Goal: Task Accomplishment & Management: Use online tool/utility

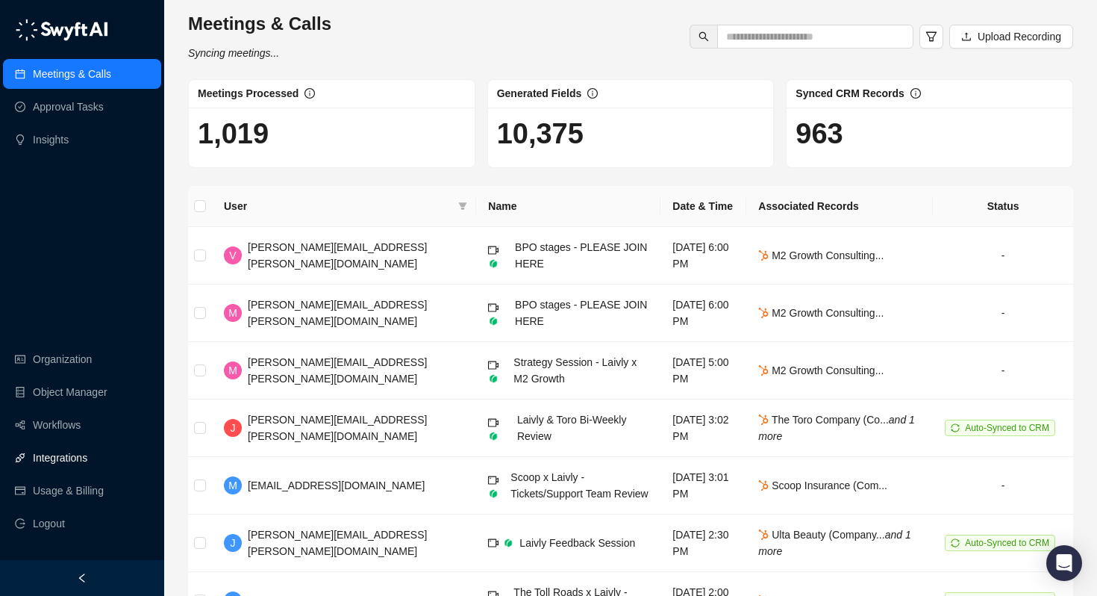
click at [57, 459] on link "Integrations" at bounding box center [60, 458] width 54 height 30
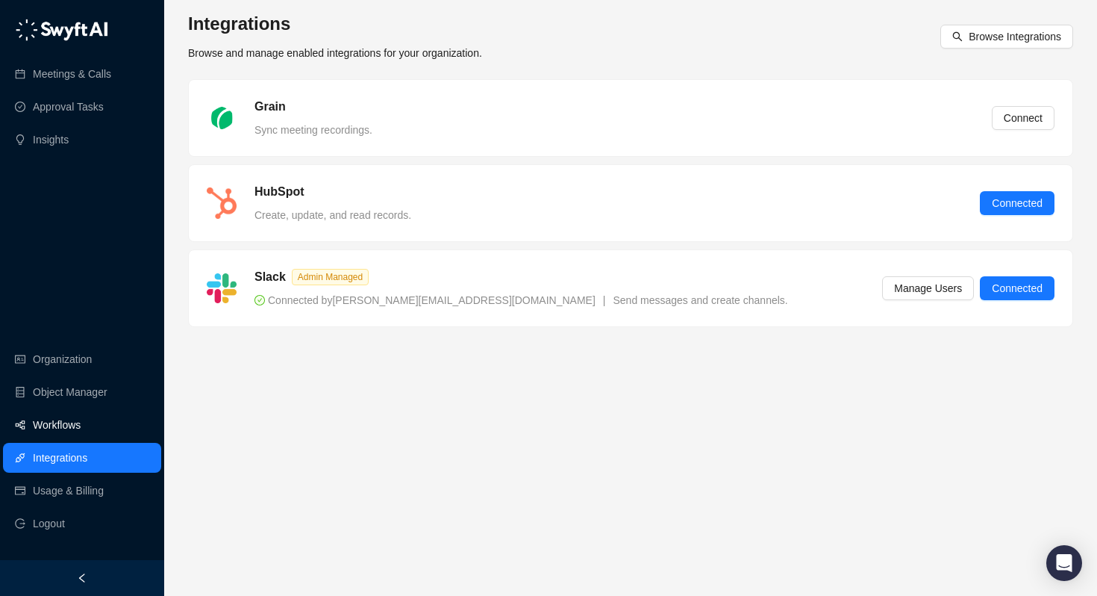
click at [61, 425] on link "Workflows" at bounding box center [57, 425] width 48 height 30
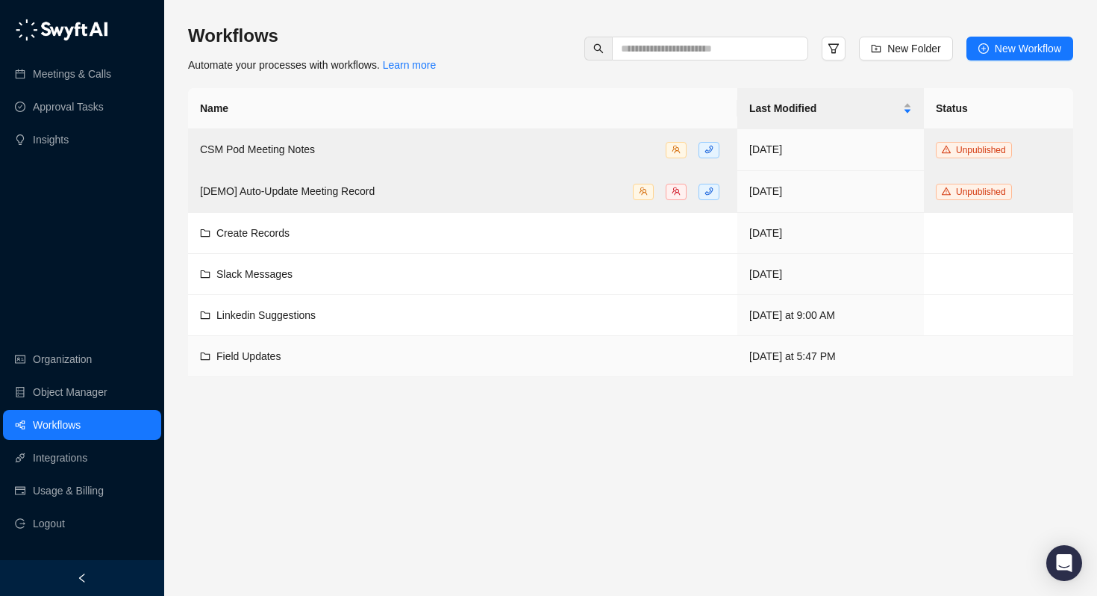
click at [230, 358] on span "Field Updates" at bounding box center [248, 356] width 64 height 12
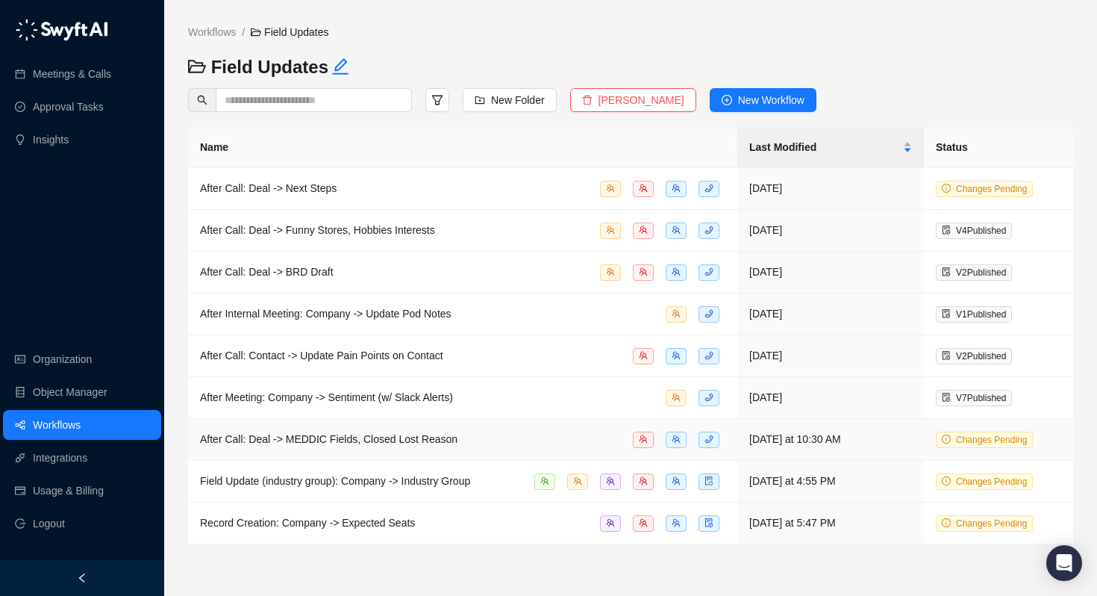
click at [290, 437] on span "After Call: Deal -> MEDDIC Fields, Closed Lost Reason" at bounding box center [329, 439] width 258 height 12
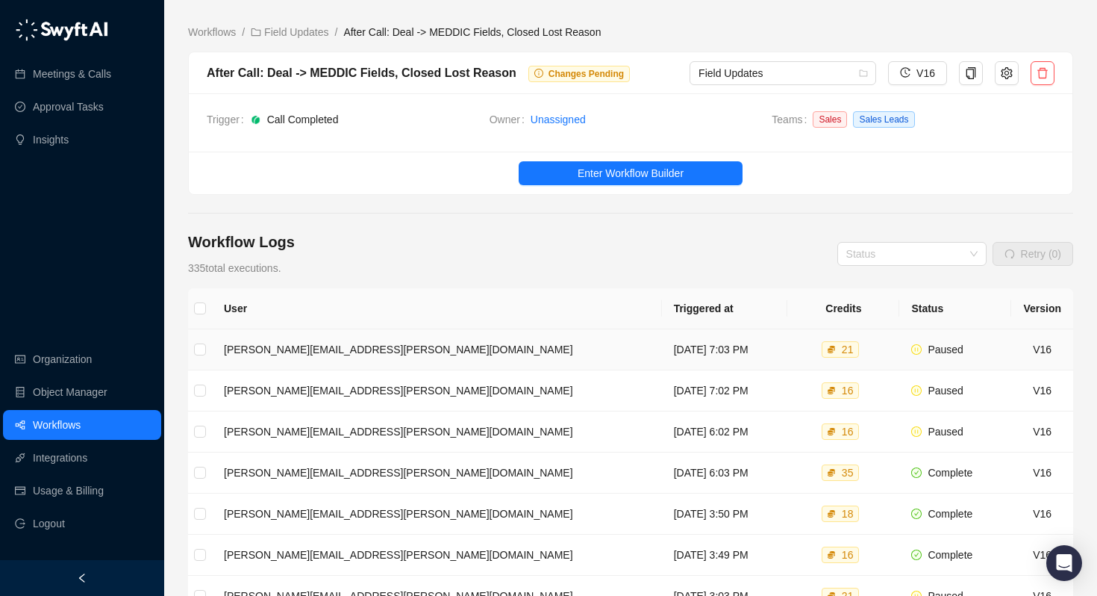
click at [726, 344] on td "Tuesday, 09/23/25, 7:03 PM" at bounding box center [725, 349] width 126 height 41
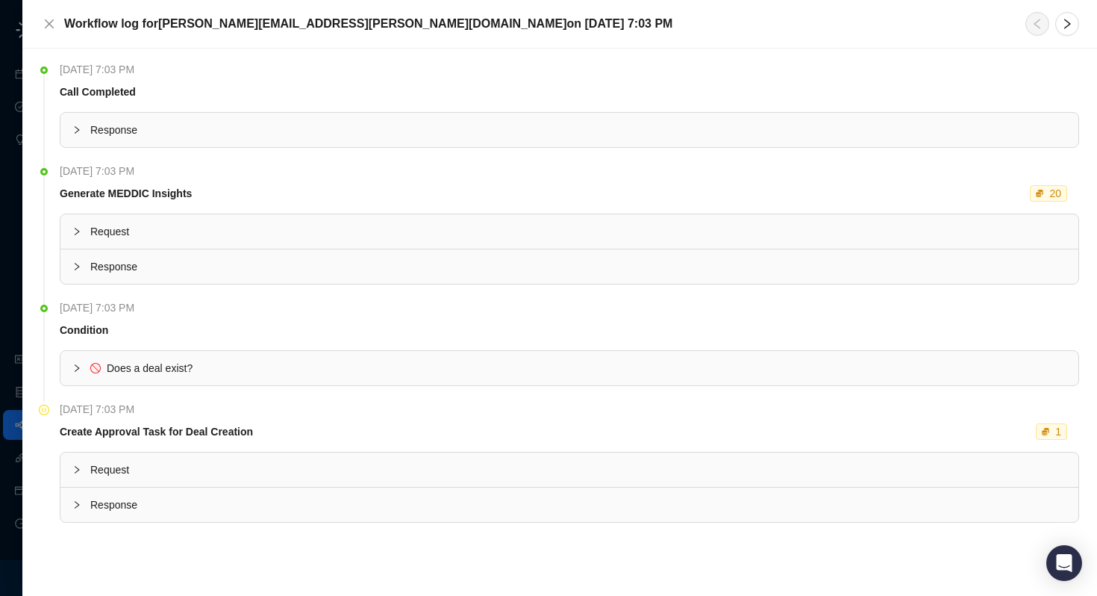
click at [87, 470] on div at bounding box center [81, 469] width 18 height 16
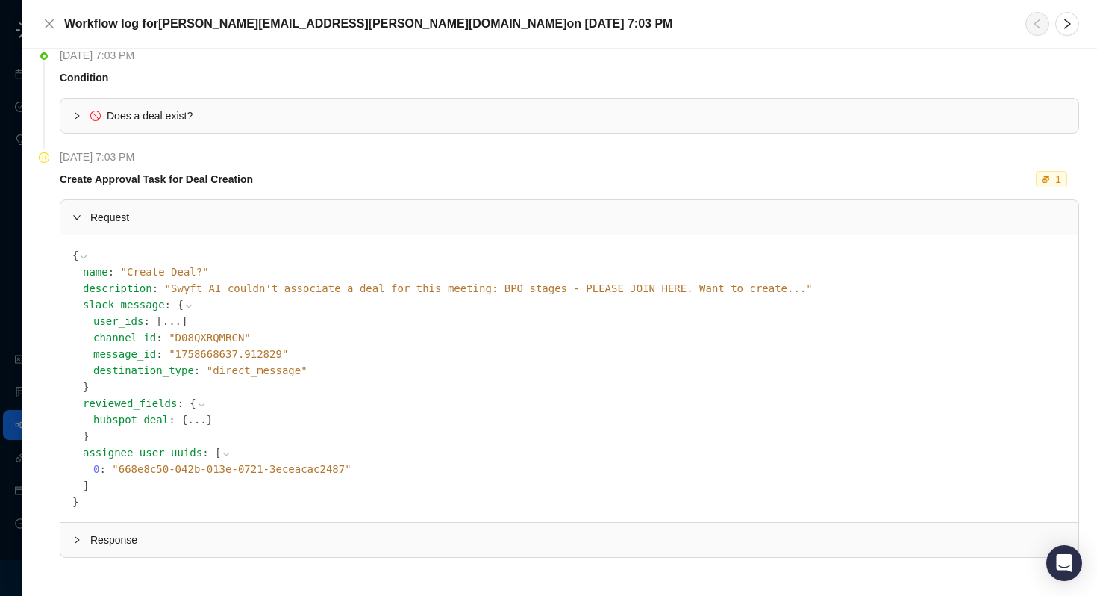
click at [96, 548] on div "Response" at bounding box center [569, 540] width 1018 height 34
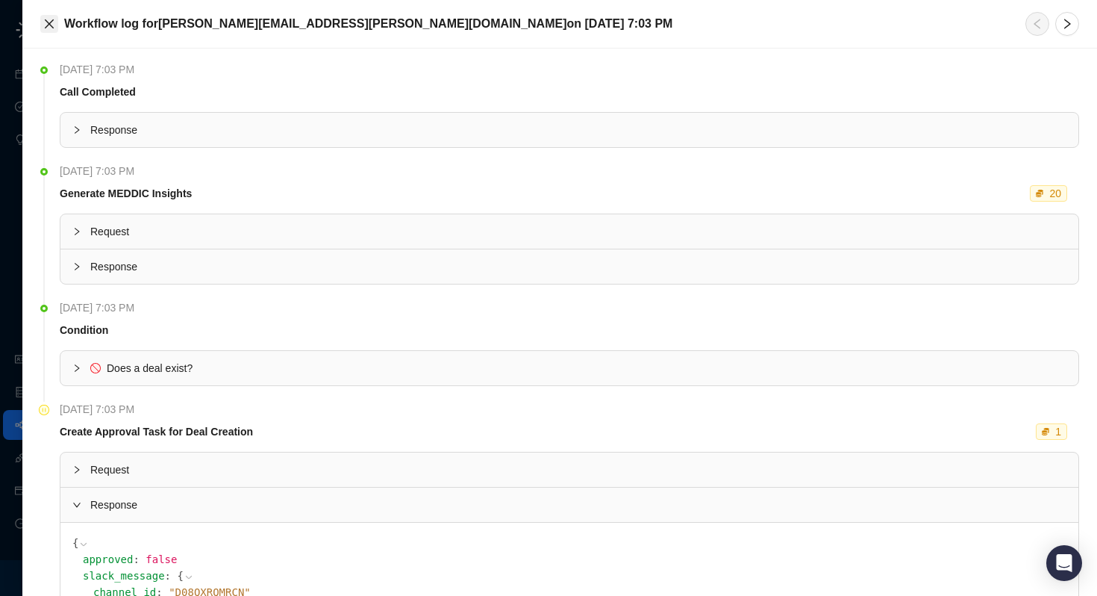
click at [52, 24] on icon "close" at bounding box center [49, 24] width 12 height 12
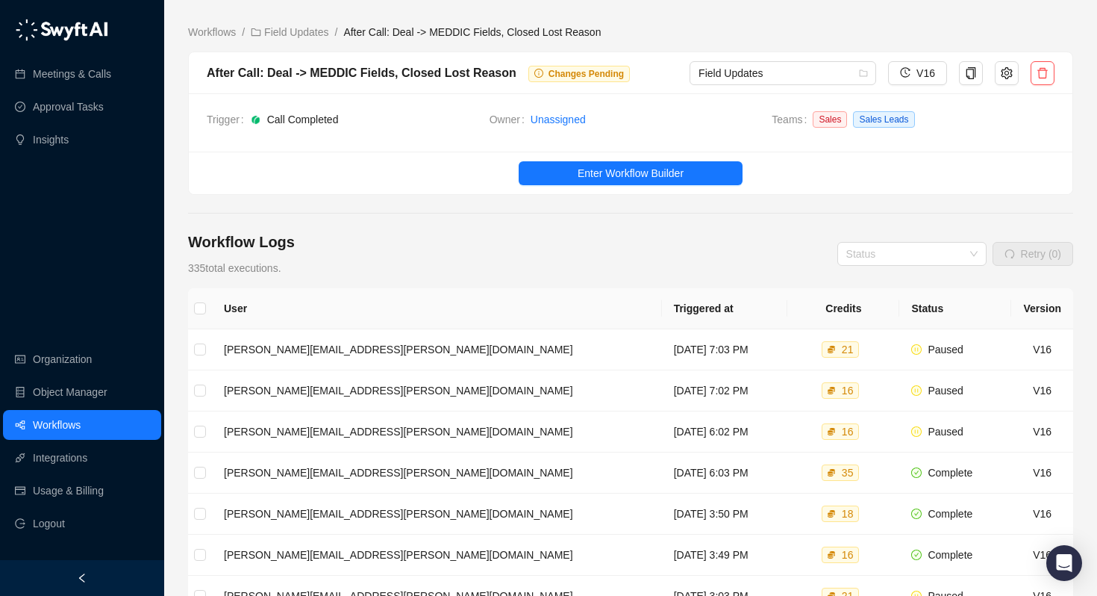
scroll to position [16, 0]
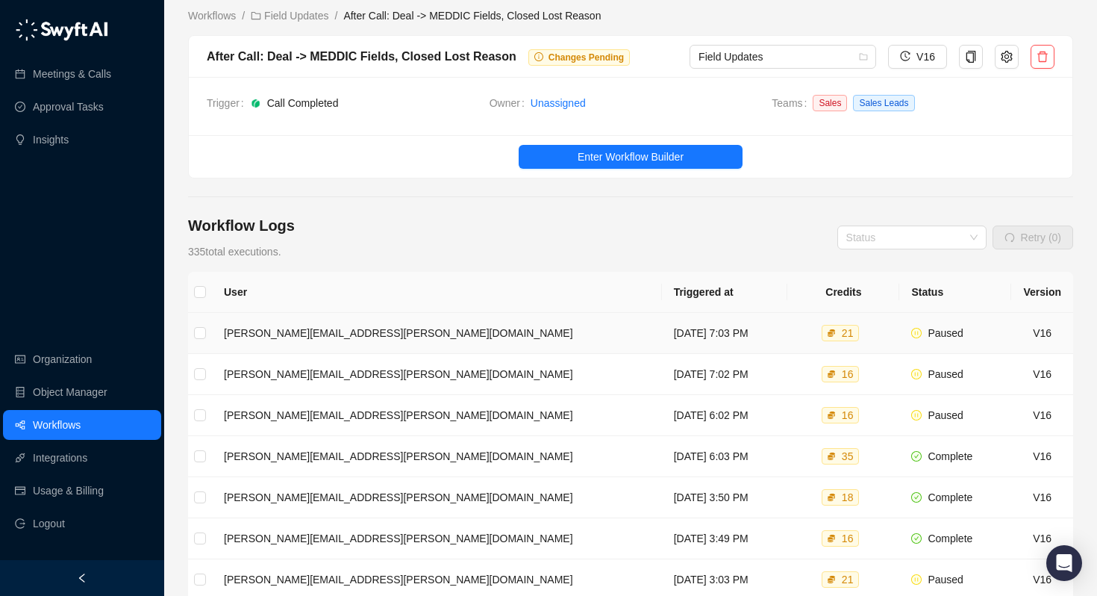
click at [951, 331] on span "Paused" at bounding box center [945, 333] width 35 height 12
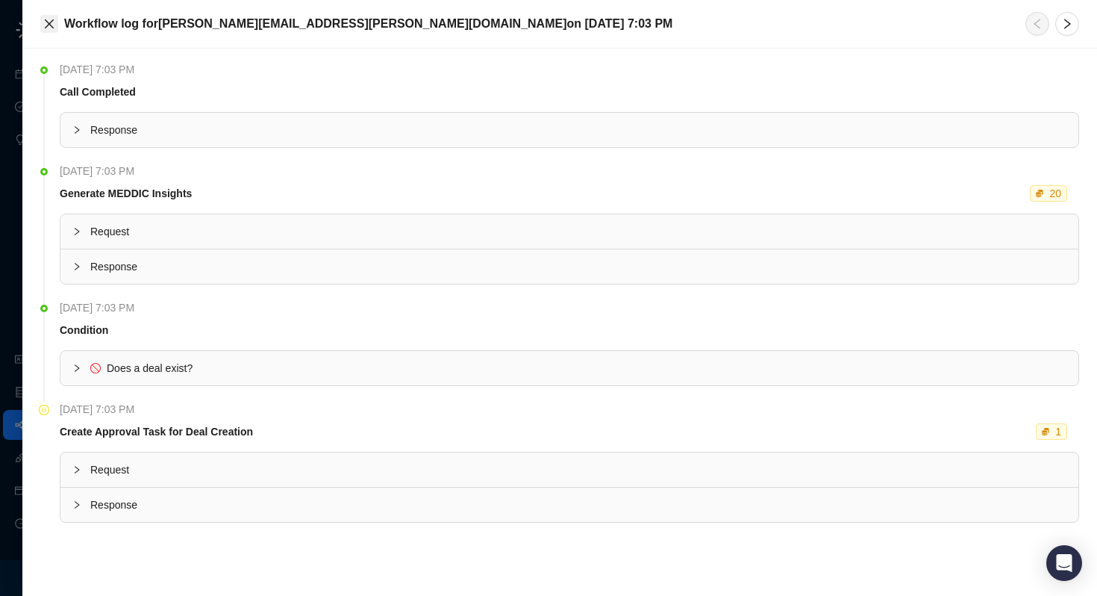
click at [42, 22] on button "Close" at bounding box center [49, 24] width 18 height 18
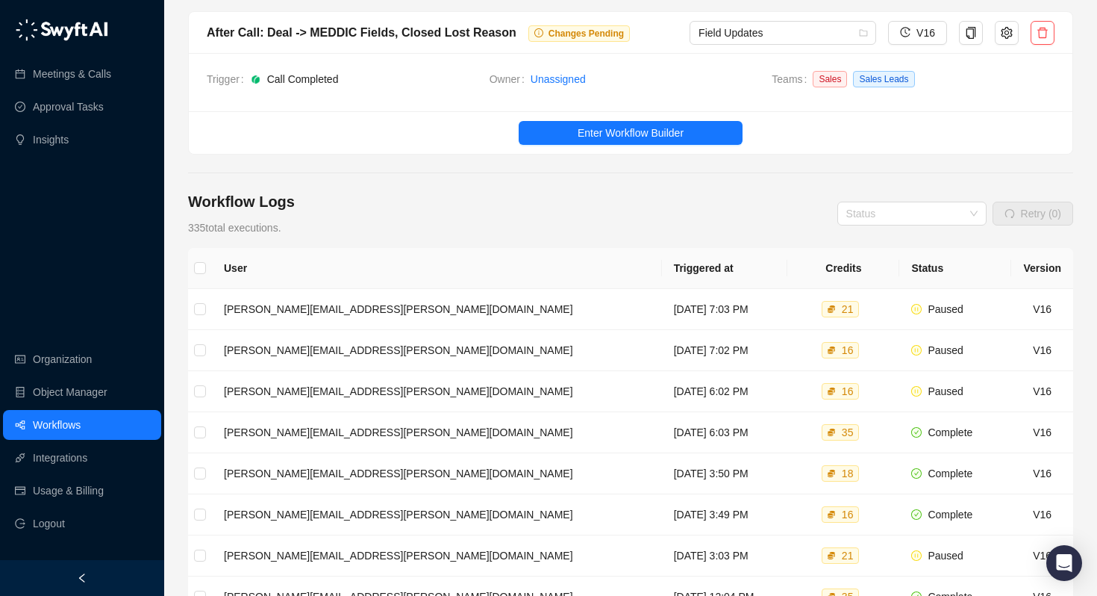
scroll to position [39, 0]
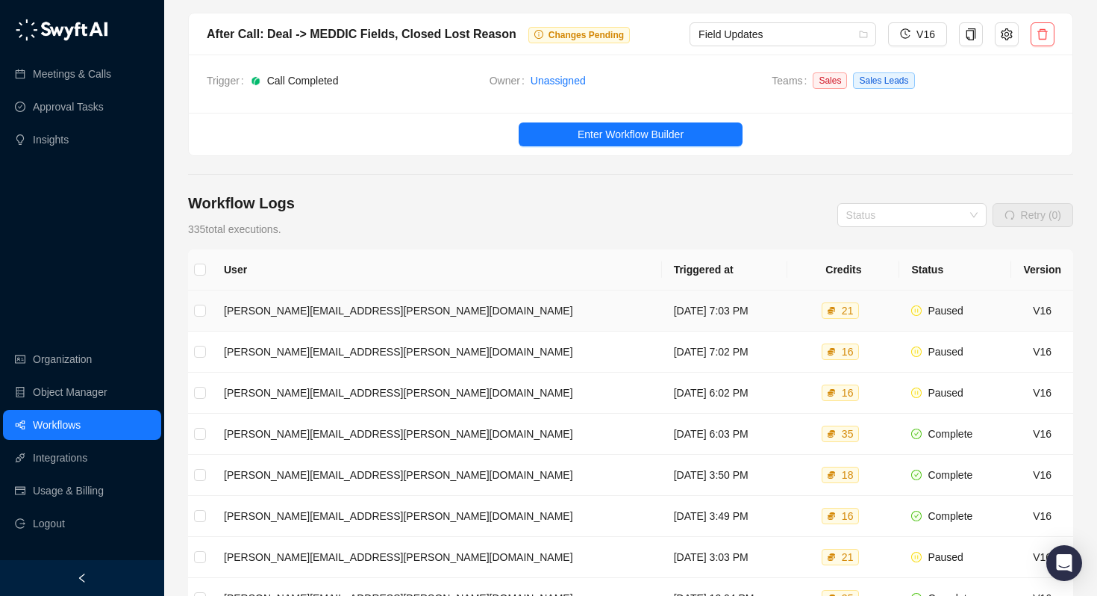
click at [952, 306] on span "Paused" at bounding box center [945, 311] width 35 height 12
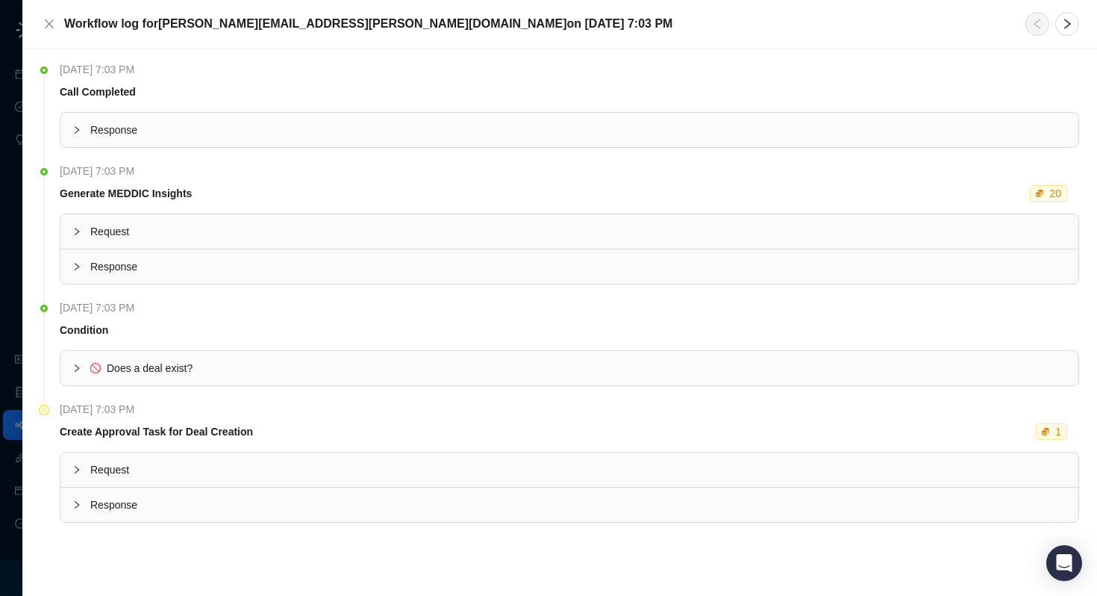
click at [111, 492] on div "Response" at bounding box center [569, 504] width 1018 height 34
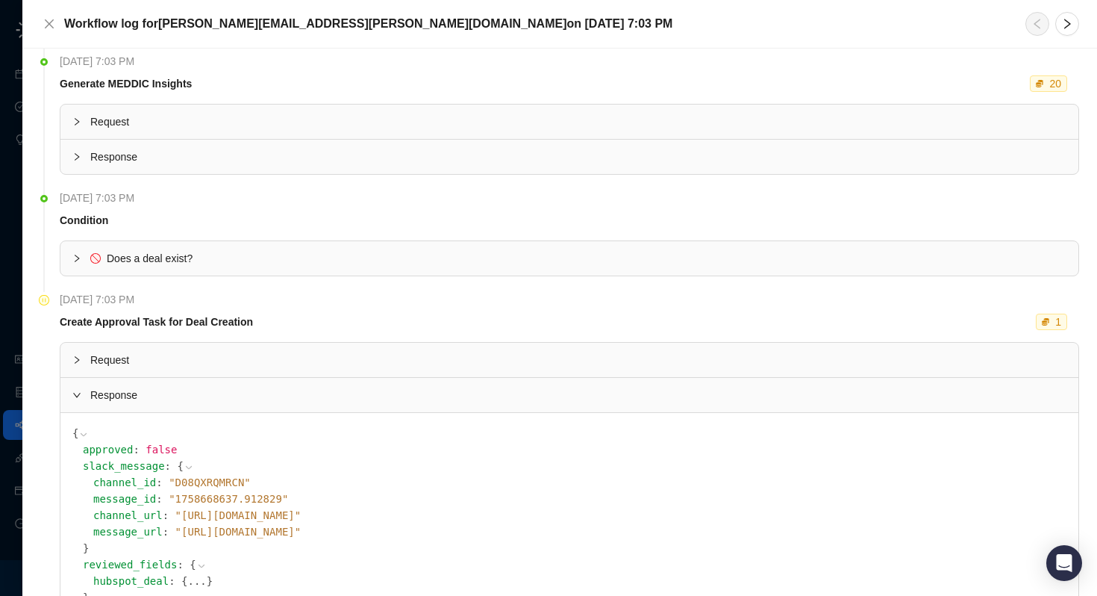
scroll to position [203, 0]
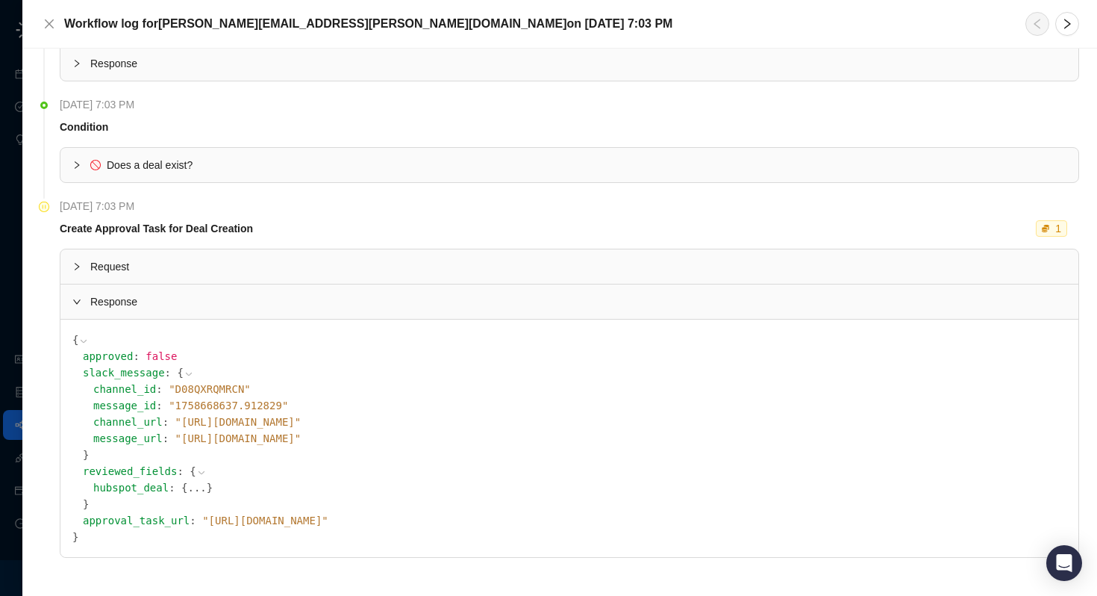
click at [122, 264] on span "Request" at bounding box center [578, 266] width 976 height 16
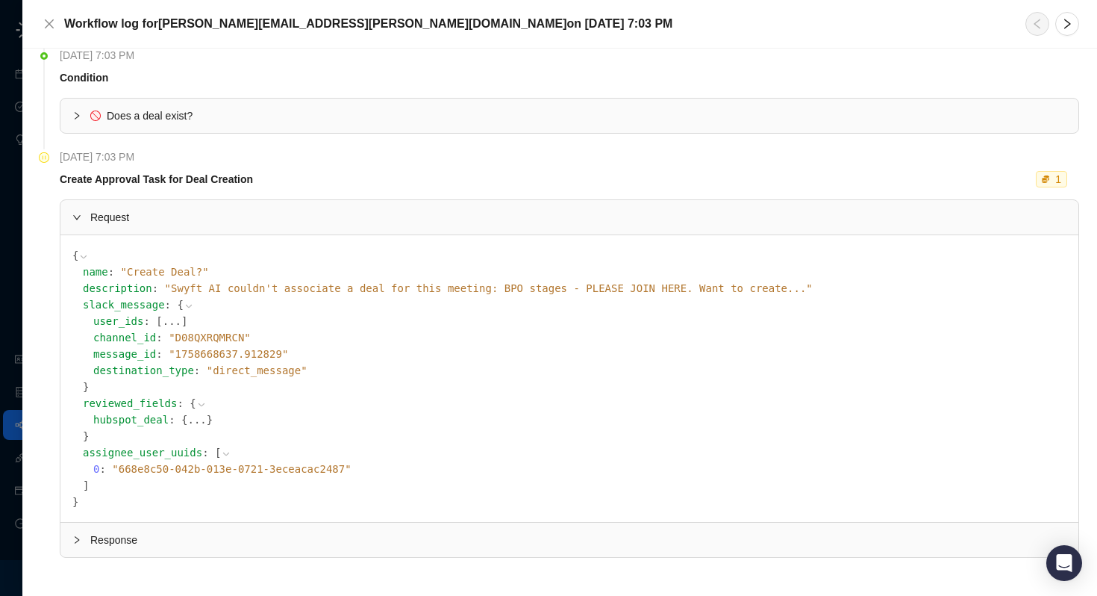
scroll to position [0, 0]
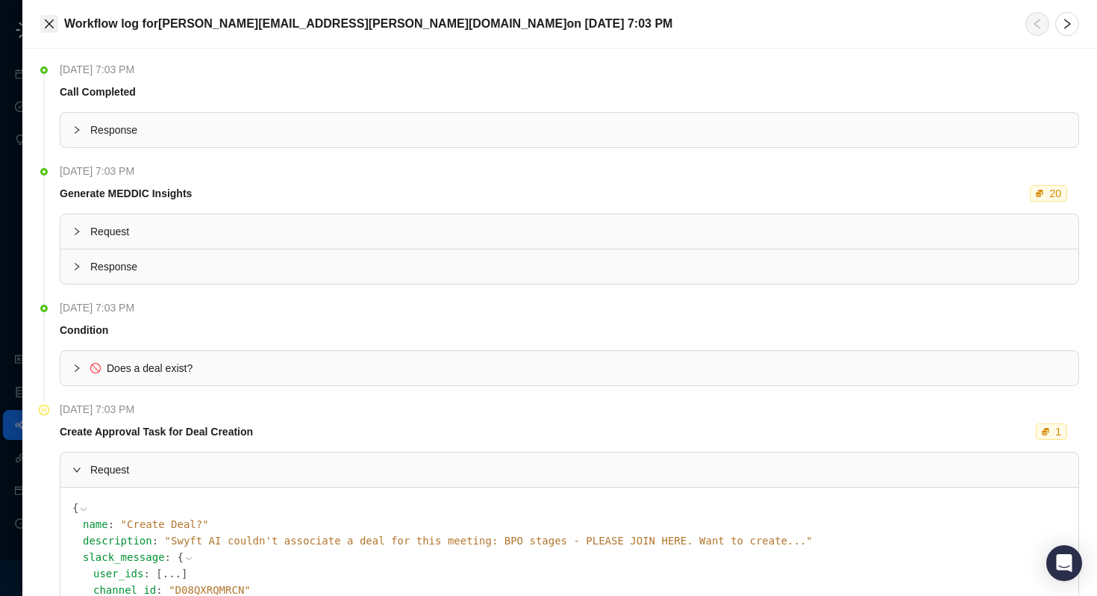
click at [43, 22] on button "Close" at bounding box center [49, 24] width 18 height 18
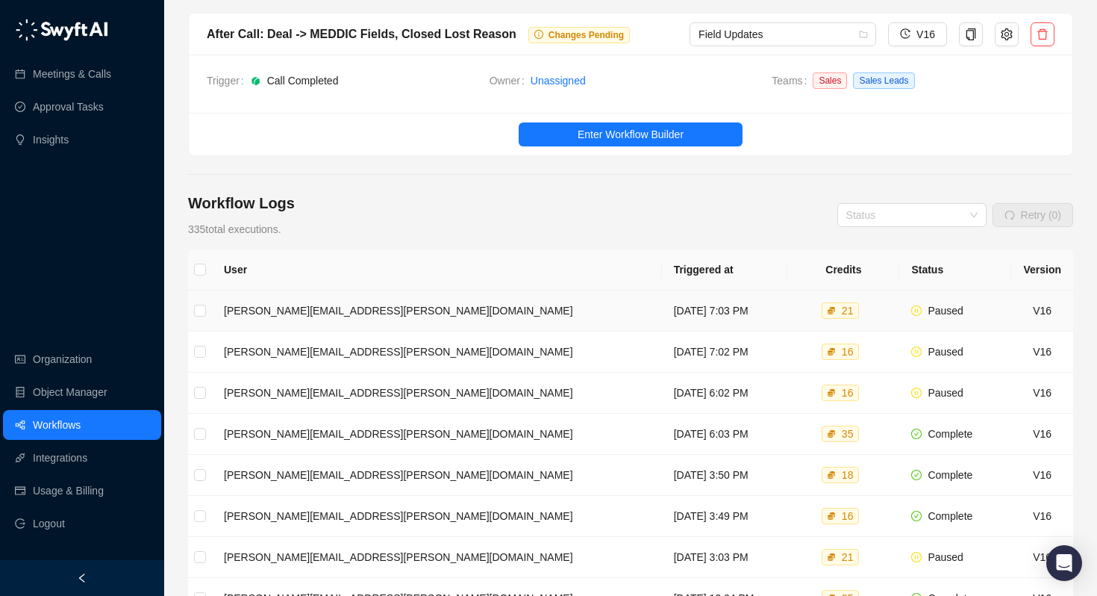
click at [662, 314] on td "Tuesday, 09/23/25, 7:03 PM" at bounding box center [725, 310] width 126 height 41
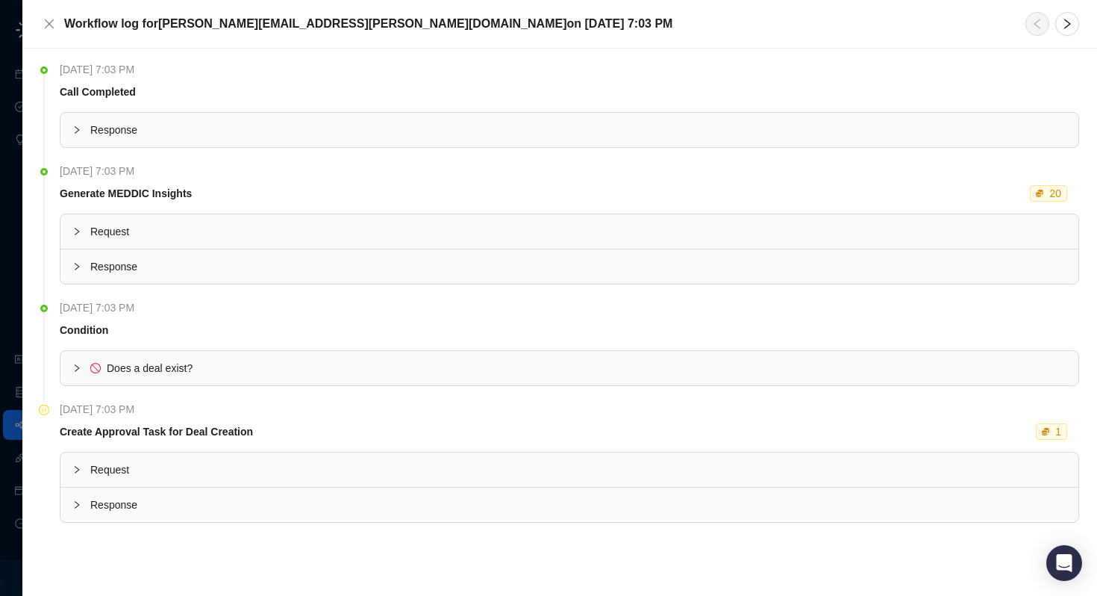
click at [467, 517] on div "Response" at bounding box center [569, 504] width 1018 height 34
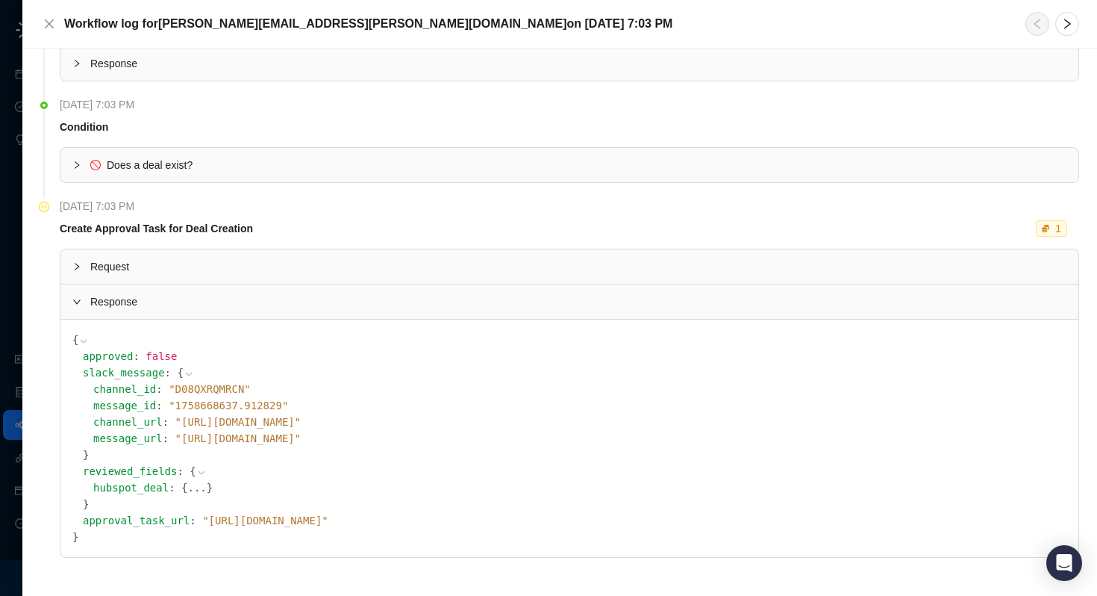
click at [187, 486] on button "..." at bounding box center [196, 487] width 19 height 16
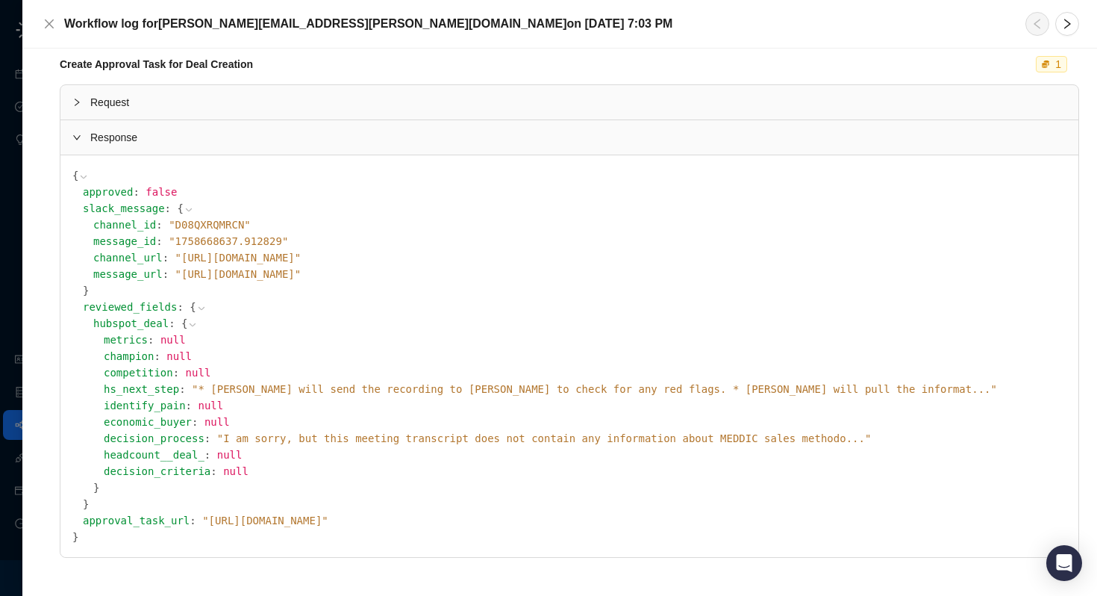
scroll to position [0, 0]
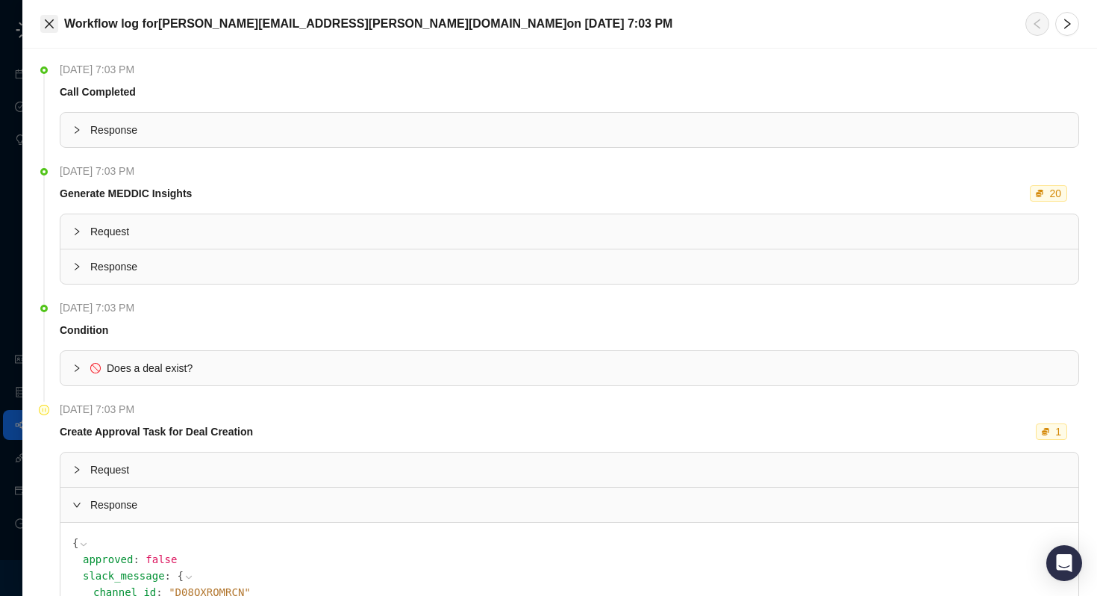
click at [54, 31] on button "Close" at bounding box center [49, 24] width 18 height 18
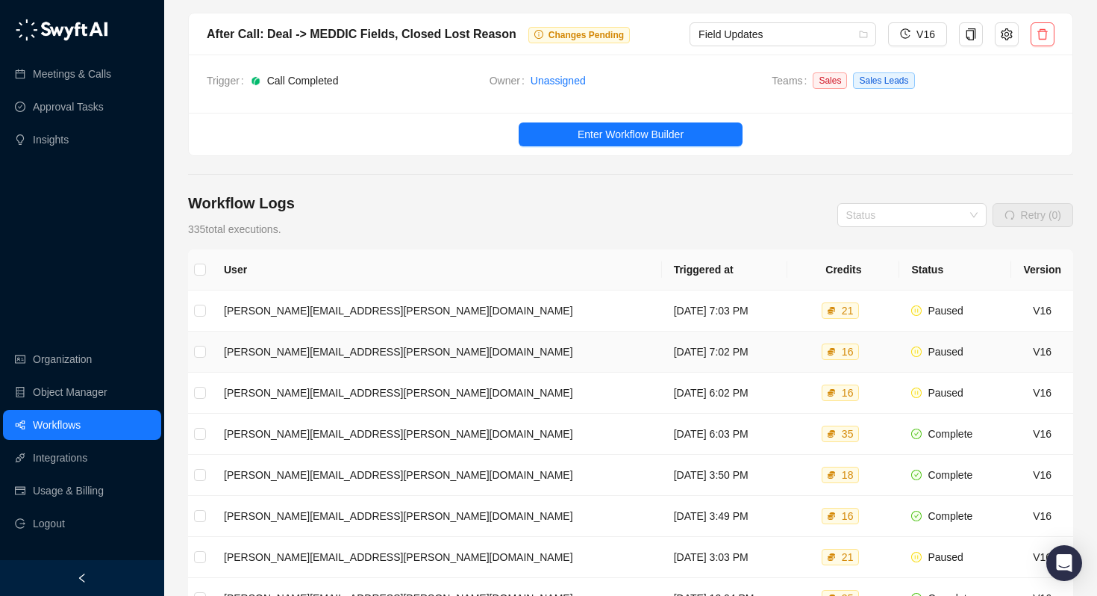
click at [662, 348] on td "Tuesday, 09/23/25, 7:02 PM" at bounding box center [725, 351] width 126 height 41
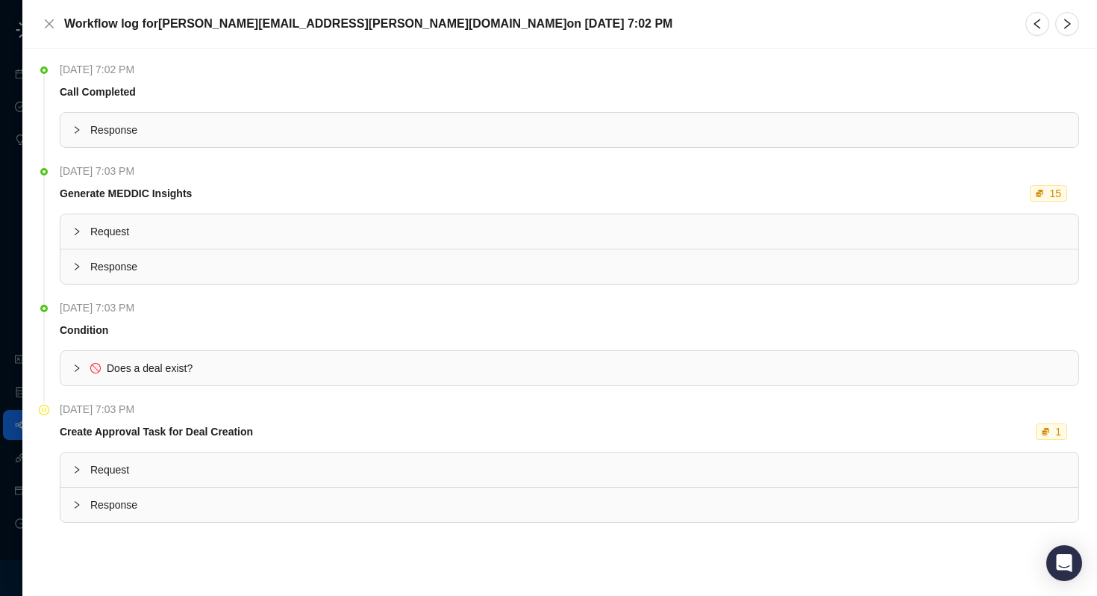
click at [96, 468] on span "Request" at bounding box center [578, 469] width 976 height 16
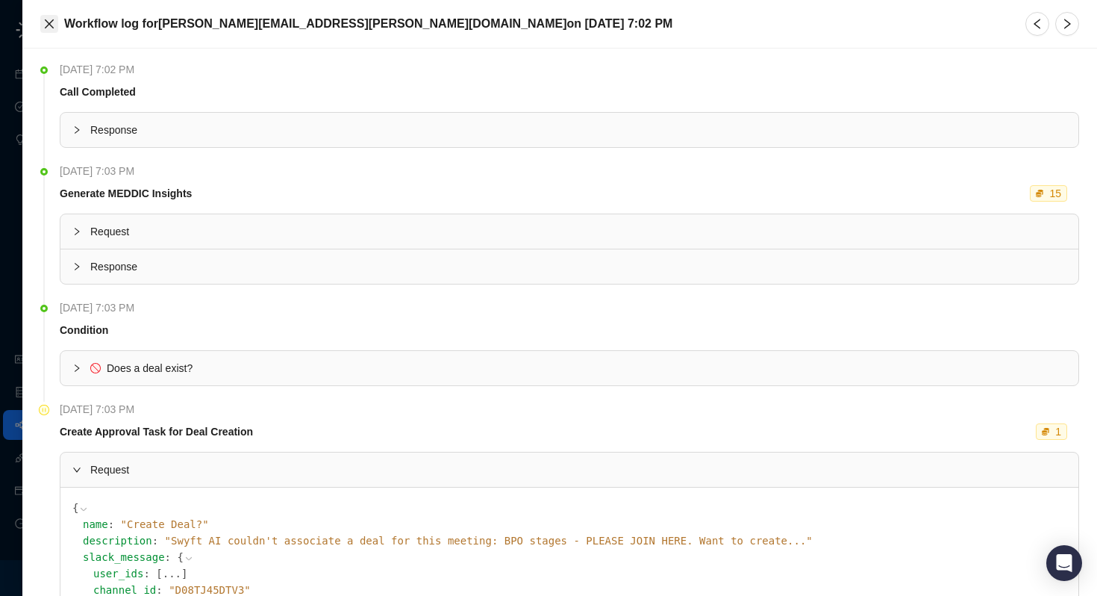
click at [40, 25] on button "Close" at bounding box center [49, 24] width 18 height 18
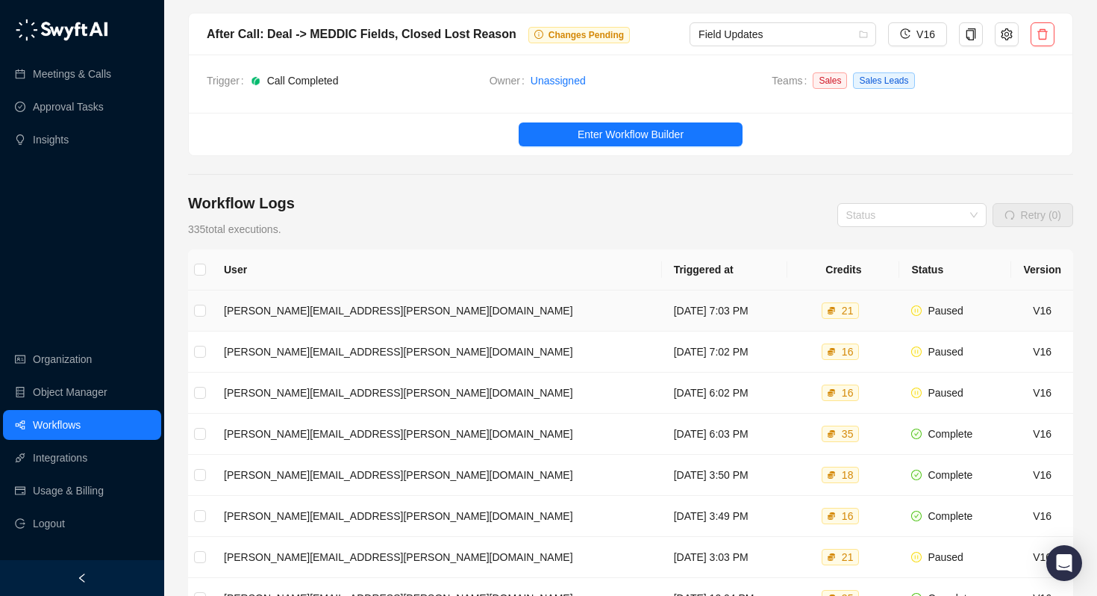
click at [699, 309] on td "Tuesday, 09/23/25, 7:03 PM" at bounding box center [725, 310] width 126 height 41
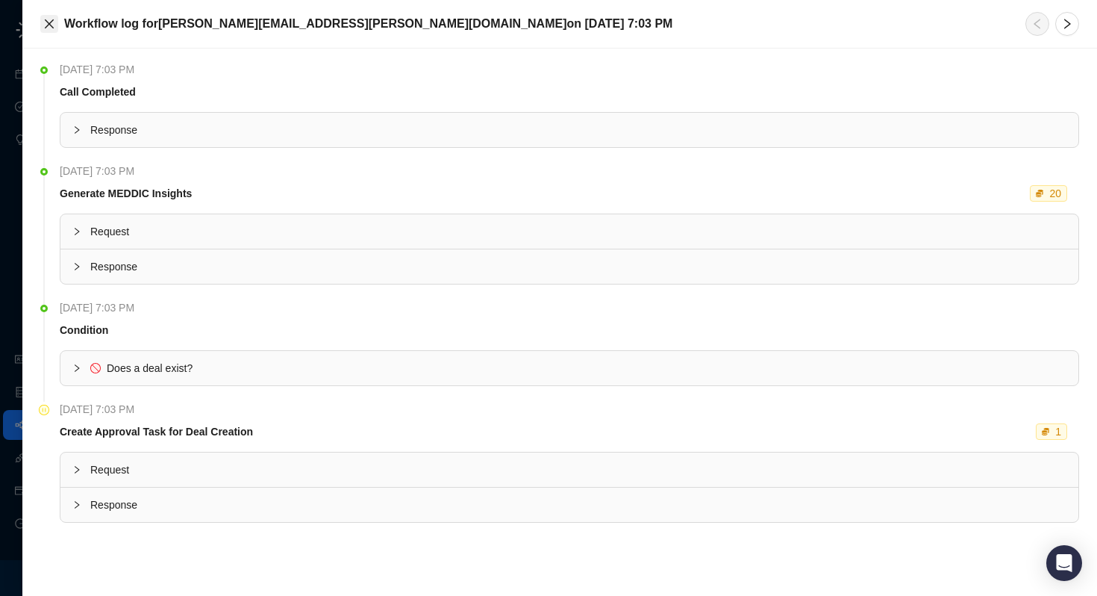
click at [40, 22] on button "Close" at bounding box center [49, 24] width 18 height 18
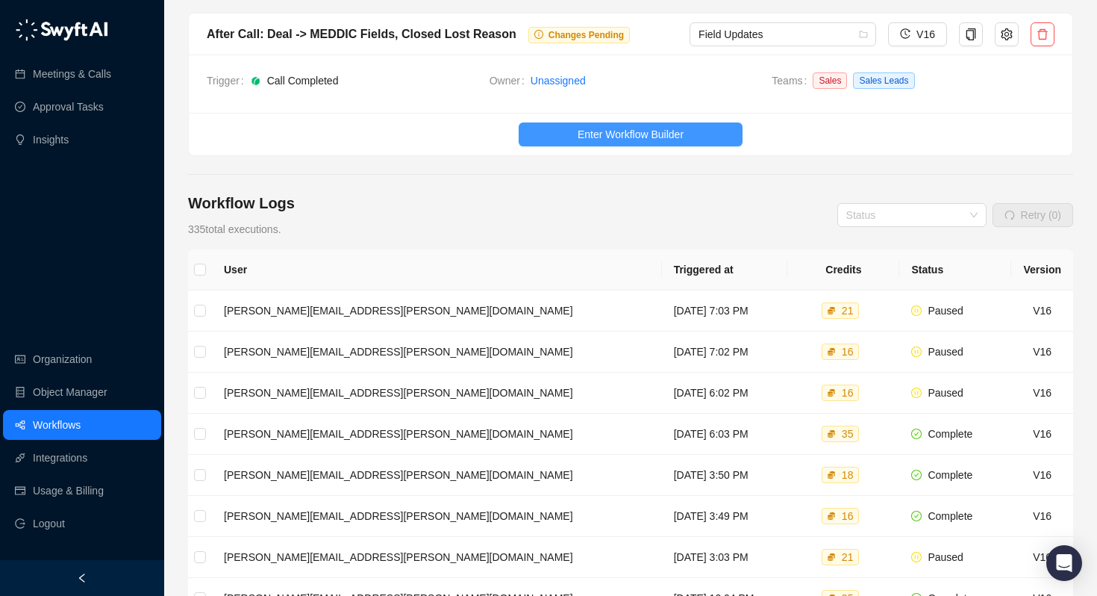
click at [589, 123] on button "Enter Workflow Builder" at bounding box center [631, 134] width 224 height 24
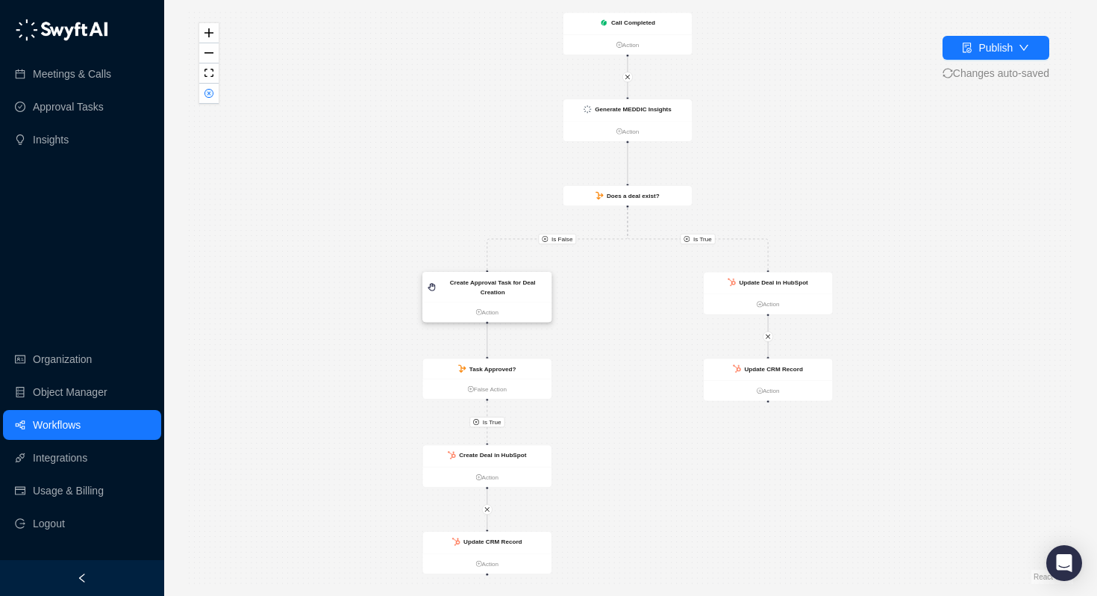
click at [492, 283] on strong "Create Approval Task for Deal Creation" at bounding box center [493, 286] width 86 height 16
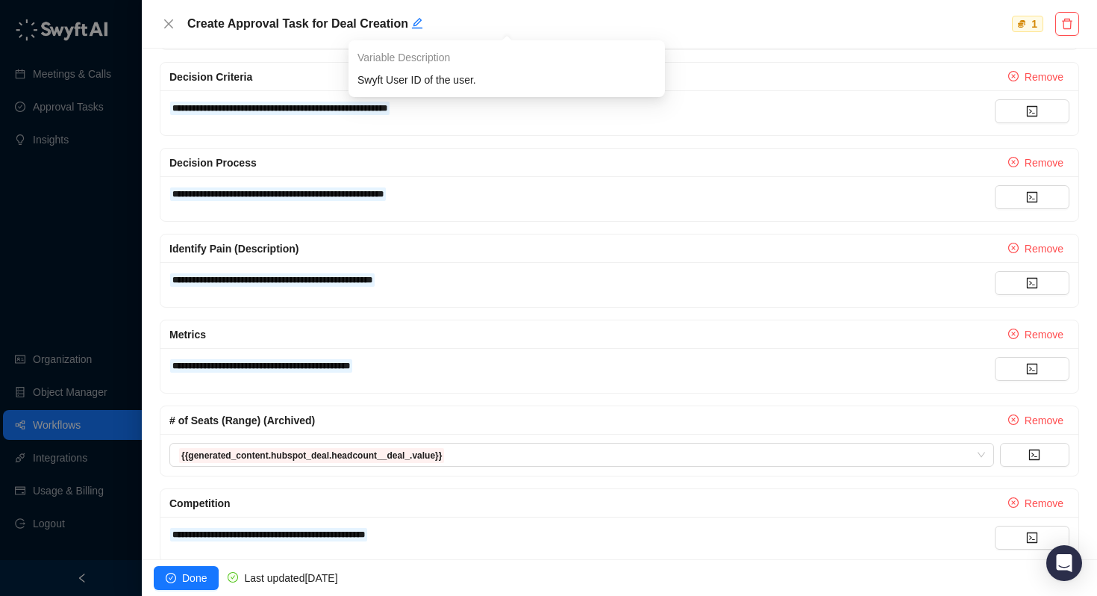
scroll to position [787, 0]
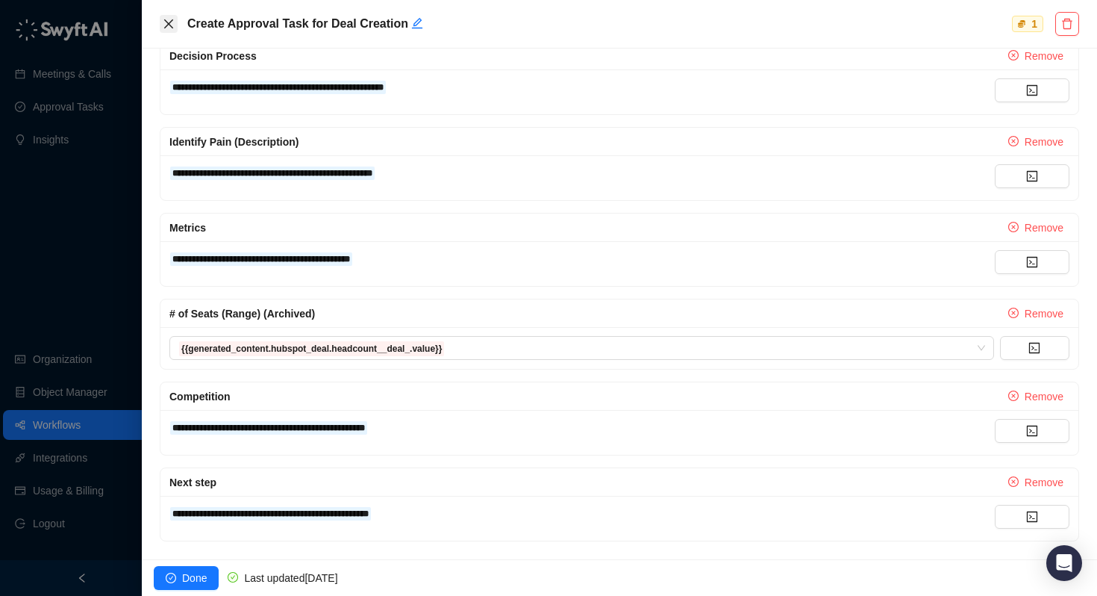
click at [166, 29] on icon "close" at bounding box center [169, 24] width 12 height 12
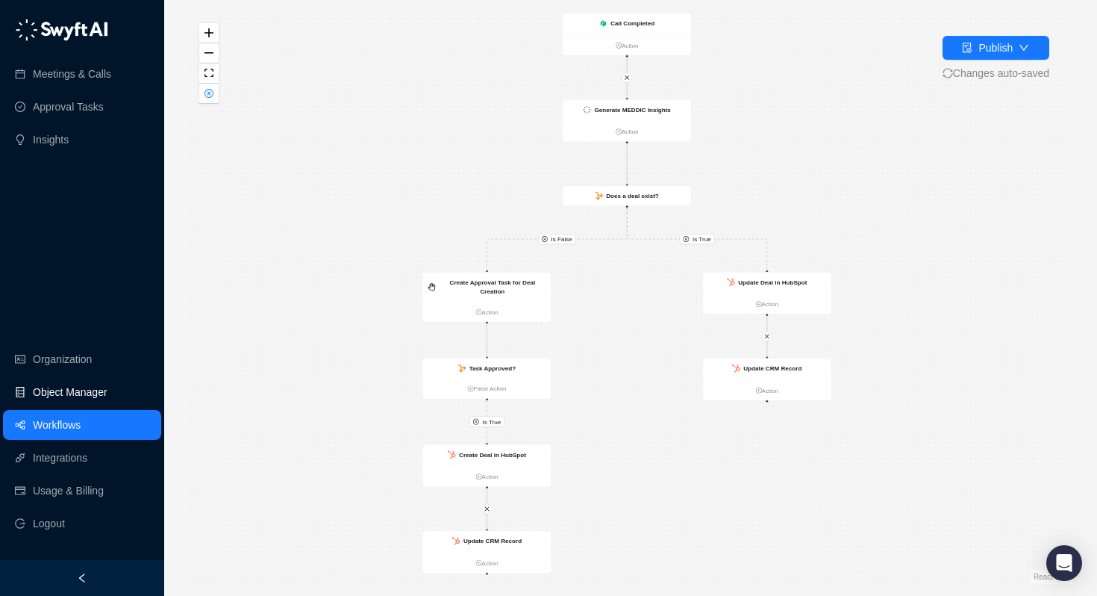
click at [49, 394] on link "Object Manager" at bounding box center [70, 392] width 75 height 30
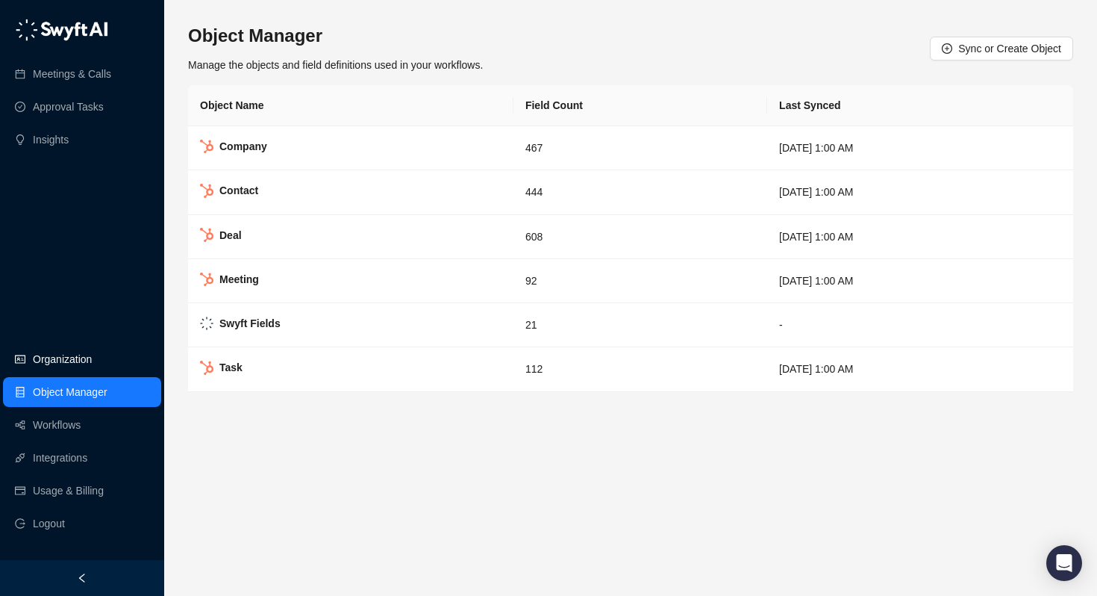
click at [52, 354] on link "Organization" at bounding box center [62, 359] width 59 height 30
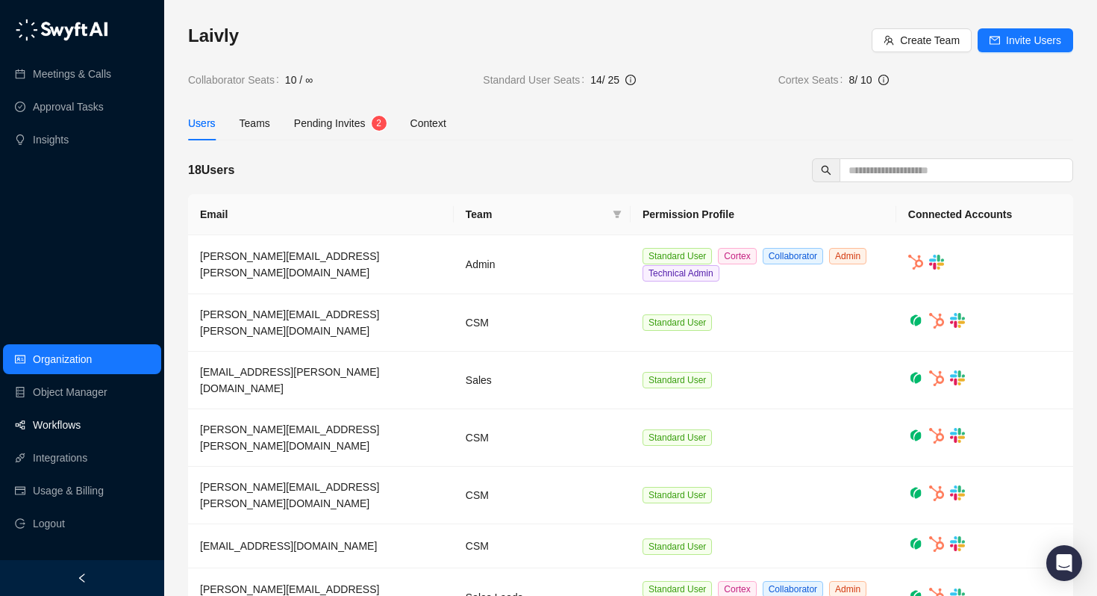
click at [46, 434] on link "Workflows" at bounding box center [57, 425] width 48 height 30
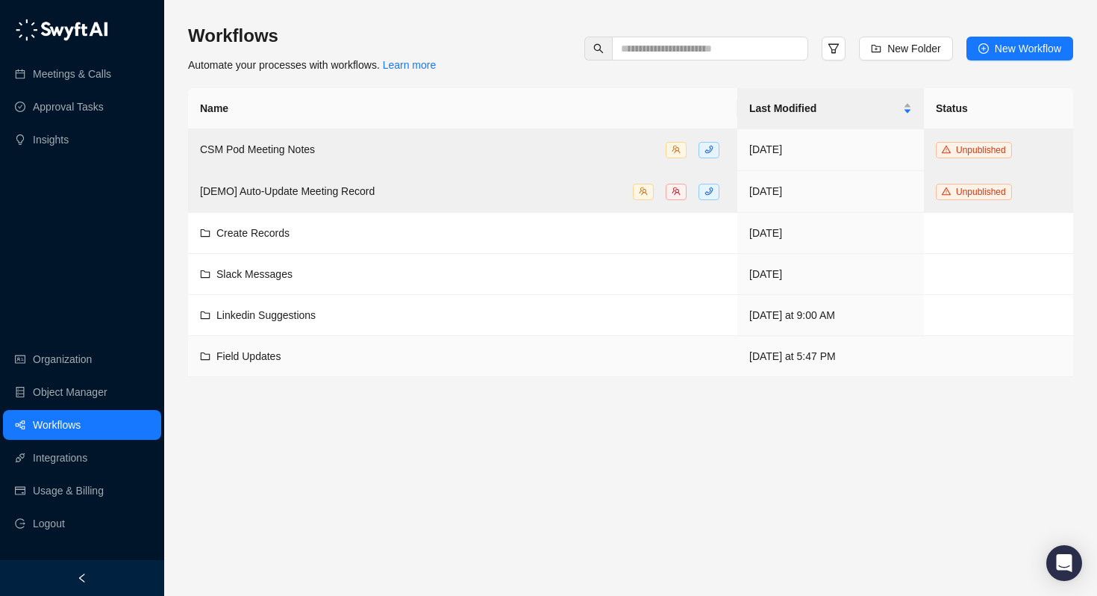
click at [252, 361] on div "Field Updates" at bounding box center [248, 356] width 64 height 16
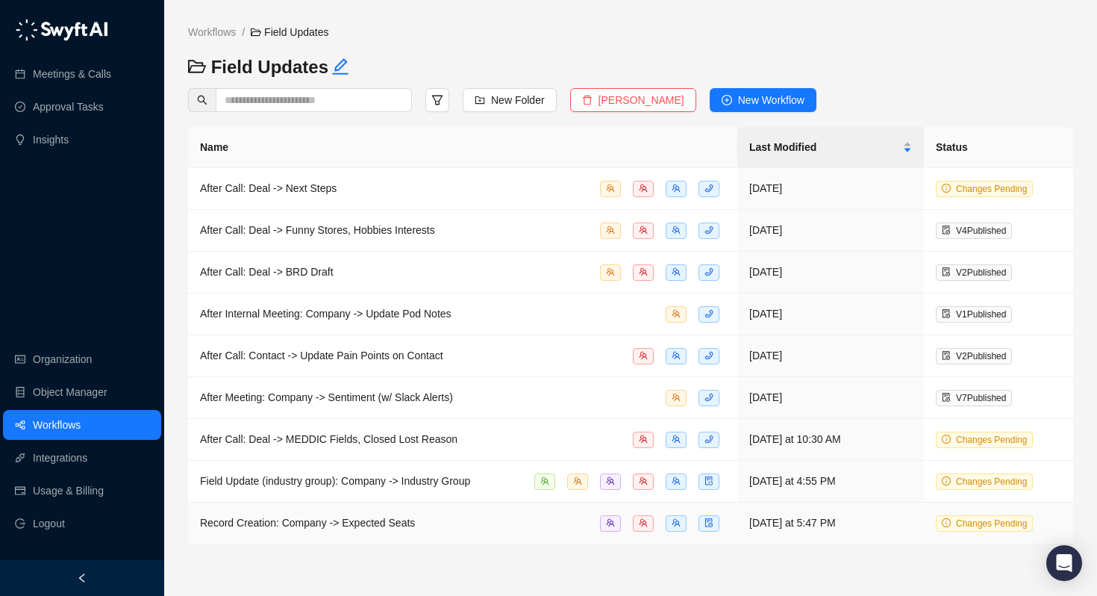
click at [261, 523] on span "Record Creation: Company -> Expected Seats" at bounding box center [307, 523] width 215 height 12
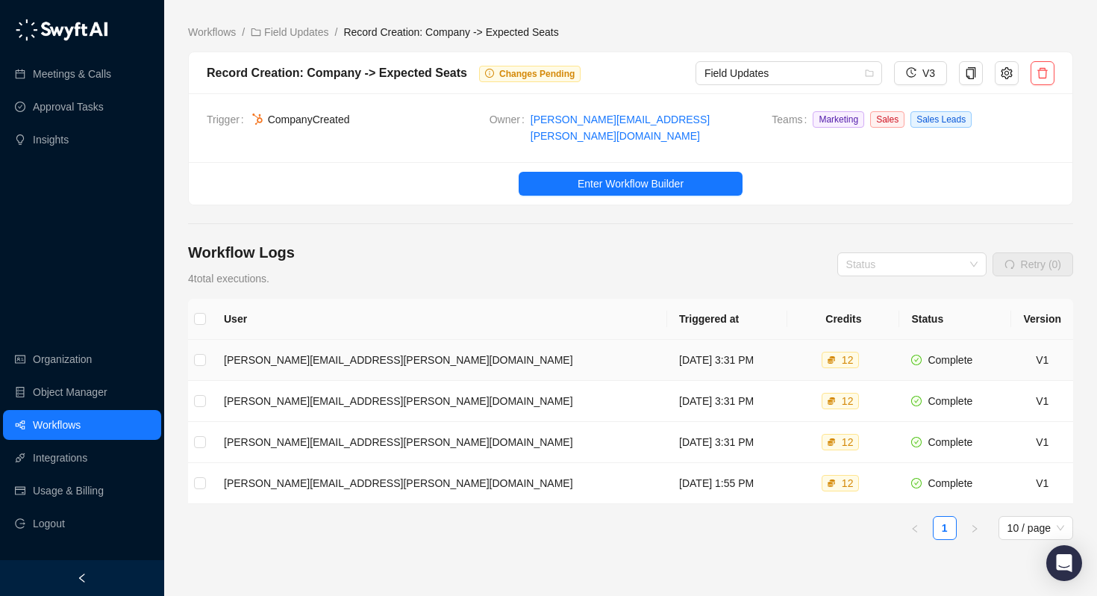
click at [667, 355] on td "Tuesday, 09/23/25, 3:31 PM" at bounding box center [727, 360] width 120 height 41
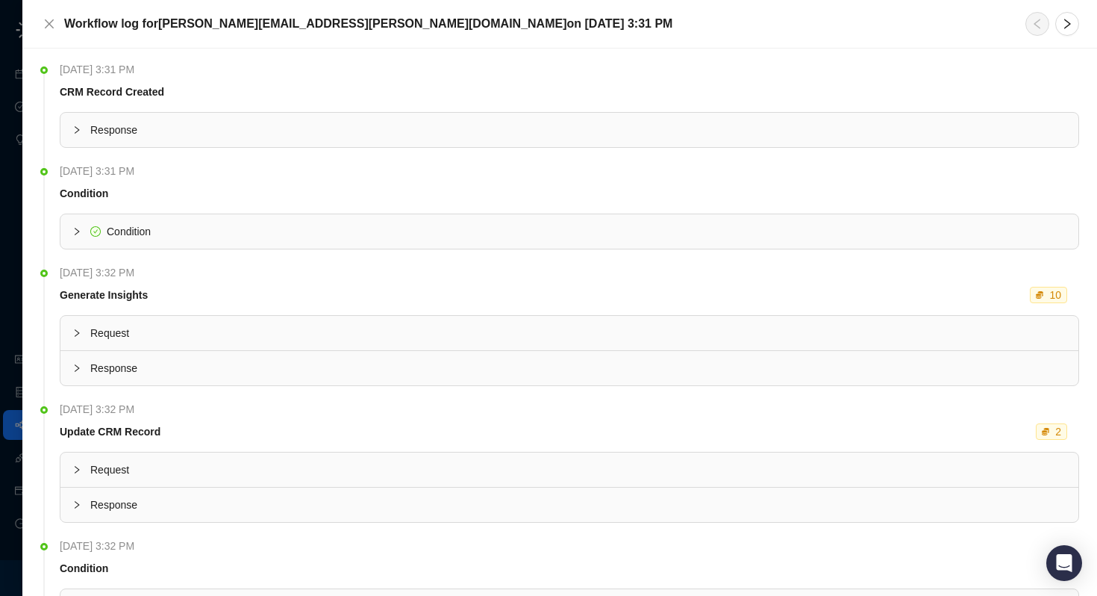
click at [244, 140] on div "Response" at bounding box center [569, 130] width 1018 height 34
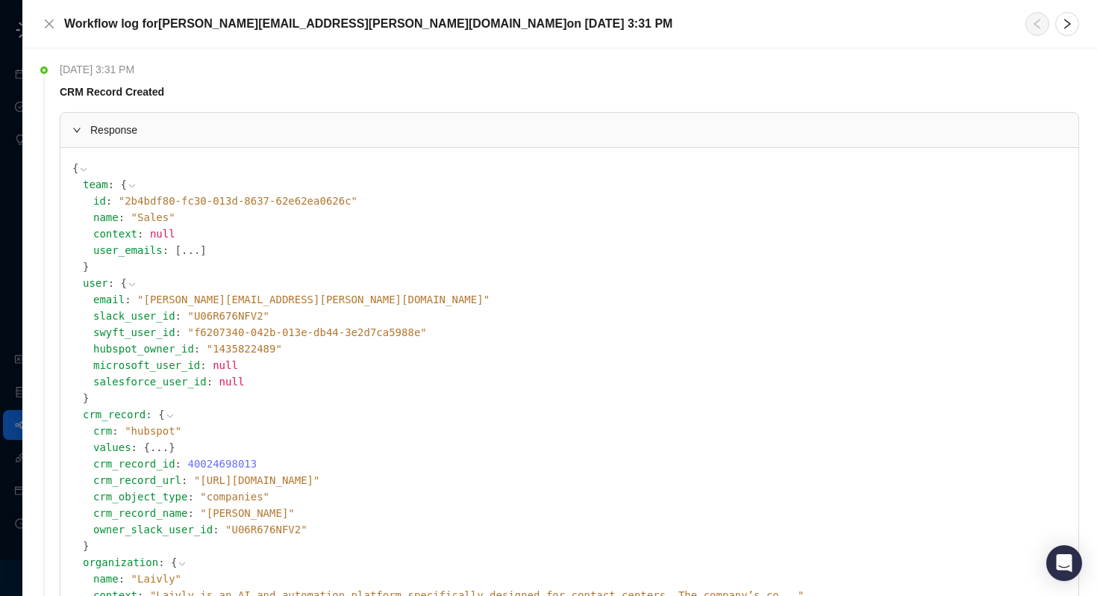
click at [244, 140] on div "Response" at bounding box center [569, 130] width 1018 height 34
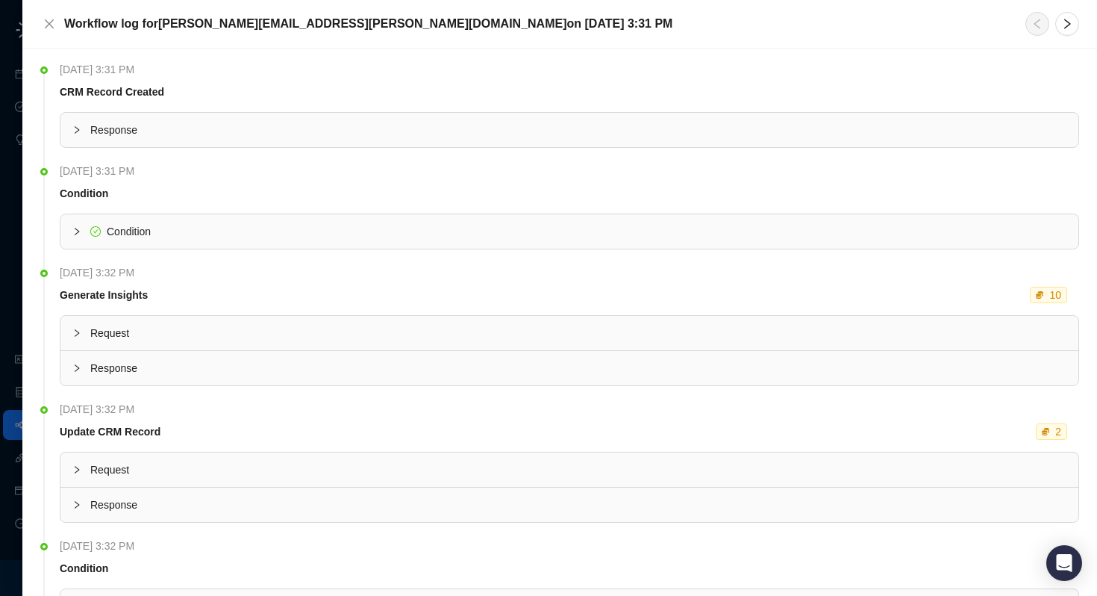
click at [39, 28] on div "Workflow log for toni.keller@laivly.com on Tuesday, 09/23/25, 3:31 PM" at bounding box center [559, 24] width 1075 height 49
click at [49, 19] on icon "close" at bounding box center [49, 24] width 12 height 12
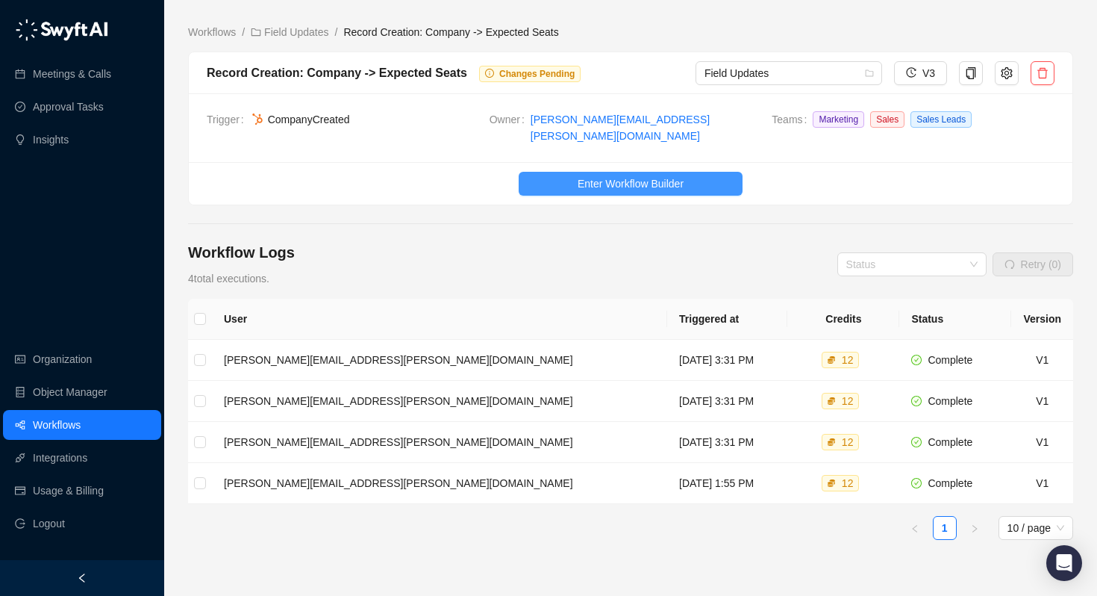
click at [594, 175] on span "Enter Workflow Builder" at bounding box center [631, 183] width 106 height 16
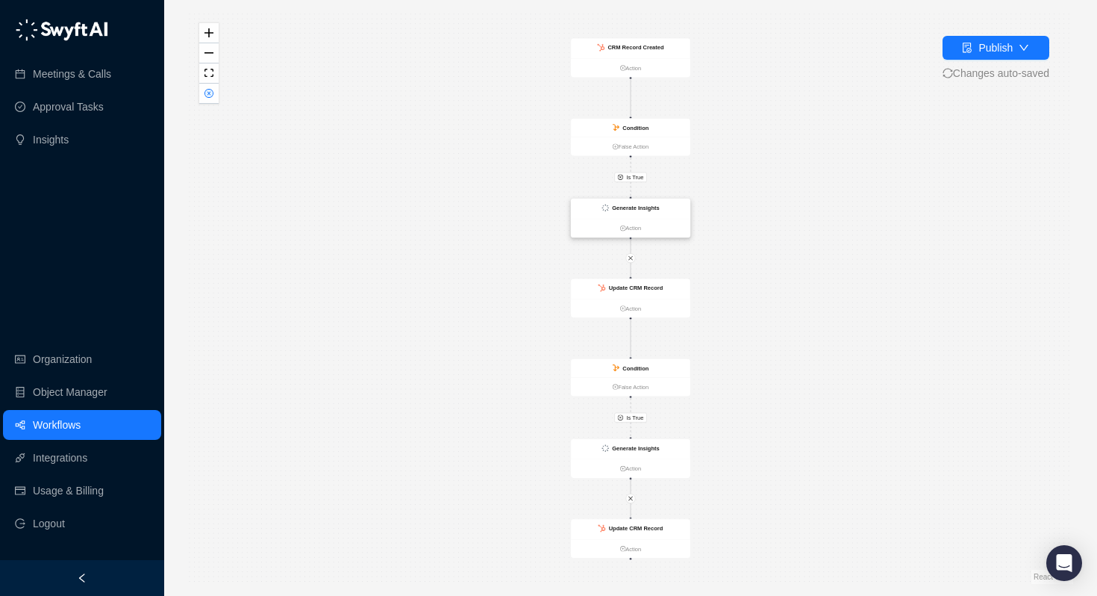
click at [639, 203] on div "Generate Insights" at bounding box center [635, 207] width 47 height 9
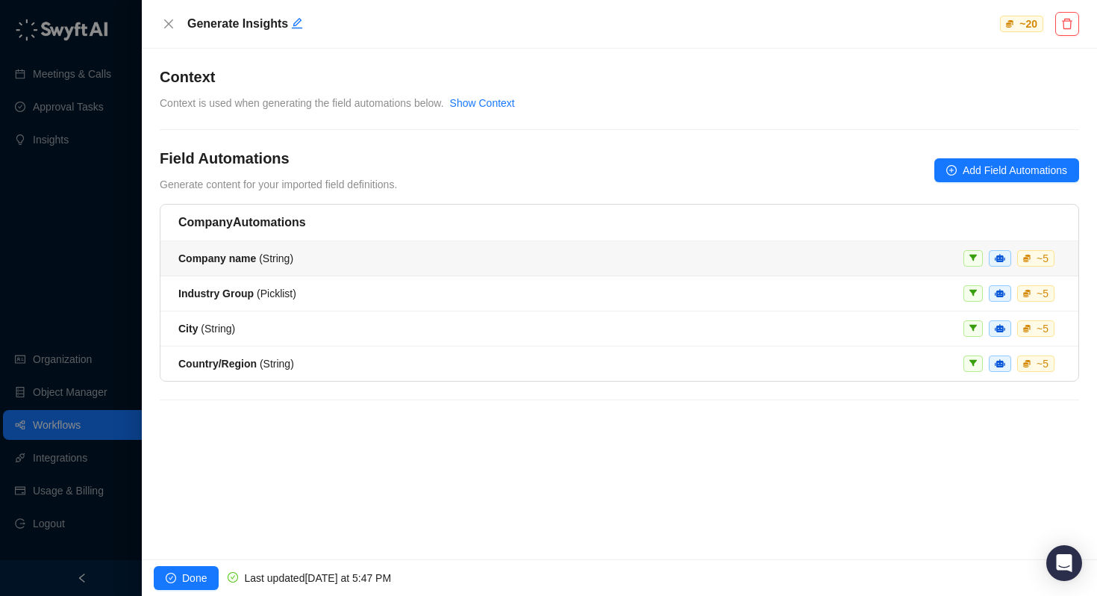
click at [312, 244] on li "Company name ( String ) ~ 5" at bounding box center [619, 258] width 918 height 35
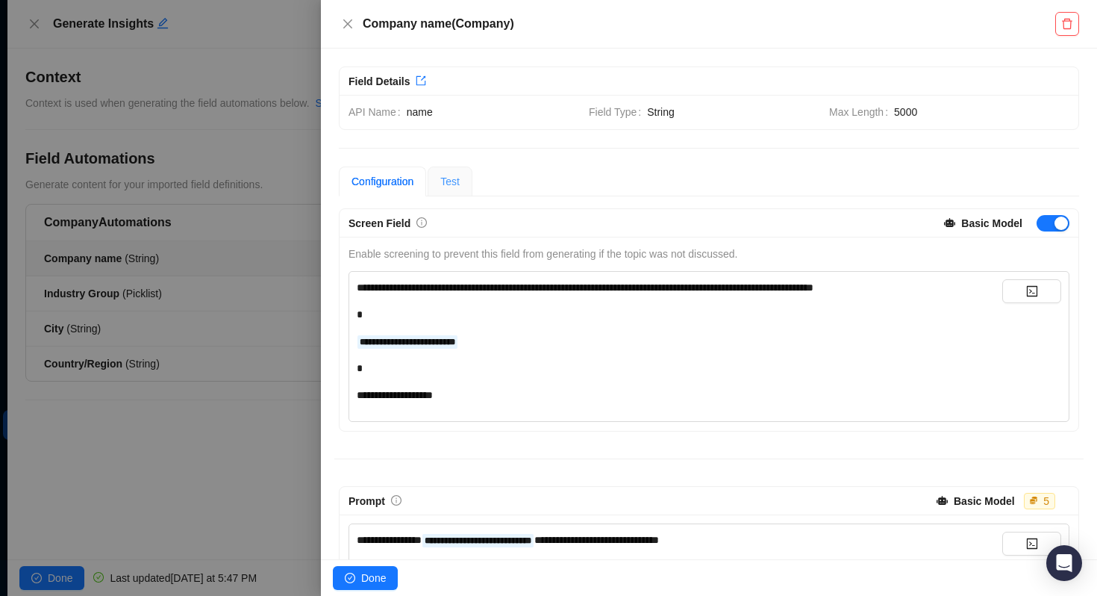
click at [464, 181] on div "Test" at bounding box center [450, 181] width 45 height 30
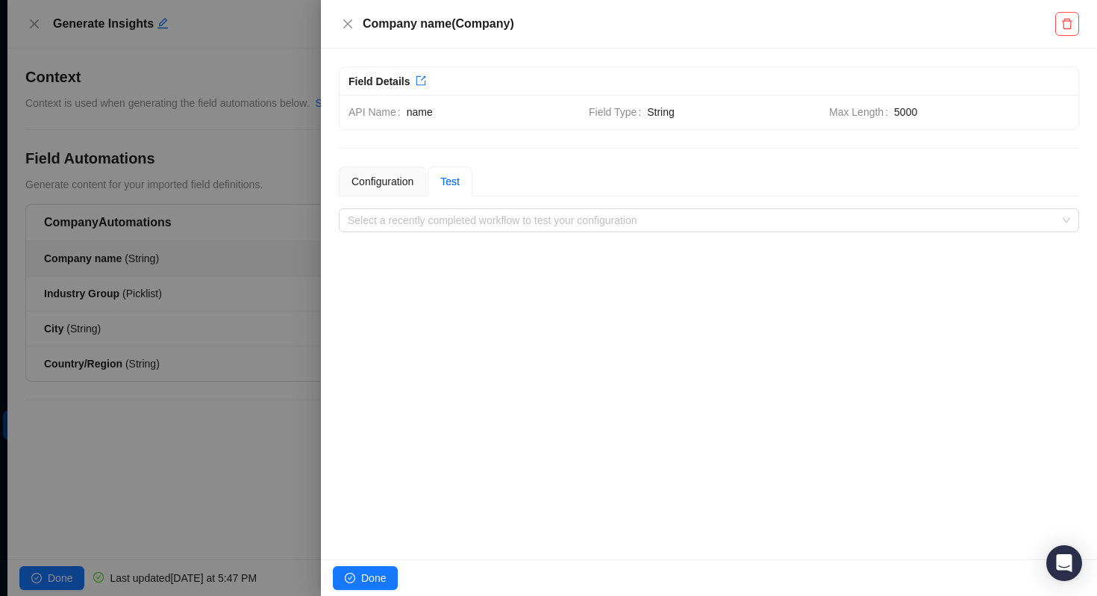
click at [360, 21] on div "Company name ( Company )" at bounding box center [697, 24] width 717 height 18
click at [340, 18] on button "Close" at bounding box center [348, 24] width 18 height 18
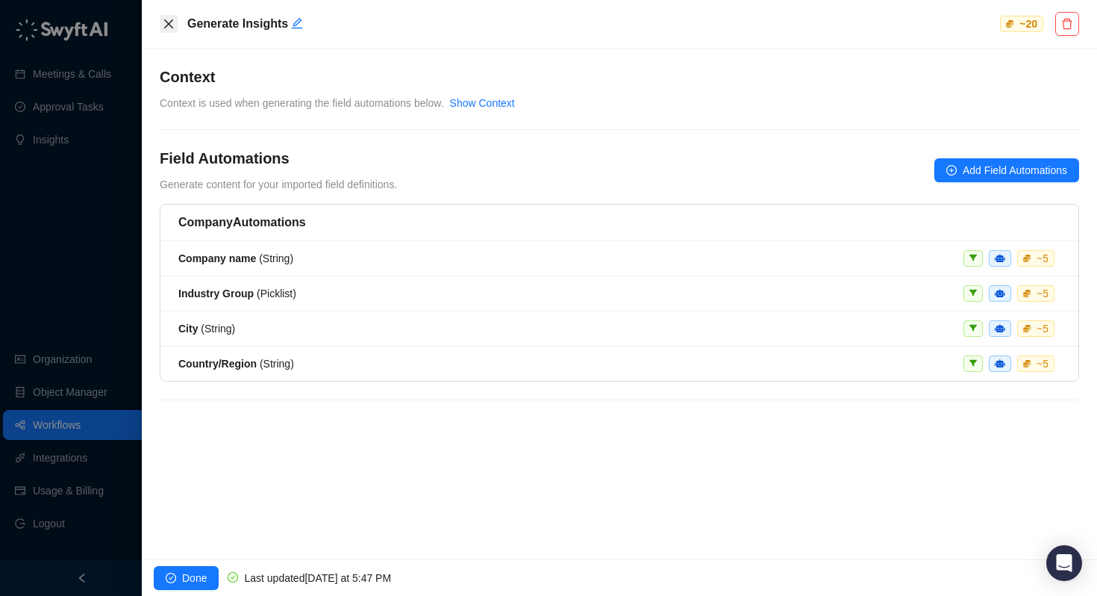
click at [175, 19] on button "Close" at bounding box center [169, 24] width 18 height 18
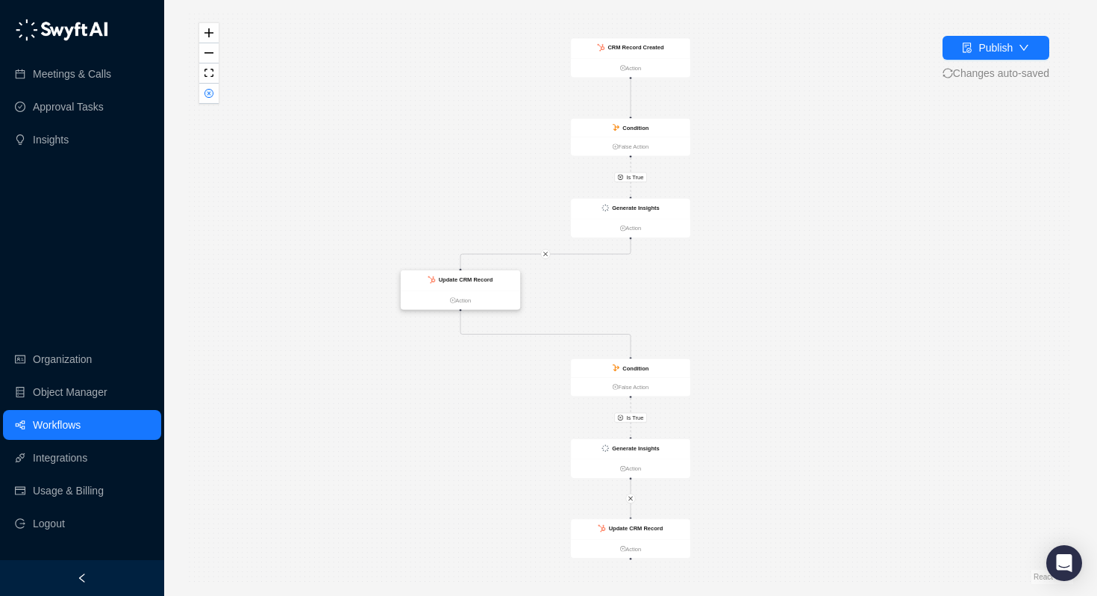
drag, startPoint x: 642, startPoint y: 284, endPoint x: 472, endPoint y: 276, distance: 170.4
click at [472, 276] on strong "Update CRM Record" at bounding box center [466, 279] width 54 height 7
drag, startPoint x: 652, startPoint y: 444, endPoint x: 439, endPoint y: 440, distance: 213.5
click at [439, 441] on strong "Generate Insights" at bounding box center [422, 444] width 47 height 7
click at [539, 331] on icon "Edge from 3825a430-7794-013e-08b7-729e306d5bda to a5fdccd0-7ab1-013e-8fe2-12677…" at bounding box center [546, 334] width 170 height 46
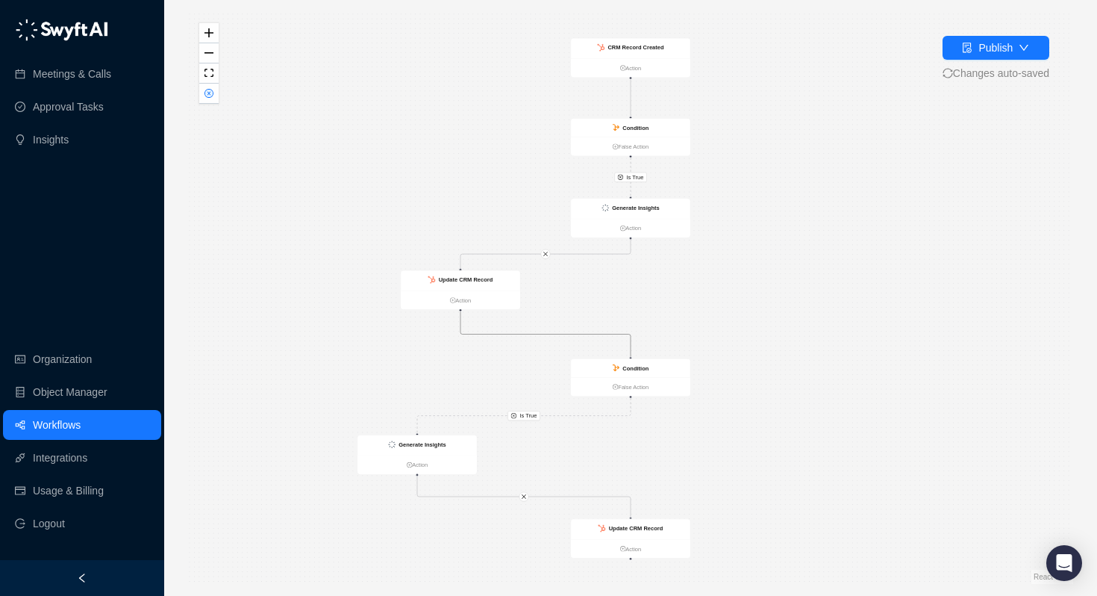
click at [529, 337] on icon "Edge from 3825a430-7794-013e-08b7-729e306d5bda to a5fdccd0-7ab1-013e-8fe2-12677…" at bounding box center [546, 334] width 170 height 46
click at [530, 334] on icon "Edge from 3825a430-7794-013e-08b7-729e306d5bda to a5fdccd0-7ab1-013e-8fe2-12677…" at bounding box center [546, 334] width 170 height 46
drag, startPoint x: 484, startPoint y: 278, endPoint x: 440, endPoint y: 280, distance: 43.4
click at [440, 280] on strong "Update CRM Record" at bounding box center [424, 282] width 54 height 7
drag, startPoint x: 642, startPoint y: 364, endPoint x: 832, endPoint y: 372, distance: 189.8
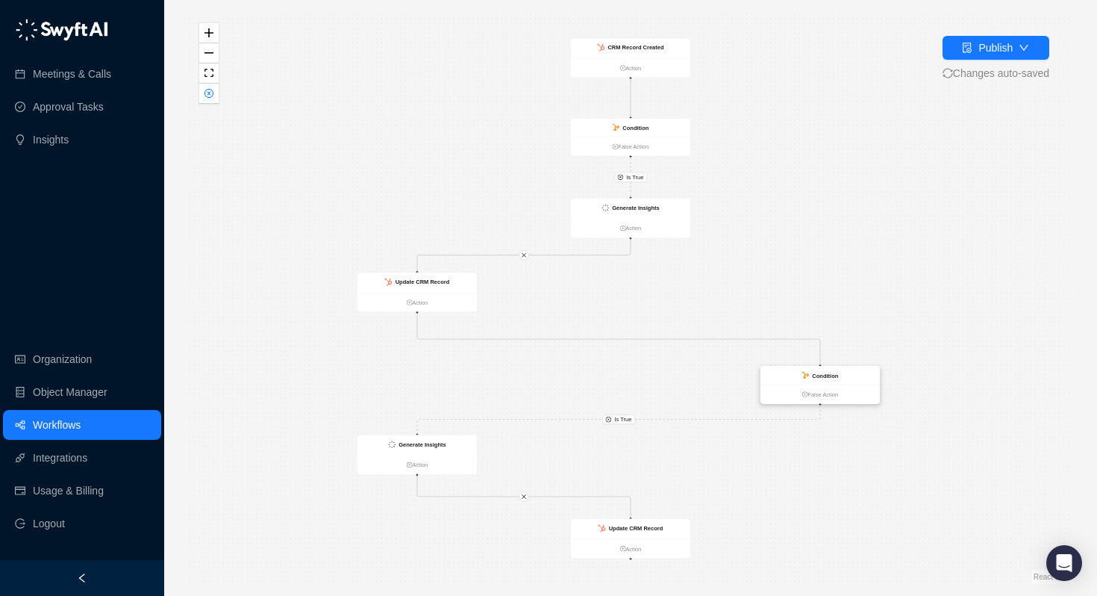
click at [832, 372] on strong "Condition" at bounding box center [825, 375] width 26 height 7
click at [536, 340] on icon "Edge from 3825a430-7794-013e-08b7-729e306d5bda to a5fdccd0-7ab1-013e-8fe2-12677…" at bounding box center [618, 340] width 403 height 52
click at [545, 338] on icon "Edge from 3825a430-7794-013e-08b7-729e306d5bda to a5fdccd0-7ab1-013e-8fe2-12677…" at bounding box center [618, 340] width 403 height 52
drag, startPoint x: 453, startPoint y: 282, endPoint x: 590, endPoint y: 268, distance: 137.3
click at [590, 268] on div "Update CRM Record" at bounding box center [551, 268] width 119 height 20
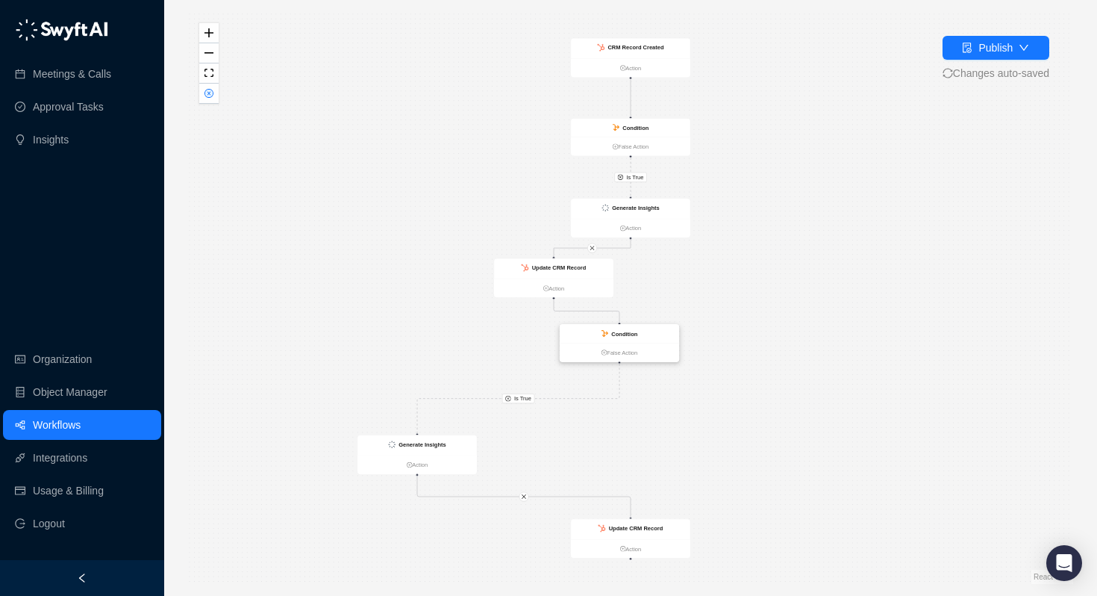
drag, startPoint x: 836, startPoint y: 375, endPoint x: 635, endPoint y: 333, distance: 205.2
click at [635, 333] on strong "Condition" at bounding box center [624, 334] width 26 height 7
drag, startPoint x: 625, startPoint y: 212, endPoint x: 610, endPoint y: 205, distance: 16.4
click at [610, 205] on div "Generate Insights" at bounding box center [614, 202] width 119 height 20
click at [561, 268] on strong "Update CRM Record" at bounding box center [559, 267] width 54 height 7
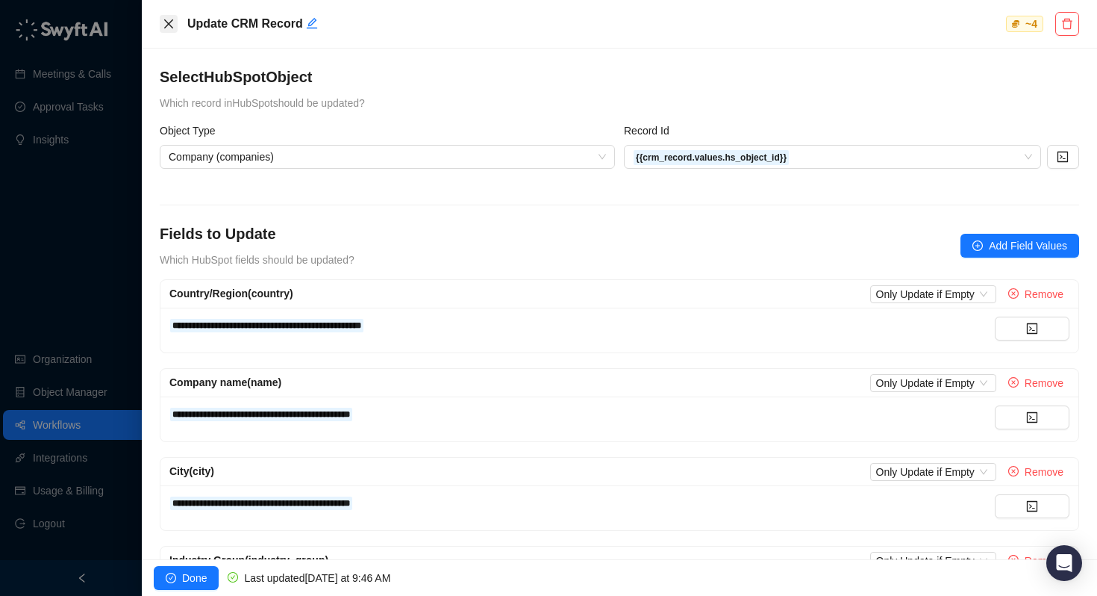
click at [166, 23] on icon "close" at bounding box center [169, 24] width 12 height 12
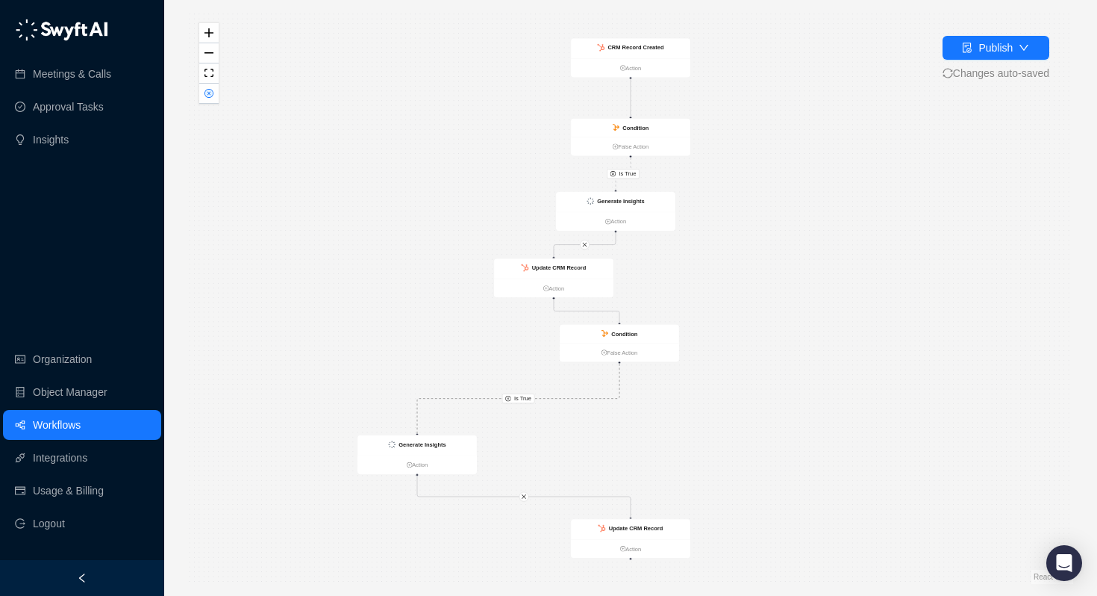
click at [554, 396] on icon "Edge from a5fdccd0-7ab1-013e-8fe2-1267751ceb95 to e36f3610-79f6-013e-22cf-7e176…" at bounding box center [518, 398] width 202 height 69
click at [518, 399] on span "Is True" at bounding box center [522, 398] width 17 height 9
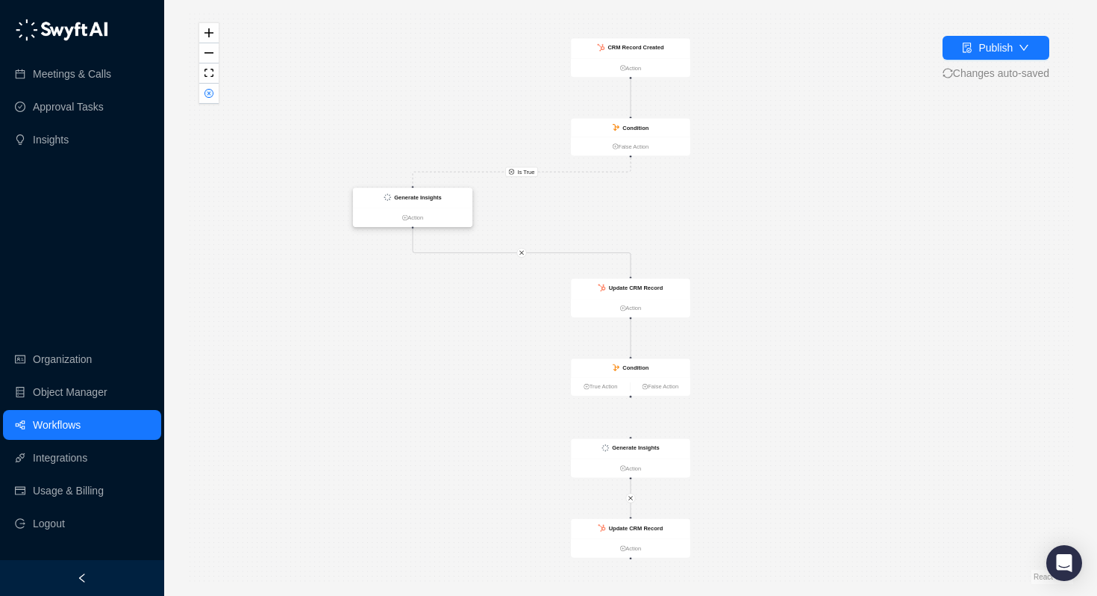
drag, startPoint x: 626, startPoint y: 207, endPoint x: 405, endPoint y: 194, distance: 221.3
click at [405, 194] on strong "Generate Insights" at bounding box center [417, 197] width 47 height 7
drag, startPoint x: 633, startPoint y: 284, endPoint x: 829, endPoint y: 251, distance: 198.3
click at [829, 251] on div "Update CRM Record" at bounding box center [832, 254] width 54 height 9
click at [71, 421] on link "Workflows" at bounding box center [57, 425] width 48 height 30
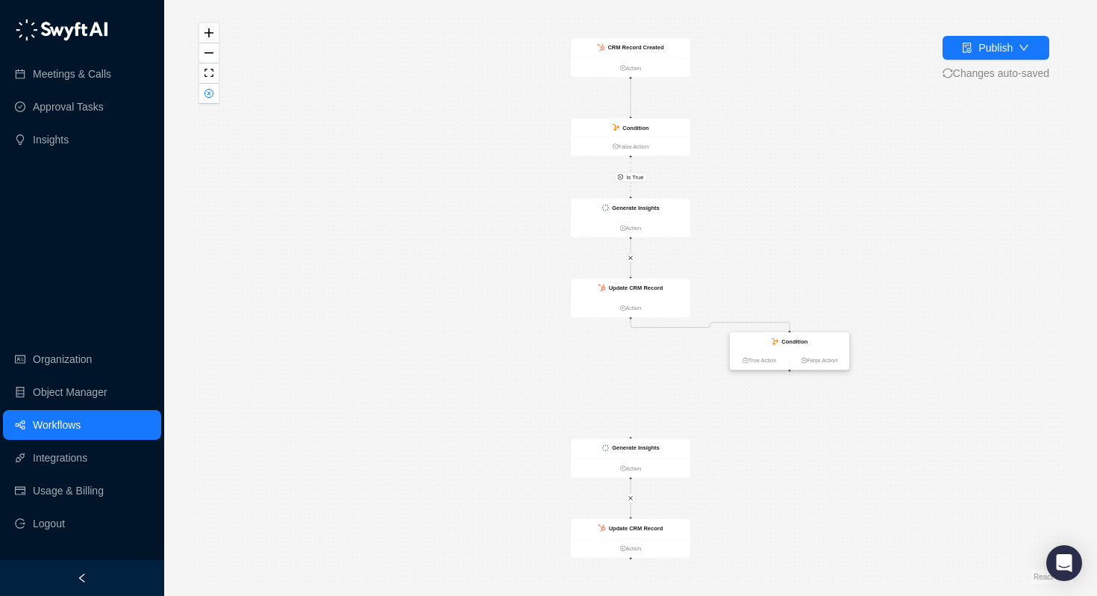
drag, startPoint x: 669, startPoint y: 370, endPoint x: 828, endPoint y: 345, distance: 161.0
click at [828, 345] on div "Condition" at bounding box center [789, 341] width 119 height 19
drag, startPoint x: 637, startPoint y: 450, endPoint x: 406, endPoint y: 422, distance: 232.3
click at [434, 431] on div "Generate Insights" at bounding box center [457, 435] width 47 height 9
drag, startPoint x: 664, startPoint y: 528, endPoint x: 370, endPoint y: 520, distance: 293.5
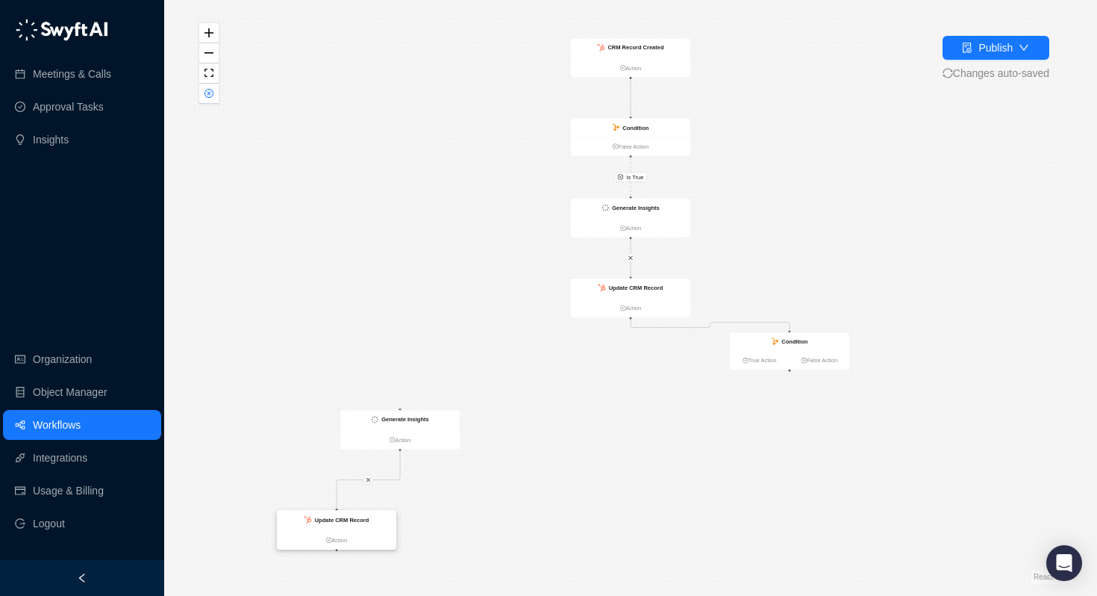
click at [370, 520] on div "Update CRM Record" at bounding box center [336, 521] width 119 height 20
click at [752, 367] on ul "True Action False Action" at bounding box center [789, 360] width 119 height 19
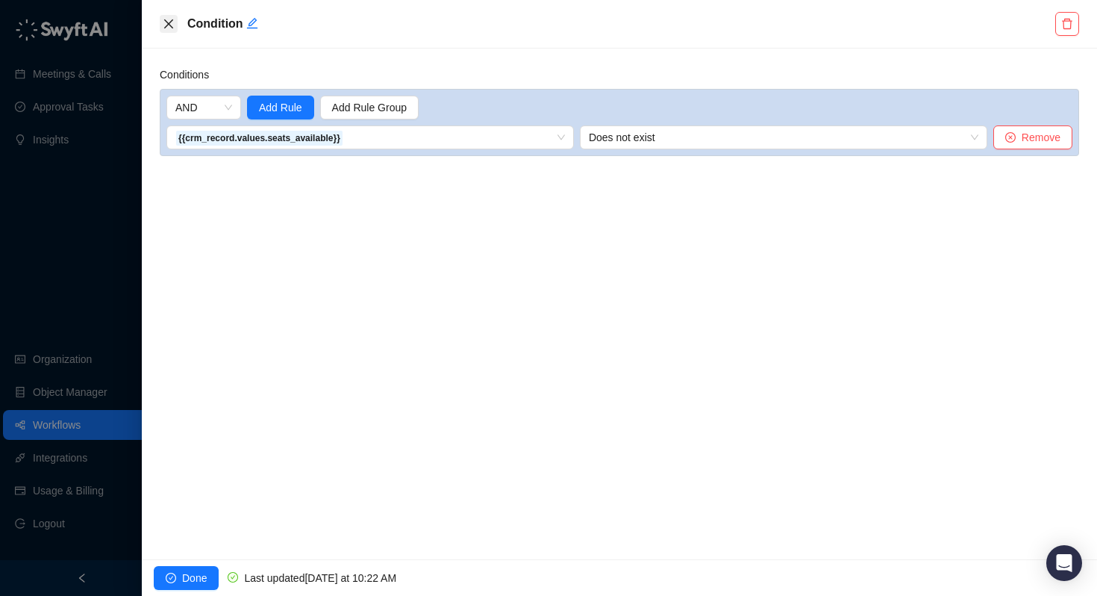
click at [168, 26] on icon "close" at bounding box center [169, 24] width 12 height 12
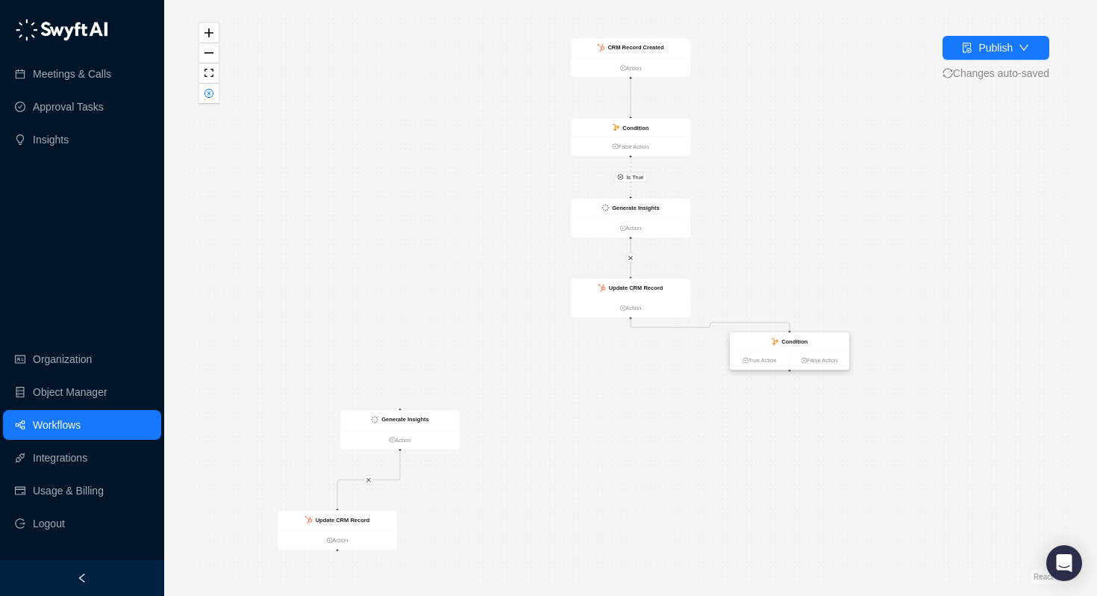
click at [800, 341] on strong "Condition" at bounding box center [795, 341] width 26 height 7
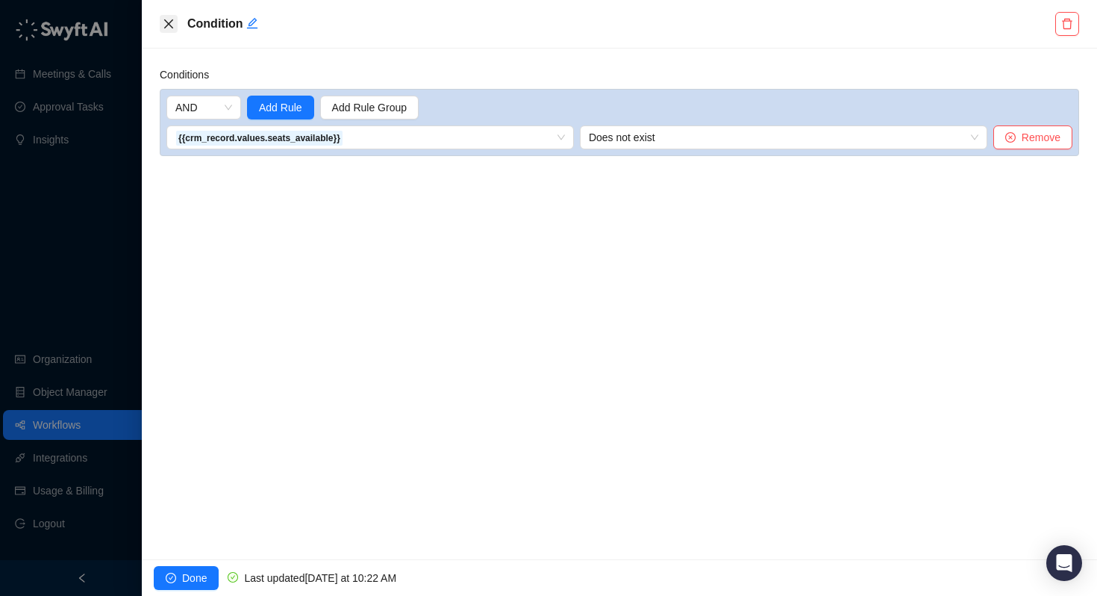
click at [170, 19] on icon "close" at bounding box center [169, 24] width 12 height 12
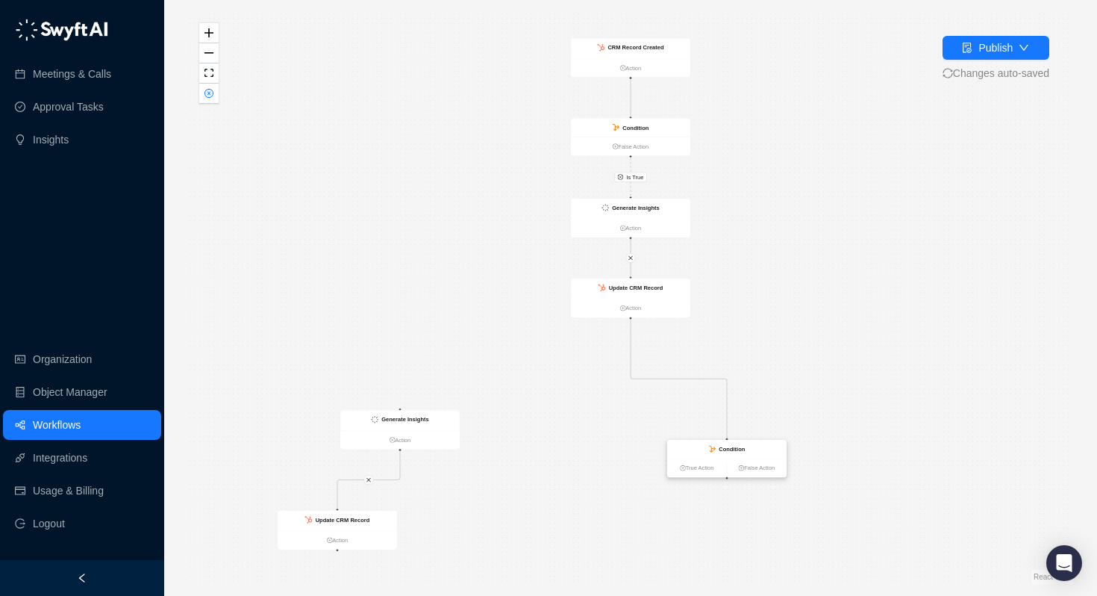
drag, startPoint x: 782, startPoint y: 340, endPoint x: 715, endPoint y: 452, distance: 130.2
click at [719, 452] on strong "Condition" at bounding box center [732, 449] width 26 height 7
click at [631, 359] on icon "Edge from 3825a430-7794-013e-08b7-729e306d5bda to a5fdccd0-7ab1-013e-8fe2-12677…" at bounding box center [677, 380] width 93 height 123
click at [631, 357] on icon "Edge from 3825a430-7794-013e-08b7-729e306d5bda to a5fdccd0-7ab1-013e-8fe2-12677…" at bounding box center [677, 380] width 93 height 123
drag, startPoint x: 653, startPoint y: 284, endPoint x: 750, endPoint y: 368, distance: 128.1
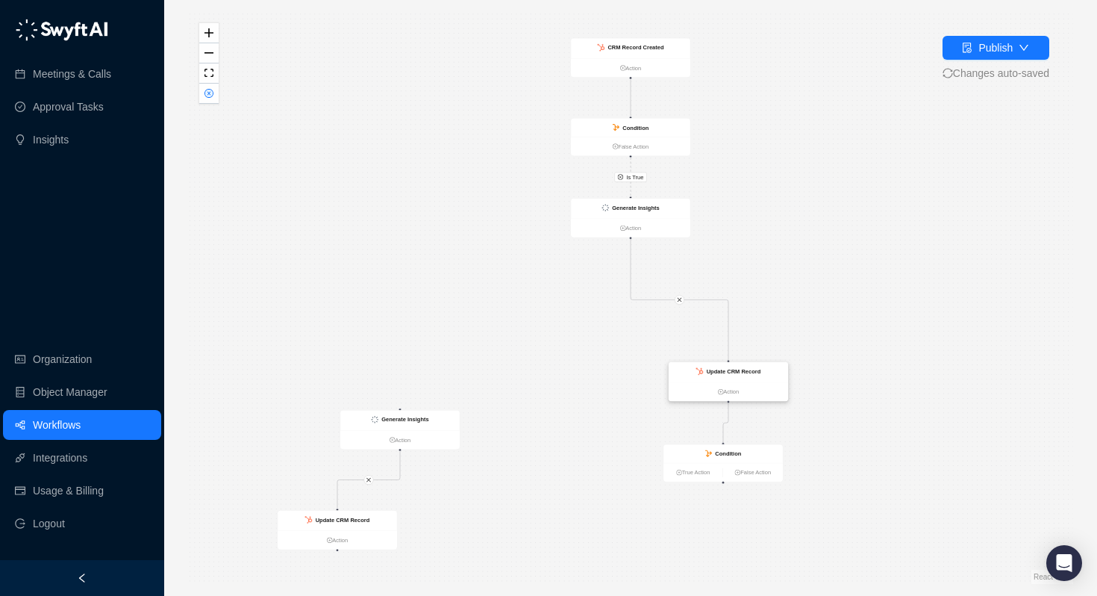
click at [750, 368] on strong "Update CRM Record" at bounding box center [734, 371] width 54 height 7
click at [679, 299] on icon "close" at bounding box center [680, 300] width 6 height 6
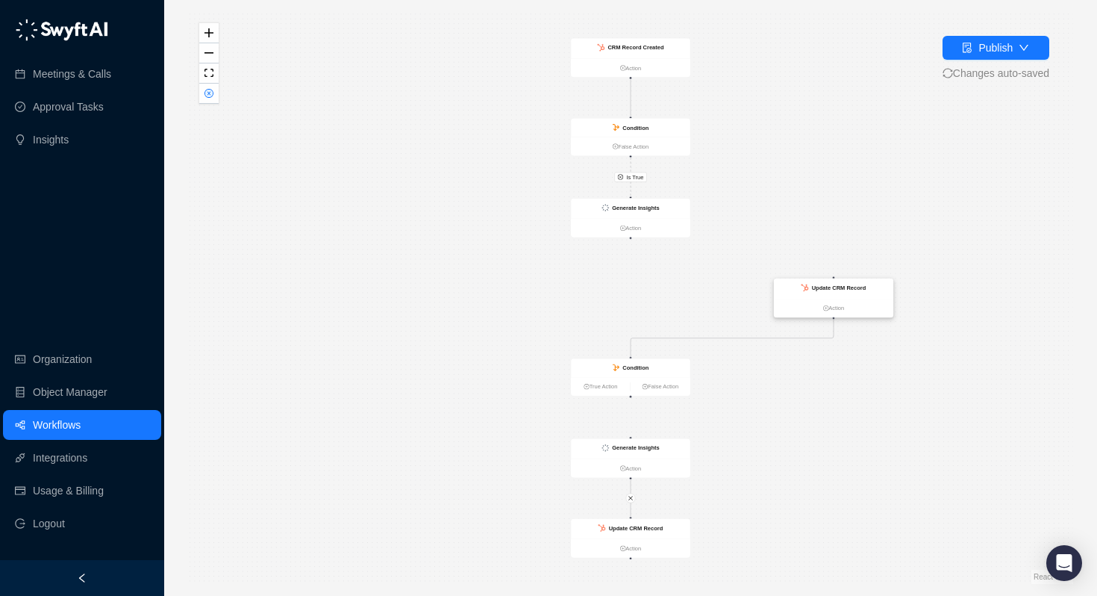
drag, startPoint x: 655, startPoint y: 285, endPoint x: 858, endPoint y: 284, distance: 203.8
click at [858, 284] on strong "Update CRM Record" at bounding box center [839, 287] width 54 height 7
drag, startPoint x: 663, startPoint y: 367, endPoint x: 879, endPoint y: 383, distance: 216.3
click at [879, 383] on div "Condition" at bounding box center [852, 384] width 119 height 19
click at [626, 230] on link "Action" at bounding box center [630, 228] width 119 height 9
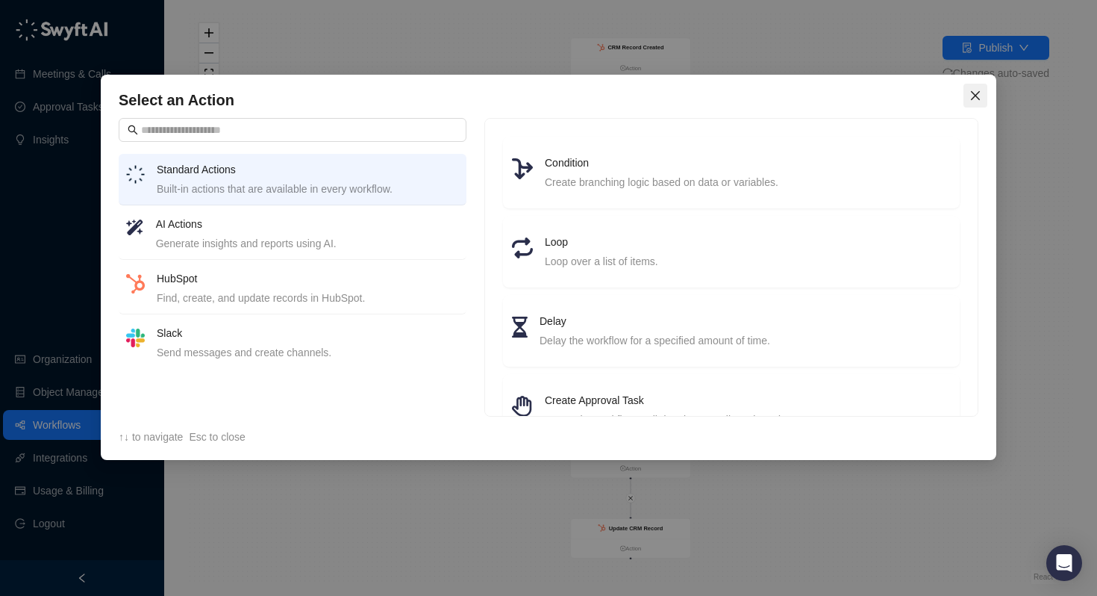
click at [973, 101] on icon "close" at bounding box center [976, 96] width 12 height 12
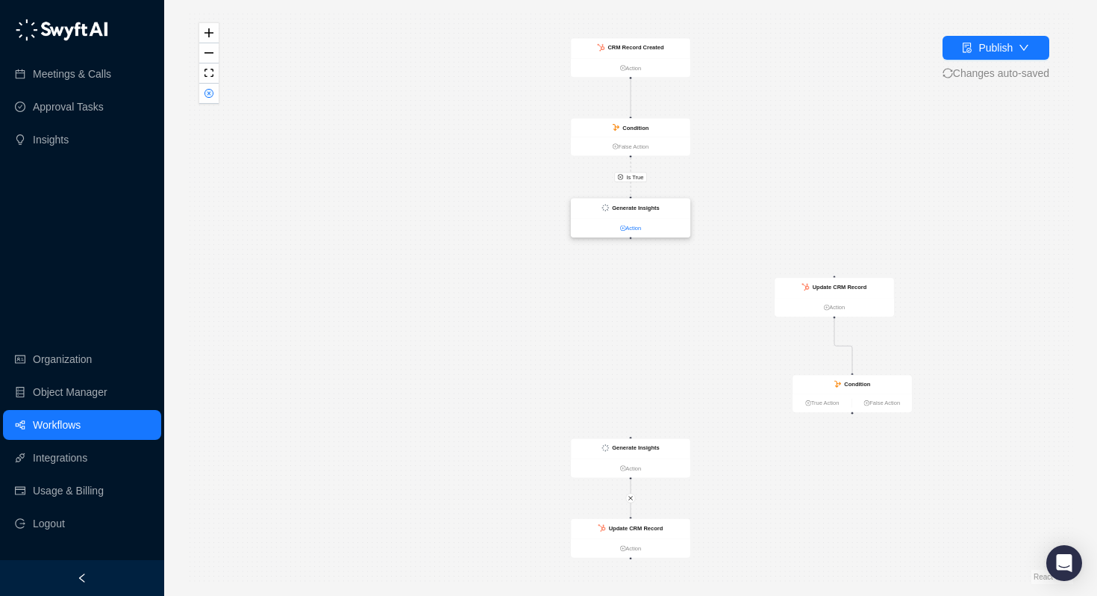
click at [622, 231] on link "Action" at bounding box center [630, 228] width 119 height 9
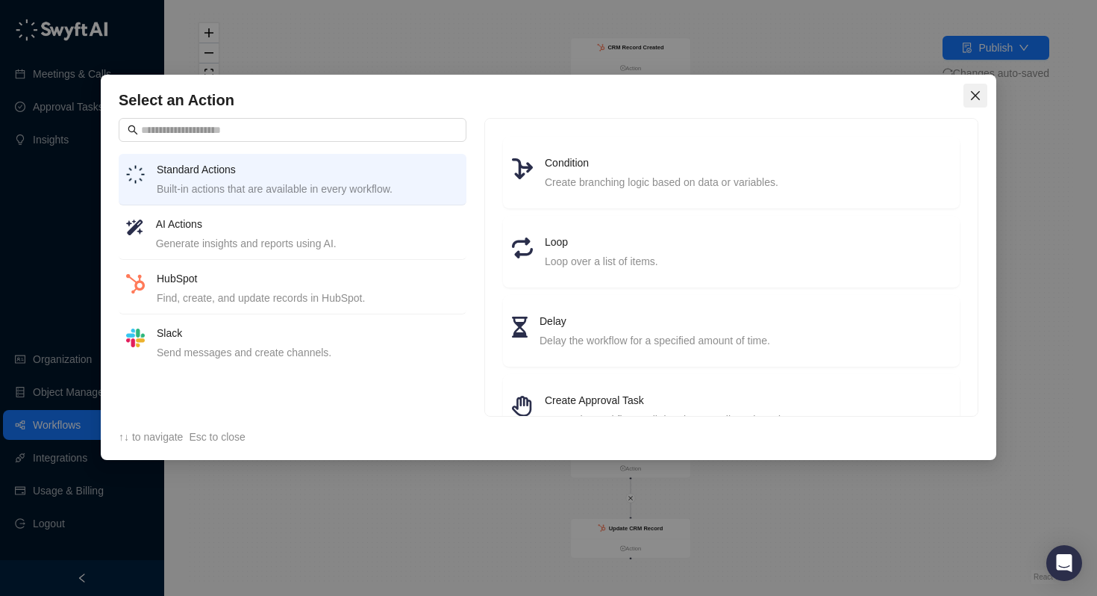
click at [980, 95] on icon "close" at bounding box center [976, 96] width 12 height 12
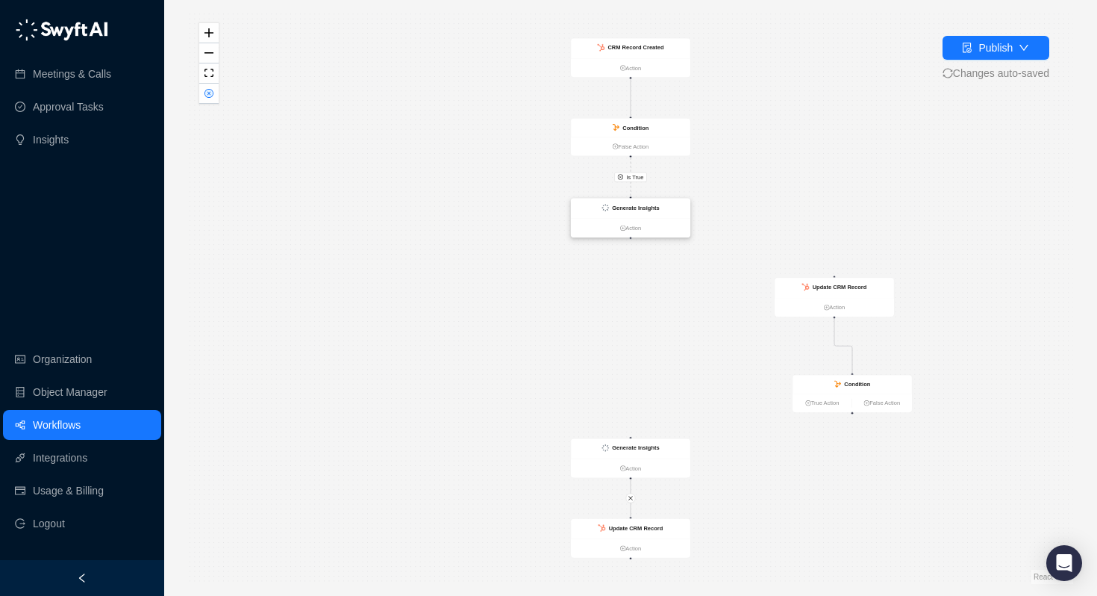
click at [626, 222] on ul "Action" at bounding box center [630, 228] width 119 height 19
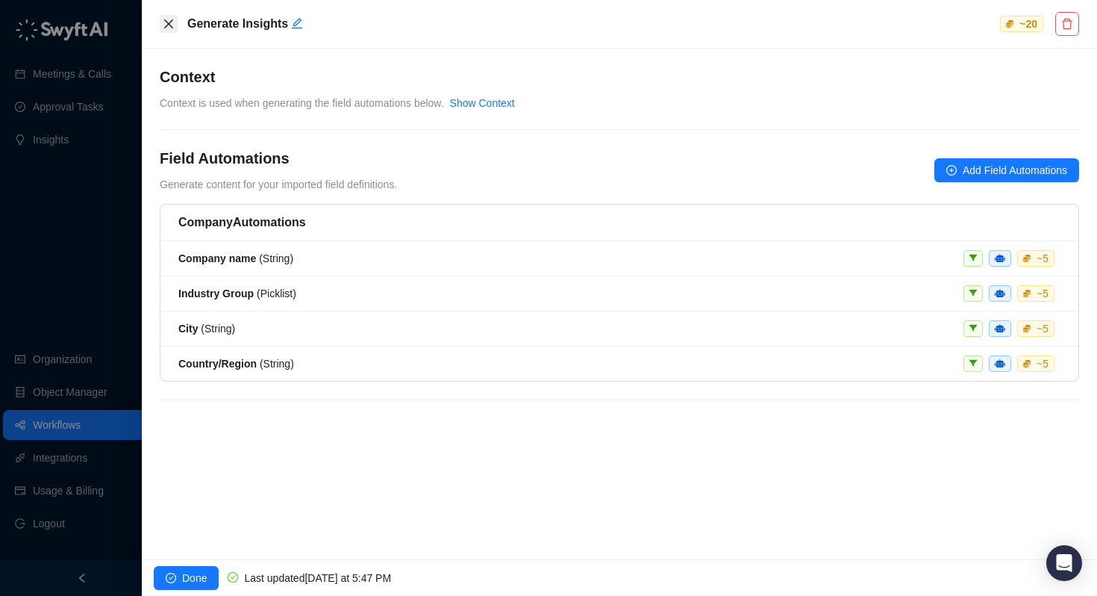
click at [168, 22] on icon "close" at bounding box center [169, 24] width 12 height 12
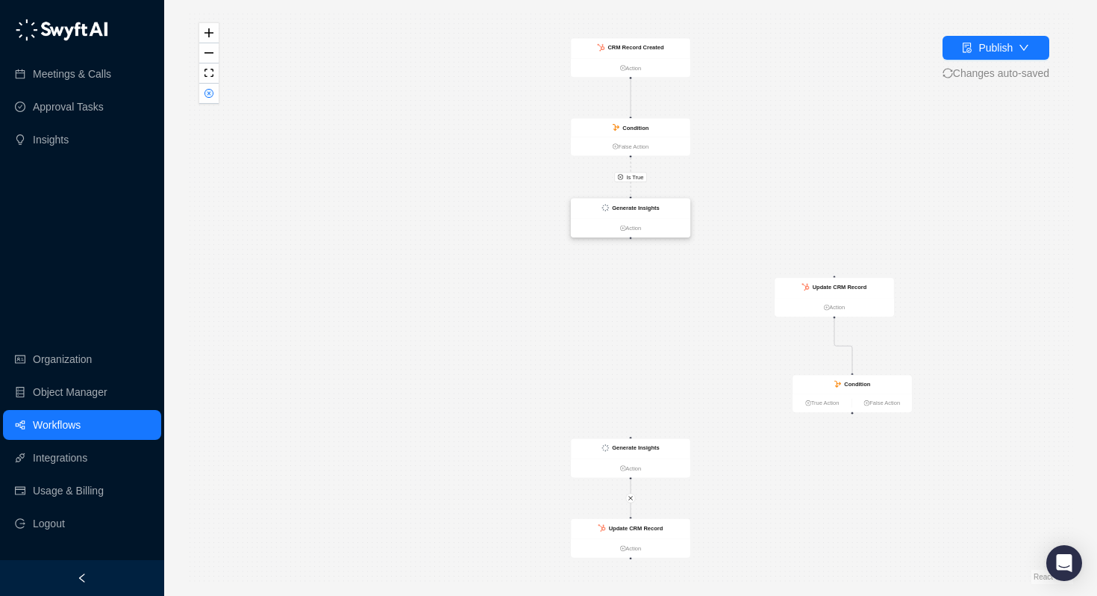
click at [631, 222] on ul "Action" at bounding box center [630, 228] width 119 height 19
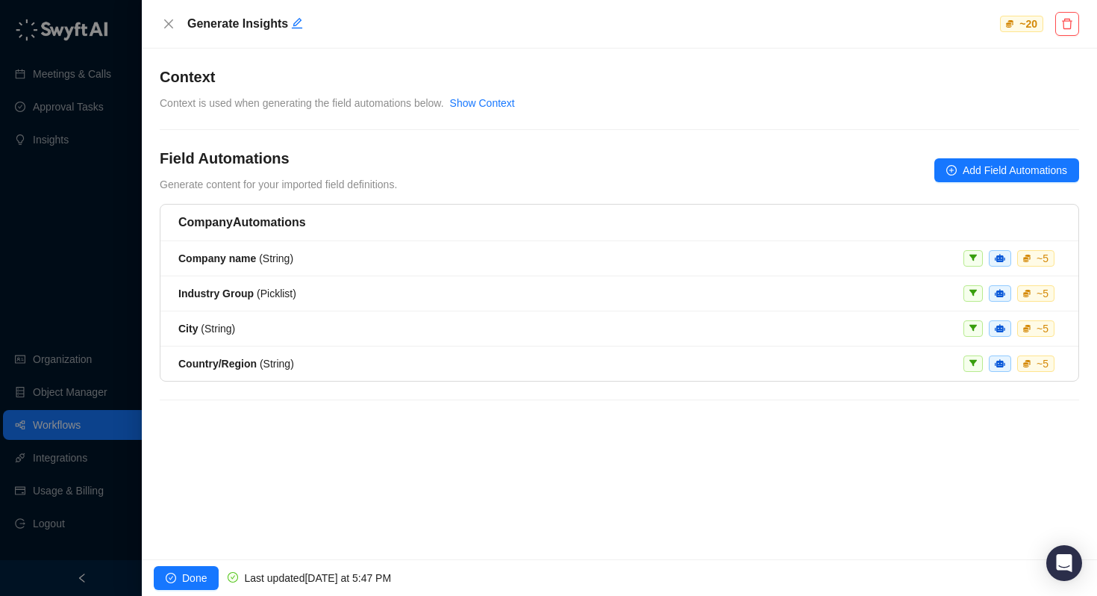
click at [155, 21] on div "Generate Insights ~ 20" at bounding box center [619, 24] width 955 height 49
click at [169, 21] on icon "close" at bounding box center [169, 24] width 12 height 12
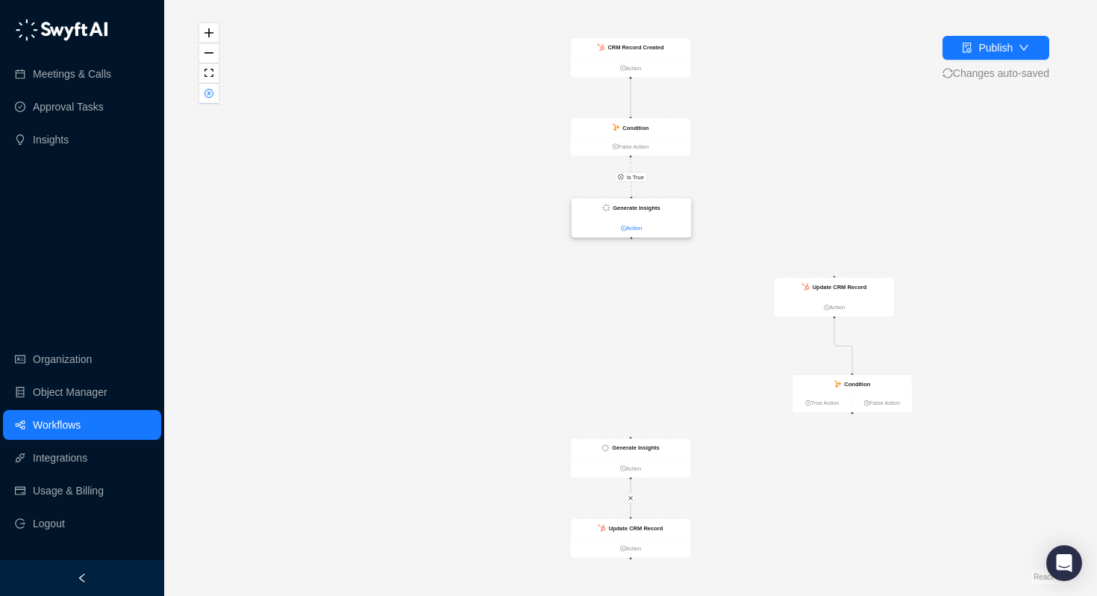
click at [627, 225] on link "Action" at bounding box center [631, 228] width 119 height 9
click at [635, 229] on link "Action" at bounding box center [631, 228] width 119 height 9
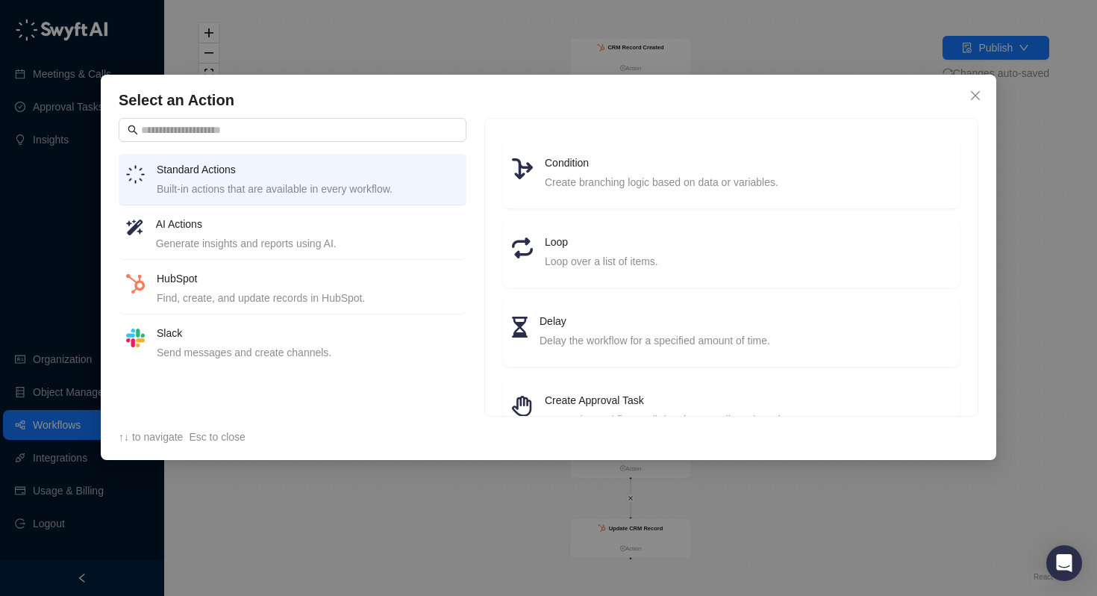
click at [317, 278] on h4 "HubSpot" at bounding box center [308, 278] width 302 height 16
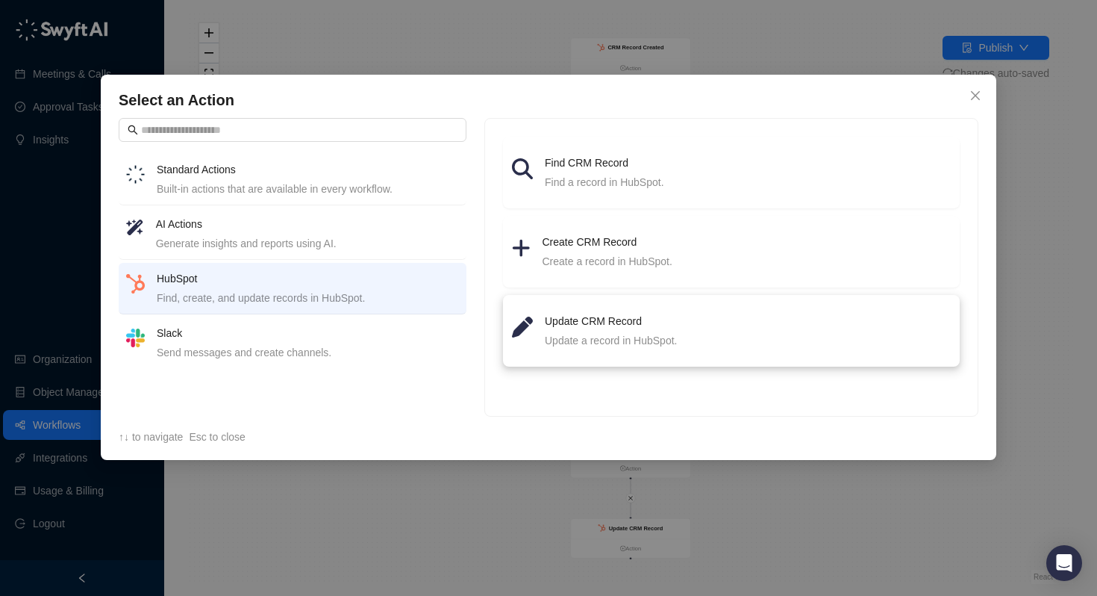
click at [610, 318] on h4 "Update CRM Record" at bounding box center [748, 321] width 406 height 16
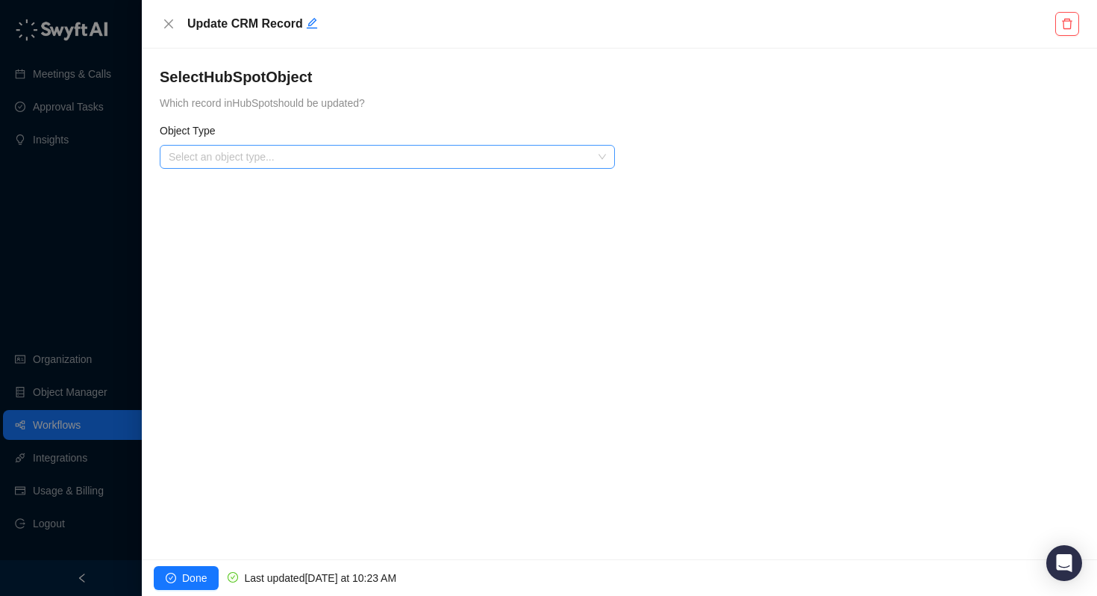
click at [307, 157] on input "search" at bounding box center [383, 157] width 428 height 22
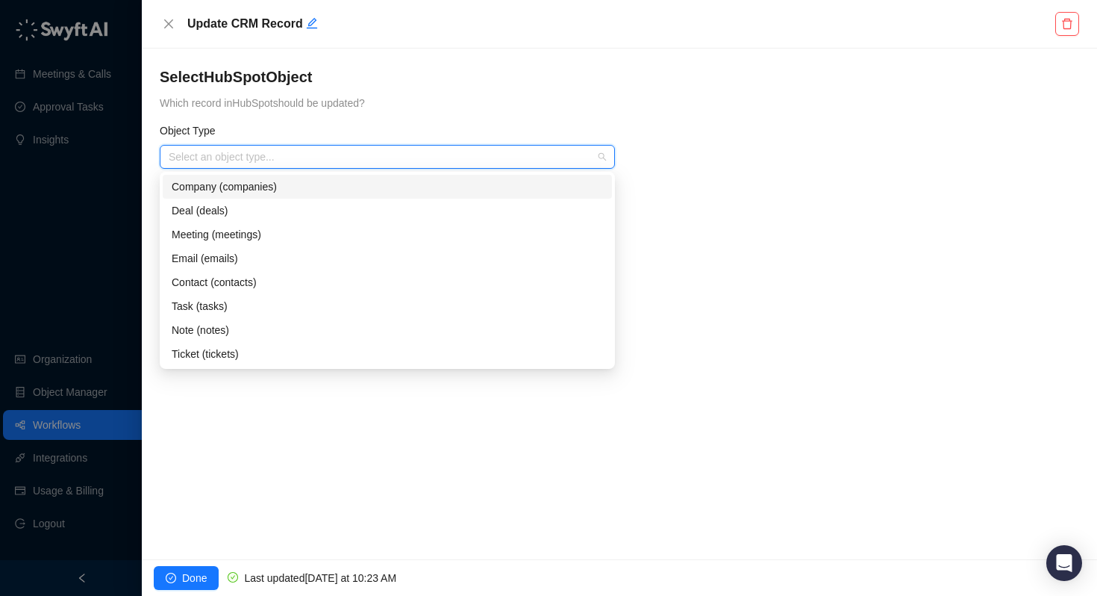
click at [290, 190] on div "Company (companies)" at bounding box center [387, 186] width 431 height 16
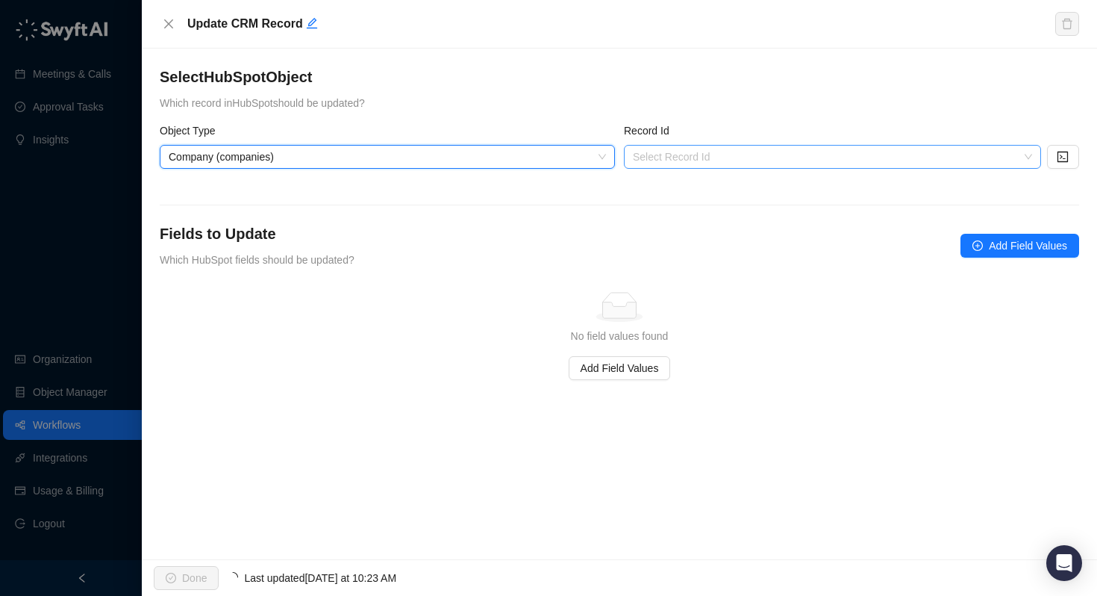
click at [697, 163] on input "search" at bounding box center [828, 157] width 390 height 22
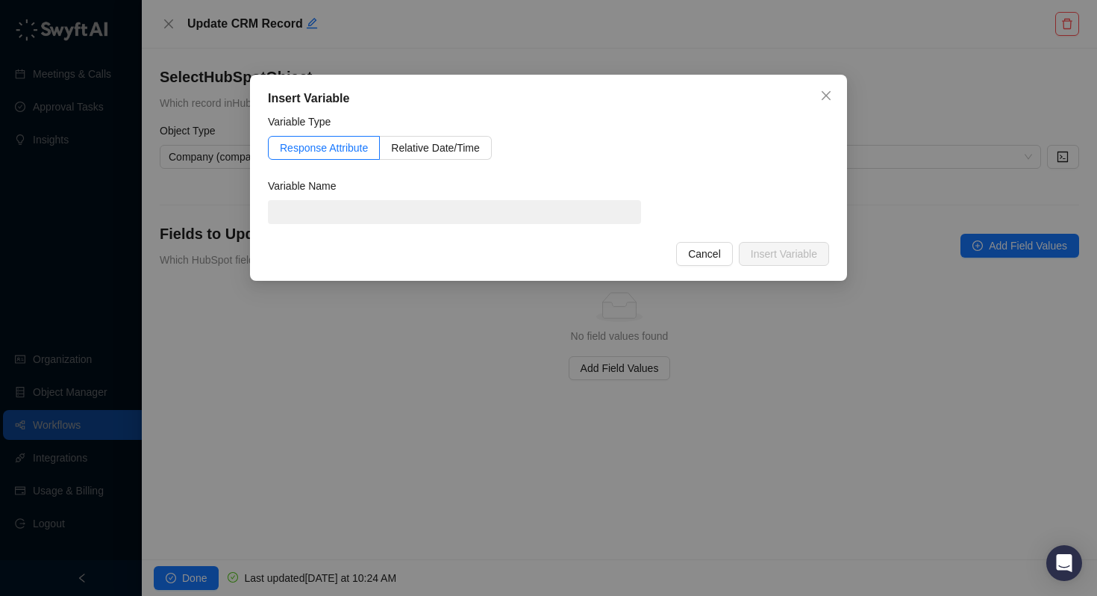
click at [492, 210] on span at bounding box center [454, 212] width 373 height 24
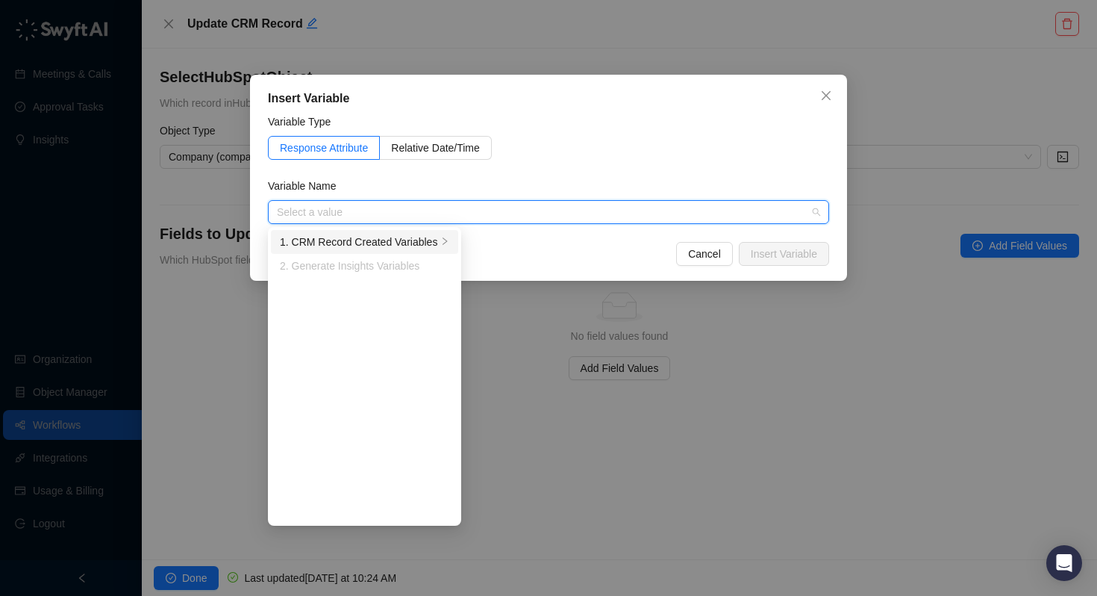
click at [387, 242] on div "1. CRM Record Created Variables" at bounding box center [358, 242] width 157 height 16
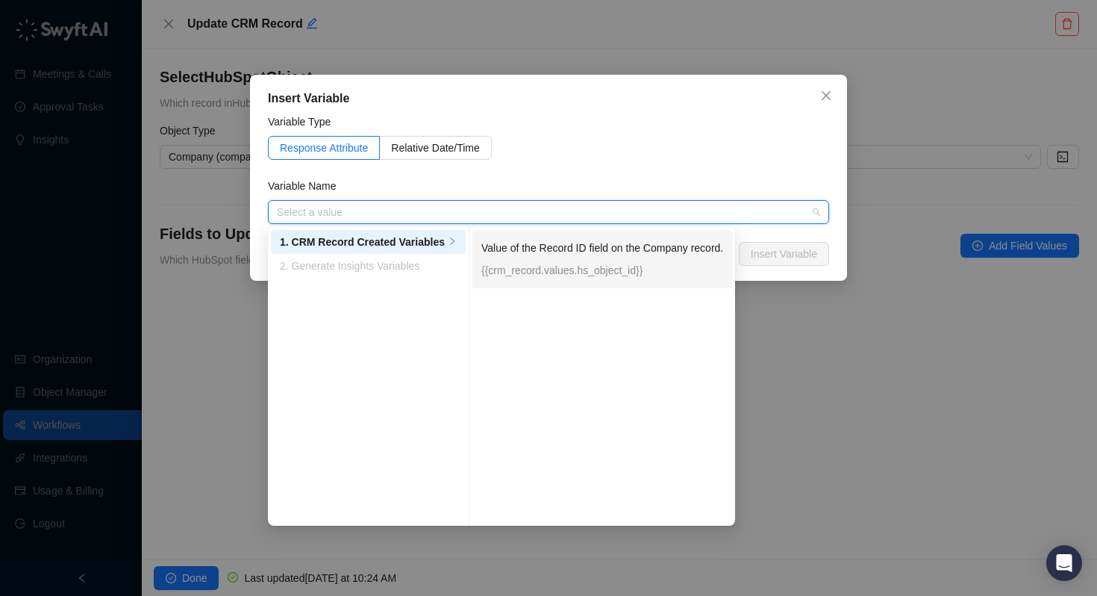
click at [533, 251] on p "Value of the Record ID field on the Company record." at bounding box center [602, 248] width 242 height 16
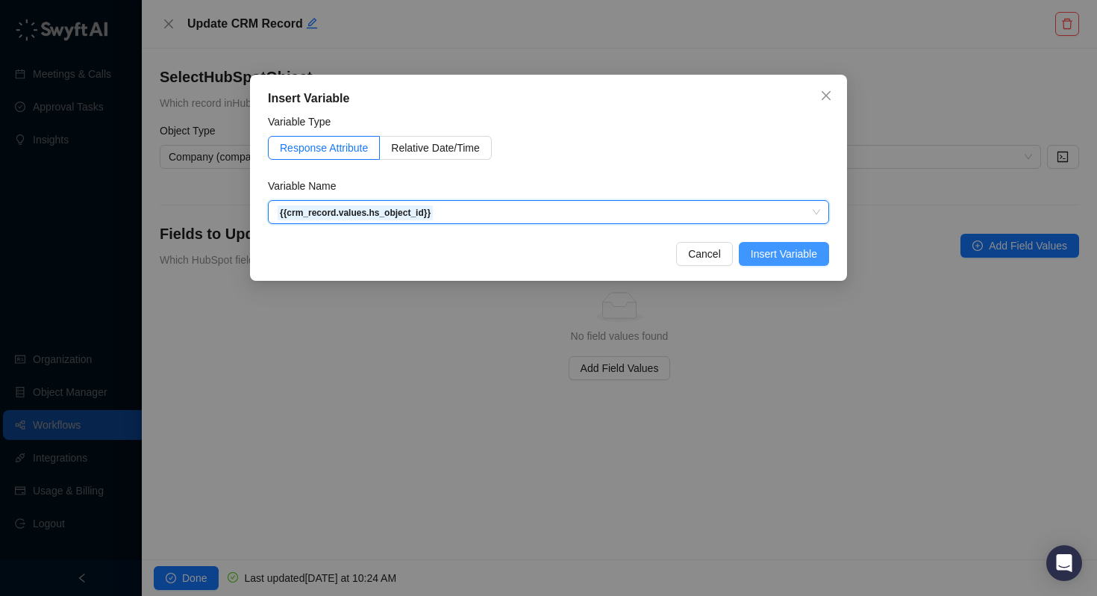
click at [811, 257] on span "Insert Variable" at bounding box center [784, 254] width 66 height 16
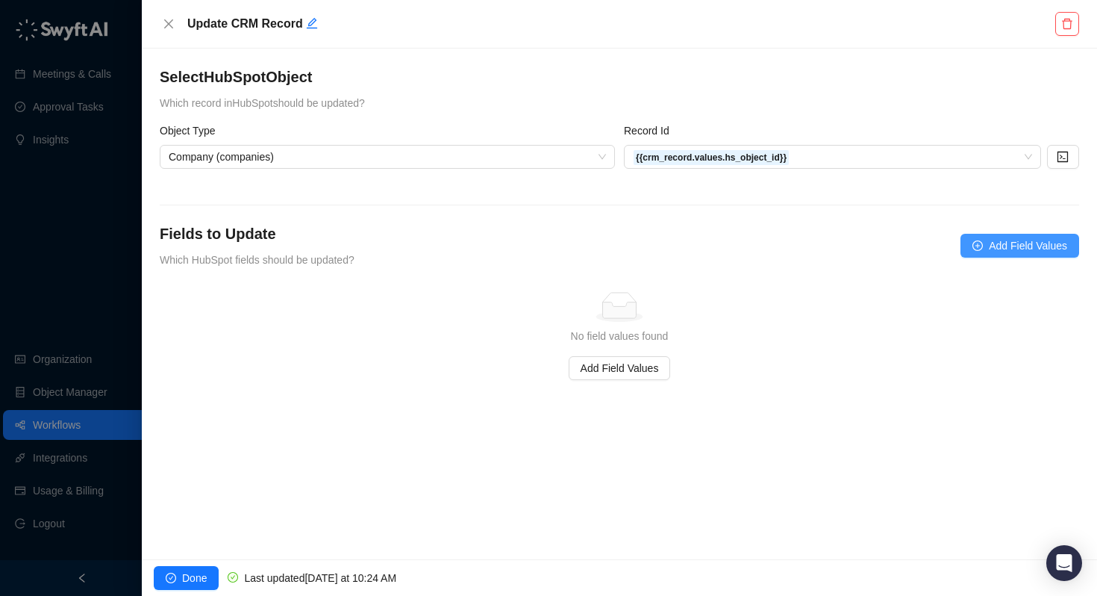
click at [1039, 249] on span "Add Field Values" at bounding box center [1028, 245] width 78 height 16
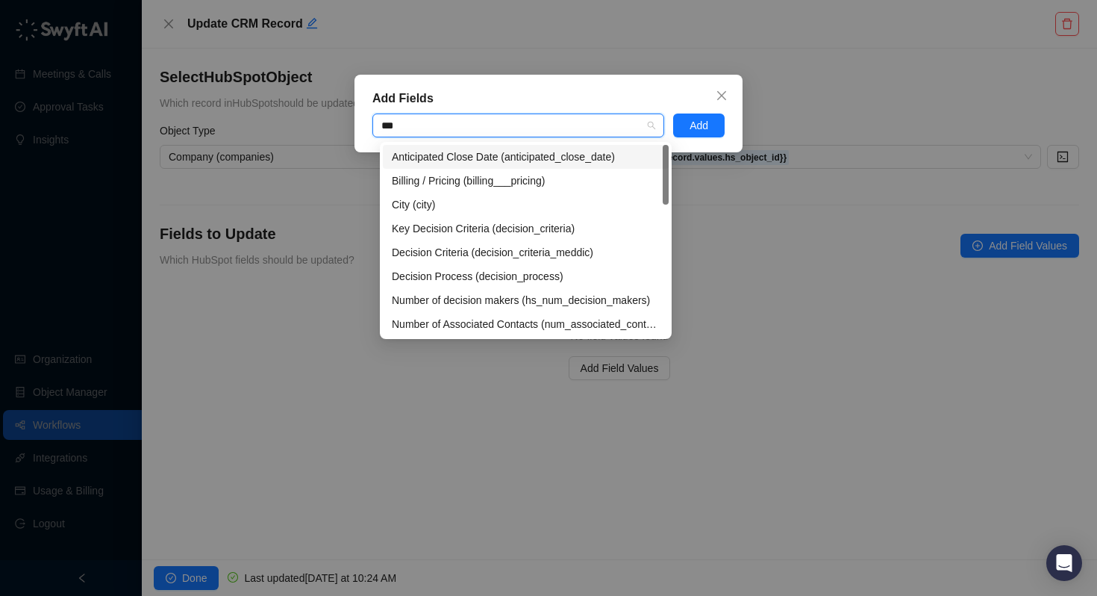
type input "****"
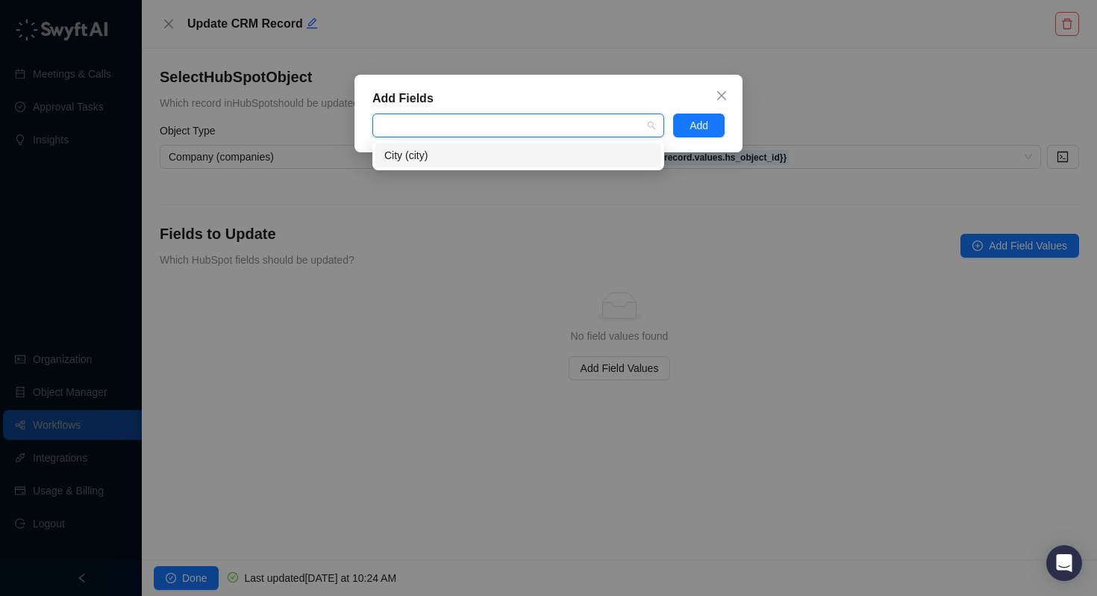
click at [449, 131] on div "city" at bounding box center [510, 125] width 270 height 11
click at [449, 131] on div at bounding box center [510, 125] width 270 height 11
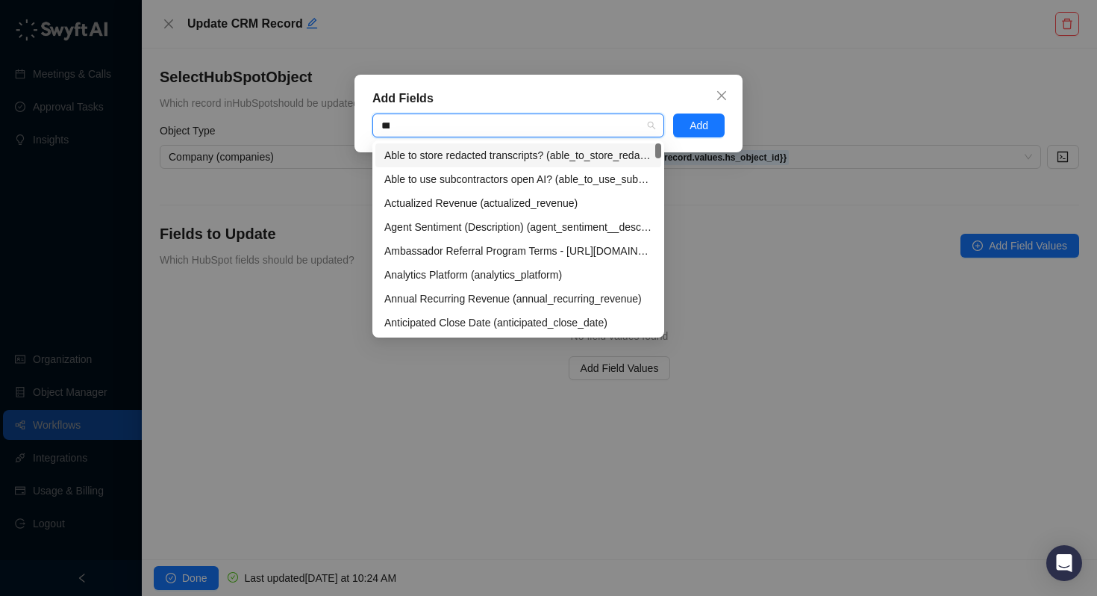
type input "****"
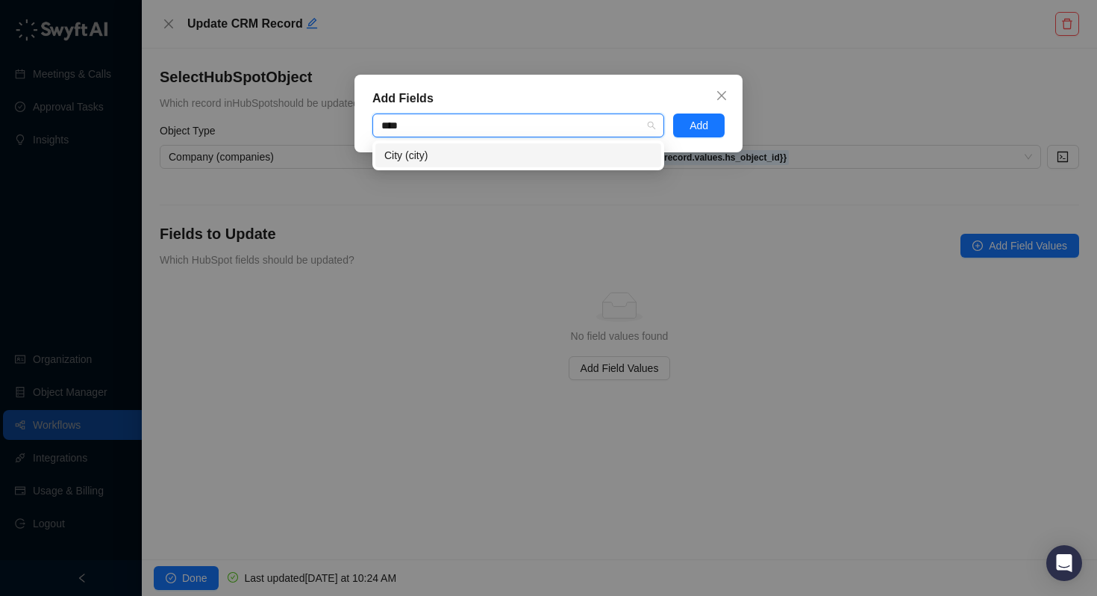
click at [433, 155] on div "City (city)" at bounding box center [518, 155] width 268 height 16
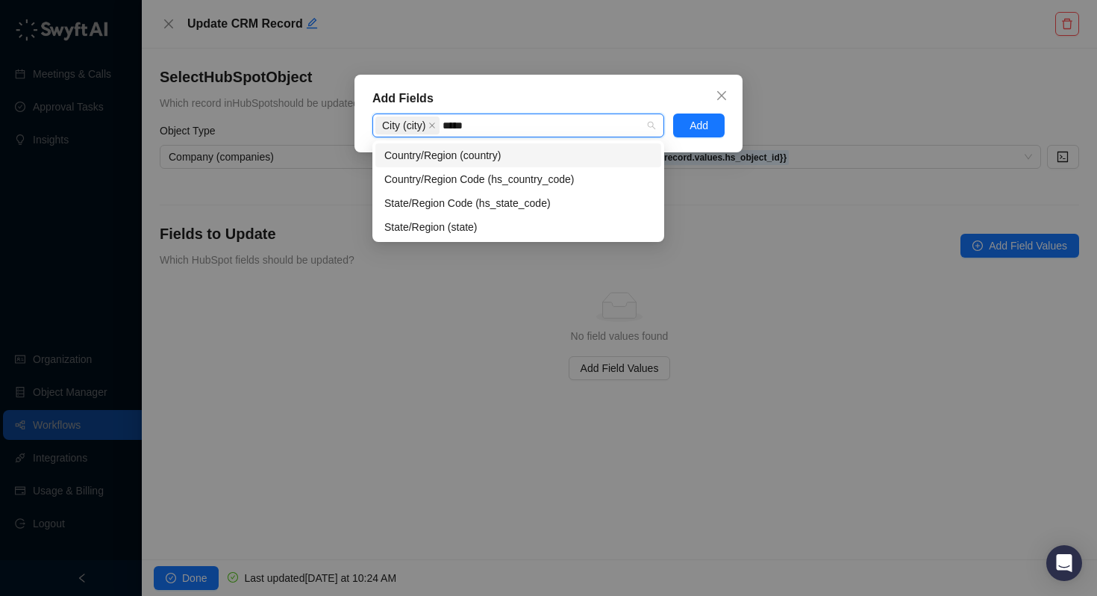
type input "******"
click at [443, 160] on div "Country/Region (country)" at bounding box center [518, 155] width 268 height 16
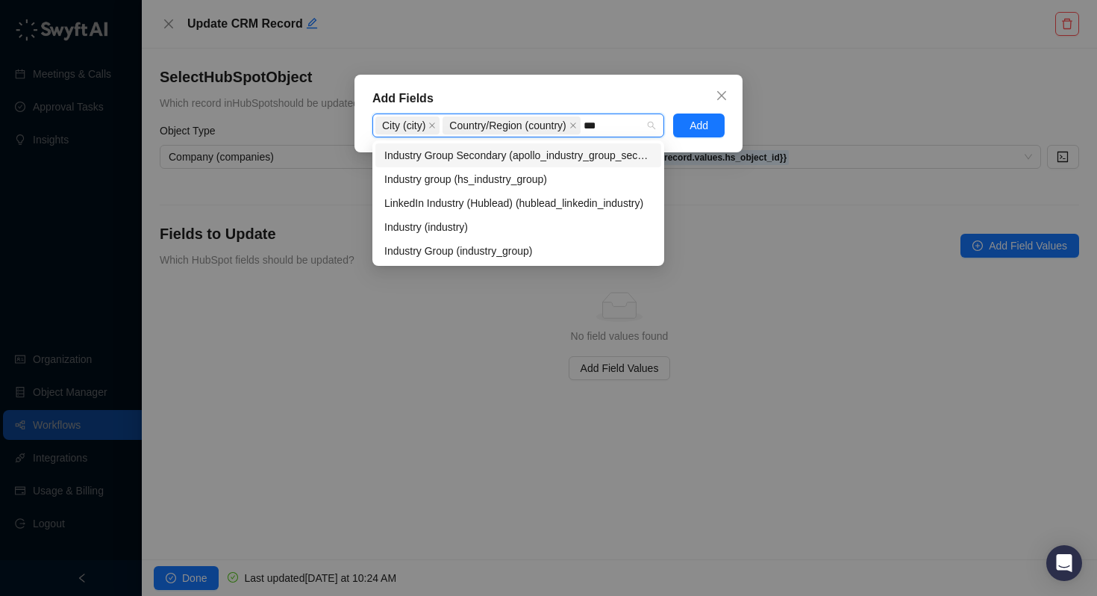
type input "****"
click at [461, 252] on div "Industry Group (industry_group)" at bounding box center [518, 251] width 268 height 16
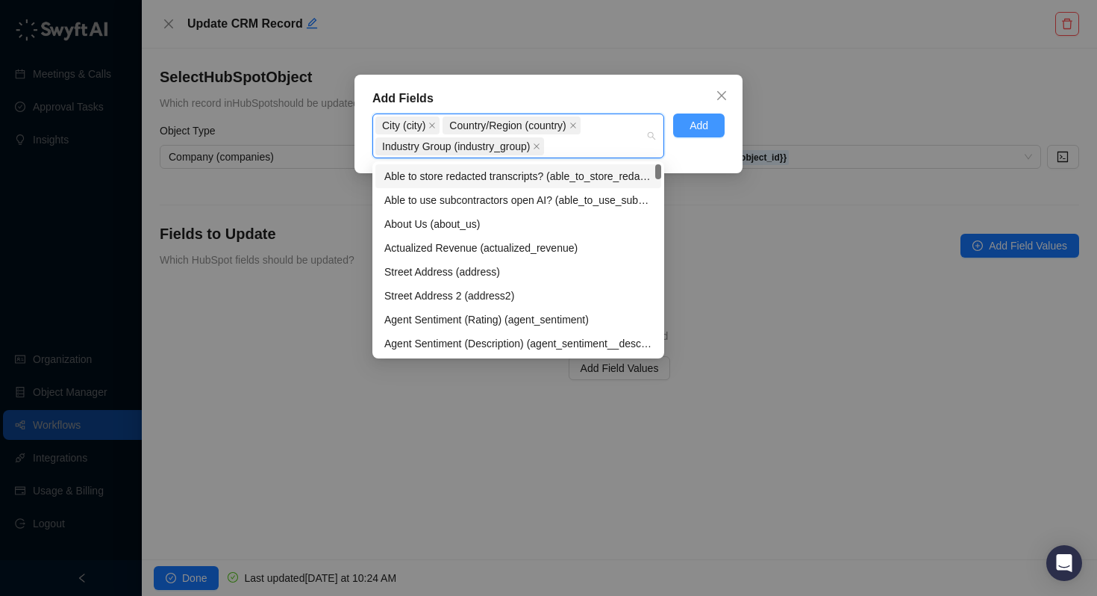
click at [709, 129] on button "Add" at bounding box center [699, 125] width 52 height 24
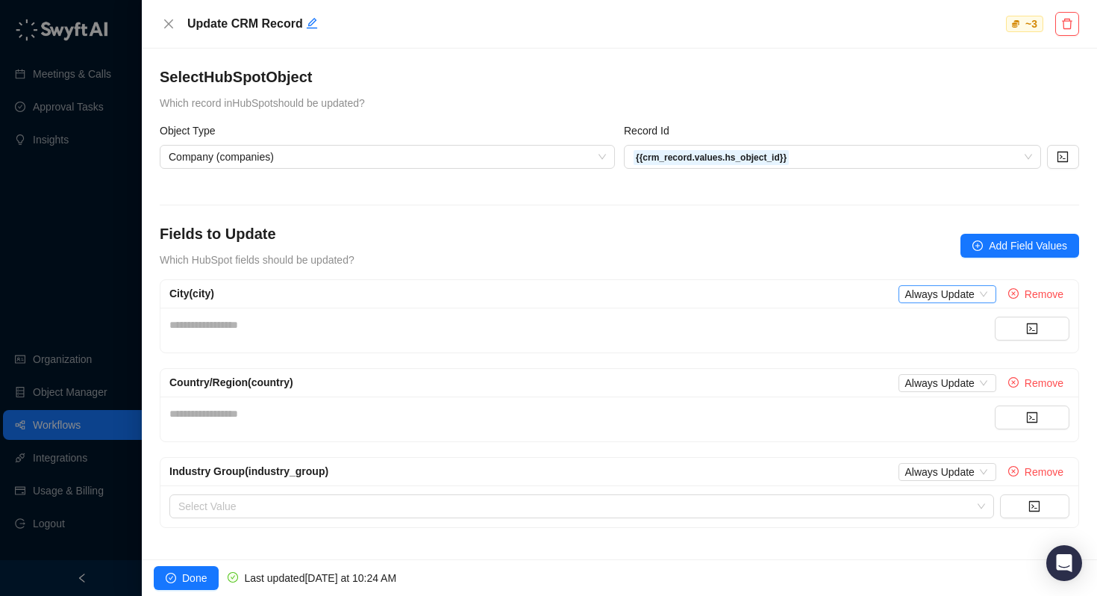
click at [920, 292] on span "Always Update" at bounding box center [947, 294] width 85 height 16
click at [924, 337] on div "Only Update if Empty" at bounding box center [959, 345] width 99 height 16
click at [929, 375] on span "Always Update" at bounding box center [947, 383] width 85 height 16
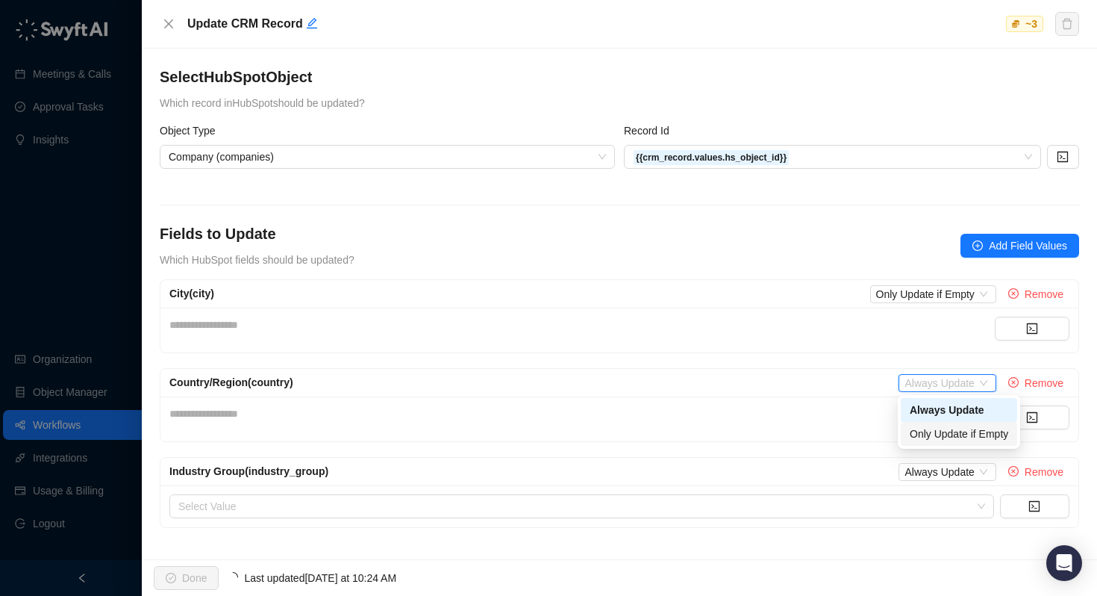
click at [933, 437] on div "Only Update if Empty" at bounding box center [959, 433] width 99 height 16
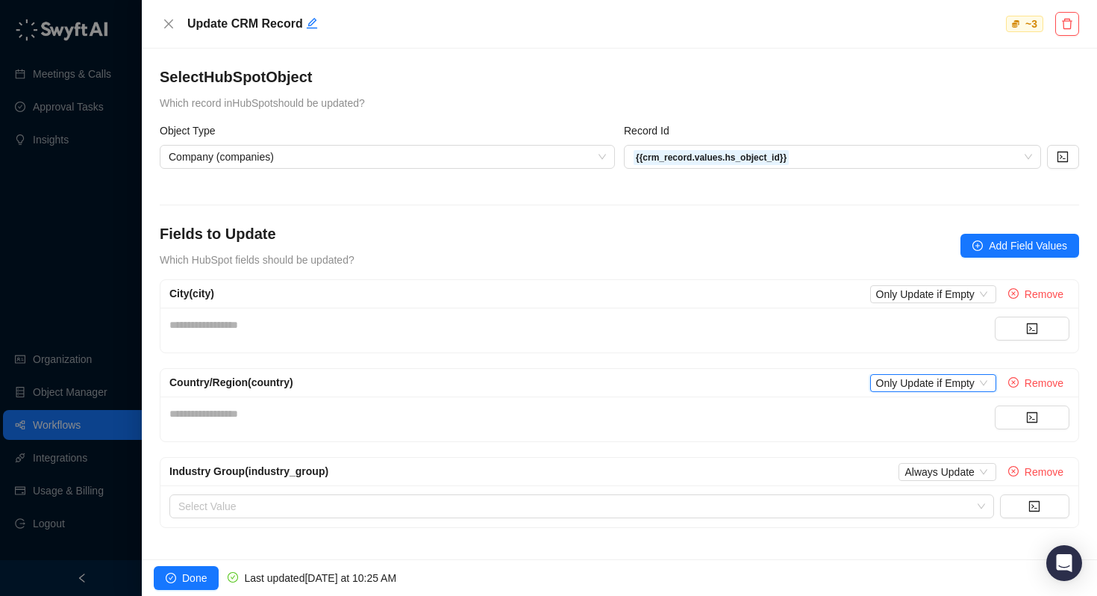
click at [933, 481] on div "Industry Group (industry_group) Always Update Remove" at bounding box center [619, 472] width 918 height 28
click at [933, 471] on span "Always Update" at bounding box center [947, 472] width 85 height 16
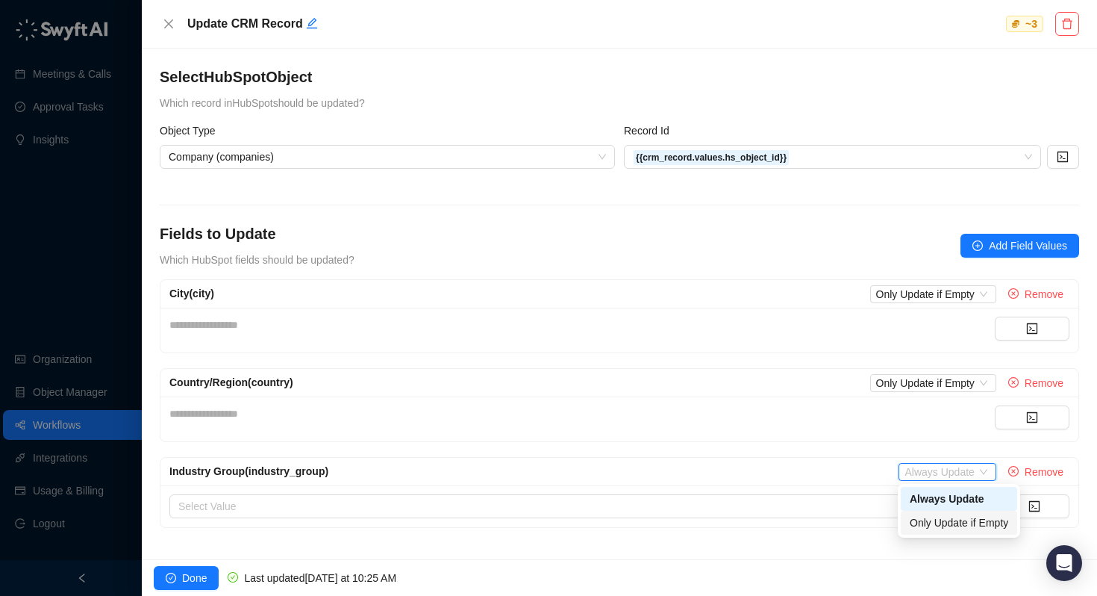
click at [933, 523] on div "Only Update if Empty" at bounding box center [959, 522] width 99 height 16
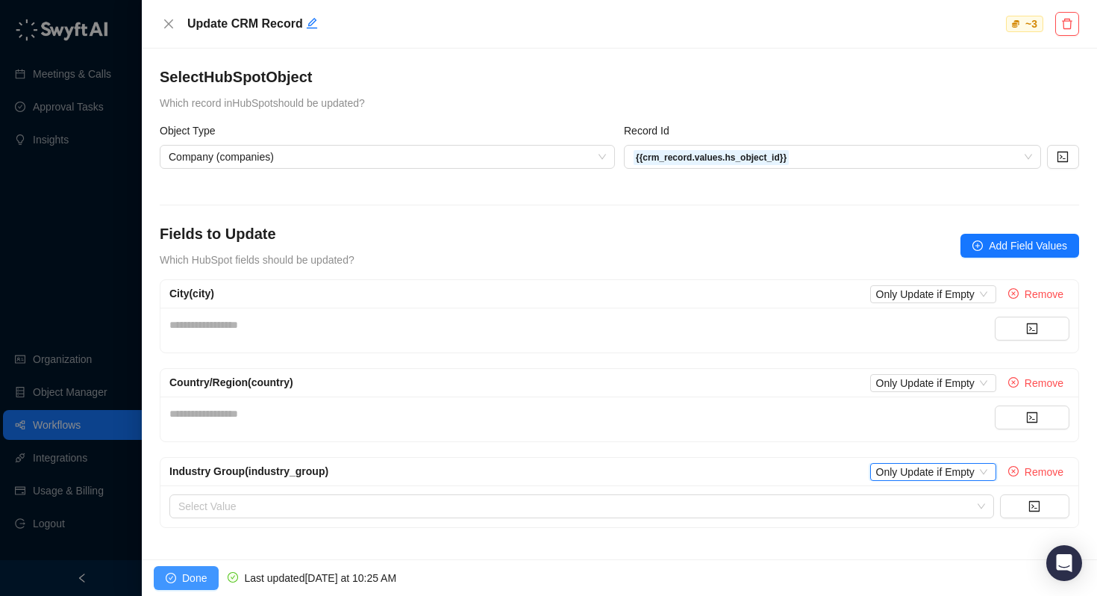
click at [188, 575] on span "Done" at bounding box center [194, 578] width 25 height 16
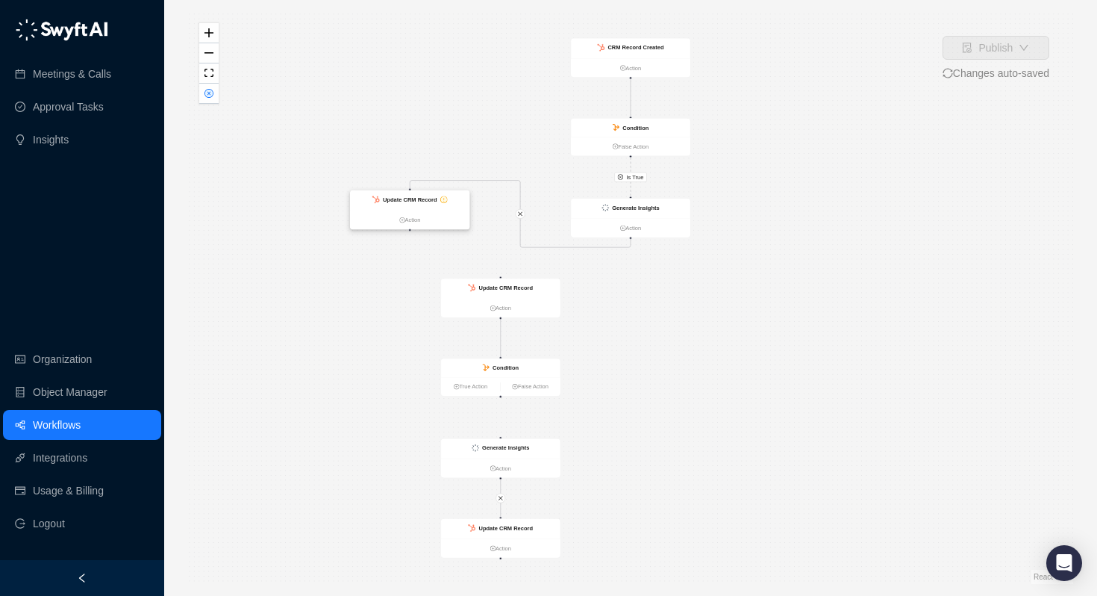
drag, startPoint x: 755, startPoint y: 286, endPoint x: 403, endPoint y: 197, distance: 362.6
click at [403, 197] on strong "Update CRM Record" at bounding box center [410, 199] width 54 height 7
click at [400, 197] on strong "Update CRM Record" at bounding box center [410, 199] width 54 height 7
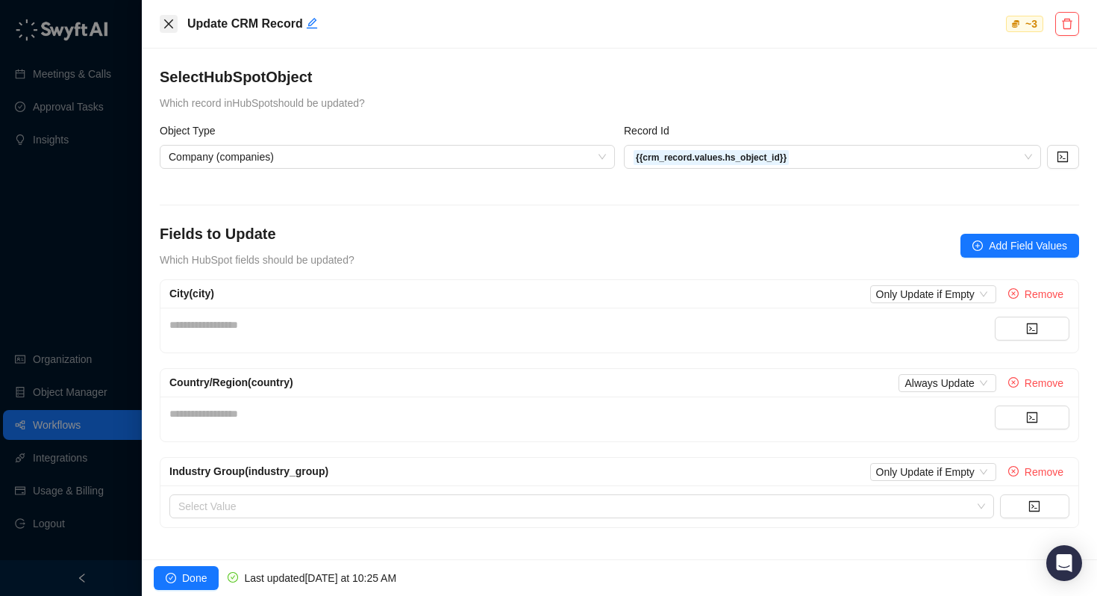
click at [164, 25] on icon "close" at bounding box center [169, 24] width 12 height 12
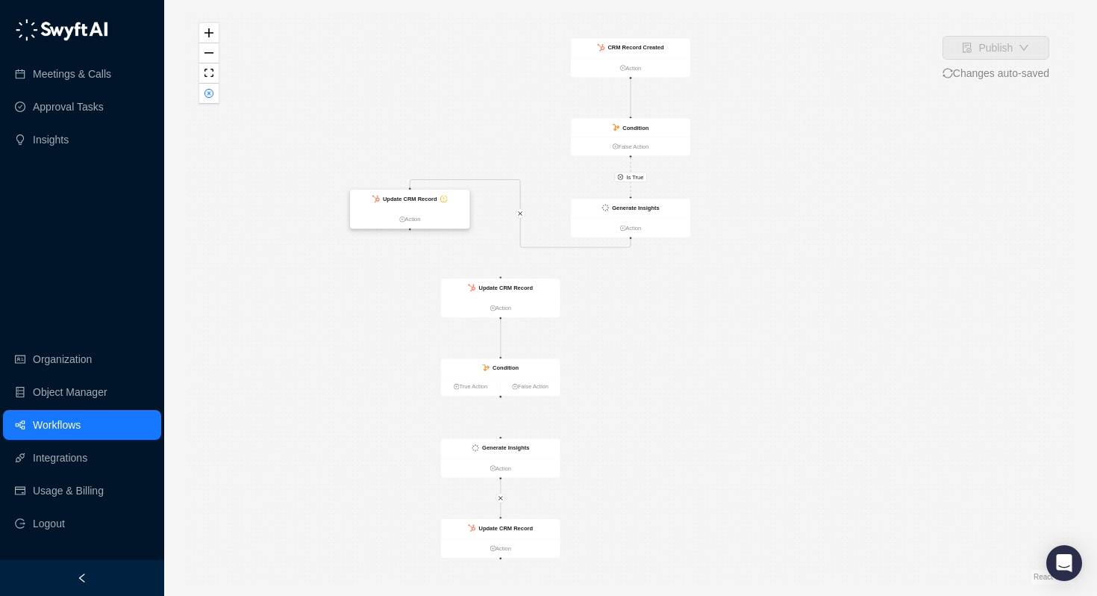
click at [399, 212] on ul "Action" at bounding box center [409, 219] width 119 height 19
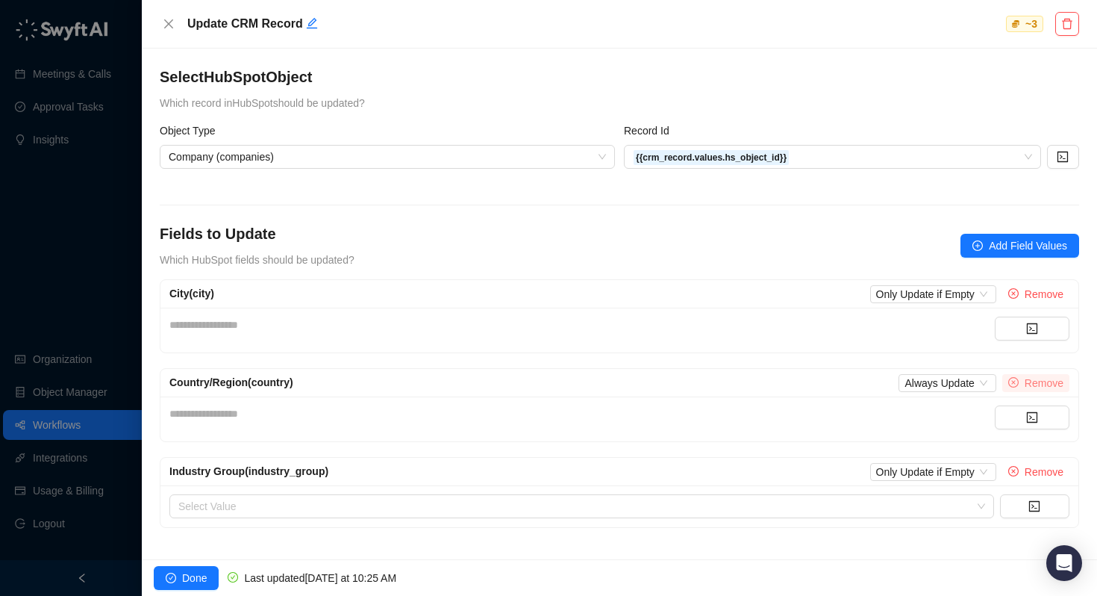
click at [1043, 387] on span "Remove" at bounding box center [1044, 383] width 39 height 16
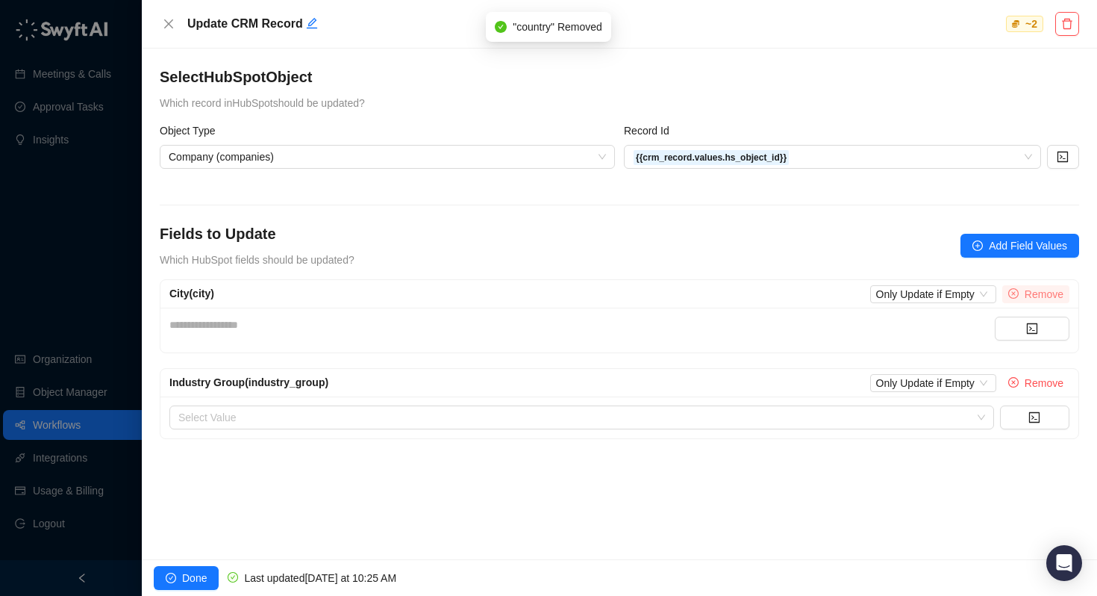
click at [1029, 288] on span "Remove" at bounding box center [1044, 294] width 39 height 16
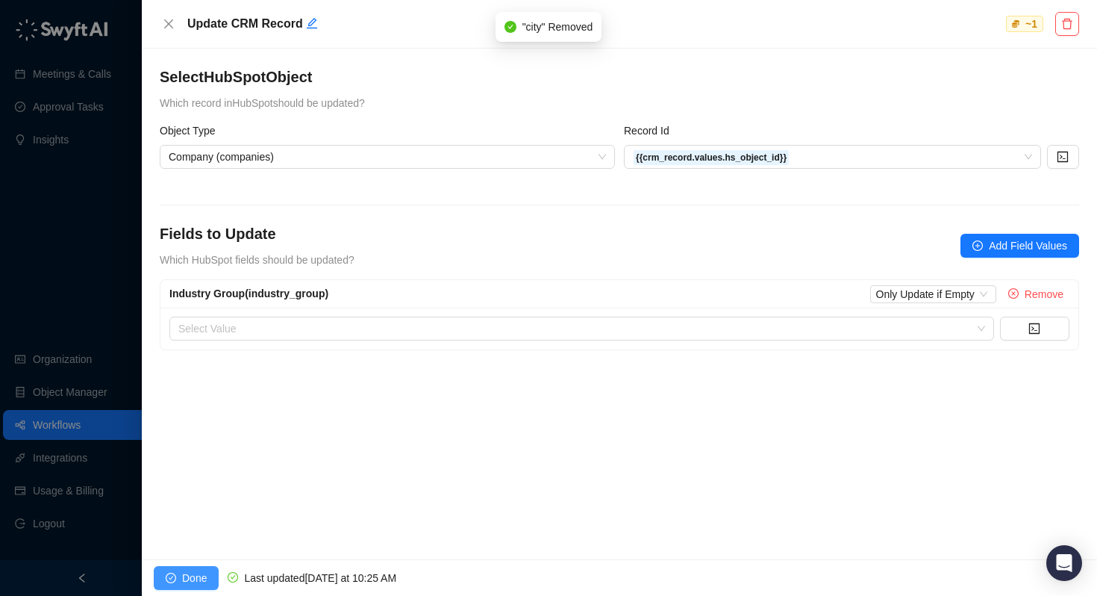
click at [181, 578] on button "Done" at bounding box center [186, 578] width 65 height 24
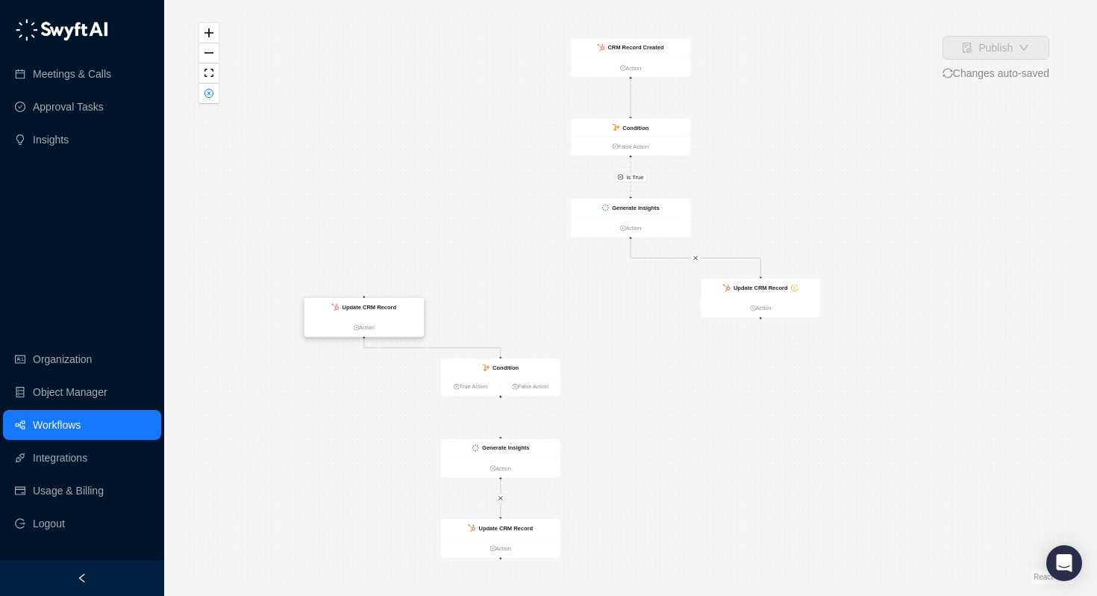
drag, startPoint x: 497, startPoint y: 283, endPoint x: 360, endPoint y: 300, distance: 138.4
click at [360, 302] on div "Update CRM Record" at bounding box center [369, 306] width 54 height 9
click at [759, 284] on strong "Update CRM Record" at bounding box center [761, 287] width 54 height 7
click at [637, 209] on strong "Generate Insights" at bounding box center [635, 208] width 47 height 7
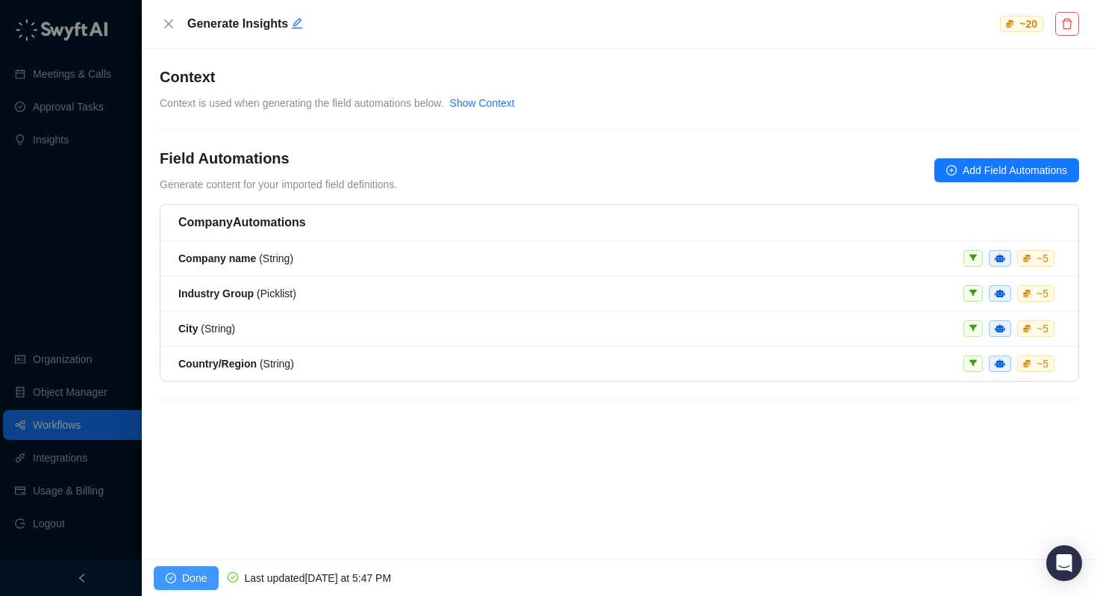
click at [193, 578] on span "Done" at bounding box center [194, 578] width 25 height 16
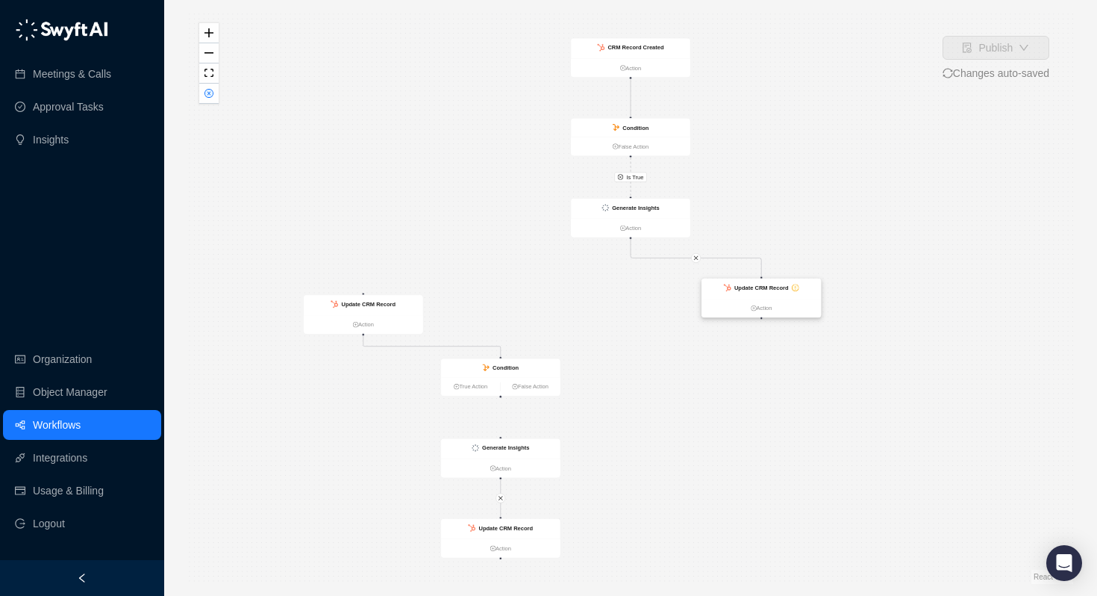
click at [745, 287] on strong "Update CRM Record" at bounding box center [761, 287] width 54 height 7
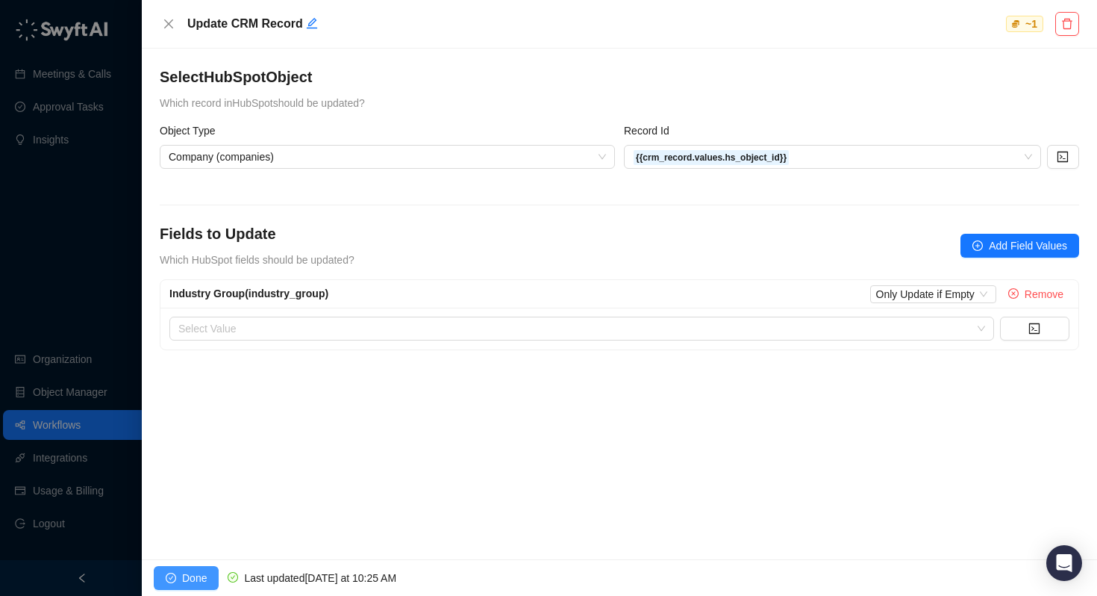
click at [200, 573] on span "Done" at bounding box center [194, 578] width 25 height 16
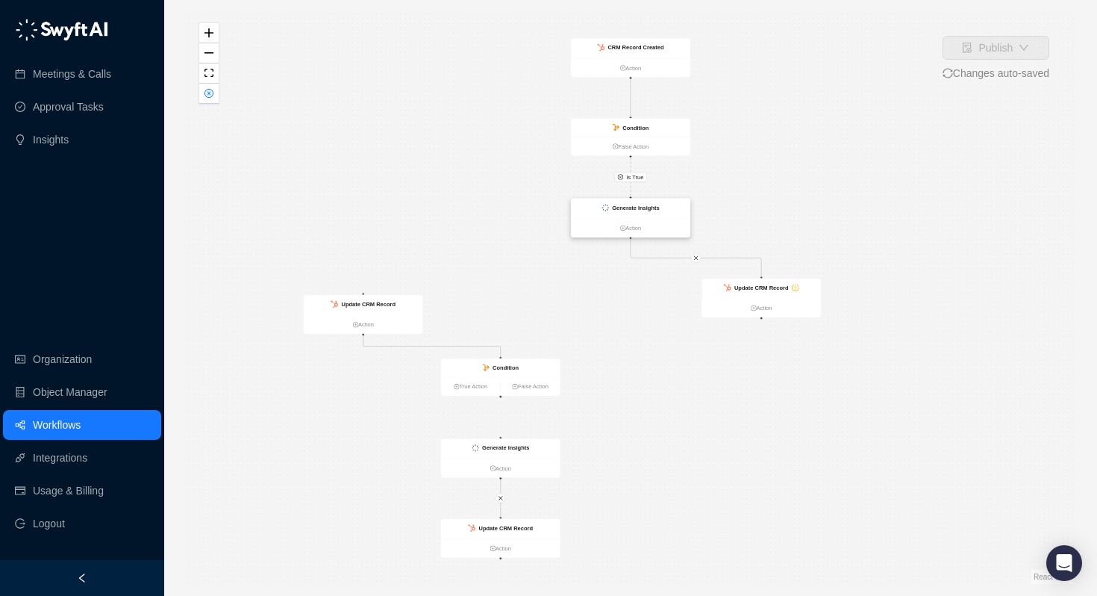
click at [644, 208] on strong "Generate Insights" at bounding box center [635, 208] width 47 height 7
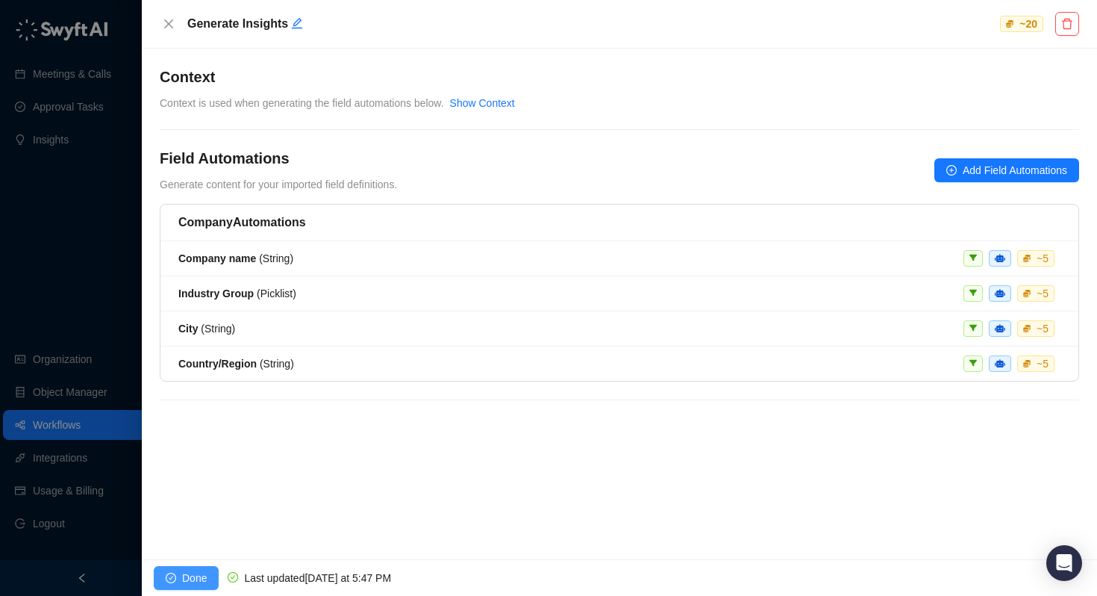
click at [196, 581] on span "Done" at bounding box center [194, 578] width 25 height 16
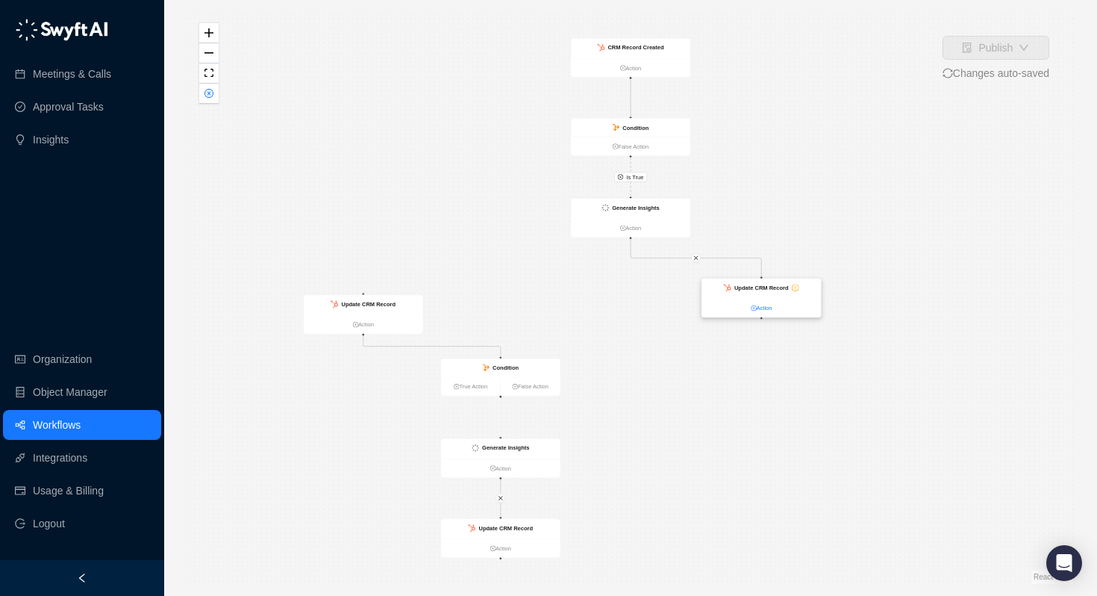
click at [764, 309] on link "Action" at bounding box center [761, 308] width 119 height 9
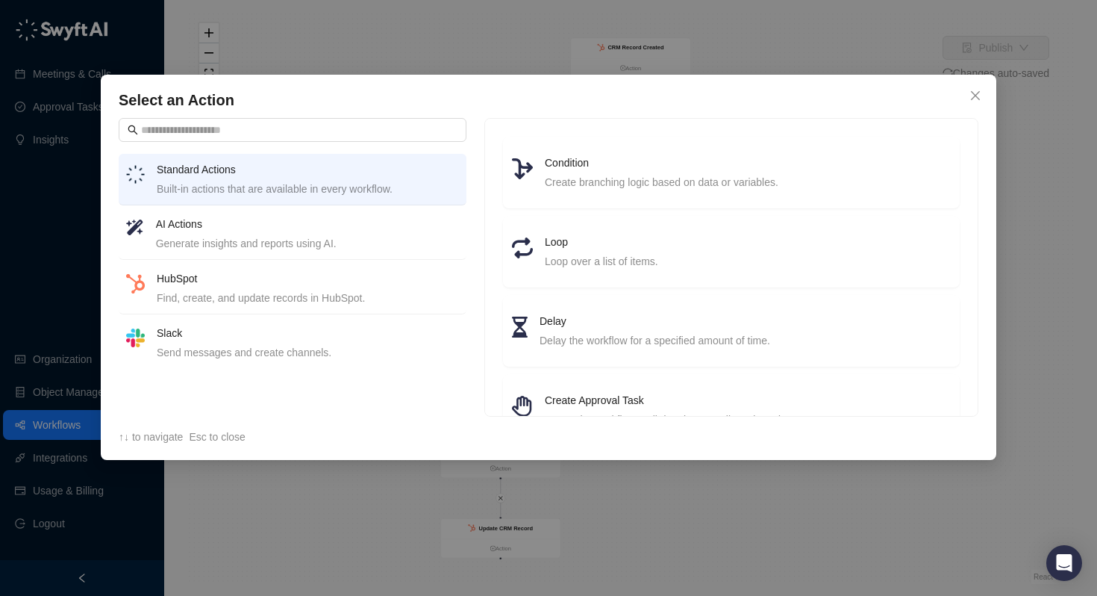
click at [208, 226] on h4 "AI Actions" at bounding box center [307, 224] width 303 height 16
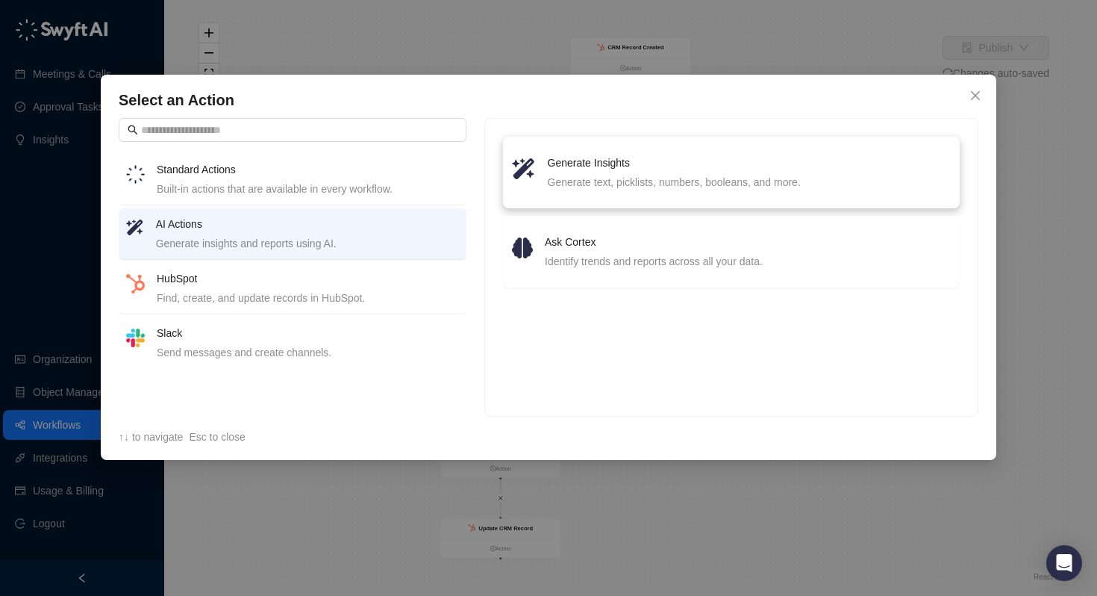
click at [577, 167] on h4 "Generate Insights" at bounding box center [749, 163] width 403 height 16
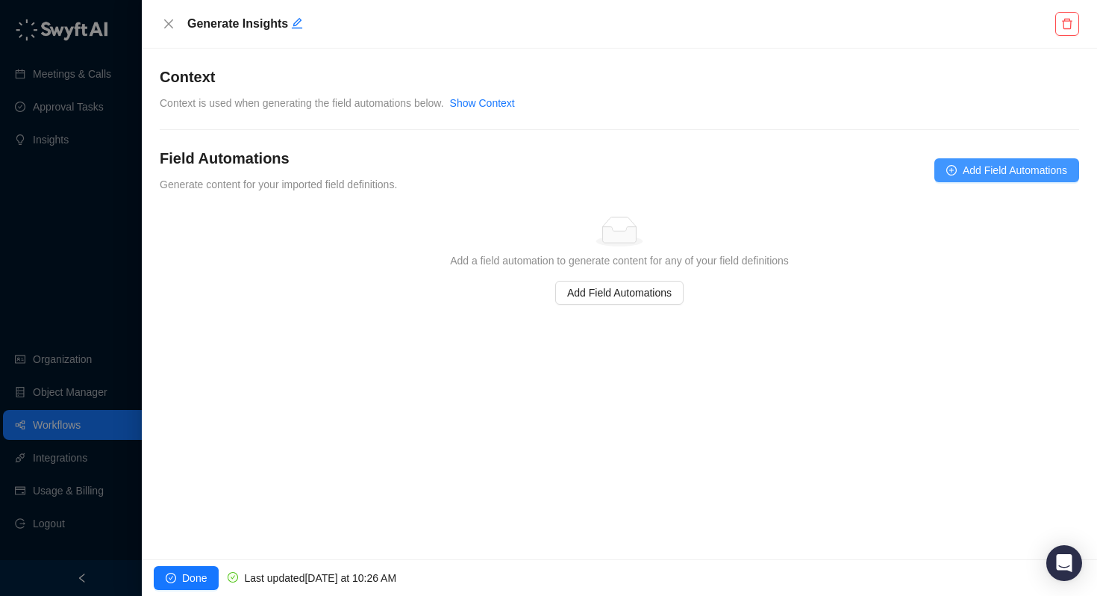
click at [982, 166] on span "Add Field Automations" at bounding box center [1015, 170] width 105 height 16
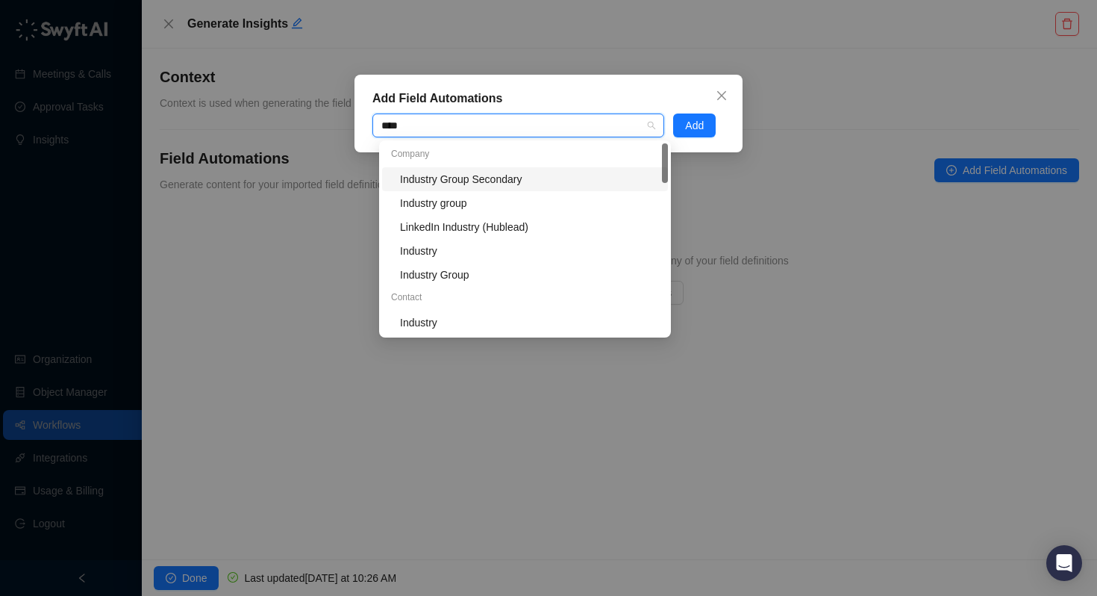
type input "*****"
click at [424, 275] on div "Industry Group" at bounding box center [529, 274] width 259 height 16
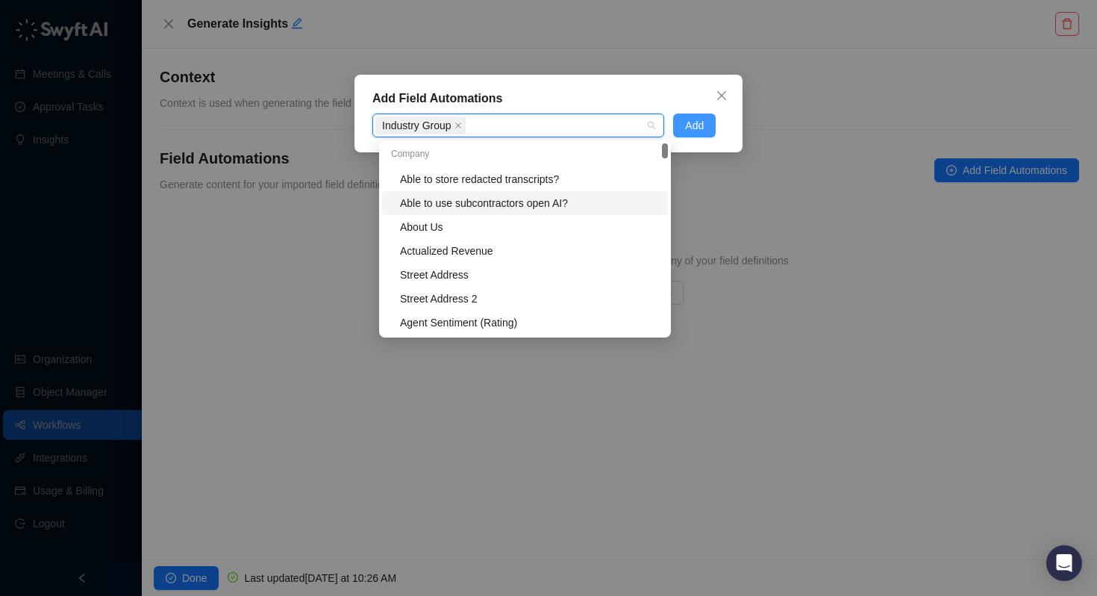
click at [702, 126] on span "Add" at bounding box center [694, 125] width 19 height 16
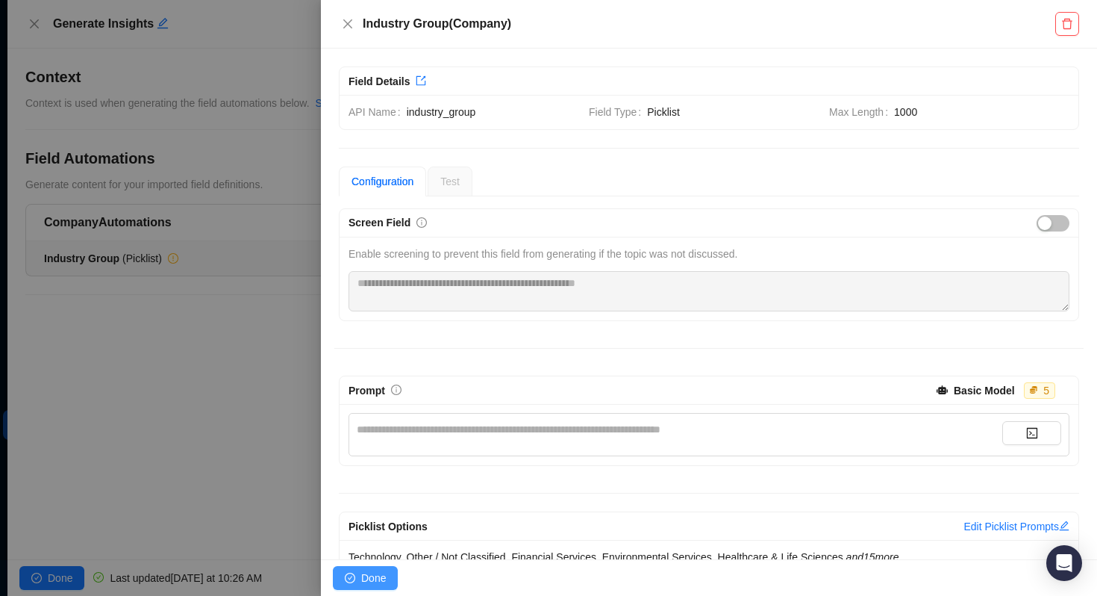
click at [375, 578] on span "Done" at bounding box center [373, 578] width 25 height 16
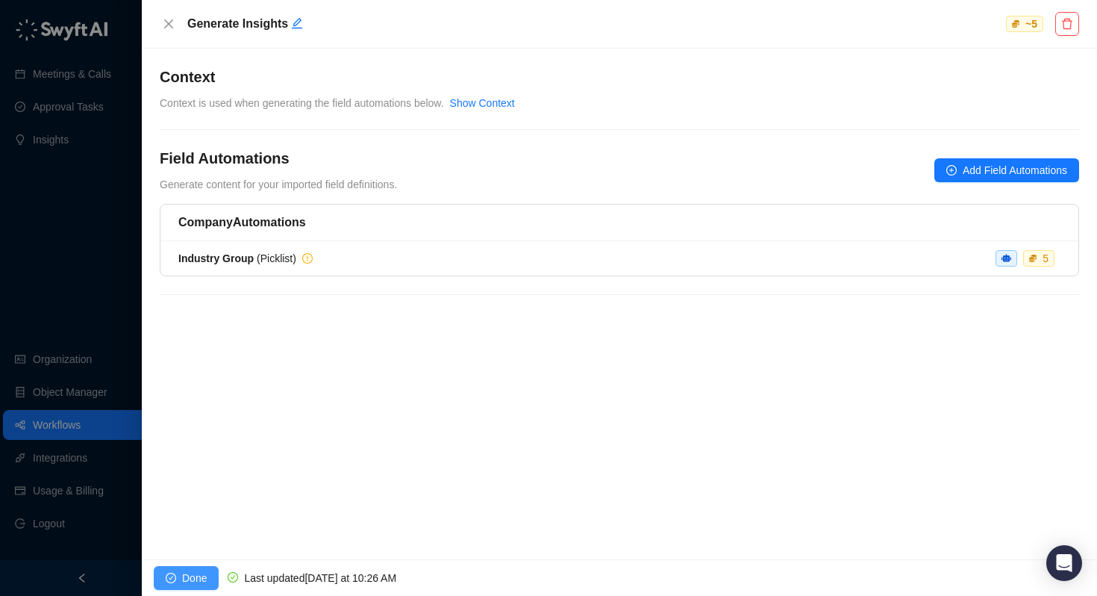
click at [202, 576] on span "Done" at bounding box center [194, 578] width 25 height 16
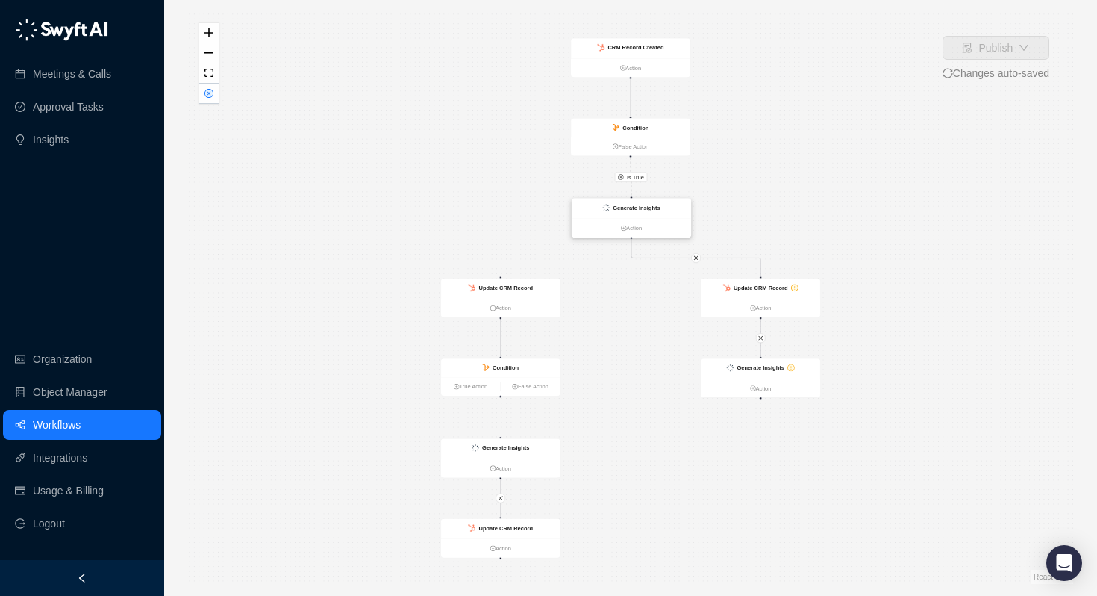
click at [621, 208] on strong "Generate Insights" at bounding box center [636, 208] width 47 height 7
click at [697, 258] on icon "close" at bounding box center [696, 258] width 6 height 6
click at [629, 175] on span "Is True" at bounding box center [634, 176] width 17 height 9
drag, startPoint x: 637, startPoint y: 204, endPoint x: 639, endPoint y: 399, distance: 195.6
click at [639, 399] on strong "Generate Insights" at bounding box center [637, 399] width 47 height 7
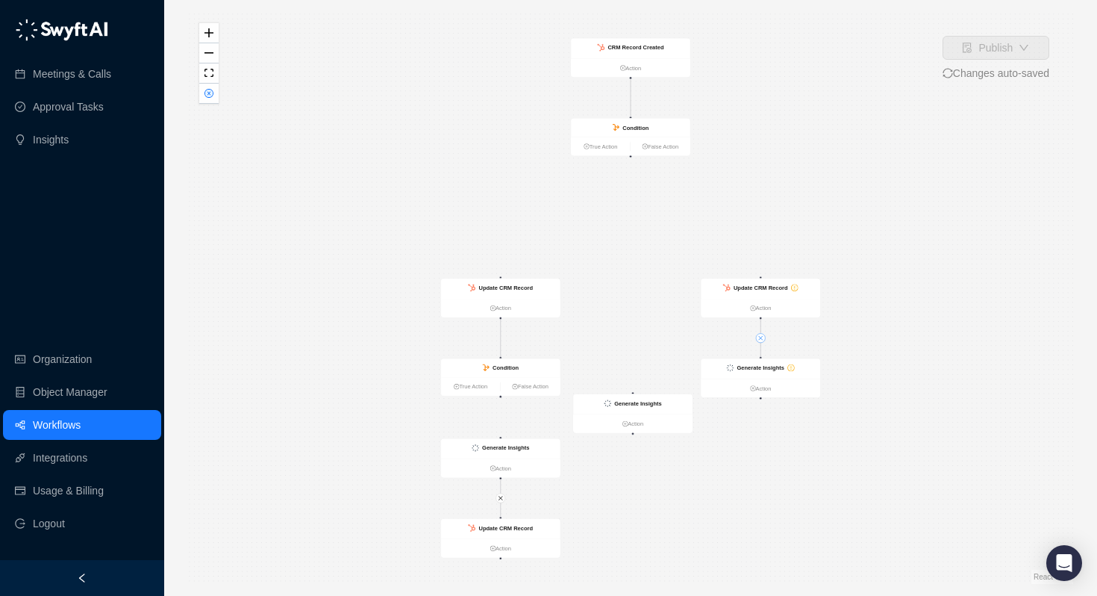
click at [764, 338] on button "button" at bounding box center [761, 338] width 10 height 10
drag, startPoint x: 760, startPoint y: 369, endPoint x: 779, endPoint y: 202, distance: 167.6
click at [779, 191] on strong "Generate Insights" at bounding box center [772, 187] width 47 height 7
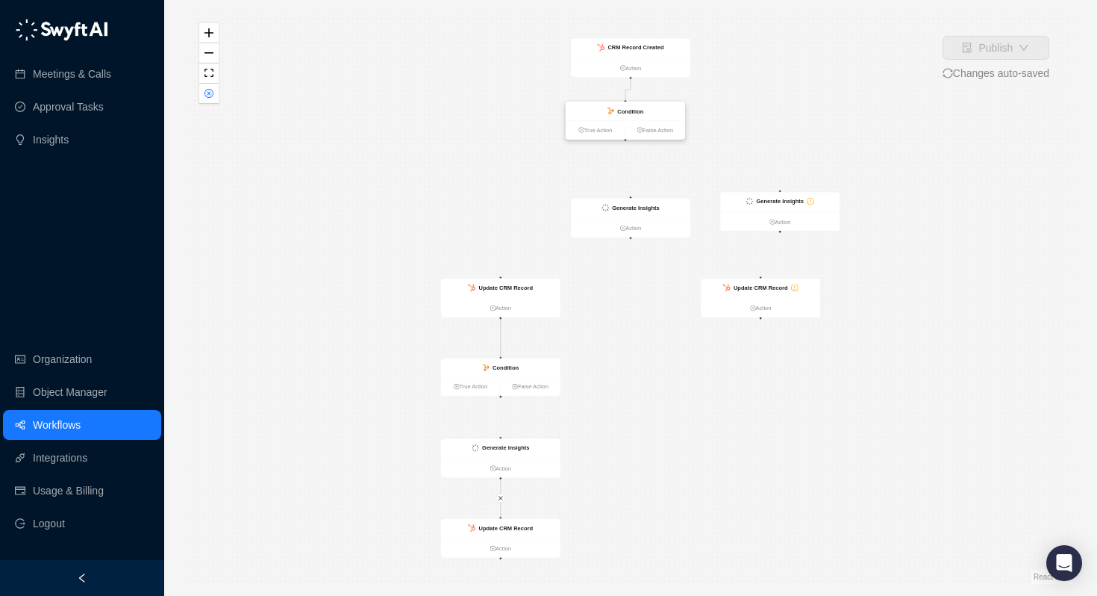
drag, startPoint x: 631, startPoint y: 154, endPoint x: 614, endPoint y: 129, distance: 30.0
click at [614, 129] on ul "True Action False Action" at bounding box center [625, 129] width 119 height 19
drag, startPoint x: 612, startPoint y: 132, endPoint x: 782, endPoint y: 194, distance: 181.1
click at [395, 193] on div "CRM Record Created Action Condition True Action False Action Generate Insights …" at bounding box center [157, 191] width 475 height 307
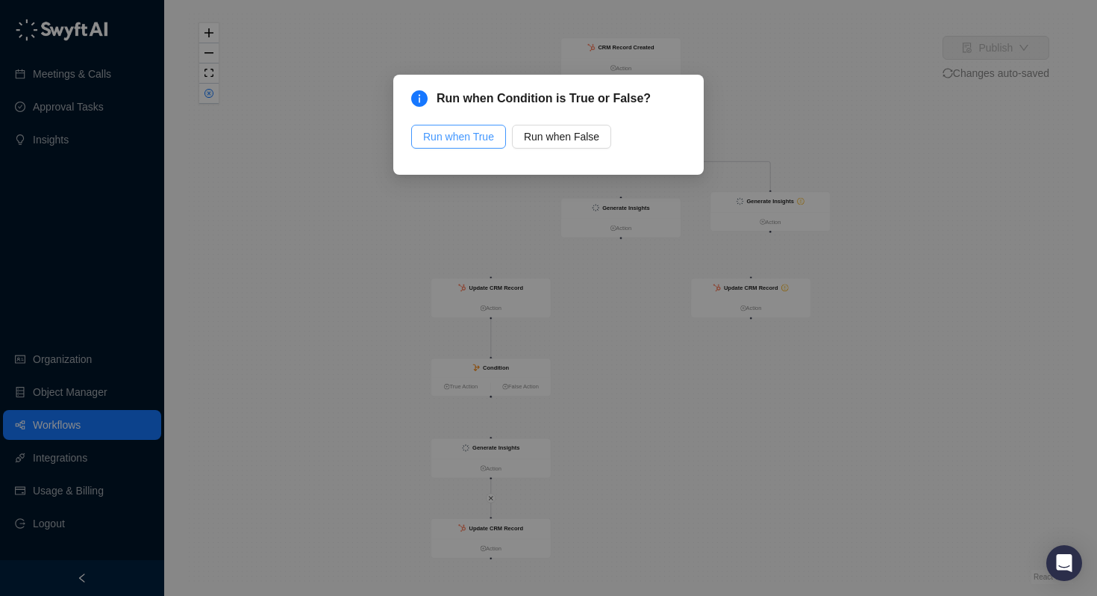
click at [452, 133] on span "Run when True" at bounding box center [458, 136] width 71 height 16
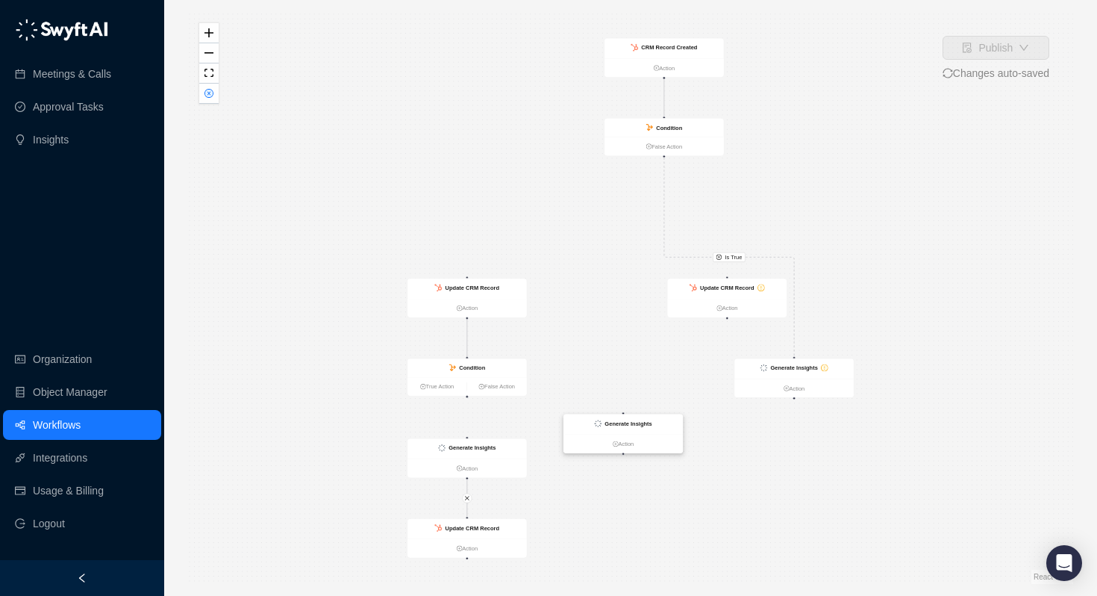
drag, startPoint x: 614, startPoint y: 222, endPoint x: 658, endPoint y: 449, distance: 231.2
click at [652, 427] on strong "Generate Insights" at bounding box center [628, 423] width 47 height 7
drag, startPoint x: 749, startPoint y: 284, endPoint x: 431, endPoint y: 211, distance: 326.3
click at [431, 220] on strong "Update CRM Record" at bounding box center [441, 223] width 54 height 7
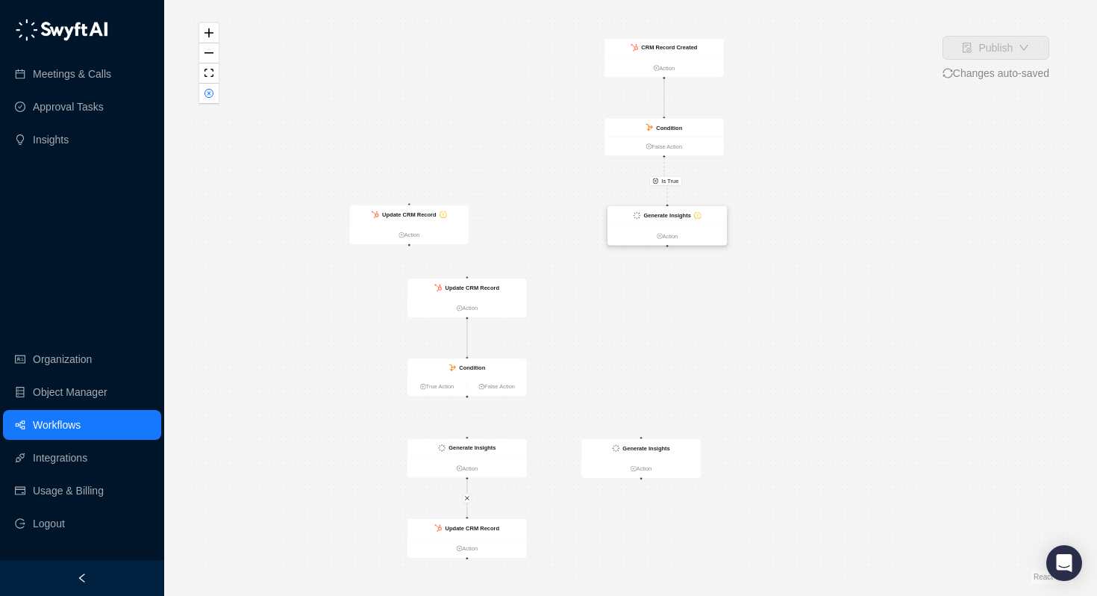
drag, startPoint x: 781, startPoint y: 367, endPoint x: 654, endPoint y: 215, distance: 198.2
click at [654, 215] on strong "Generate Insights" at bounding box center [666, 215] width 47 height 7
drag, startPoint x: 430, startPoint y: 217, endPoint x: 710, endPoint y: 306, distance: 293.7
click at [710, 306] on div "Update CRM Record" at bounding box center [697, 304] width 54 height 9
click at [676, 222] on div "Generate Insights" at bounding box center [667, 216] width 119 height 20
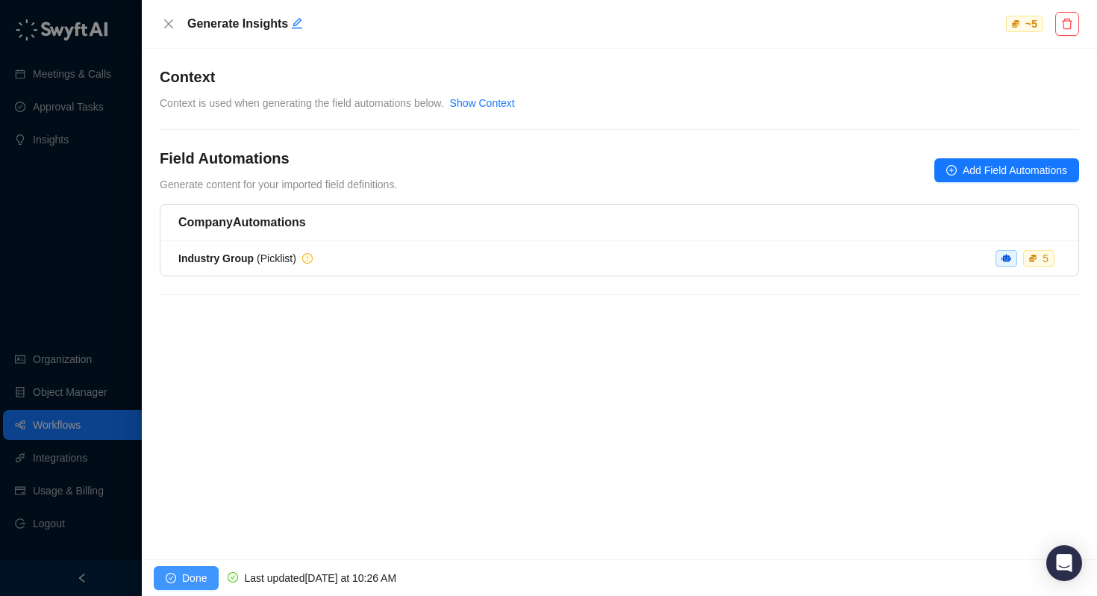
click at [202, 578] on span "Done" at bounding box center [194, 578] width 25 height 16
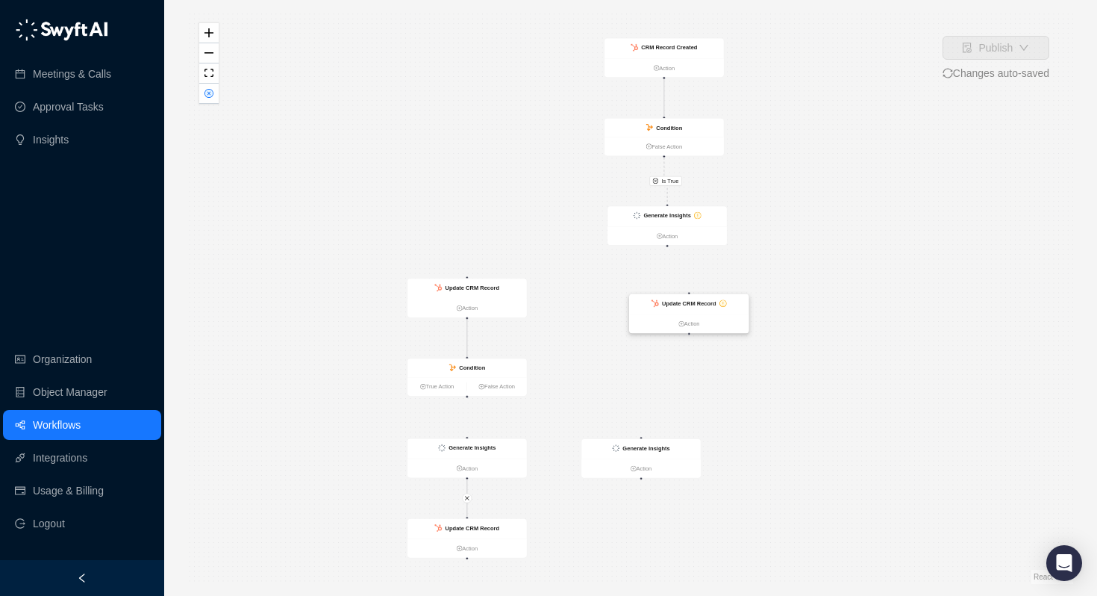
click at [688, 299] on div "Update CRM Record" at bounding box center [689, 303] width 54 height 9
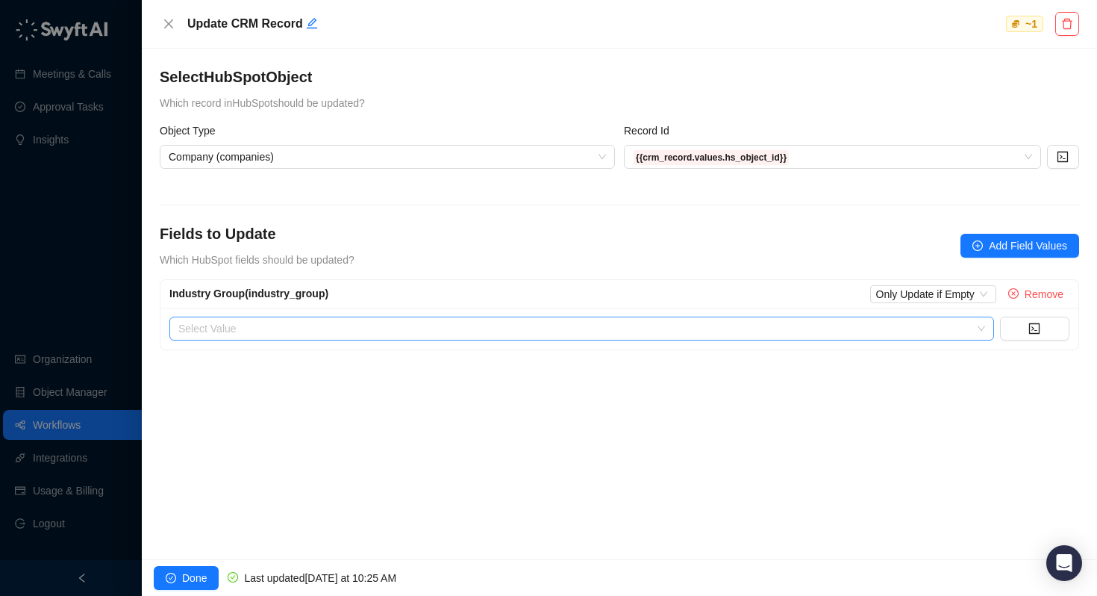
click at [326, 334] on input "search" at bounding box center [577, 328] width 798 height 22
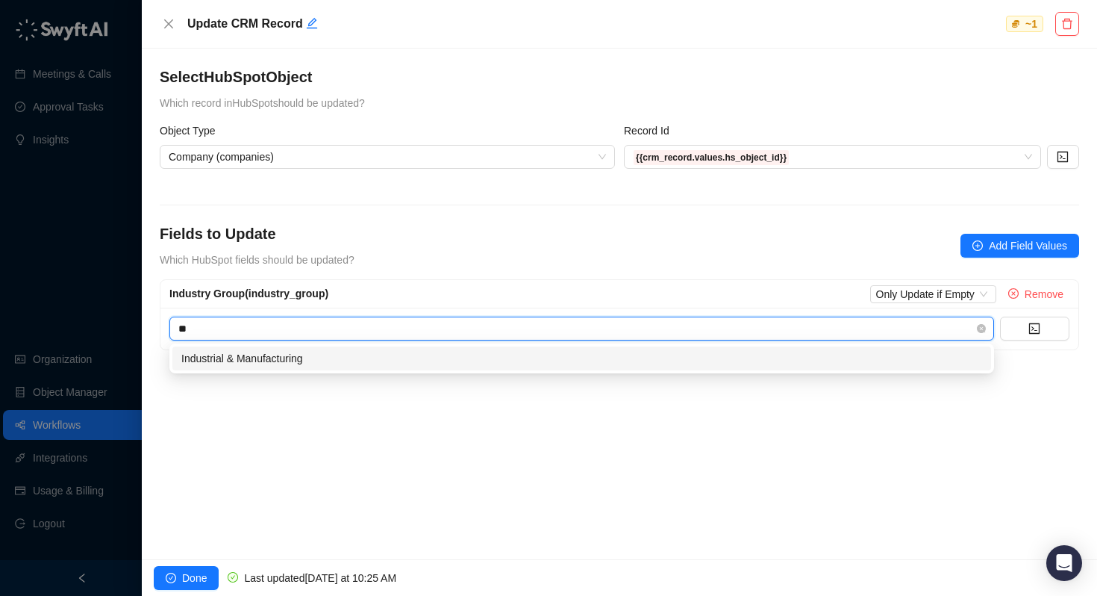
type input "*"
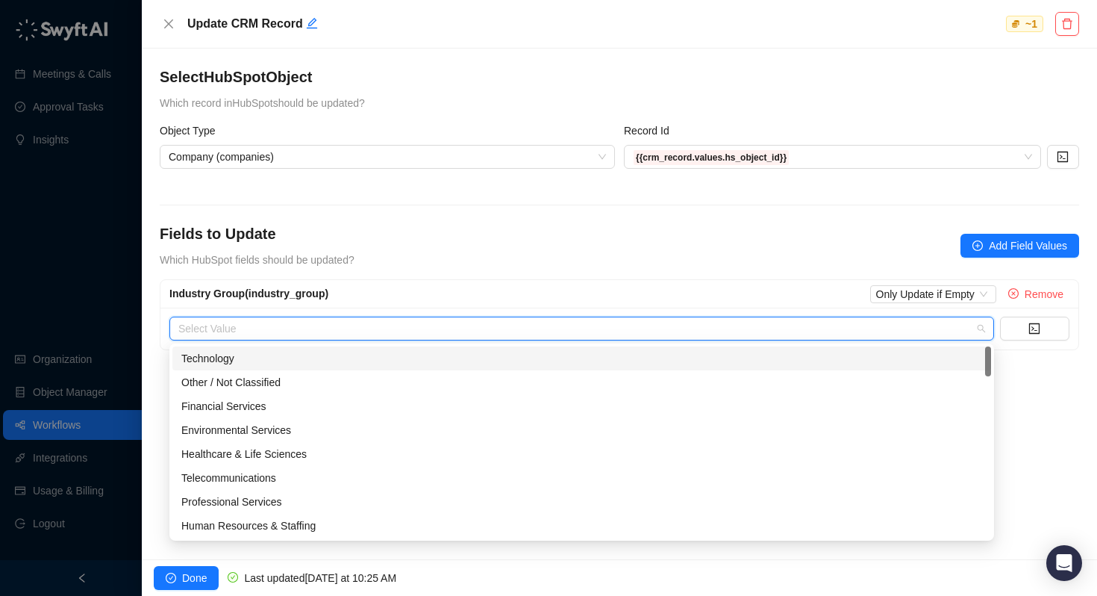
click at [439, 285] on div "Industry Group (industry_group) Only Update if Empty Remove" at bounding box center [619, 294] width 900 height 18
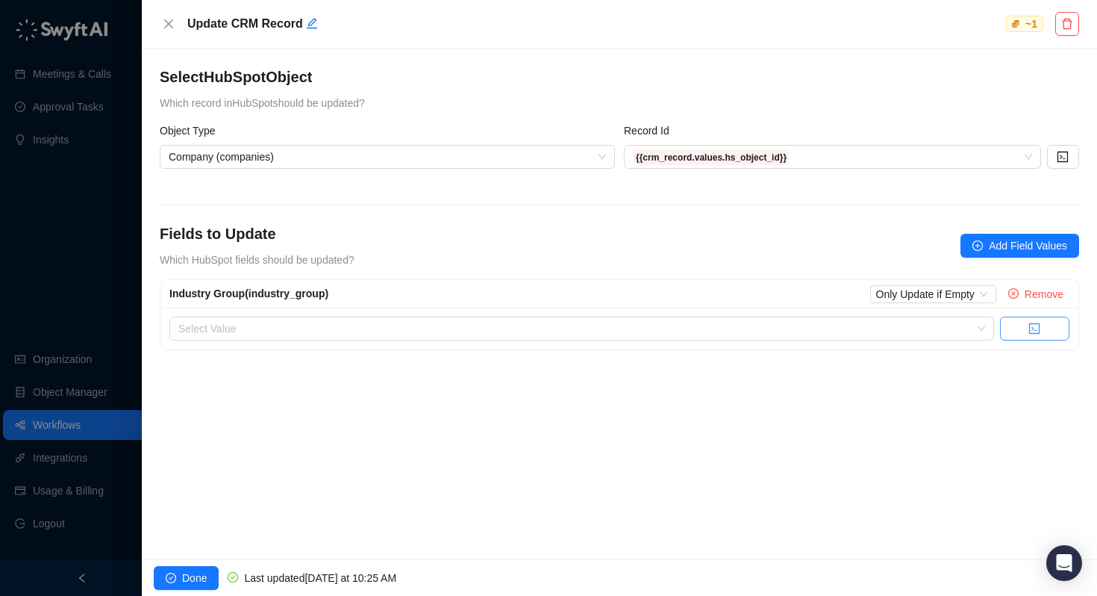
click at [1047, 332] on button "button" at bounding box center [1034, 328] width 69 height 24
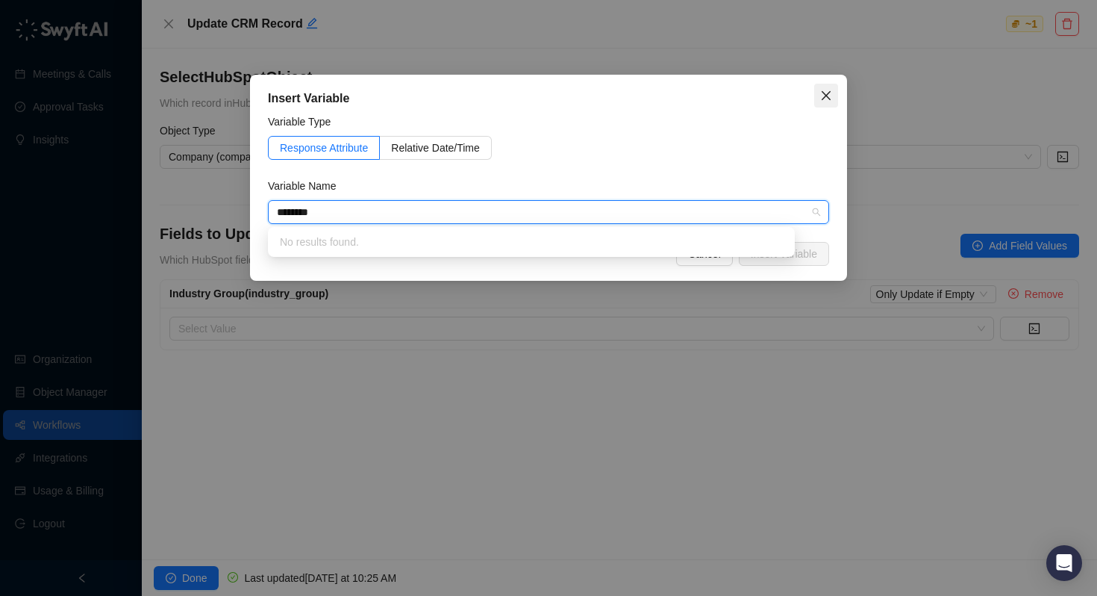
type input "********"
click at [828, 99] on icon "close" at bounding box center [826, 96] width 12 height 12
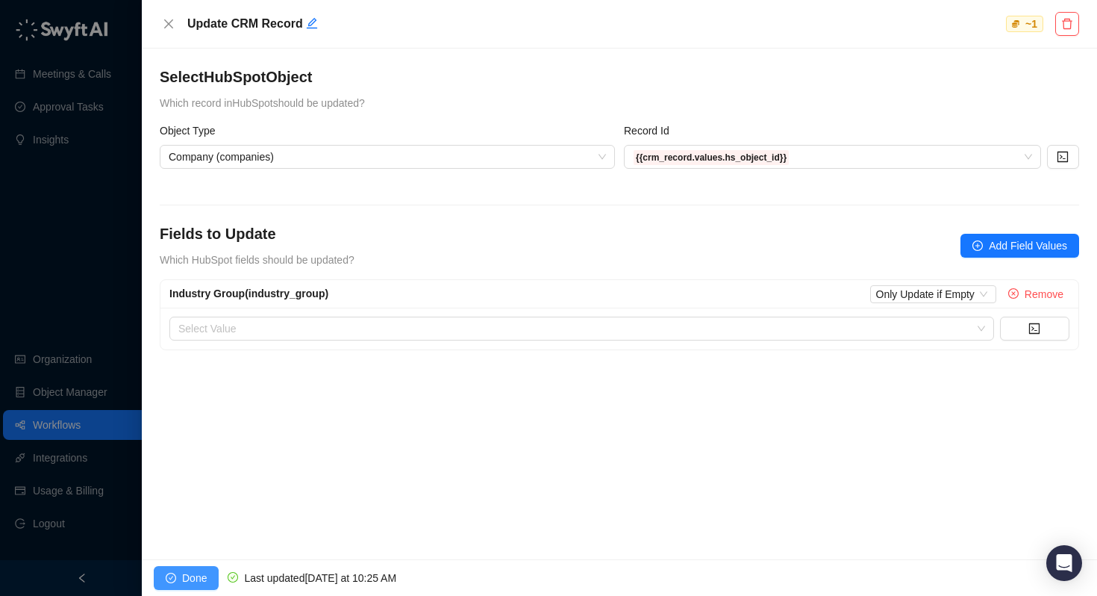
click at [194, 574] on span "Done" at bounding box center [194, 578] width 25 height 16
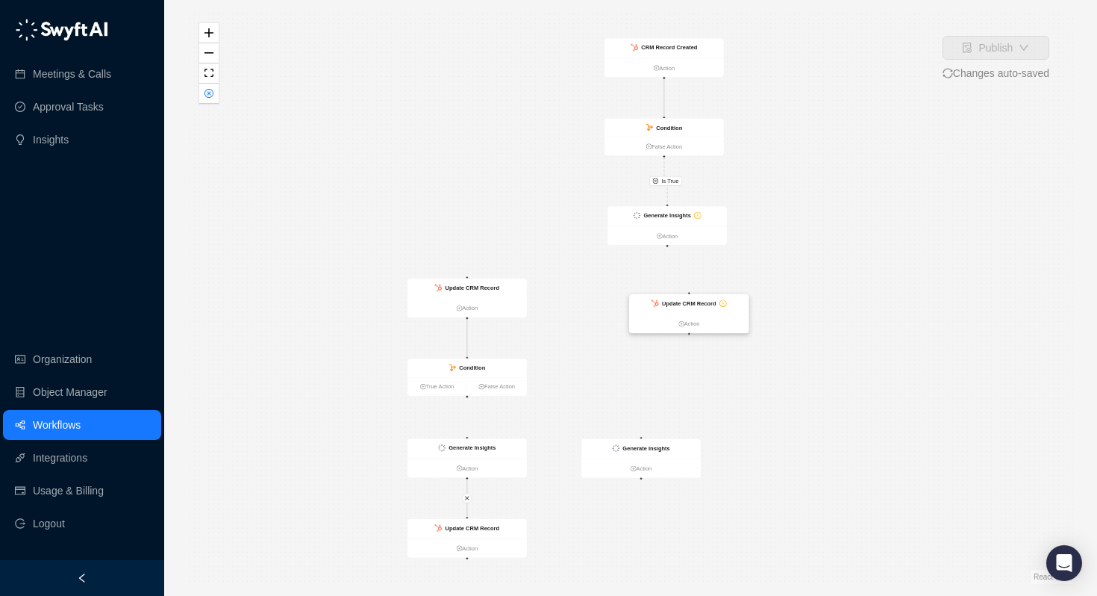
drag, startPoint x: 667, startPoint y: 244, endPoint x: 691, endPoint y: 298, distance: 58.8
click at [362, 298] on div "CRM Record Created Action Condition False Action Generate Insights Action Updat…" at bounding box center [124, 191] width 475 height 307
click at [771, 245] on div "Is True CRM Record Created Action Condition False Action Generate Insights Acti…" at bounding box center [630, 298] width 885 height 572
drag, startPoint x: 667, startPoint y: 245, endPoint x: 690, endPoint y: 296, distance: 56.2
click at [362, 296] on div "CRM Record Created Action Condition False Action Generate Insights Action Updat…" at bounding box center [124, 191] width 475 height 307
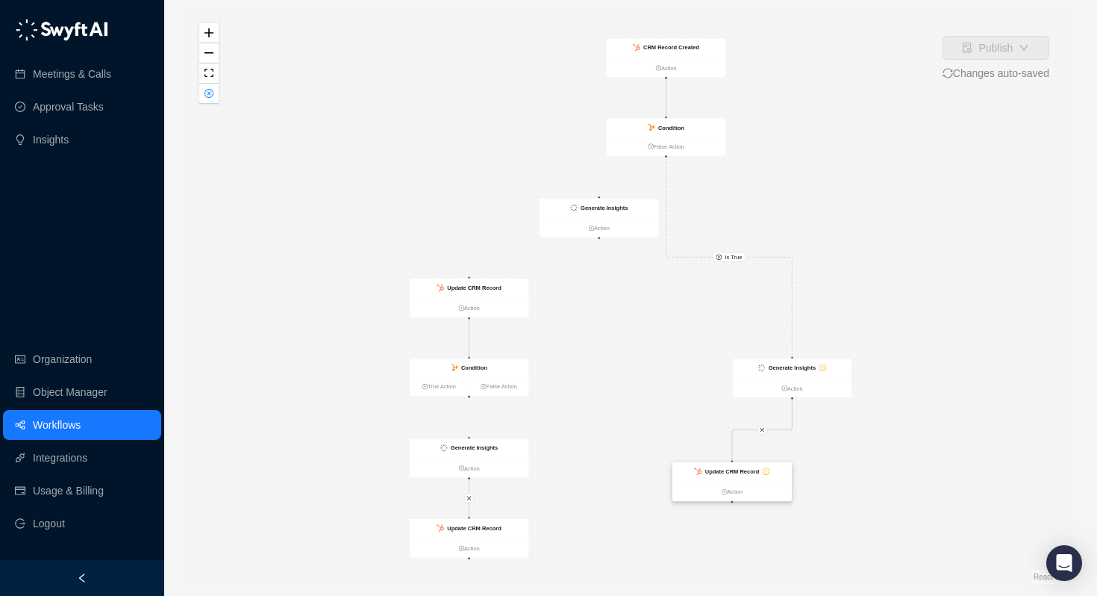
drag, startPoint x: 744, startPoint y: 289, endPoint x: 775, endPoint y: 475, distance: 188.4
click at [760, 475] on strong "Update CRM Record" at bounding box center [732, 471] width 54 height 7
drag, startPoint x: 779, startPoint y: 362, endPoint x: 744, endPoint y: 220, distance: 145.9
click at [744, 221] on div "Generate Insights" at bounding box center [757, 225] width 47 height 9
drag, startPoint x: 602, startPoint y: 203, endPoint x: 387, endPoint y: 208, distance: 215.8
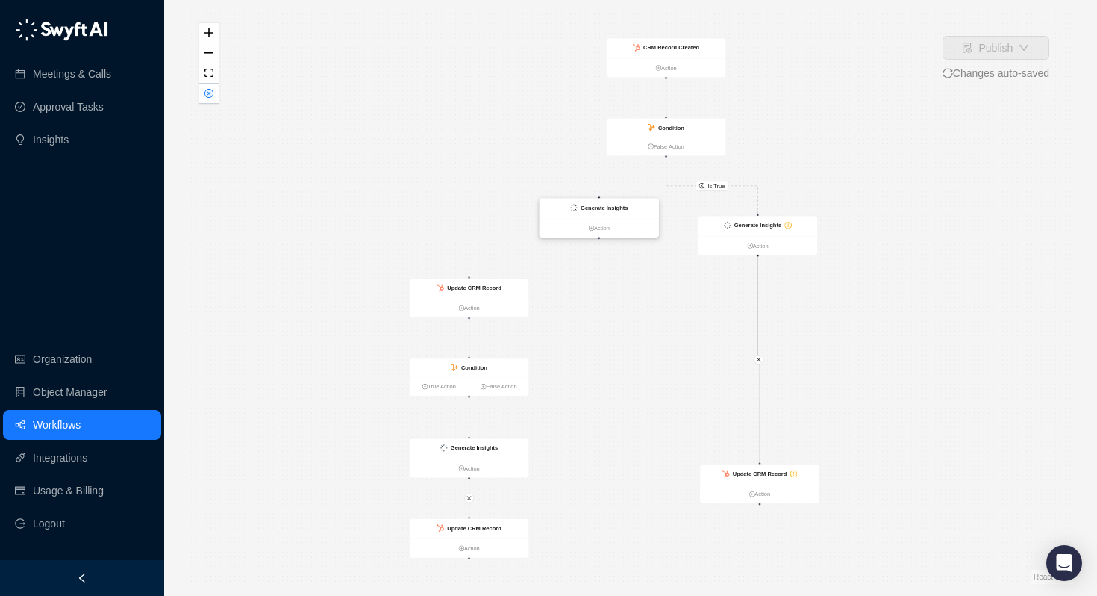
click at [581, 208] on div "Generate Insights" at bounding box center [604, 207] width 47 height 9
drag, startPoint x: 734, startPoint y: 222, endPoint x: 637, endPoint y: 219, distance: 97.1
click at [637, 222] on strong "Generate Insights" at bounding box center [660, 225] width 47 height 7
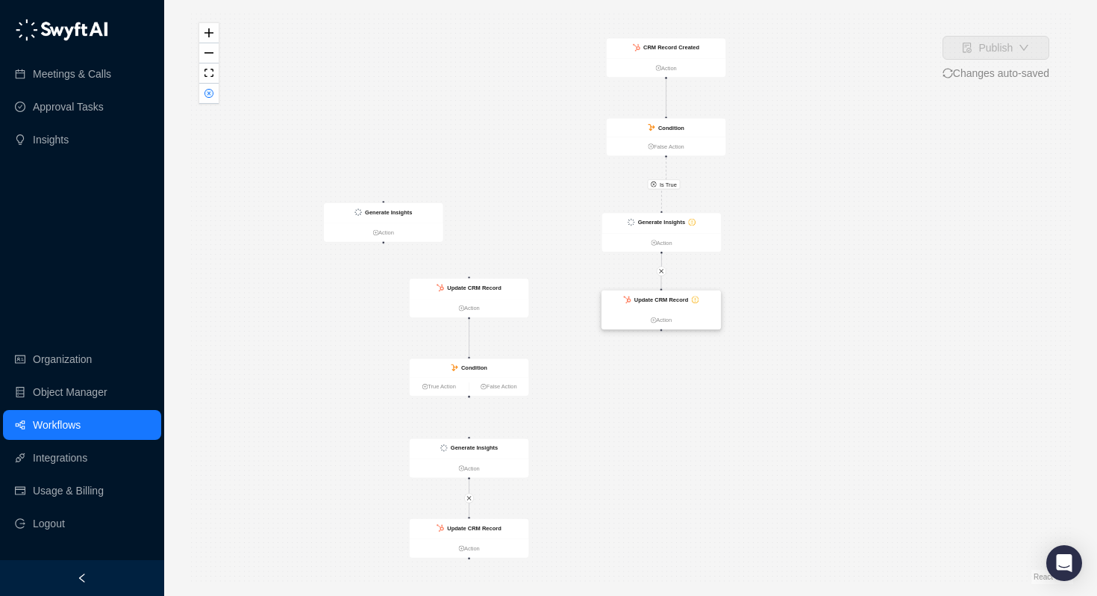
drag, startPoint x: 743, startPoint y: 466, endPoint x: 648, endPoint y: 298, distance: 193.2
click at [648, 298] on strong "Update CRM Record" at bounding box center [661, 299] width 54 height 7
click at [648, 298] on strong "Update CRM Record" at bounding box center [661, 300] width 54 height 7
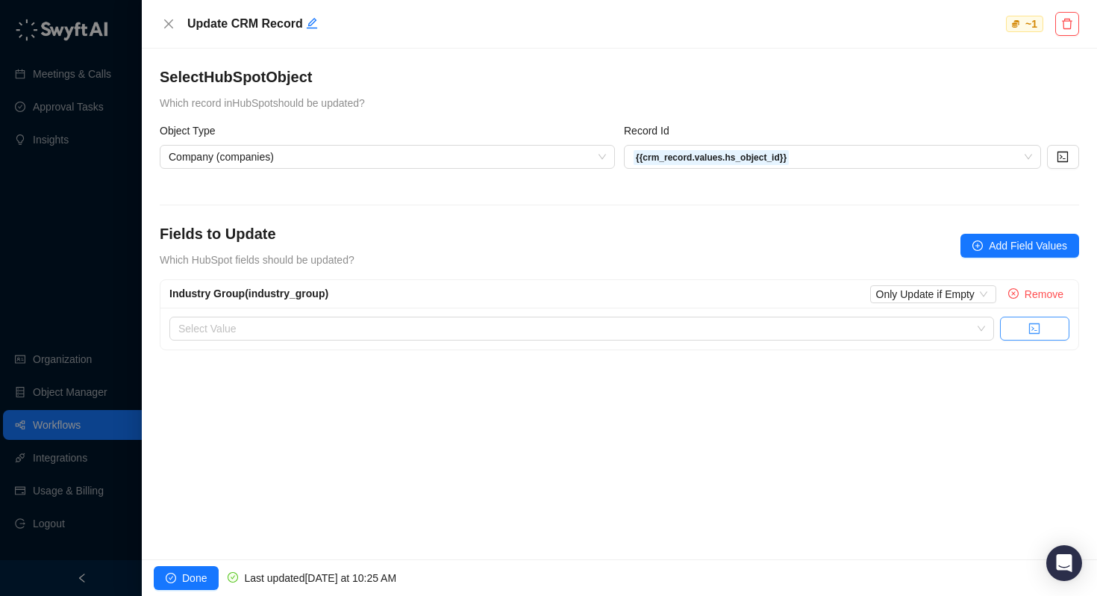
click at [1029, 330] on icon "code" at bounding box center [1035, 328] width 12 height 12
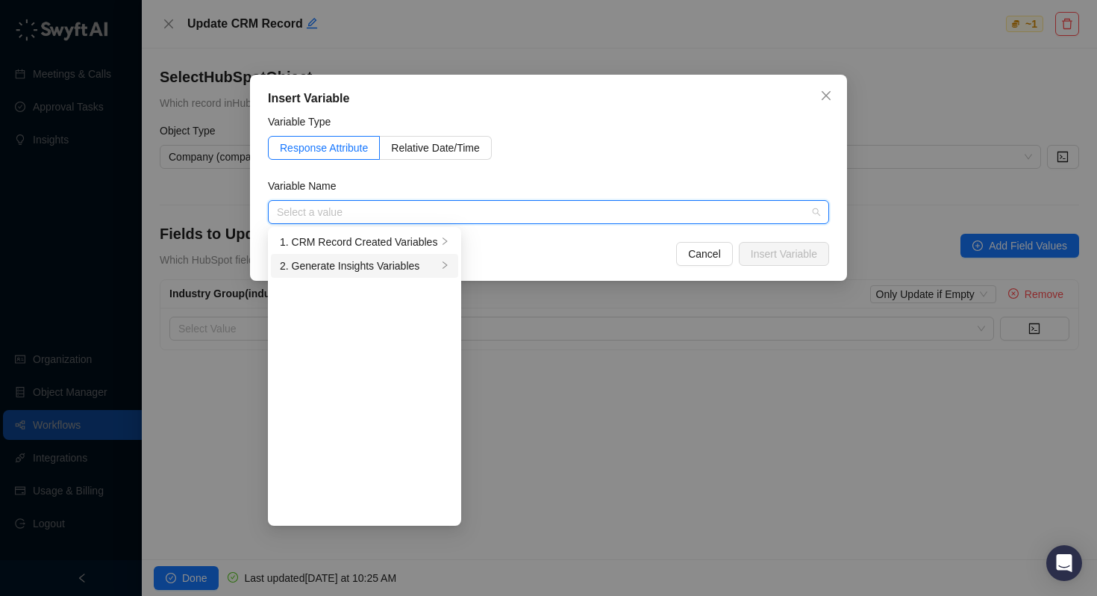
click at [363, 269] on div "2. Generate Insights Variables" at bounding box center [358, 266] width 157 height 16
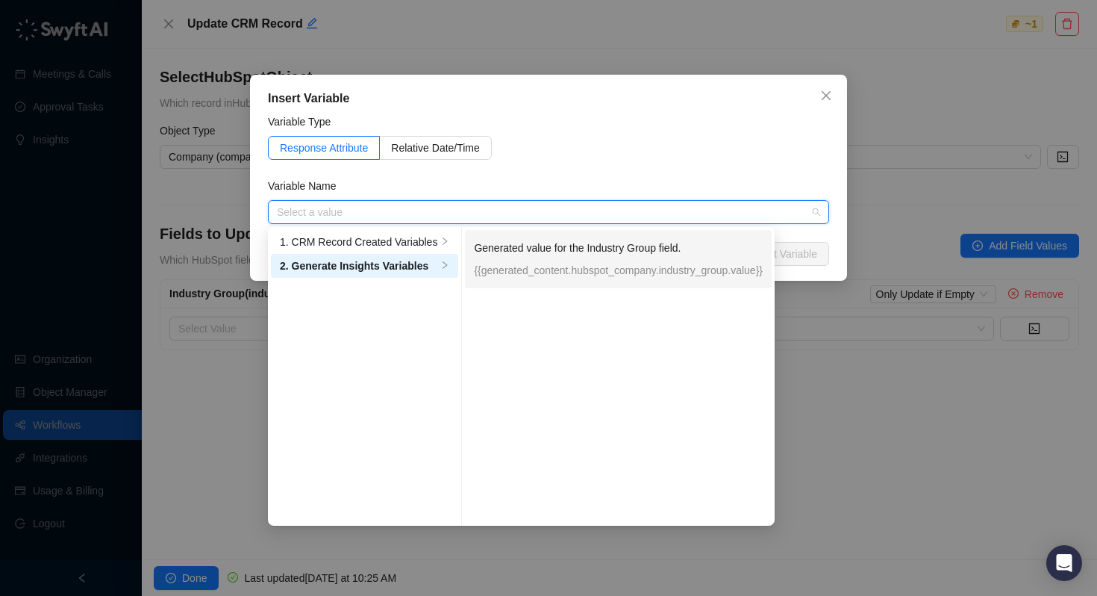
click at [601, 243] on p "Generated value for the Industry Group field." at bounding box center [618, 248] width 289 height 16
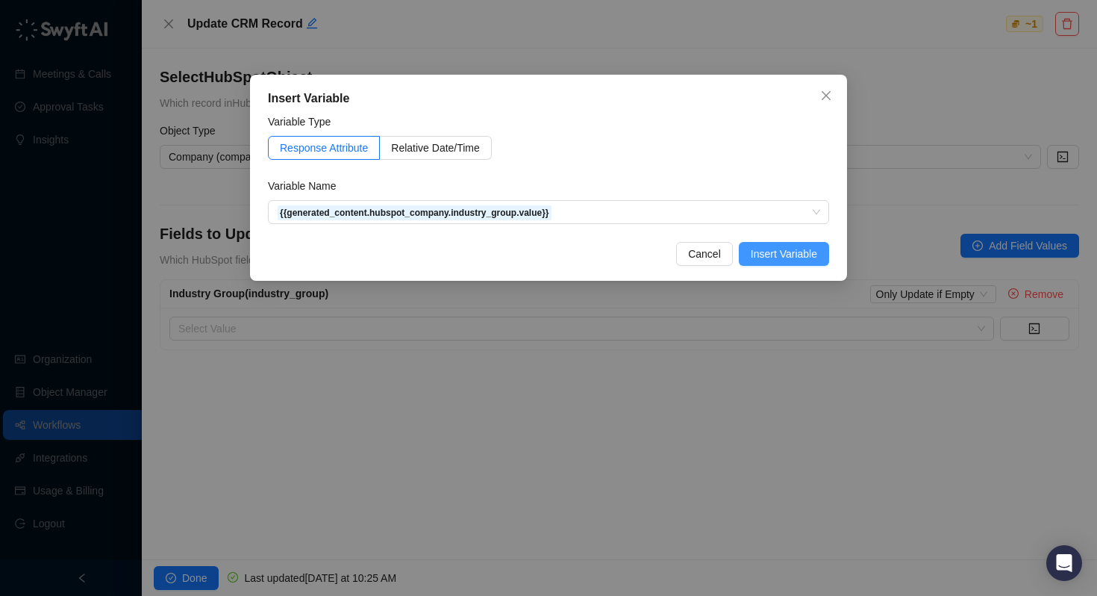
click at [776, 255] on span "Insert Variable" at bounding box center [784, 254] width 66 height 16
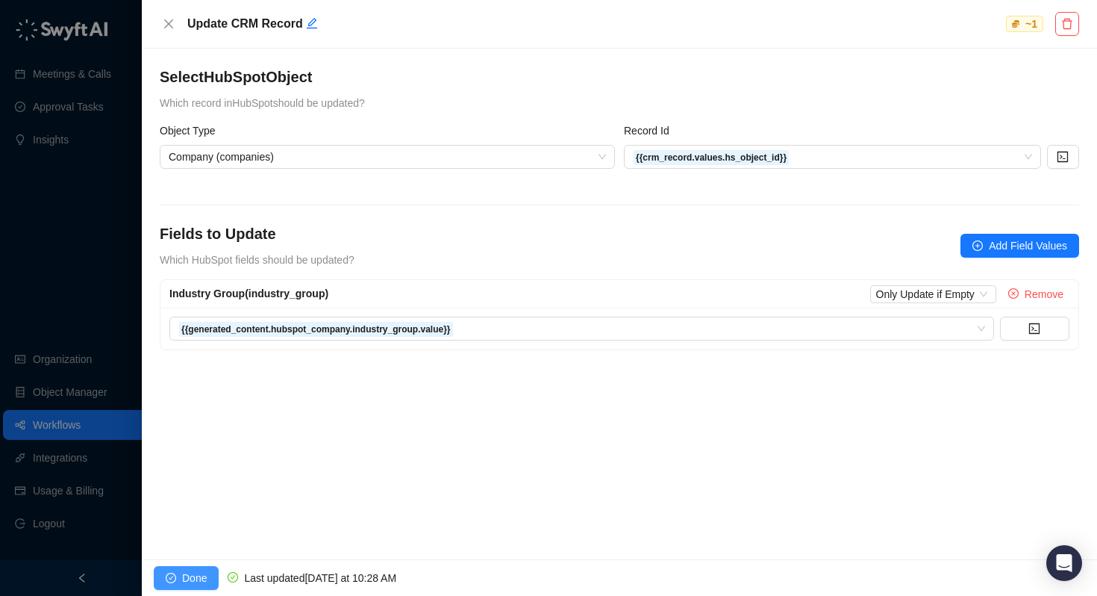
click at [194, 575] on span "Done" at bounding box center [194, 578] width 25 height 16
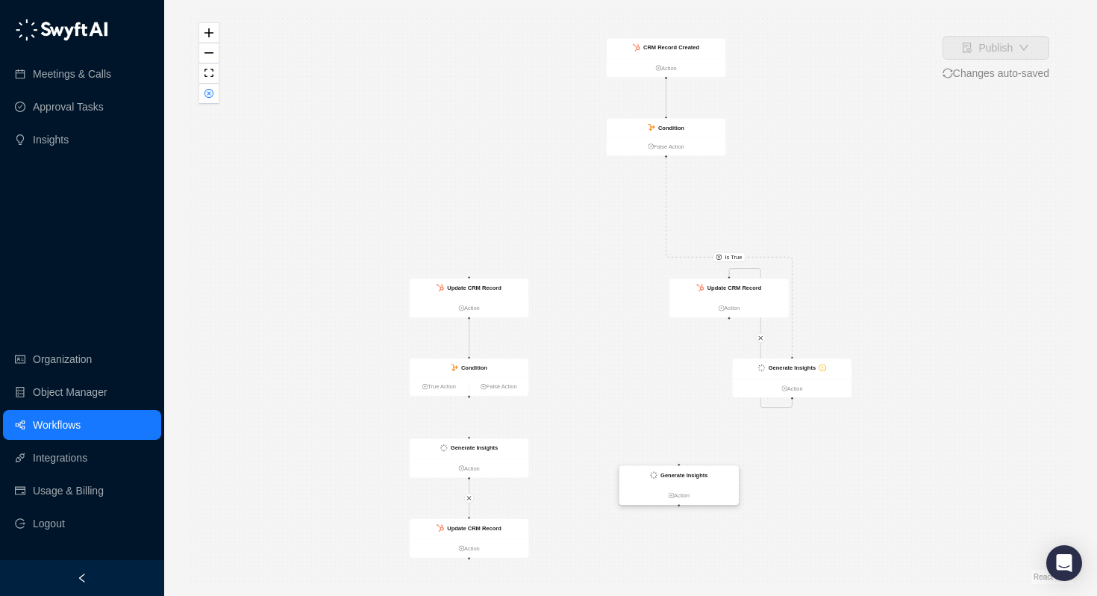
drag, startPoint x: 626, startPoint y: 211, endPoint x: 719, endPoint y: 503, distance: 306.4
click at [708, 479] on div "Generate Insights" at bounding box center [684, 474] width 47 height 9
drag, startPoint x: 741, startPoint y: 284, endPoint x: 603, endPoint y: 332, distance: 146.1
click at [603, 332] on strong "Update CRM Record" at bounding box center [597, 334] width 54 height 7
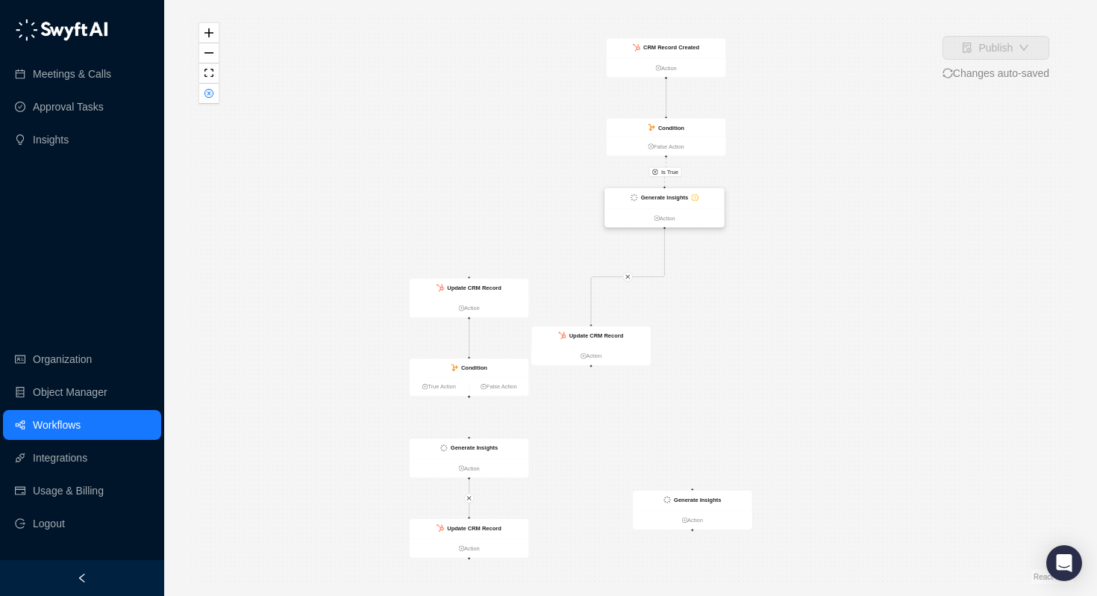
drag, startPoint x: 794, startPoint y: 368, endPoint x: 667, endPoint y: 198, distance: 212.7
click at [667, 198] on strong "Generate Insights" at bounding box center [664, 197] width 47 height 7
drag, startPoint x: 591, startPoint y: 341, endPoint x: 664, endPoint y: 305, distance: 81.5
click at [664, 305] on div "Update CRM Record" at bounding box center [665, 301] width 119 height 20
drag, startPoint x: 664, startPoint y: 305, endPoint x: 664, endPoint y: 281, distance: 23.9
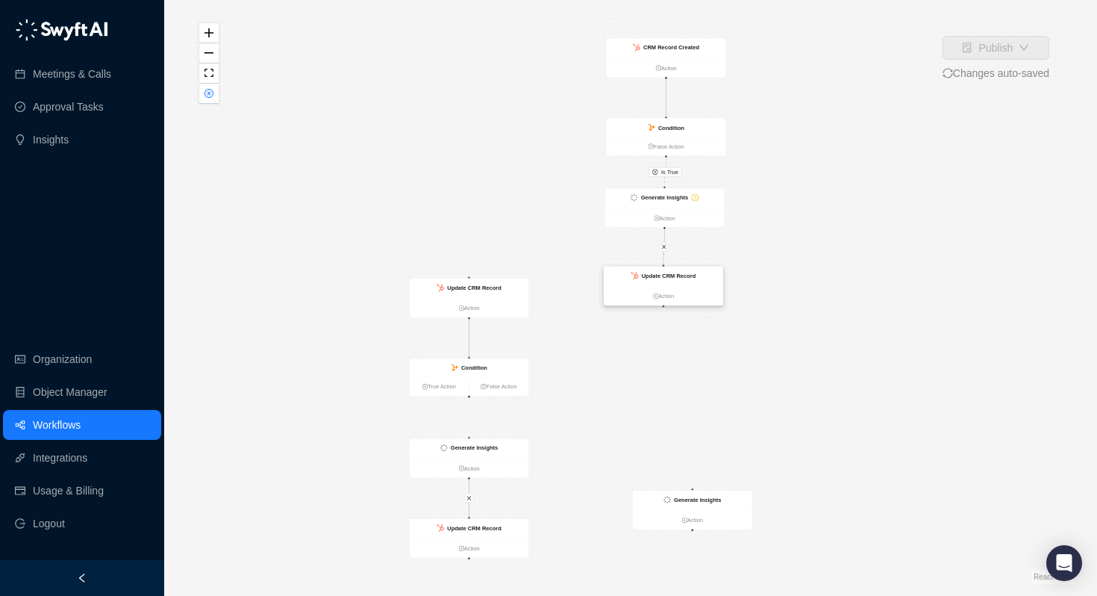
click at [664, 281] on div "Update CRM Record" at bounding box center [663, 276] width 119 height 20
drag, startPoint x: 697, startPoint y: 504, endPoint x: 667, endPoint y: 361, distance: 145.8
click at [667, 361] on div "Generate Insights" at bounding box center [660, 357] width 119 height 20
drag, startPoint x: 662, startPoint y: 306, endPoint x: 664, endPoint y: 352, distance: 45.6
click at [364, 345] on div "CRM Record Created Action Condition False Action Generate Insights Action Updat…" at bounding box center [126, 191] width 475 height 307
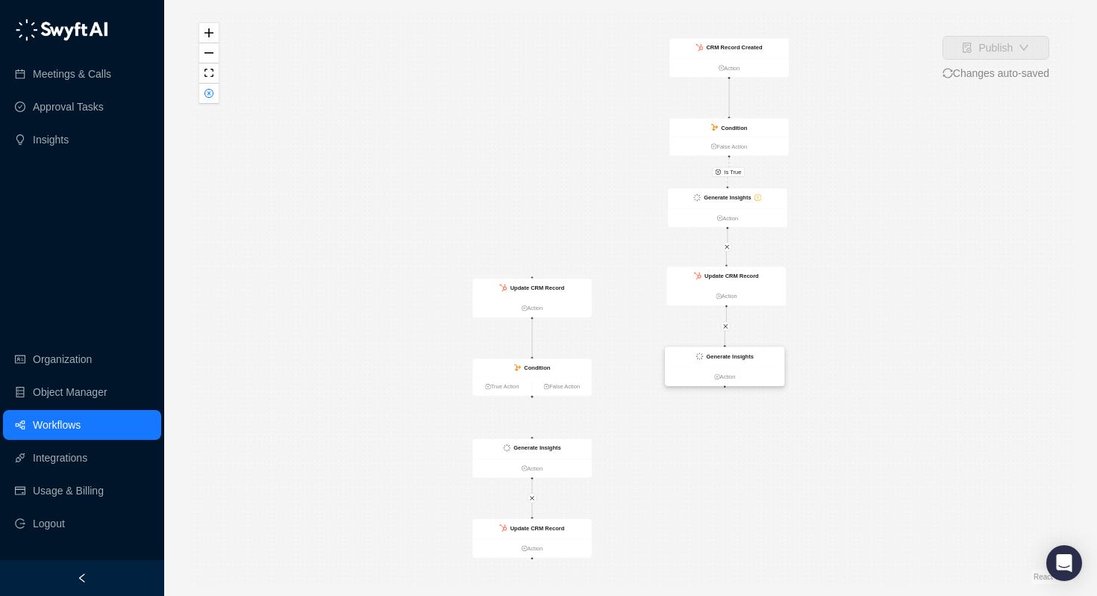
click at [696, 355] on img at bounding box center [699, 355] width 7 height 7
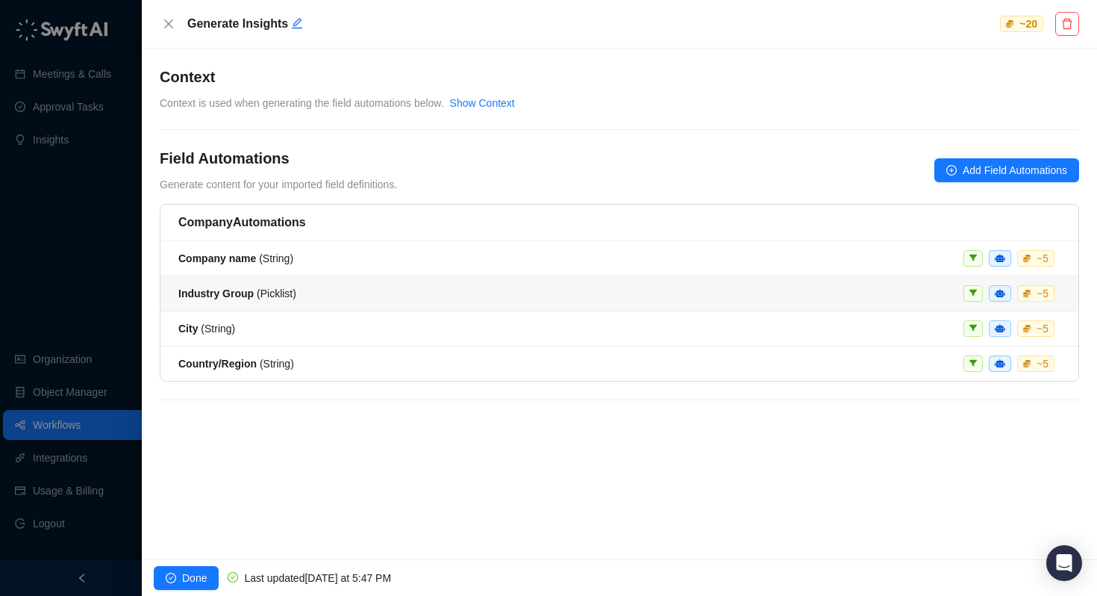
click at [472, 294] on div "Industry Group ( Picklist ) ~ 5" at bounding box center [619, 293] width 882 height 16
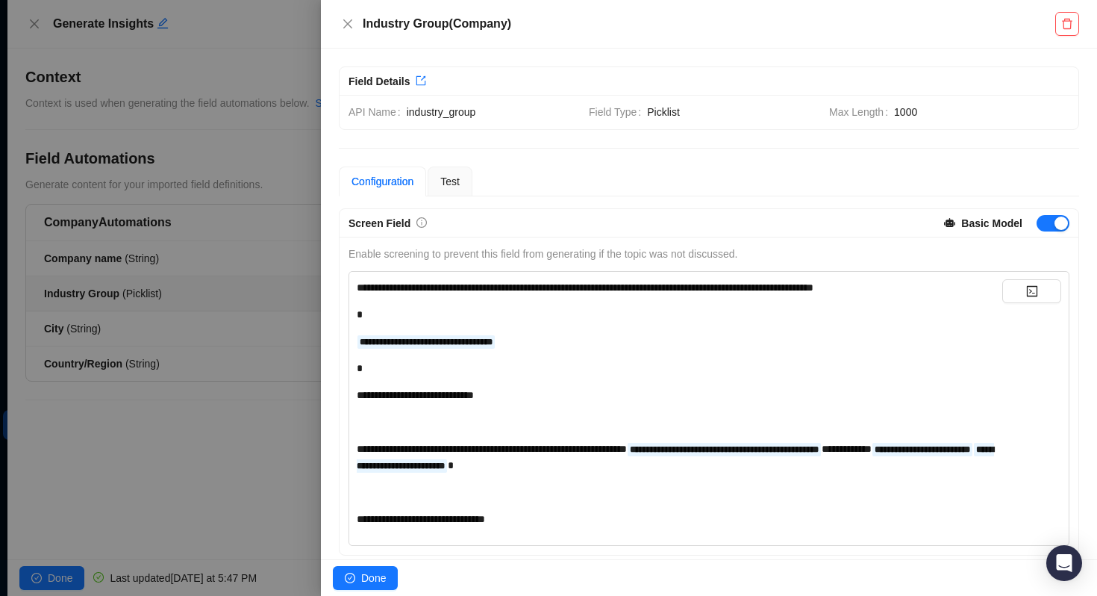
scroll to position [175, 0]
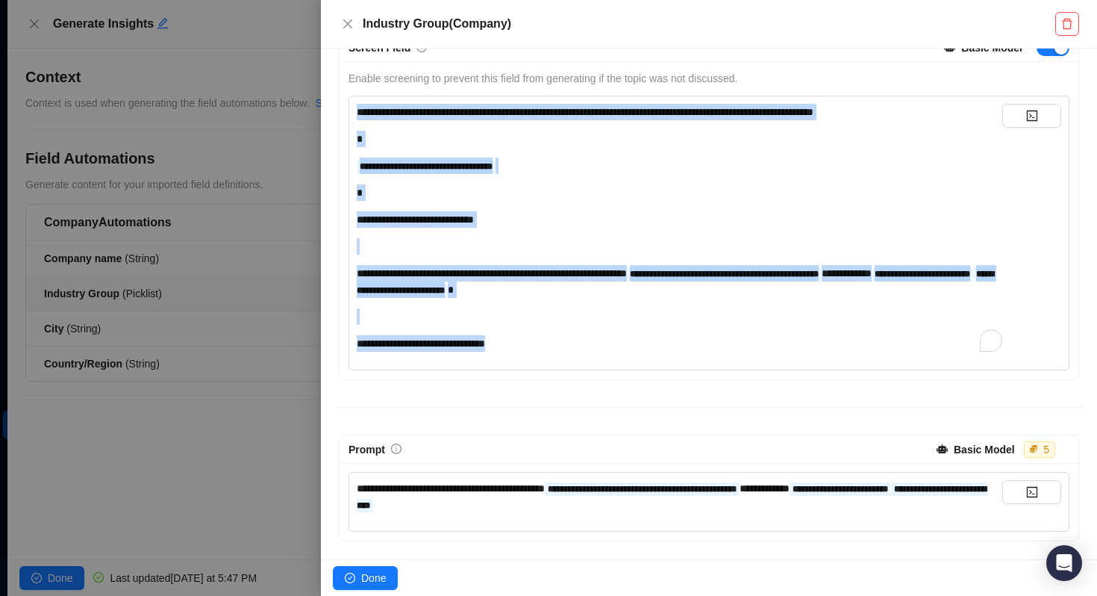
drag, startPoint x: 538, startPoint y: 343, endPoint x: 311, endPoint y: 83, distance: 346.0
click at [311, 83] on div "**********" at bounding box center [548, 298] width 1097 height 596
copy div "**********"
click at [380, 578] on span "Done" at bounding box center [373, 578] width 25 height 16
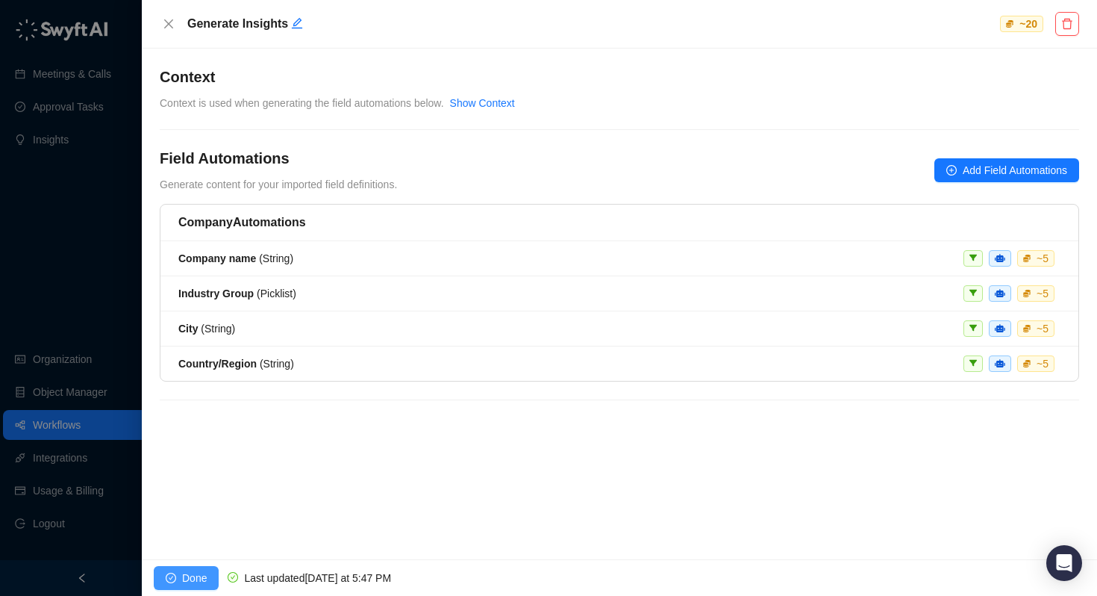
click at [182, 573] on span "Done" at bounding box center [194, 578] width 25 height 16
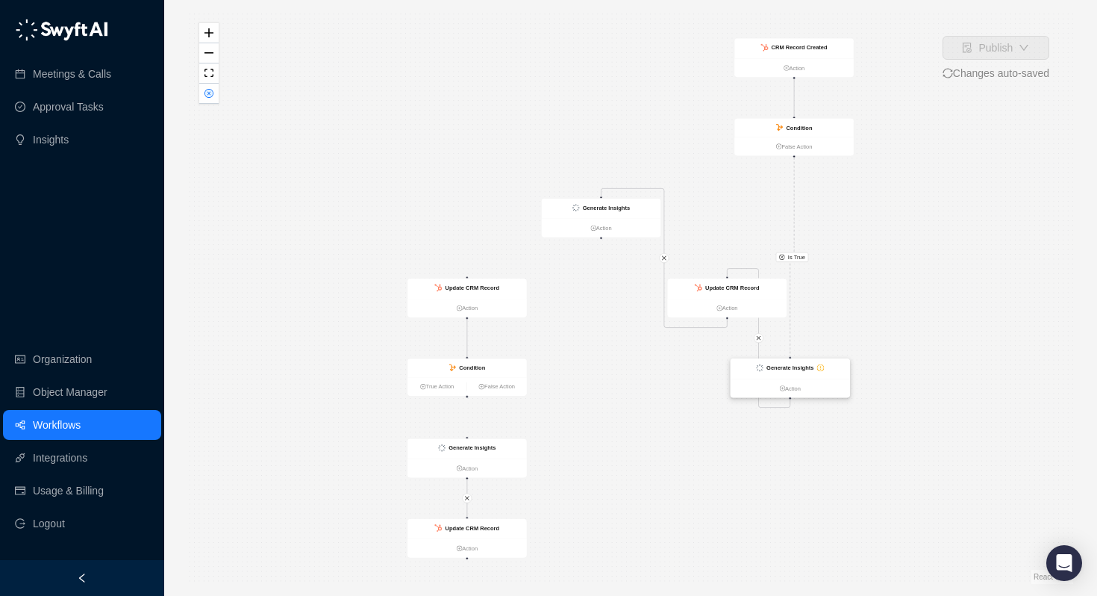
click at [787, 369] on strong "Generate Insights" at bounding box center [790, 367] width 47 height 7
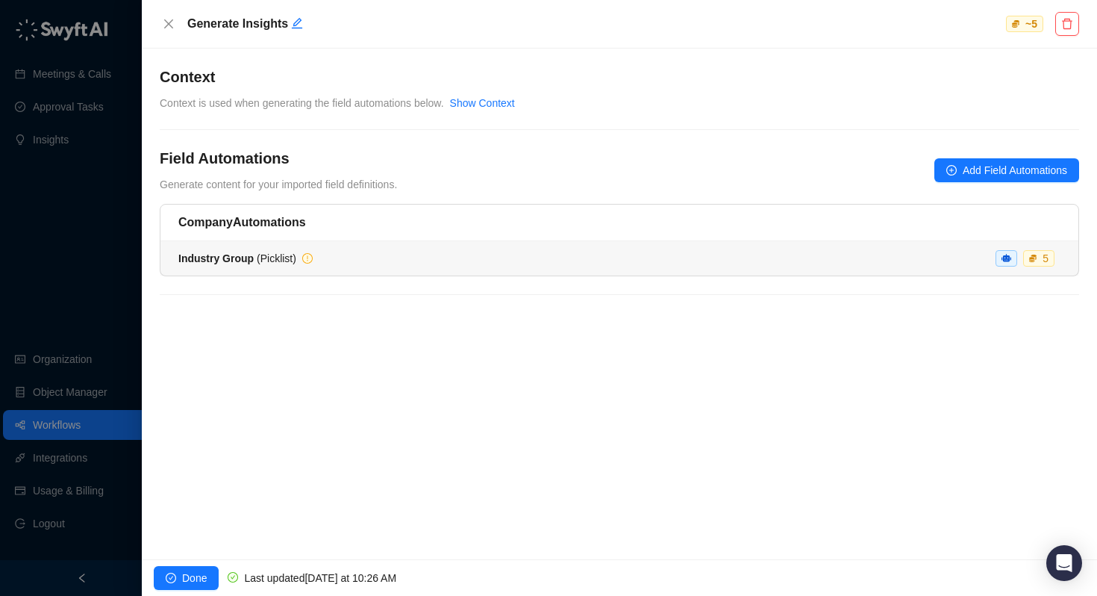
click at [325, 253] on div "Industry Group ( Picklist ) 5" at bounding box center [619, 258] width 882 height 16
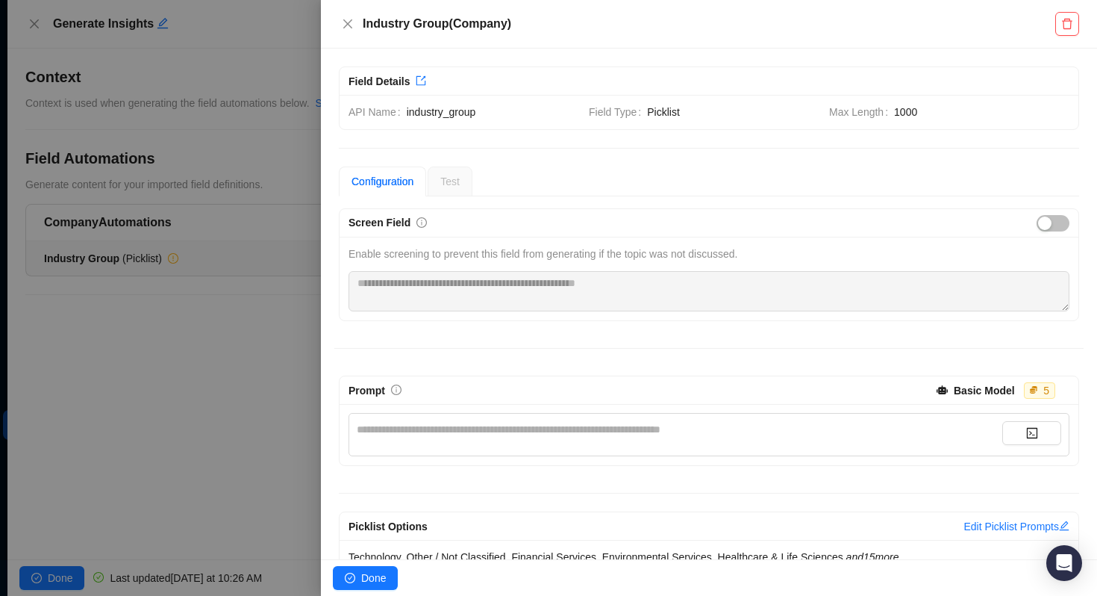
click at [242, 341] on div at bounding box center [548, 298] width 1097 height 596
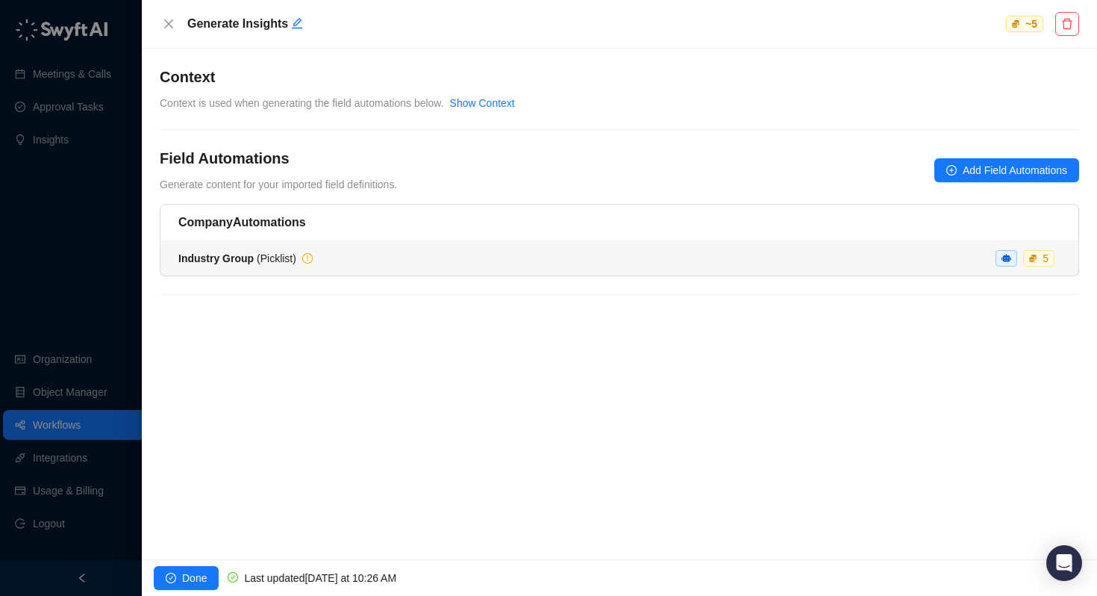
click at [231, 261] on strong "Industry Group" at bounding box center [215, 258] width 75 height 12
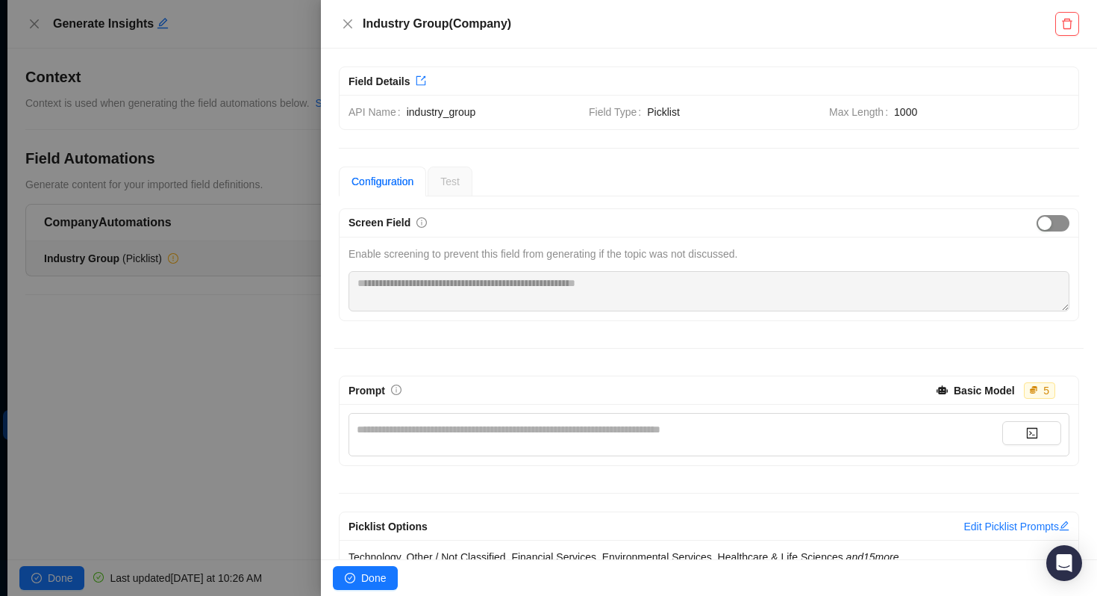
click at [1052, 216] on span "button" at bounding box center [1053, 223] width 33 height 16
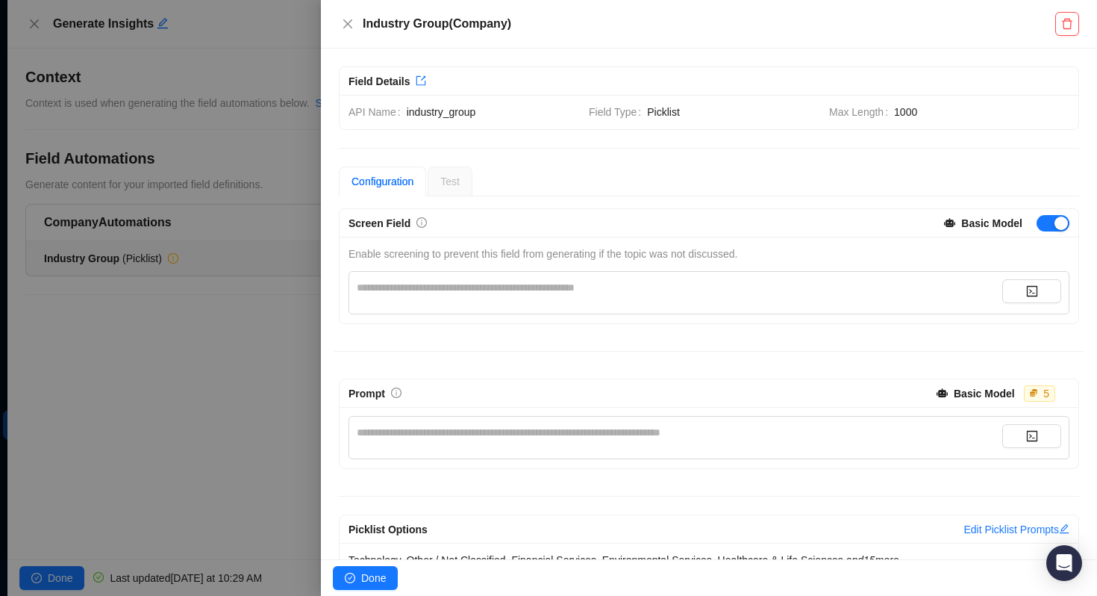
click at [753, 284] on div "**********" at bounding box center [680, 287] width 646 height 16
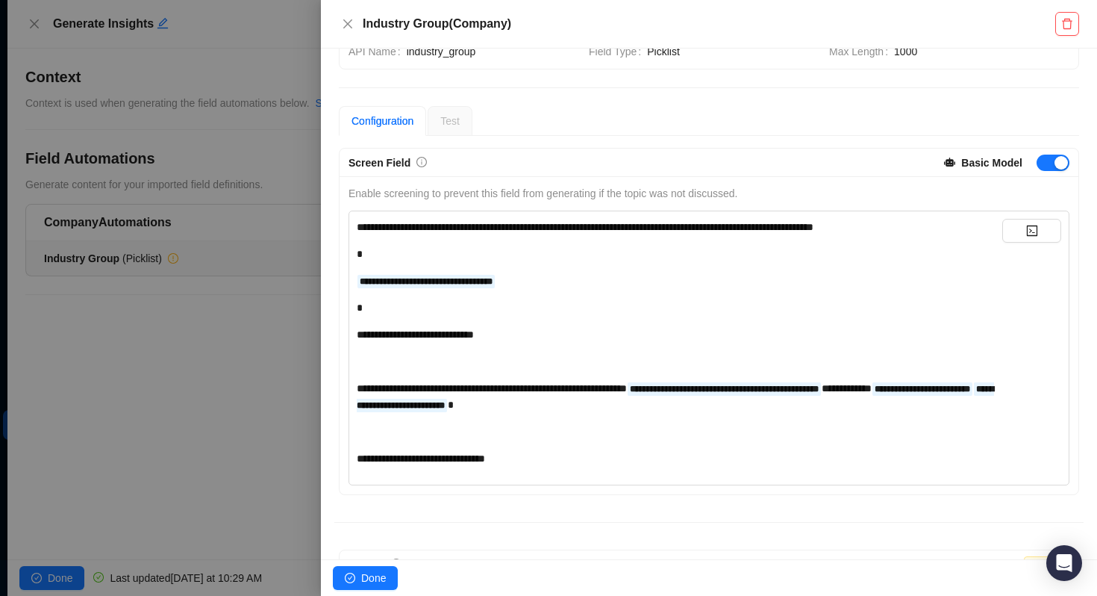
scroll to position [61, 0]
click at [373, 576] on span "Done" at bounding box center [373, 578] width 25 height 16
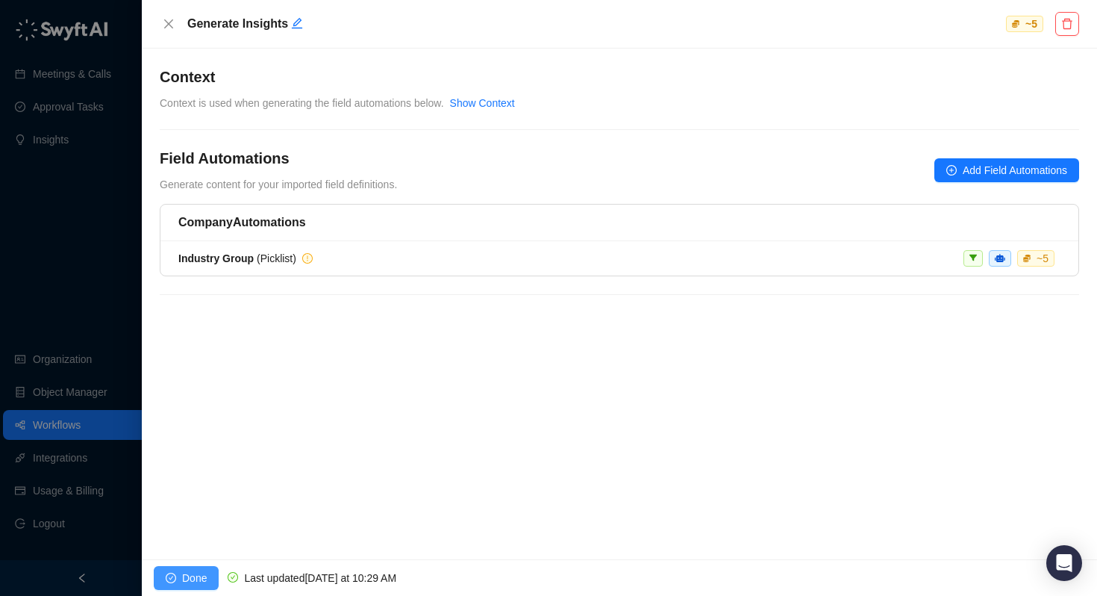
click at [169, 577] on icon "check-circle" at bounding box center [171, 578] width 10 height 10
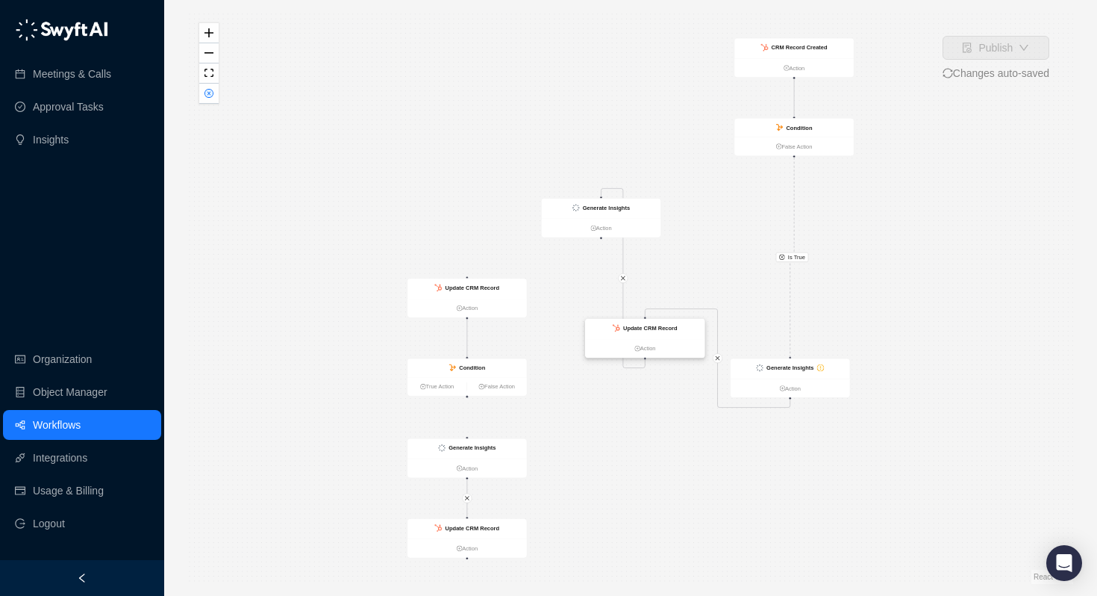
drag, startPoint x: 676, startPoint y: 306, endPoint x: 658, endPoint y: 331, distance: 30.9
click at [658, 331] on strong "Update CRM Record" at bounding box center [650, 328] width 54 height 7
drag, startPoint x: 782, startPoint y: 369, endPoint x: 786, endPoint y: 220, distance: 148.6
click at [786, 220] on strong "Generate Insights" at bounding box center [794, 219] width 47 height 7
click at [789, 218] on strong "Generate Insights" at bounding box center [794, 218] width 47 height 7
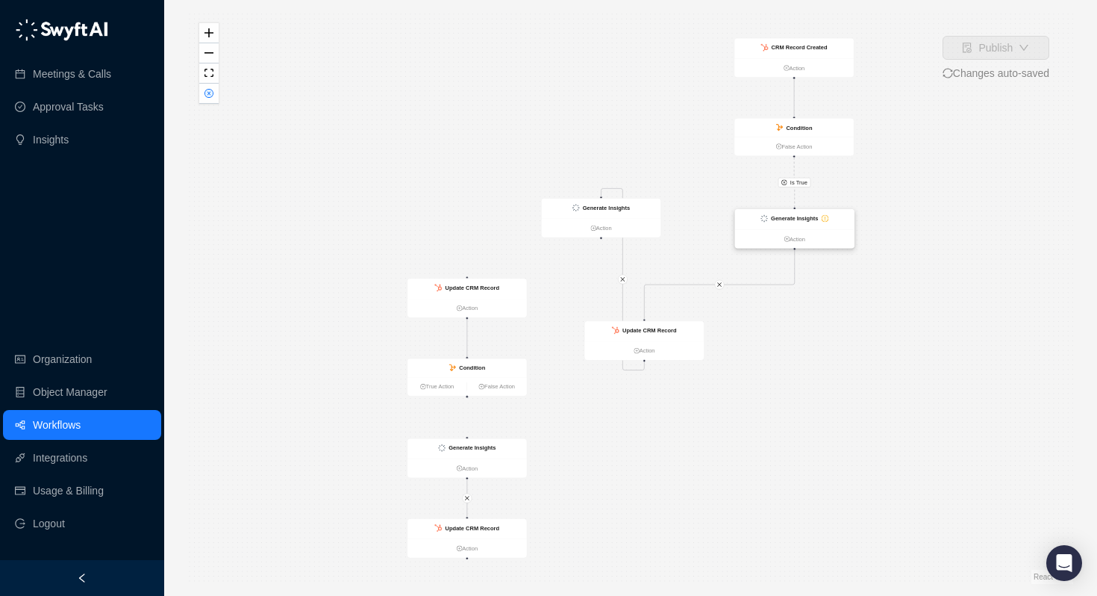
click at [789, 218] on strong "Generate Insights" at bounding box center [794, 218] width 47 height 7
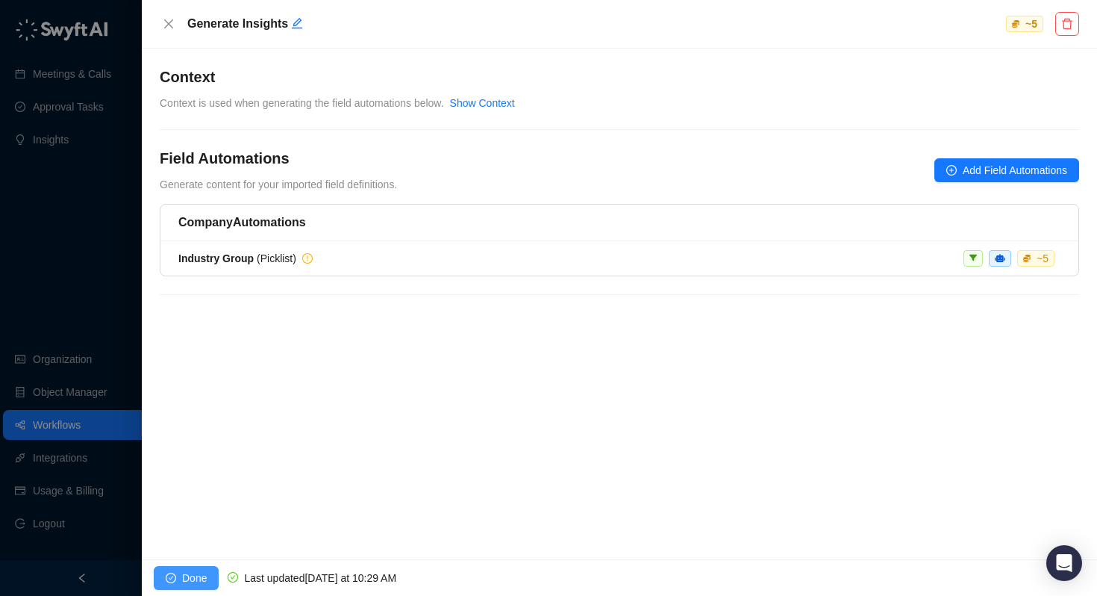
click at [179, 574] on button "Done" at bounding box center [186, 578] width 65 height 24
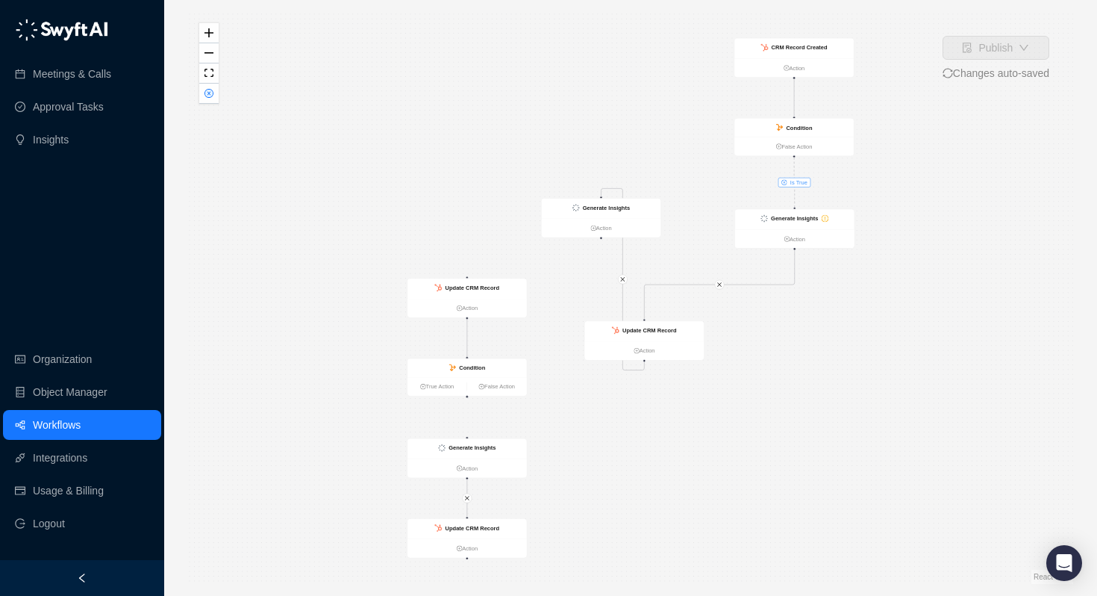
click at [790, 183] on span "Is True" at bounding box center [798, 182] width 17 height 9
click at [782, 181] on icon "loading" at bounding box center [784, 181] width 7 height 7
drag, startPoint x: 766, startPoint y: 225, endPoint x: 776, endPoint y: 287, distance: 62.1
click at [776, 287] on div "Generate Insights" at bounding box center [805, 280] width 119 height 20
click at [799, 214] on span "Is True" at bounding box center [804, 212] width 17 height 9
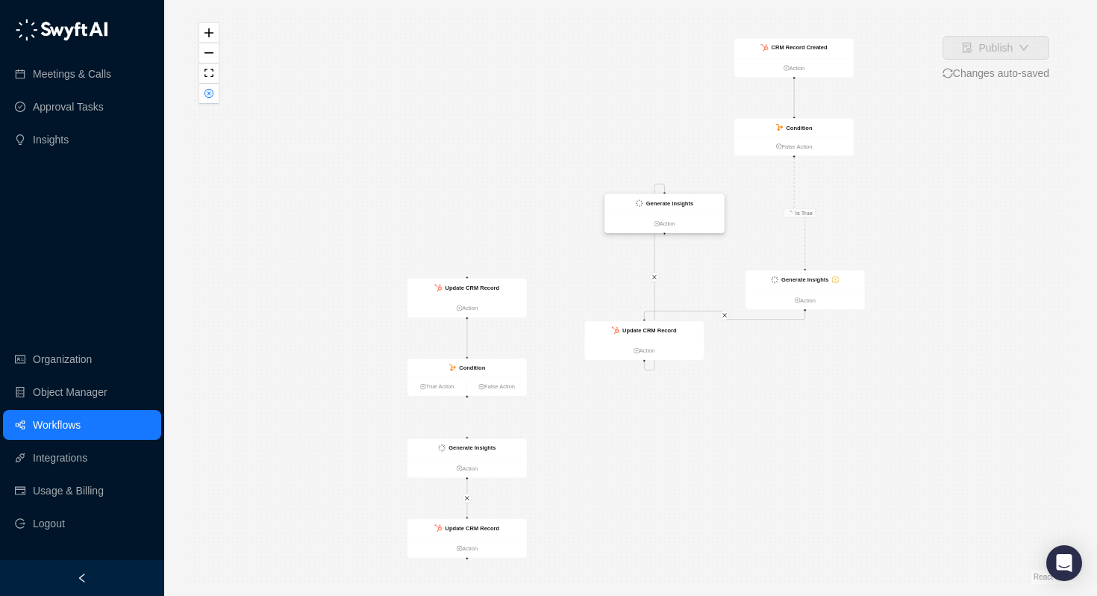
drag, startPoint x: 586, startPoint y: 201, endPoint x: 558, endPoint y: 169, distance: 41.8
click at [605, 194] on div "Generate Insights" at bounding box center [664, 204] width 119 height 20
drag, startPoint x: 644, startPoint y: 325, endPoint x: 711, endPoint y: 393, distance: 95.5
click at [711, 358] on div "Update CRM Record" at bounding box center [650, 348] width 119 height 20
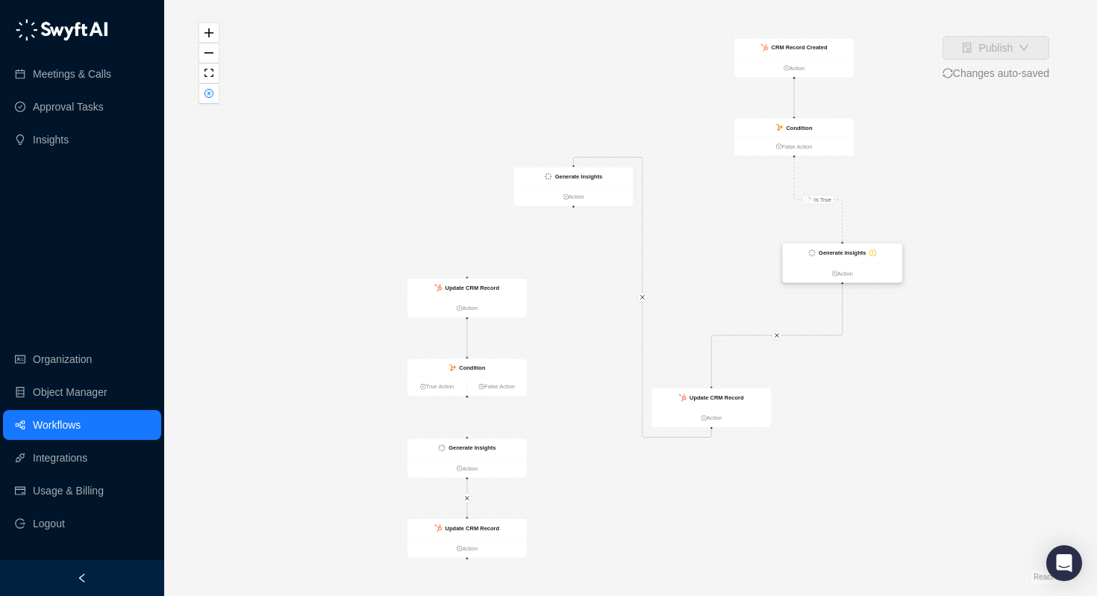
drag, startPoint x: 793, startPoint y: 287, endPoint x: 817, endPoint y: 268, distance: 31.4
click at [819, 263] on div "Generate Insights" at bounding box center [842, 253] width 119 height 20
click at [644, 296] on icon "close" at bounding box center [643, 297] width 6 height 6
drag, startPoint x: 829, startPoint y: 263, endPoint x: 785, endPoint y: 258, distance: 44.3
click at [785, 256] on strong "Generate Insights" at bounding box center [785, 252] width 47 height 7
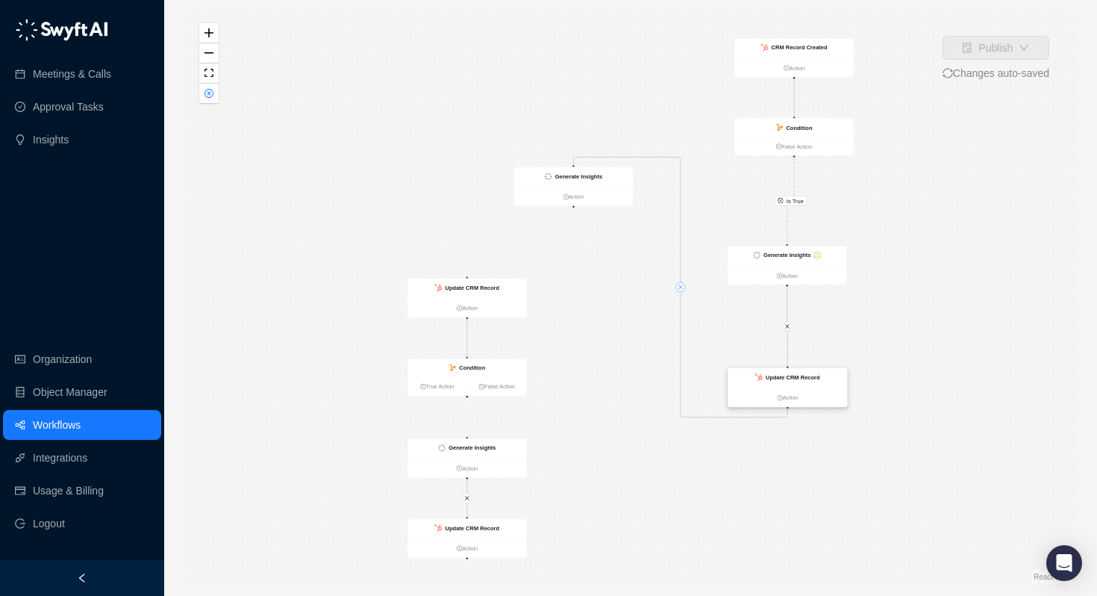
drag, startPoint x: 699, startPoint y: 395, endPoint x: 775, endPoint y: 374, distance: 78.2
click at [775, 374] on strong "Update CRM Record" at bounding box center [793, 377] width 54 height 7
drag, startPoint x: 582, startPoint y: 181, endPoint x: 793, endPoint y: 493, distance: 376.8
click at [793, 493] on div "Generate Insights" at bounding box center [785, 491] width 119 height 20
click at [773, 248] on div "Generate Insights" at bounding box center [787, 256] width 119 height 20
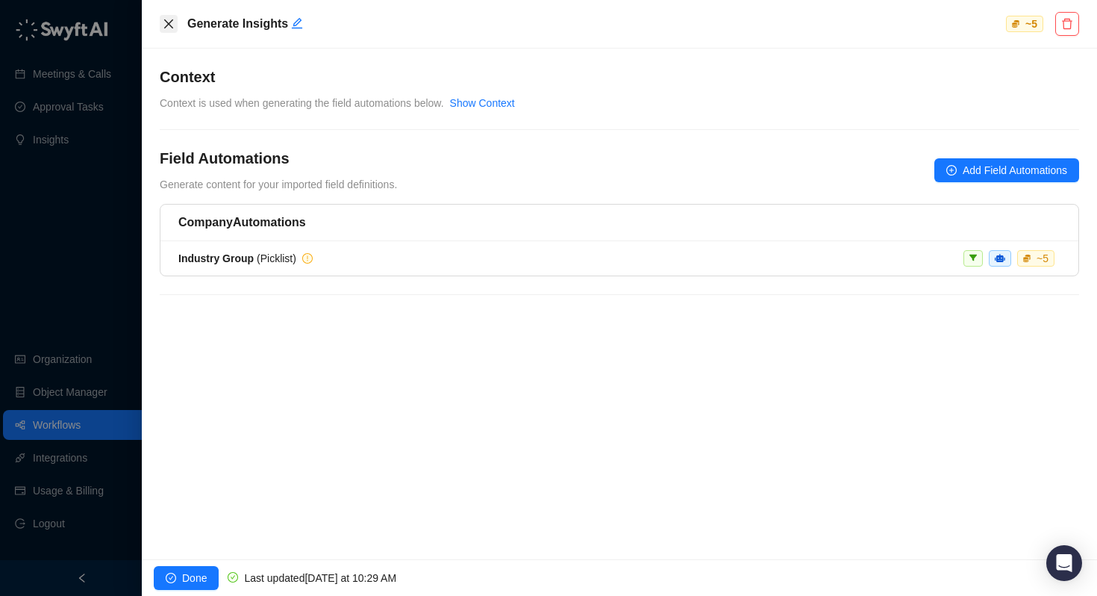
click at [166, 28] on icon "close" at bounding box center [169, 24] width 12 height 12
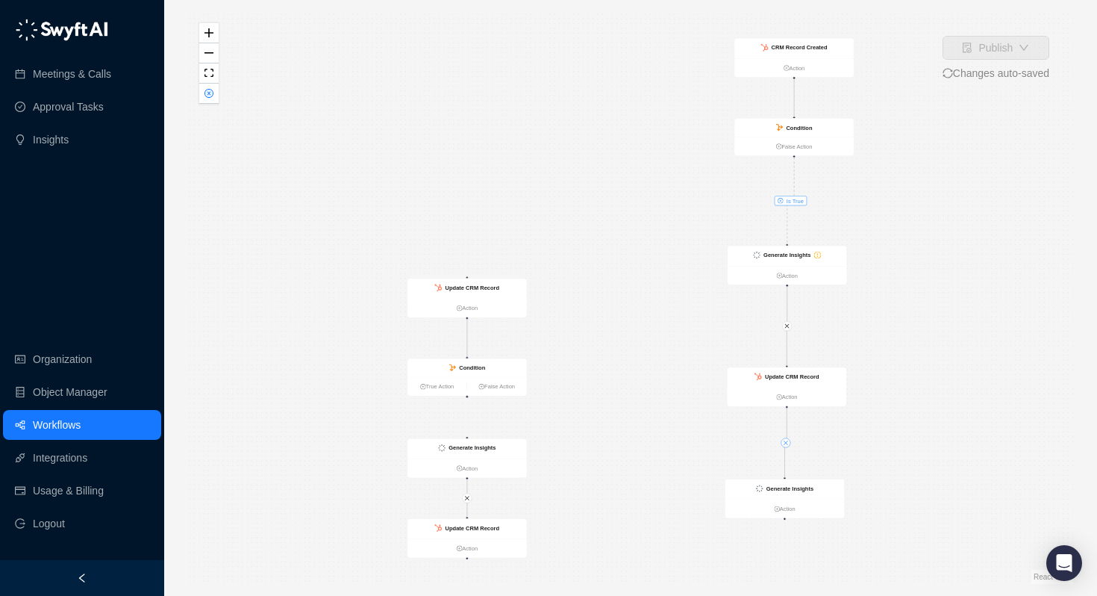
click at [794, 199] on span "Is True" at bounding box center [795, 200] width 17 height 9
drag, startPoint x: 795, startPoint y: 155, endPoint x: 602, endPoint y: 199, distance: 198.3
click at [362, 199] on div "CRM Record Created Action Condition True Action False Action Generate Insights …" at bounding box center [124, 191] width 475 height 307
drag, startPoint x: 609, startPoint y: 209, endPoint x: 634, endPoint y: 518, distance: 310.1
click at [634, 518] on strong "Generate Insights" at bounding box center [631, 517] width 47 height 7
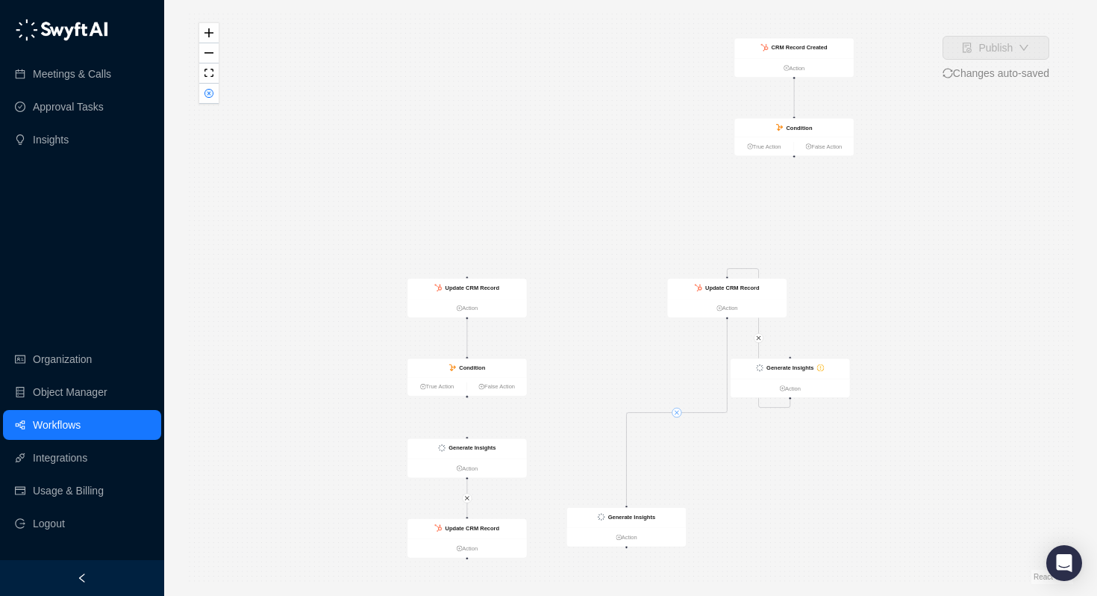
click at [679, 410] on icon "close" at bounding box center [677, 413] width 6 height 6
drag, startPoint x: 794, startPoint y: 156, endPoint x: 605, endPoint y: 198, distance: 194.1
click at [362, 198] on div "CRM Record Created Action Condition True Action False Action Generate Insights …" at bounding box center [124, 191] width 475 height 307
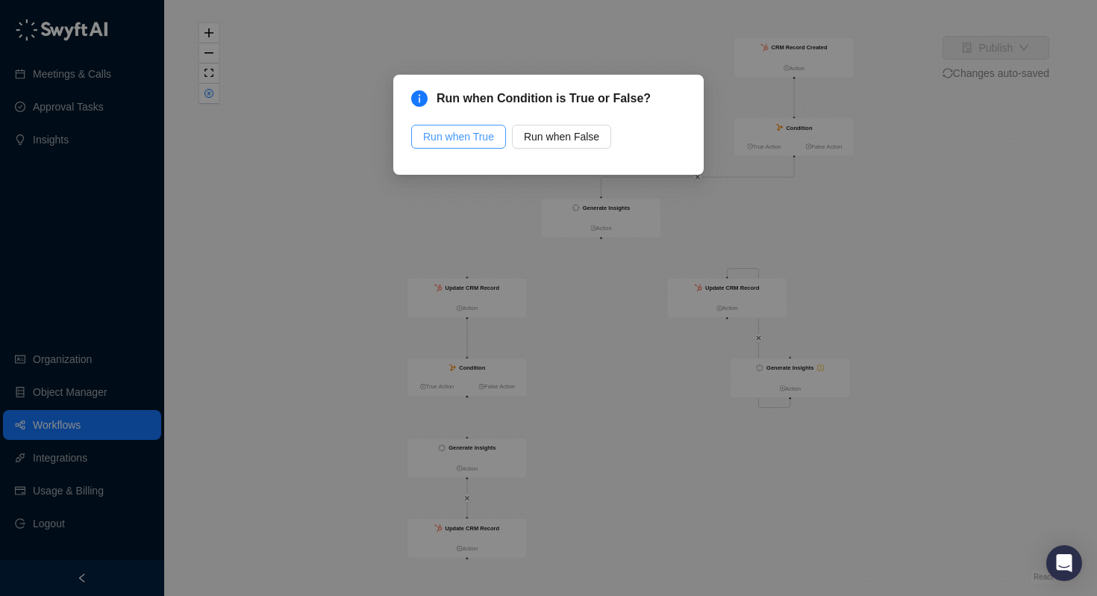
click at [464, 140] on span "Run when True" at bounding box center [458, 136] width 71 height 16
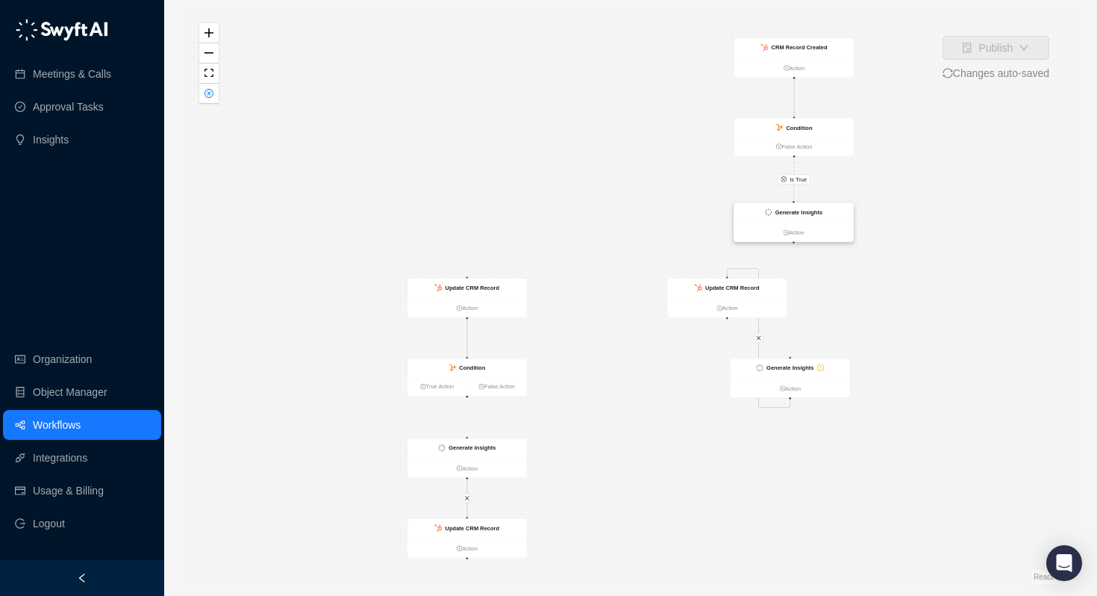
drag, startPoint x: 611, startPoint y: 205, endPoint x: 799, endPoint y: 209, distance: 188.2
click at [799, 209] on strong "Generate Insights" at bounding box center [799, 212] width 47 height 7
drag, startPoint x: 796, startPoint y: 361, endPoint x: 840, endPoint y: 525, distance: 170.0
click at [840, 525] on div "Generate Insights" at bounding box center [832, 521] width 119 height 20
drag, startPoint x: 717, startPoint y: 286, endPoint x: 816, endPoint y: 339, distance: 111.9
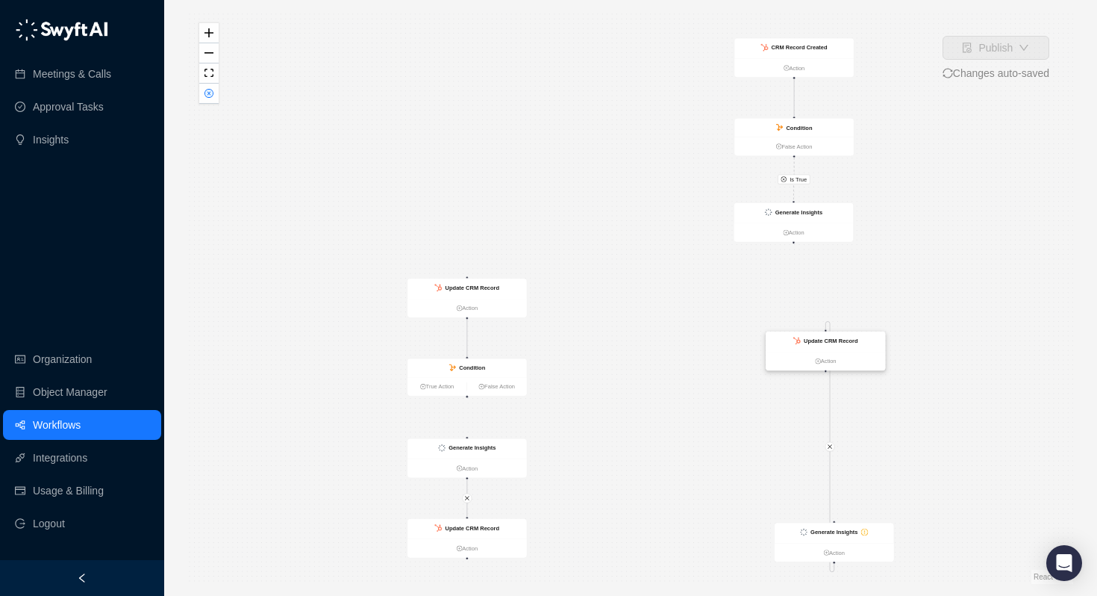
click at [816, 339] on strong "Update CRM Record" at bounding box center [831, 340] width 54 height 7
drag, startPoint x: 817, startPoint y: 530, endPoint x: 677, endPoint y: 319, distance: 252.6
click at [677, 320] on strong "Generate Insights" at bounding box center [694, 323] width 47 height 7
drag, startPoint x: 811, startPoint y: 346, endPoint x: 796, endPoint y: 491, distance: 146.3
click at [796, 491] on div "Update CRM Record" at bounding box center [810, 488] width 119 height 20
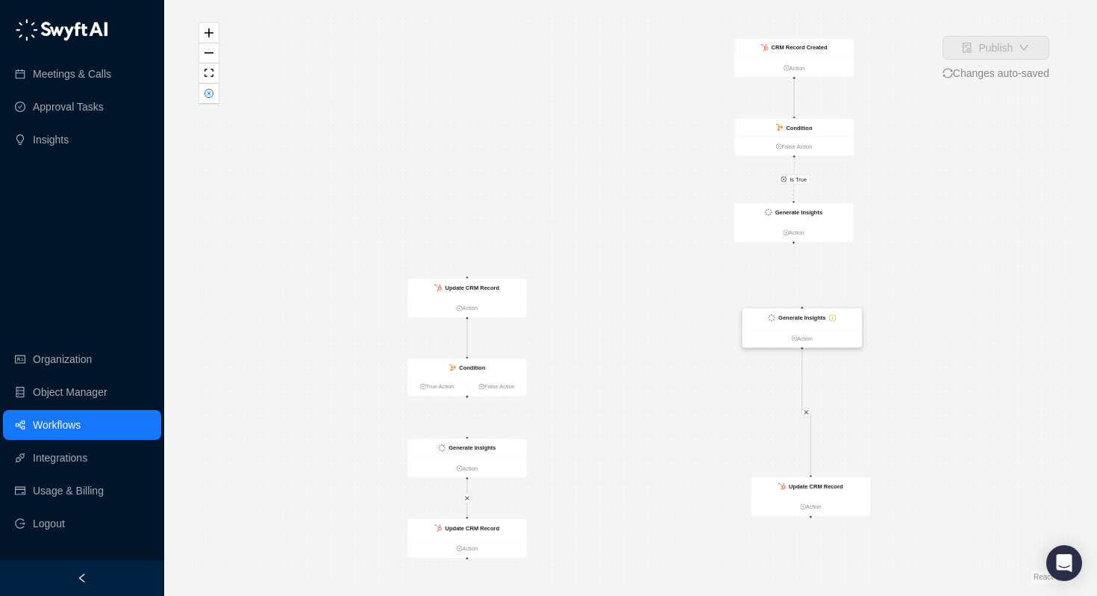
drag, startPoint x: 696, startPoint y: 321, endPoint x: 804, endPoint y: 317, distance: 107.6
click at [804, 317] on strong "Generate Insights" at bounding box center [802, 317] width 47 height 7
drag, startPoint x: 793, startPoint y: 242, endPoint x: 804, endPoint y: 308, distance: 67.2
click at [362, 308] on div "CRM Record Created Action Condition False Action Generate Insights Action Updat…" at bounding box center [124, 191] width 475 height 307
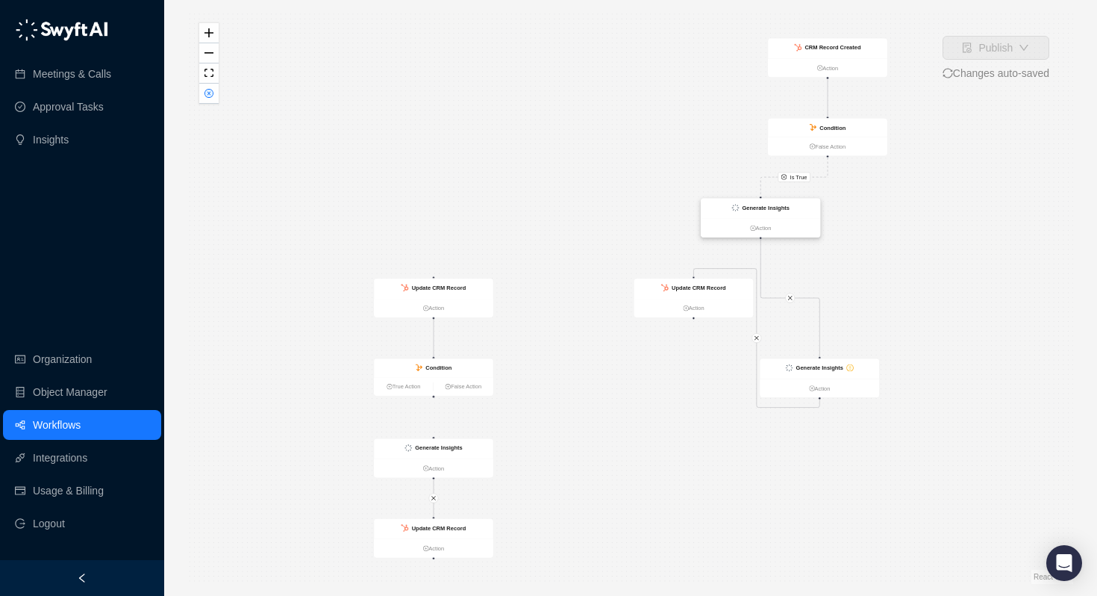
click at [764, 208] on strong "Generate Insights" at bounding box center [765, 208] width 47 height 7
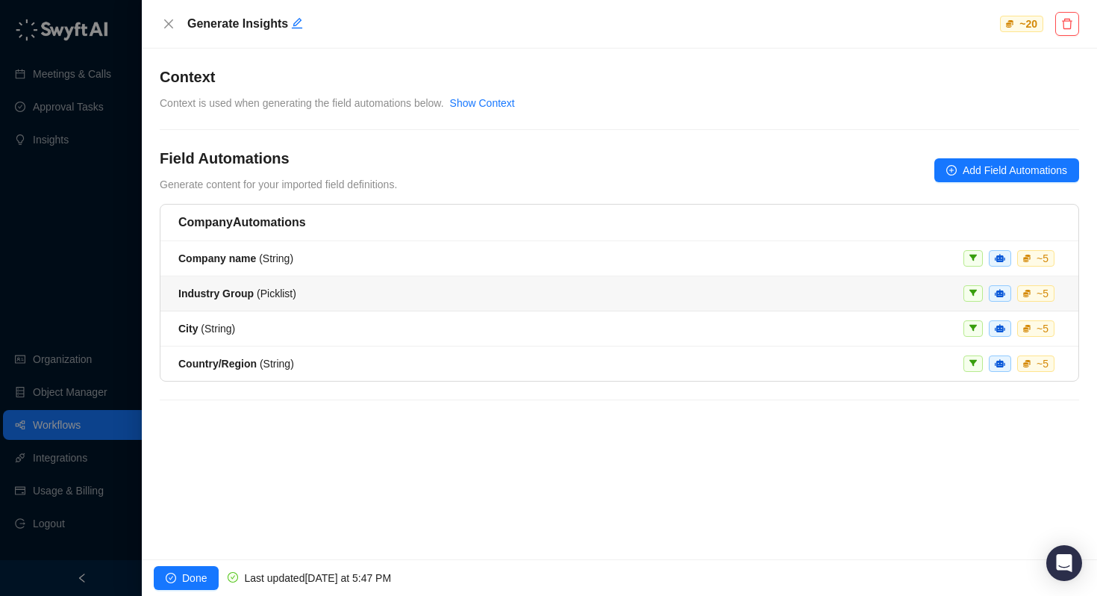
click at [208, 290] on strong "Industry Group" at bounding box center [215, 293] width 75 height 12
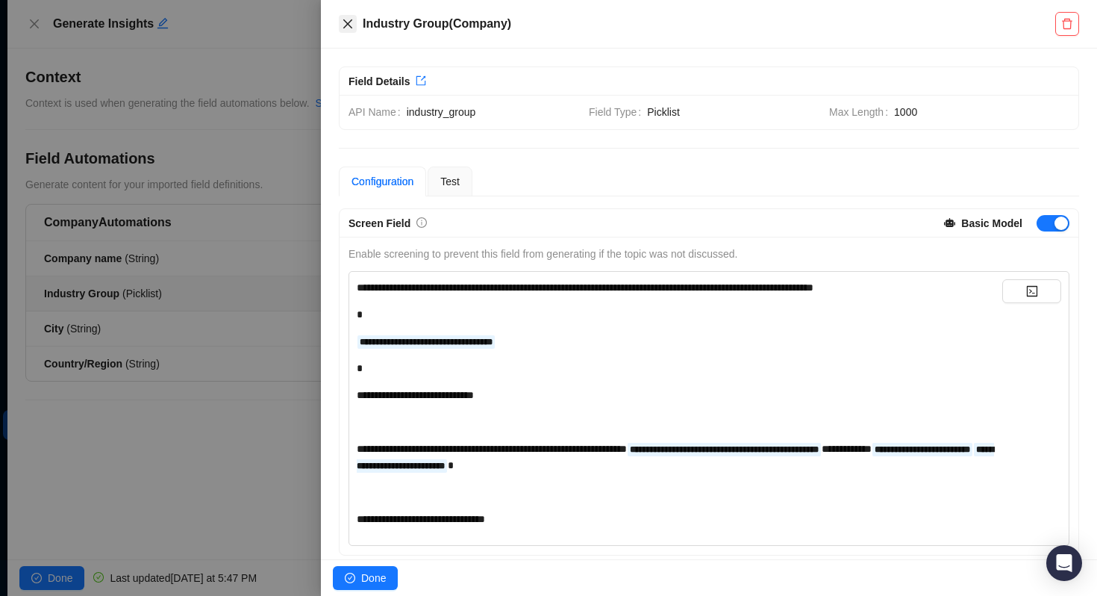
click at [347, 27] on icon "close" at bounding box center [348, 24] width 12 height 12
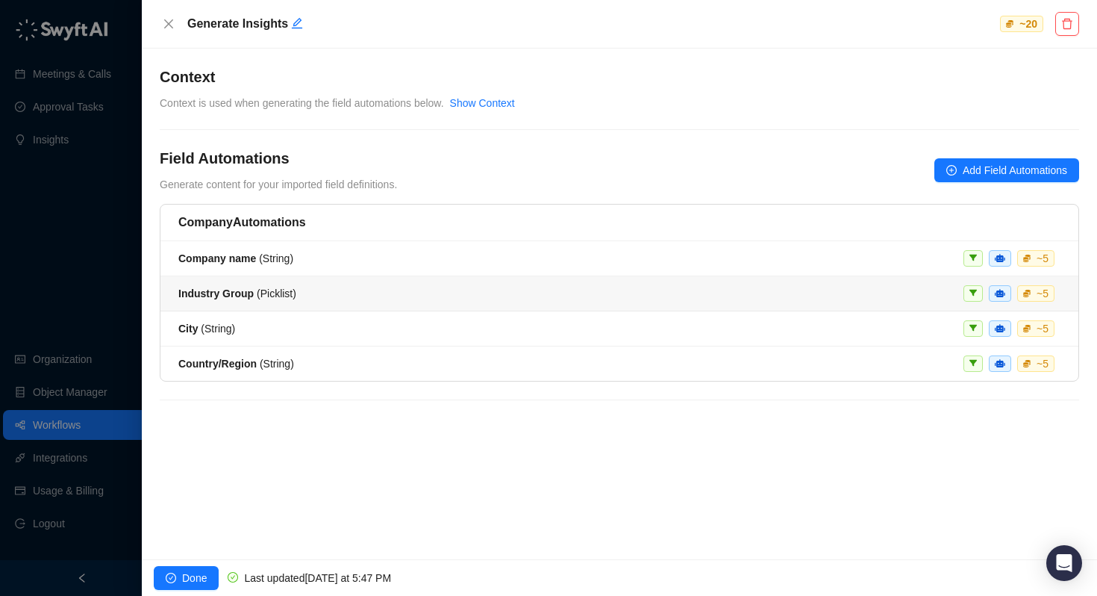
click at [705, 296] on div "Industry Group ( Picklist ) ~ 5" at bounding box center [619, 293] width 882 height 16
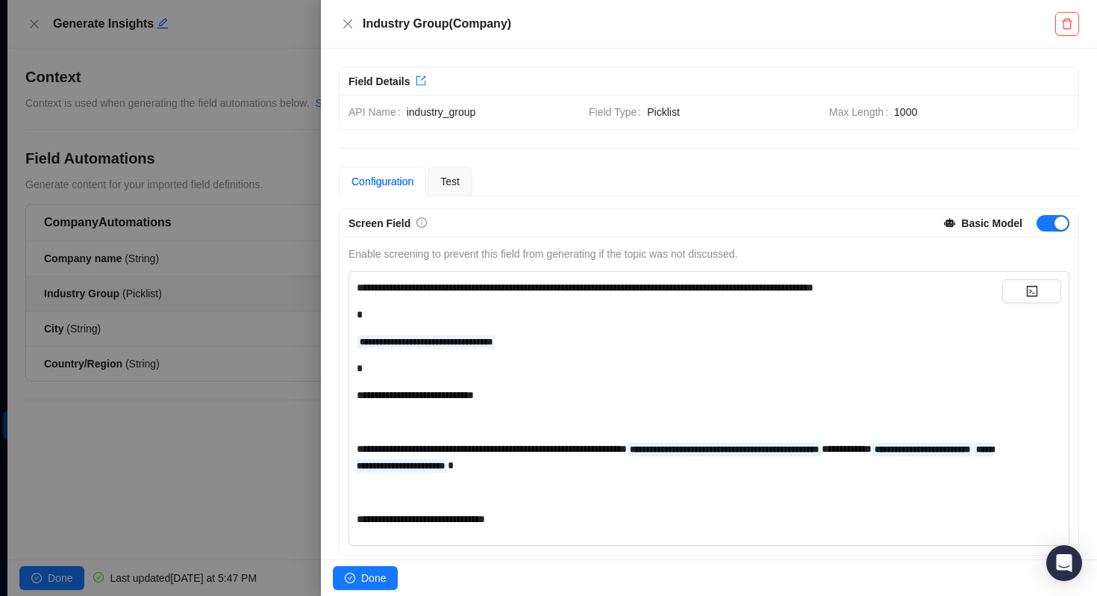
scroll to position [284, 0]
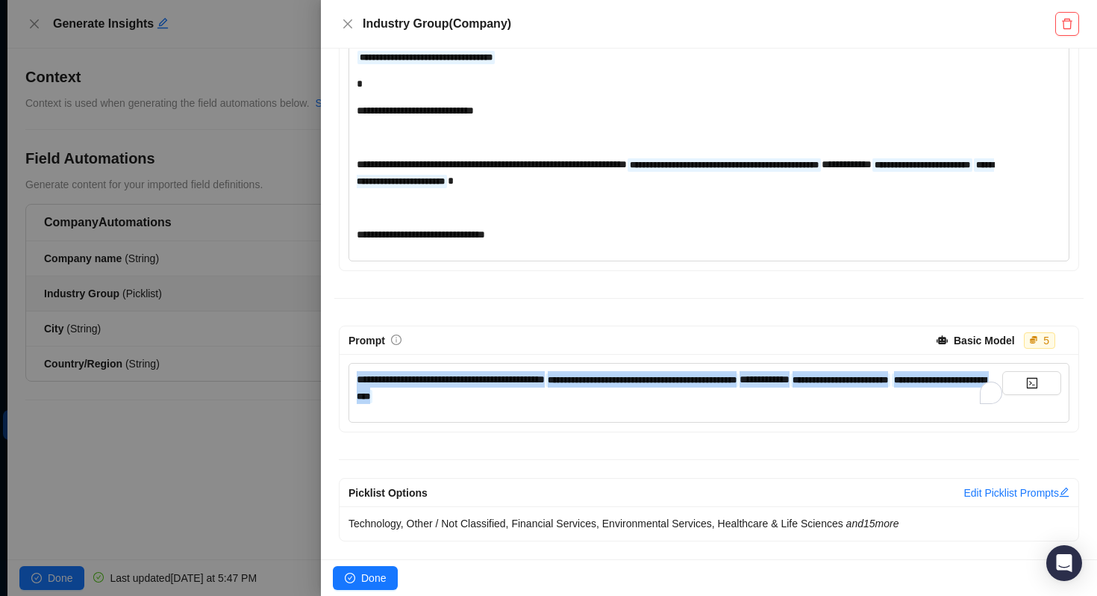
drag, startPoint x: 641, startPoint y: 399, endPoint x: 225, endPoint y: 317, distance: 423.7
click at [225, 317] on div "**********" at bounding box center [548, 298] width 1097 height 596
copy div "**********"
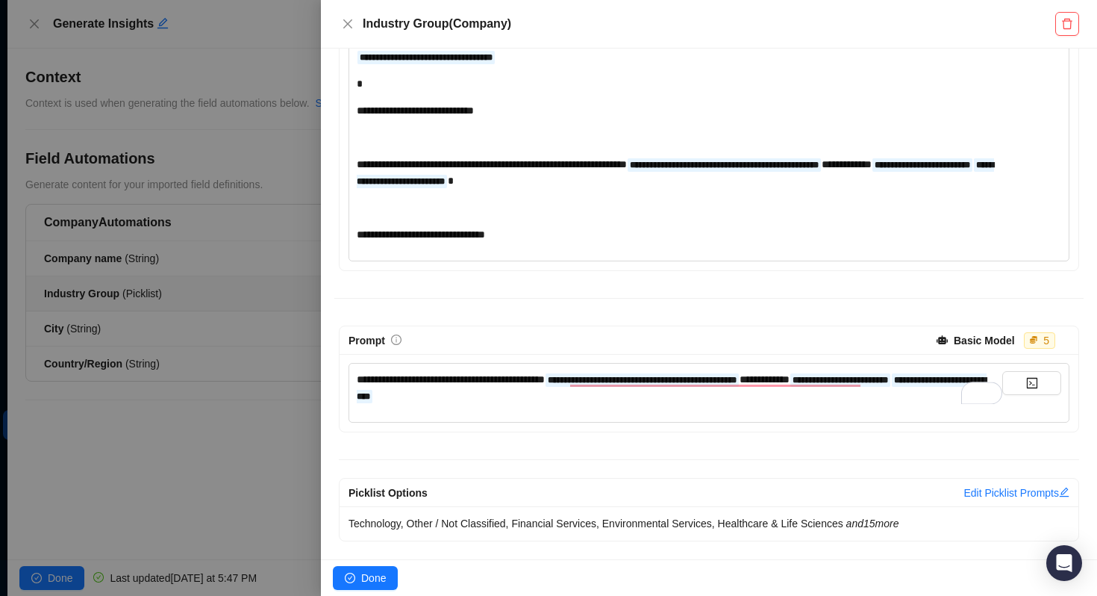
click at [259, 16] on div at bounding box center [548, 298] width 1097 height 596
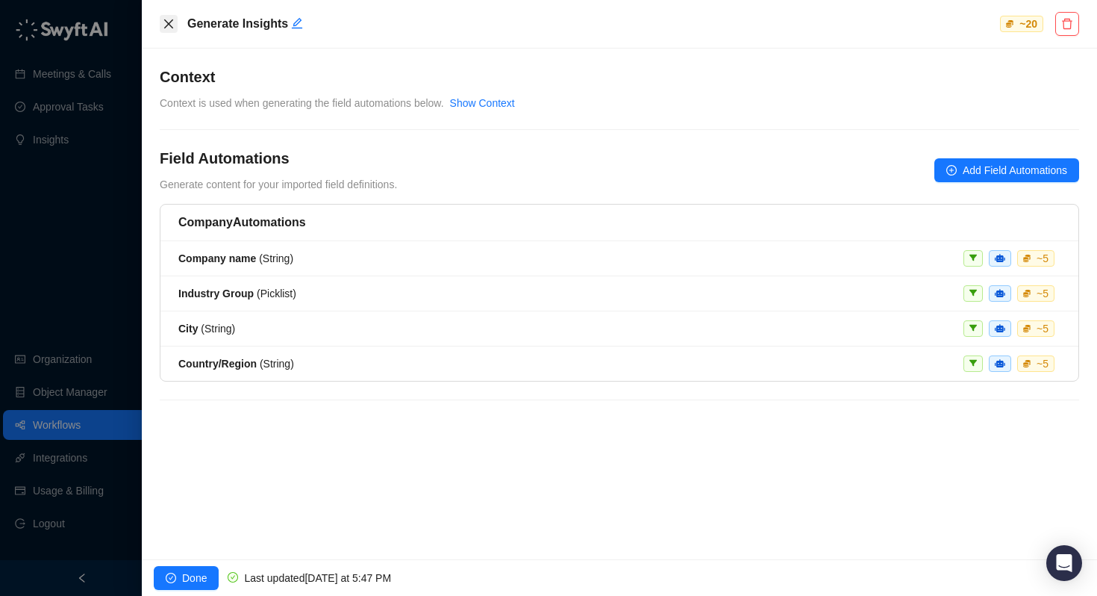
click at [174, 23] on icon "close" at bounding box center [169, 24] width 12 height 12
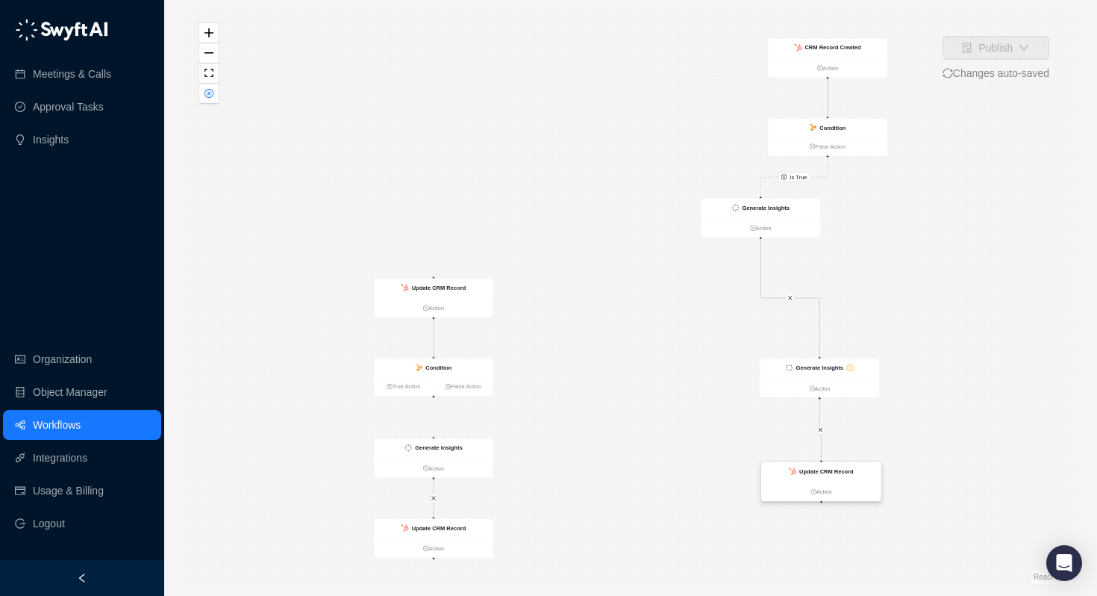
drag, startPoint x: 720, startPoint y: 286, endPoint x: 846, endPoint y: 470, distance: 223.2
click at [846, 470] on strong "Update CRM Record" at bounding box center [826, 471] width 54 height 7
click at [815, 369] on strong "Generate Insights" at bounding box center [819, 367] width 47 height 7
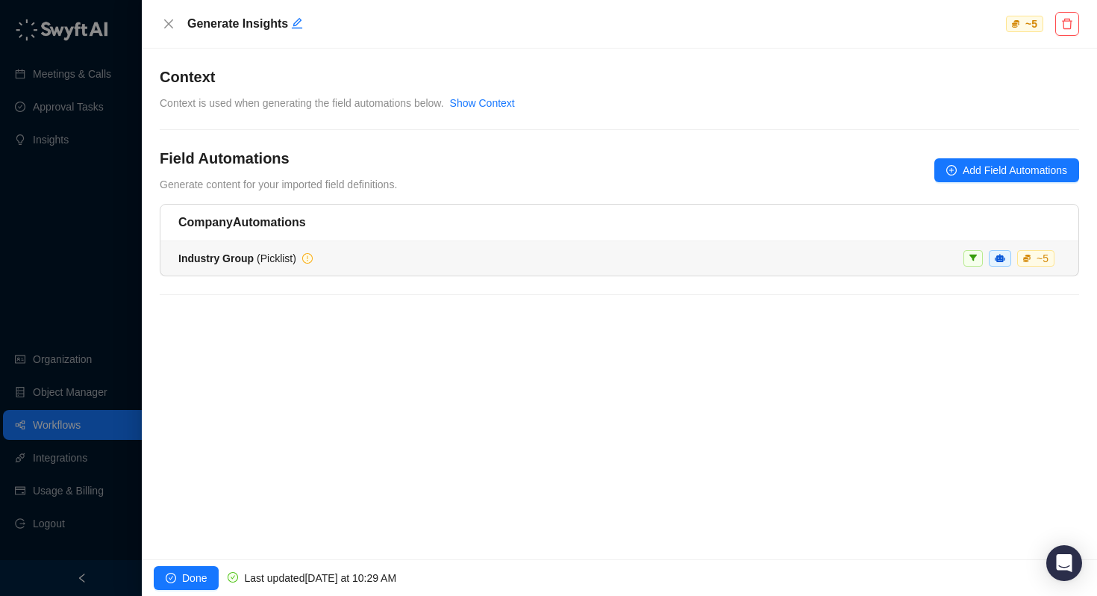
click at [217, 255] on strong "Industry Group" at bounding box center [215, 258] width 75 height 12
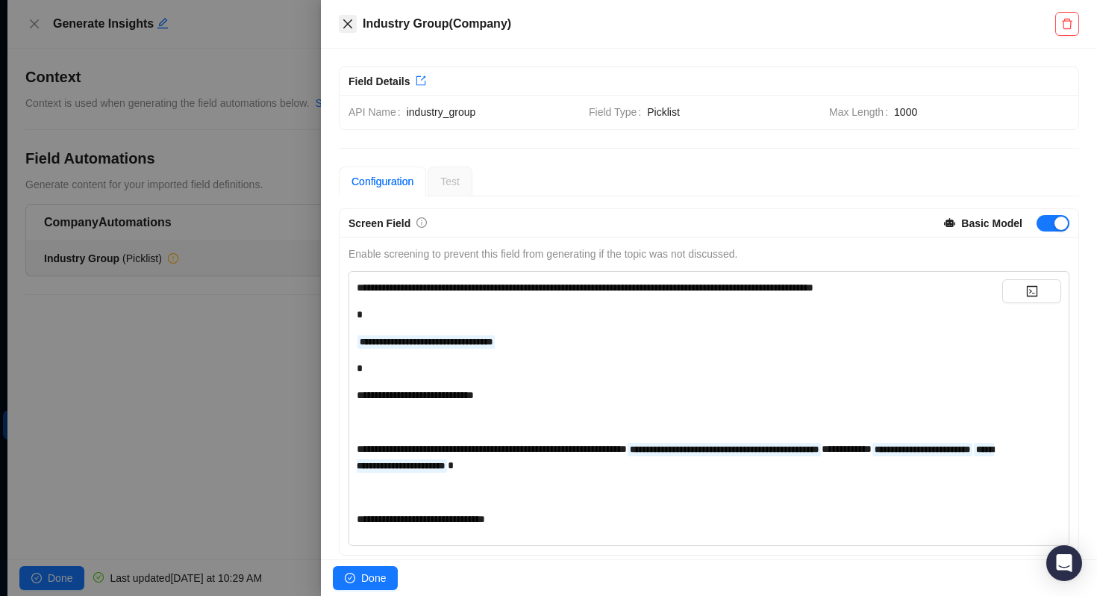
click at [348, 22] on icon "close" at bounding box center [347, 23] width 9 height 9
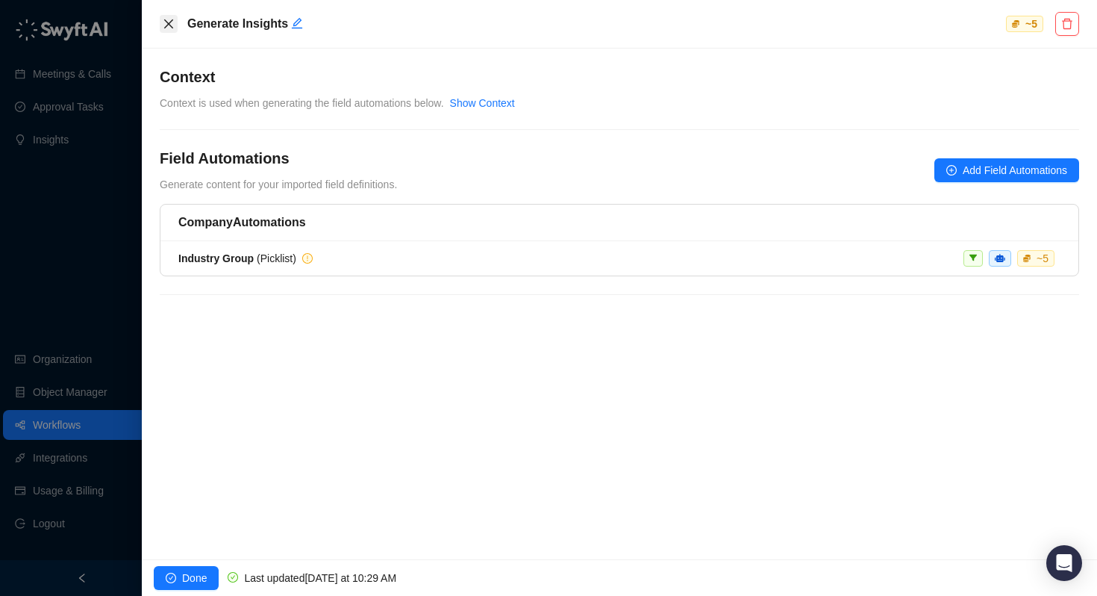
click at [172, 25] on icon "close" at bounding box center [169, 24] width 12 height 12
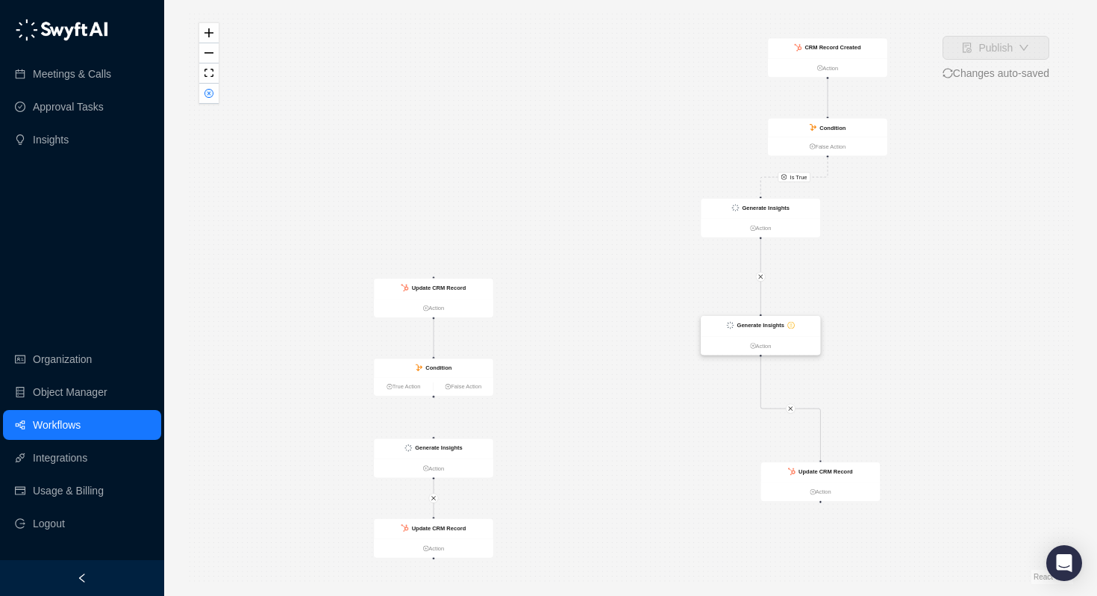
drag, startPoint x: 820, startPoint y: 367, endPoint x: 761, endPoint y: 324, distance: 72.1
click at [761, 324] on strong "Generate Insights" at bounding box center [760, 325] width 47 height 7
drag, startPoint x: 832, startPoint y: 467, endPoint x: 774, endPoint y: 437, distance: 64.8
click at [774, 439] on strong "Update CRM Record" at bounding box center [769, 442] width 54 height 7
click at [761, 206] on strong "Generate Insights" at bounding box center [765, 208] width 47 height 7
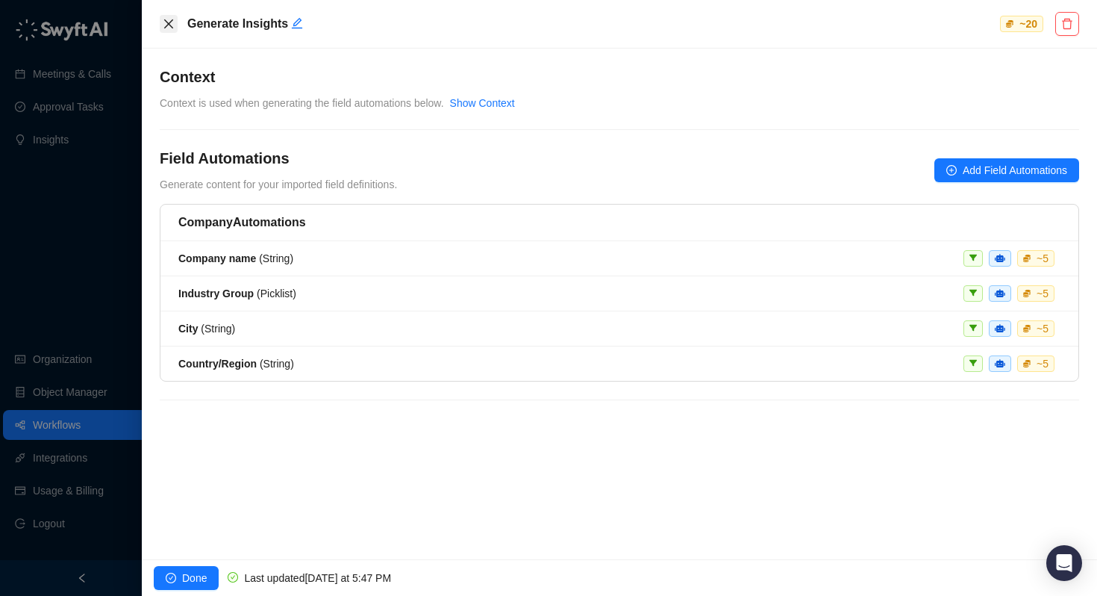
click at [168, 23] on icon "close" at bounding box center [168, 23] width 9 height 9
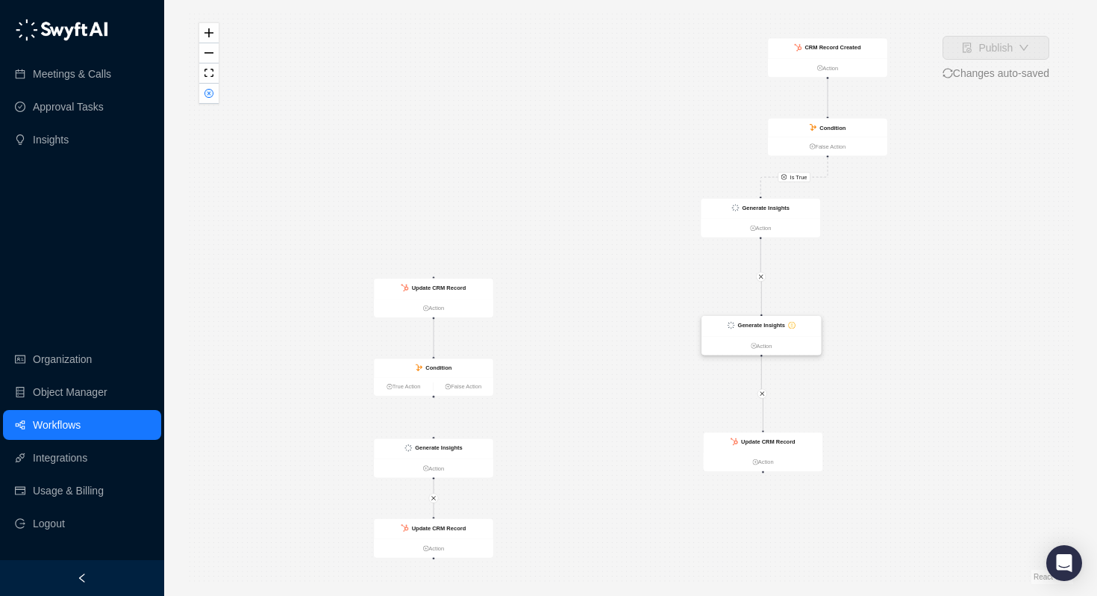
click at [750, 325] on strong "Generate Insights" at bounding box center [761, 325] width 47 height 7
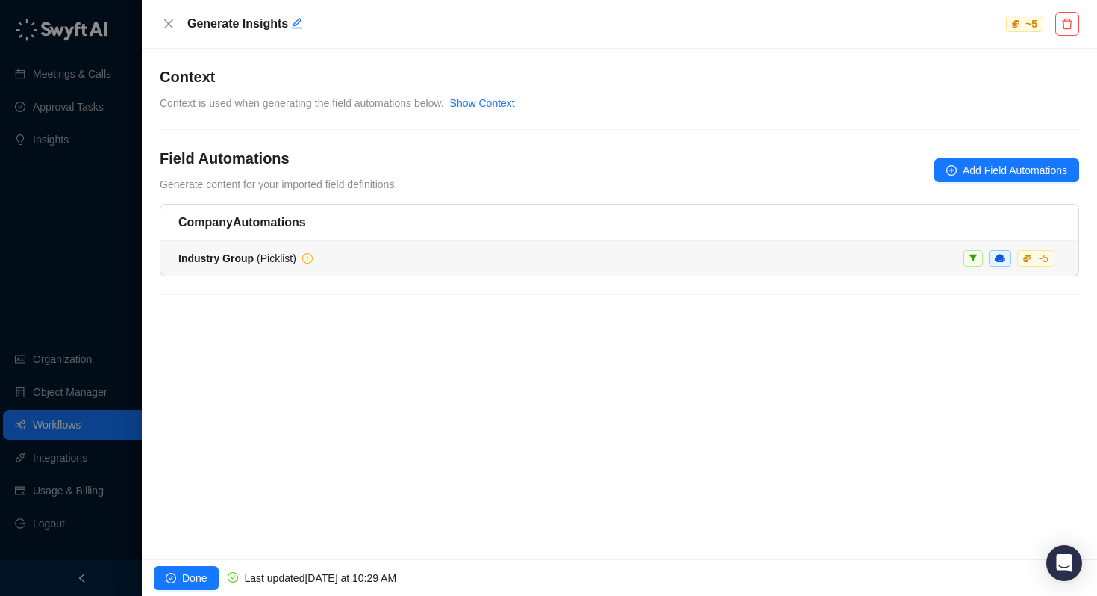
click at [619, 262] on div "Industry Group ( Picklist ) ~ 5" at bounding box center [619, 258] width 882 height 16
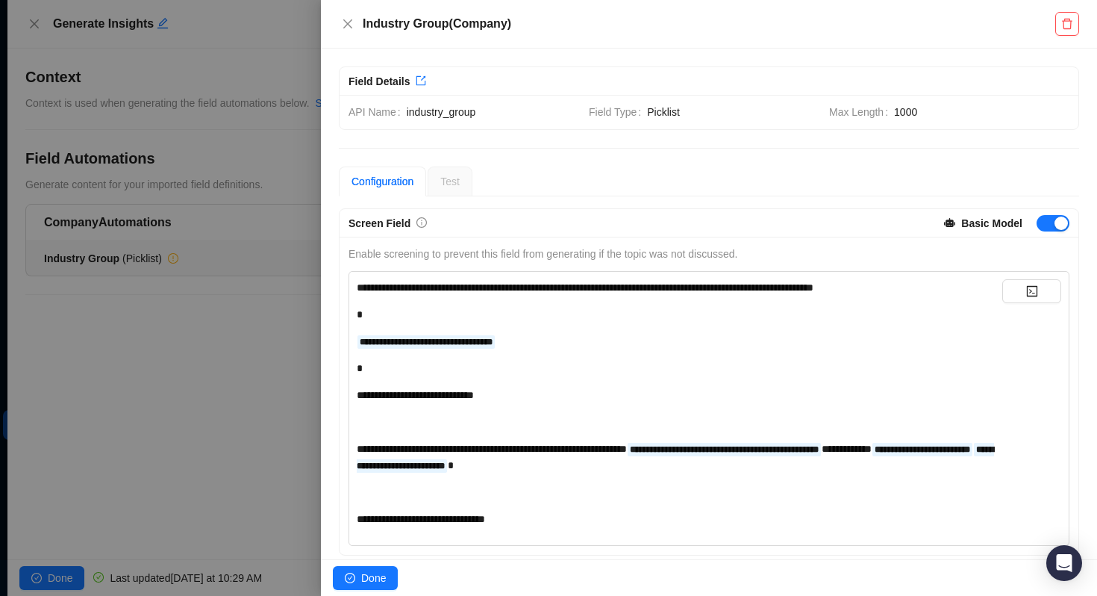
scroll to position [268, 0]
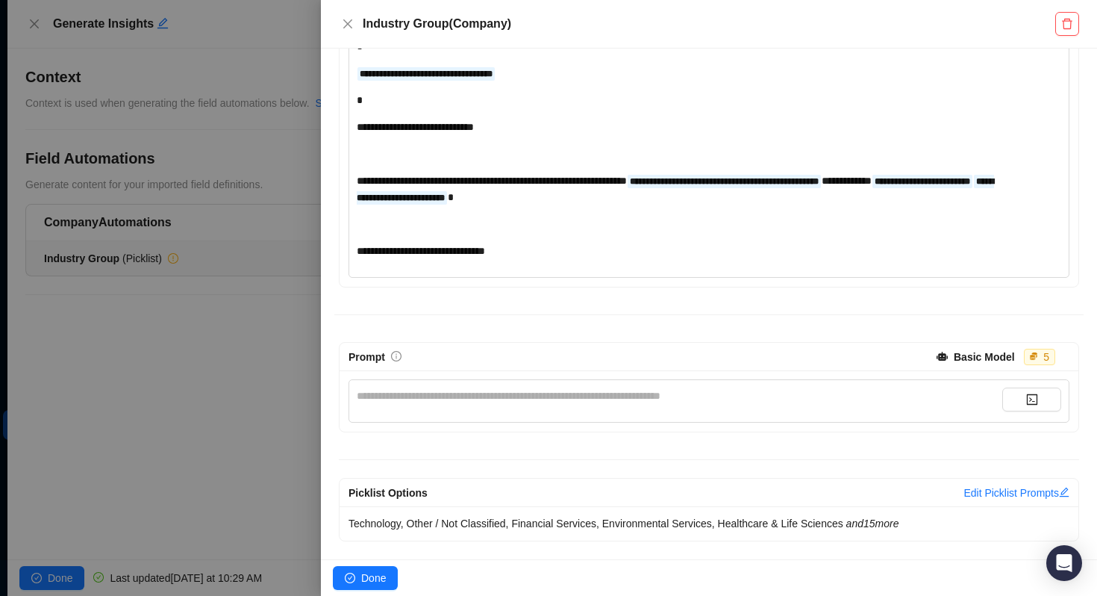
click at [567, 403] on div "**********" at bounding box center [680, 395] width 646 height 16
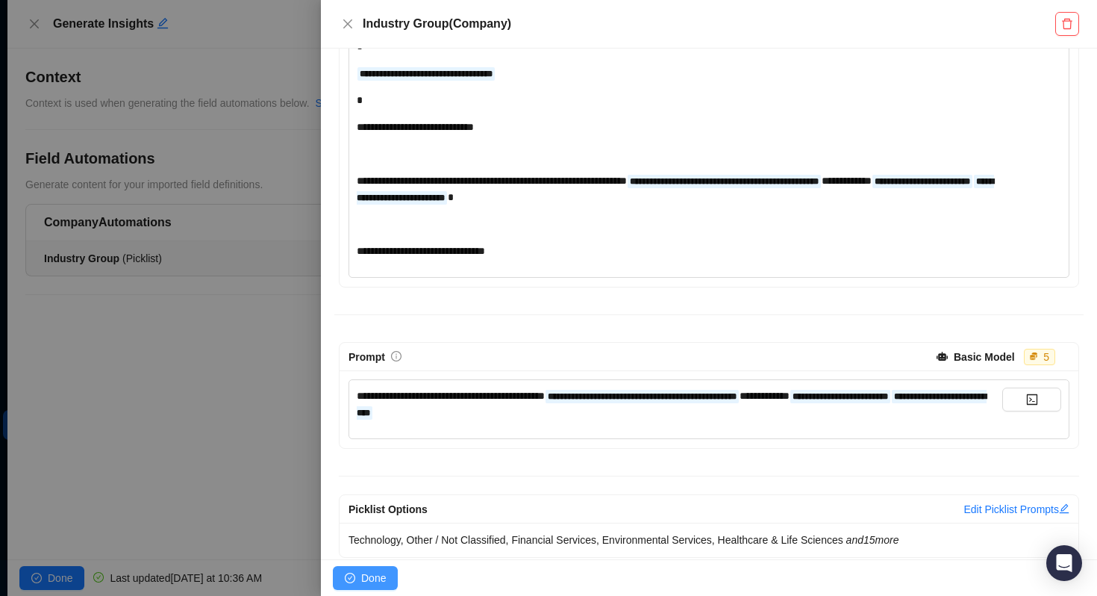
click at [368, 573] on span "Done" at bounding box center [373, 578] width 25 height 16
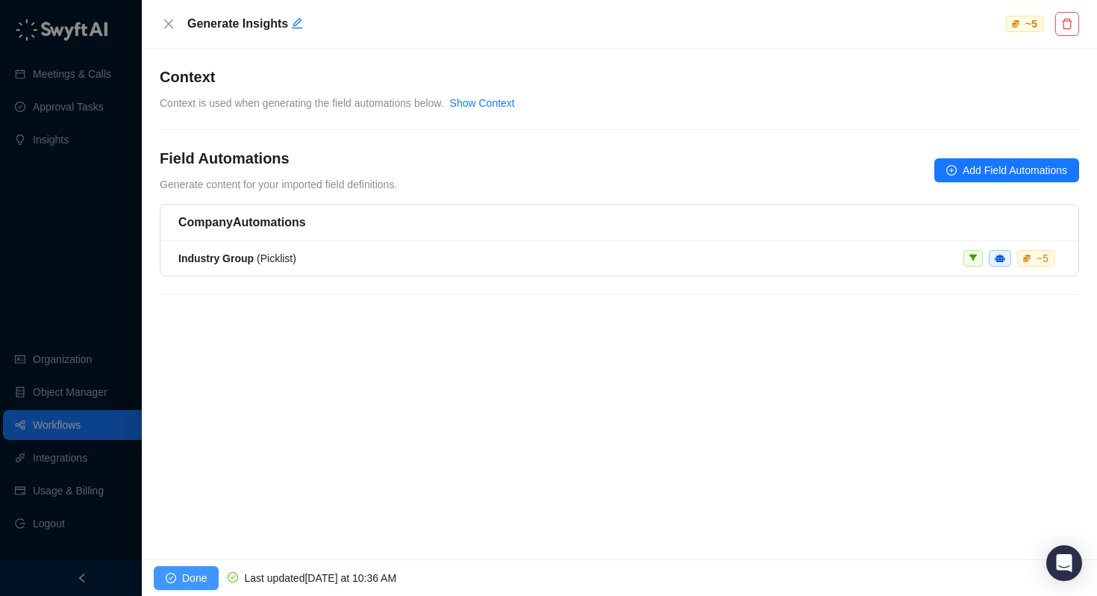
click at [184, 580] on span "Done" at bounding box center [194, 578] width 25 height 16
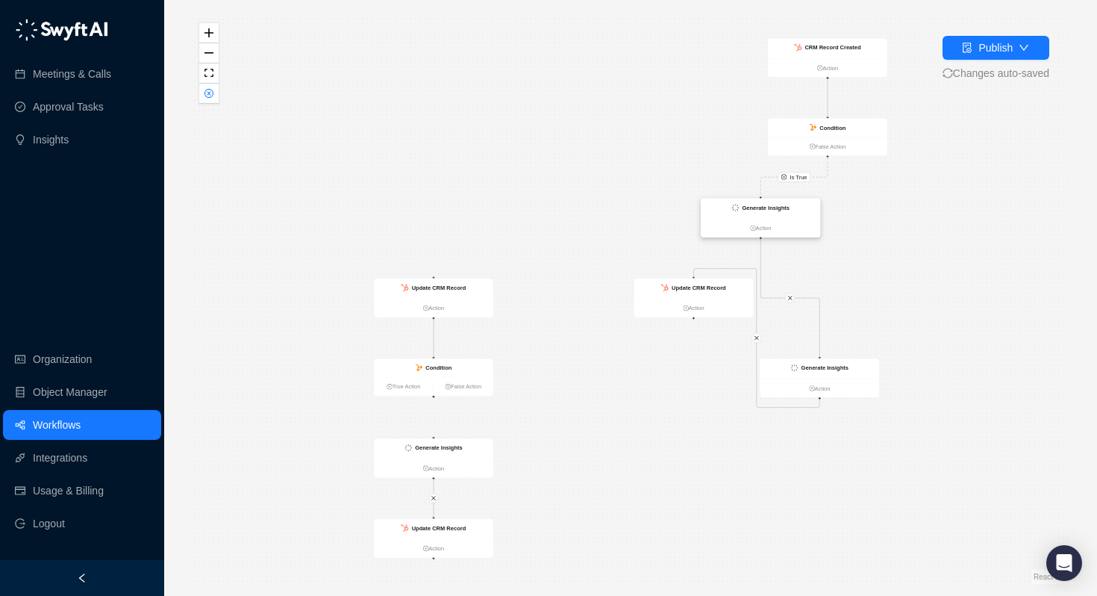
click at [753, 205] on strong "Generate Insights" at bounding box center [765, 208] width 47 height 7
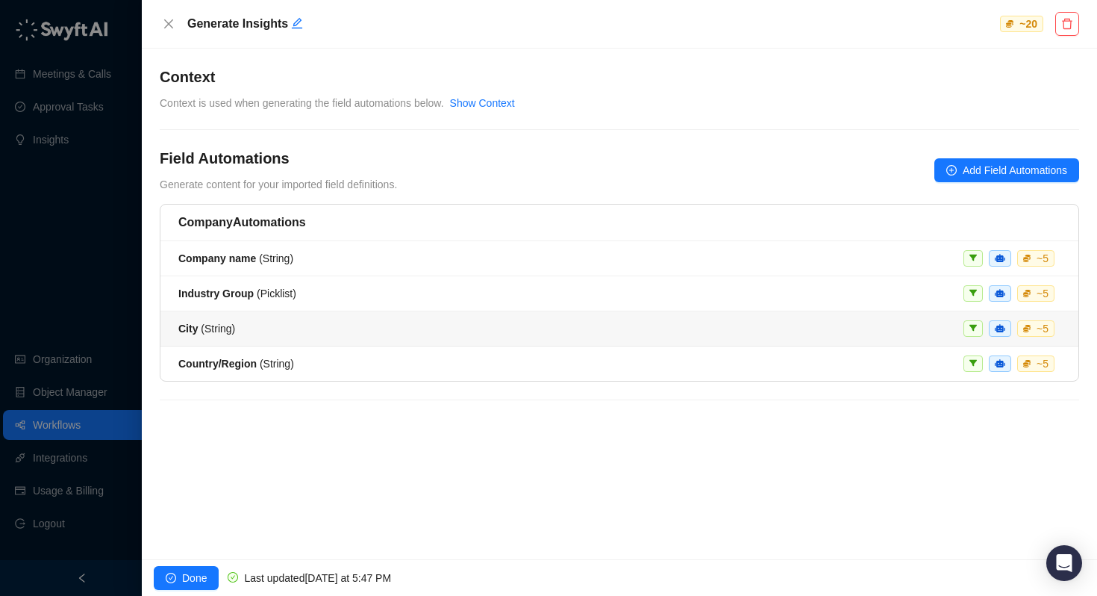
click at [308, 323] on div "City ( String ) ~ 5" at bounding box center [619, 328] width 882 height 16
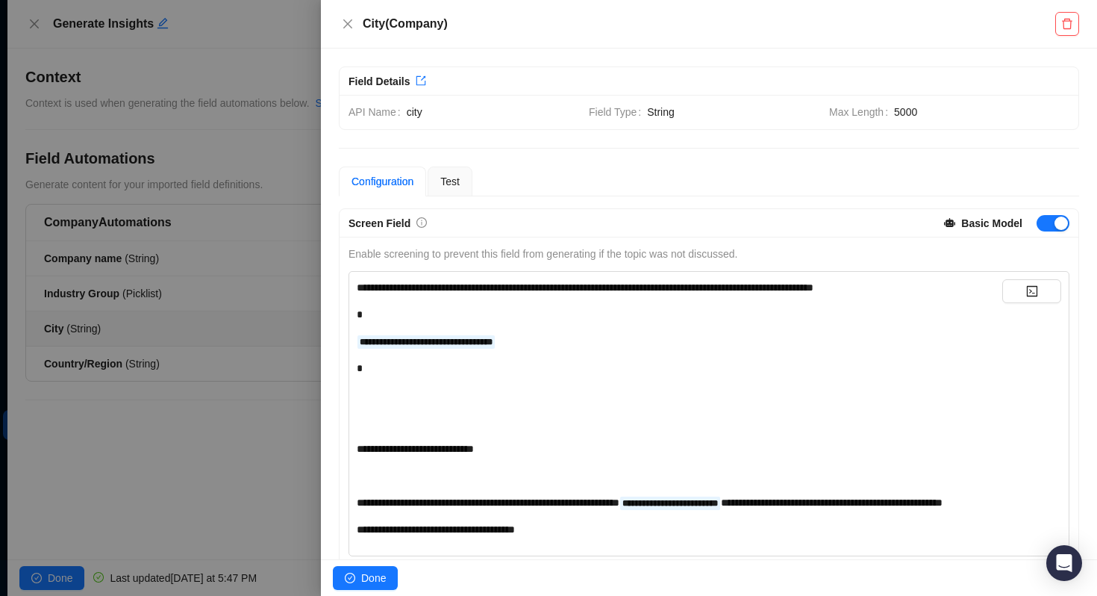
click at [255, 415] on div at bounding box center [548, 298] width 1097 height 596
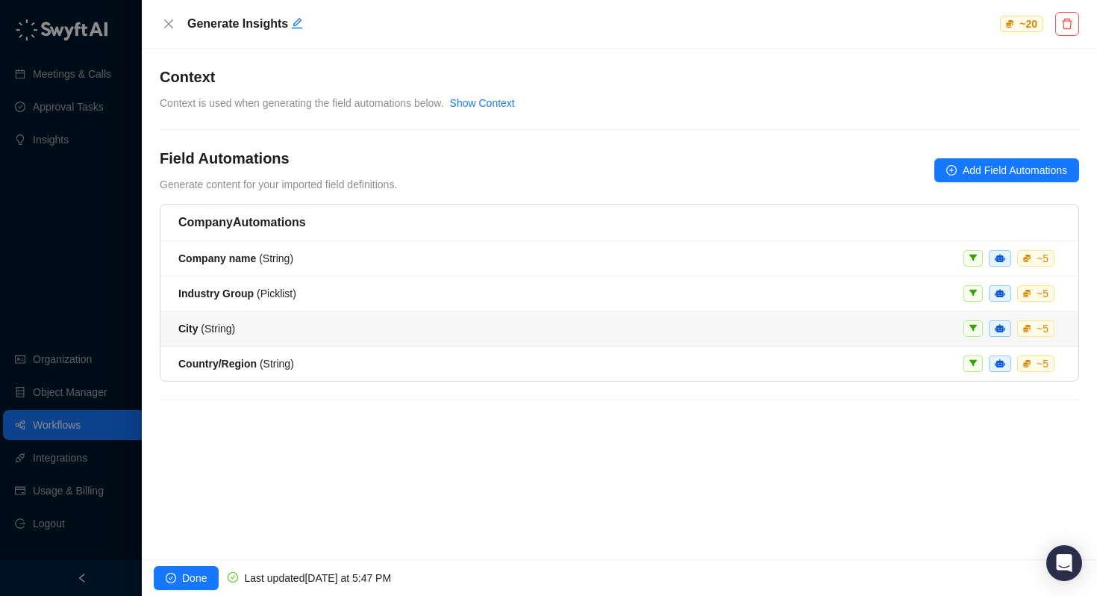
click at [255, 316] on li "City ( String ) ~ 5" at bounding box center [619, 328] width 918 height 35
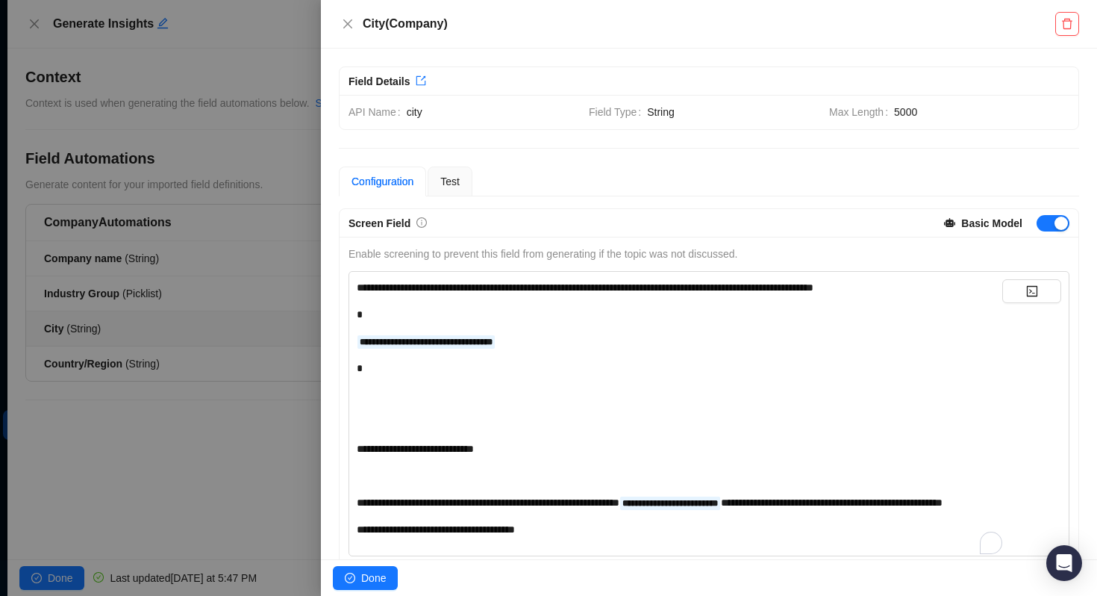
click at [557, 346] on div "**********" at bounding box center [680, 341] width 646 height 16
click at [273, 437] on div at bounding box center [548, 298] width 1097 height 596
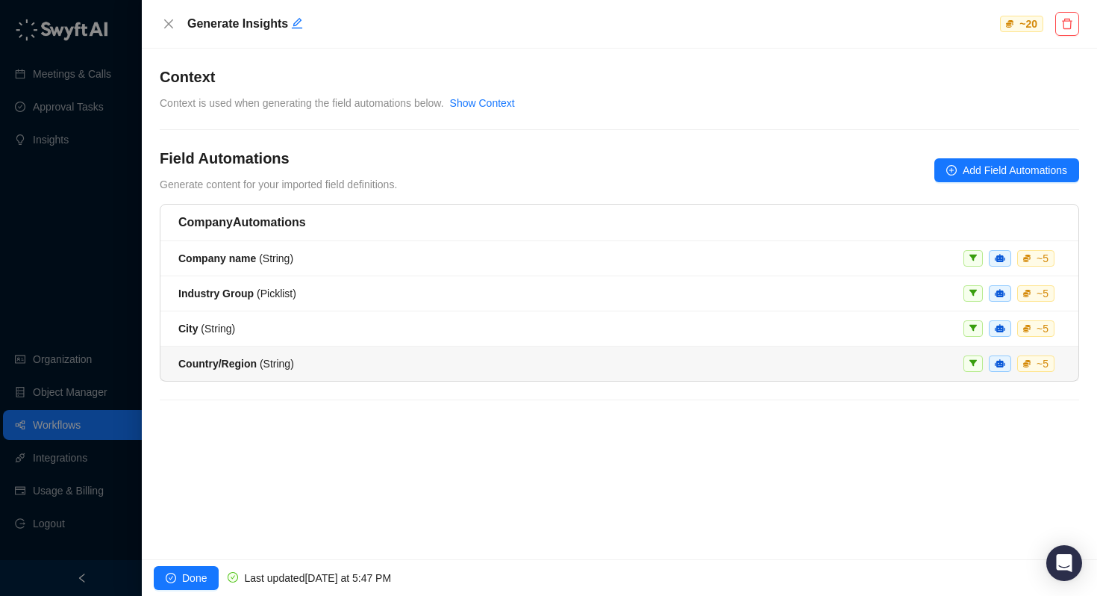
click at [224, 361] on strong "Country/Region" at bounding box center [217, 364] width 78 height 12
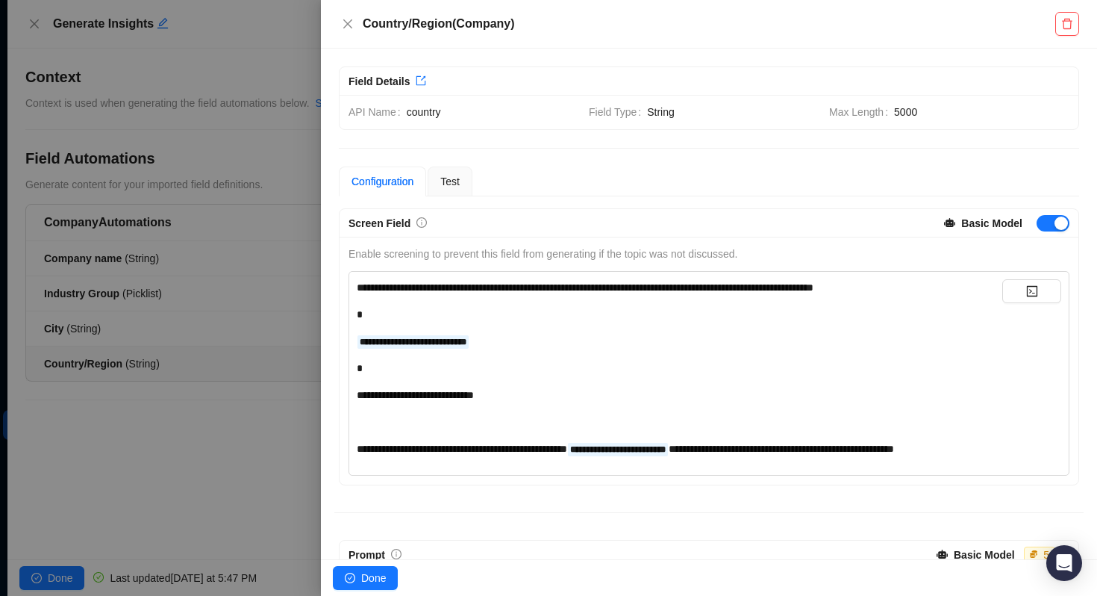
click at [232, 342] on div at bounding box center [548, 298] width 1097 height 596
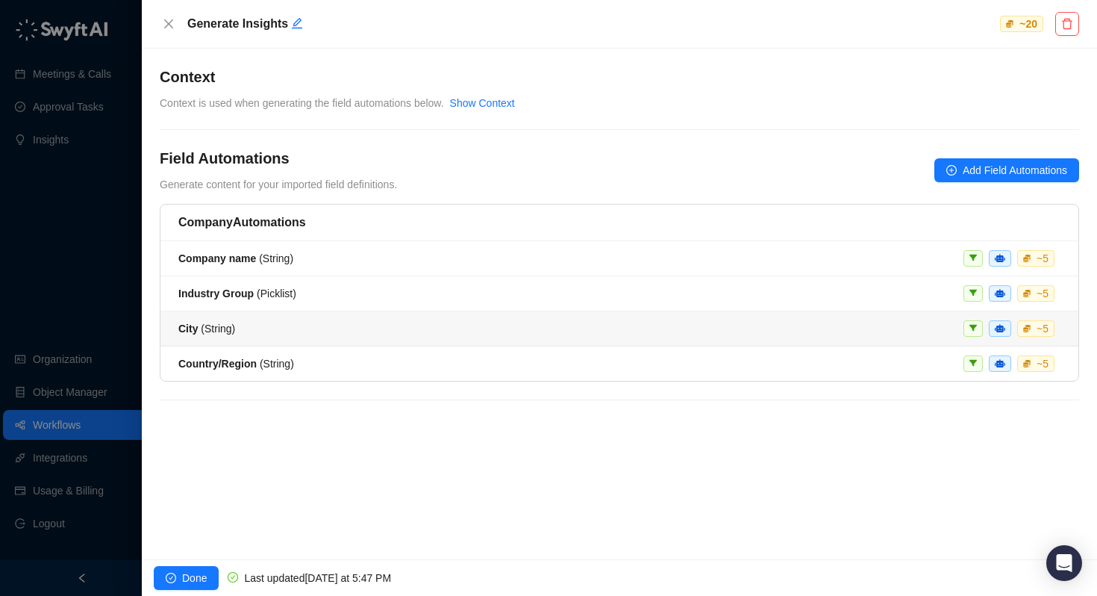
click at [231, 328] on span "City ( String )" at bounding box center [206, 328] width 57 height 12
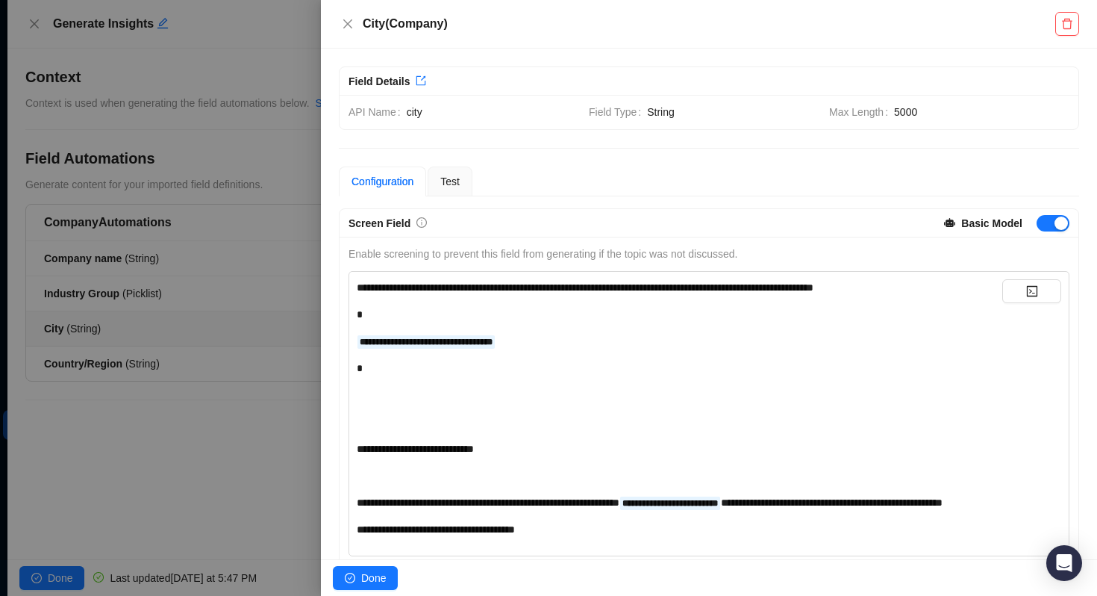
click at [551, 333] on div "**********" at bounding box center [680, 341] width 646 height 16
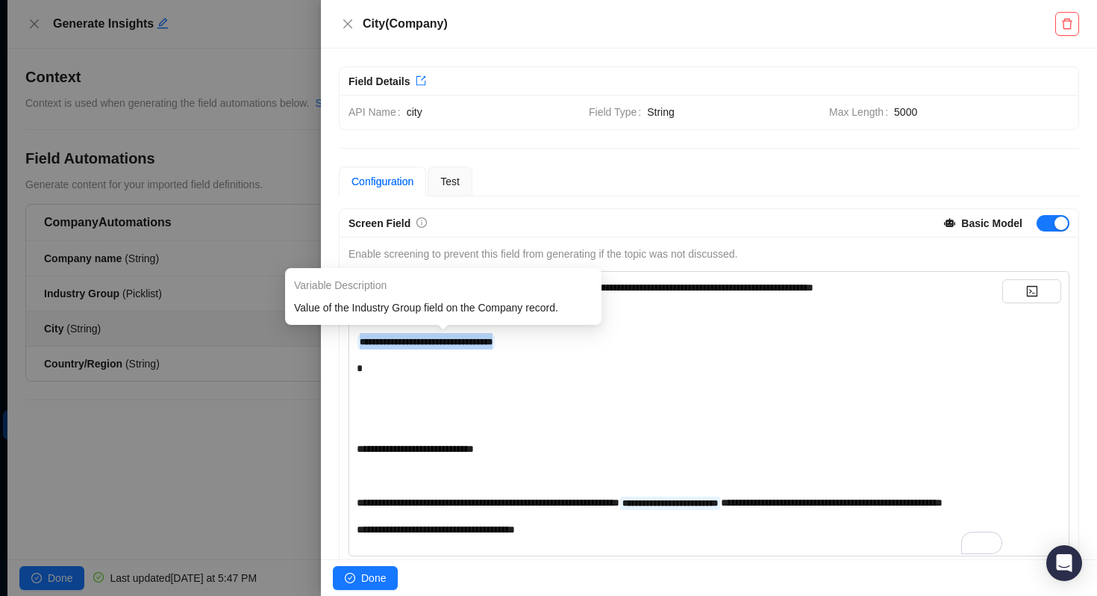
drag, startPoint x: 552, startPoint y: 341, endPoint x: 355, endPoint y: 344, distance: 197.8
click at [355, 344] on div "**********" at bounding box center [709, 413] width 721 height 285
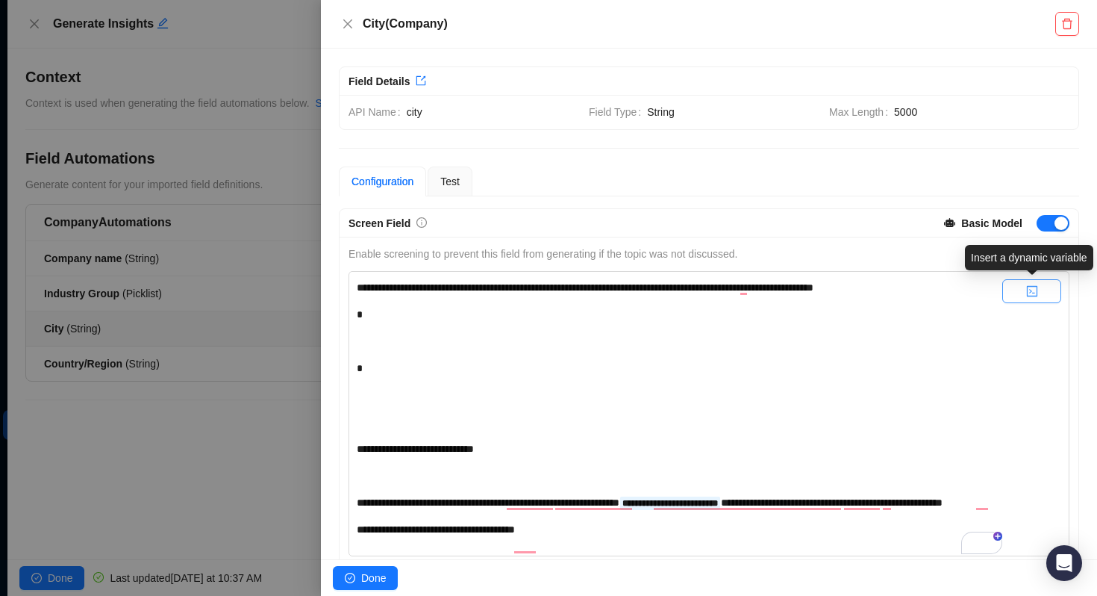
click at [1030, 292] on icon "code" at bounding box center [1032, 291] width 10 height 10
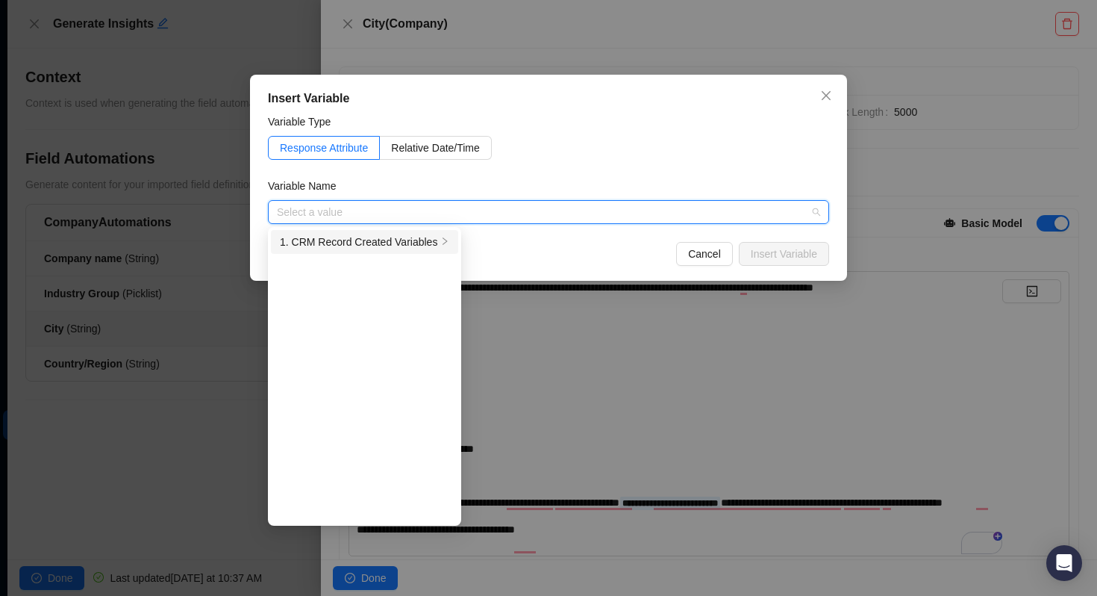
click at [391, 237] on div "1. CRM Record Created Variables" at bounding box center [358, 242] width 157 height 16
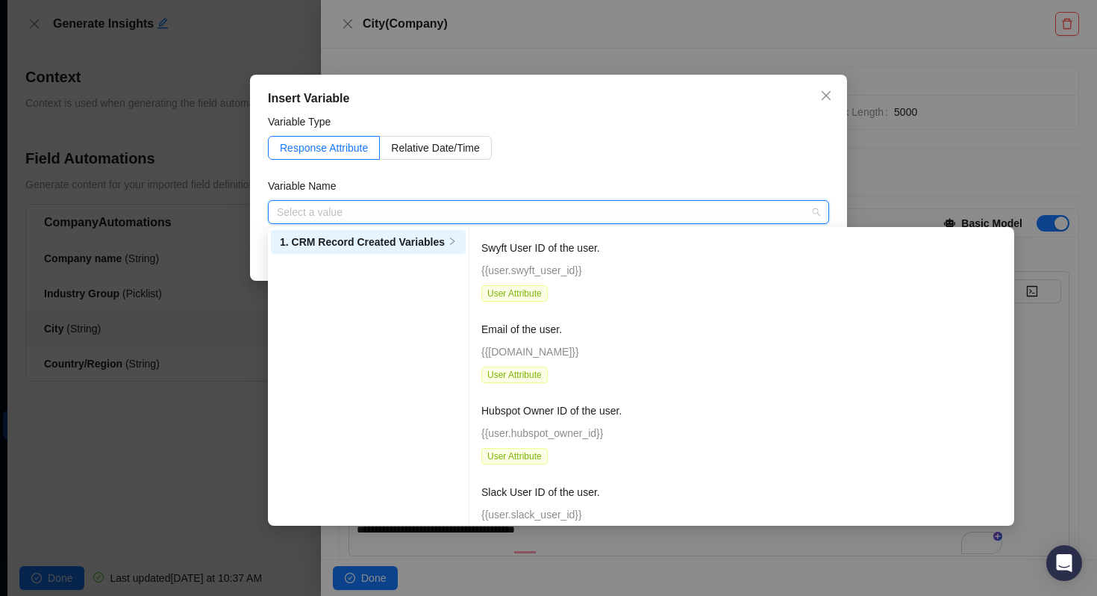
click at [419, 212] on input "search" at bounding box center [544, 212] width 534 height 22
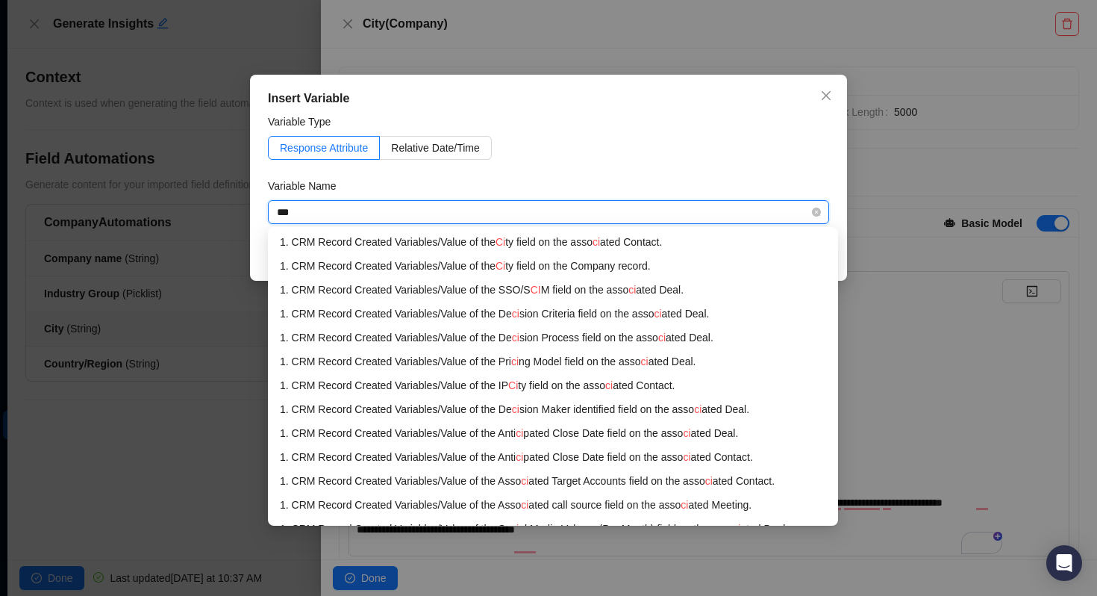
type input "****"
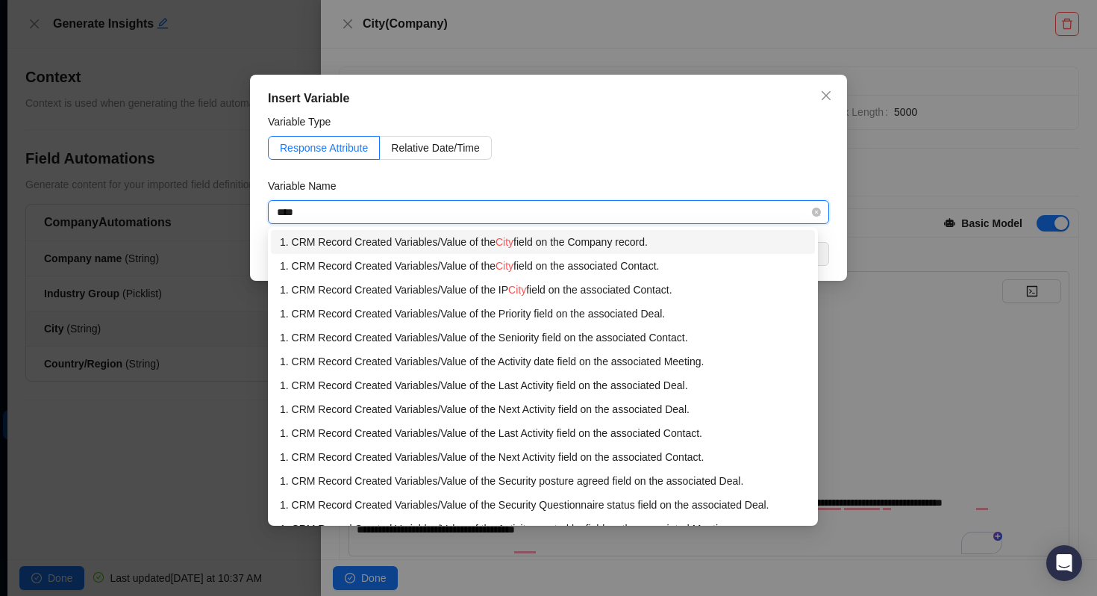
click at [559, 243] on div "1. CRM Record Created Variables / Value of the City field on the Company record." at bounding box center [543, 242] width 526 height 16
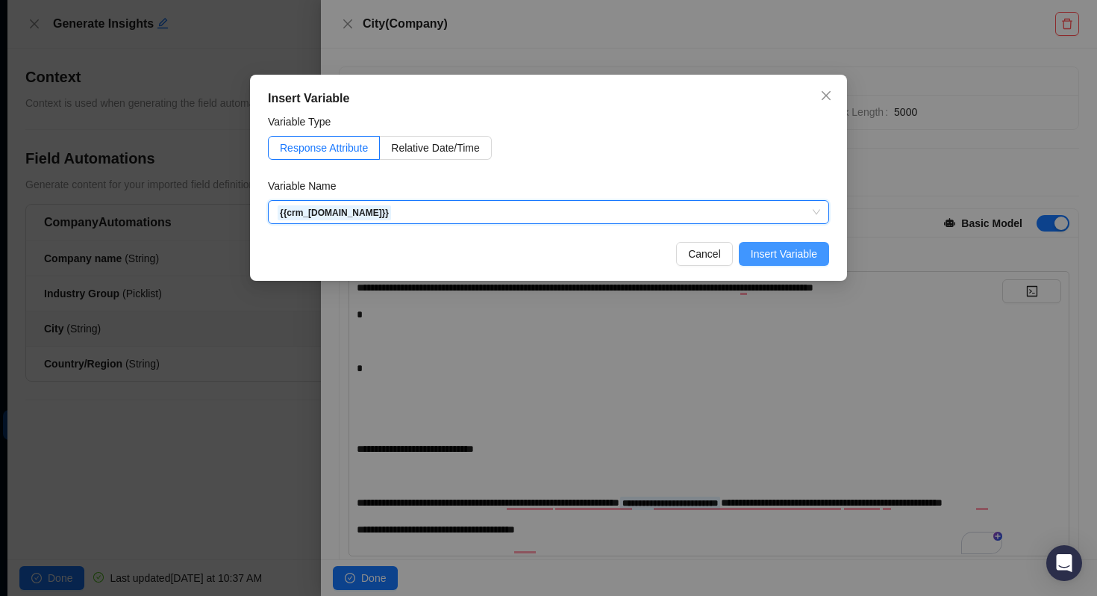
click at [770, 253] on span "Insert Variable" at bounding box center [784, 254] width 66 height 16
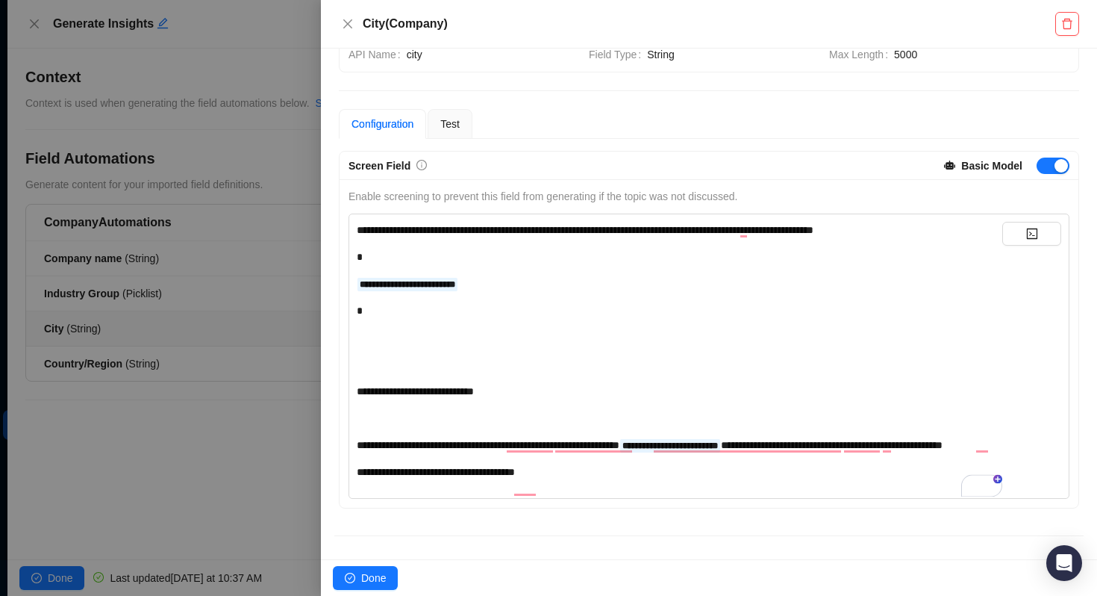
scroll to position [115, 0]
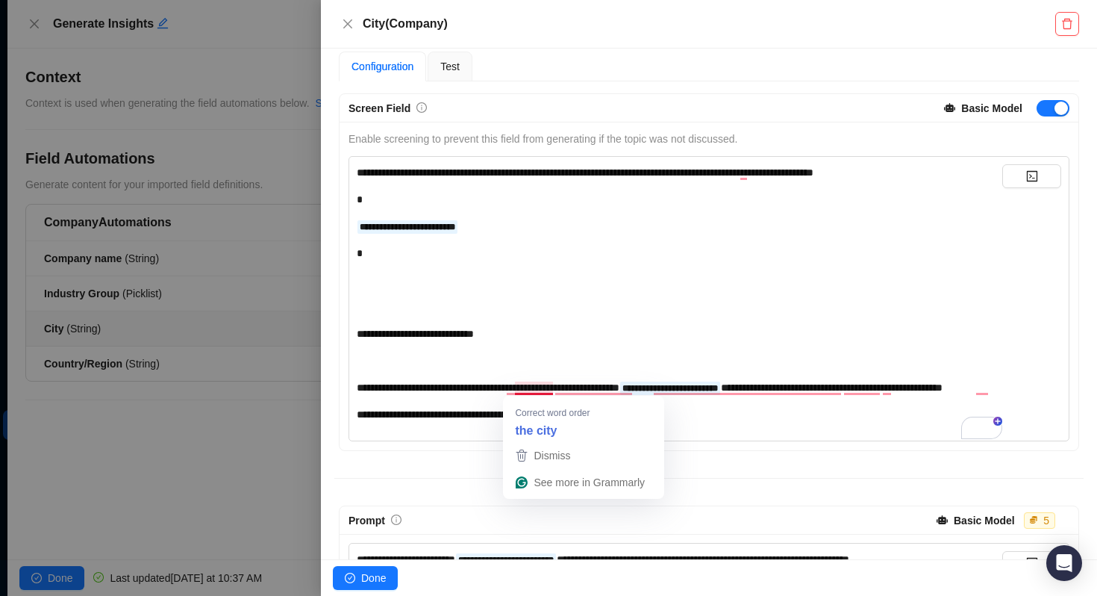
click at [513, 349] on div "**********" at bounding box center [680, 293] width 646 height 258
click at [533, 387] on span "**********" at bounding box center [488, 387] width 263 height 10
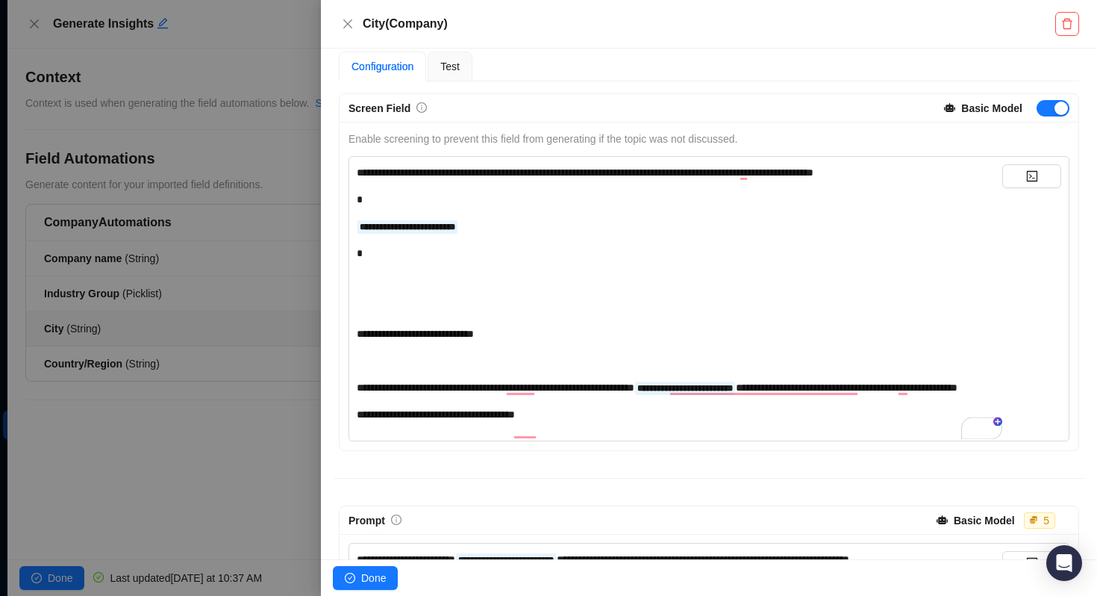
click at [605, 422] on div "**********" at bounding box center [680, 414] width 646 height 16
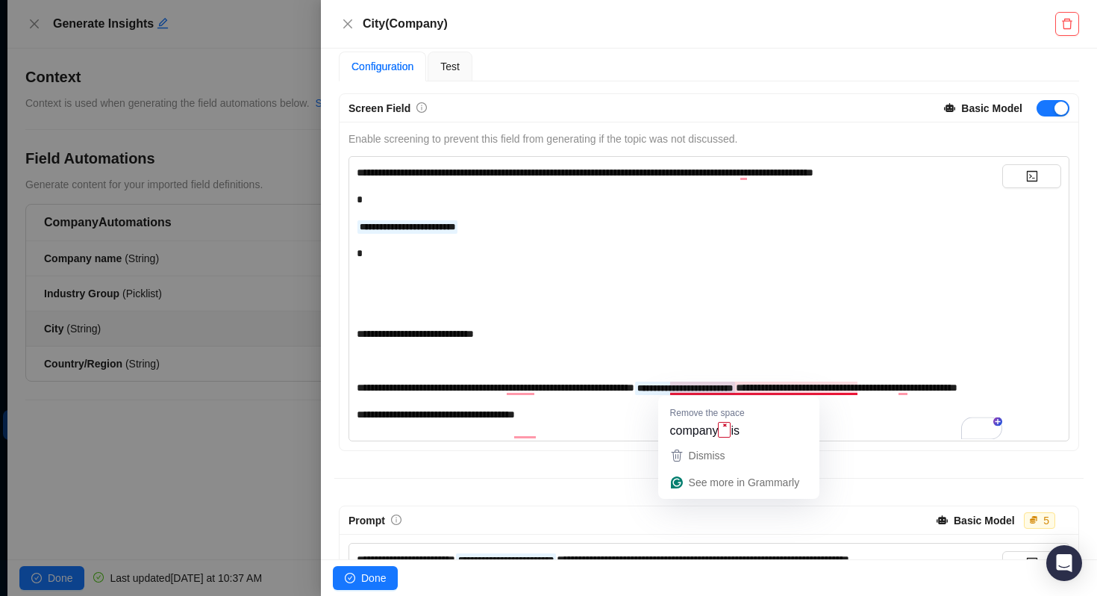
click at [634, 388] on span "**********" at bounding box center [496, 387] width 278 height 10
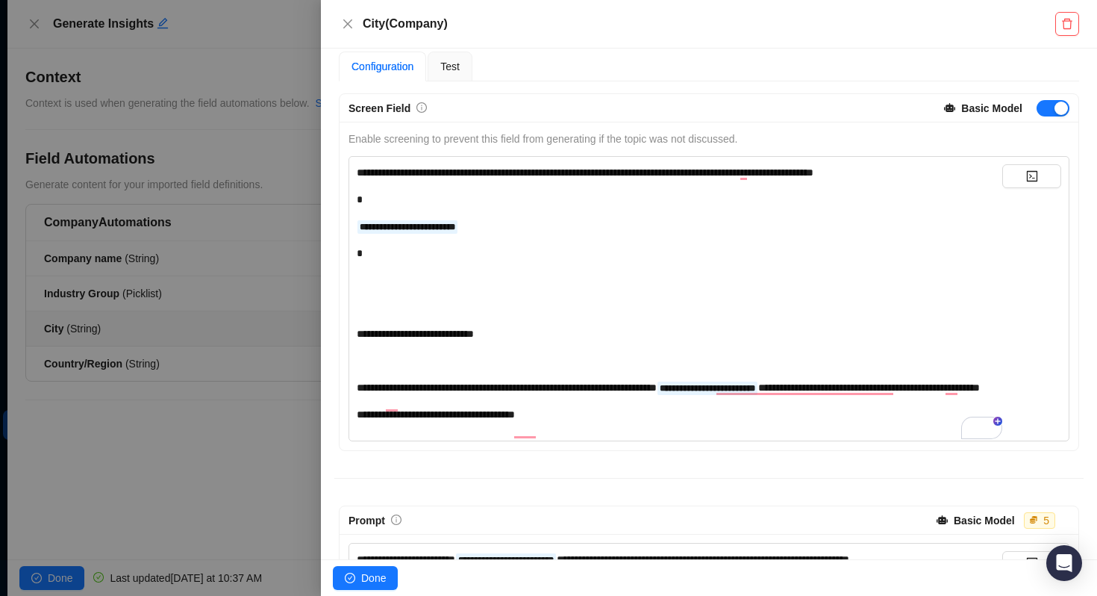
click at [564, 396] on div "**********" at bounding box center [680, 387] width 646 height 16
click at [559, 389] on span "**********" at bounding box center [507, 387] width 300 height 10
drag, startPoint x: 942, startPoint y: 390, endPoint x: 885, endPoint y: 391, distance: 56.7
click at [885, 391] on span "**********" at bounding box center [869, 387] width 222 height 10
click at [928, 386] on span "**********" at bounding box center [842, 387] width 169 height 10
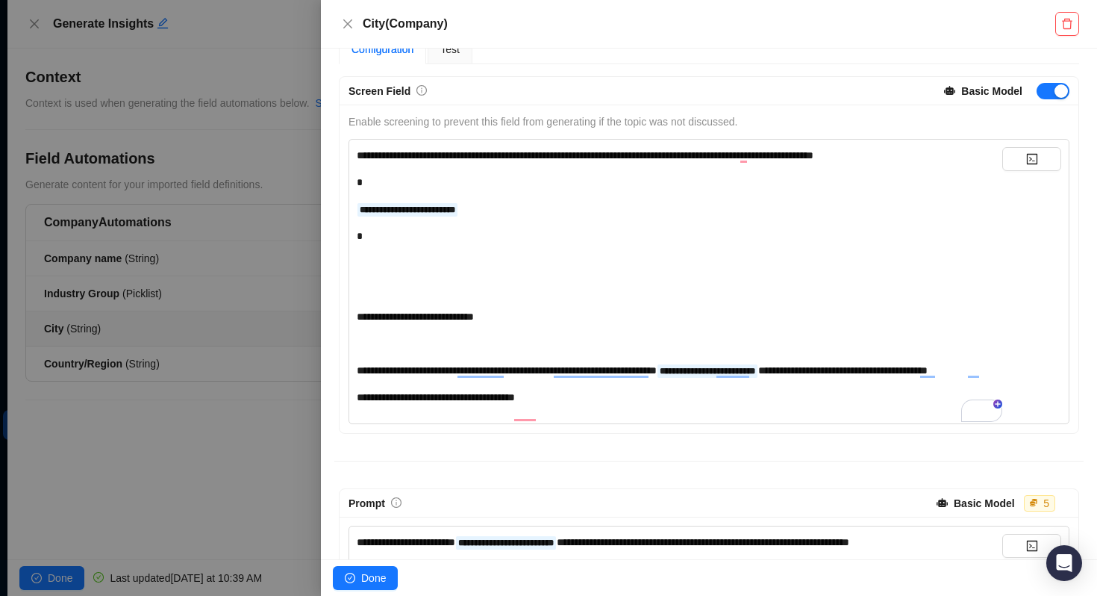
scroll to position [125, 0]
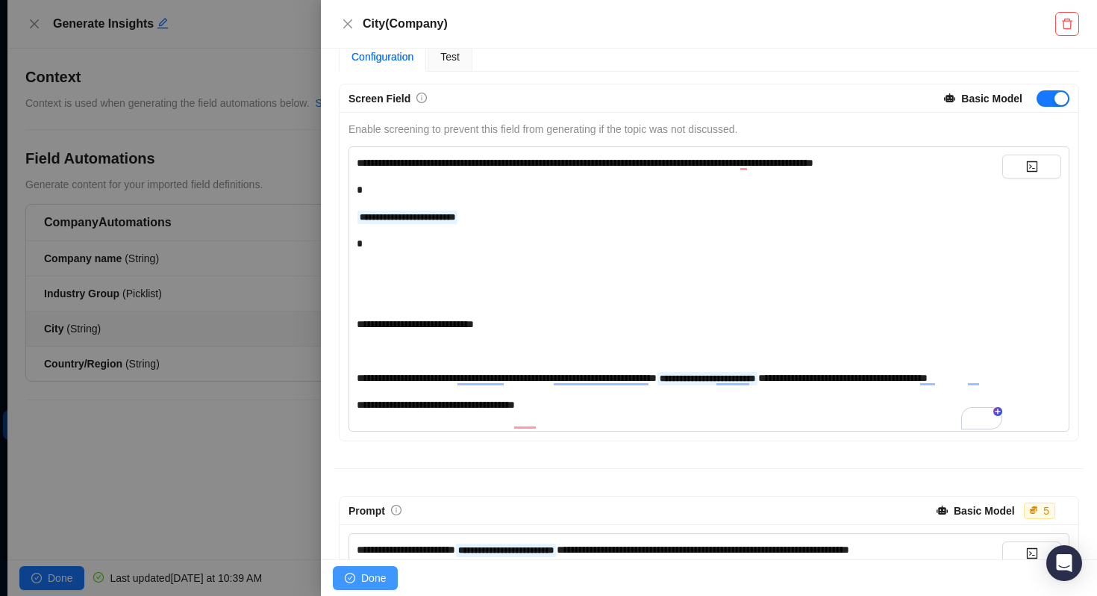
click at [358, 577] on button "Done" at bounding box center [365, 578] width 65 height 24
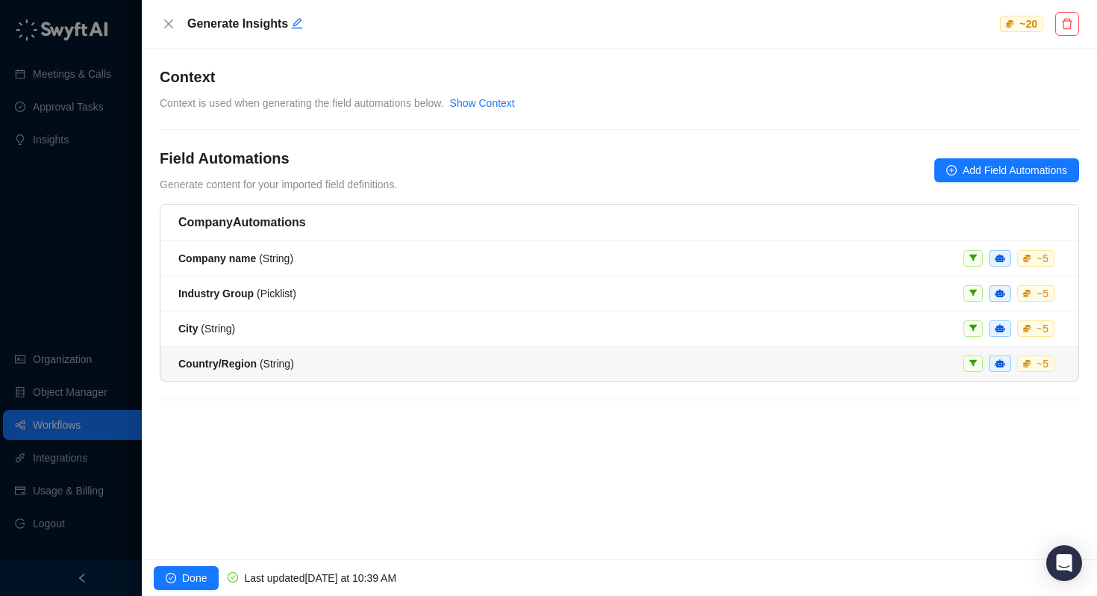
click at [223, 365] on strong "Country/Region" at bounding box center [217, 364] width 78 height 12
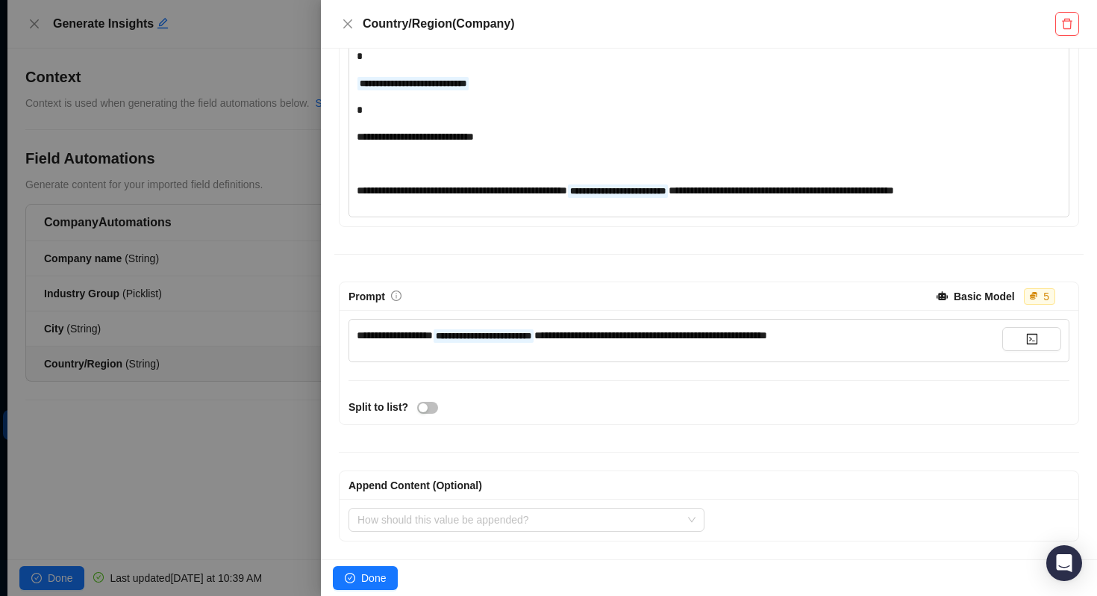
scroll to position [11, 0]
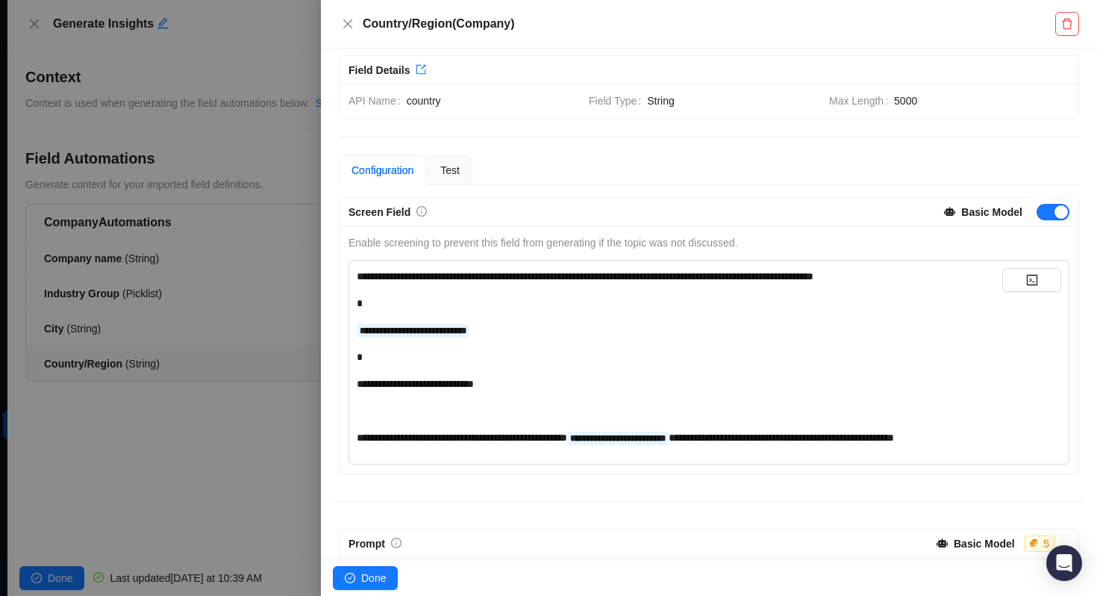
click at [219, 227] on div at bounding box center [548, 298] width 1097 height 596
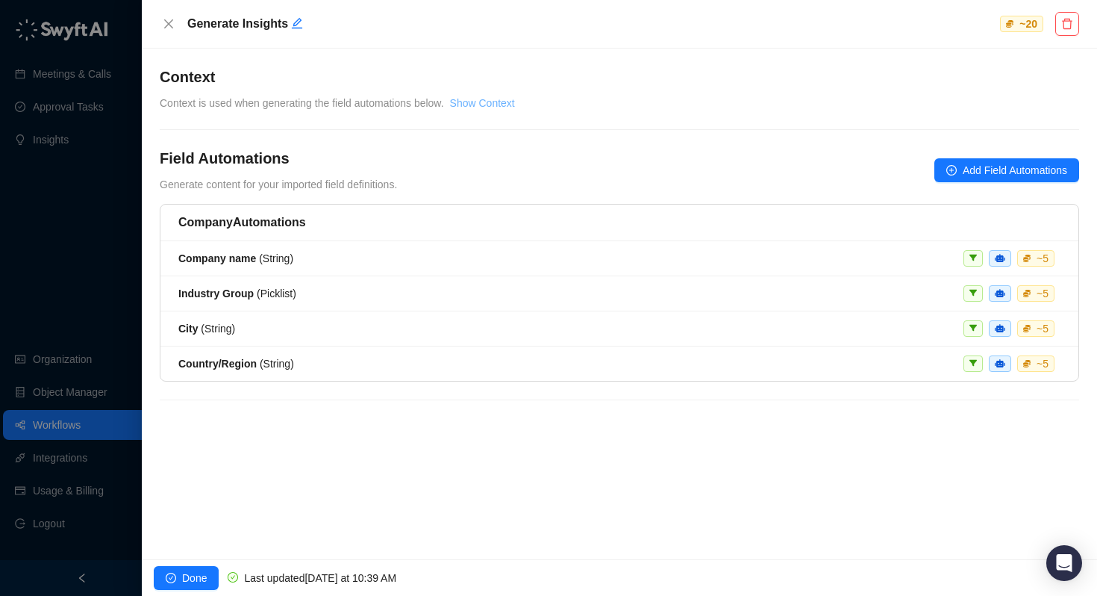
click at [484, 106] on link "Show Context" at bounding box center [482, 103] width 65 height 12
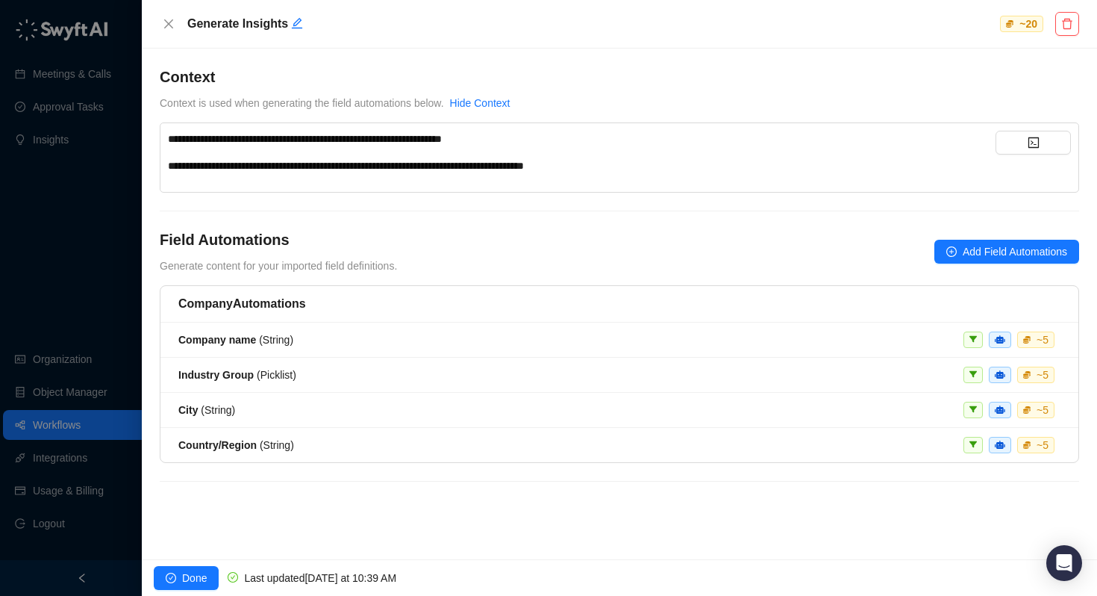
click at [651, 166] on div "**********" at bounding box center [582, 165] width 828 height 16
drag, startPoint x: 491, startPoint y: 166, endPoint x: 725, endPoint y: 165, distance: 233.6
click at [725, 166] on div "**********" at bounding box center [582, 165] width 828 height 16
click at [1038, 137] on icon "code" at bounding box center [1034, 143] width 12 height 12
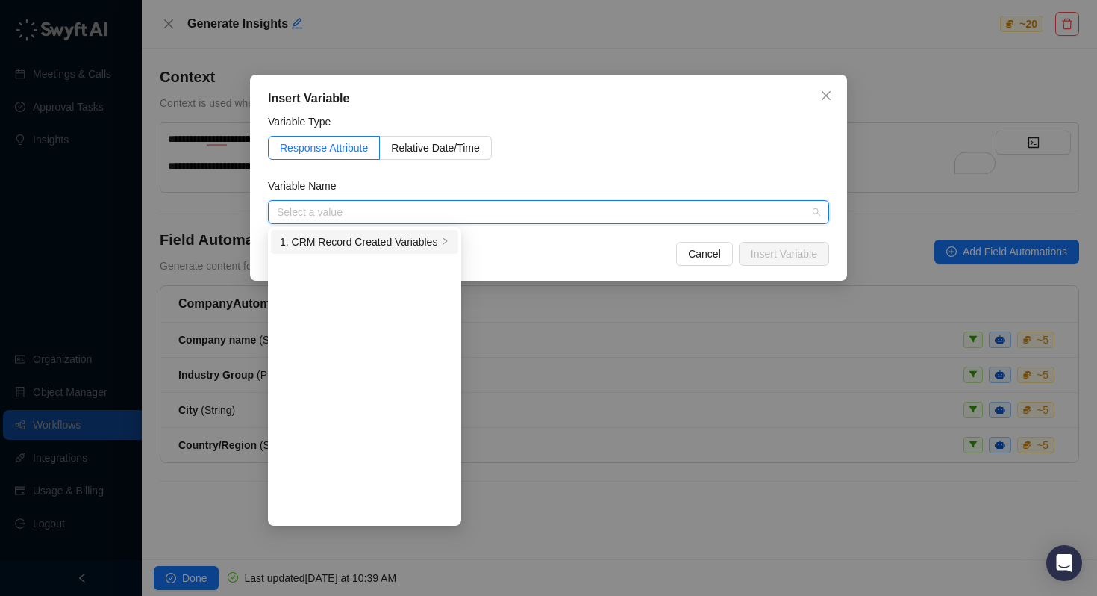
click at [424, 238] on div "1. CRM Record Created Variables" at bounding box center [358, 242] width 157 height 16
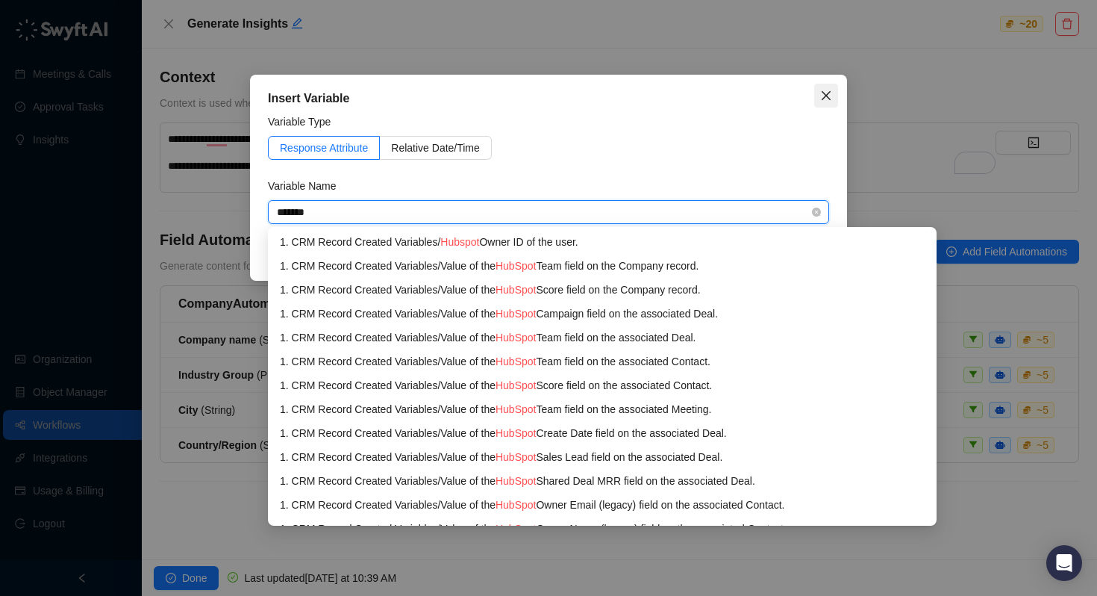
type input "*******"
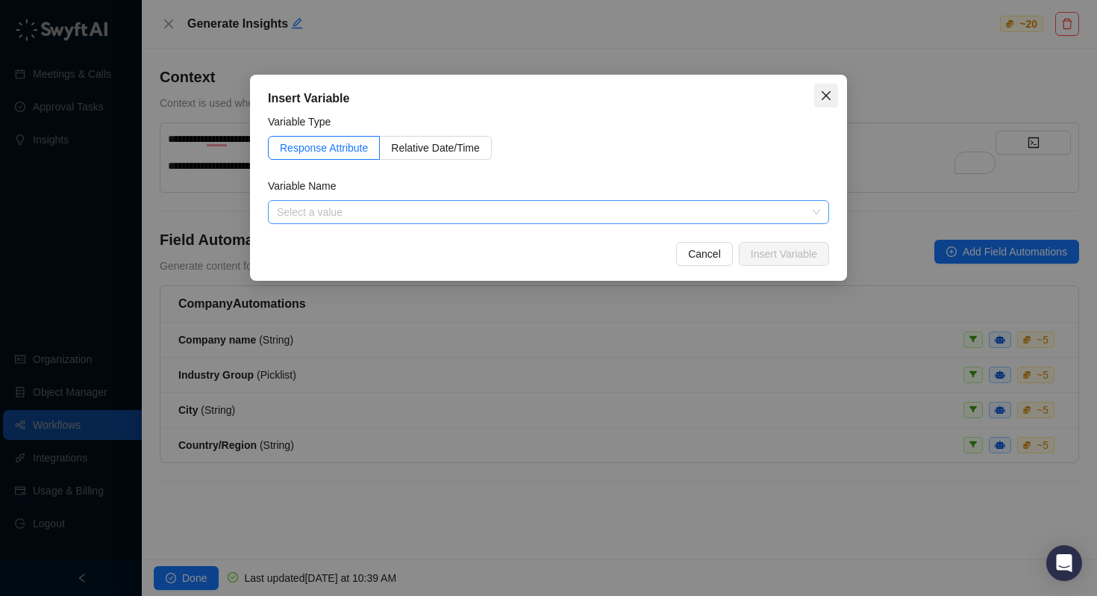
click at [823, 92] on icon "close" at bounding box center [826, 95] width 9 height 9
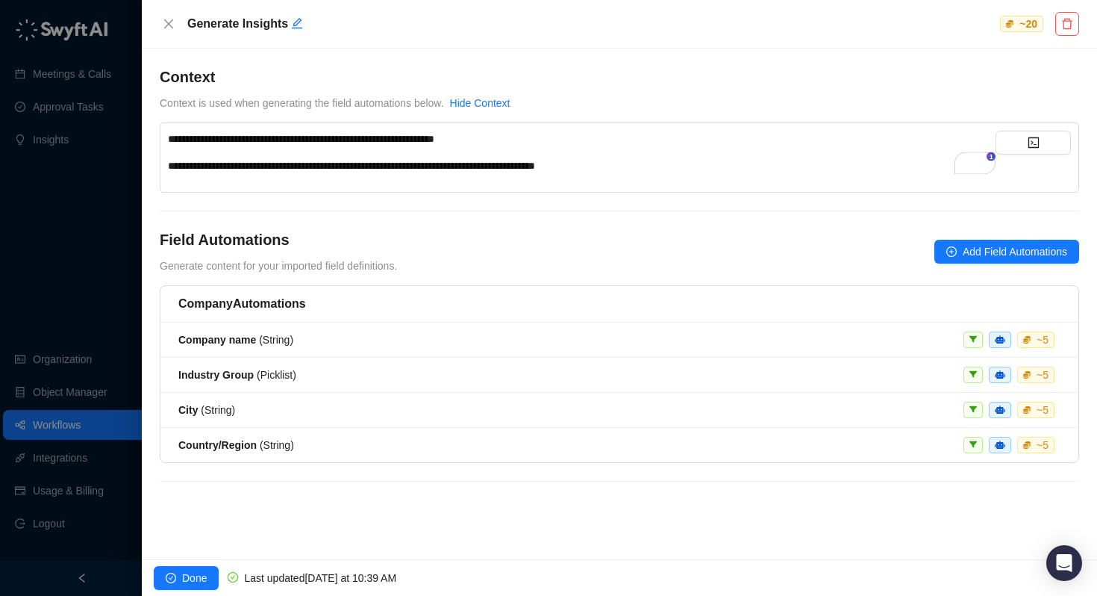
click at [676, 166] on div "**********" at bounding box center [582, 165] width 828 height 16
drag, startPoint x: 636, startPoint y: 164, endPoint x: 604, endPoint y: 164, distance: 32.1
click at [535, 164] on span "**********" at bounding box center [351, 165] width 367 height 10
click at [223, 371] on strong "Industry Group" at bounding box center [215, 375] width 75 height 12
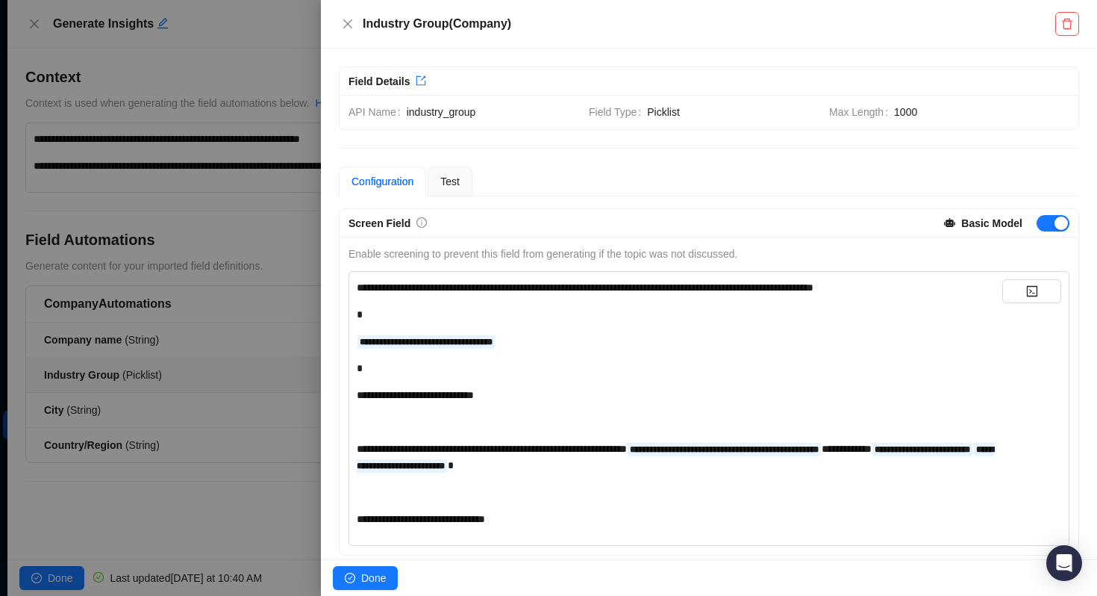
scroll to position [145, 0]
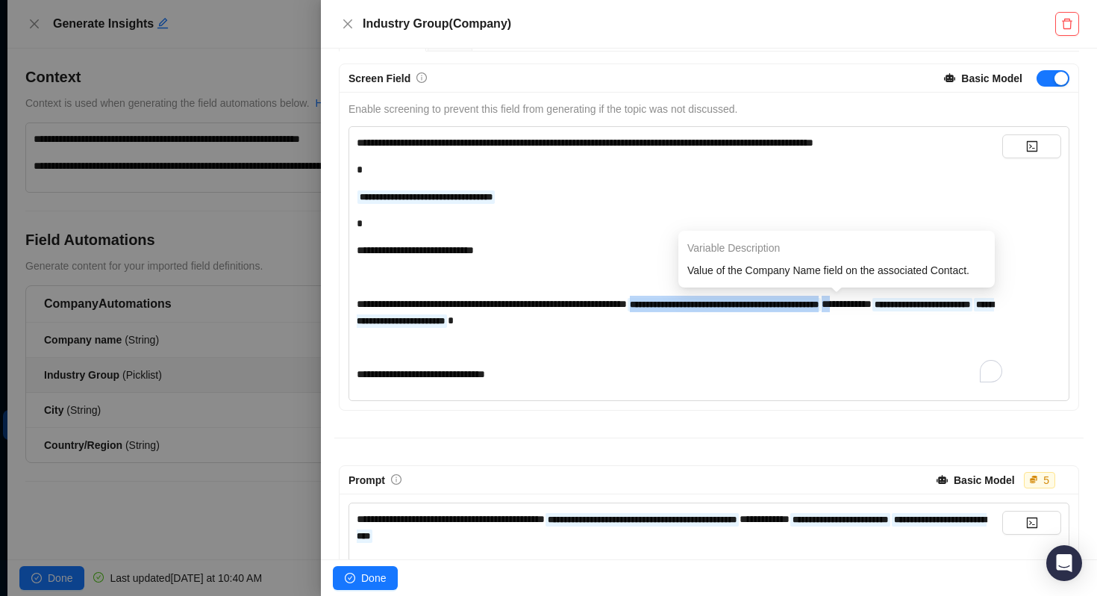
drag, startPoint x: 974, startPoint y: 306, endPoint x: 710, endPoint y: 303, distance: 264.3
click at [710, 303] on div "**********" at bounding box center [680, 312] width 646 height 33
click at [710, 303] on span "**********" at bounding box center [724, 304] width 193 height 13
drag, startPoint x: 707, startPoint y: 303, endPoint x: 963, endPoint y: 301, distance: 256.0
click at [963, 301] on div "**********" at bounding box center [680, 312] width 646 height 33
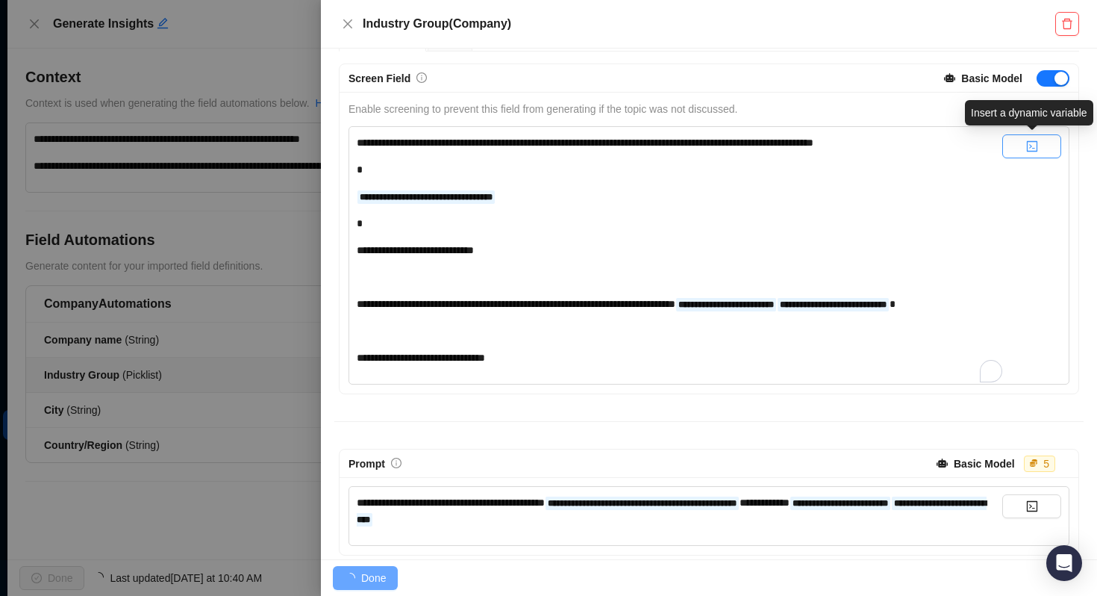
click at [1023, 145] on button "button" at bounding box center [1031, 146] width 59 height 24
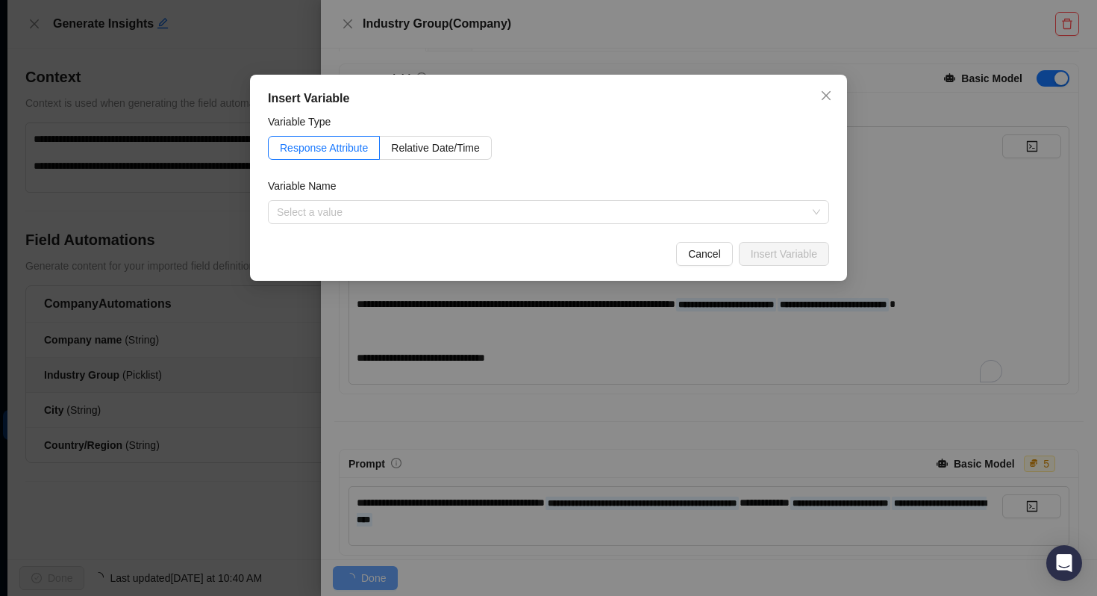
drag, startPoint x: 425, startPoint y: 87, endPoint x: 618, endPoint y: 72, distance: 193.1
click at [618, 72] on div "Insert Variable Variable Type Response Attribute Relative Date/Time Variable Na…" at bounding box center [548, 298] width 1097 height 596
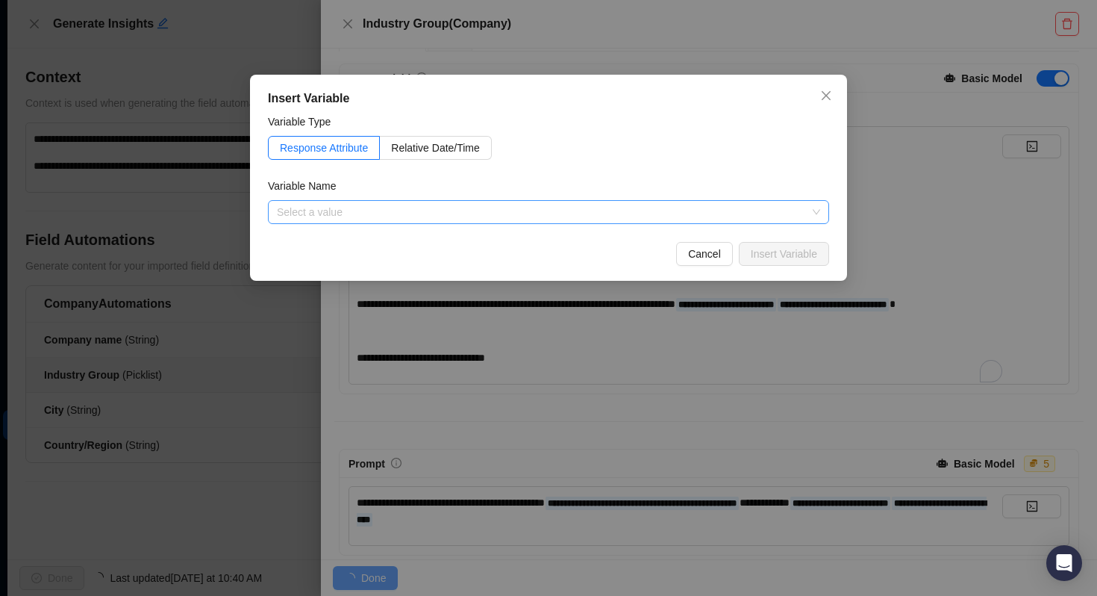
click at [389, 217] on input "search" at bounding box center [544, 212] width 534 height 22
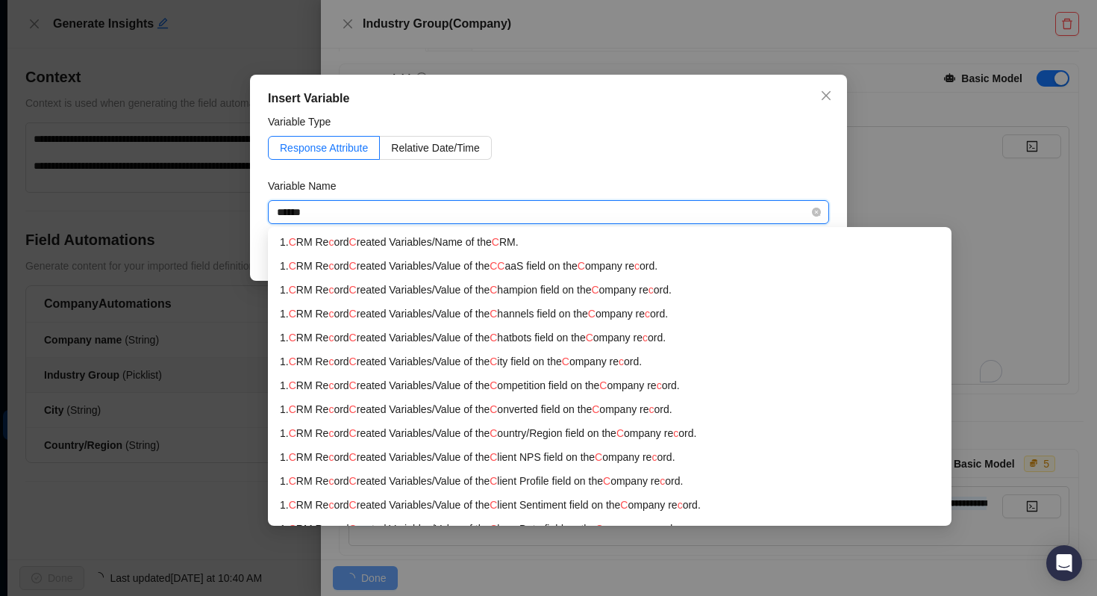
type input "*******"
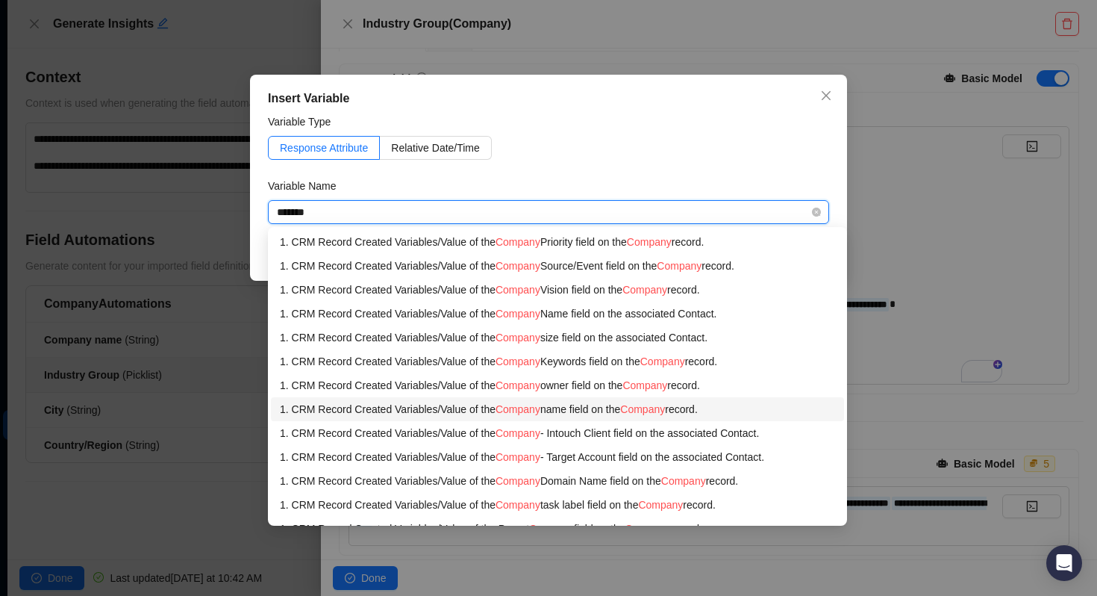
click at [611, 411] on div "1. CRM Record Created Variables / Value of the Company name field on the Compan…" at bounding box center [557, 409] width 555 height 16
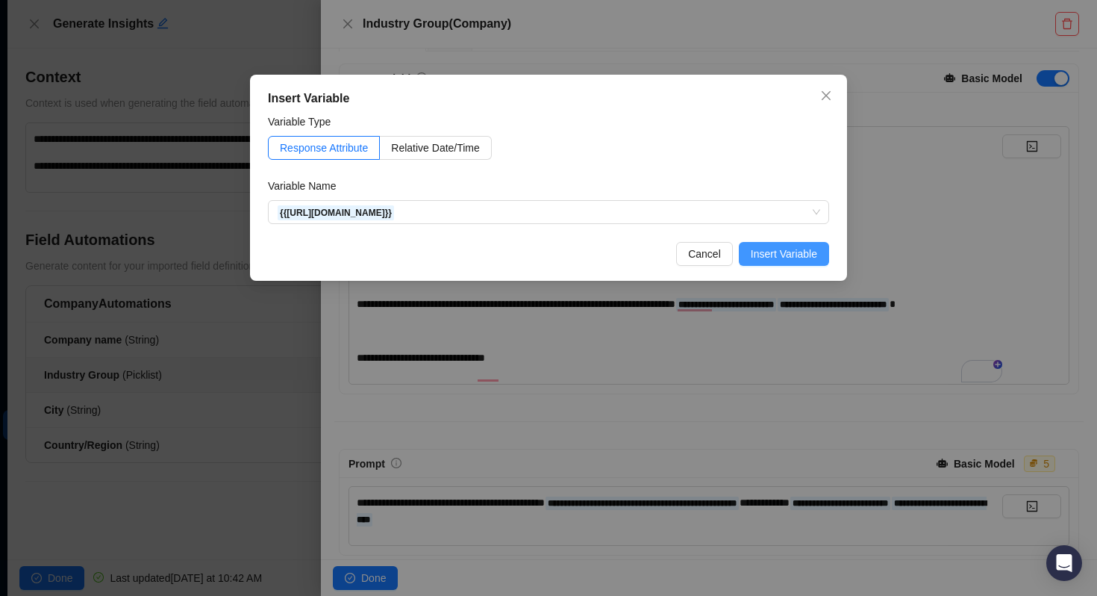
click at [813, 255] on span "Insert Variable" at bounding box center [784, 254] width 66 height 16
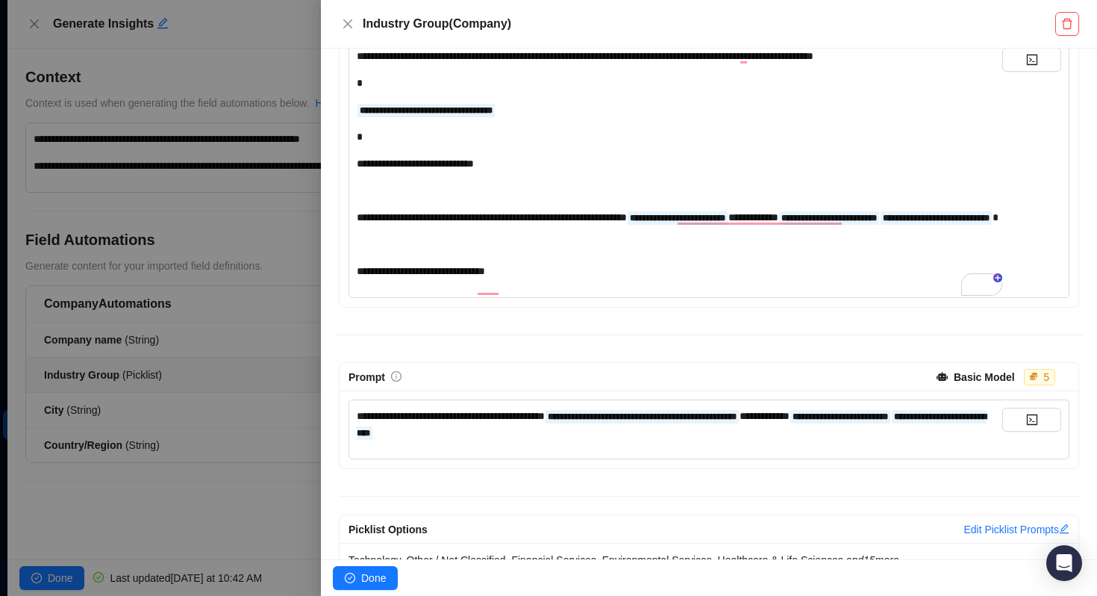
scroll to position [237, 0]
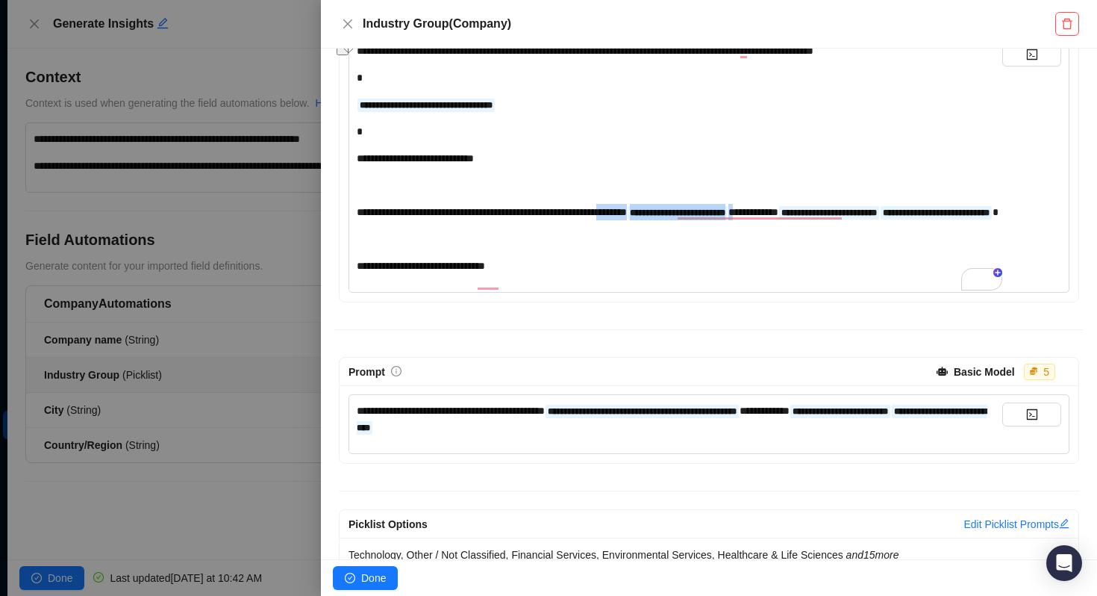
drag, startPoint x: 840, startPoint y: 213, endPoint x: 676, endPoint y: 210, distance: 165.0
click at [676, 210] on div "**********" at bounding box center [680, 212] width 646 height 16
copy div "**********"
click at [790, 416] on span "**********" at bounding box center [765, 410] width 50 height 10
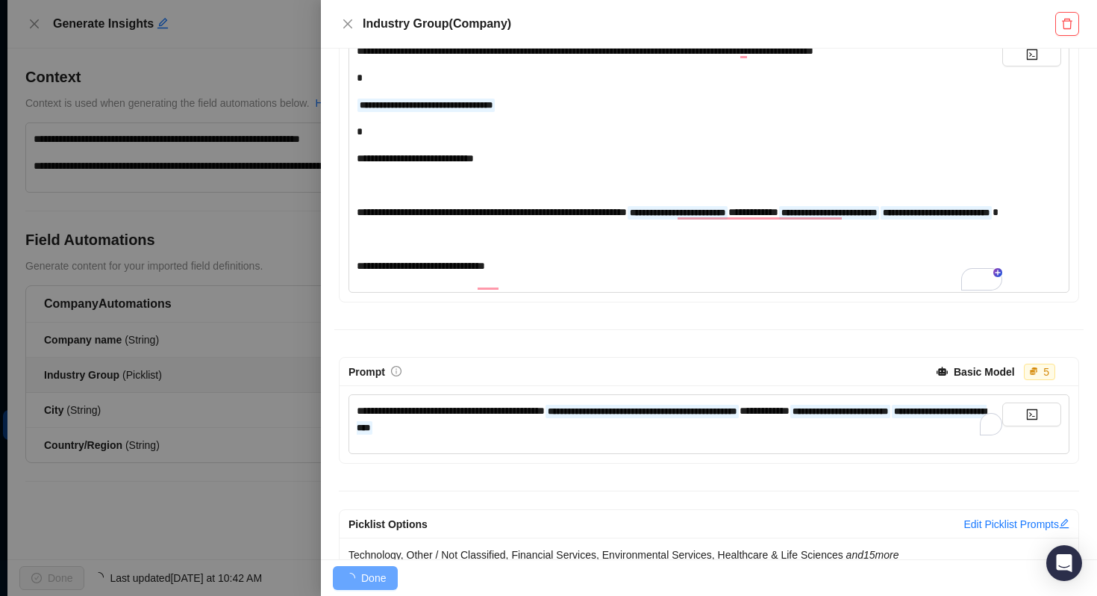
click at [790, 416] on span "**********" at bounding box center [765, 410] width 50 height 10
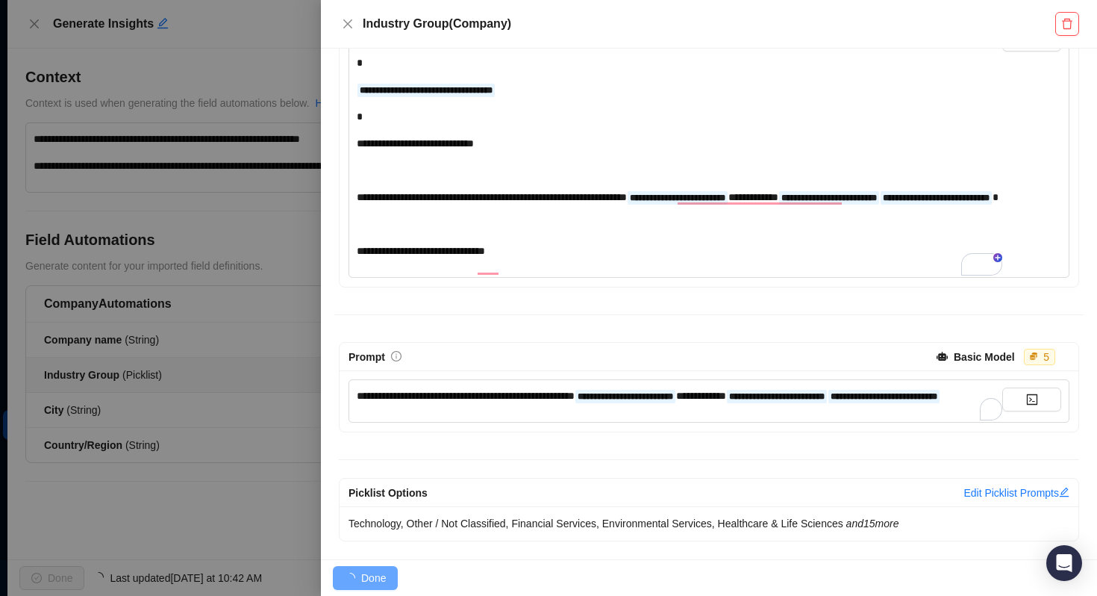
scroll to position [284, 0]
click at [369, 576] on span "Done" at bounding box center [373, 578] width 25 height 16
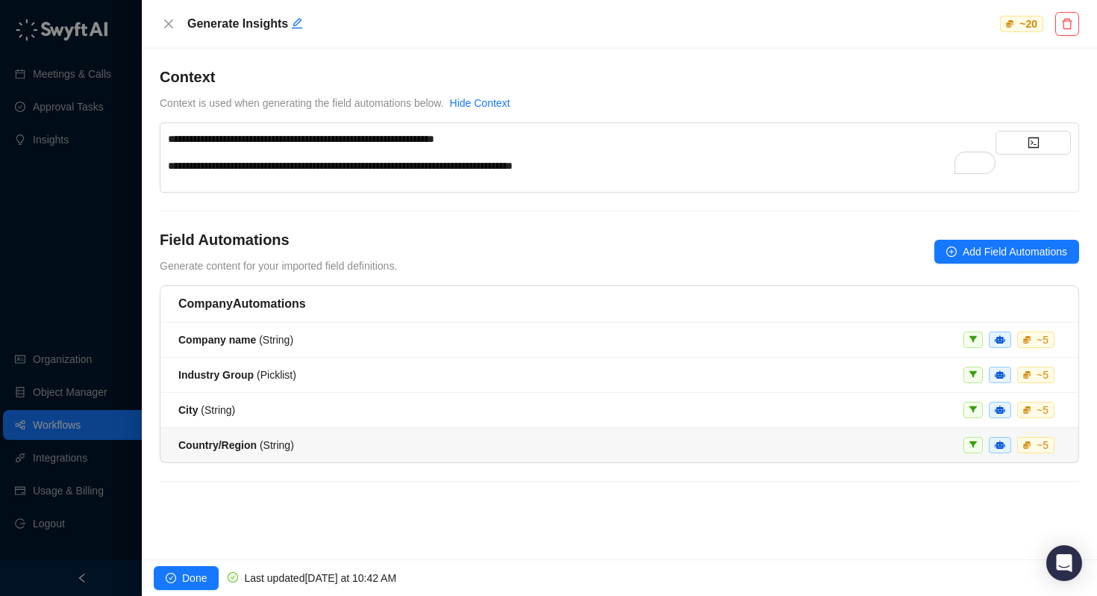
click at [294, 443] on span "Country/Region ( String )" at bounding box center [236, 445] width 116 height 12
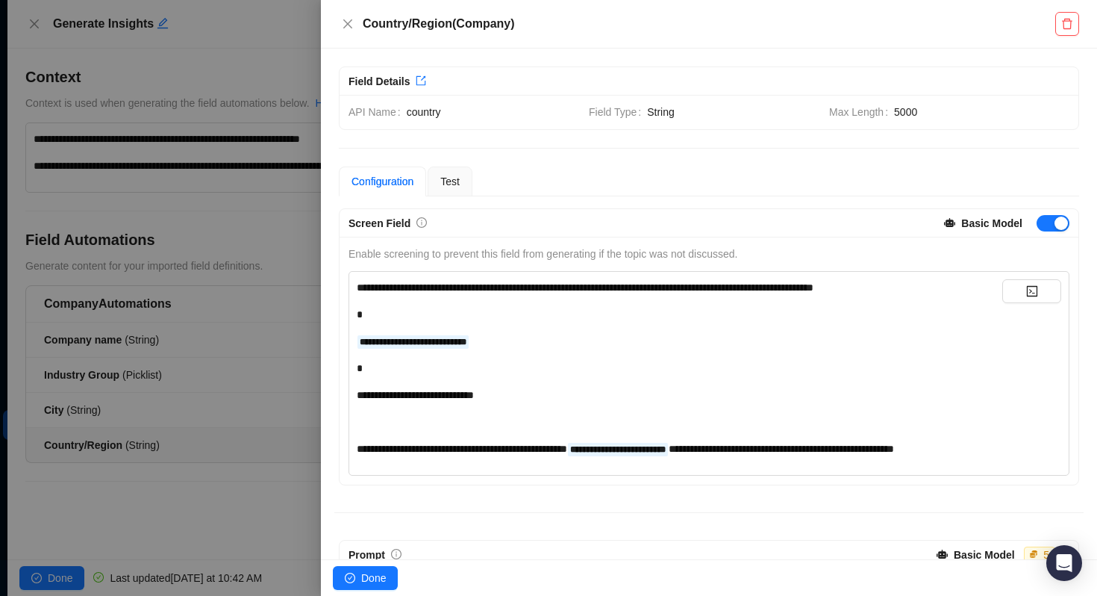
click at [275, 490] on div at bounding box center [548, 298] width 1097 height 596
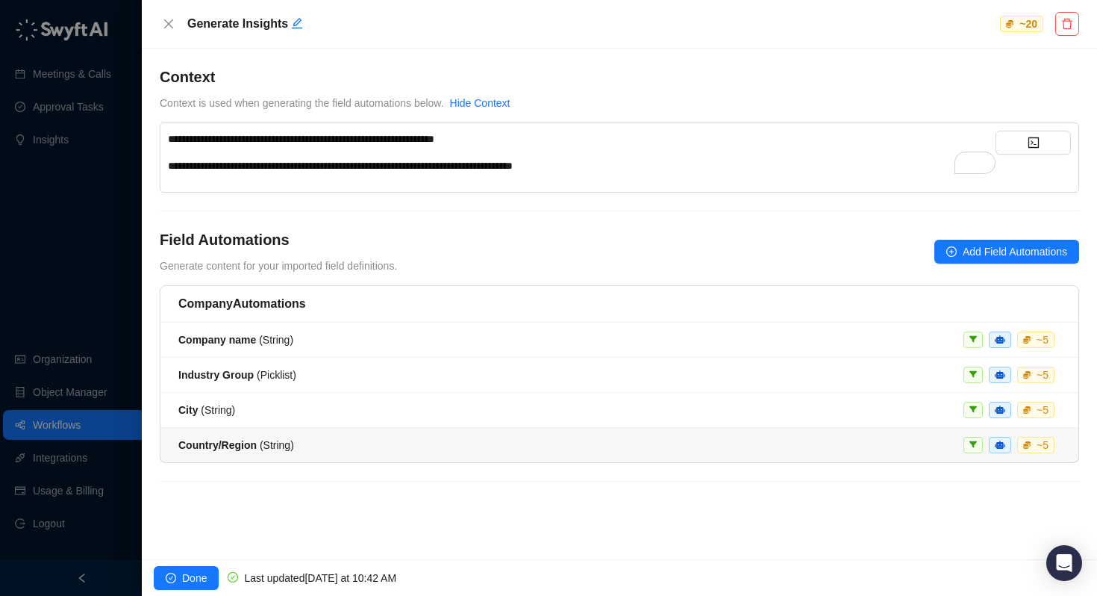
click at [235, 408] on span "City ( String )" at bounding box center [206, 410] width 57 height 12
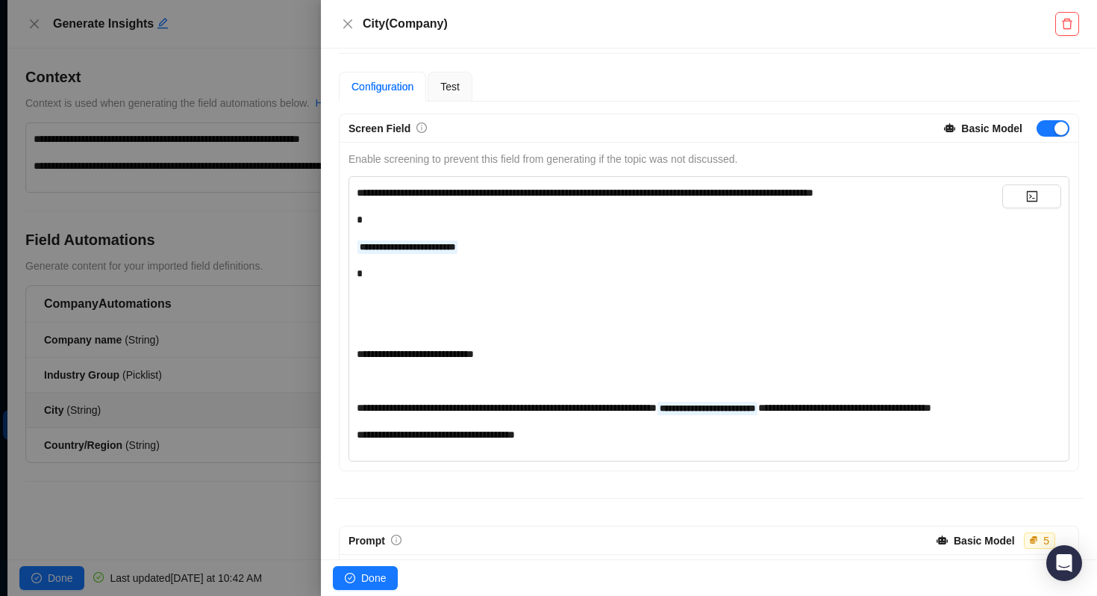
scroll to position [90, 0]
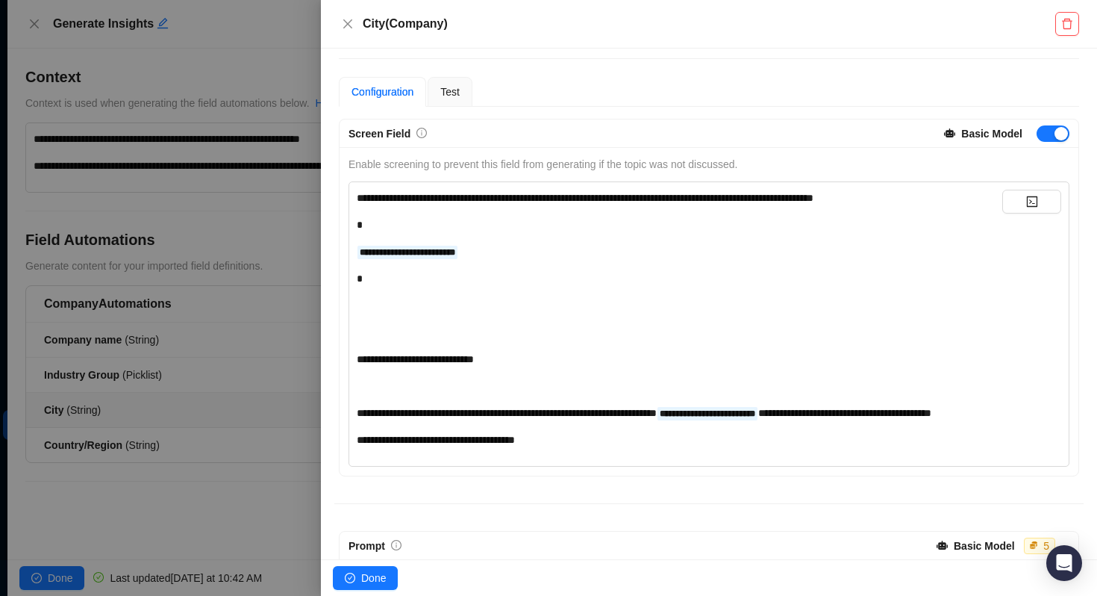
click at [190, 441] on div at bounding box center [548, 298] width 1097 height 596
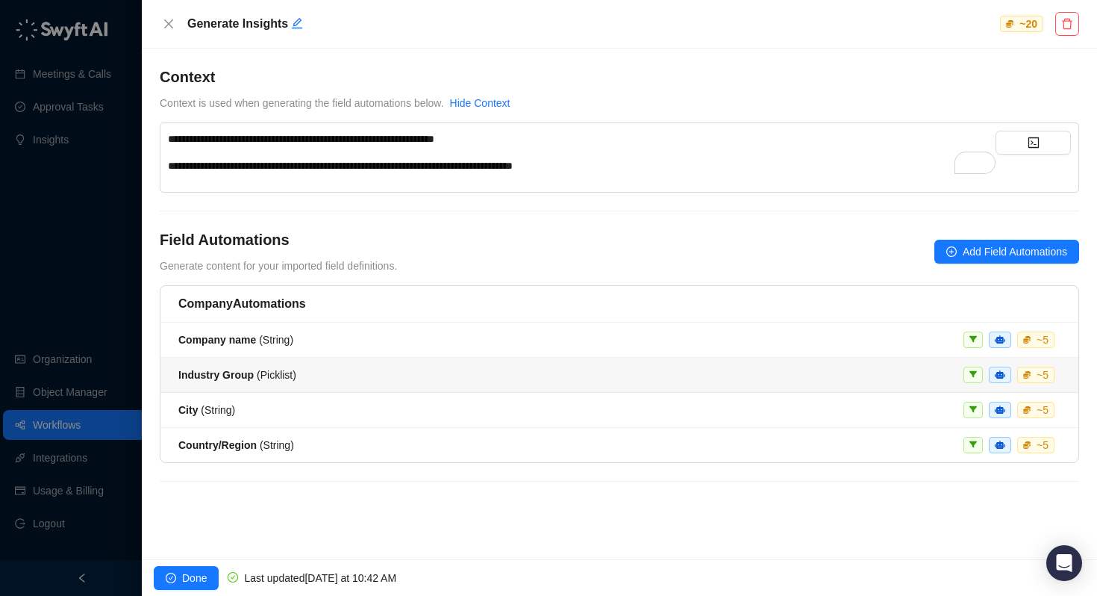
click at [186, 372] on strong "Industry Group" at bounding box center [215, 375] width 75 height 12
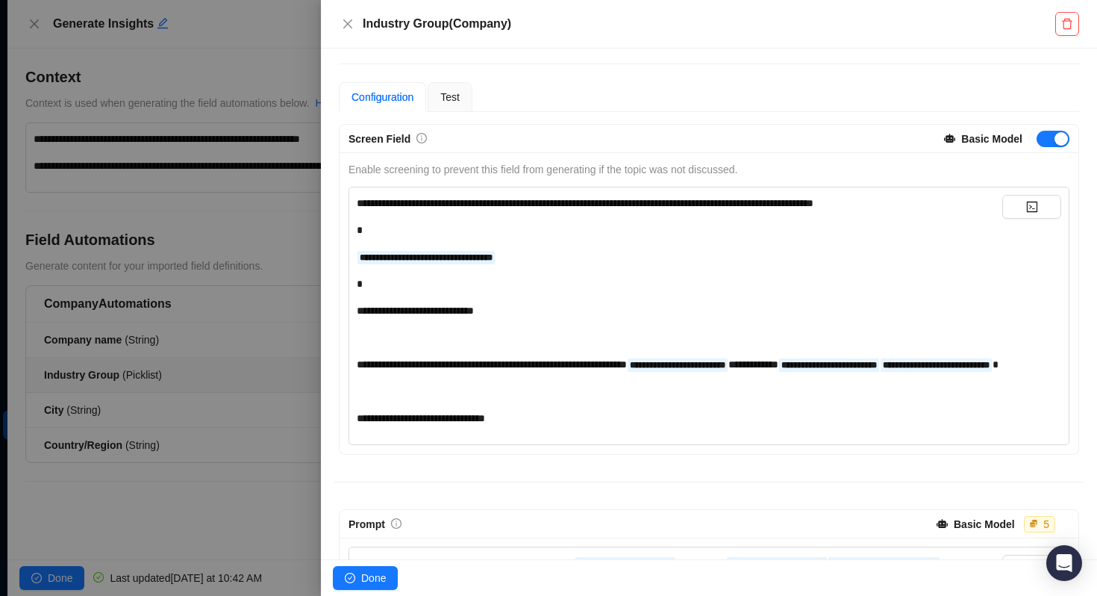
scroll to position [86, 0]
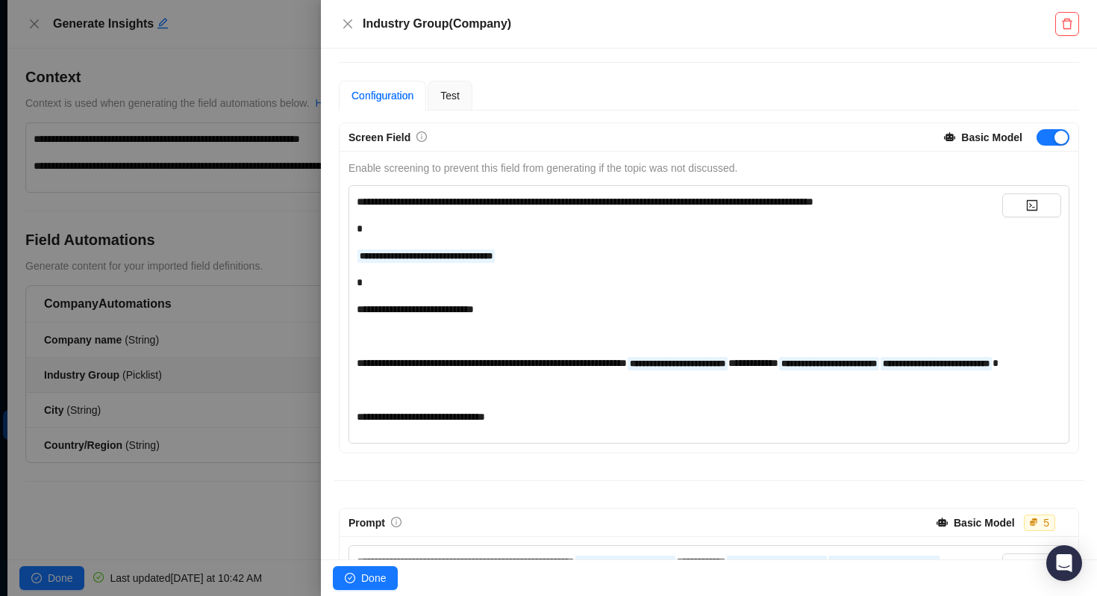
click at [261, 433] on div at bounding box center [548, 298] width 1097 height 596
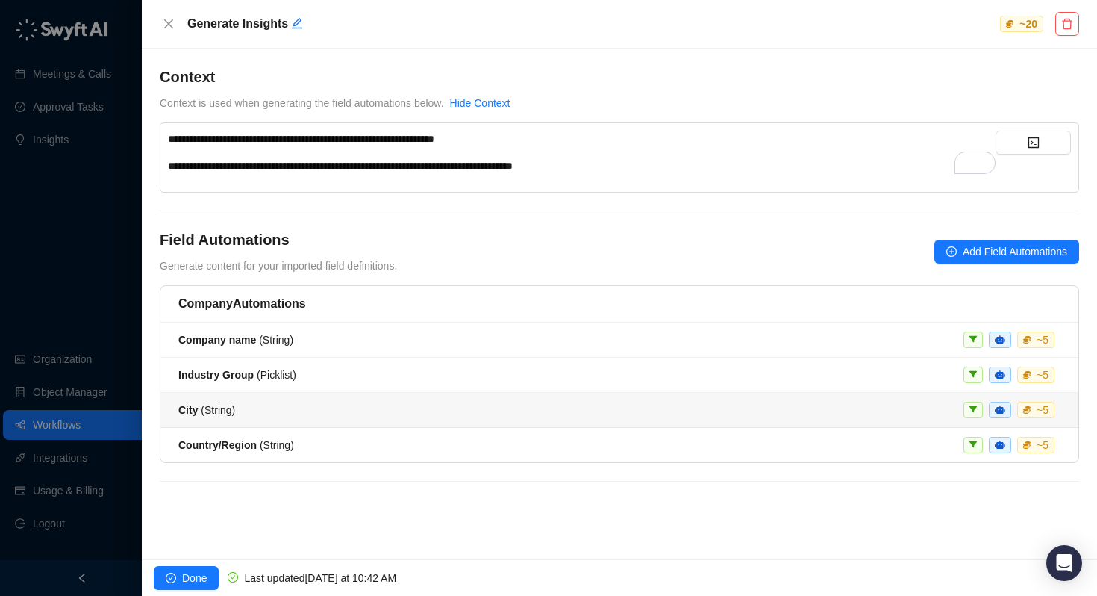
click at [216, 419] on li "City ( String ) ~ 5" at bounding box center [619, 410] width 918 height 35
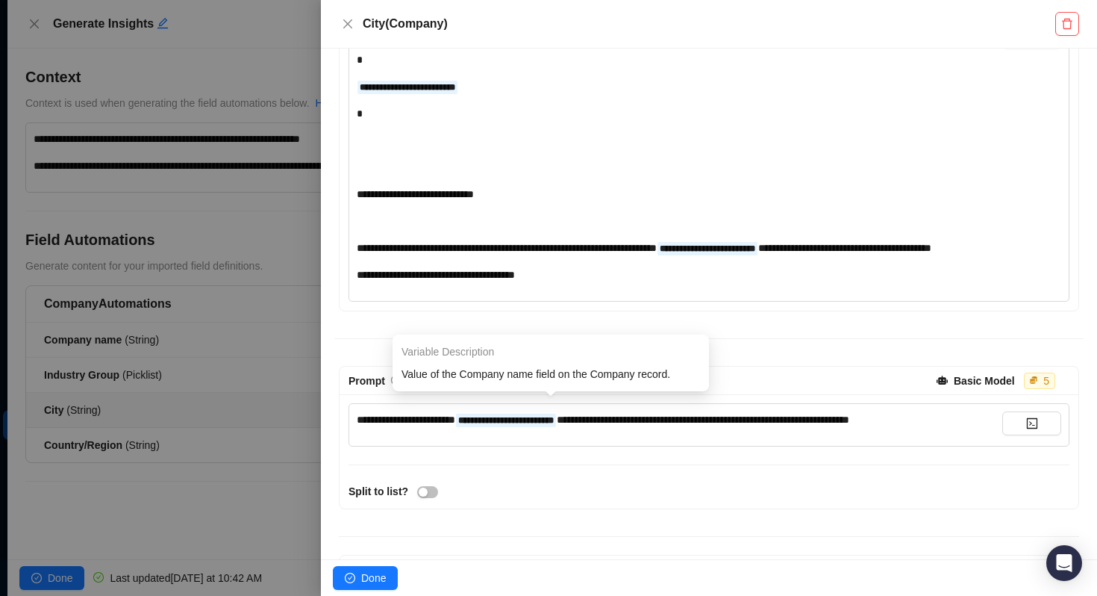
scroll to position [355, 0]
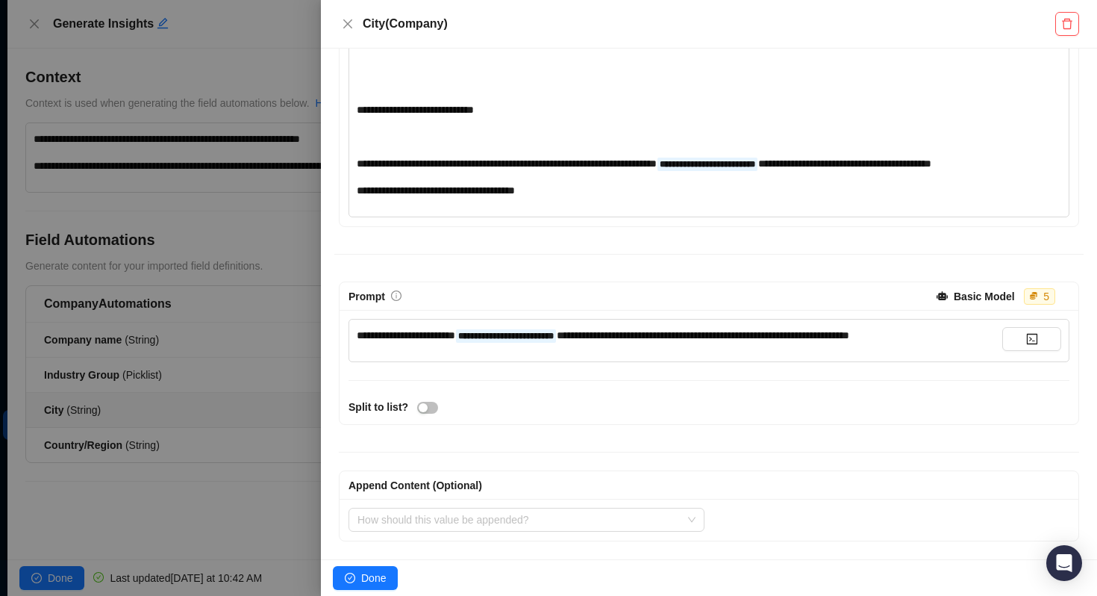
click at [210, 438] on div at bounding box center [548, 298] width 1097 height 596
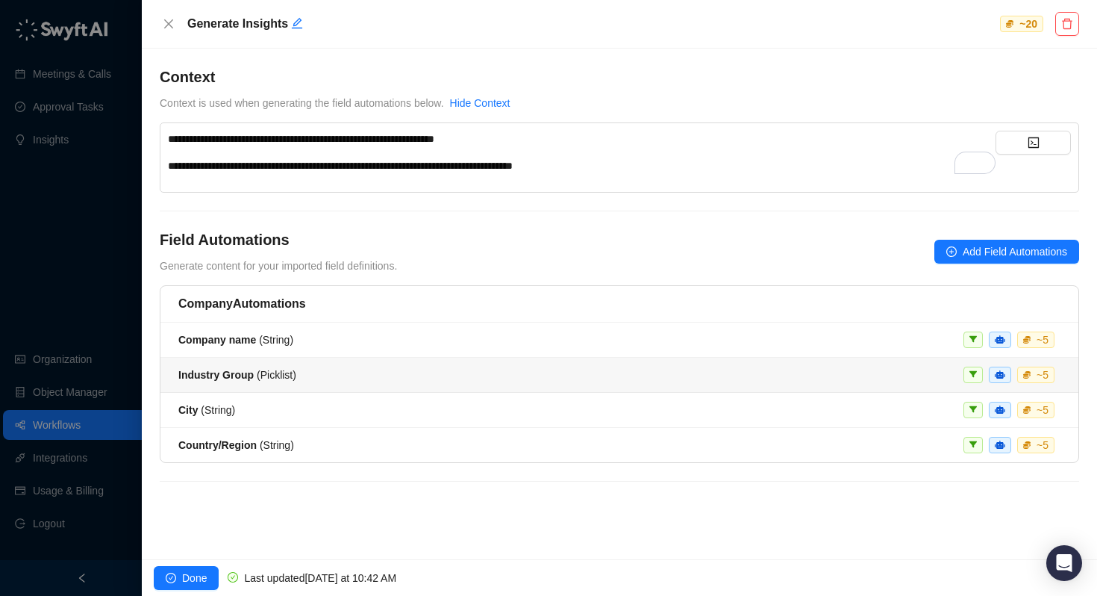
click at [223, 373] on strong "Industry Group" at bounding box center [215, 375] width 75 height 12
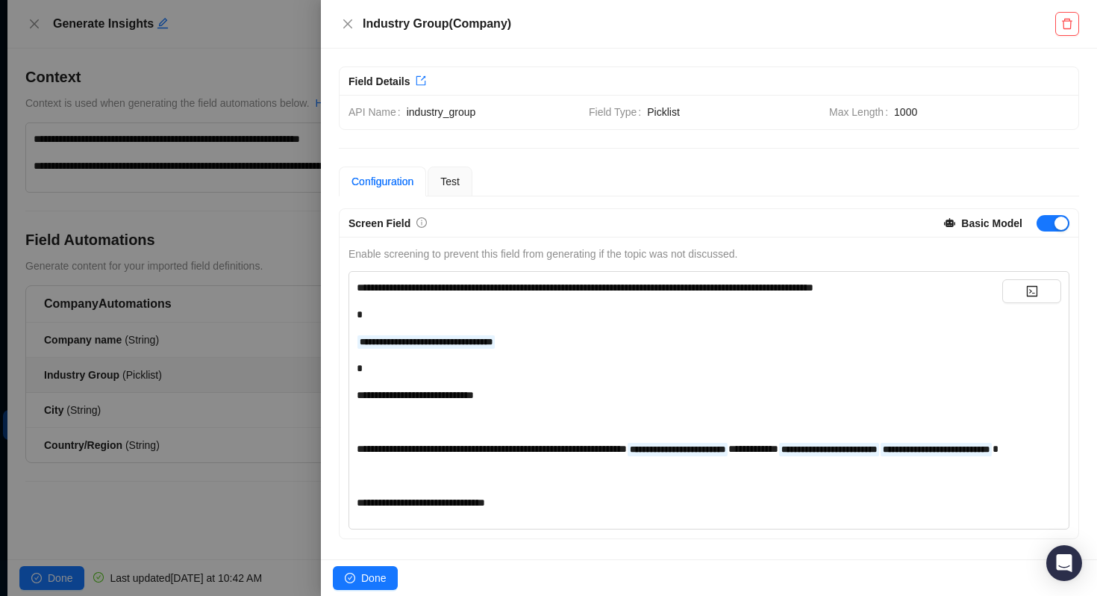
click at [535, 372] on div "*" at bounding box center [680, 368] width 646 height 16
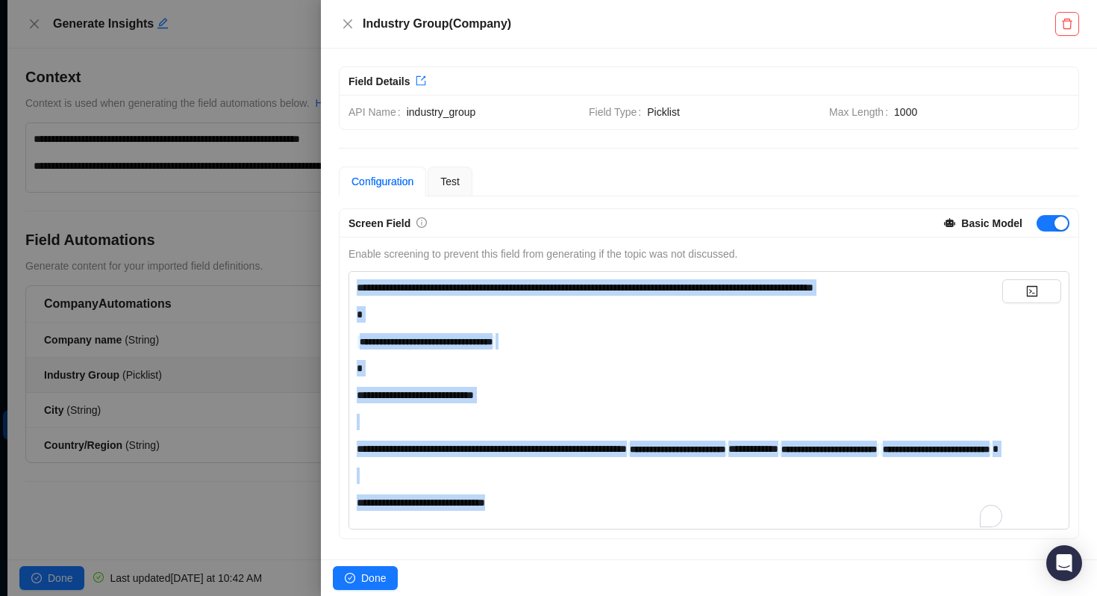
copy div "**********"
click at [373, 578] on span "Done" at bounding box center [373, 578] width 25 height 16
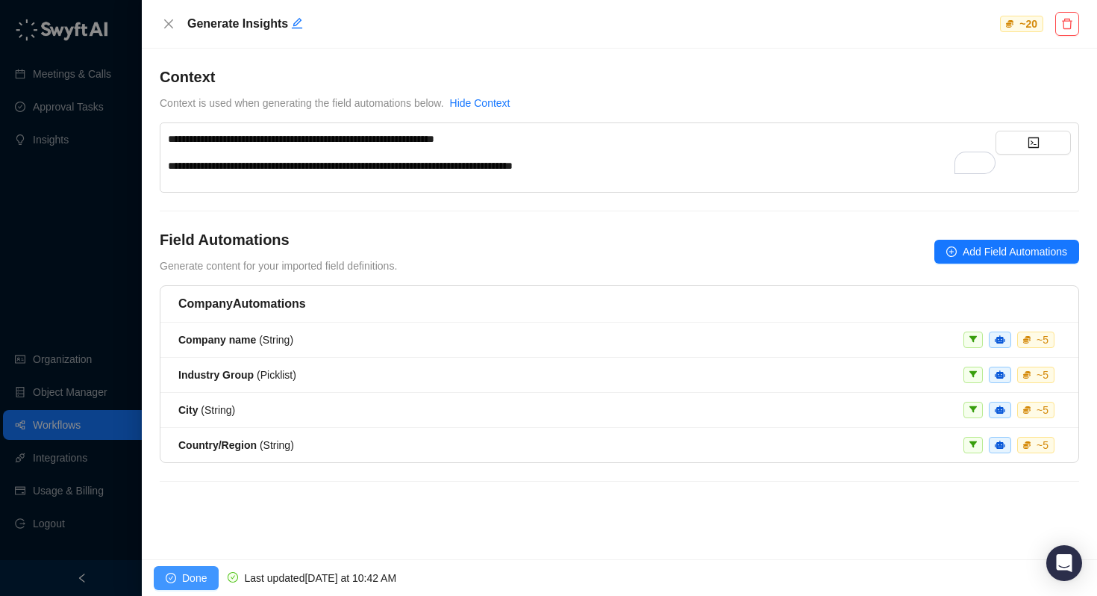
click at [205, 582] on span "Done" at bounding box center [194, 578] width 25 height 16
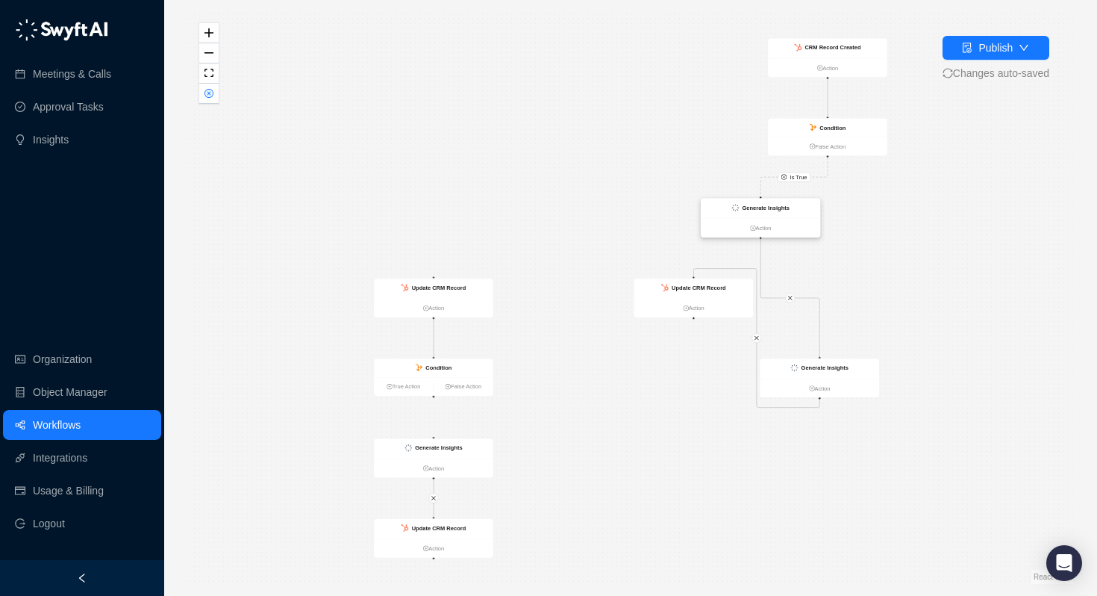
click at [767, 206] on strong "Generate Insights" at bounding box center [765, 208] width 47 height 7
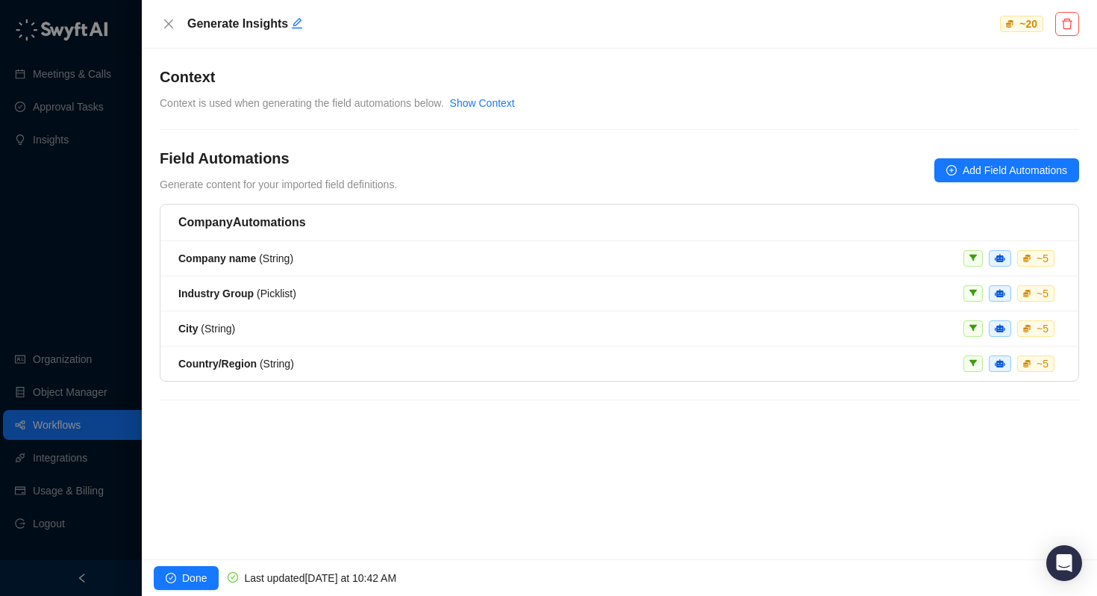
click at [113, 352] on div at bounding box center [548, 298] width 1097 height 596
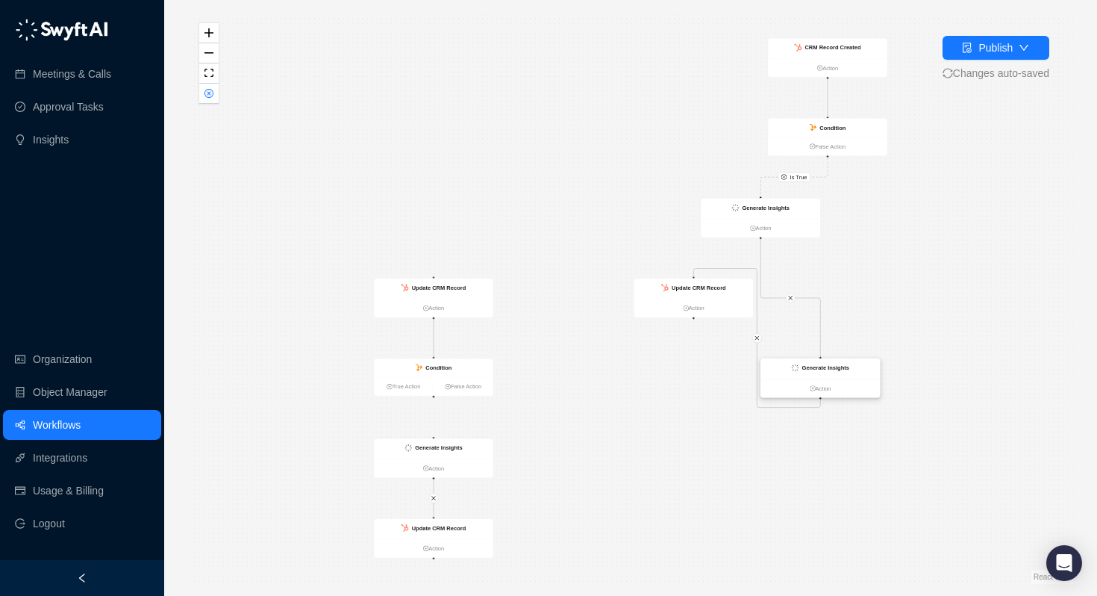
click at [819, 373] on div "Generate Insights" at bounding box center [820, 368] width 119 height 20
click at [816, 369] on strong "Generate Insights" at bounding box center [825, 367] width 47 height 7
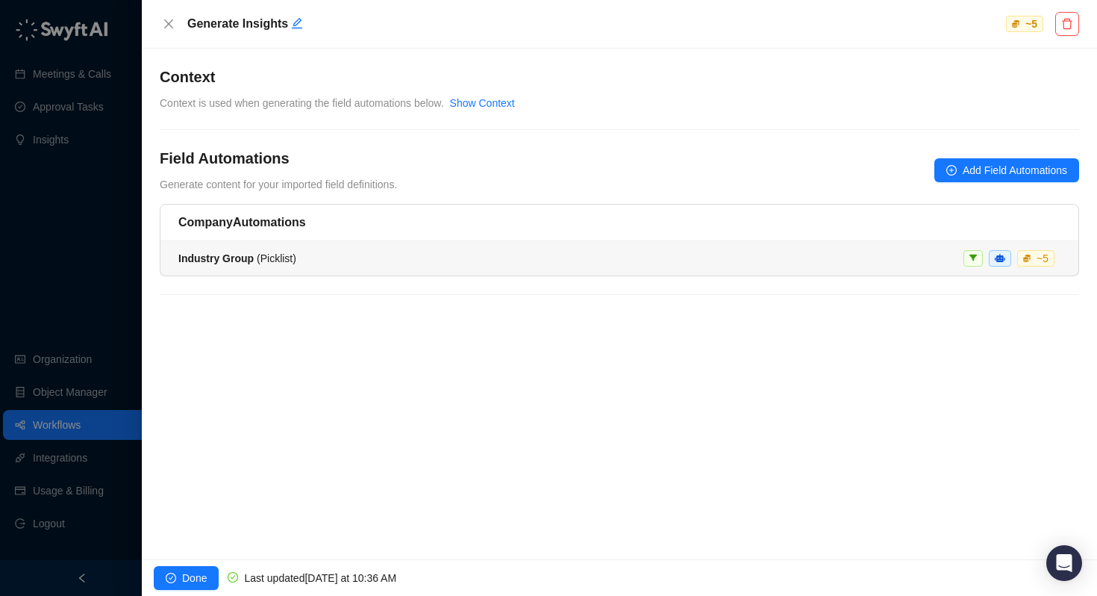
click at [187, 249] on li "Industry Group ( Picklist ) ~ 5" at bounding box center [619, 258] width 918 height 34
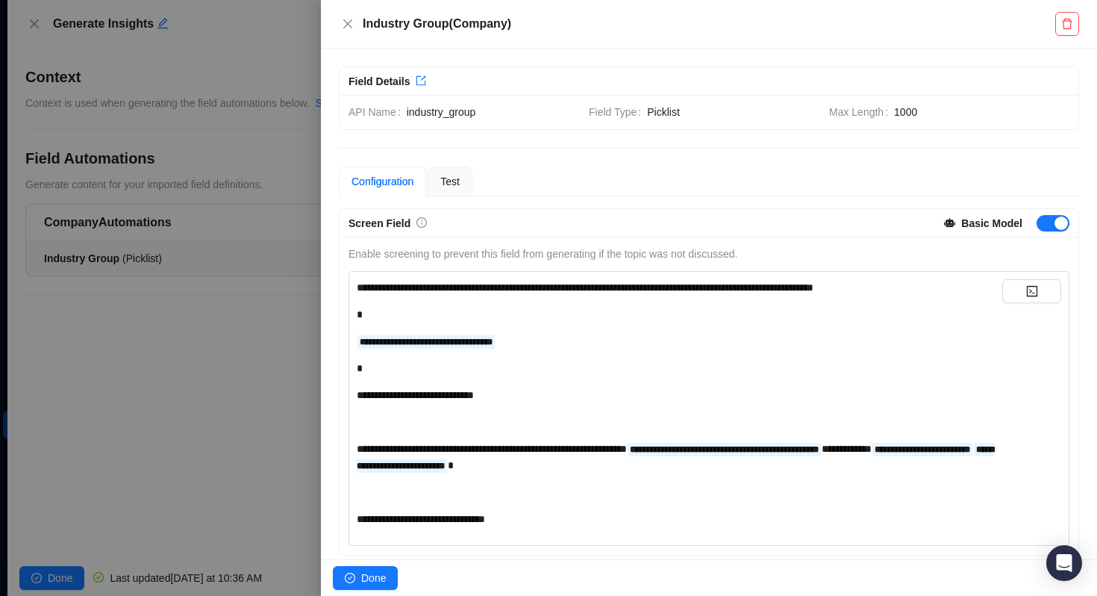
scroll to position [29, 0]
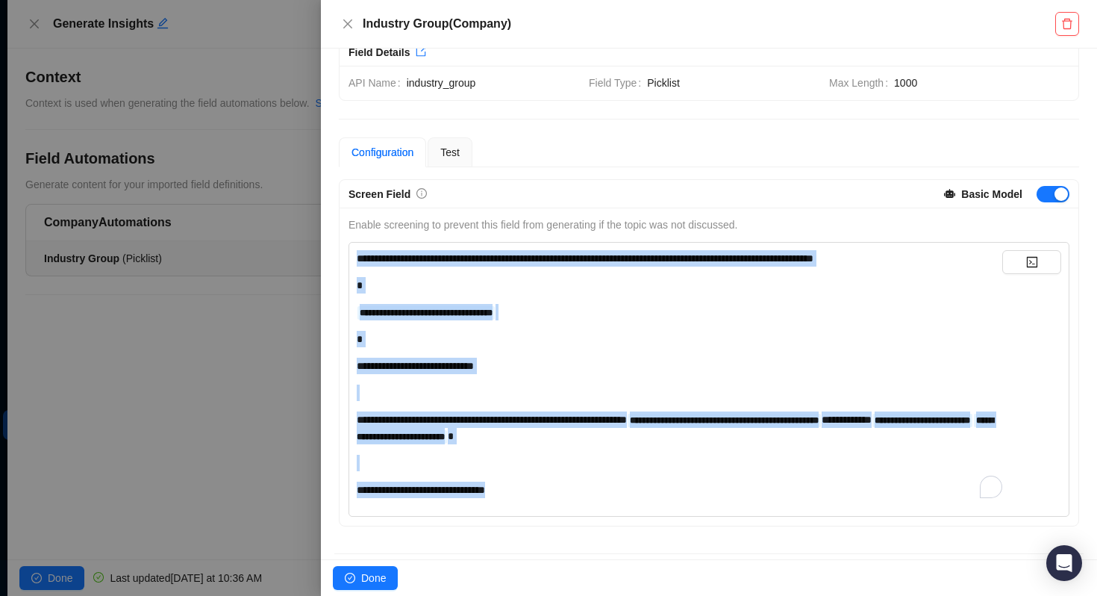
drag, startPoint x: 540, startPoint y: 492, endPoint x: 294, endPoint y: 155, distance: 417.7
click at [294, 155] on div "**********" at bounding box center [548, 298] width 1097 height 596
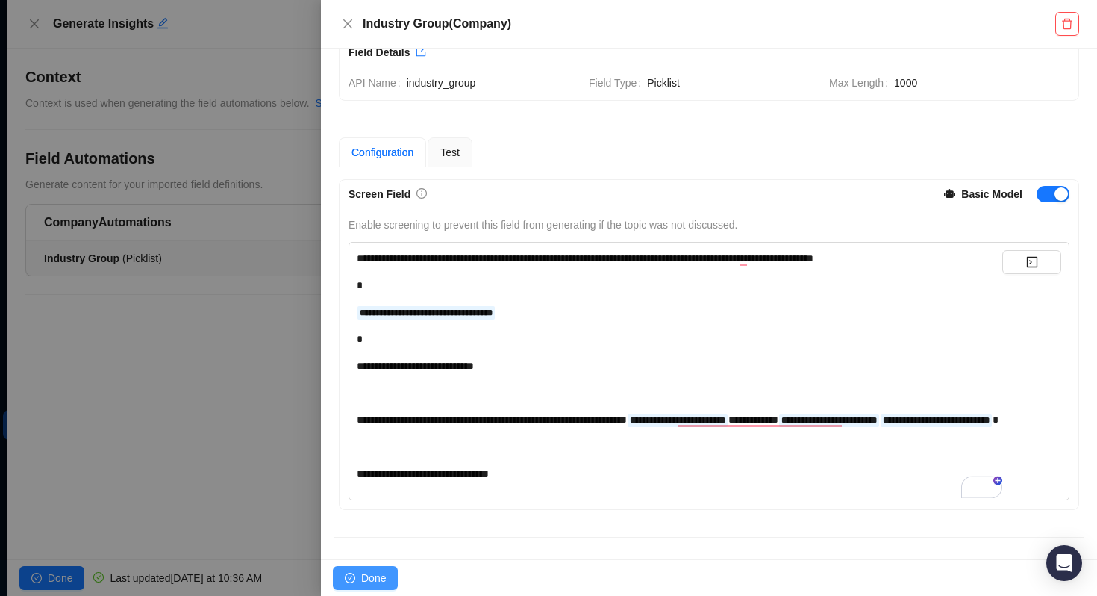
click at [379, 573] on span "Done" at bounding box center [373, 578] width 25 height 16
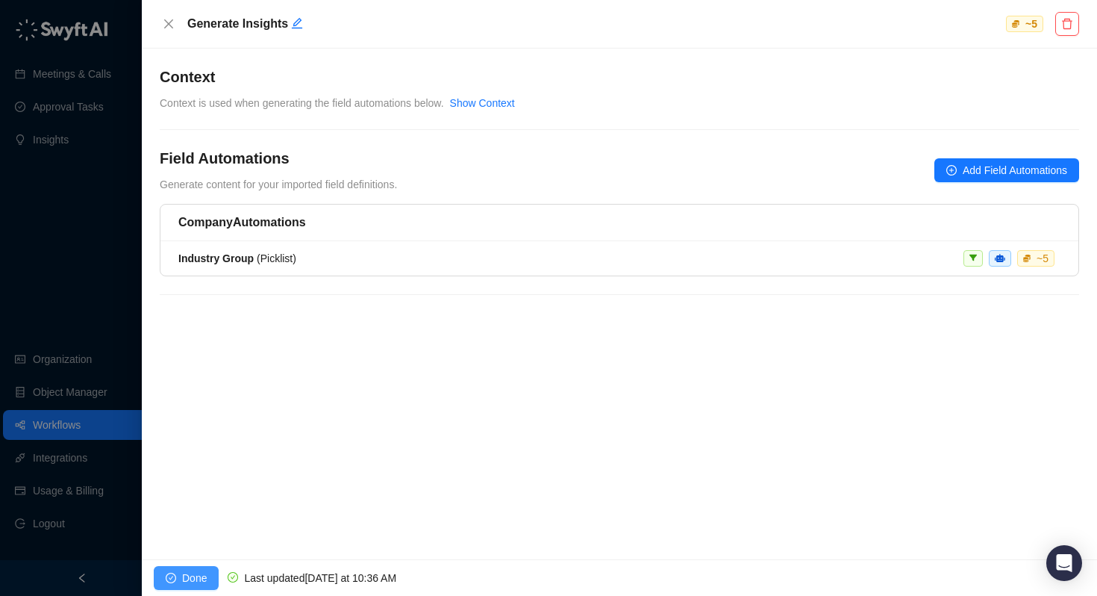
click at [195, 581] on span "Done" at bounding box center [194, 578] width 25 height 16
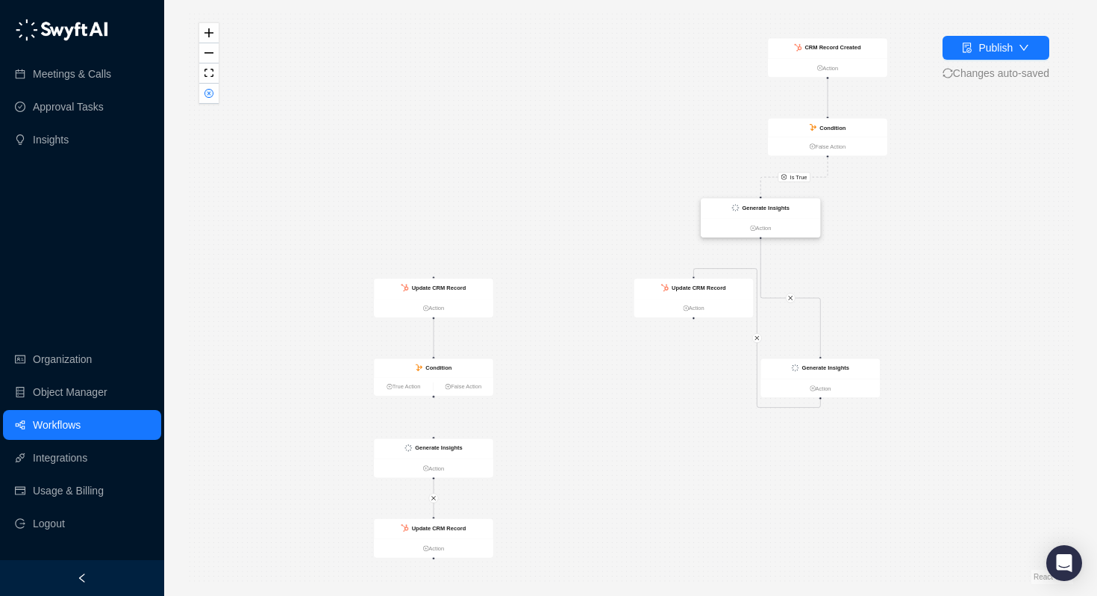
click at [749, 208] on strong "Generate Insights" at bounding box center [765, 208] width 47 height 7
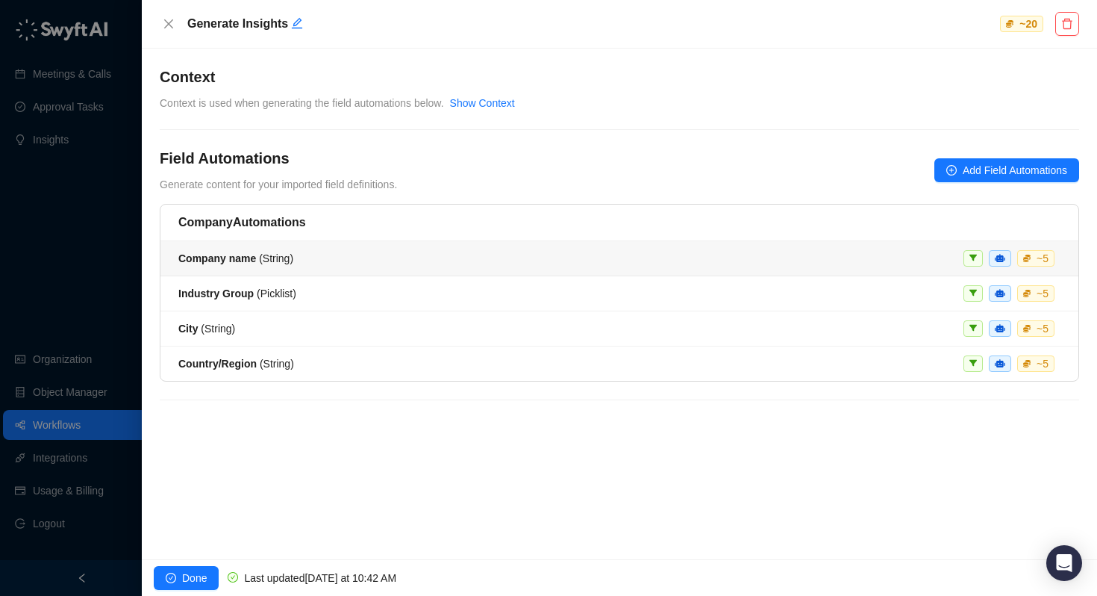
click at [246, 286] on div "Industry Group ( Picklist )" at bounding box center [237, 293] width 118 height 16
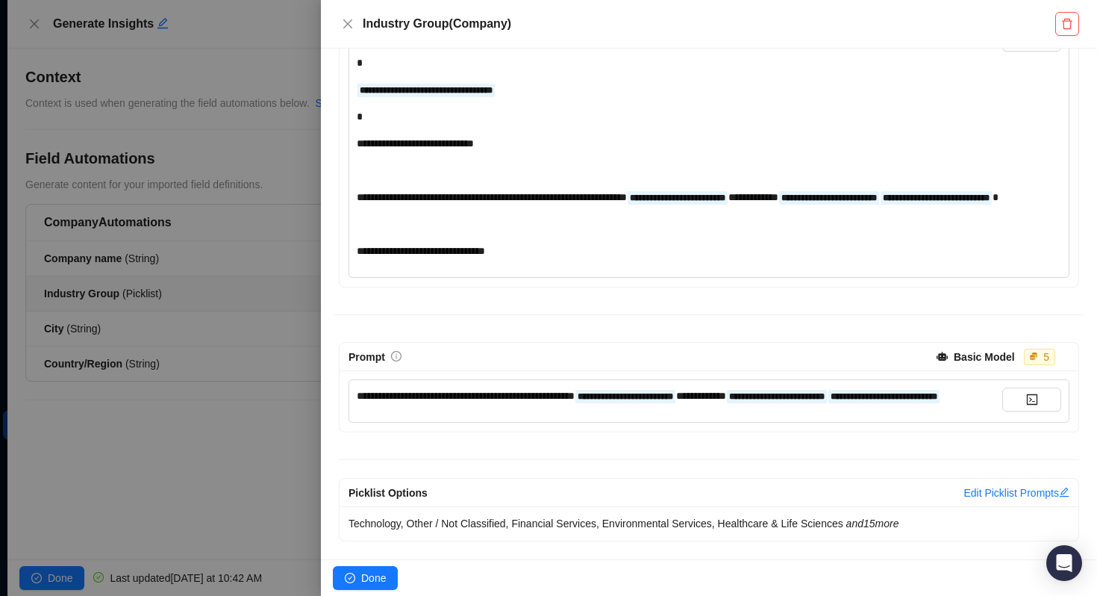
scroll to position [284, 0]
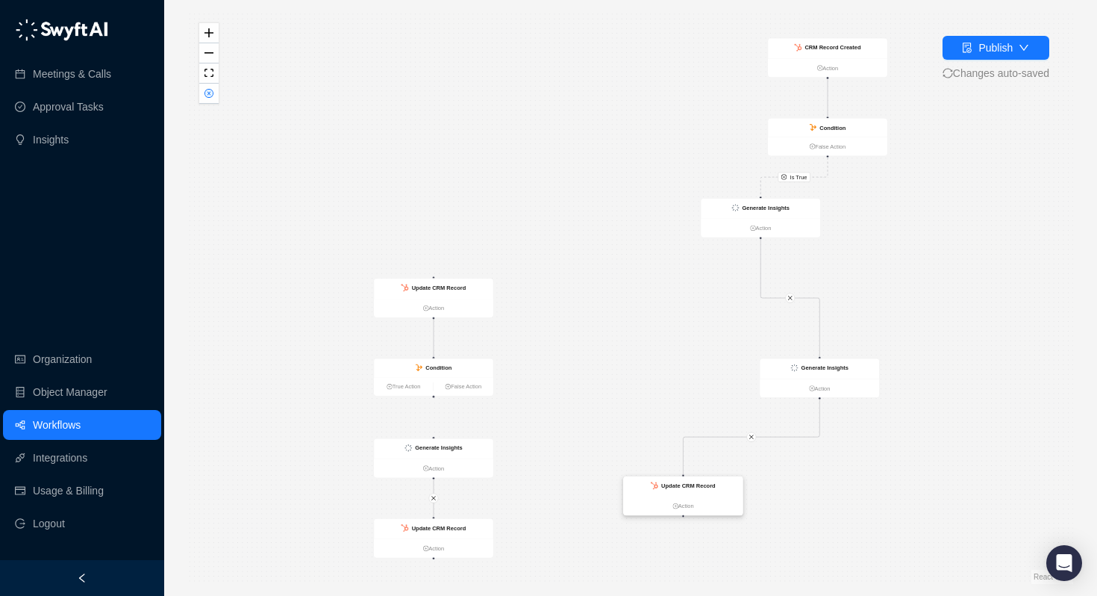
drag, startPoint x: 708, startPoint y: 287, endPoint x: 698, endPoint y: 485, distance: 198.8
click at [698, 485] on strong "Update CRM Record" at bounding box center [688, 485] width 54 height 7
click at [790, 298] on icon "close" at bounding box center [790, 298] width 4 height 4
click at [758, 340] on button "button" at bounding box center [757, 338] width 10 height 10
drag, startPoint x: 761, startPoint y: 238, endPoint x: 690, endPoint y: 278, distance: 81.6
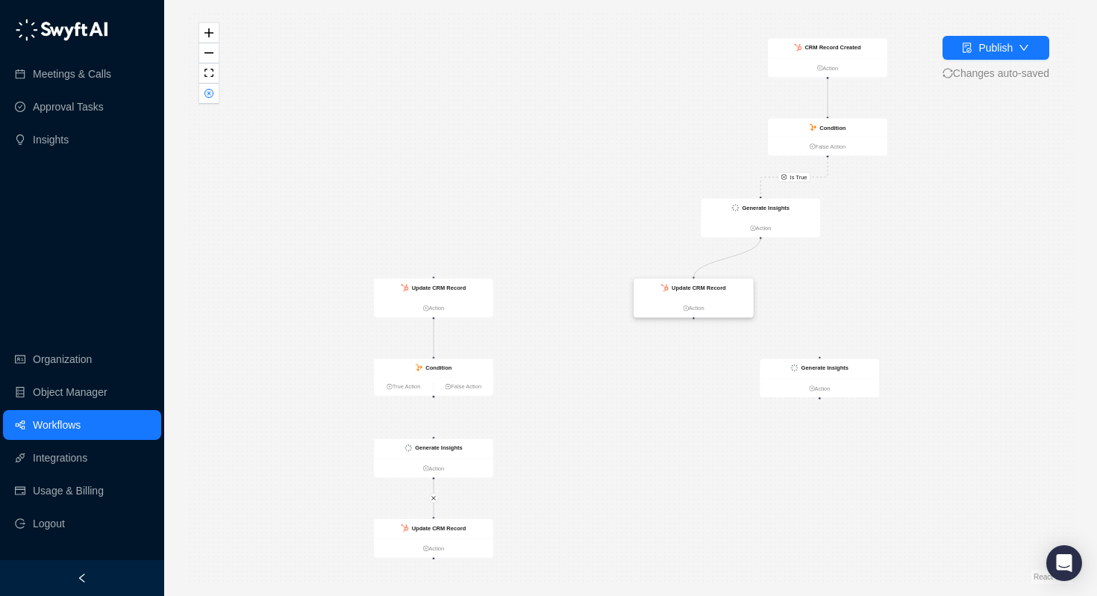
click at [328, 278] on div "CRM Record Created Action Condition False Action Generate Insights Action Updat…" at bounding box center [91, 191] width 475 height 307
click at [688, 291] on div "Update CRM Record" at bounding box center [699, 287] width 54 height 9
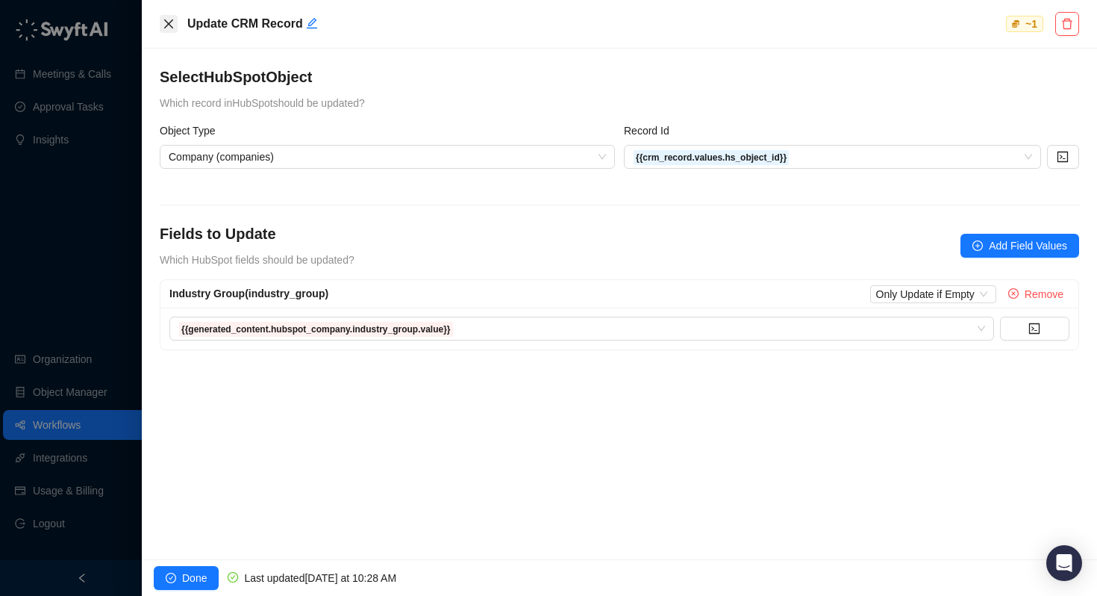
click at [161, 16] on button "Close" at bounding box center [169, 24] width 18 height 18
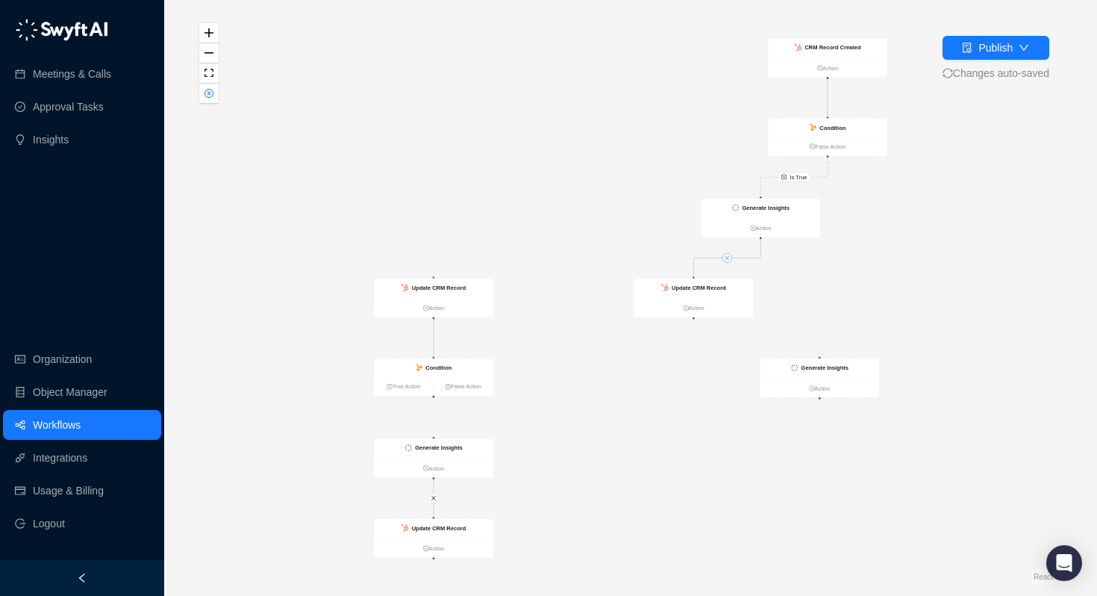
click at [729, 260] on icon "close" at bounding box center [728, 258] width 6 height 6
drag, startPoint x: 716, startPoint y: 288, endPoint x: 663, endPoint y: 465, distance: 184.7
click at [663, 445] on strong "Update CRM Record" at bounding box center [647, 441] width 54 height 7
drag, startPoint x: 455, startPoint y: 285, endPoint x: 540, endPoint y: 263, distance: 88.7
click at [514, 269] on strong "Update CRM Record" at bounding box center [486, 272] width 54 height 7
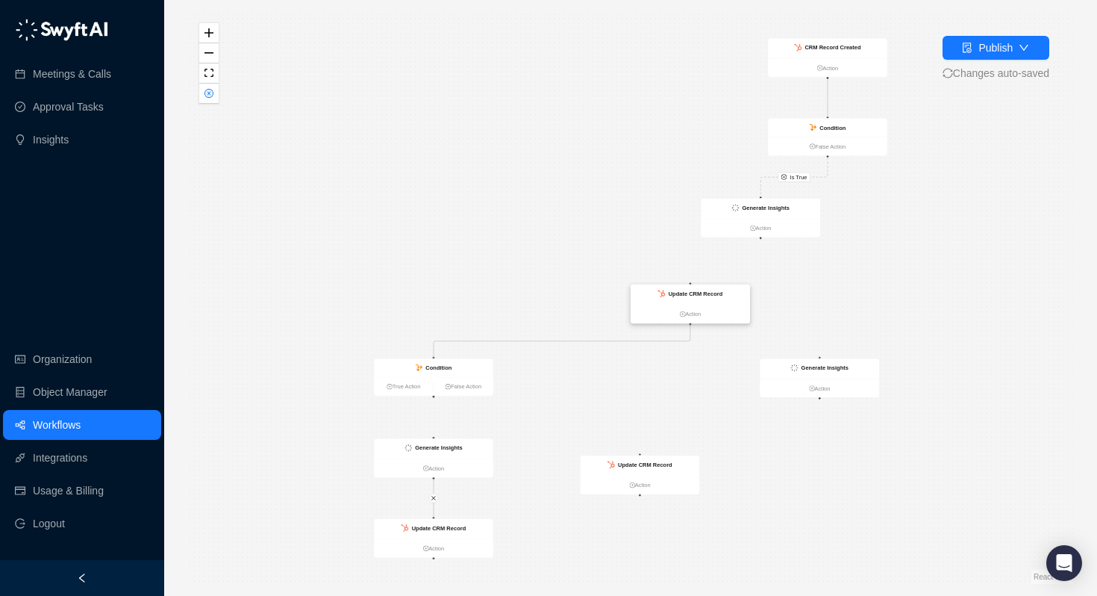
drag, startPoint x: 526, startPoint y: 261, endPoint x: 697, endPoint y: 289, distance: 173.3
click at [697, 289] on div "Update CRM Record" at bounding box center [696, 293] width 54 height 9
drag, startPoint x: 759, startPoint y: 237, endPoint x: 694, endPoint y: 290, distance: 83.8
click at [328, 290] on div "CRM Record Created Action Condition False Action Generate Insights Action Updat…" at bounding box center [91, 191] width 475 height 307
drag, startPoint x: 761, startPoint y: 237, endPoint x: 693, endPoint y: 290, distance: 85.6
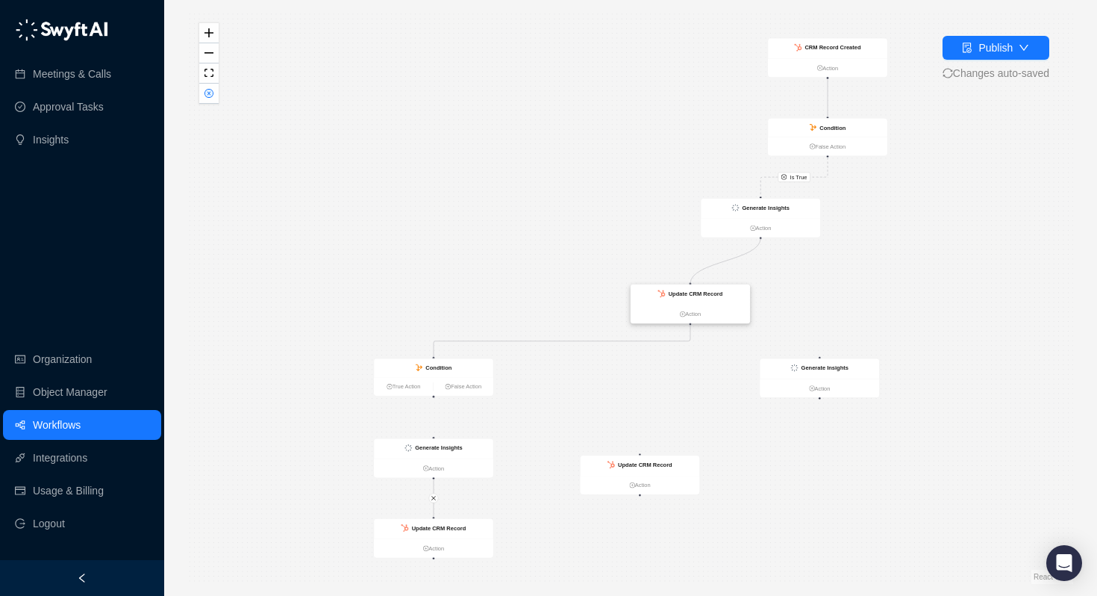
click at [328, 290] on div "CRM Record Created Action Condition False Action Generate Insights Action Updat…" at bounding box center [91, 191] width 475 height 307
click at [588, 340] on div "Is True CRM Record Created Action Condition False Action Generate Insights Acti…" at bounding box center [630, 298] width 885 height 572
click at [424, 365] on div "Condition" at bounding box center [434, 368] width 37 height 9
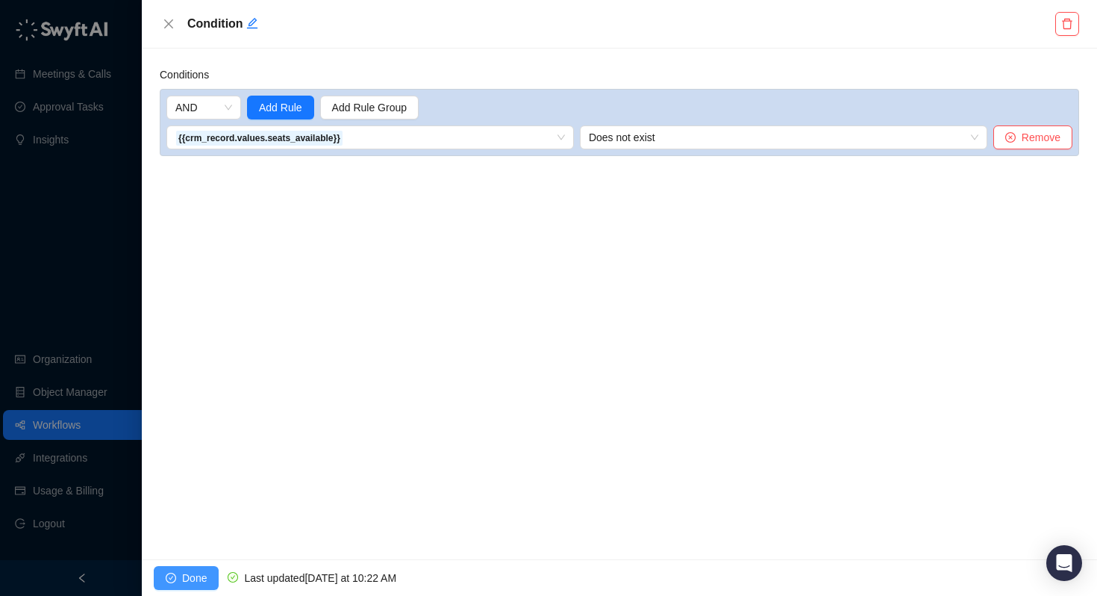
click at [198, 579] on span "Done" at bounding box center [194, 578] width 25 height 16
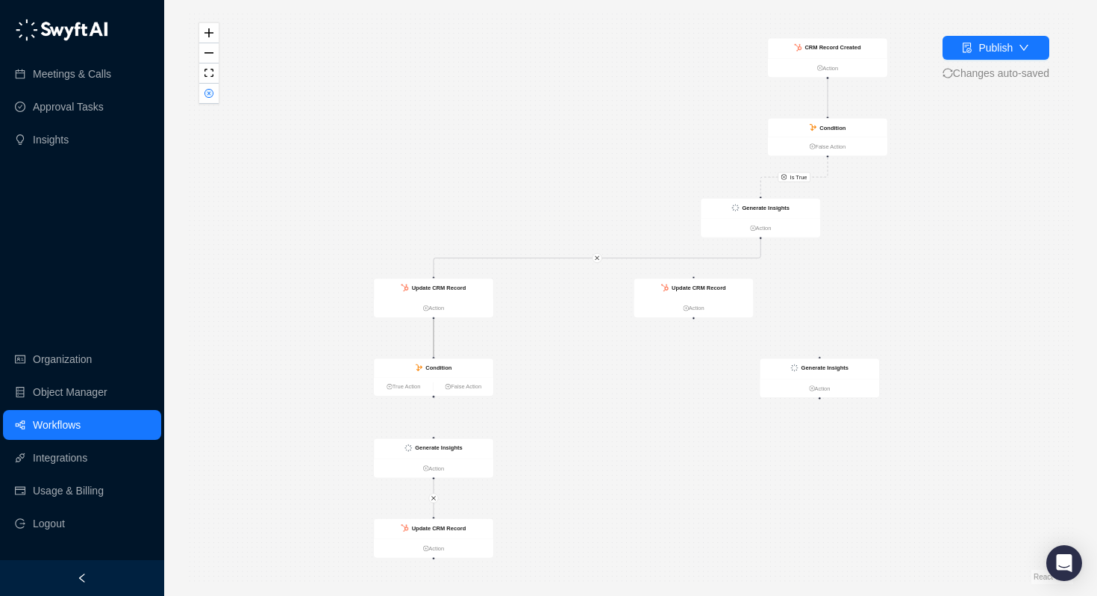
click at [434, 334] on icon "Edge from 3825a430-7794-013e-08b7-729e306d5bda to a5fdccd0-7ab1-013e-8fe2-12677…" at bounding box center [434, 337] width 0 height 37
click at [435, 305] on link "Action" at bounding box center [433, 308] width 119 height 9
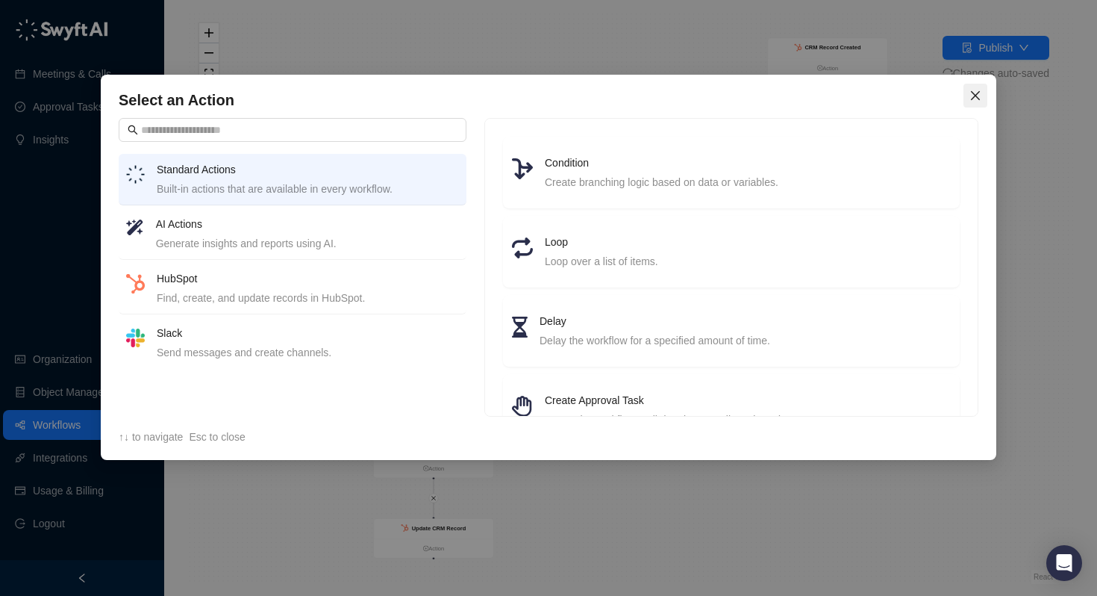
click at [979, 93] on icon "close" at bounding box center [976, 96] width 12 height 12
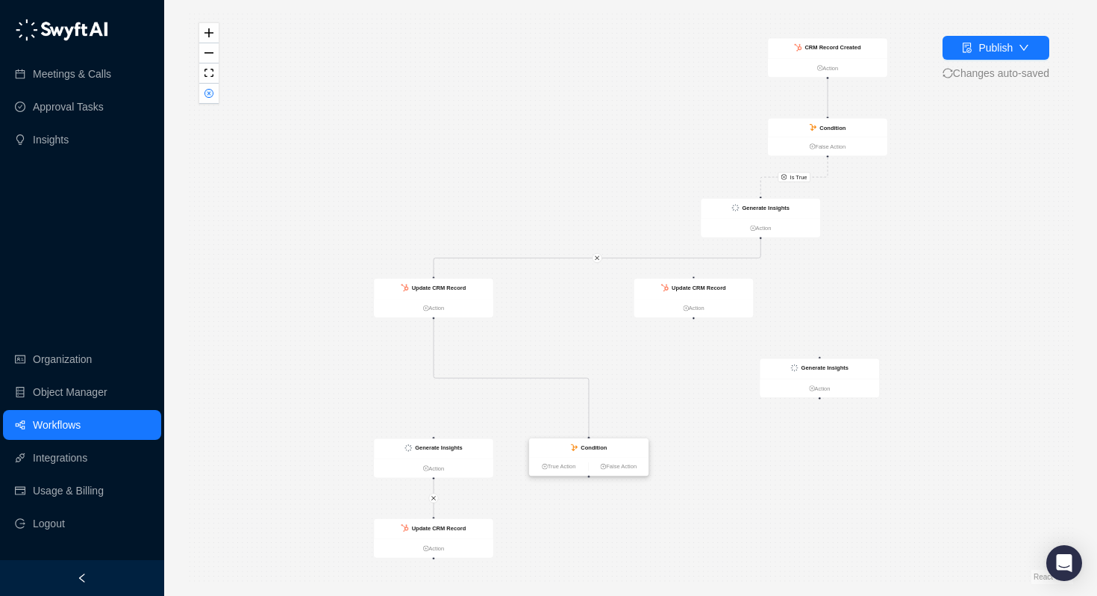
drag, startPoint x: 471, startPoint y: 375, endPoint x: 631, endPoint y: 476, distance: 189.3
click at [631, 457] on div "Condition" at bounding box center [588, 447] width 119 height 19
click at [452, 285] on strong "Update CRM Record" at bounding box center [439, 287] width 54 height 7
click at [452, 285] on strong "Update CRM Record" at bounding box center [439, 288] width 54 height 7
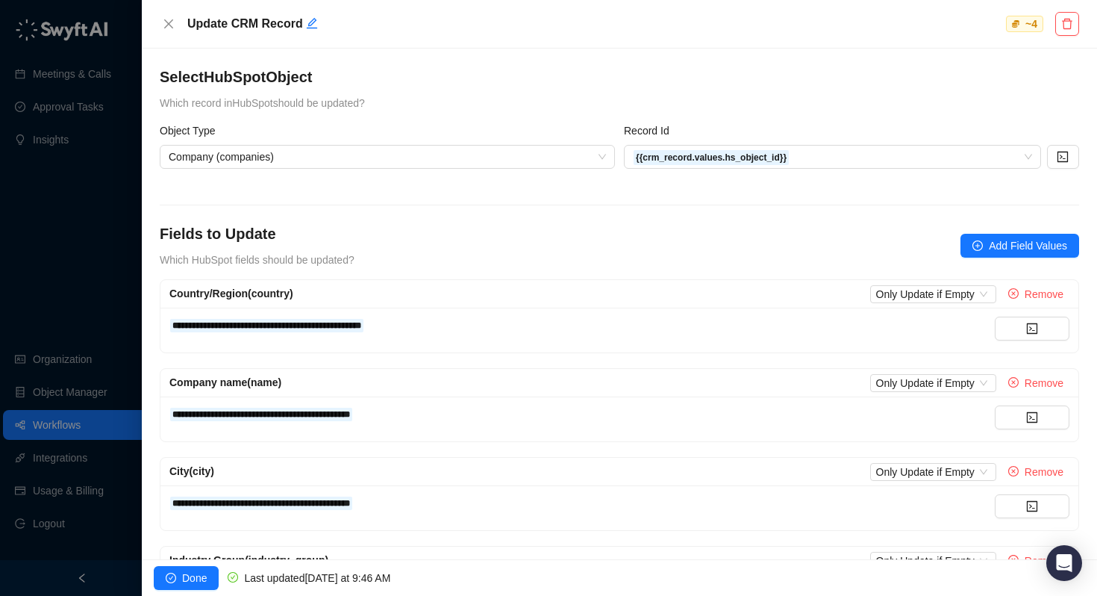
scroll to position [90, 0]
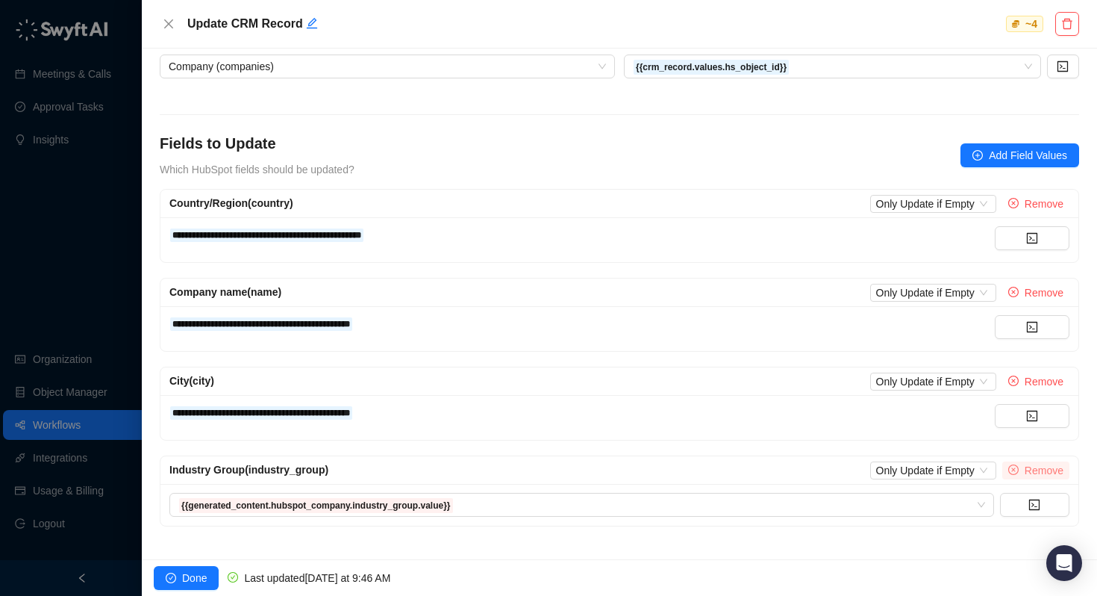
click at [1045, 470] on span "Remove" at bounding box center [1044, 470] width 39 height 16
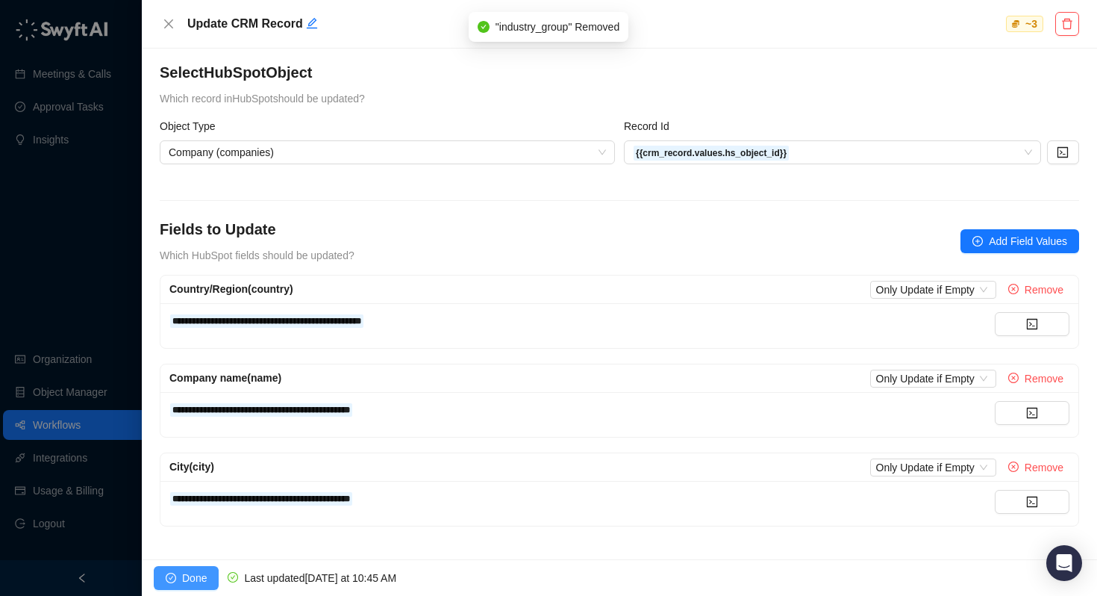
scroll to position [4, 0]
click at [160, 584] on button "Done" at bounding box center [186, 578] width 65 height 24
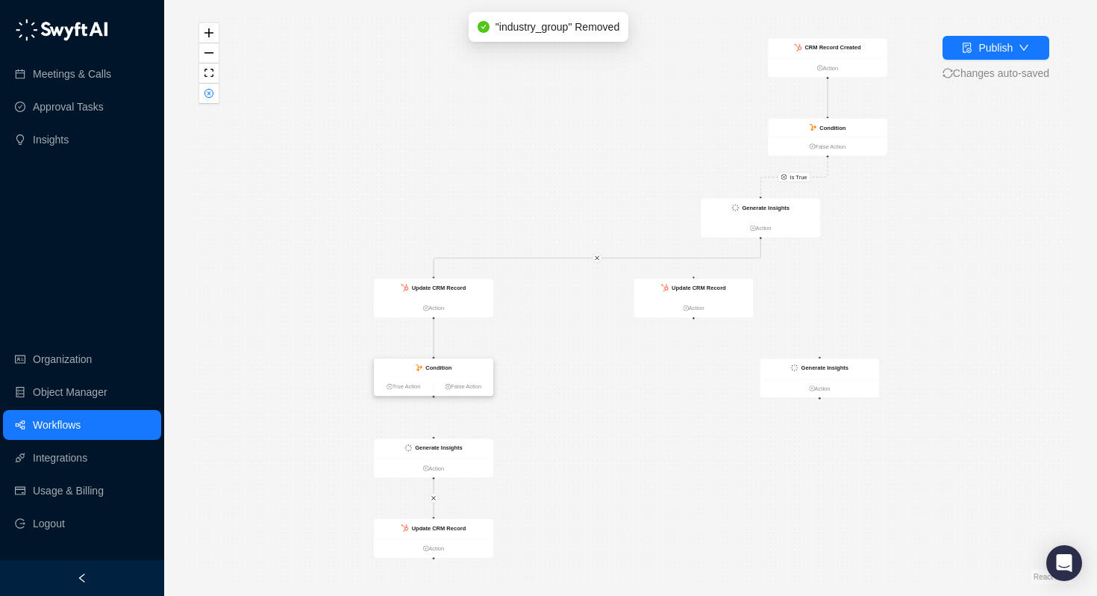
click at [443, 364] on strong "Condition" at bounding box center [438, 367] width 26 height 7
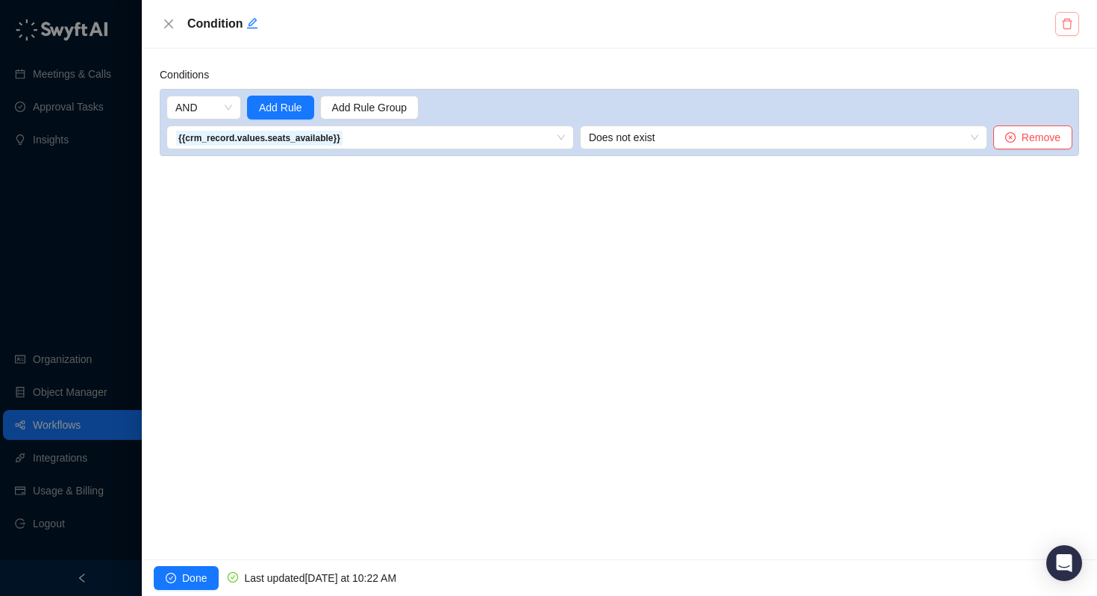
click at [1065, 26] on icon "delete" at bounding box center [1067, 24] width 12 height 12
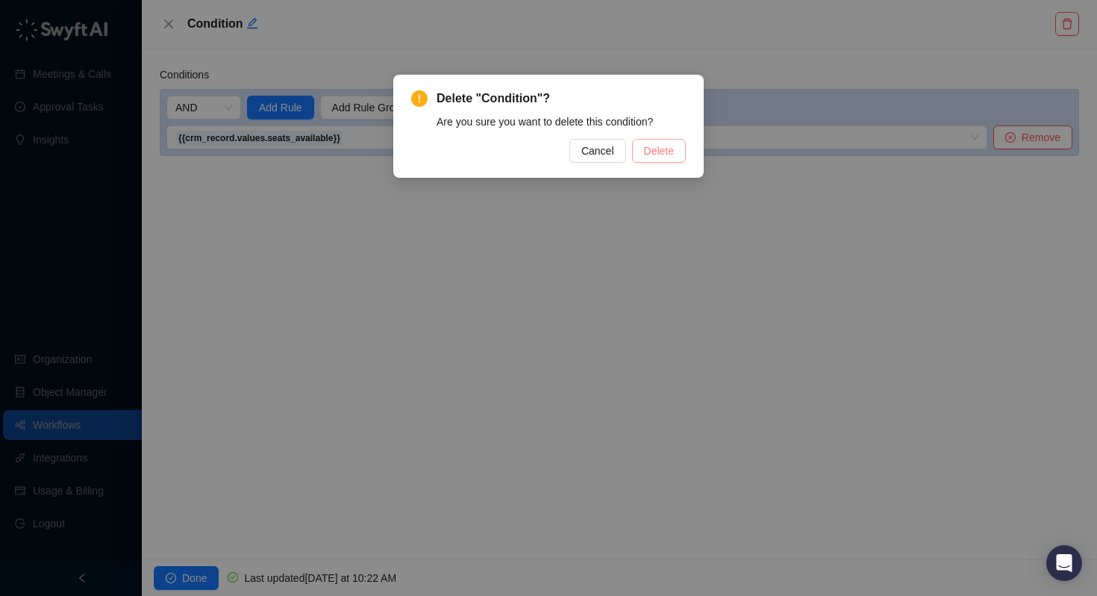
click at [667, 147] on span "Delete" at bounding box center [659, 151] width 30 height 16
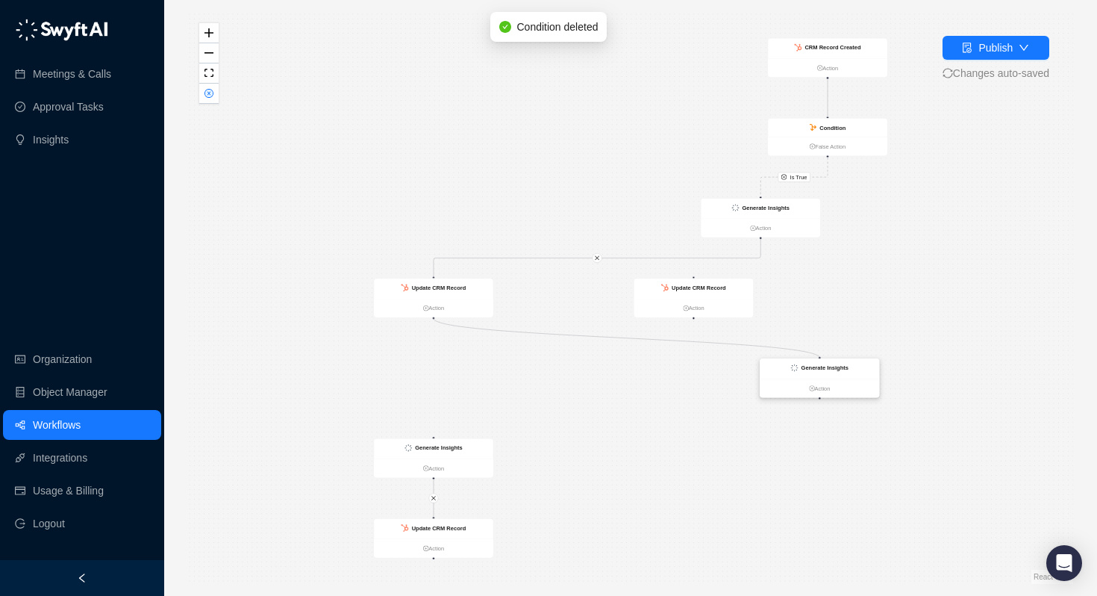
drag, startPoint x: 434, startPoint y: 318, endPoint x: 821, endPoint y: 361, distance: 389.8
click at [328, 345] on div "CRM Record Created Action Condition False Action Generate Insights Action Updat…" at bounding box center [91, 191] width 475 height 307
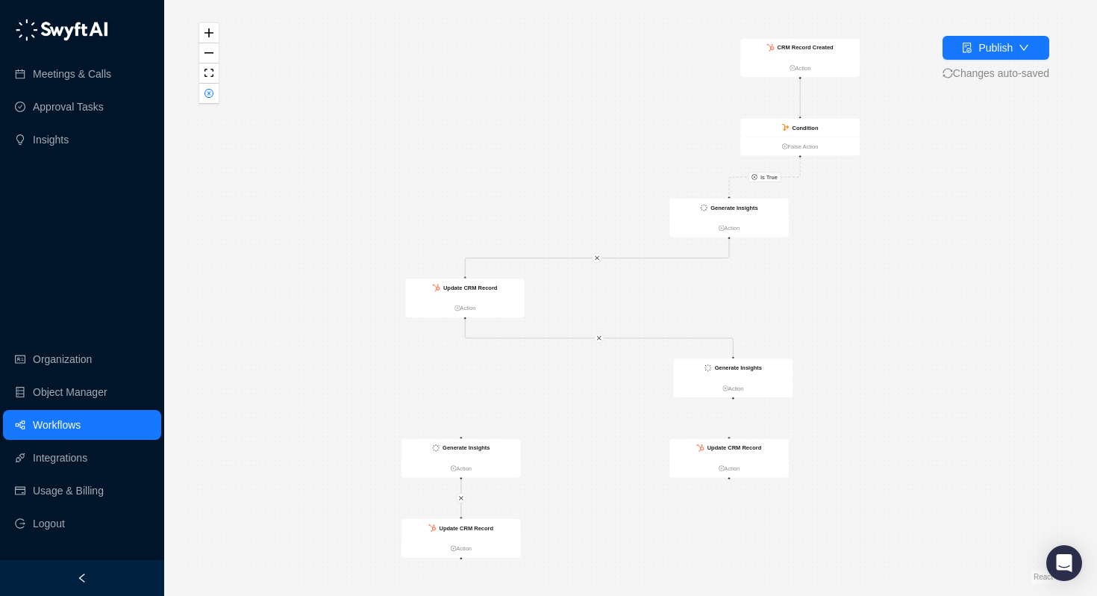
click at [832, 364] on div "Is True CRM Record Created Action Condition False Action Generate Insights Acti…" at bounding box center [630, 298] width 885 height 572
drag, startPoint x: 481, startPoint y: 294, endPoint x: 746, endPoint y: 297, distance: 265.7
click at [746, 297] on div "Update CRM Record" at bounding box center [731, 292] width 119 height 20
click at [730, 372] on div "Generate Insights" at bounding box center [732, 368] width 119 height 20
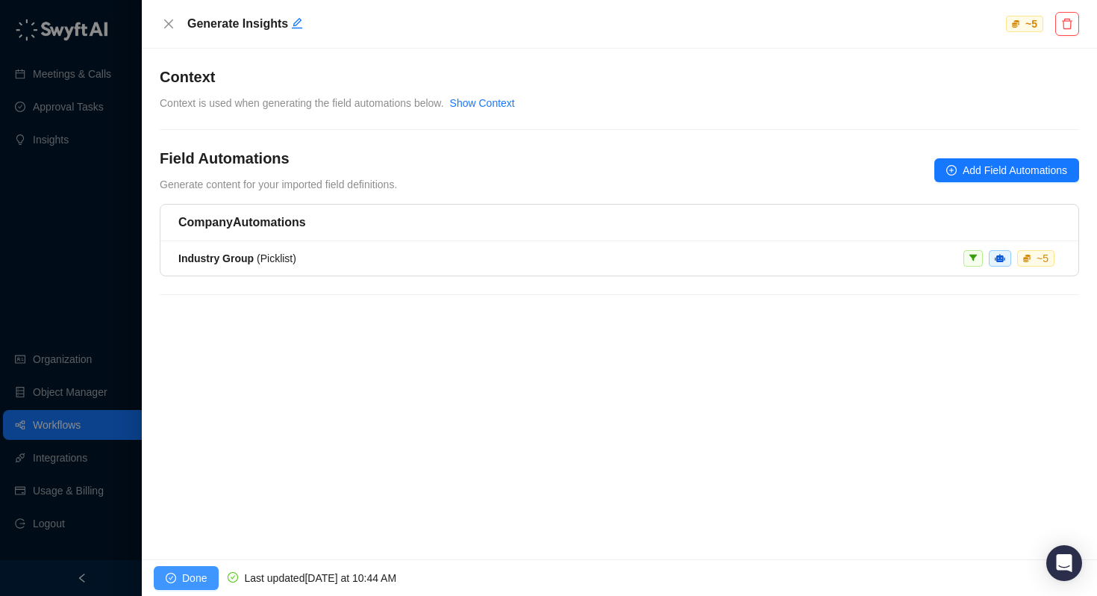
click at [187, 574] on span "Done" at bounding box center [194, 578] width 25 height 16
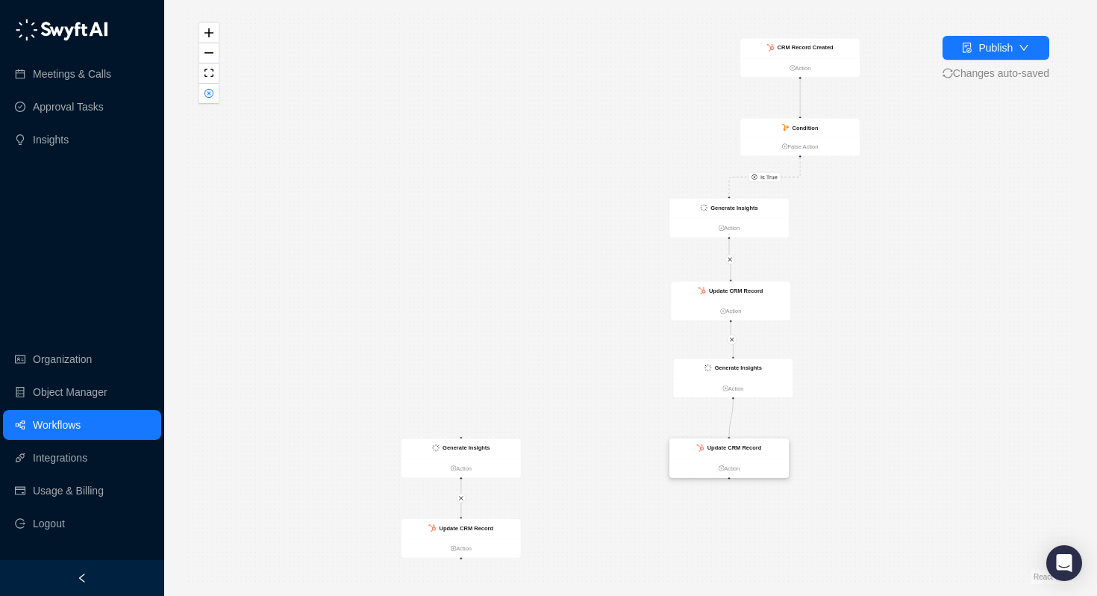
drag, startPoint x: 733, startPoint y: 398, endPoint x: 732, endPoint y: 440, distance: 41.8
click at [356, 345] on div "CRM Record Created Action Condition False Action Generate Insights Action Updat…" at bounding box center [118, 191] width 475 height 307
click at [746, 446] on strong "Update CRM Record" at bounding box center [740, 443] width 54 height 7
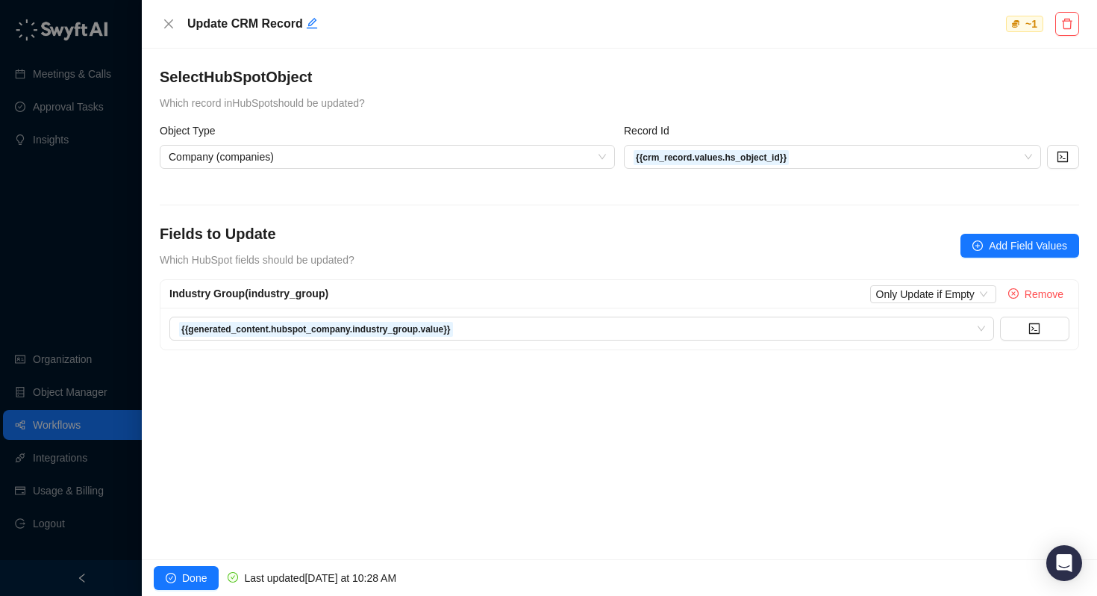
click at [546, 407] on div "Select HubSpot Object Which record in HubSpot should be updated? Object Type Co…" at bounding box center [619, 304] width 955 height 511
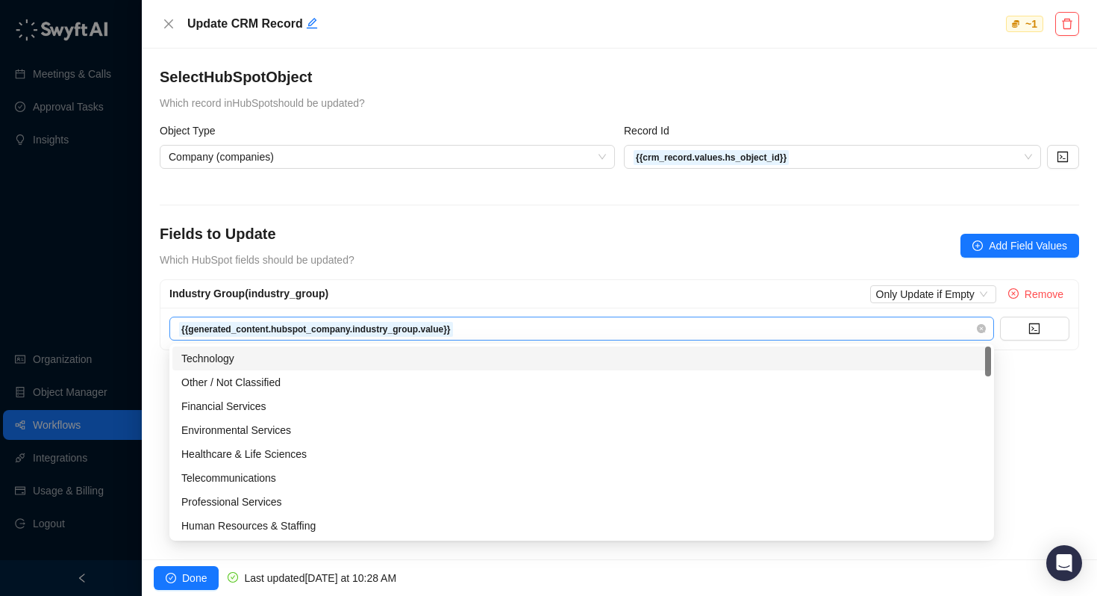
click at [502, 335] on span "{{generated_content.hubspot_company.industry_group.value}}" at bounding box center [581, 328] width 807 height 22
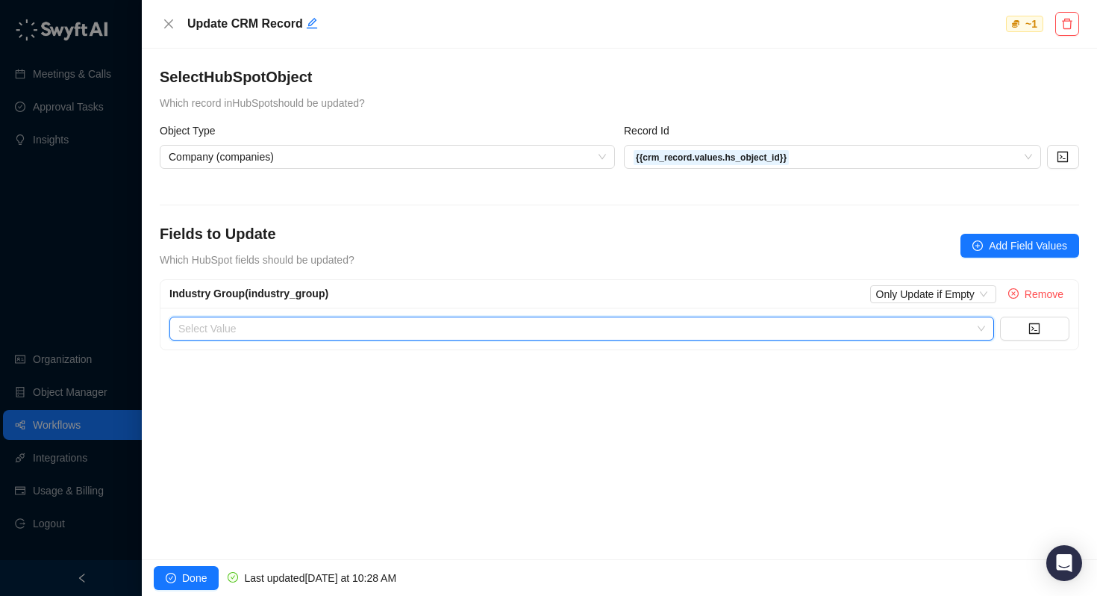
click at [884, 328] on input "search" at bounding box center [577, 328] width 798 height 22
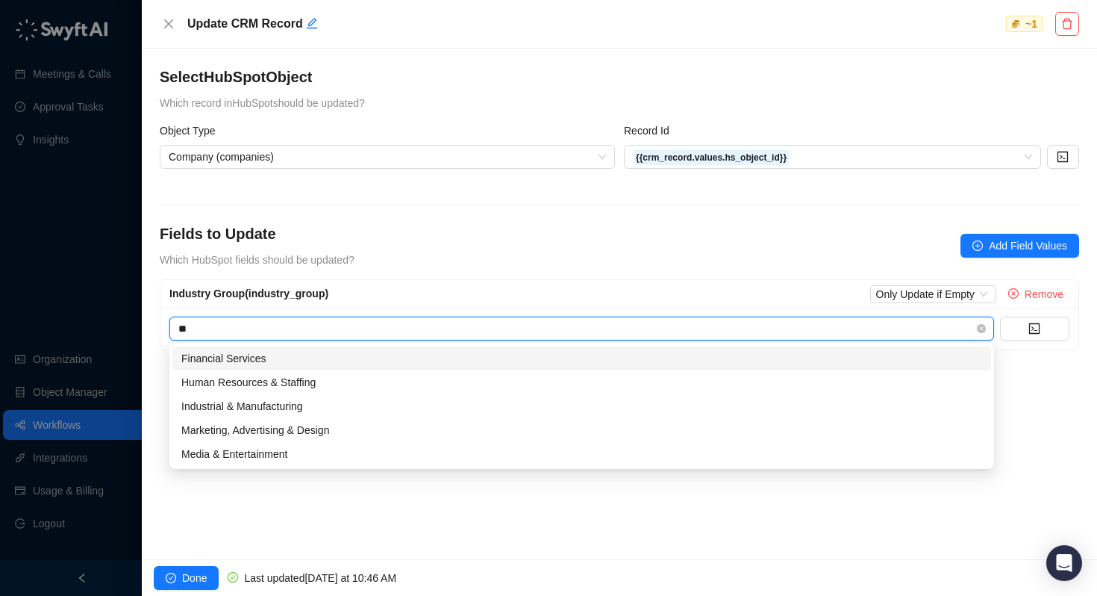
type input "*"
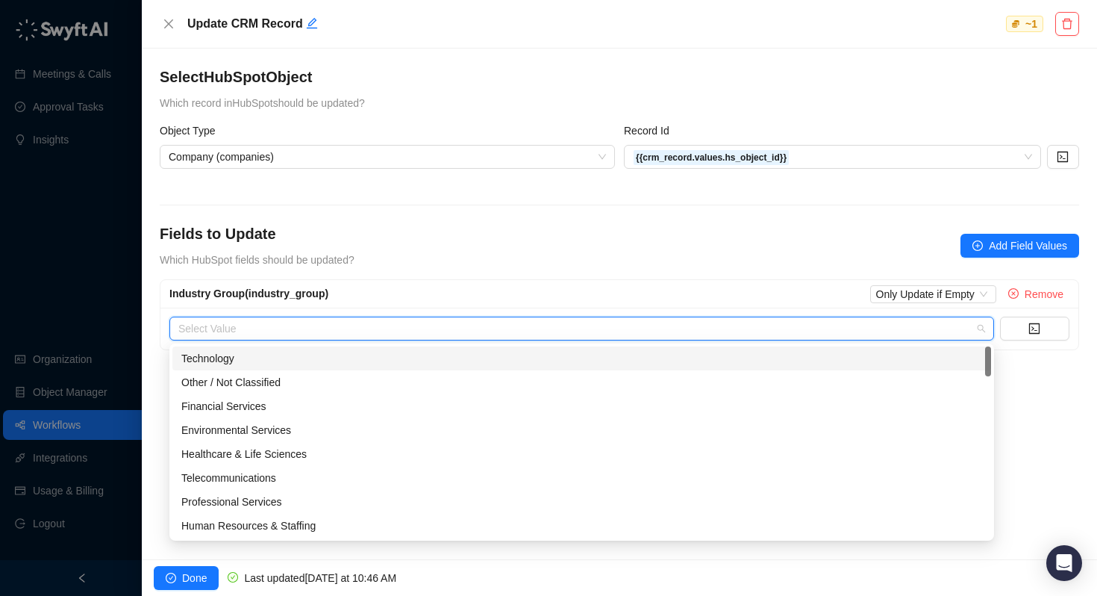
click at [676, 217] on form "Object Type Company (companies) Record Id {{crm_record.values.hs_object_id}} Fi…" at bounding box center [620, 236] width 920 height 228
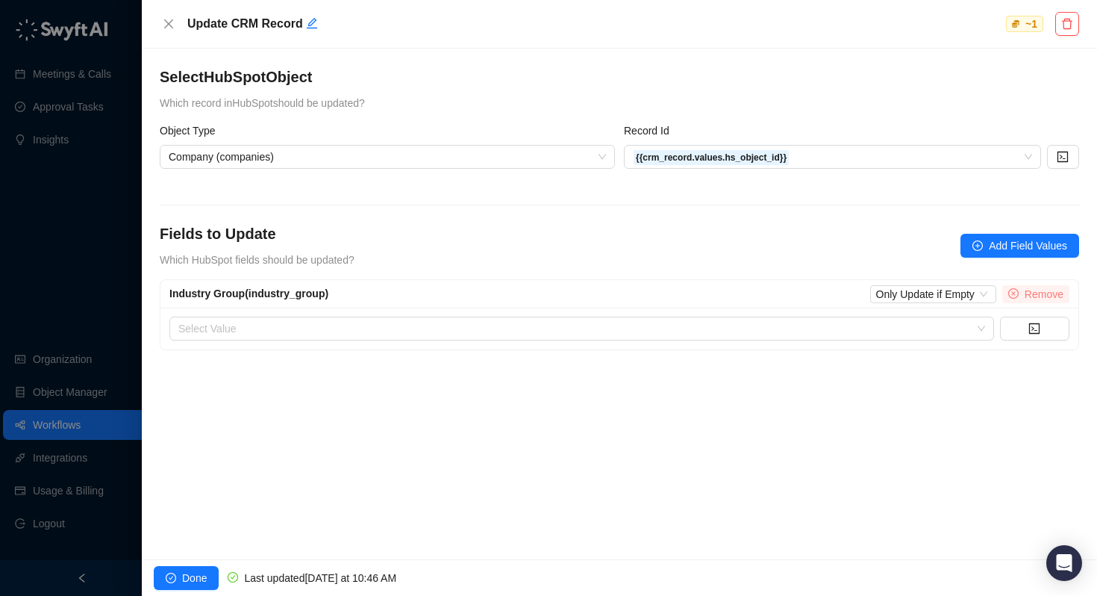
click at [1038, 293] on span "Remove" at bounding box center [1044, 294] width 39 height 16
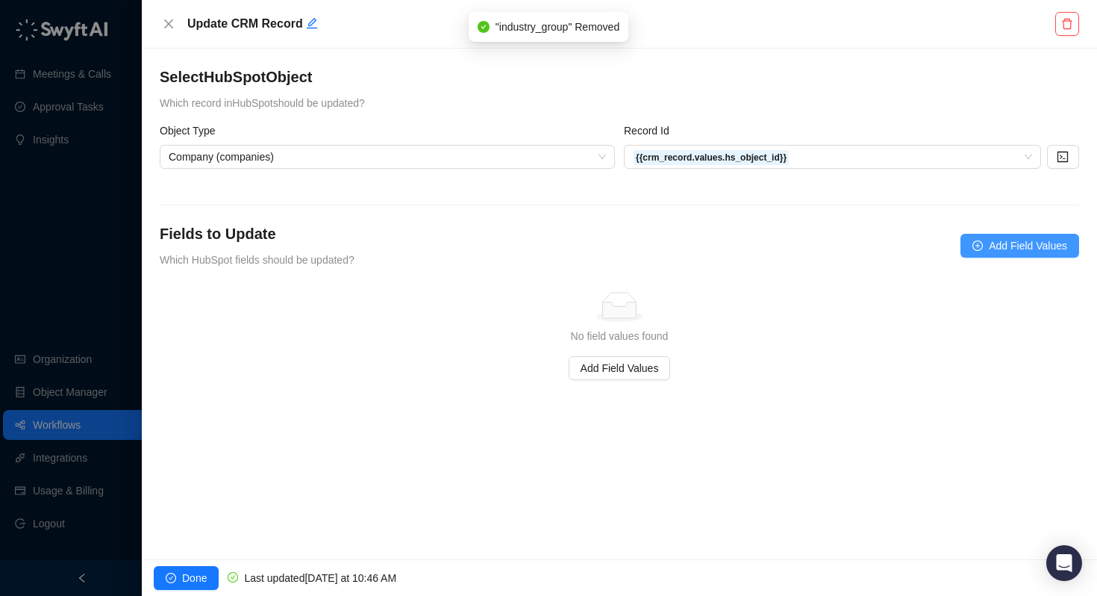
click at [1018, 246] on span "Add Field Values" at bounding box center [1028, 245] width 78 height 16
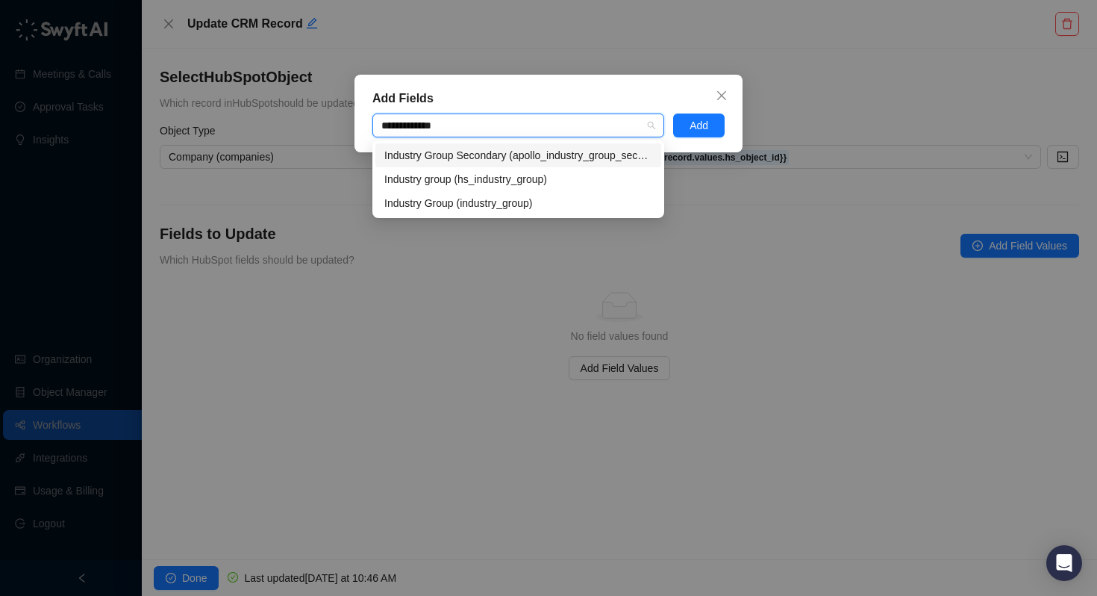
type input "**********"
click at [439, 202] on div "Industry Group (industry_group)" at bounding box center [518, 203] width 268 height 16
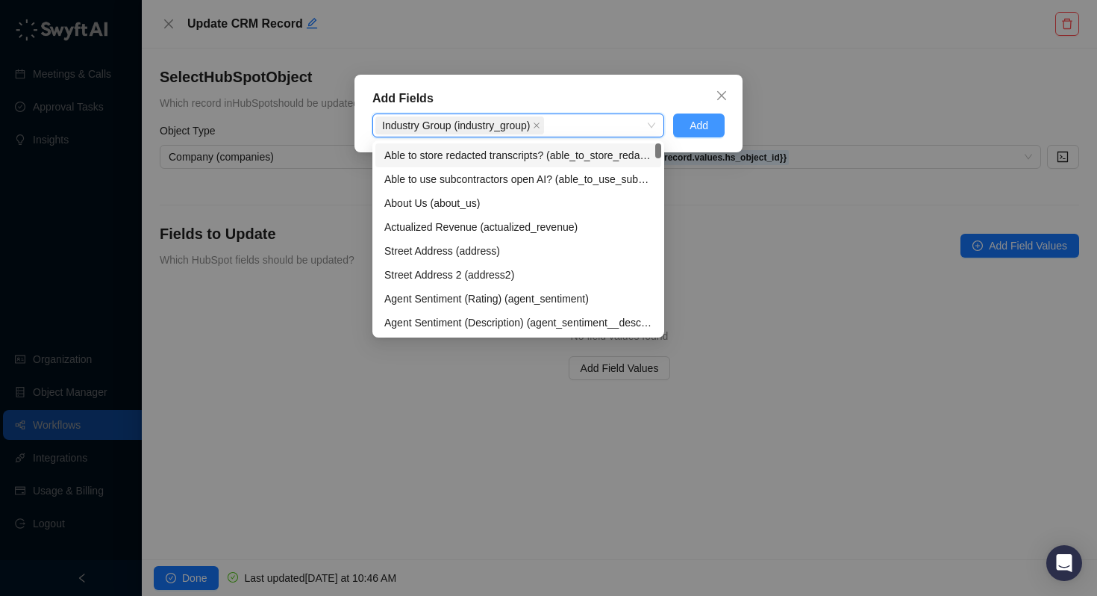
click at [704, 126] on span "Add" at bounding box center [699, 125] width 19 height 16
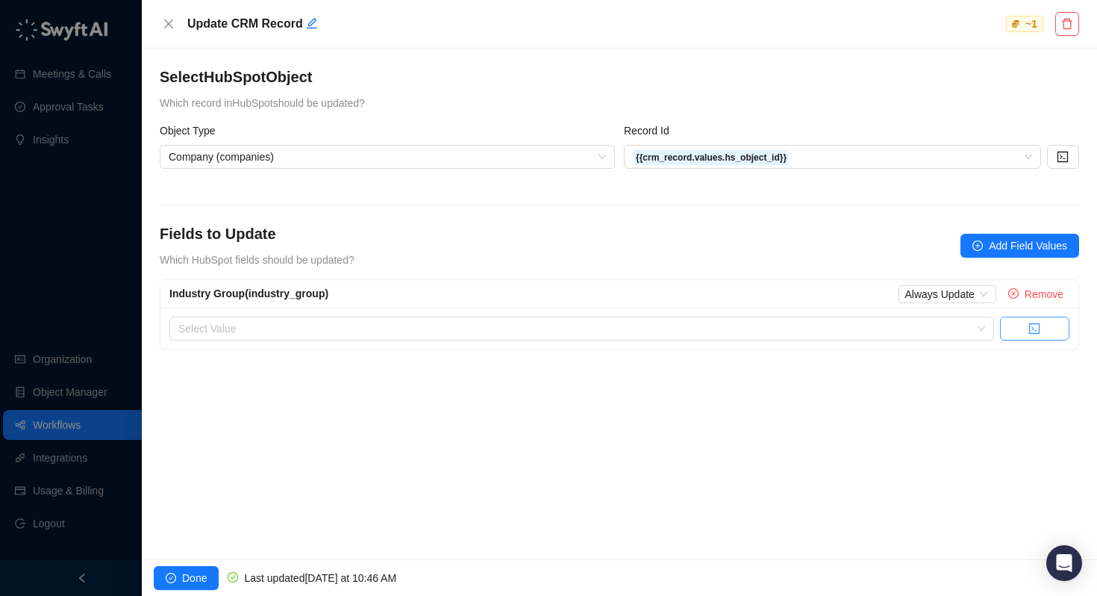
click at [1026, 322] on button "button" at bounding box center [1034, 328] width 69 height 24
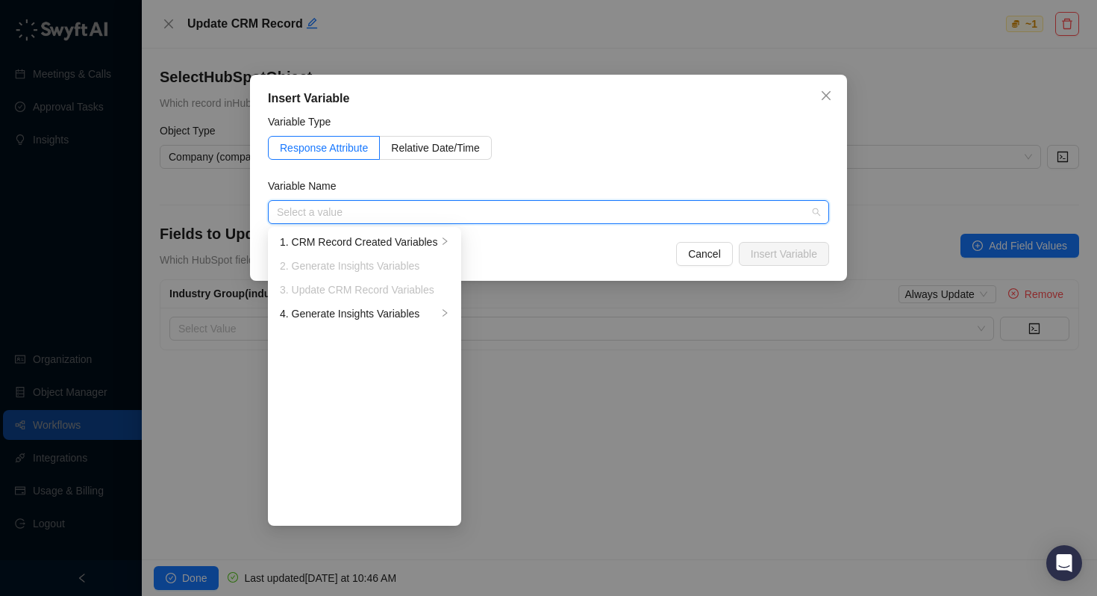
click at [329, 275] on li "2. Generate Insights Variables" at bounding box center [364, 266] width 187 height 24
click at [342, 314] on div "4. Generate Insights Variables" at bounding box center [358, 313] width 157 height 16
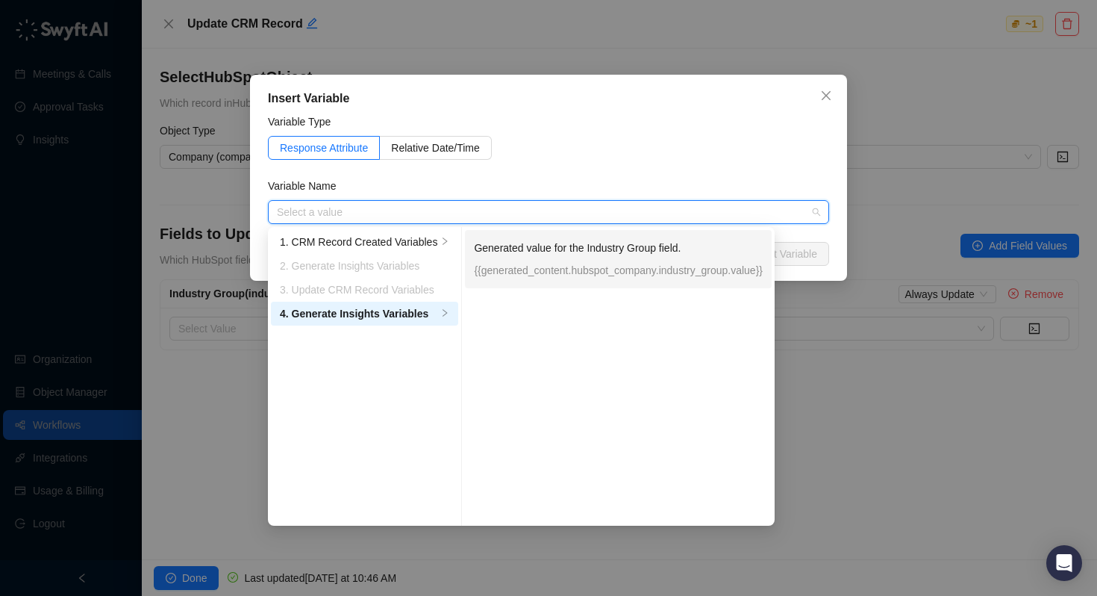
click at [564, 243] on p "Generated value for the Industry Group field." at bounding box center [618, 248] width 289 height 16
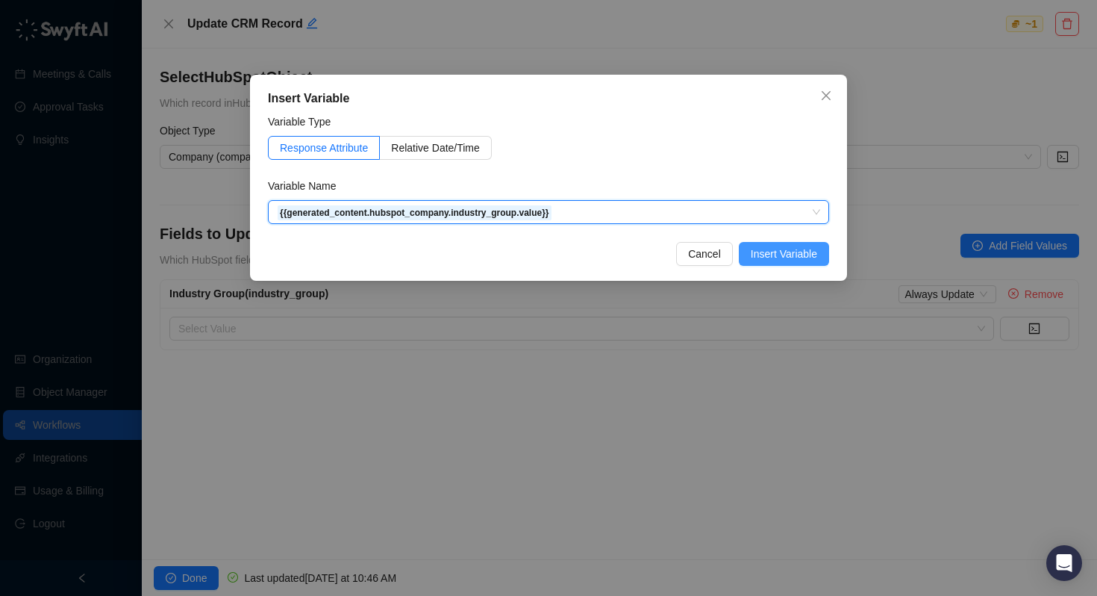
click at [801, 259] on span "Insert Variable" at bounding box center [784, 254] width 66 height 16
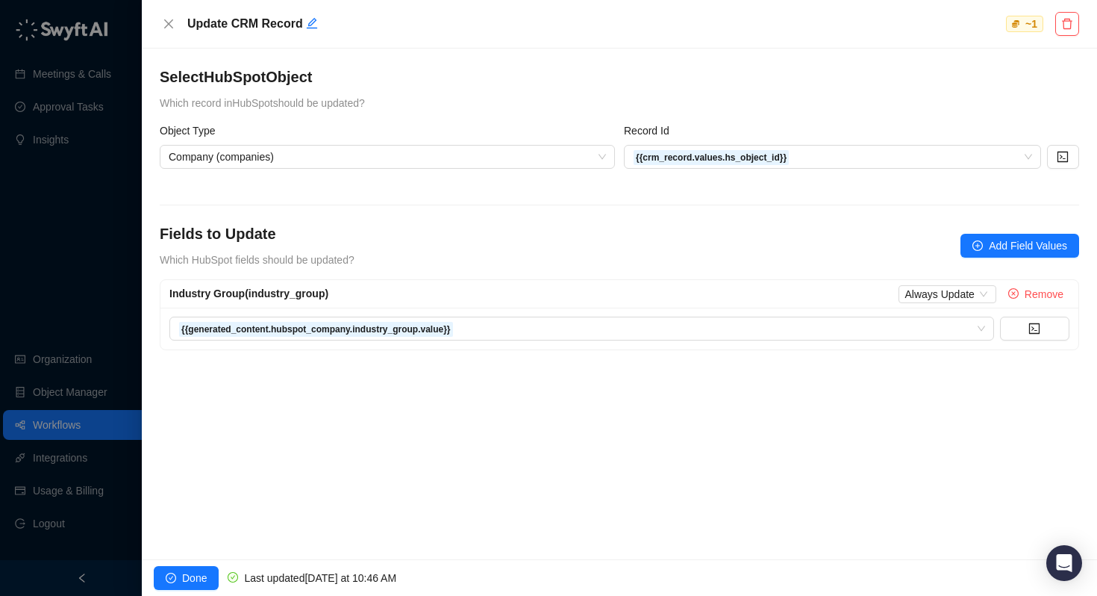
click at [174, 592] on div "Done Last updated Today at 10:46 AM" at bounding box center [619, 577] width 955 height 37
click at [184, 573] on span "Done" at bounding box center [194, 578] width 25 height 16
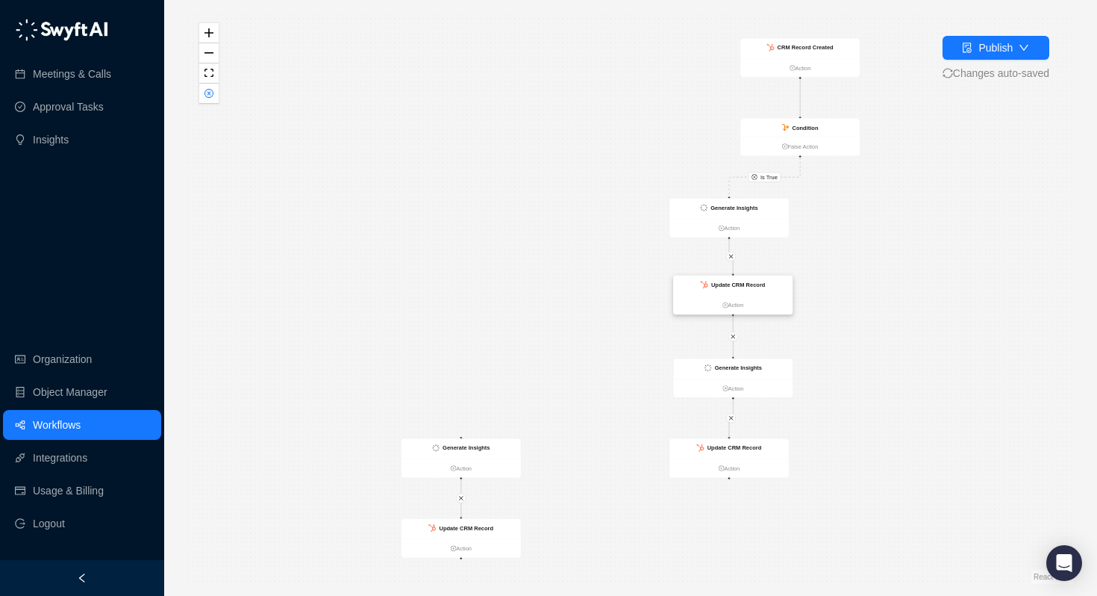
drag, startPoint x: 481, startPoint y: 289, endPoint x: 749, endPoint y: 286, distance: 268.0
click at [749, 286] on strong "Update CRM Record" at bounding box center [738, 284] width 54 height 7
click at [729, 444] on strong "Update CRM Record" at bounding box center [735, 447] width 54 height 7
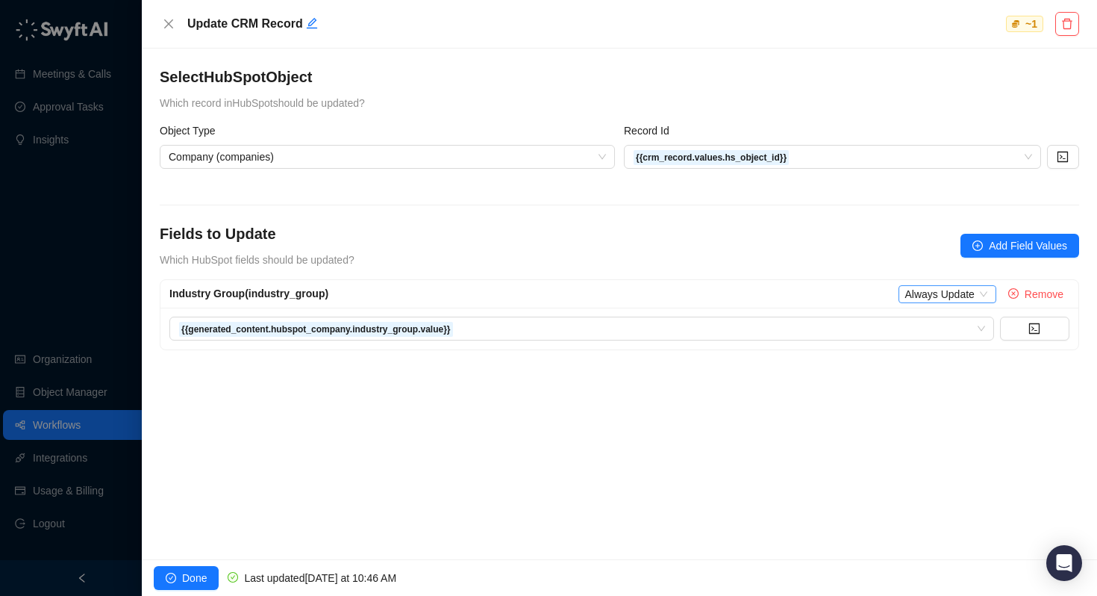
click at [936, 293] on span "Always Update" at bounding box center [947, 294] width 85 height 16
click at [924, 342] on div "Only Update if Empty" at bounding box center [959, 345] width 99 height 16
click at [184, 578] on span "Done" at bounding box center [194, 578] width 25 height 16
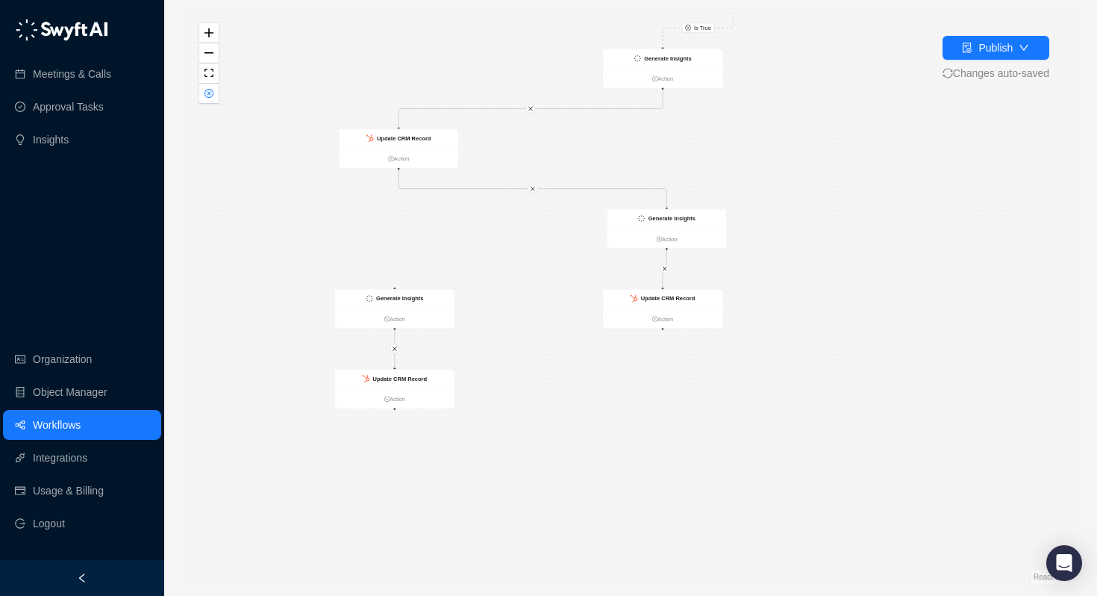
drag, startPoint x: 525, startPoint y: 402, endPoint x: 458, endPoint y: 249, distance: 166.4
click at [458, 249] on div "Is True CRM Record Created Action Condition False Action Generate Insights Acti…" at bounding box center [630, 298] width 885 height 572
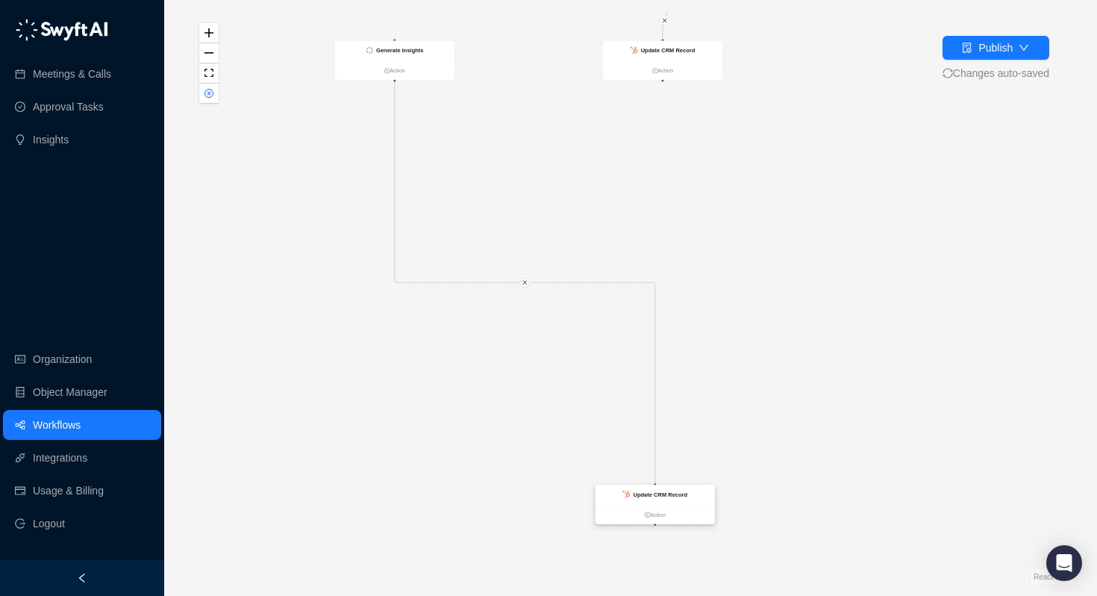
drag, startPoint x: 393, startPoint y: 374, endPoint x: 652, endPoint y: 496, distance: 286.5
click at [652, 496] on strong "Update CRM Record" at bounding box center [661, 494] width 54 height 7
drag, startPoint x: 419, startPoint y: 58, endPoint x: 674, endPoint y: 300, distance: 351.1
click at [674, 300] on div "Generate Insights" at bounding box center [649, 293] width 119 height 20
click at [671, 294] on strong "Generate Insights" at bounding box center [654, 292] width 47 height 7
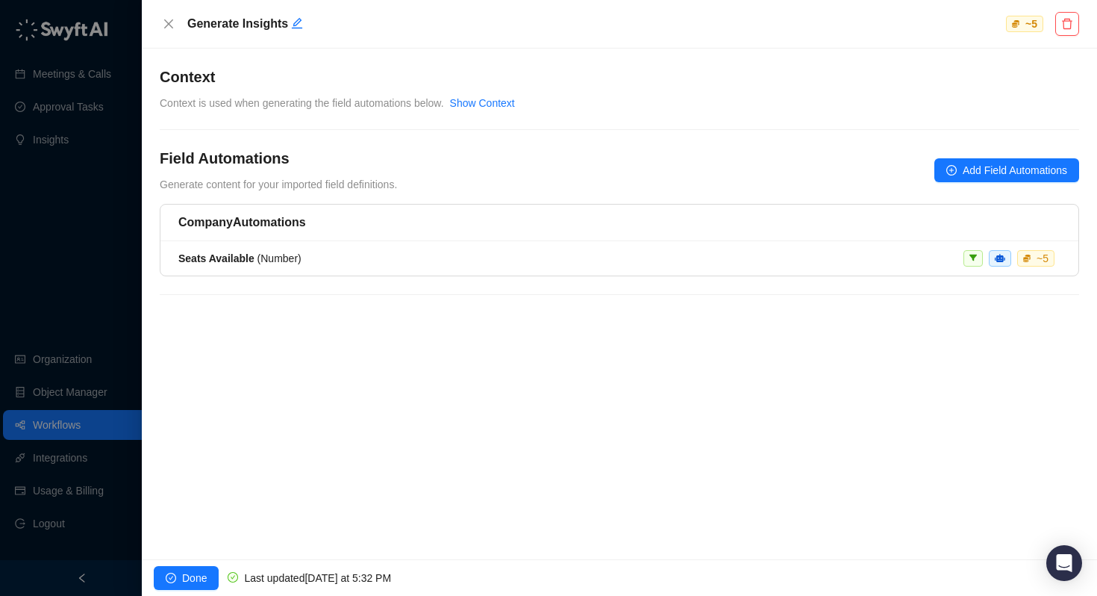
click at [244, 249] on li "Seats Available ( Number ) ~ 5" at bounding box center [619, 258] width 918 height 34
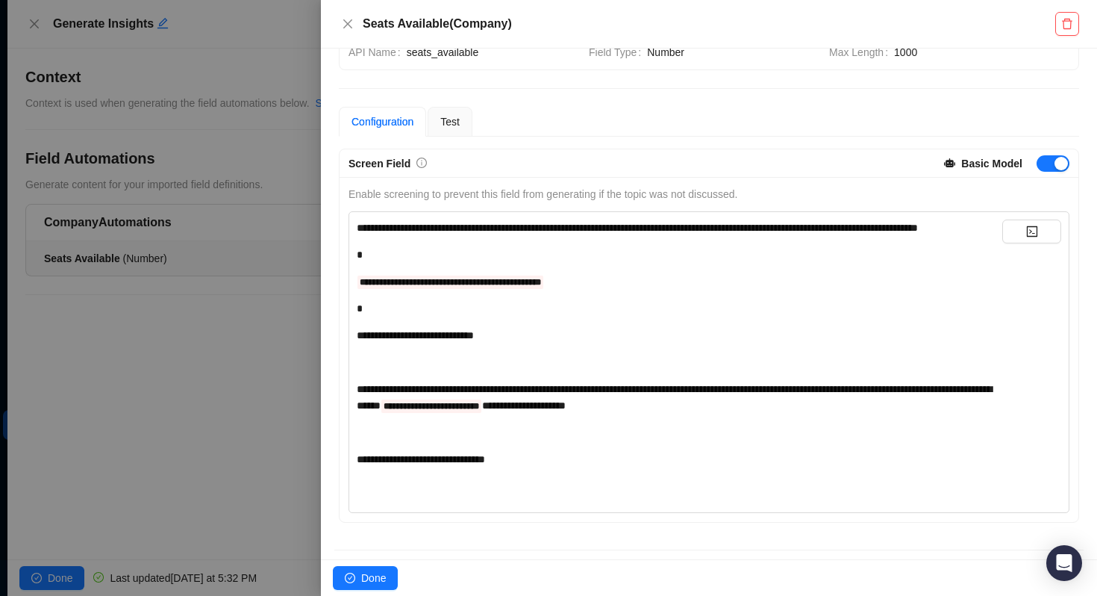
scroll to position [75, 0]
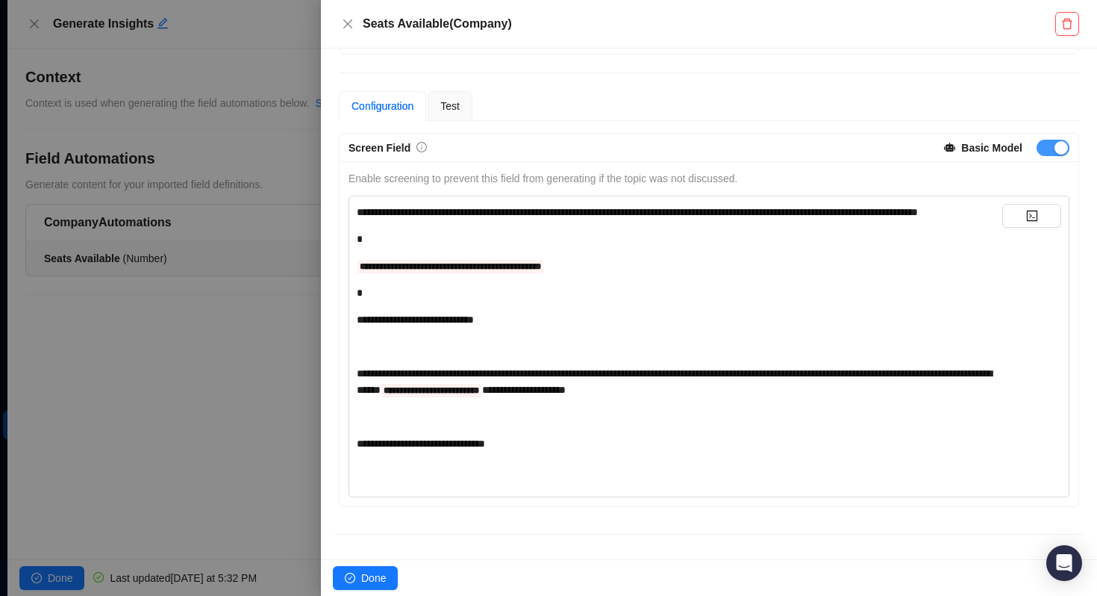
click at [1061, 152] on div "button" at bounding box center [1061, 147] width 13 height 13
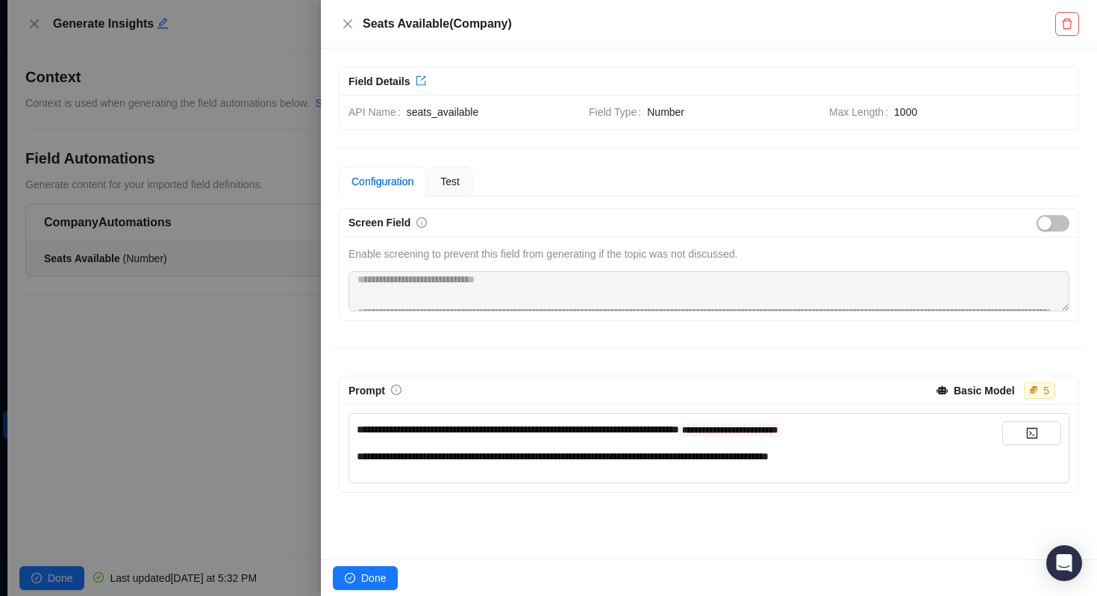
scroll to position [0, 0]
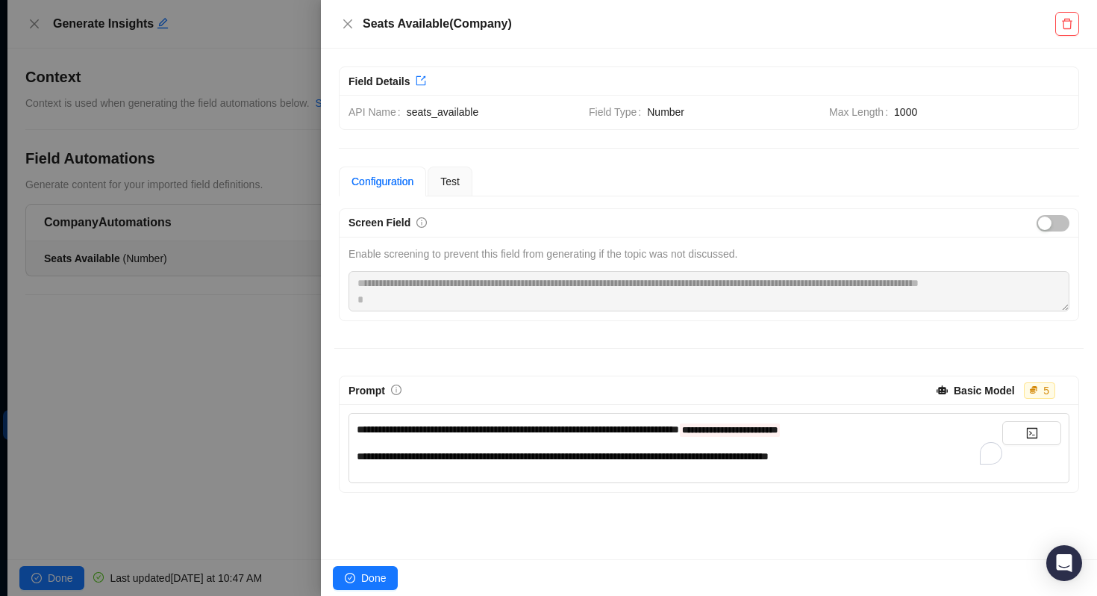
click at [914, 434] on div "**********" at bounding box center [680, 429] width 646 height 16
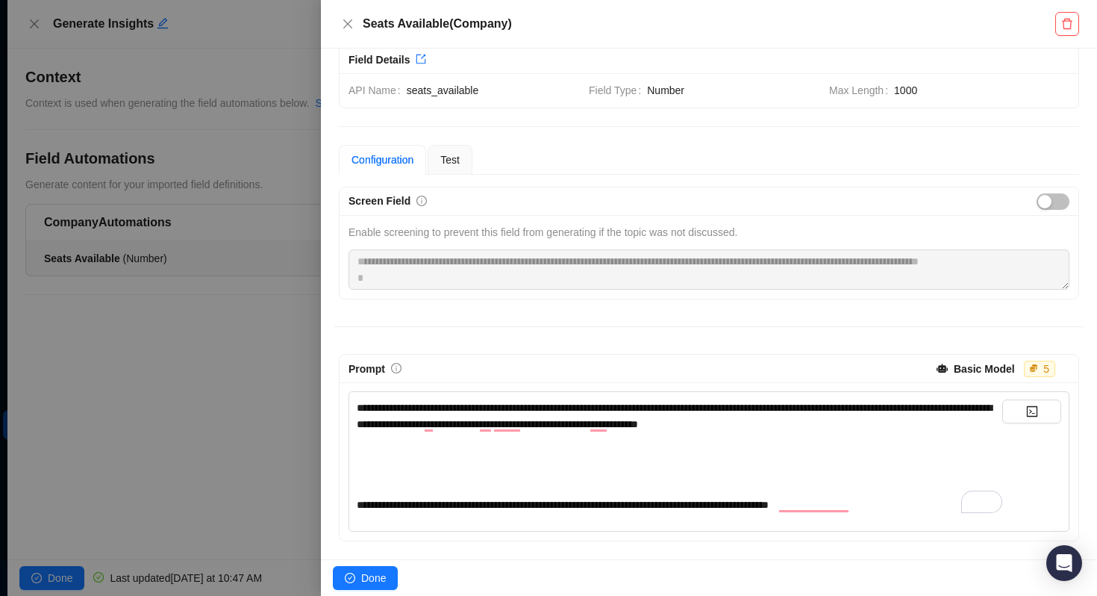
scroll to position [22, 0]
click at [782, 408] on span "**********" at bounding box center [674, 415] width 635 height 27
drag, startPoint x: 809, startPoint y: 408, endPoint x: 785, endPoint y: 408, distance: 24.6
click at [785, 408] on span "**********" at bounding box center [674, 415] width 635 height 27
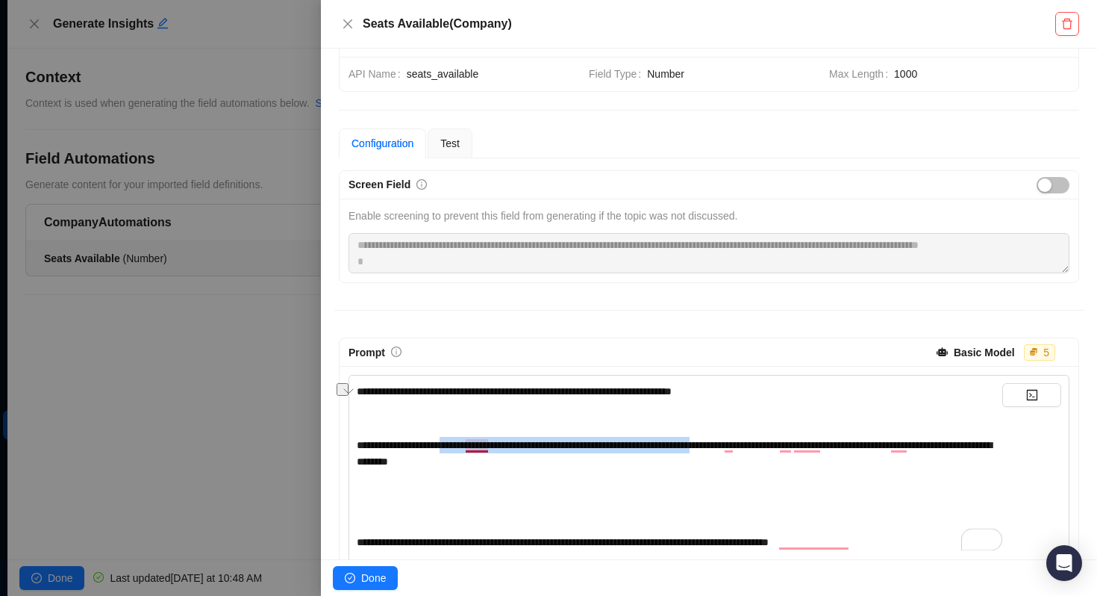
drag, startPoint x: 766, startPoint y: 446, endPoint x: 462, endPoint y: 443, distance: 303.8
click at [462, 443] on span "**********" at bounding box center [674, 453] width 635 height 27
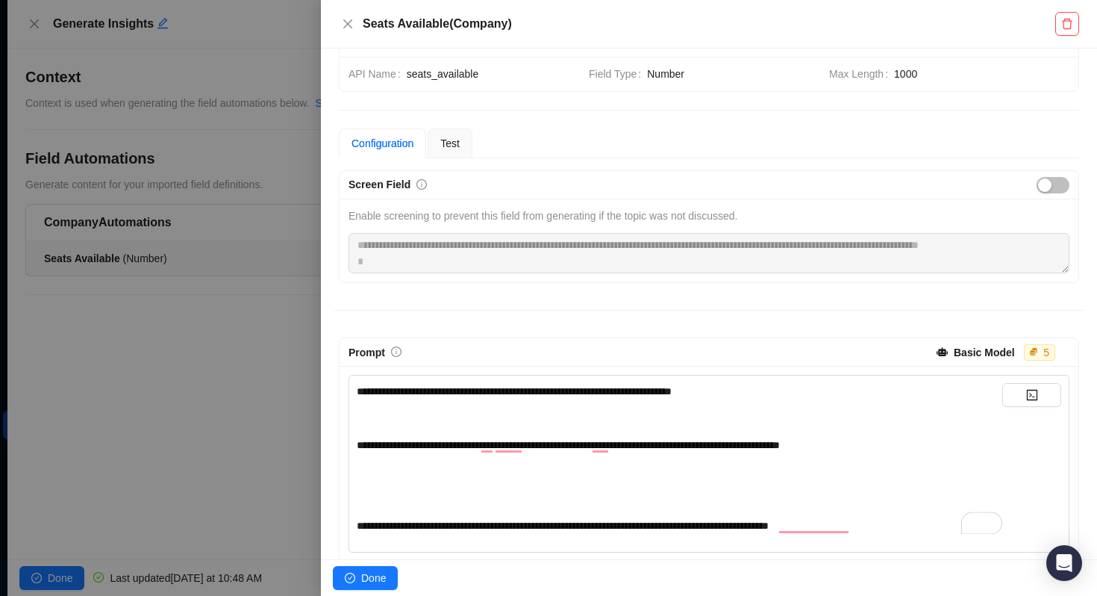
click at [896, 446] on div "**********" at bounding box center [680, 445] width 646 height 16
click at [897, 443] on div "**********" at bounding box center [680, 445] width 646 height 16
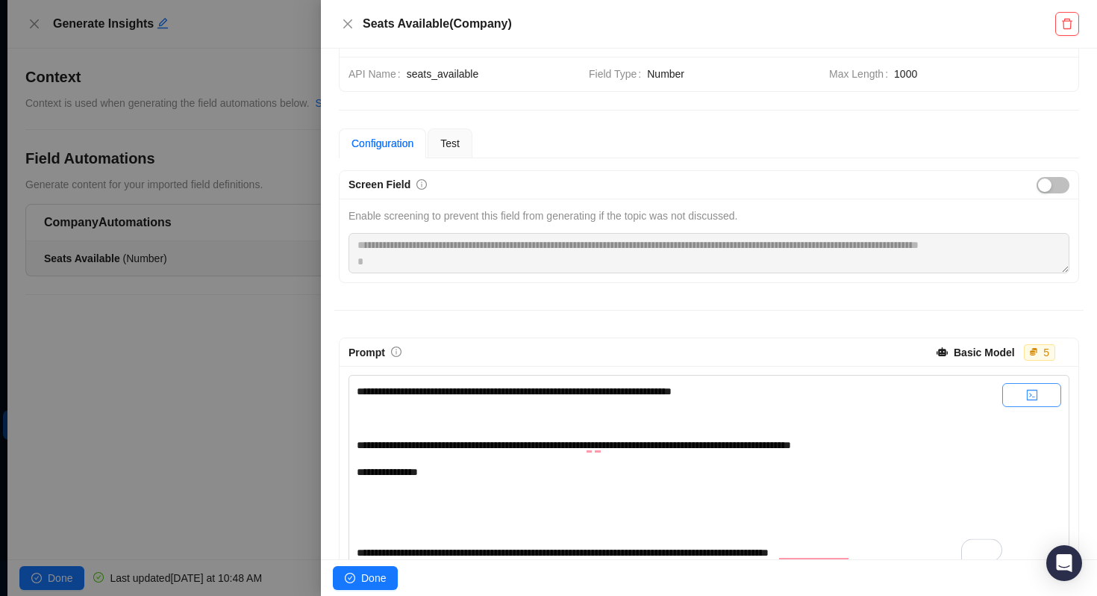
click at [1041, 390] on button "button" at bounding box center [1031, 395] width 59 height 24
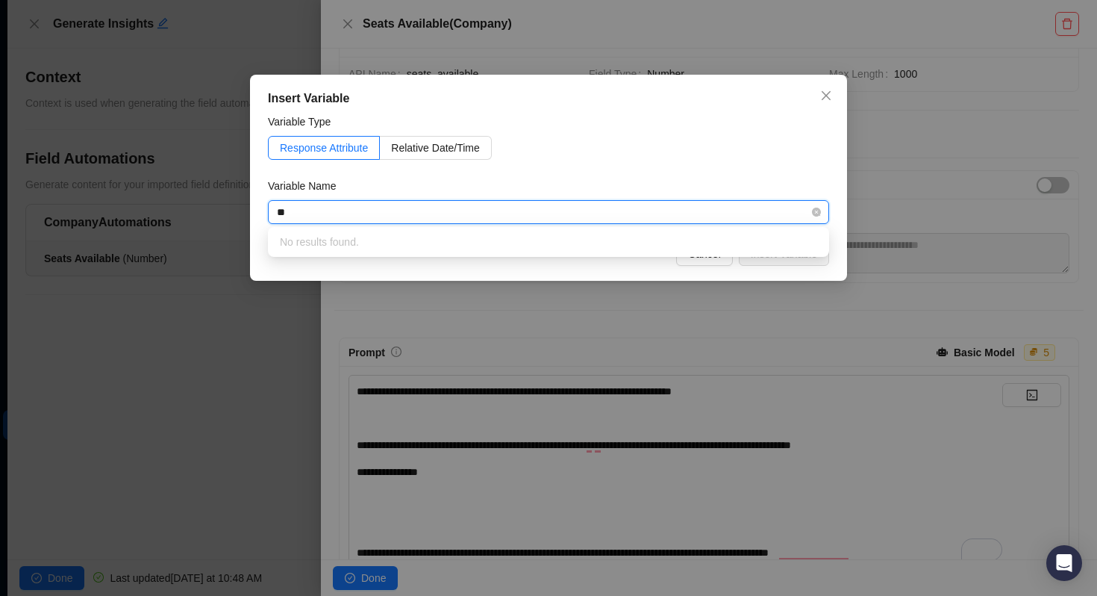
type input "*"
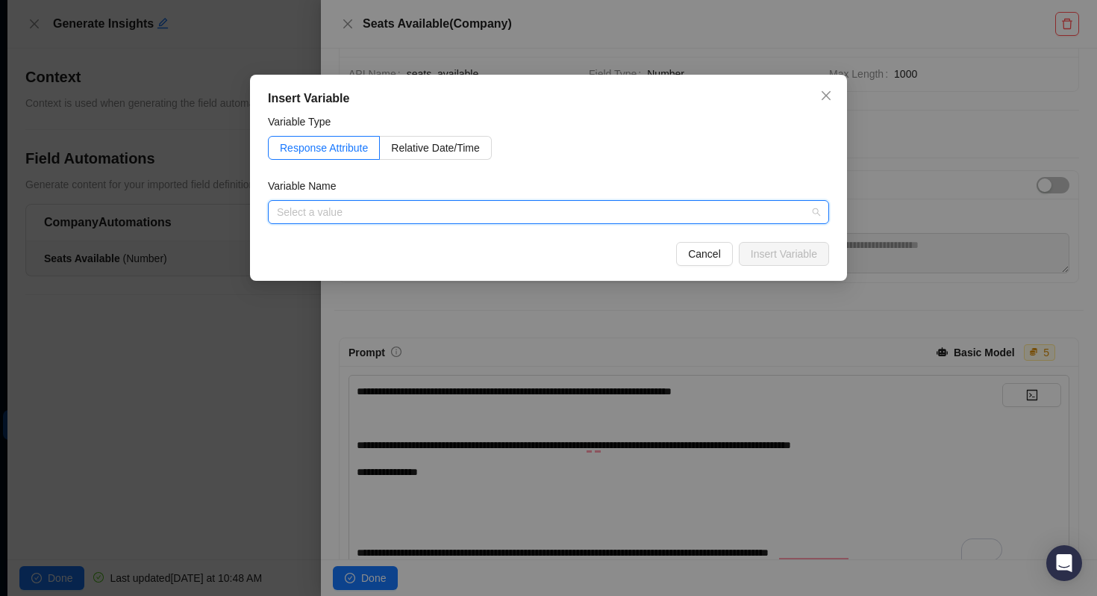
click at [456, 214] on input "search" at bounding box center [544, 212] width 534 height 22
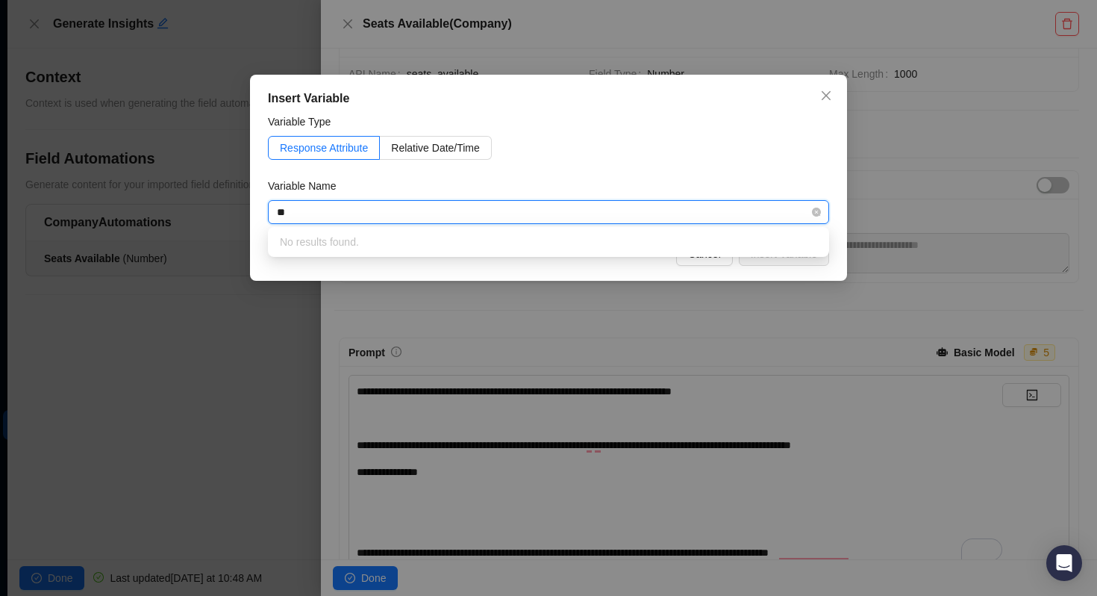
type input "*"
click at [834, 99] on span "Close" at bounding box center [826, 96] width 24 height 12
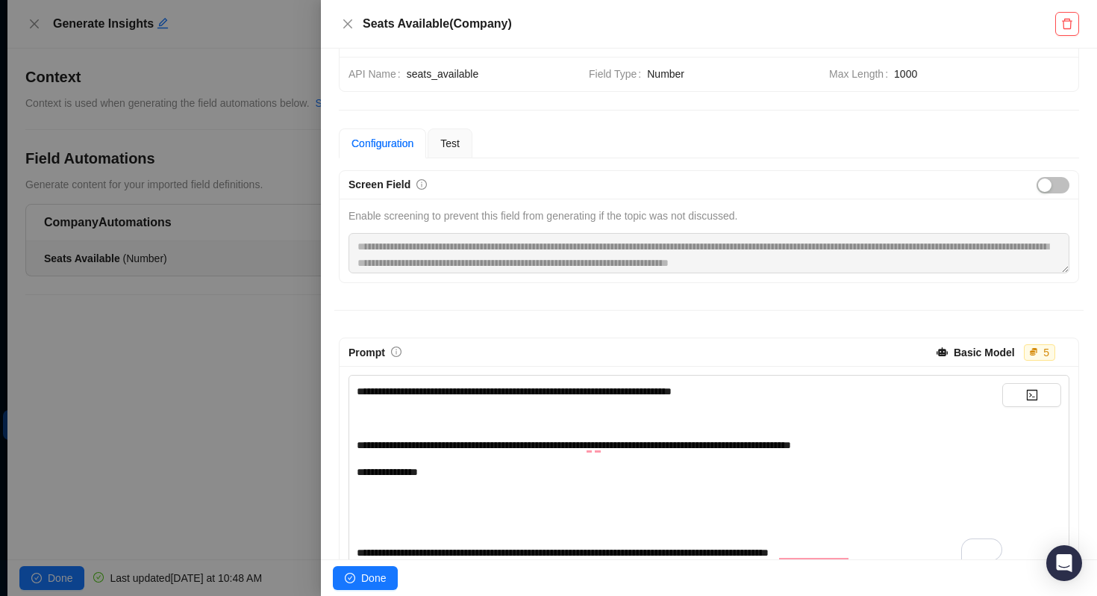
scroll to position [106, 0]
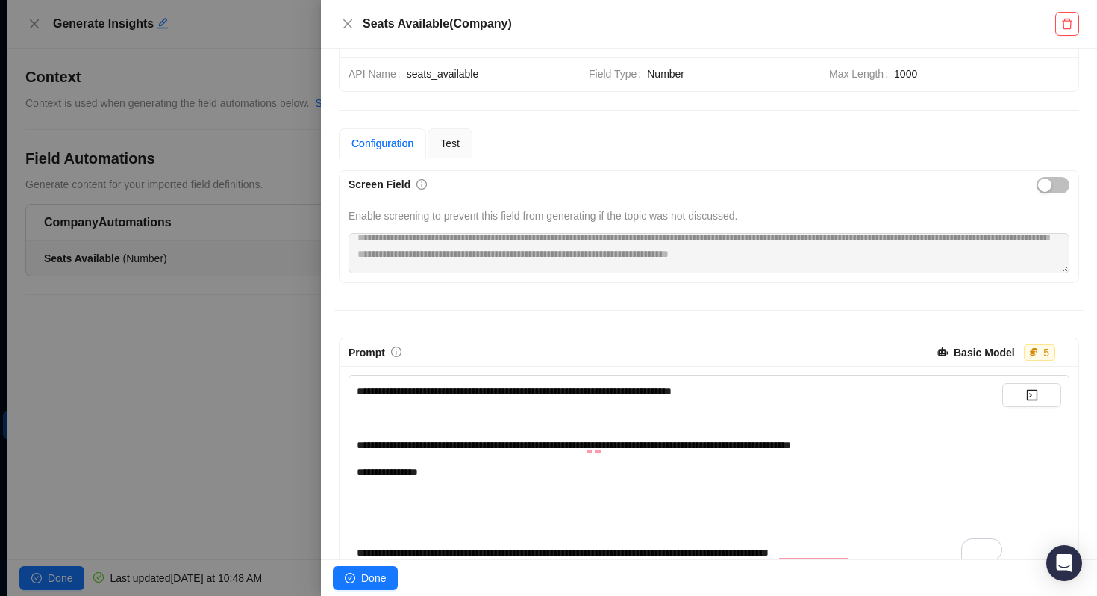
click at [511, 448] on span "**********" at bounding box center [574, 445] width 434 height 10
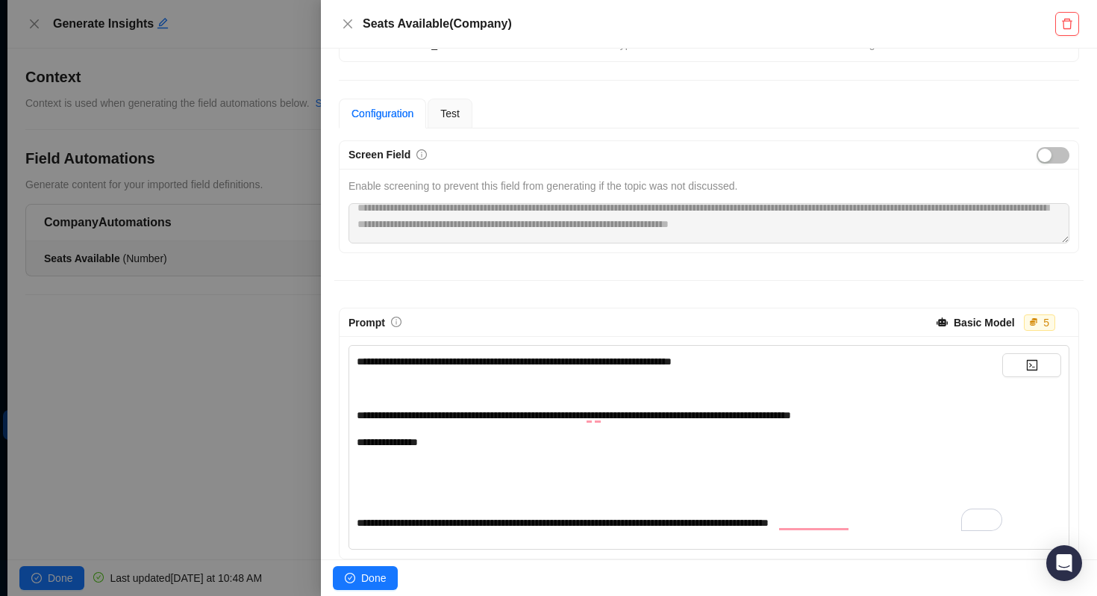
scroll to position [76, 0]
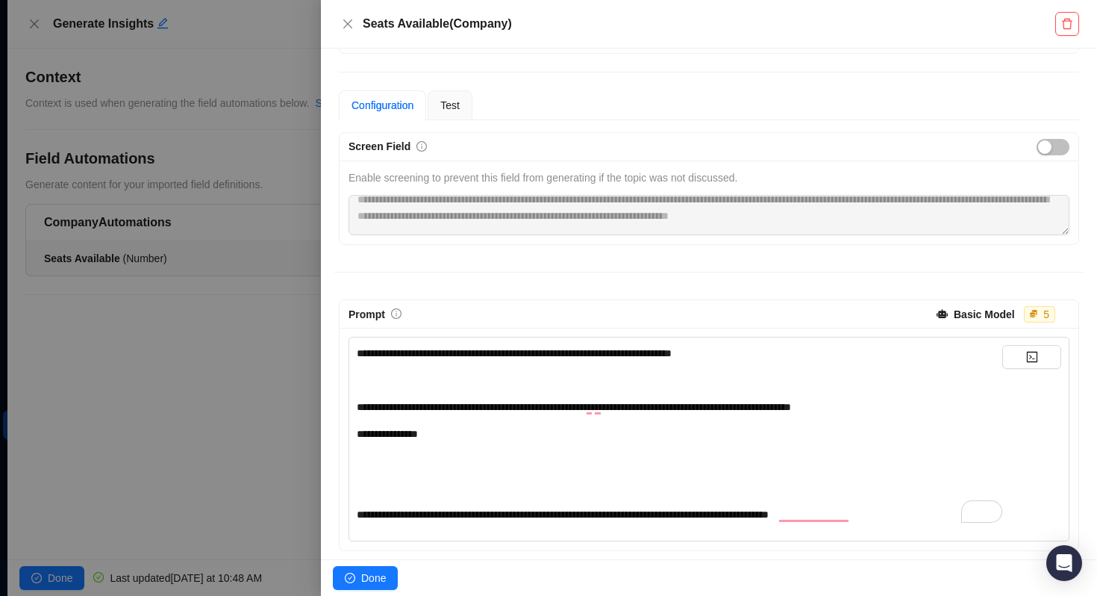
click at [672, 351] on span "**********" at bounding box center [514, 353] width 315 height 10
click at [672, 352] on span "**********" at bounding box center [514, 353] width 315 height 10
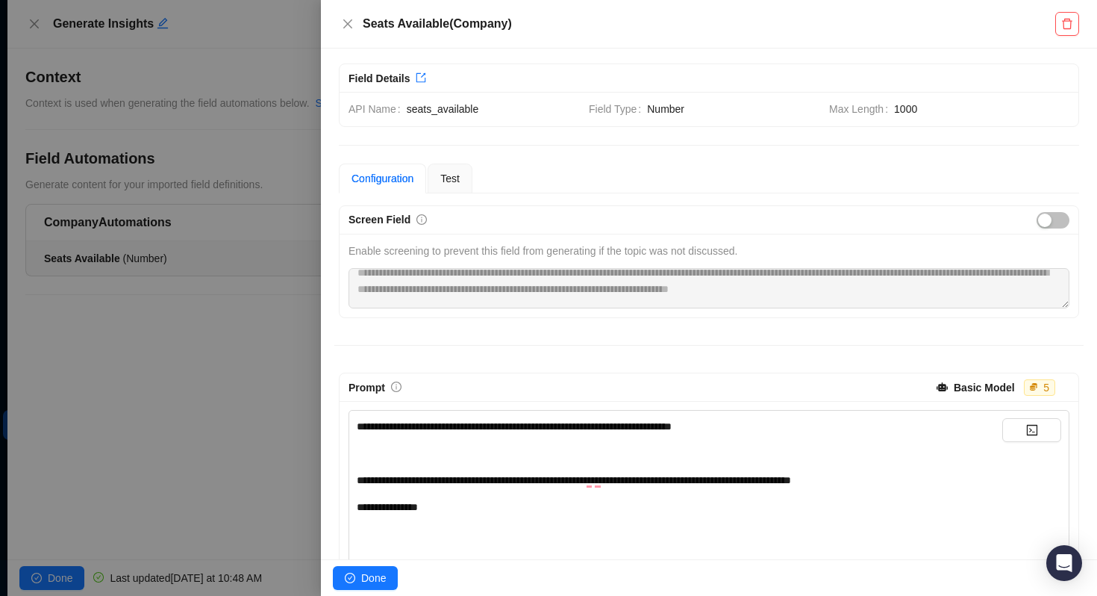
scroll to position [0, 0]
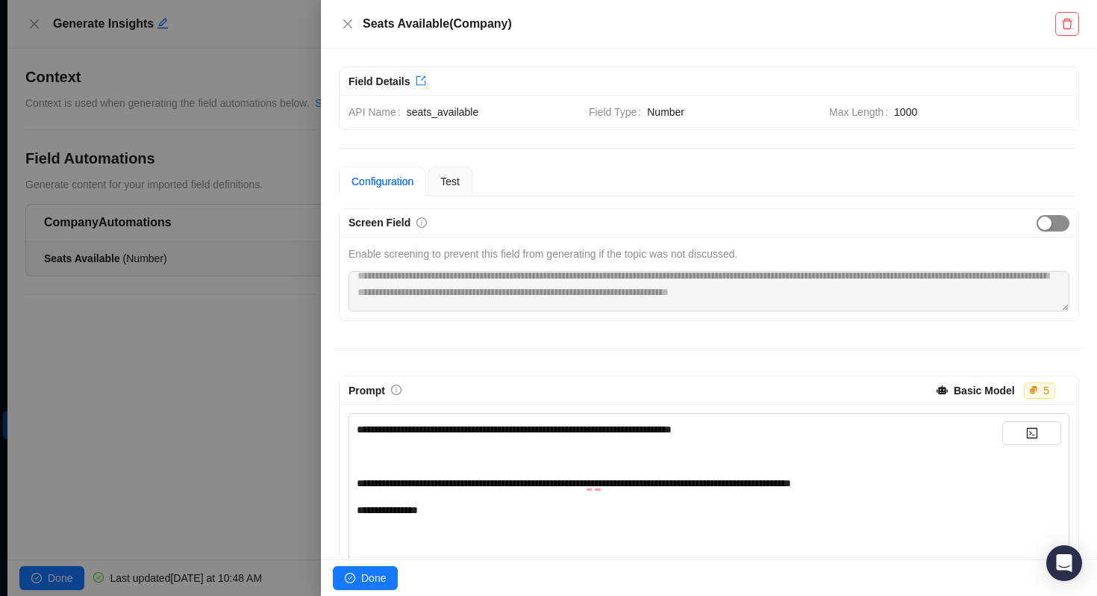
click at [1052, 225] on span "button" at bounding box center [1053, 223] width 33 height 16
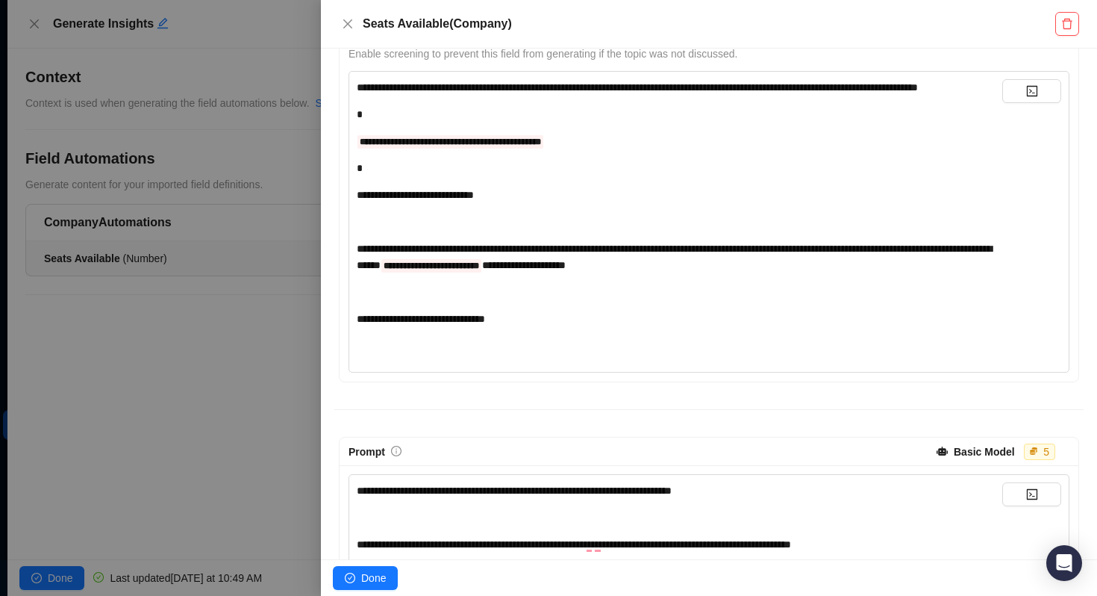
scroll to position [166, 0]
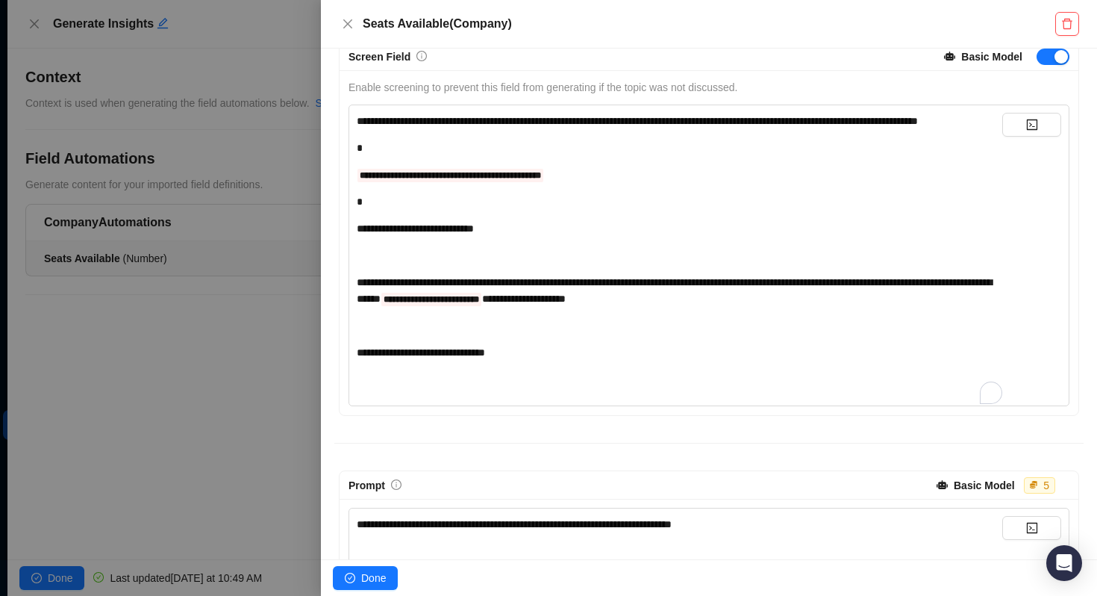
click at [875, 228] on div "**********" at bounding box center [680, 250] width 646 height 275
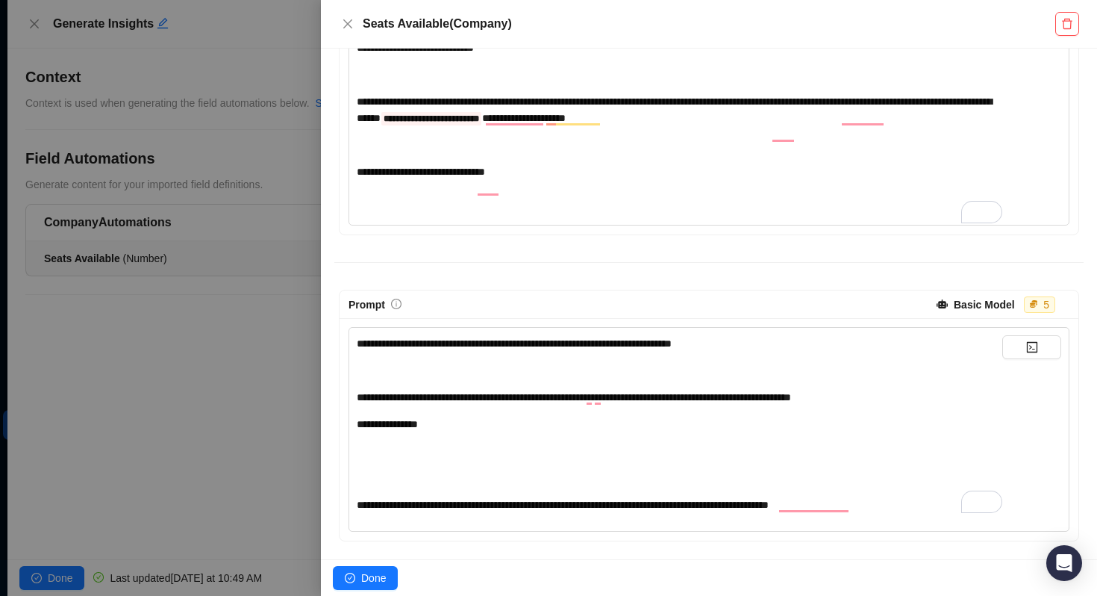
scroll to position [364, 0]
click at [1044, 347] on button "button" at bounding box center [1031, 347] width 59 height 24
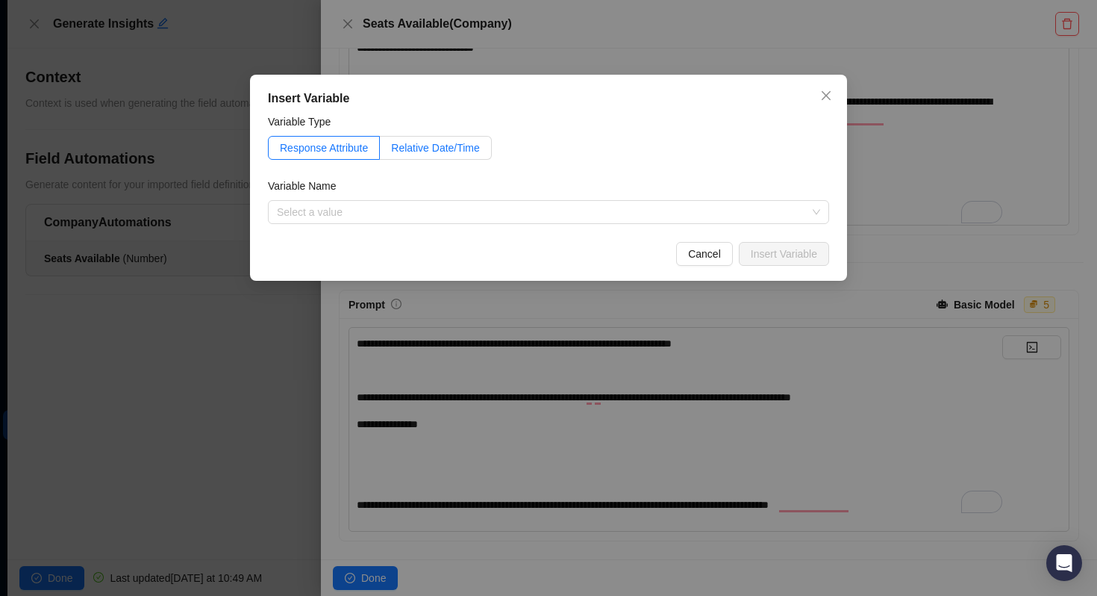
click at [405, 149] on span "Relative Date/Time" at bounding box center [435, 148] width 89 height 12
click at [310, 151] on span "Response Attribute" at bounding box center [324, 148] width 88 height 12
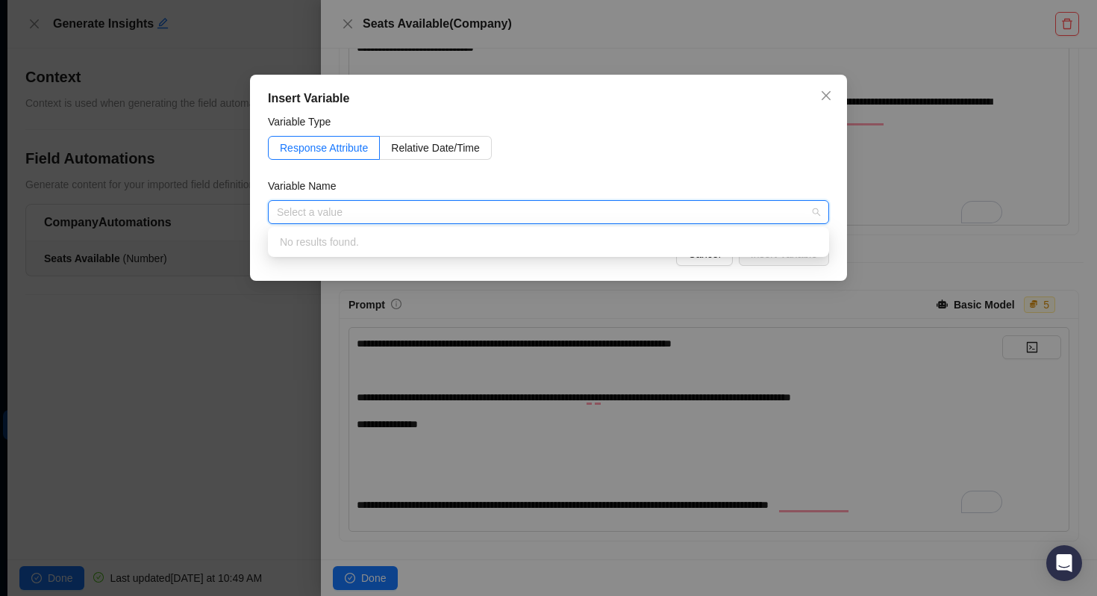
click at [317, 220] on input "search" at bounding box center [544, 212] width 534 height 22
type input "***"
click at [658, 166] on form "Variable Type Response Attribute Relative Date/Time Variable Name Select a valu…" at bounding box center [548, 168] width 561 height 110
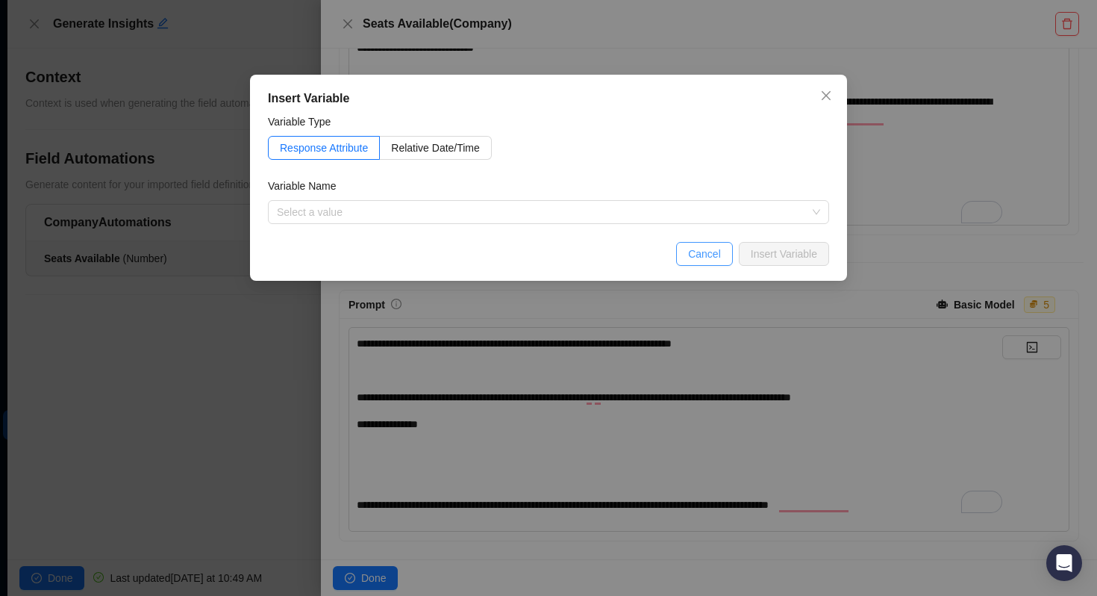
click at [692, 249] on span "Cancel" at bounding box center [704, 254] width 33 height 16
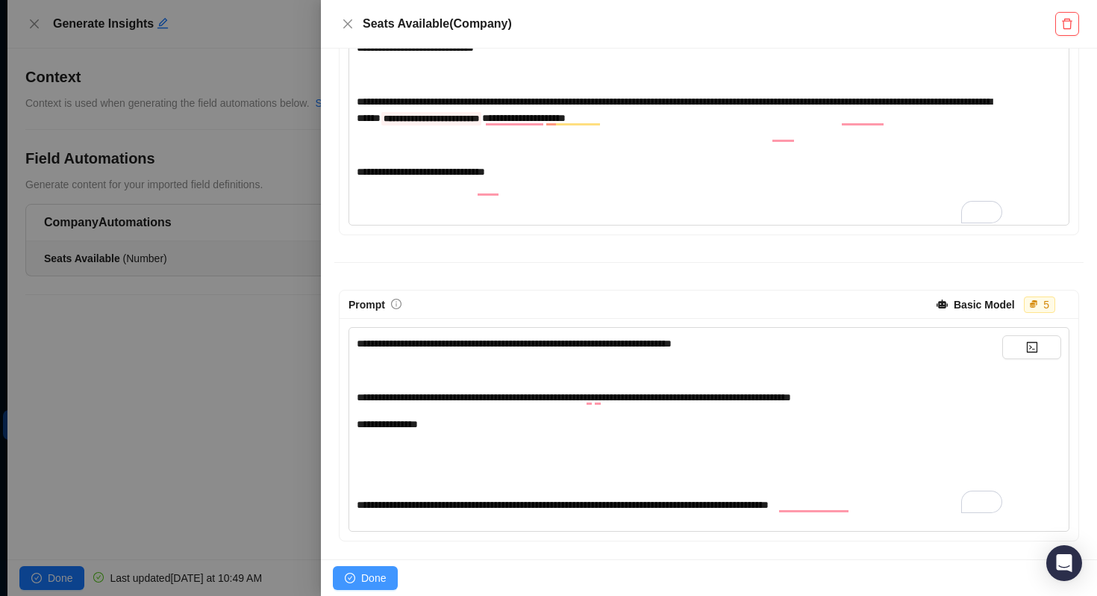
click at [372, 583] on span "Done" at bounding box center [373, 578] width 25 height 16
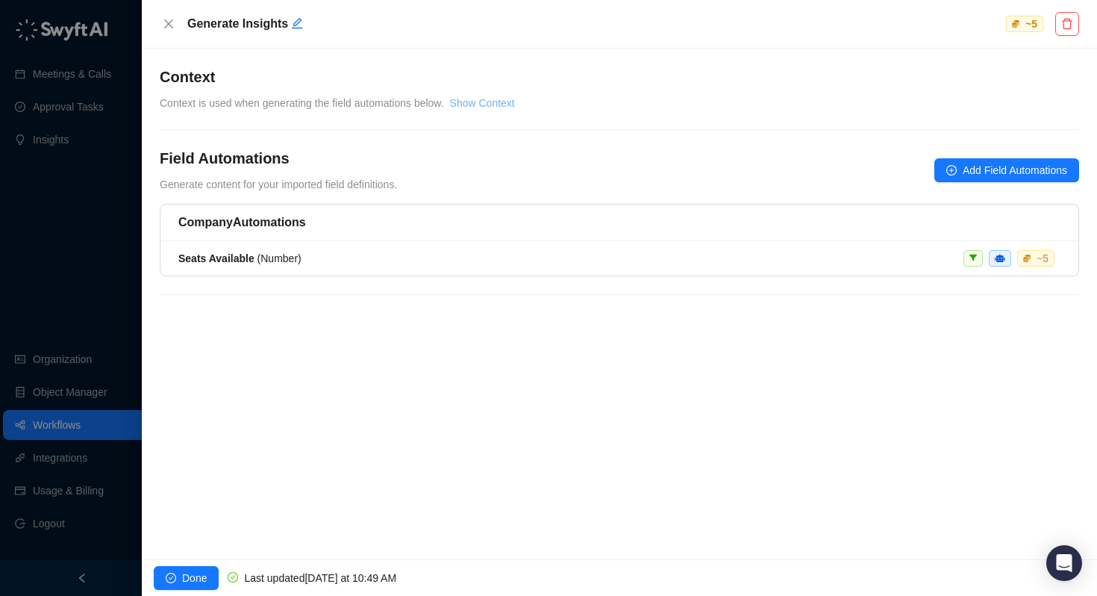
click at [490, 104] on link "Show Context" at bounding box center [482, 103] width 65 height 12
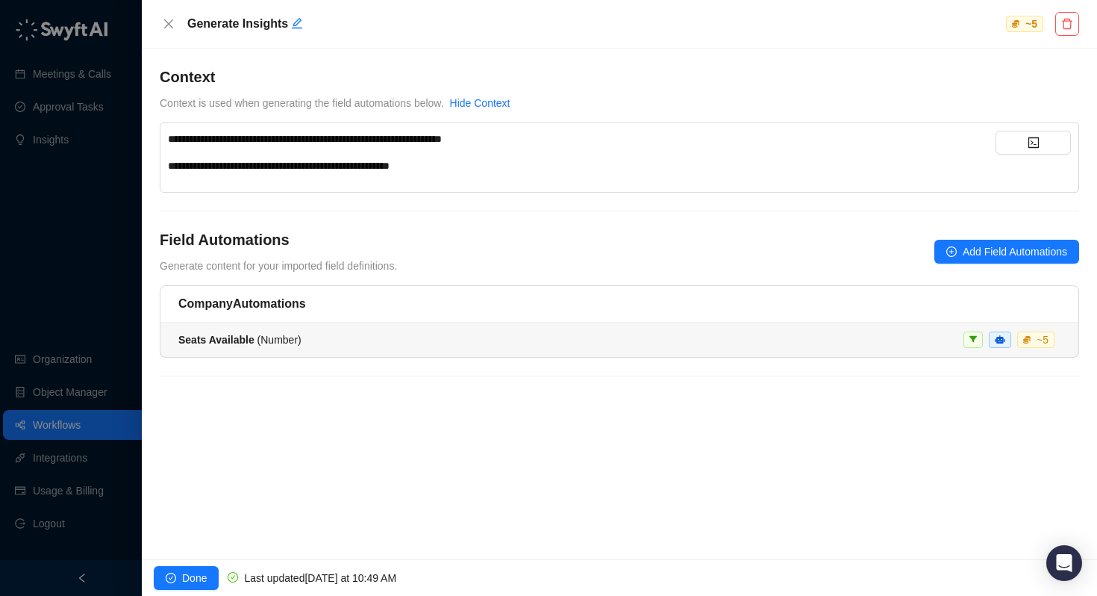
click at [236, 346] on div "Seats Available ( Number )" at bounding box center [239, 339] width 123 height 16
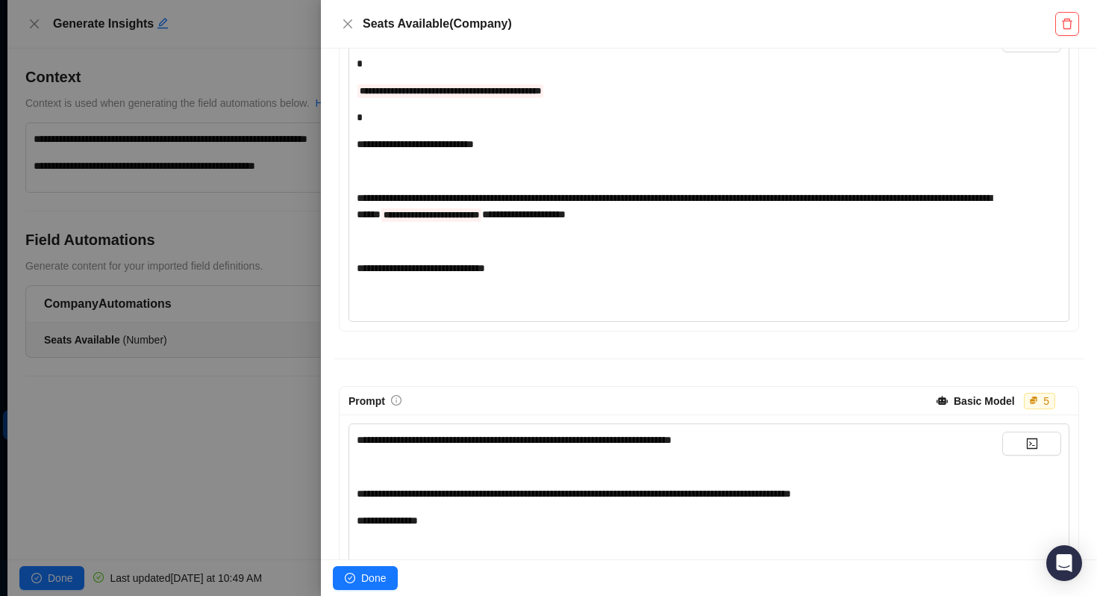
scroll to position [364, 0]
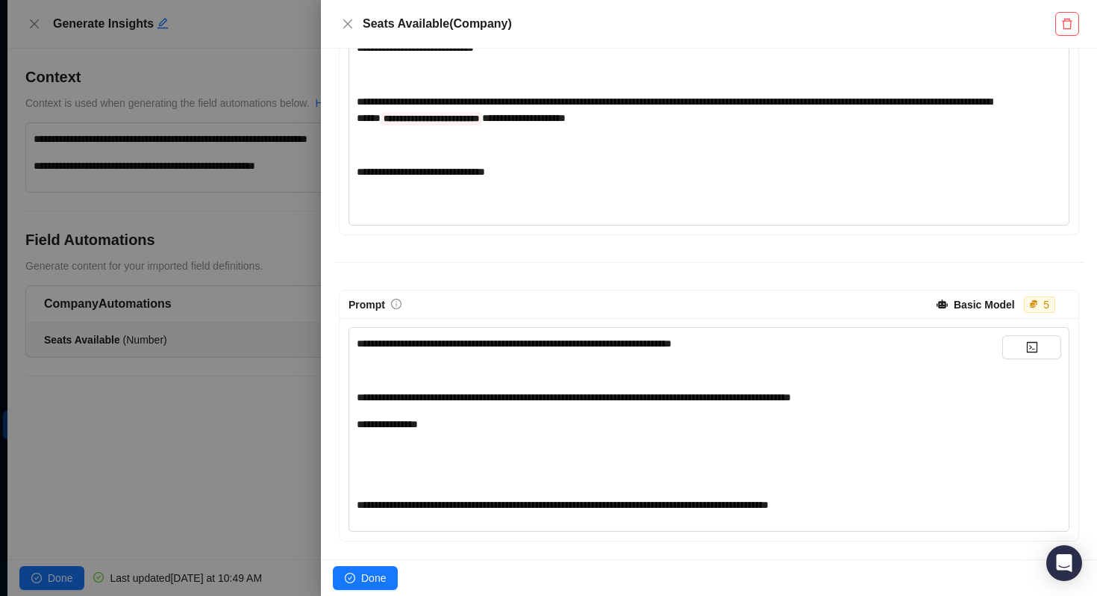
click at [641, 437] on div "**********" at bounding box center [680, 424] width 646 height 178
click at [587, 420] on div "**********" at bounding box center [680, 424] width 646 height 16
click at [1048, 353] on button "button" at bounding box center [1031, 347] width 59 height 24
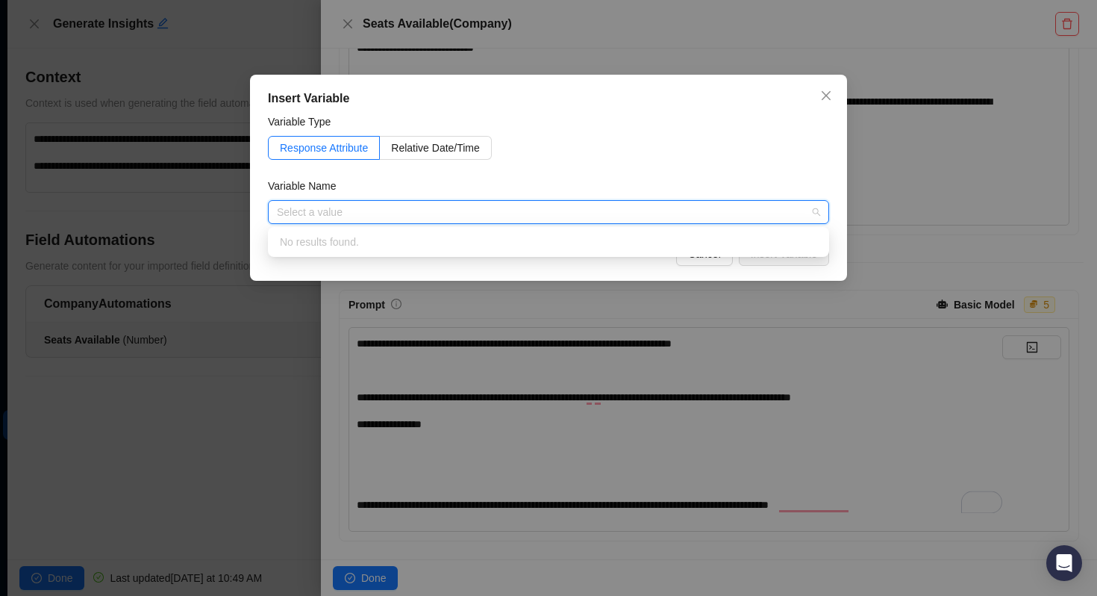
click at [420, 212] on input "search" at bounding box center [544, 212] width 534 height 22
click at [823, 96] on icon "close" at bounding box center [826, 96] width 12 height 12
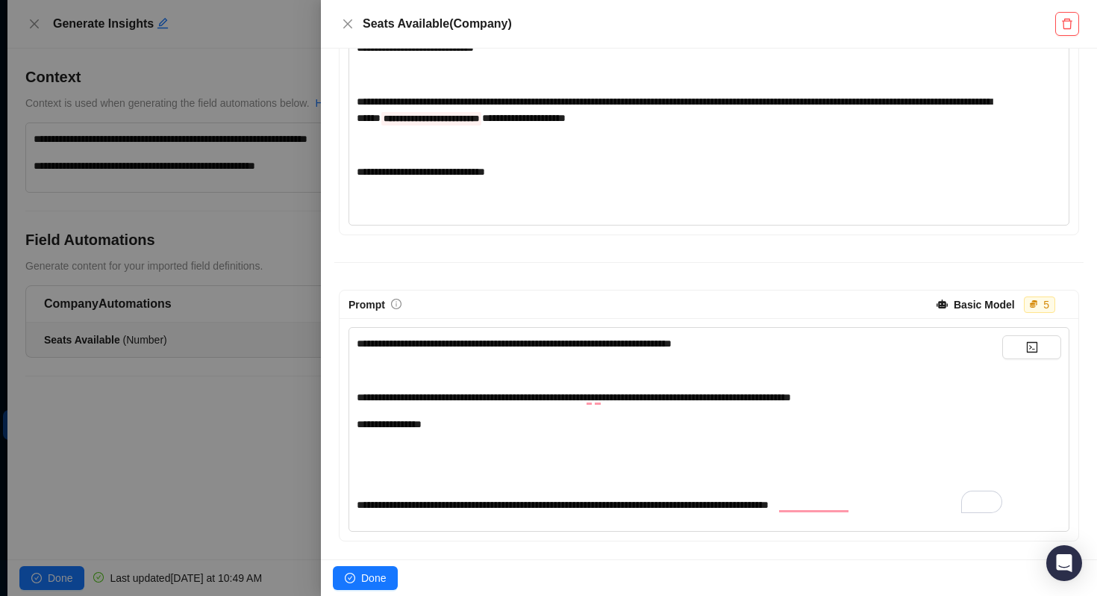
click at [640, 411] on div "**********" at bounding box center [680, 424] width 646 height 178
click at [376, 581] on span "Done" at bounding box center [373, 578] width 25 height 16
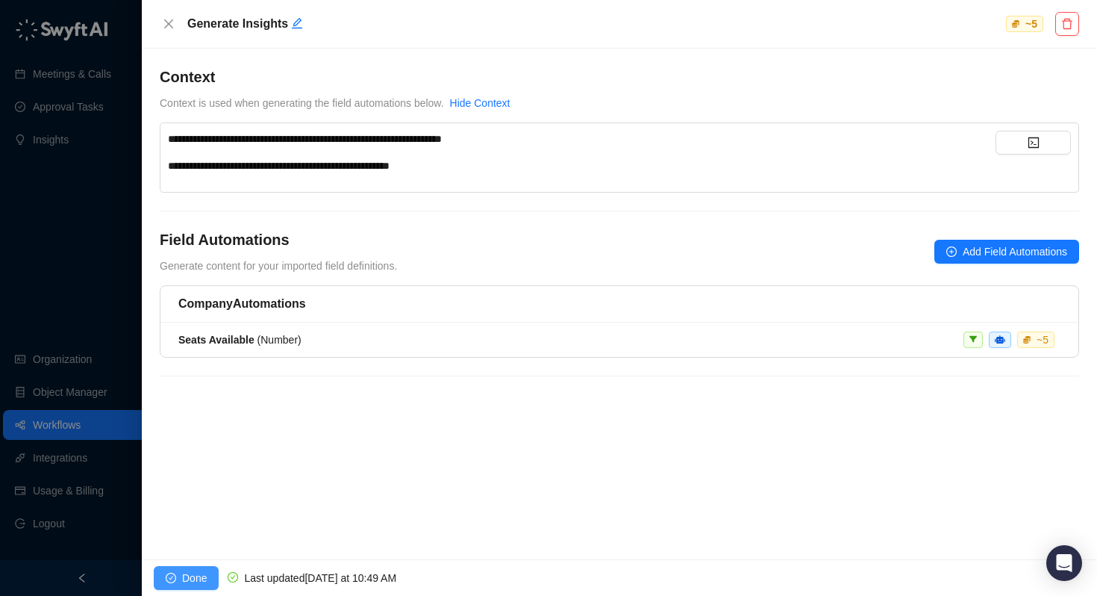
click at [190, 580] on span "Done" at bounding box center [194, 578] width 25 height 16
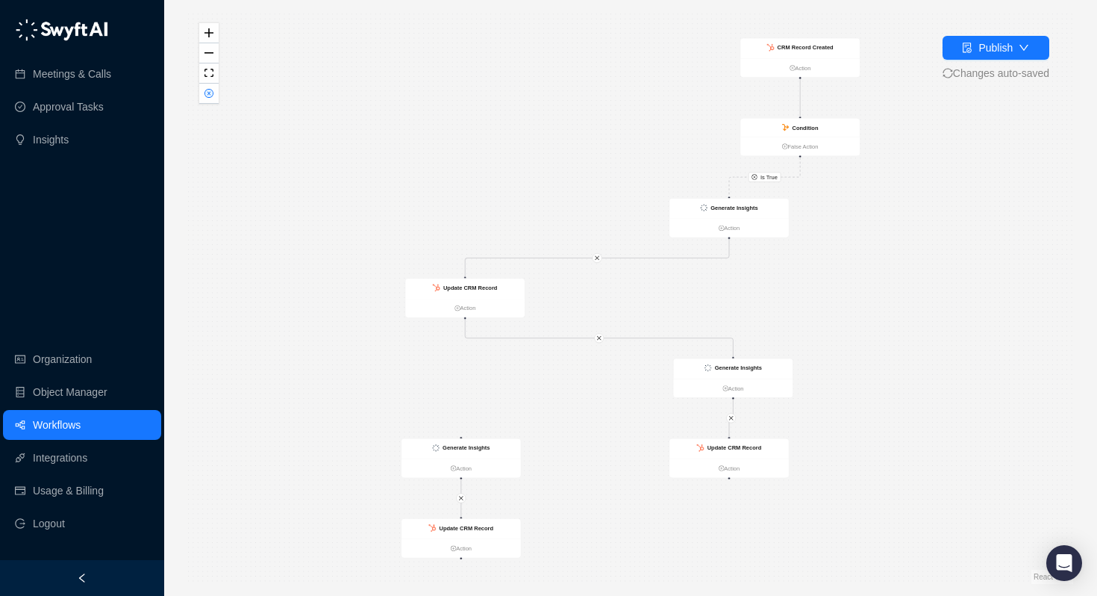
click at [320, 380] on div "Is True CRM Record Created Action Condition False Action Generate Insights Acti…" at bounding box center [630, 298] width 885 height 572
drag, startPoint x: 728, startPoint y: 478, endPoint x: 461, endPoint y: 440, distance: 269.2
click at [356, 345] on div "CRM Record Created Action Condition False Action Generate Insights Action Updat…" at bounding box center [118, 191] width 475 height 307
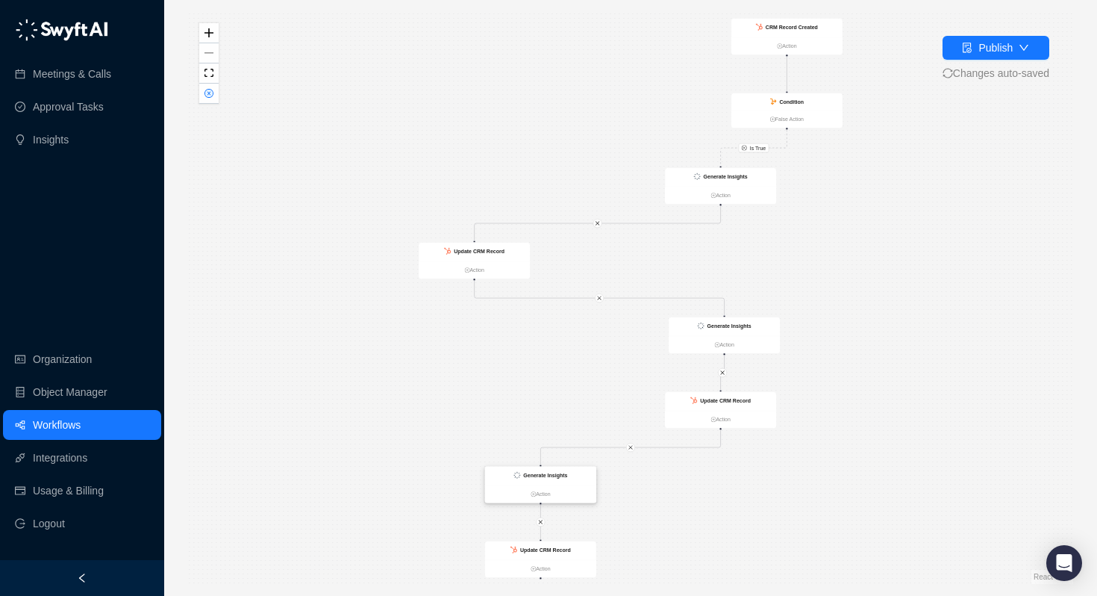
click at [546, 478] on strong "Generate Insights" at bounding box center [545, 475] width 44 height 6
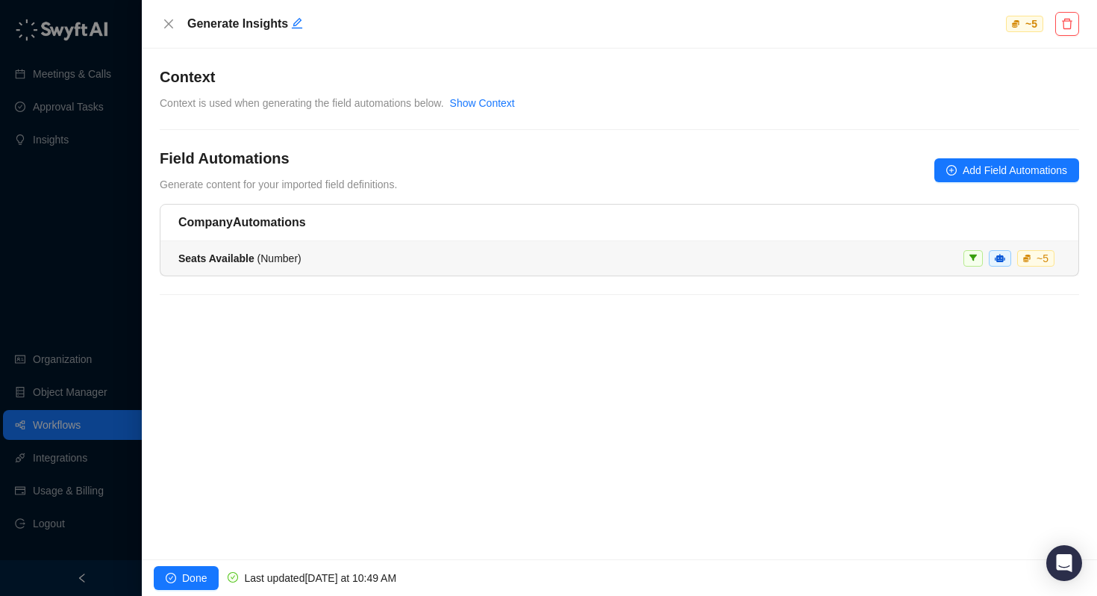
click at [598, 266] on li "Seats Available ( Number ) ~ 5" at bounding box center [619, 258] width 918 height 34
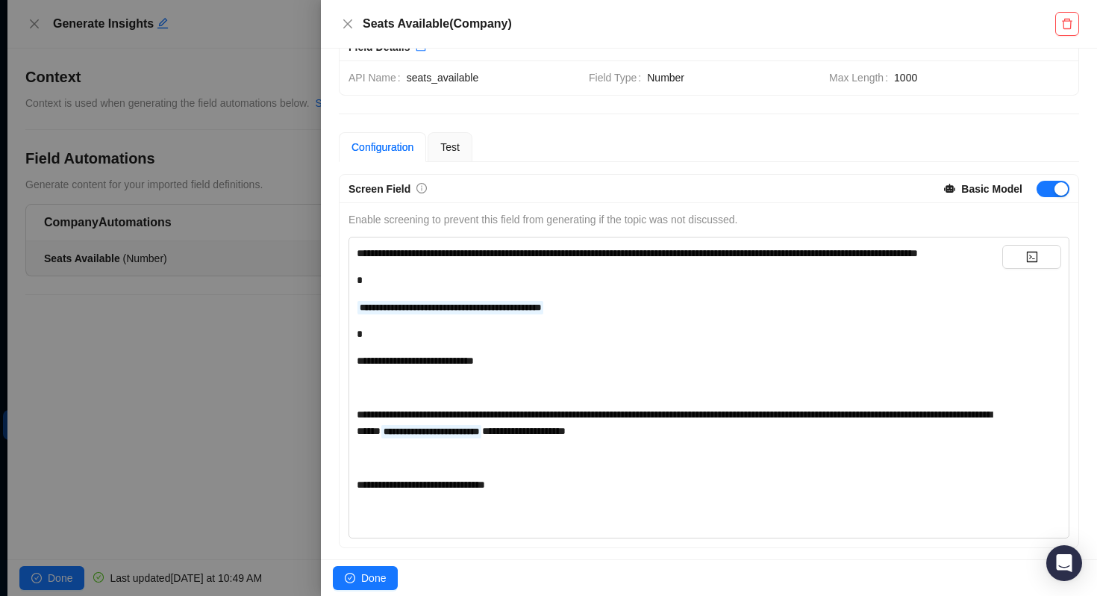
scroll to position [364, 0]
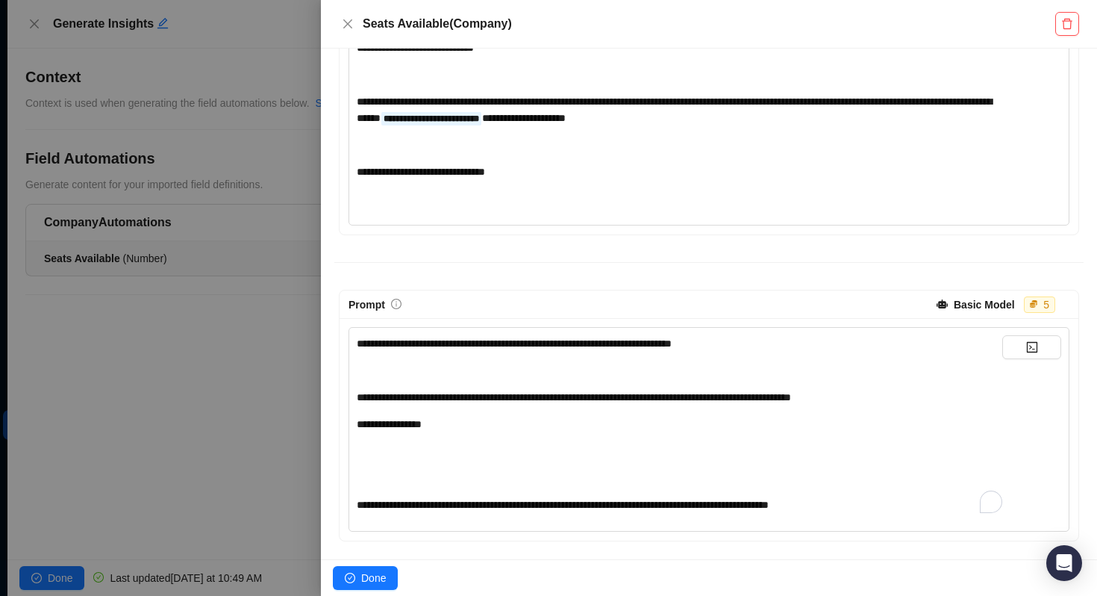
click at [573, 404] on div "**********" at bounding box center [680, 397] width 646 height 16
click at [464, 431] on div "**********" at bounding box center [680, 424] width 646 height 16
click at [1023, 349] on button "button" at bounding box center [1031, 347] width 59 height 24
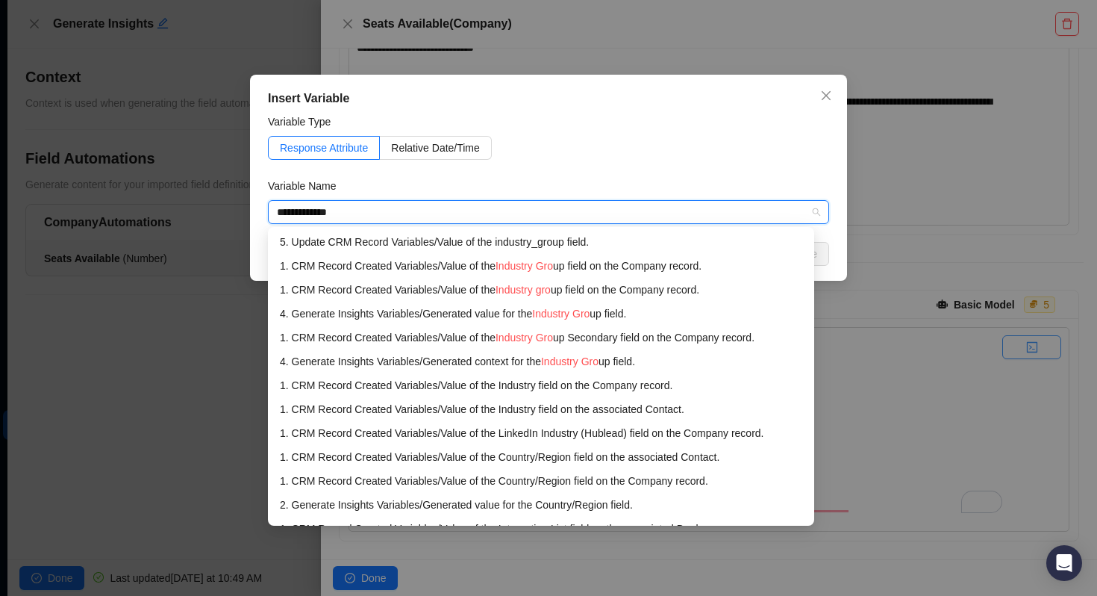
type input "**********"
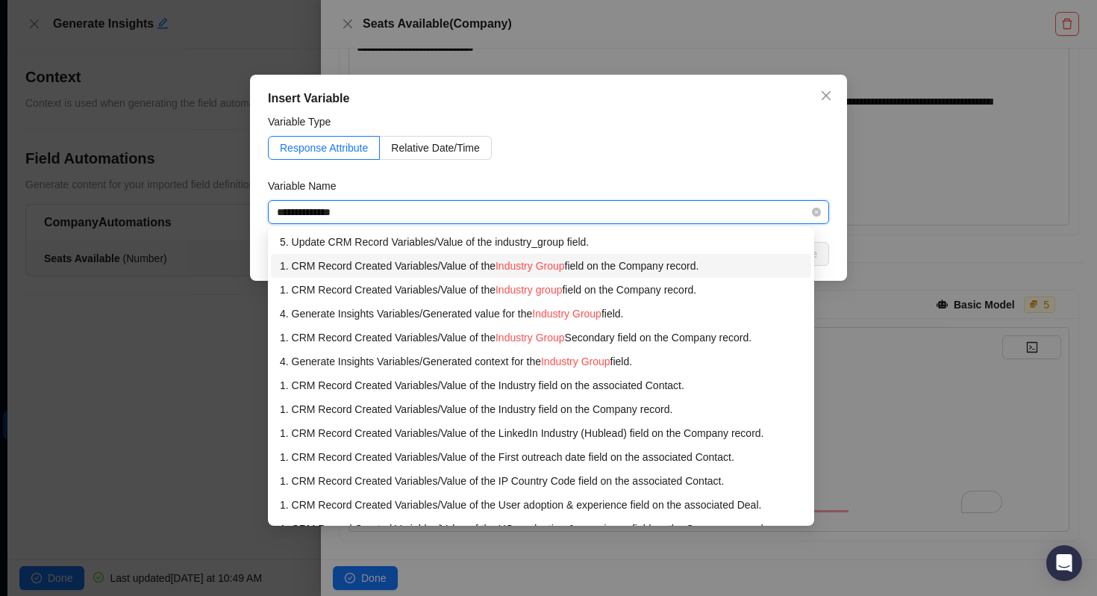
click at [596, 261] on div "1. CRM Record Created Variables / Value of the Industry Group field on the Comp…" at bounding box center [541, 266] width 523 height 16
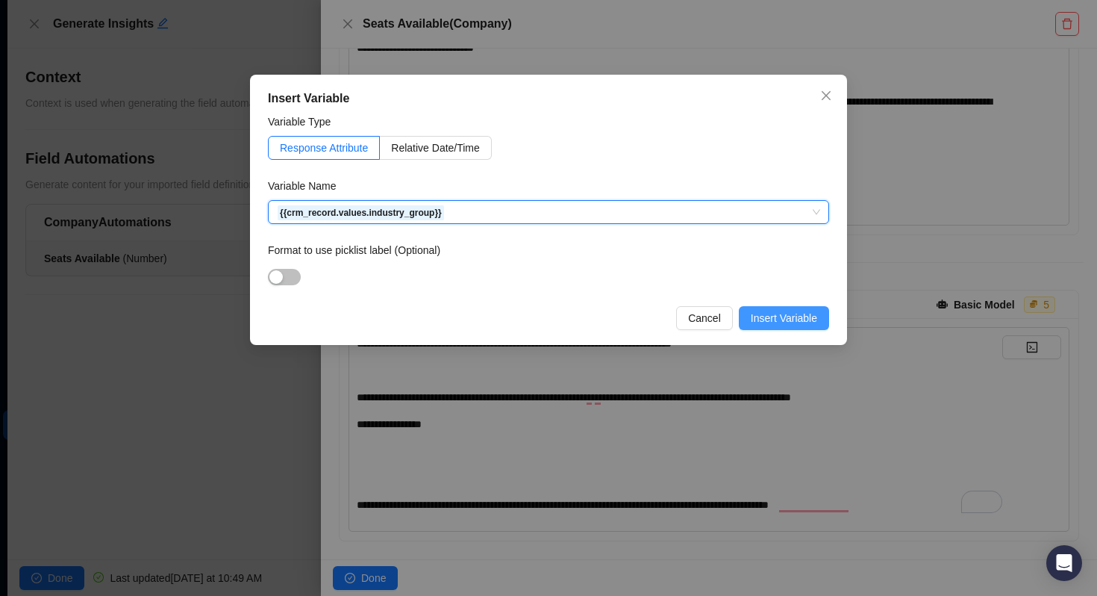
click at [808, 316] on span "Insert Variable" at bounding box center [784, 318] width 66 height 16
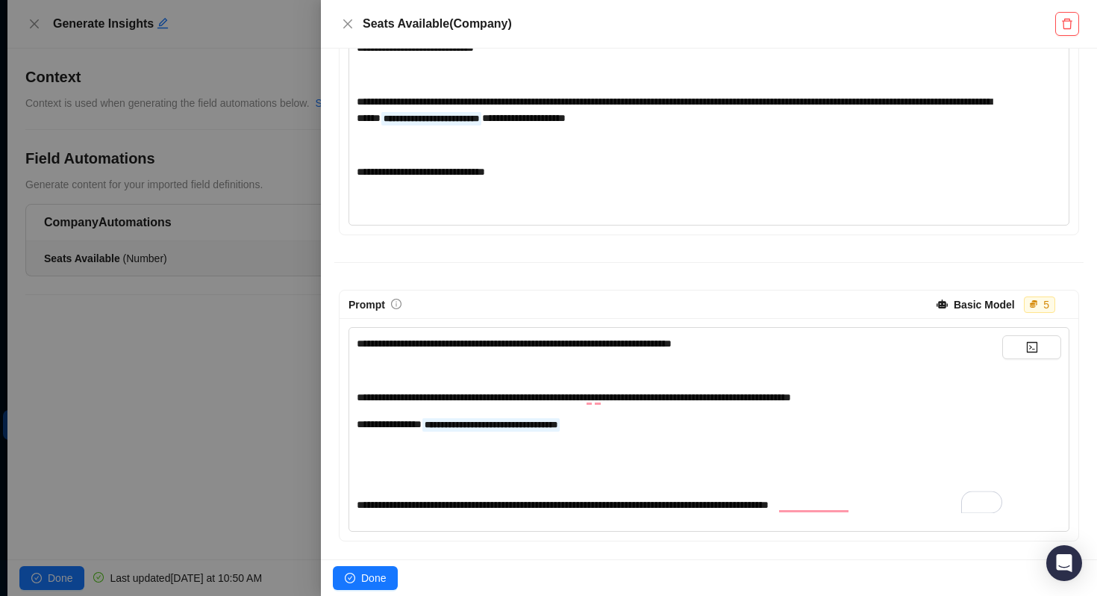
click at [402, 433] on div "**********" at bounding box center [680, 424] width 646 height 178
click at [671, 428] on div "**********" at bounding box center [680, 424] width 646 height 16
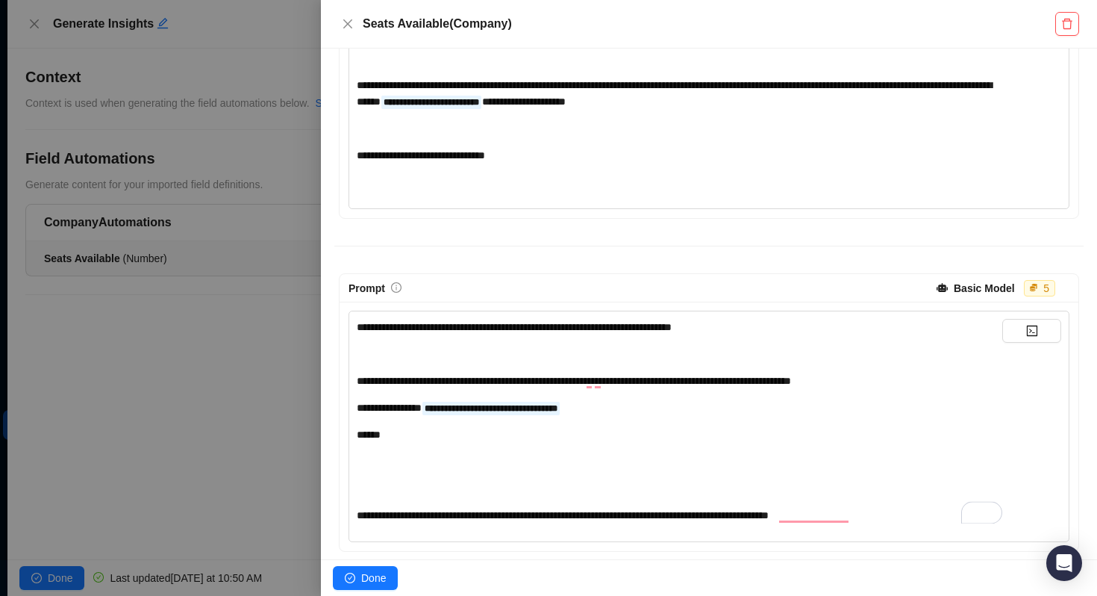
click at [422, 413] on span "**********" at bounding box center [389, 407] width 65 height 10
click at [376, 440] on span "*****" at bounding box center [369, 434] width 24 height 10
click at [1024, 343] on button "button" at bounding box center [1031, 331] width 59 height 24
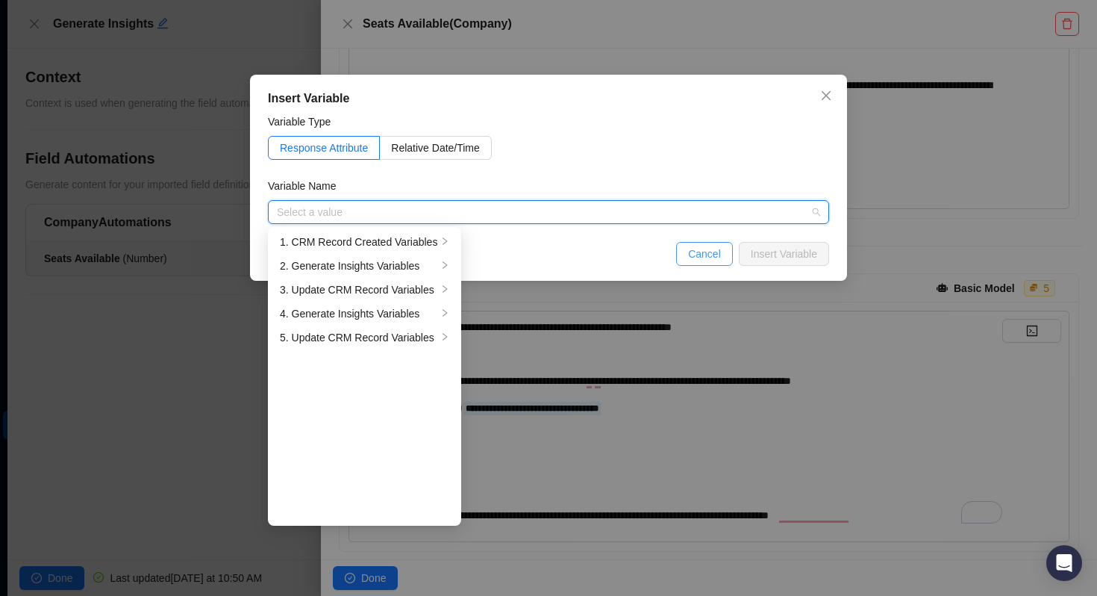
click at [712, 246] on span "Cancel" at bounding box center [704, 254] width 33 height 16
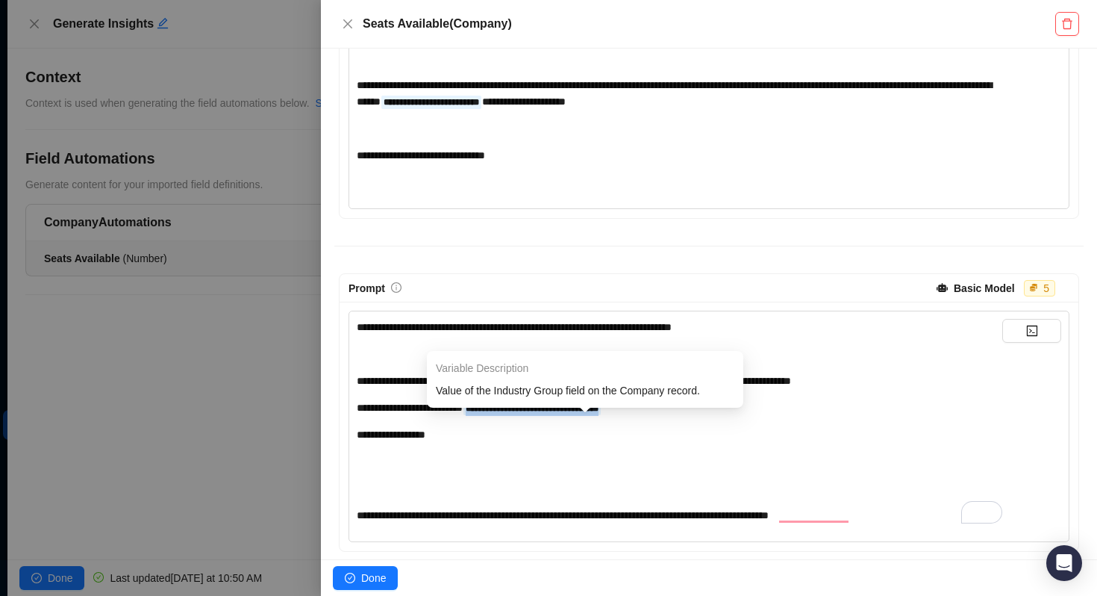
drag, startPoint x: 690, startPoint y: 422, endPoint x: 505, endPoint y: 421, distance: 184.4
click at [505, 416] on div "**********" at bounding box center [680, 407] width 646 height 16
click at [521, 413] on span "**********" at bounding box center [532, 408] width 133 height 9
click at [676, 416] on div "**********" at bounding box center [680, 407] width 646 height 16
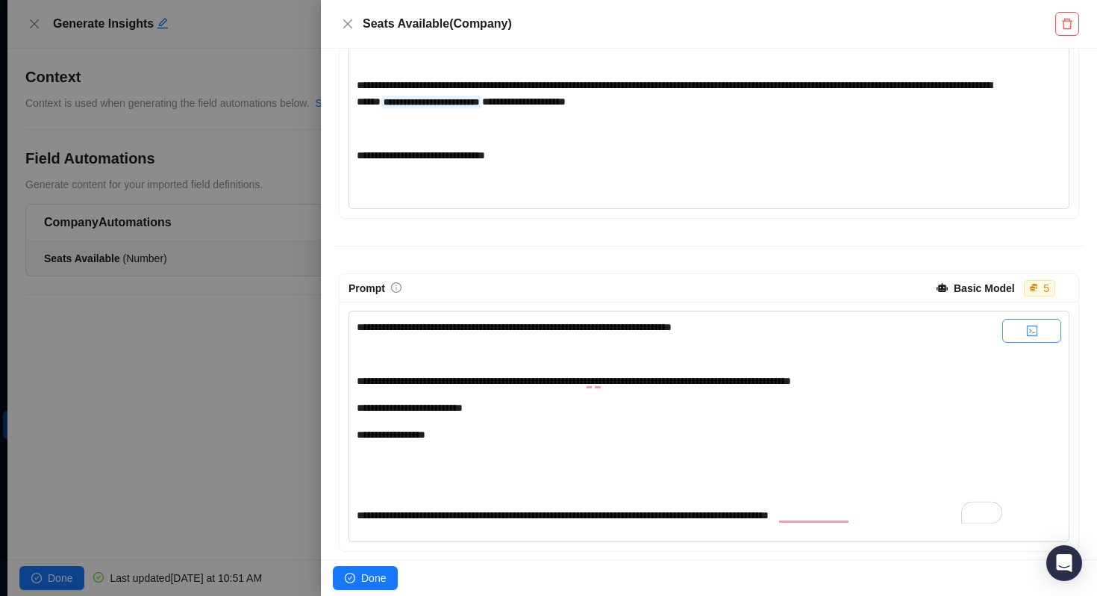
click at [1028, 337] on icon "code" at bounding box center [1032, 331] width 12 height 12
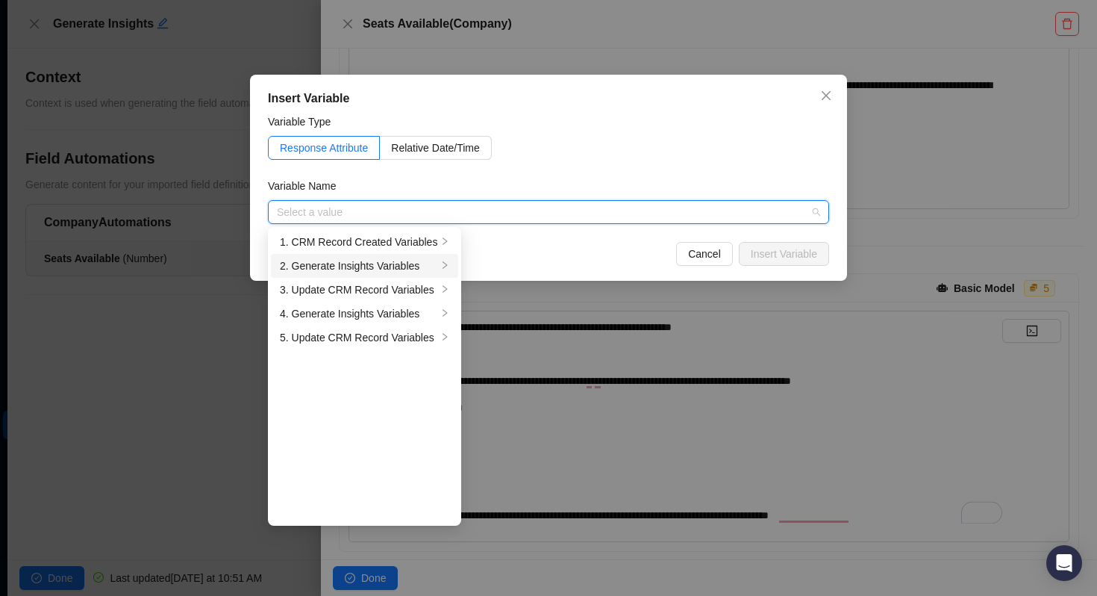
click at [345, 263] on div "2. Generate Insights Variables" at bounding box center [358, 266] width 157 height 16
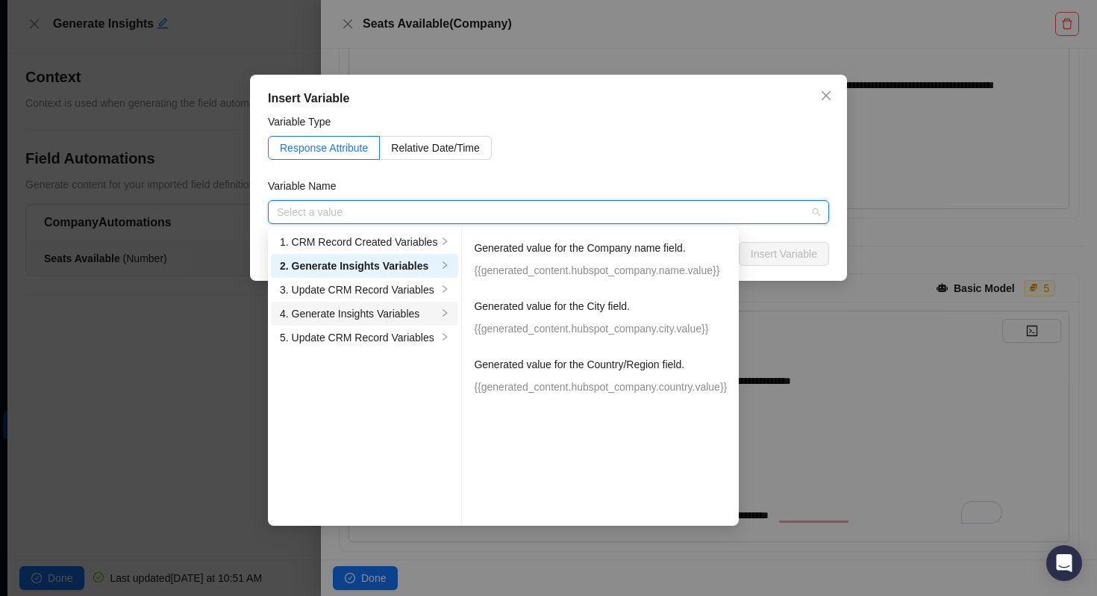
click at [394, 307] on div "4. Generate Insights Variables" at bounding box center [358, 313] width 157 height 16
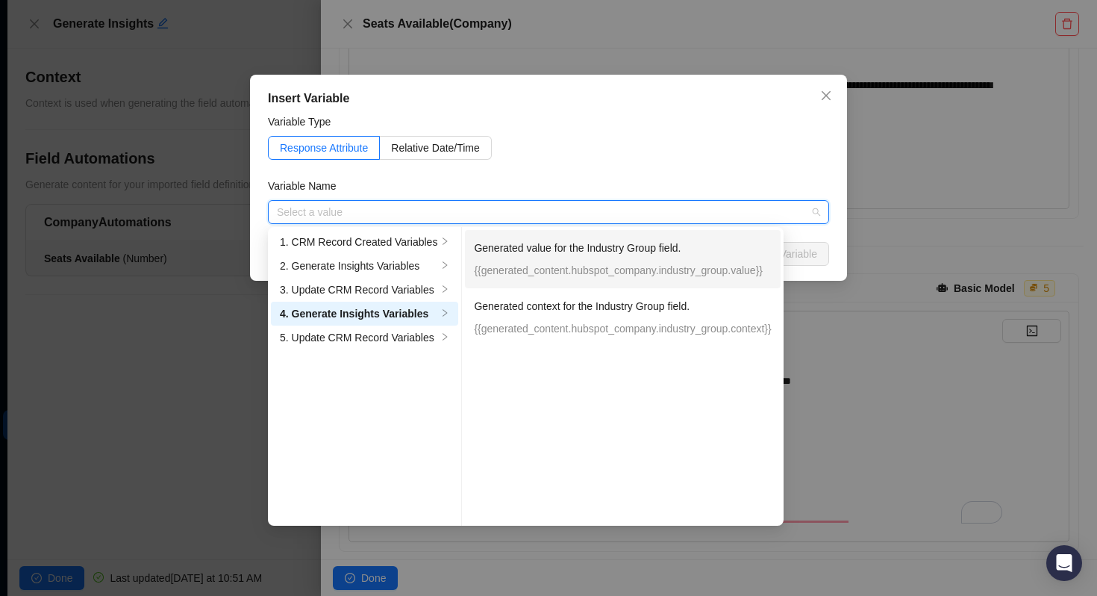
click at [576, 266] on p "{{generated_content.hubspot_company.industry_group.value}}" at bounding box center [622, 270] width 297 height 16
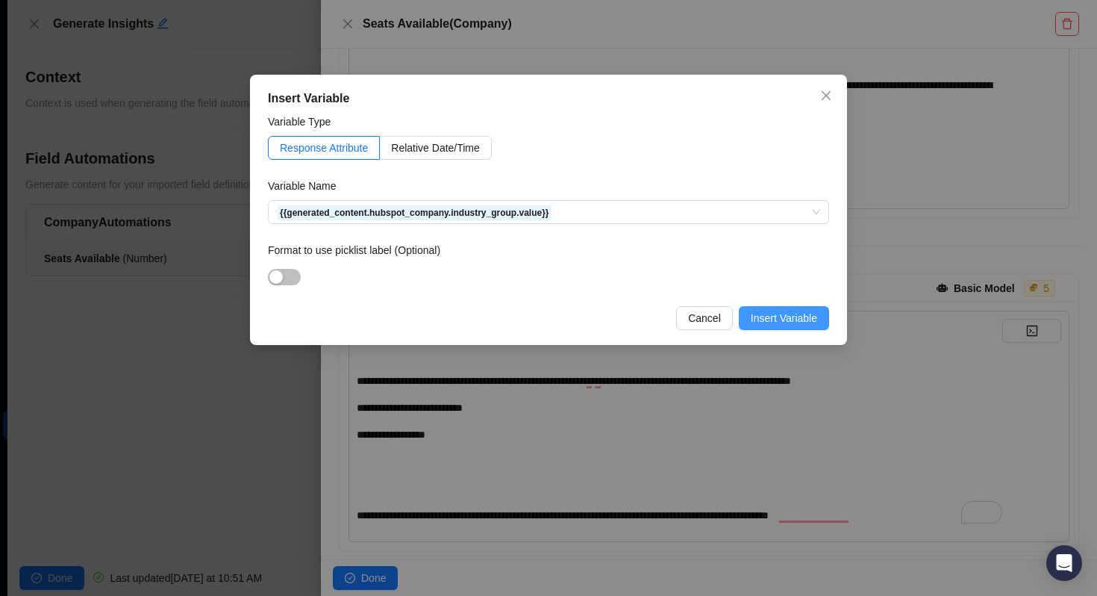
click at [756, 322] on span "Insert Variable" at bounding box center [784, 318] width 66 height 16
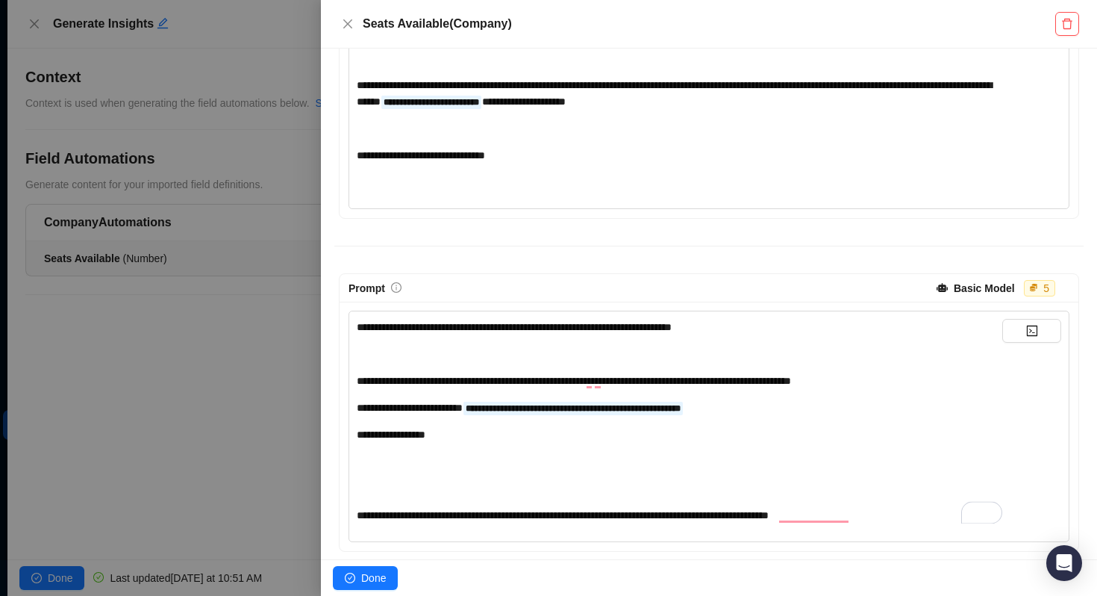
click at [469, 443] on div "**********" at bounding box center [680, 434] width 646 height 16
click at [1023, 343] on button "button" at bounding box center [1031, 331] width 59 height 24
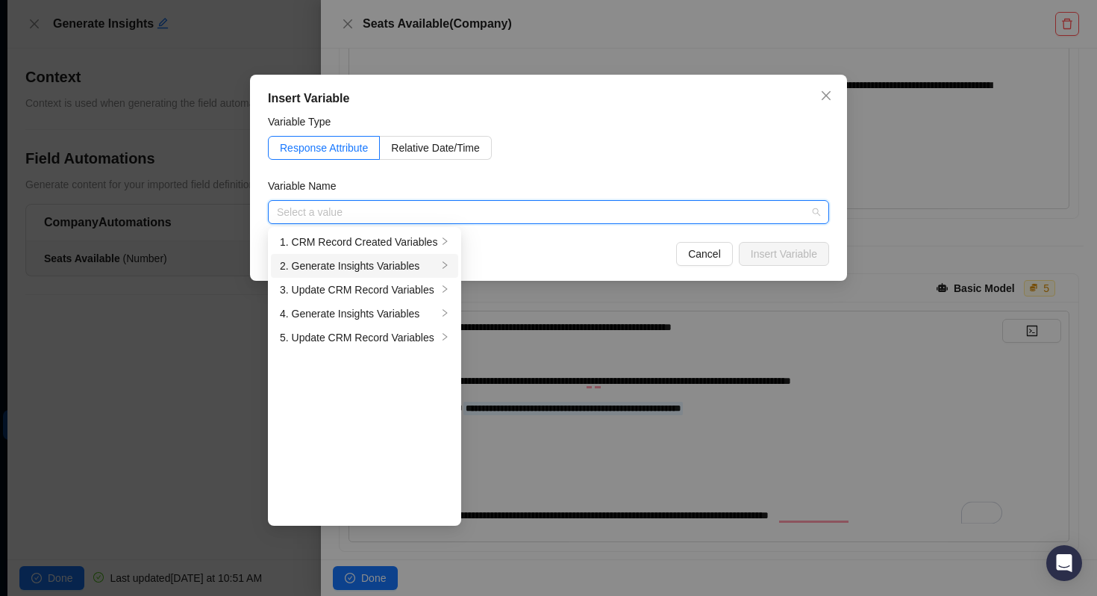
click at [369, 265] on div "2. Generate Insights Variables" at bounding box center [358, 266] width 157 height 16
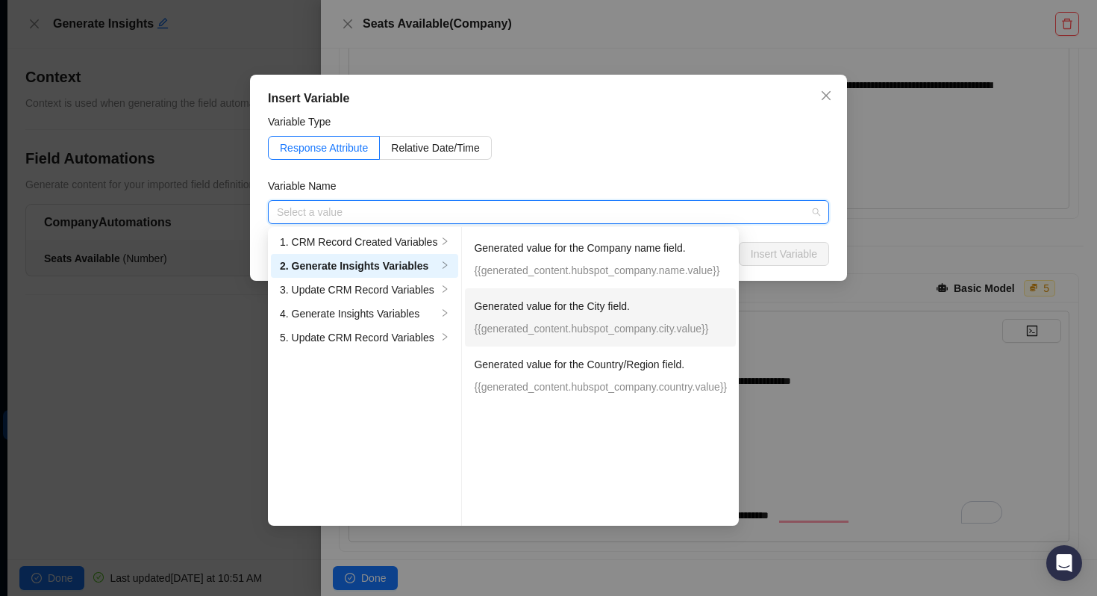
click at [579, 309] on p "Generated value for the City field." at bounding box center [600, 306] width 253 height 16
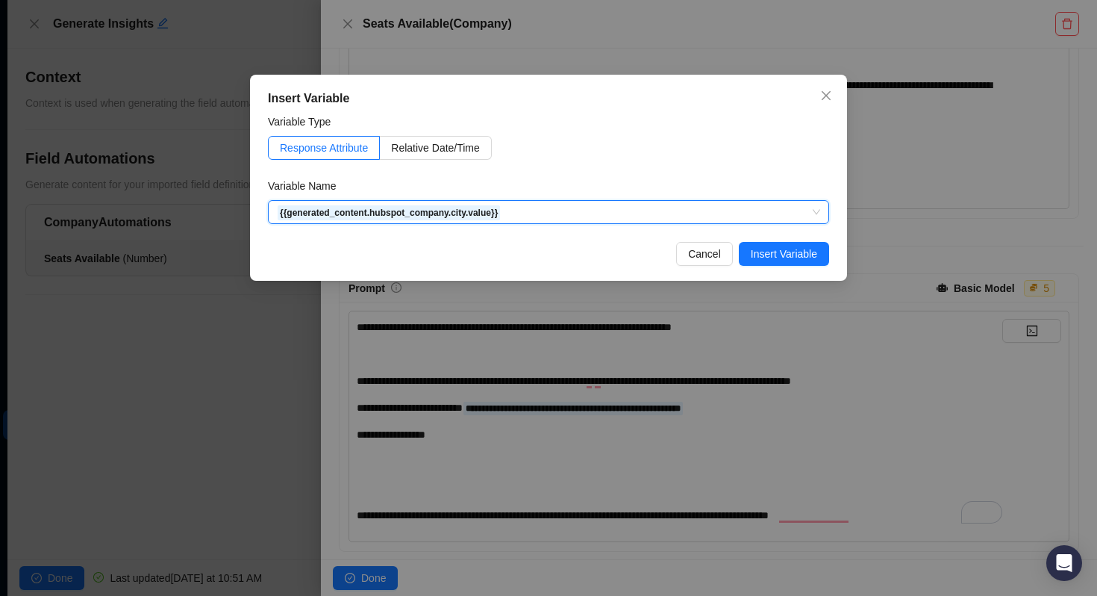
click at [551, 443] on div "Insert Variable Variable Type Response Attribute Relative Date/Time Variable Na…" at bounding box center [548, 298] width 1097 height 596
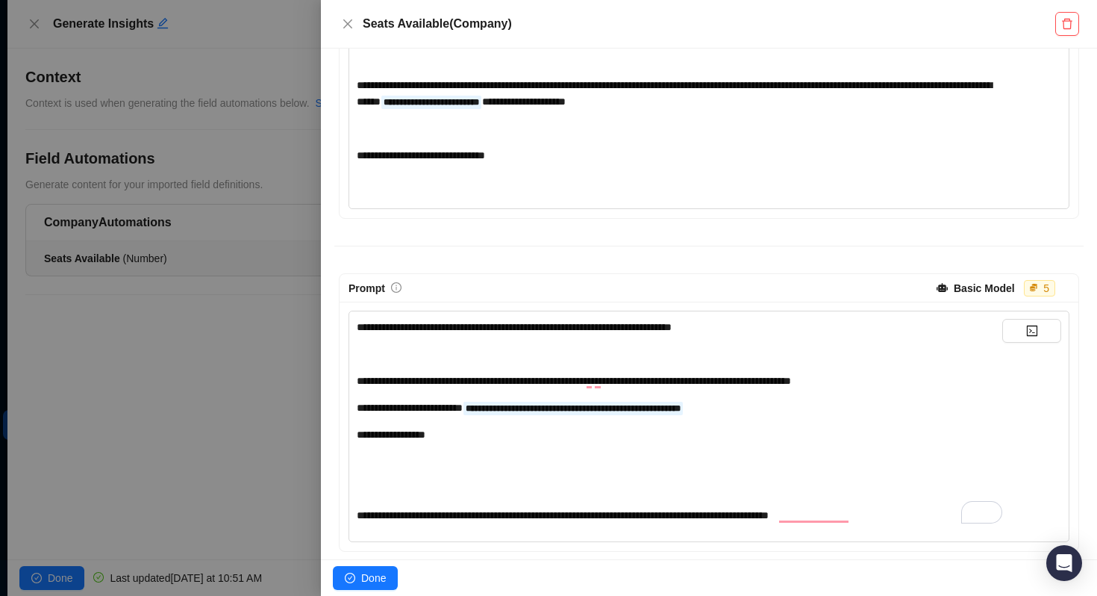
click at [802, 434] on div "**********" at bounding box center [680, 421] width 646 height 205
drag, startPoint x: 813, startPoint y: 422, endPoint x: 499, endPoint y: 426, distance: 314.3
click at [499, 416] on div "**********" at bounding box center [680, 407] width 646 height 16
click at [1040, 343] on button "button" at bounding box center [1031, 331] width 59 height 24
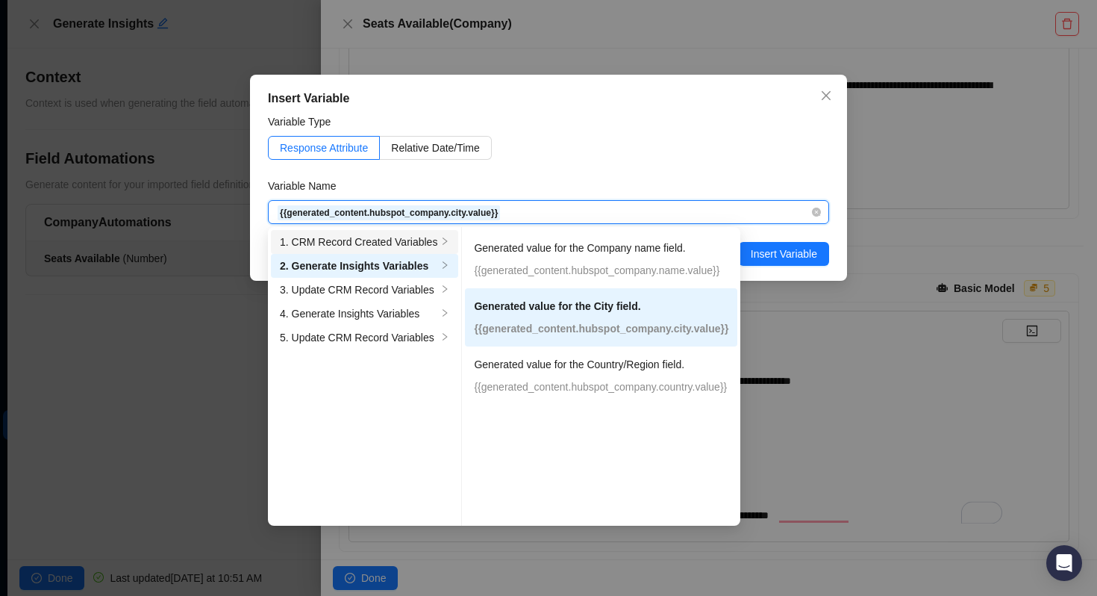
click at [358, 234] on div "1. CRM Record Created Variables" at bounding box center [358, 242] width 157 height 16
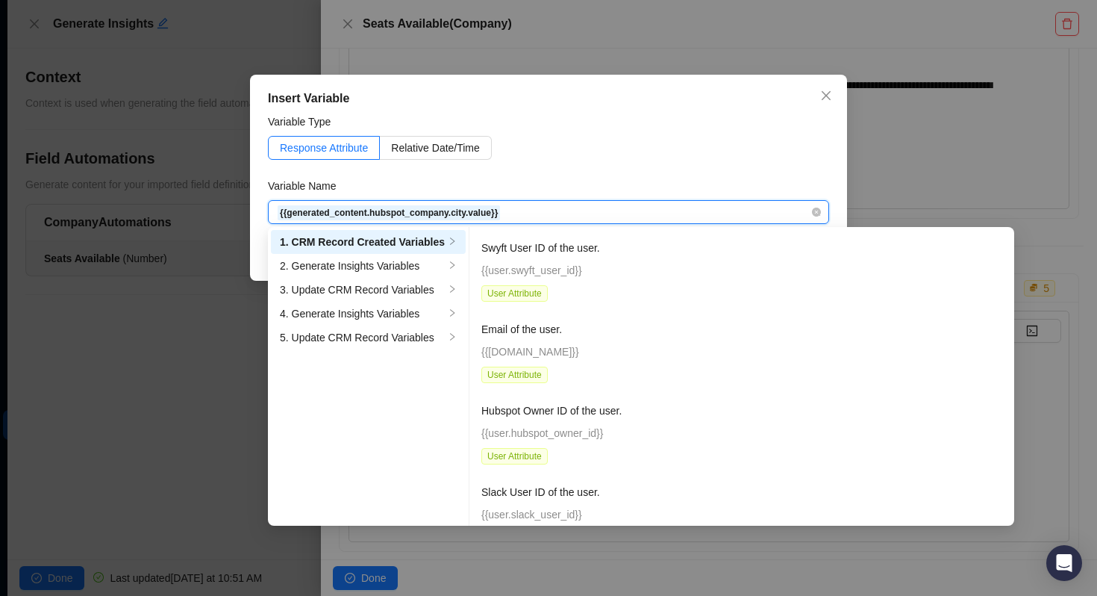
click at [371, 240] on div "1. CRM Record Created Variables" at bounding box center [362, 242] width 165 height 16
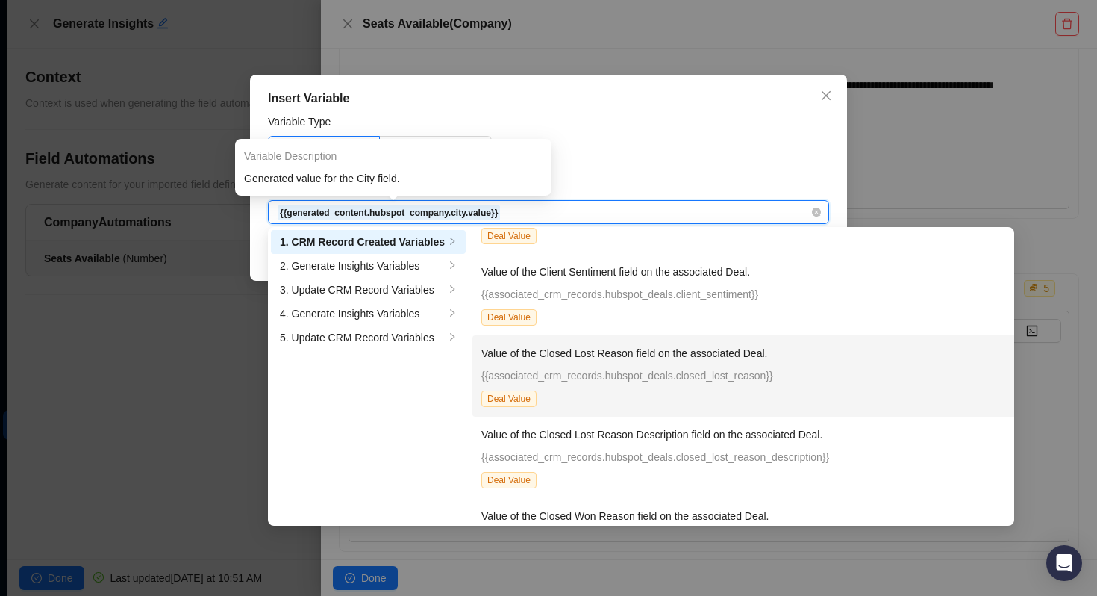
scroll to position [4156, 0]
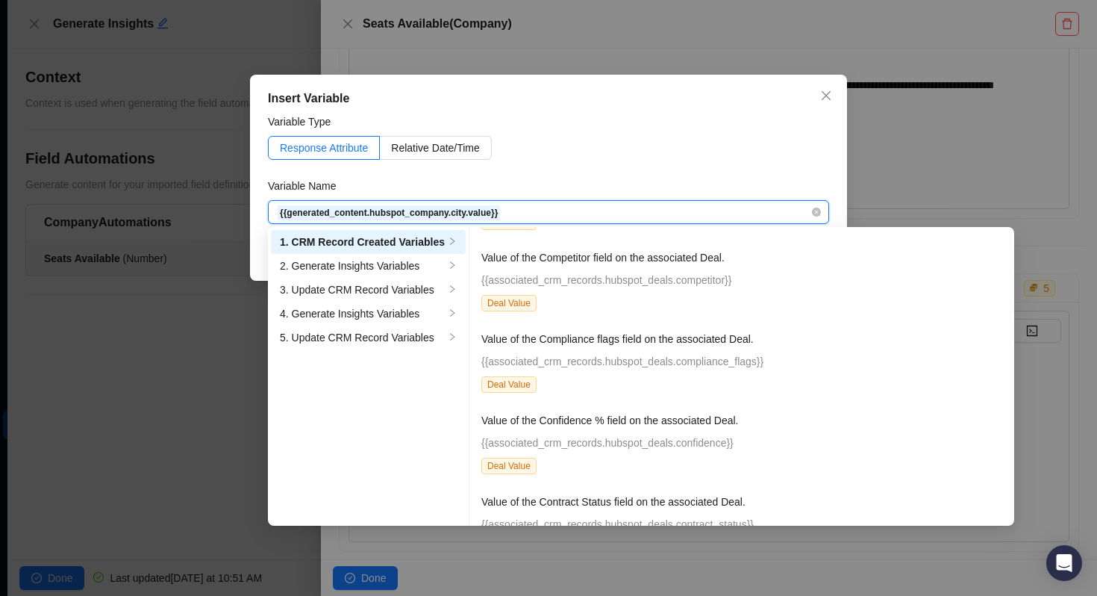
click at [528, 210] on span "{{generated_content.hubspot_company.city.value}}" at bounding box center [548, 212] width 543 height 22
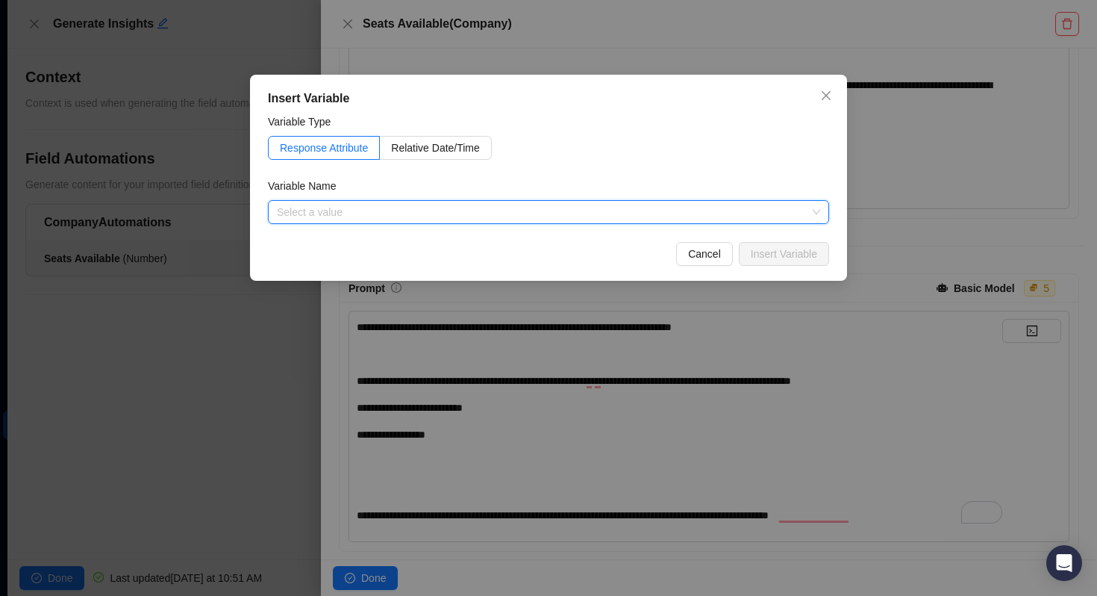
click at [723, 213] on input "search" at bounding box center [544, 212] width 534 height 22
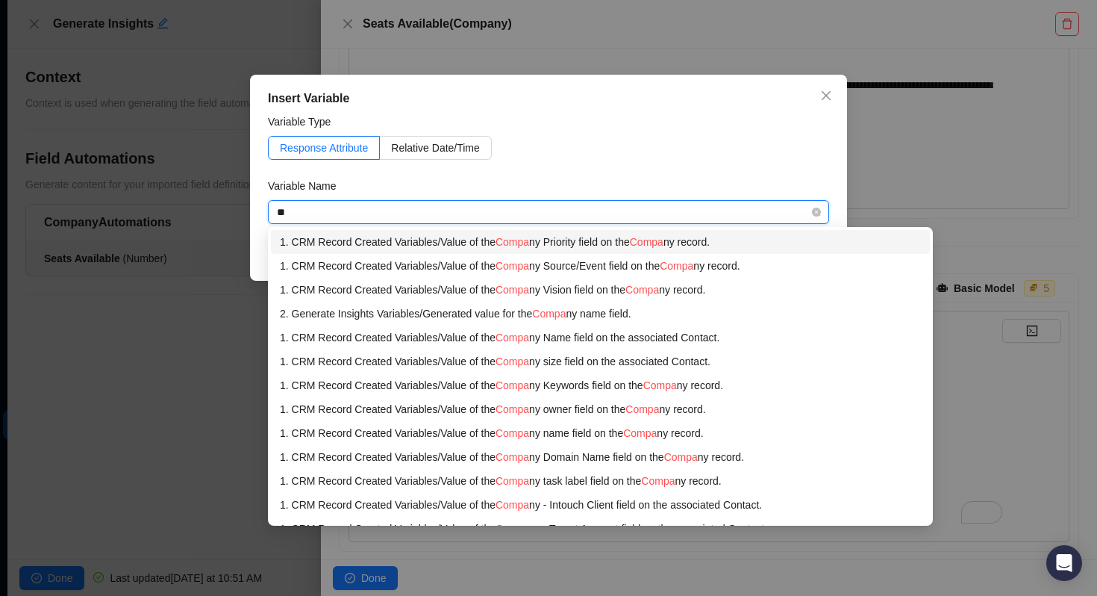
type input "*"
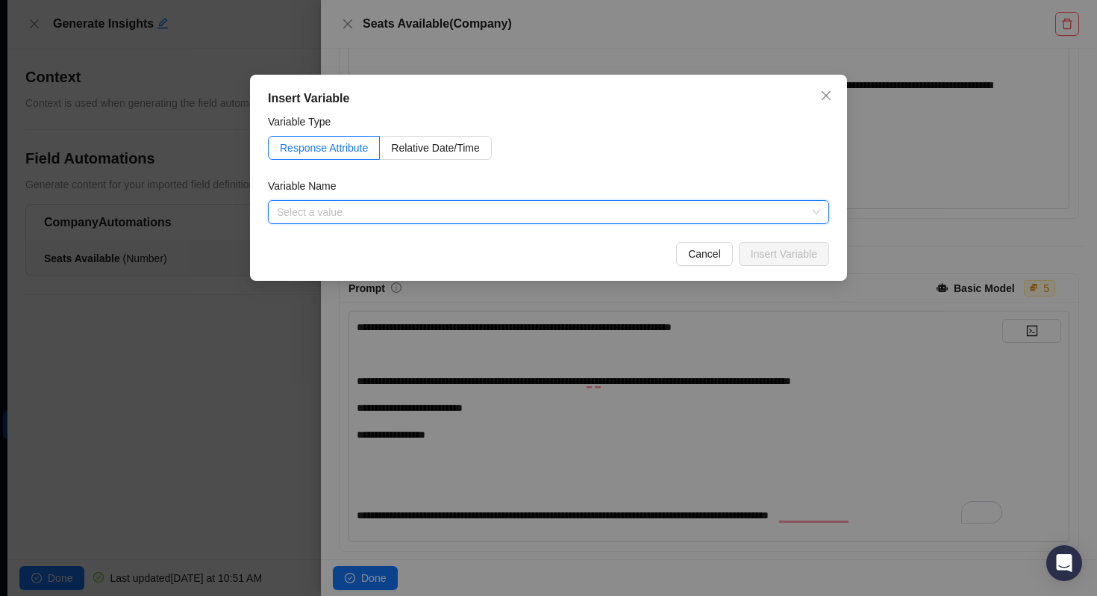
click at [365, 208] on input "search" at bounding box center [544, 212] width 534 height 22
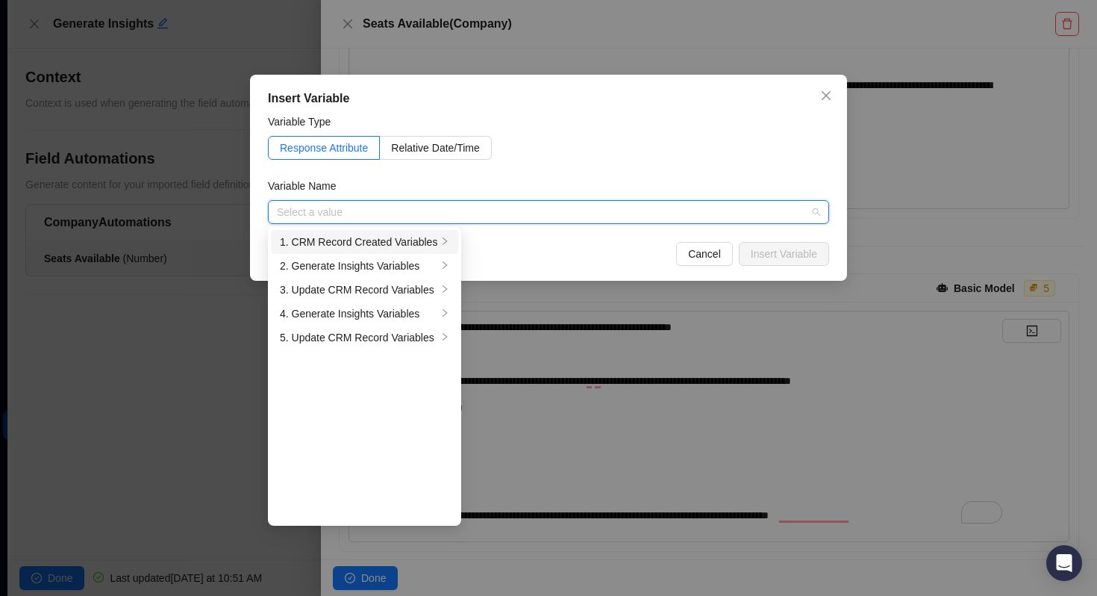
click at [358, 247] on div "1. CRM Record Created Variables" at bounding box center [358, 242] width 157 height 16
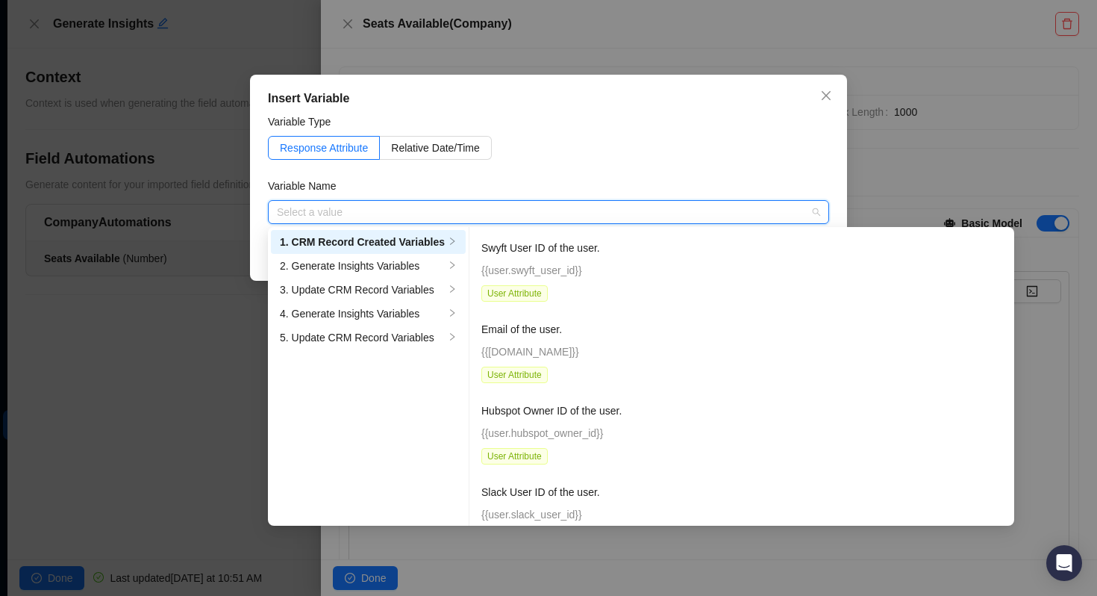
scroll to position [364, 0]
click at [427, 207] on input "search" at bounding box center [544, 212] width 534 height 22
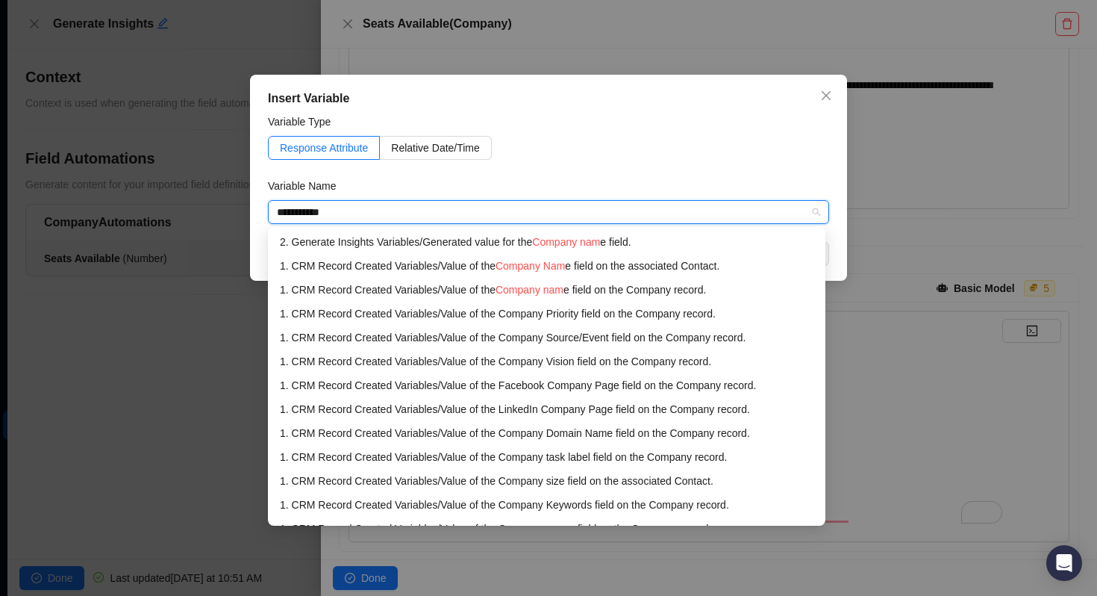
type input "**********"
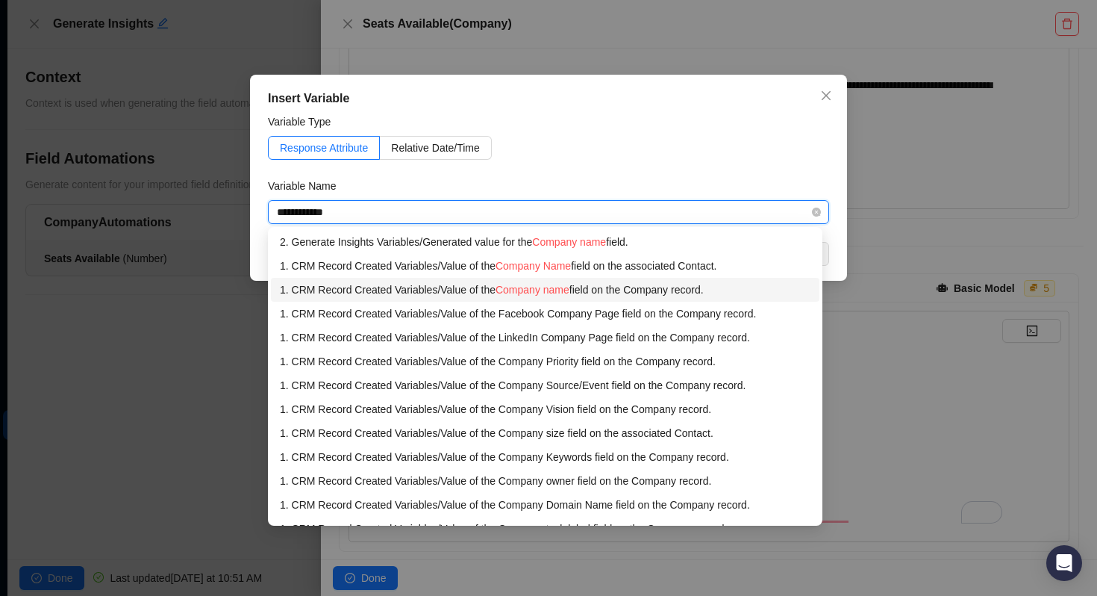
click at [547, 297] on div "1. CRM Record Created Variables / Value of the Company name field on the Compan…" at bounding box center [545, 289] width 531 height 16
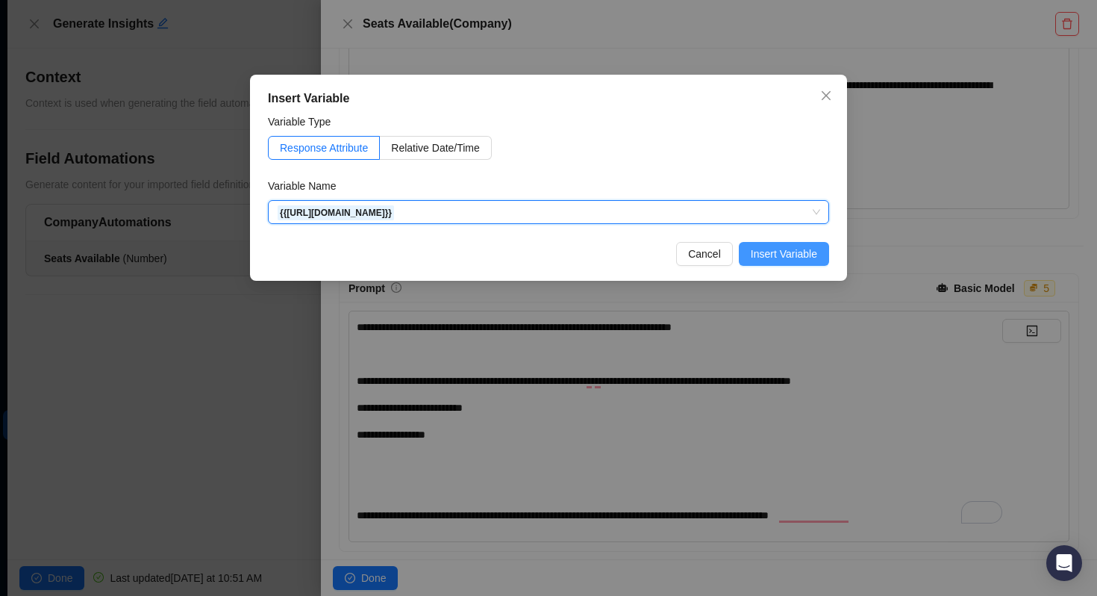
click at [808, 261] on span "Insert Variable" at bounding box center [784, 254] width 66 height 16
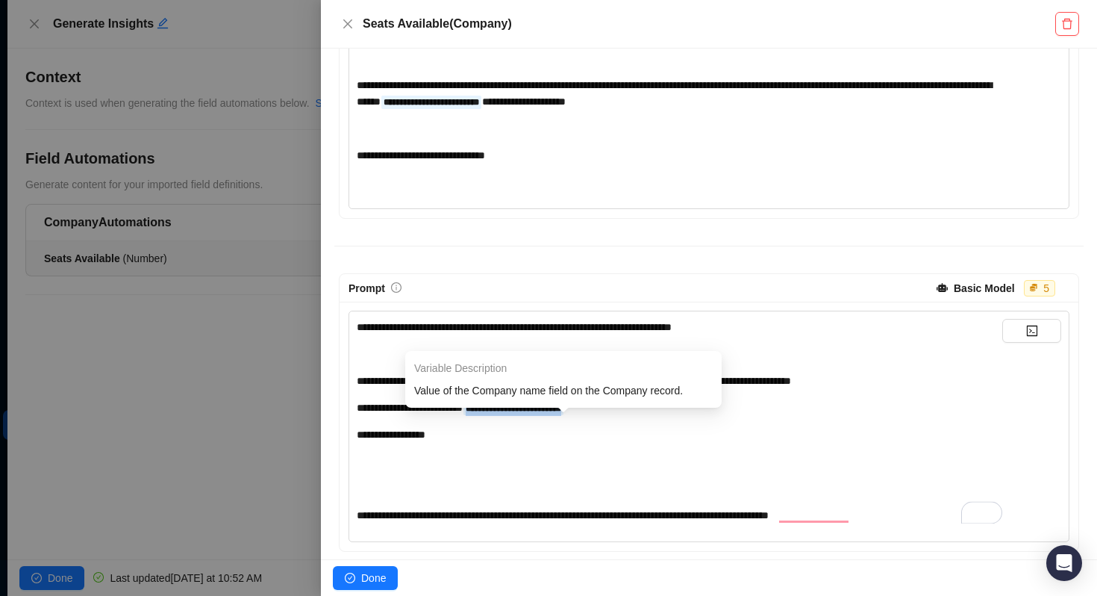
drag, startPoint x: 637, startPoint y: 425, endPoint x: 500, endPoint y: 424, distance: 137.3
click at [500, 416] on div "**********" at bounding box center [680, 407] width 646 height 16
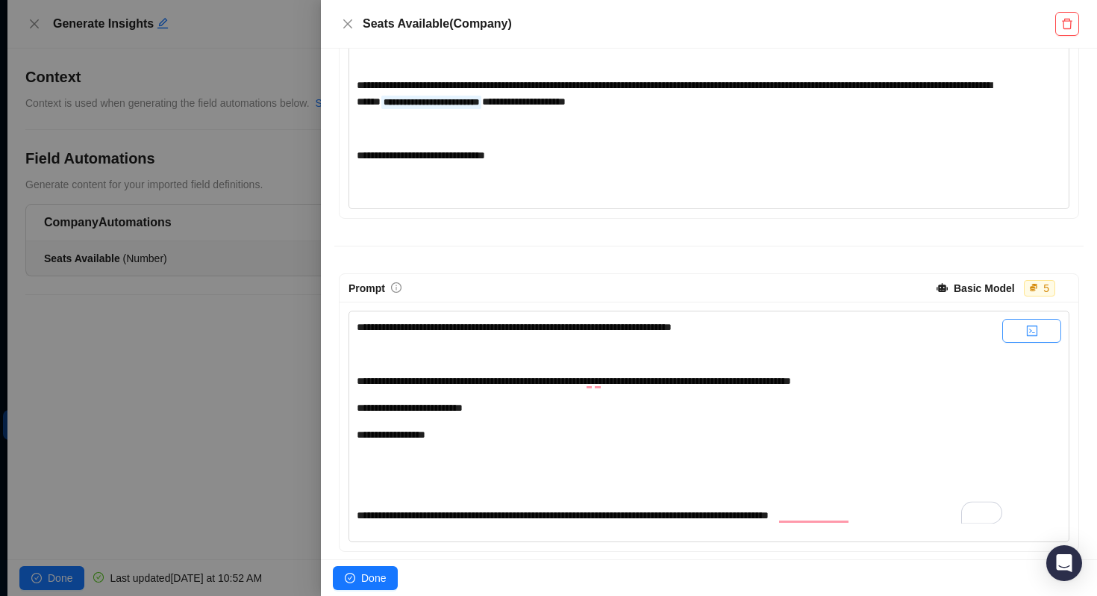
click at [1028, 337] on icon "code" at bounding box center [1032, 331] width 12 height 12
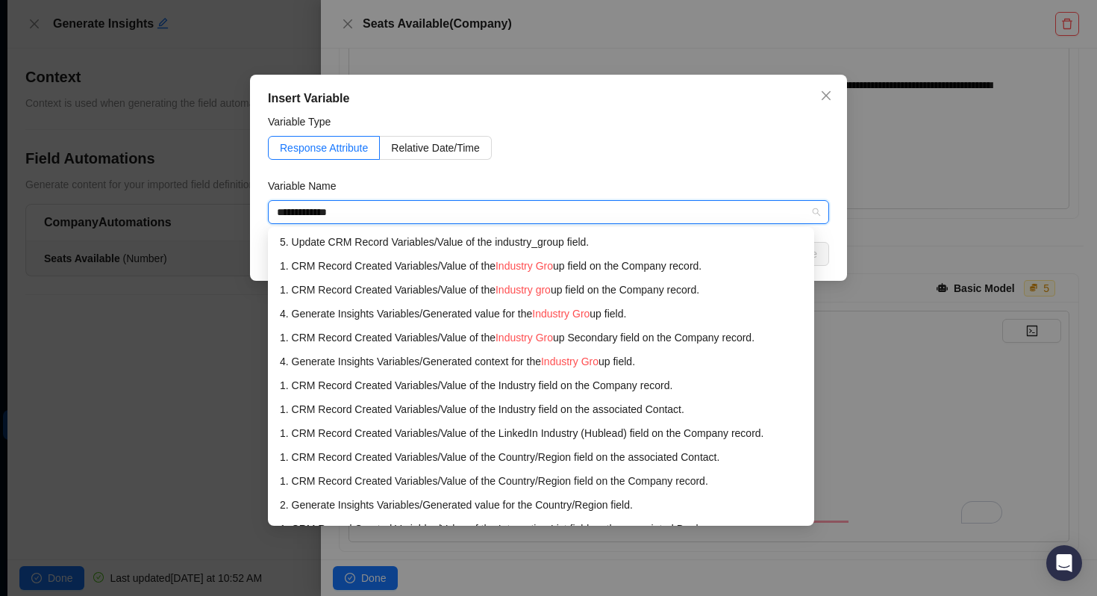
type input "**********"
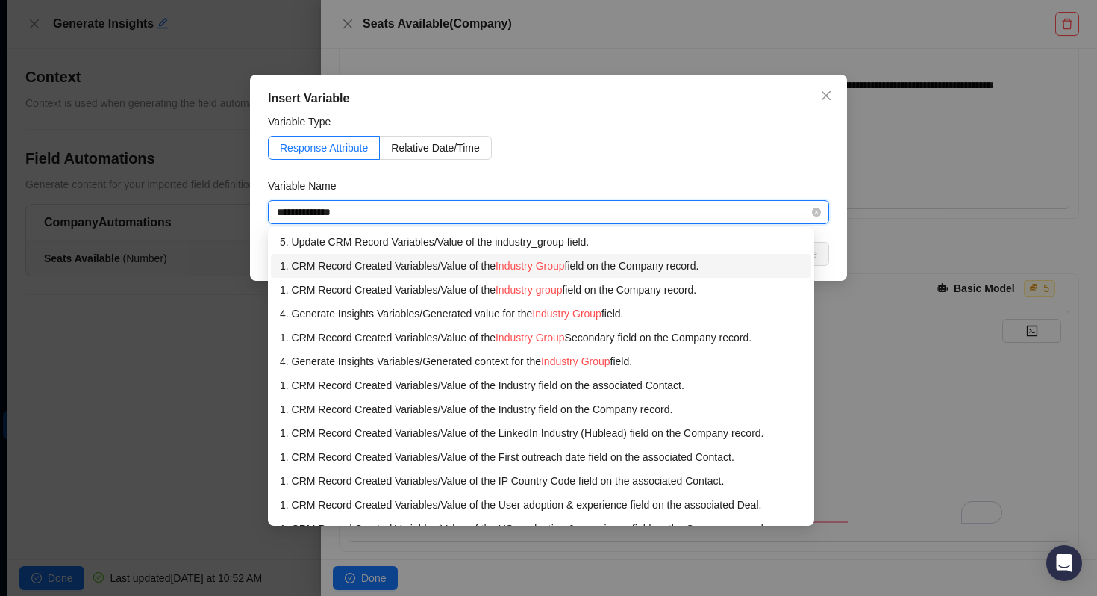
click at [549, 263] on span "Industry Group" at bounding box center [530, 266] width 69 height 12
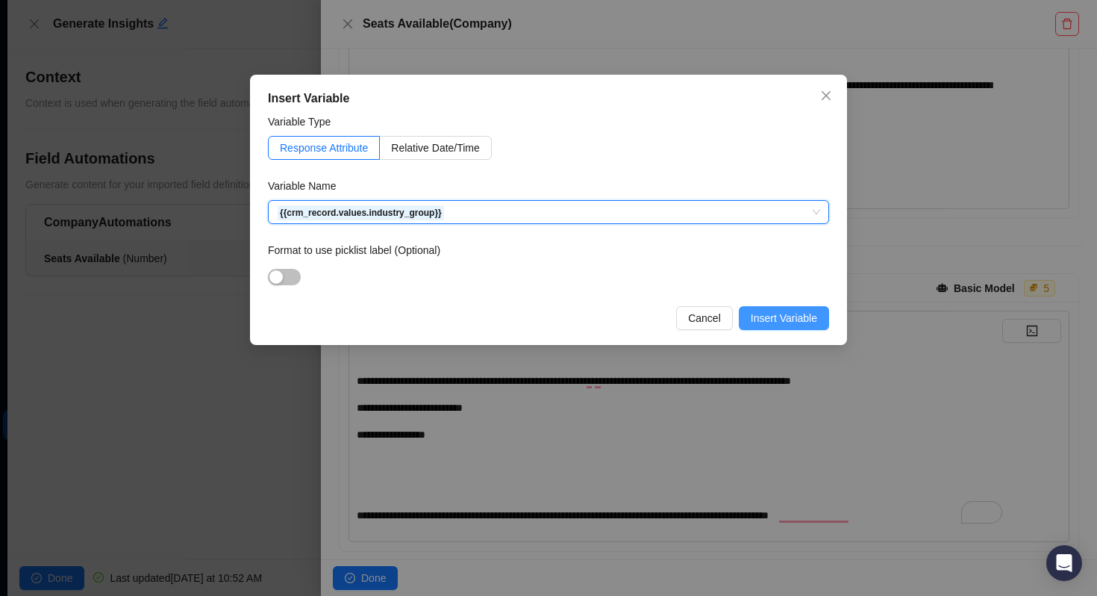
click at [804, 321] on span "Insert Variable" at bounding box center [784, 318] width 66 height 16
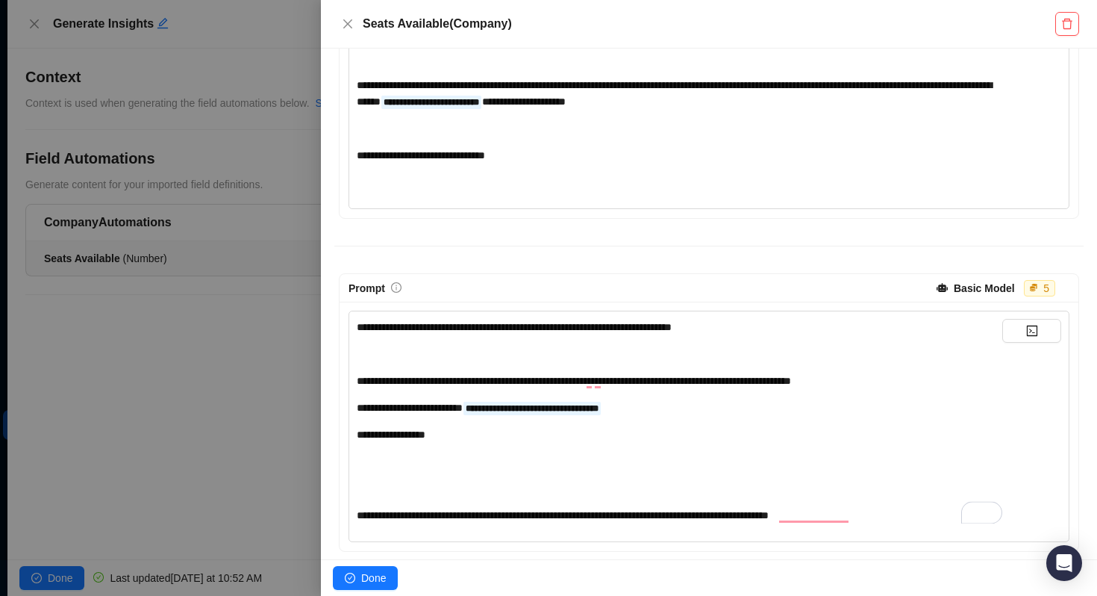
click at [466, 443] on div "**********" at bounding box center [680, 434] width 646 height 16
click at [1040, 343] on button "button" at bounding box center [1031, 331] width 59 height 24
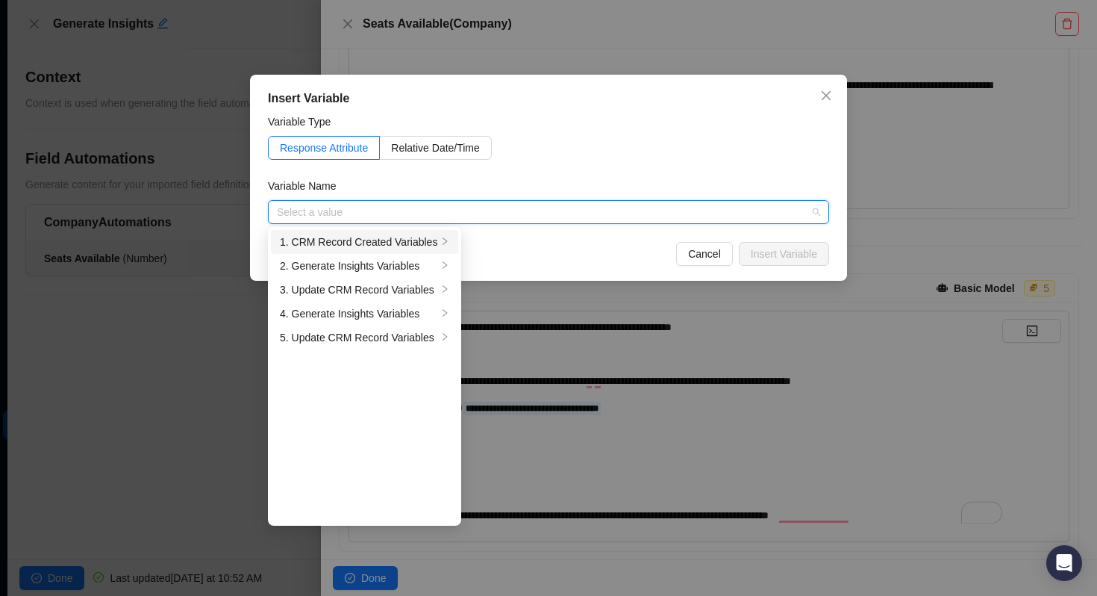
click at [345, 240] on div "1. CRM Record Created Variables" at bounding box center [358, 242] width 157 height 16
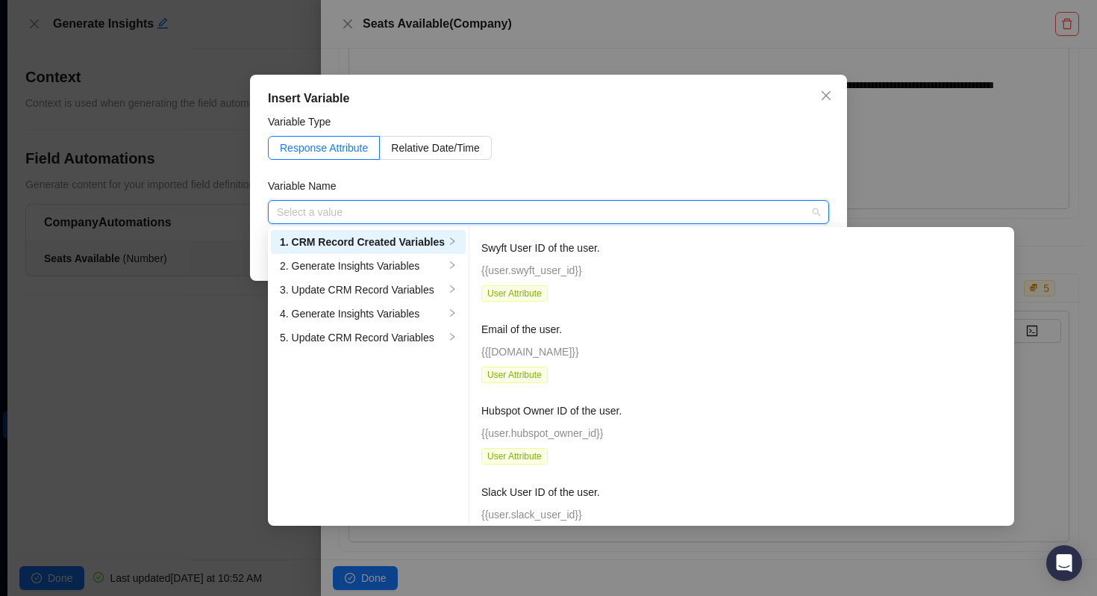
click at [391, 209] on input "search" at bounding box center [544, 212] width 534 height 22
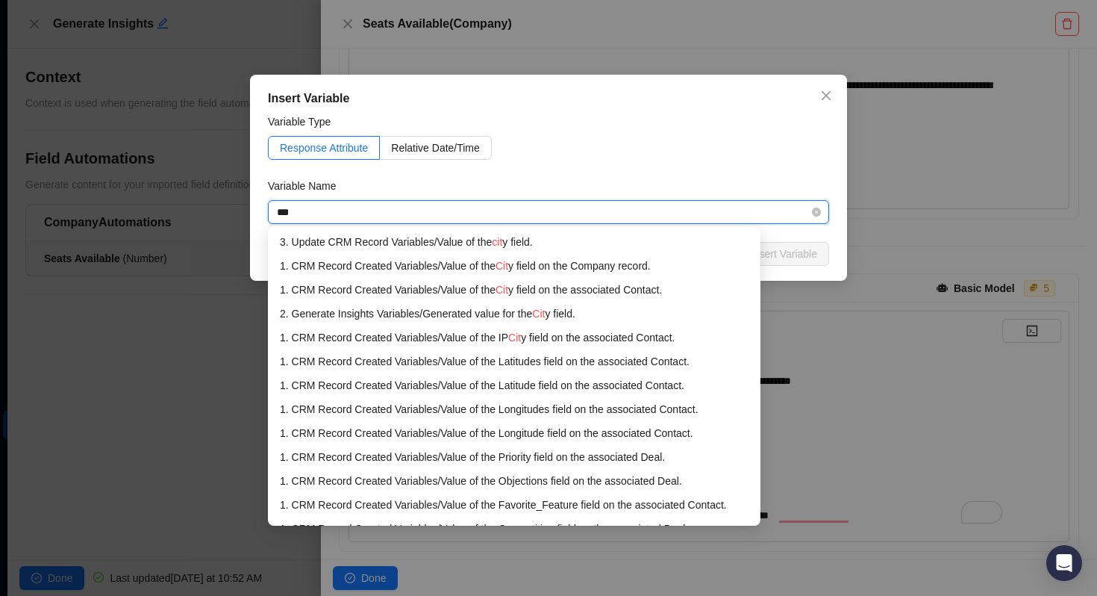
type input "****"
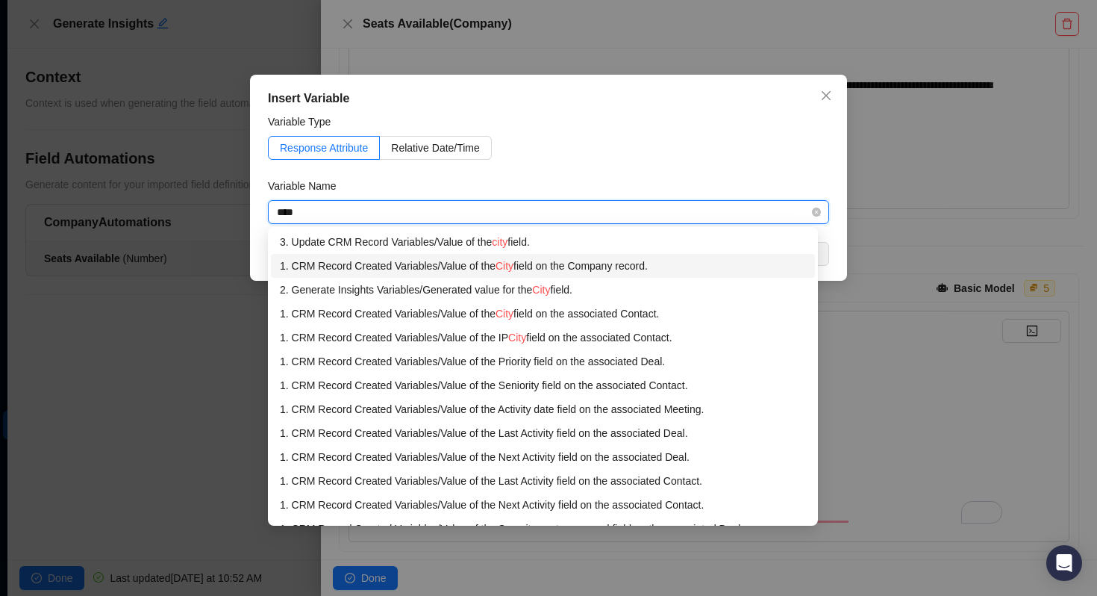
click at [488, 272] on div "1. CRM Record Created Variables / Value of the City field on the Company record." at bounding box center [543, 266] width 526 height 16
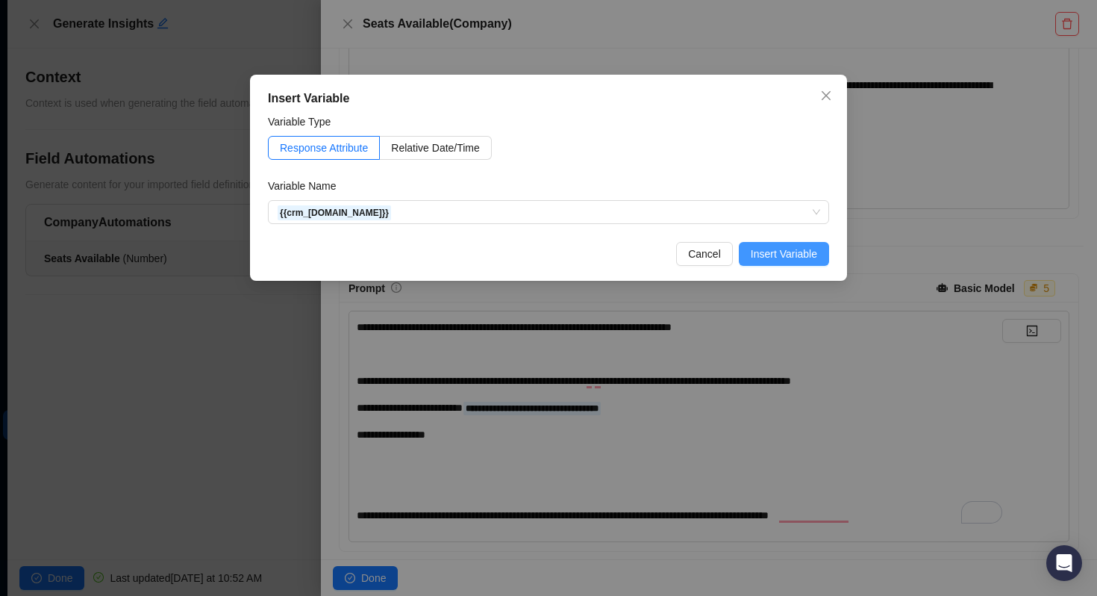
click at [811, 256] on span "Insert Variable" at bounding box center [784, 254] width 66 height 16
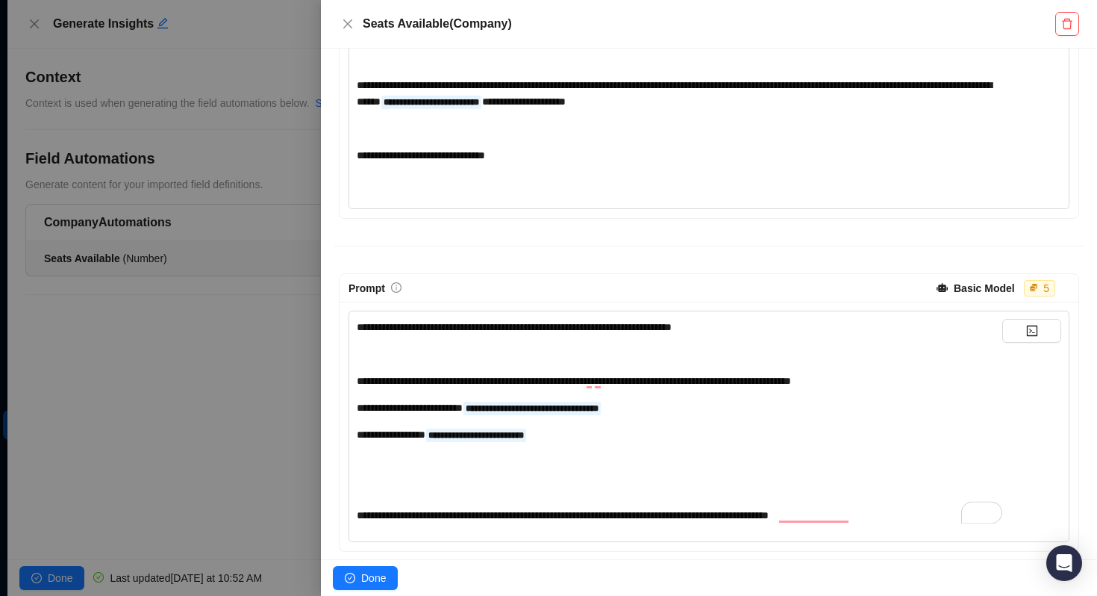
click at [591, 443] on div "**********" at bounding box center [680, 434] width 646 height 16
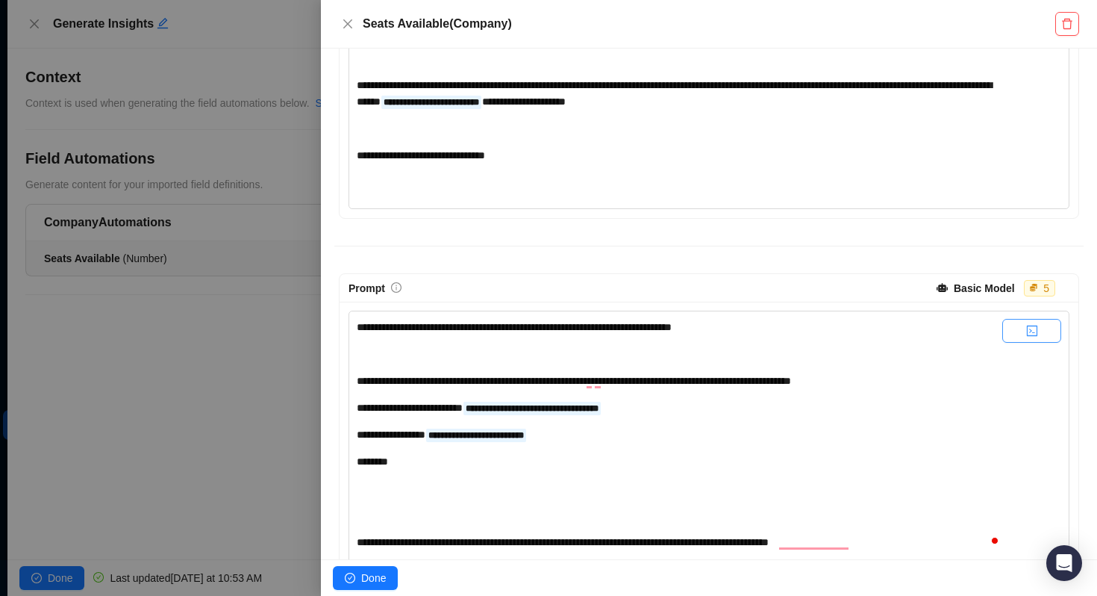
click at [1046, 343] on button "button" at bounding box center [1031, 331] width 59 height 24
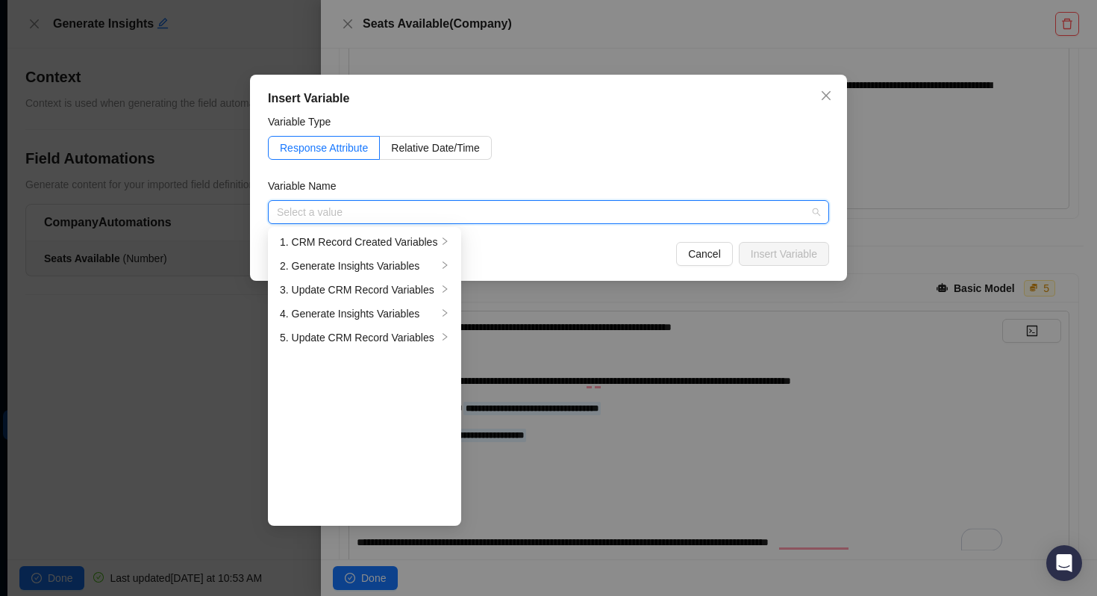
click at [380, 219] on input "search" at bounding box center [544, 212] width 534 height 22
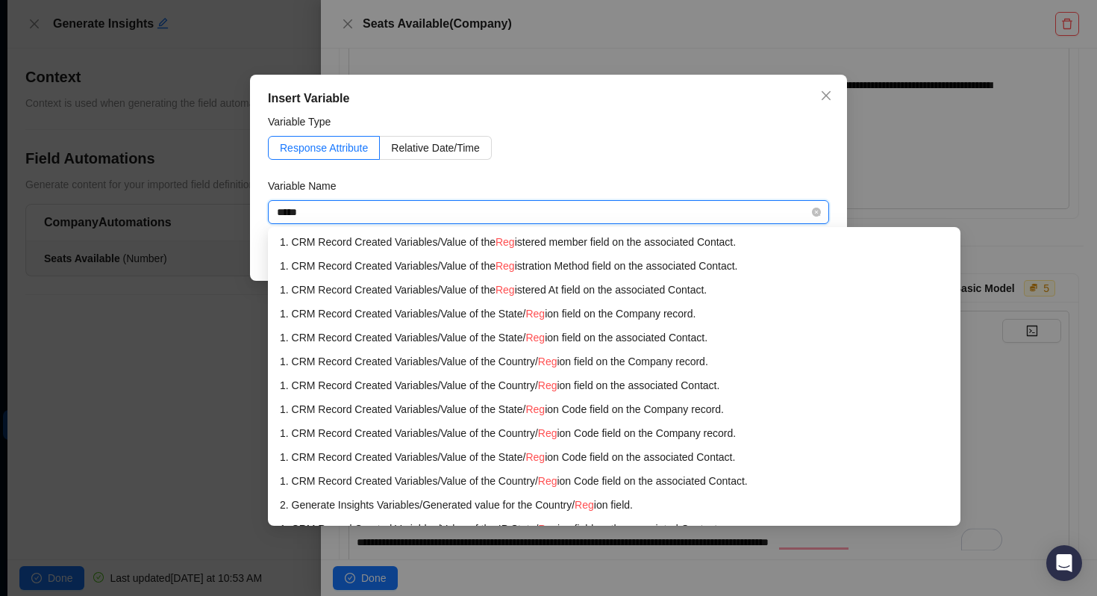
type input "******"
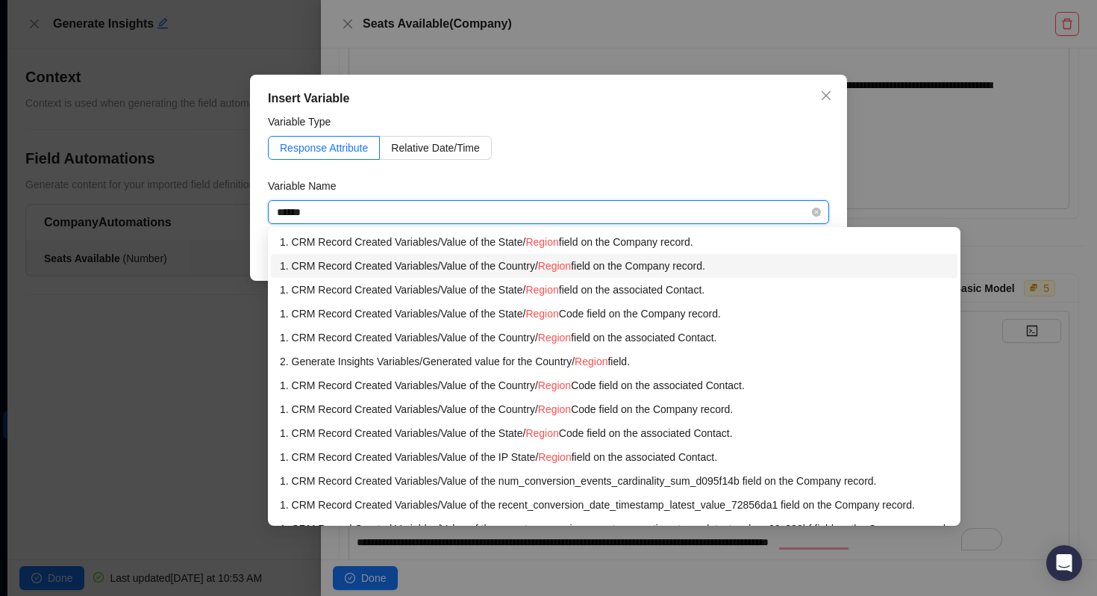
click at [494, 270] on div "1. CRM Record Created Variables / Value of the Country/ Region field on the Com…" at bounding box center [614, 266] width 669 height 16
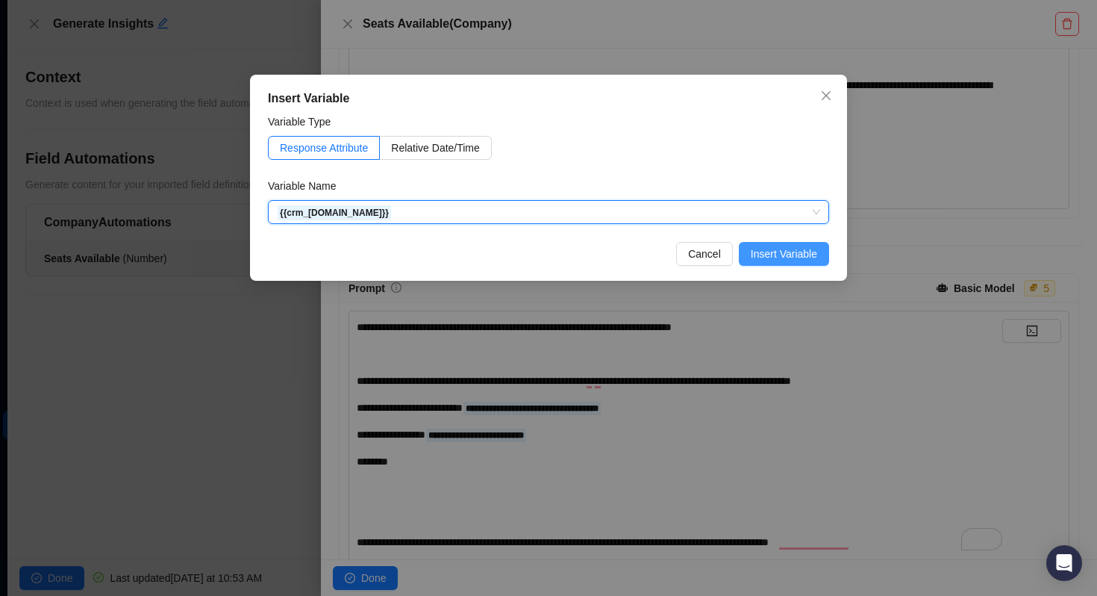
click at [787, 249] on span "Insert Variable" at bounding box center [784, 254] width 66 height 16
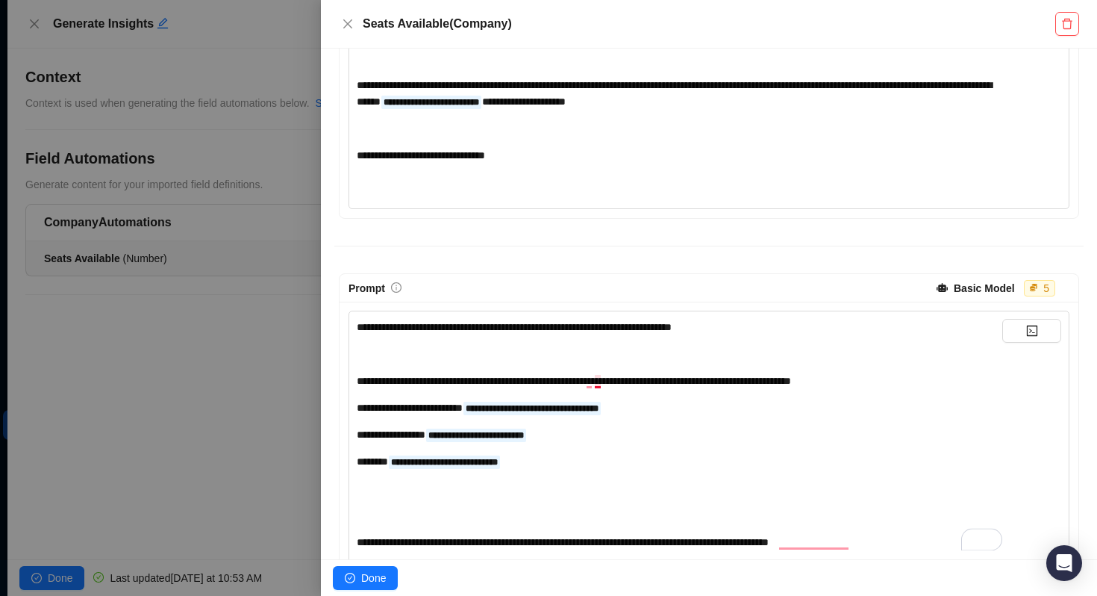
click at [594, 386] on span "**********" at bounding box center [574, 380] width 434 height 10
click at [721, 443] on div "**********" at bounding box center [680, 434] width 646 height 16
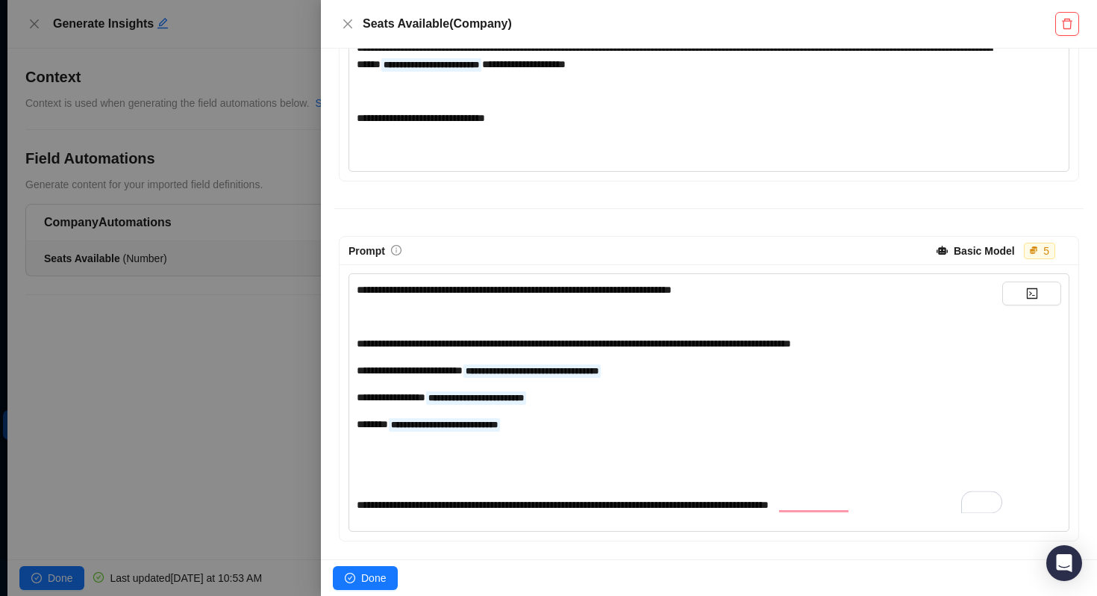
click at [408, 472] on div "﻿" at bounding box center [680, 478] width 646 height 16
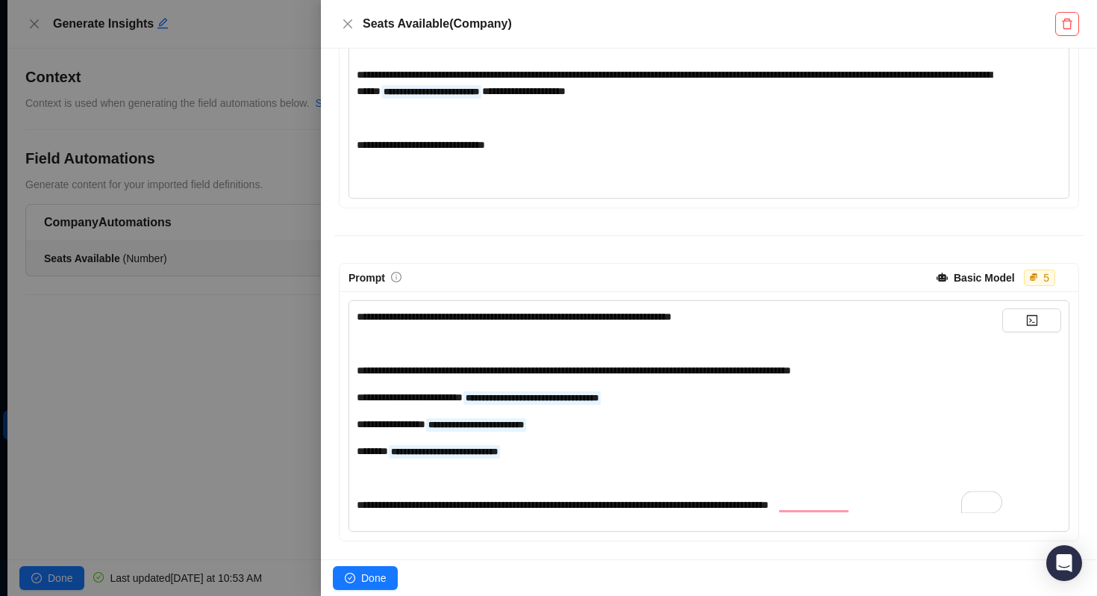
scroll to position [390, 0]
click at [802, 505] on span "**********" at bounding box center [580, 504] width 446 height 10
click at [374, 576] on span "Done" at bounding box center [373, 578] width 25 height 16
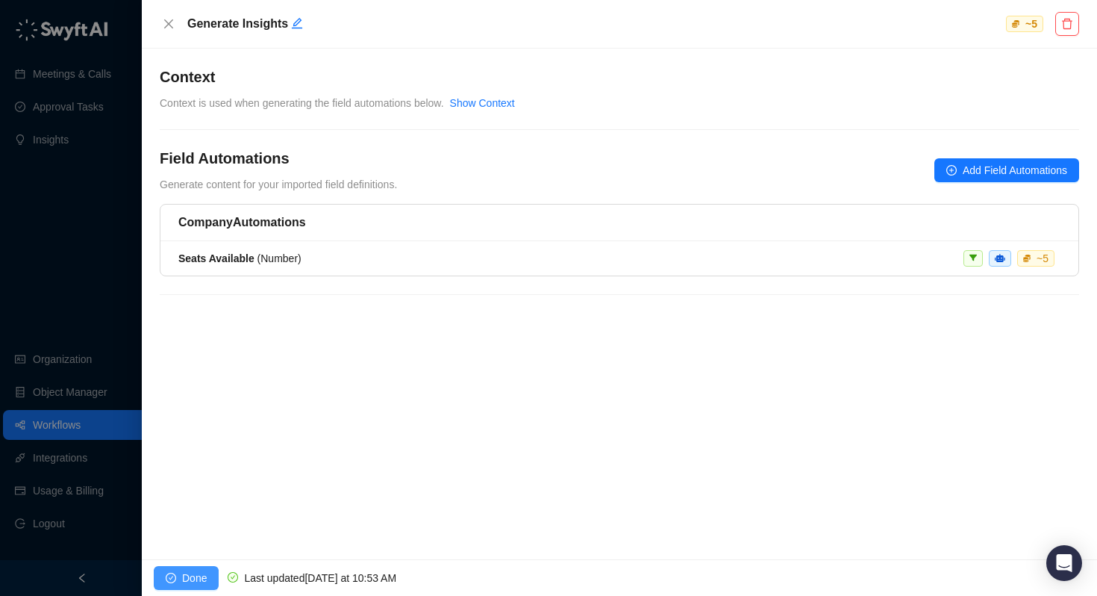
click at [177, 580] on button "Done" at bounding box center [186, 578] width 65 height 24
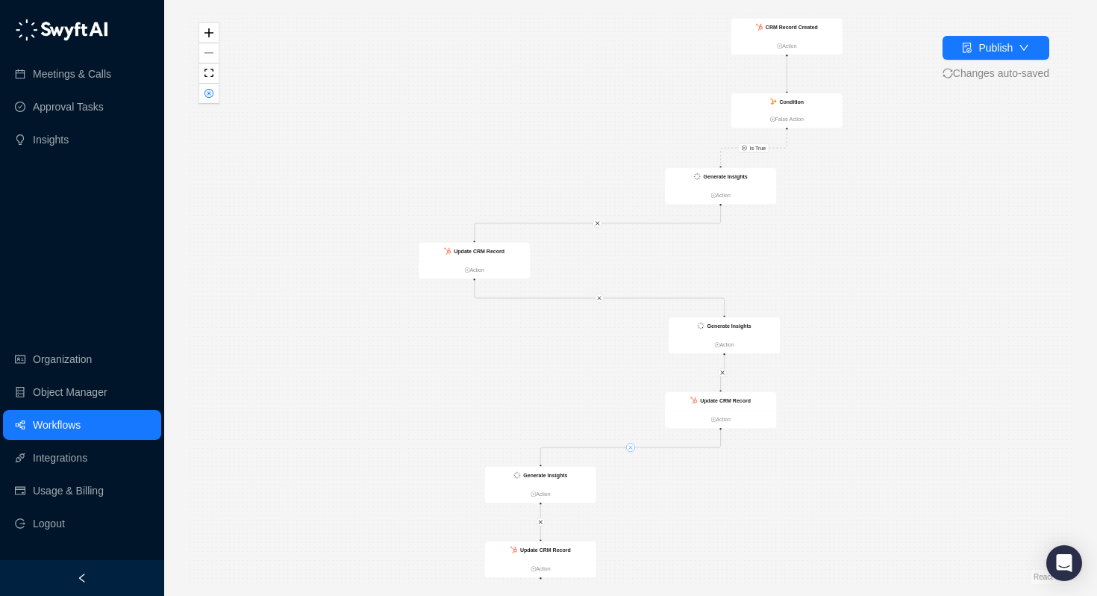
click at [631, 448] on icon "close" at bounding box center [631, 447] width 4 height 4
click at [725, 418] on link "Action" at bounding box center [720, 419] width 111 height 8
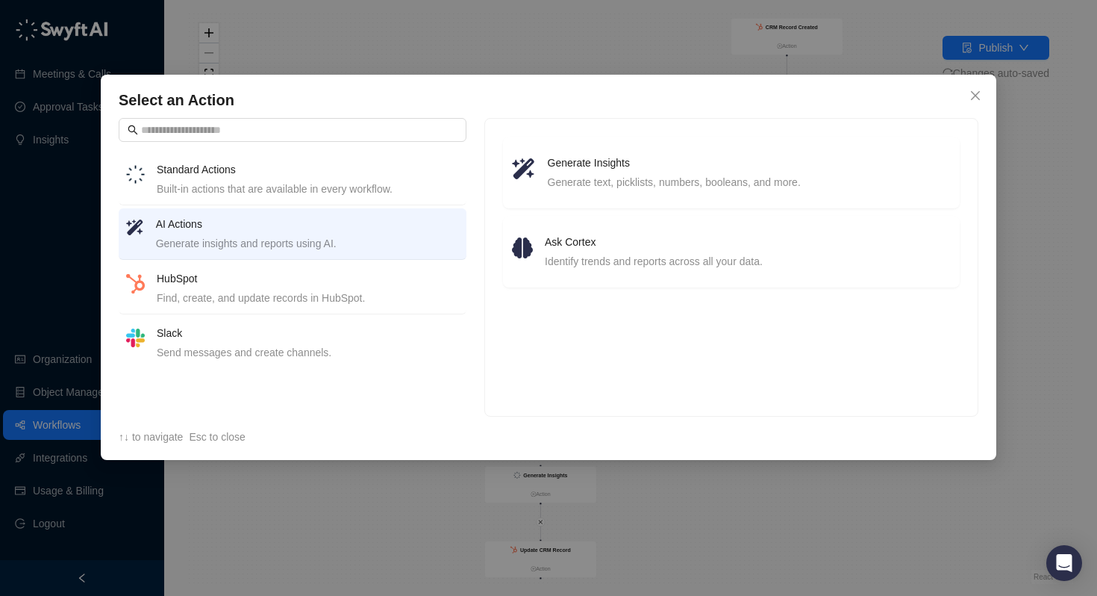
click at [224, 183] on div "Built-in actions that are available in every workflow." at bounding box center [308, 189] width 302 height 16
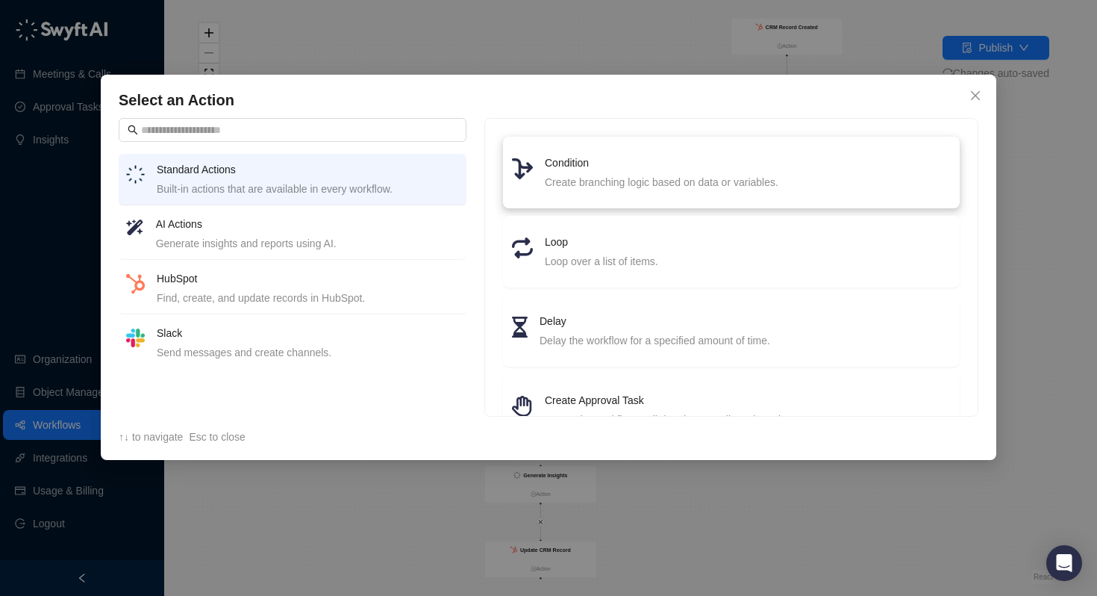
click at [581, 175] on div "Create branching logic based on data or variables." at bounding box center [748, 182] width 406 height 16
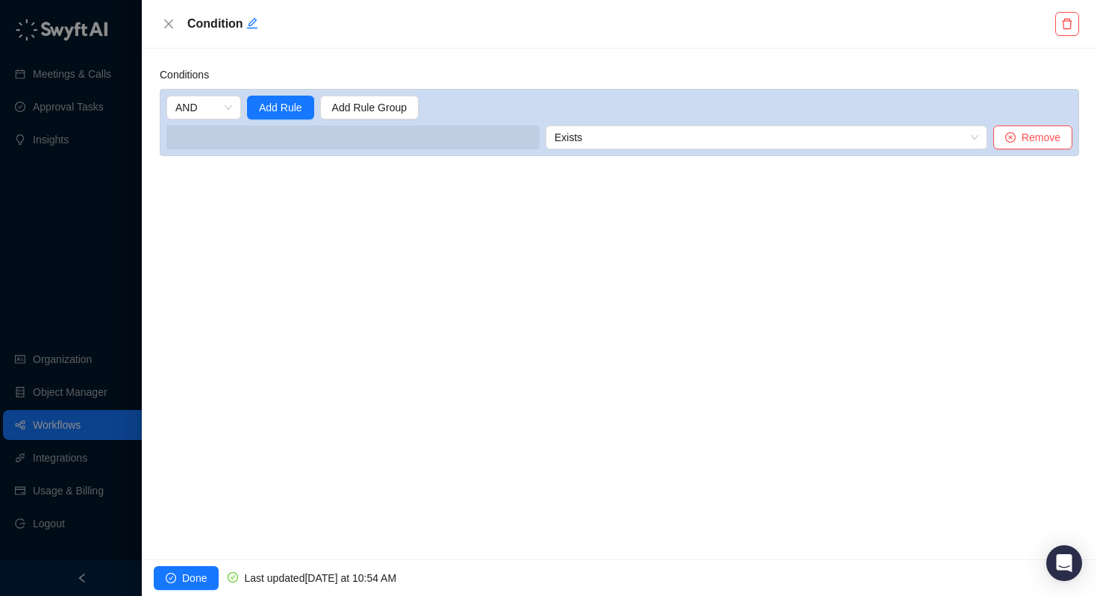
click at [231, 144] on span at bounding box center [352, 137] width 373 height 24
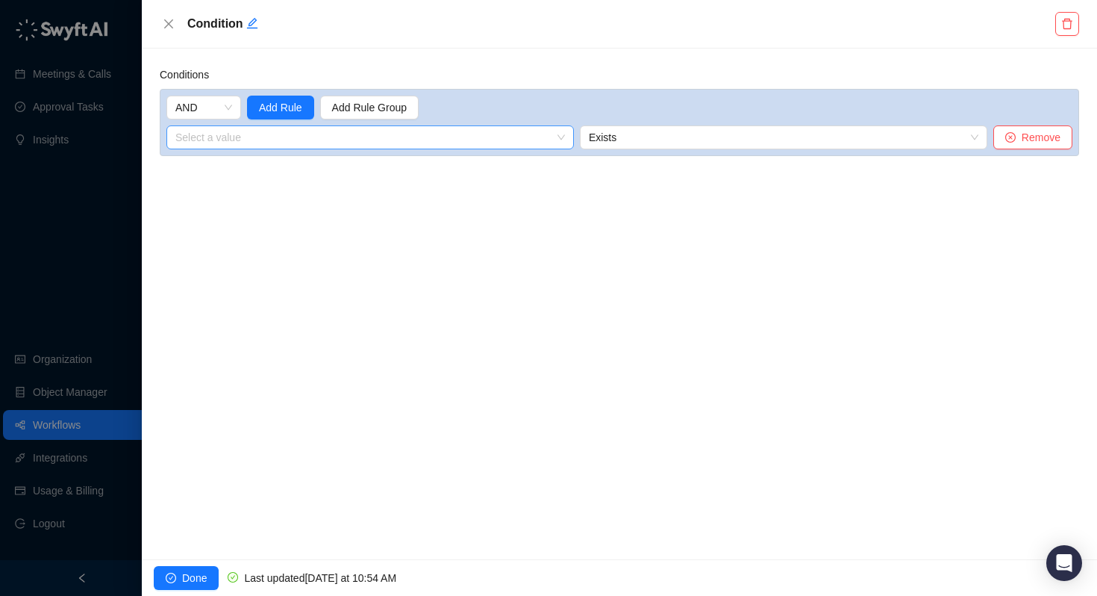
click at [232, 144] on input "search" at bounding box center [365, 137] width 381 height 22
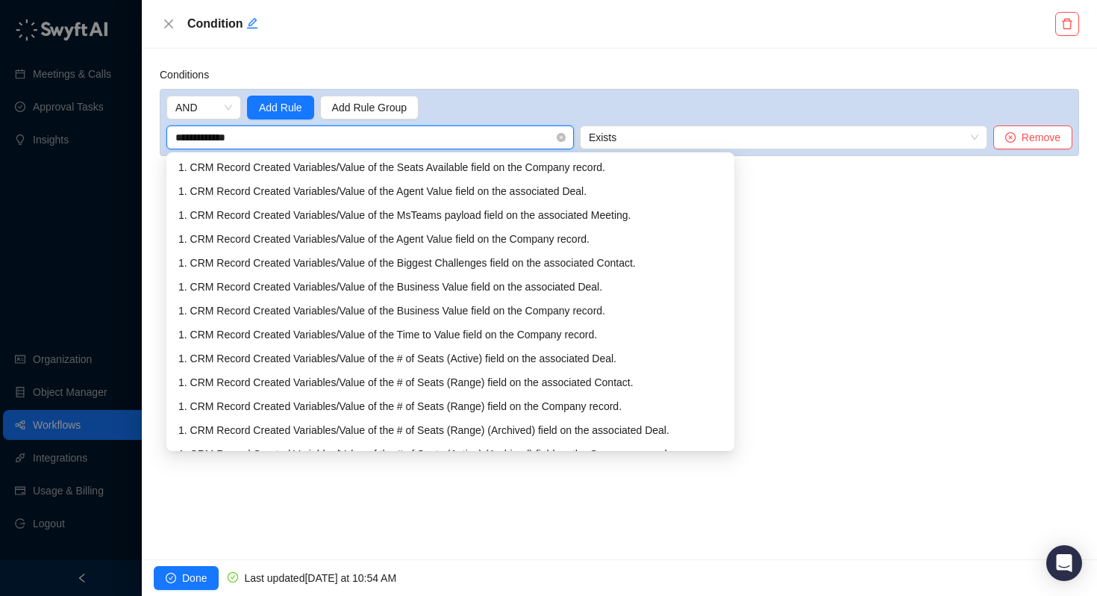
type input "**********"
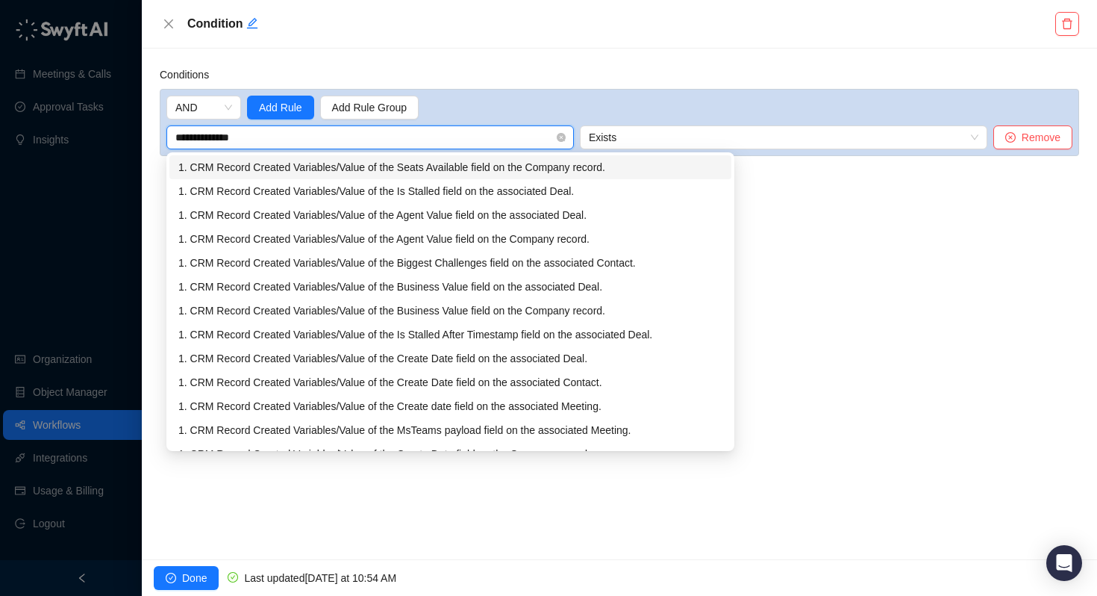
click at [417, 169] on div "1. CRM Record Created Variables / Value of the Seats Available field on the Com…" at bounding box center [450, 167] width 544 height 16
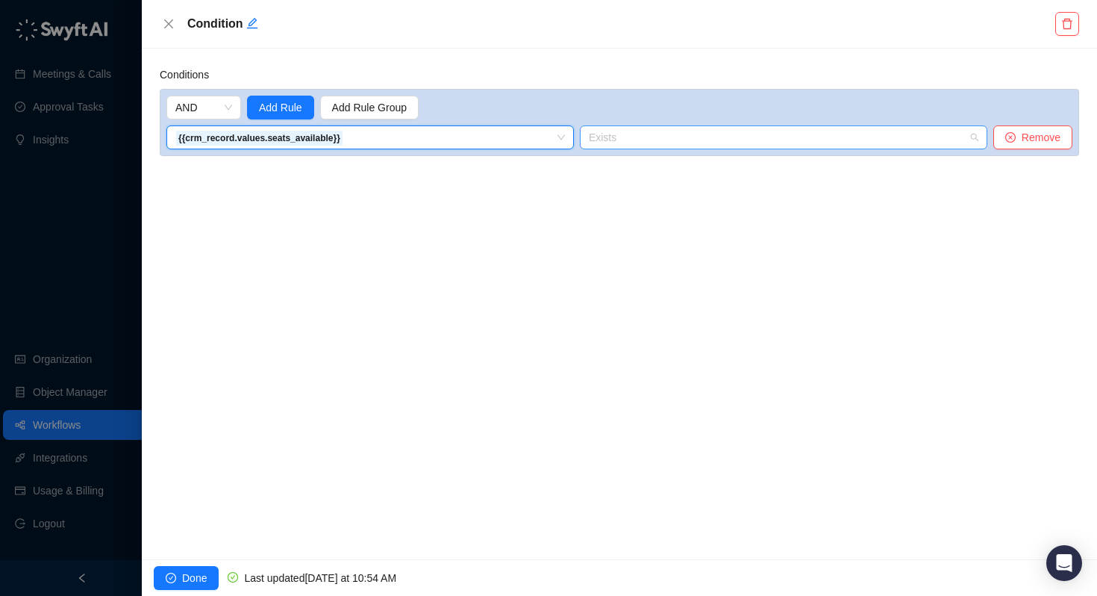
click at [639, 145] on span "Exists" at bounding box center [784, 137] width 390 height 22
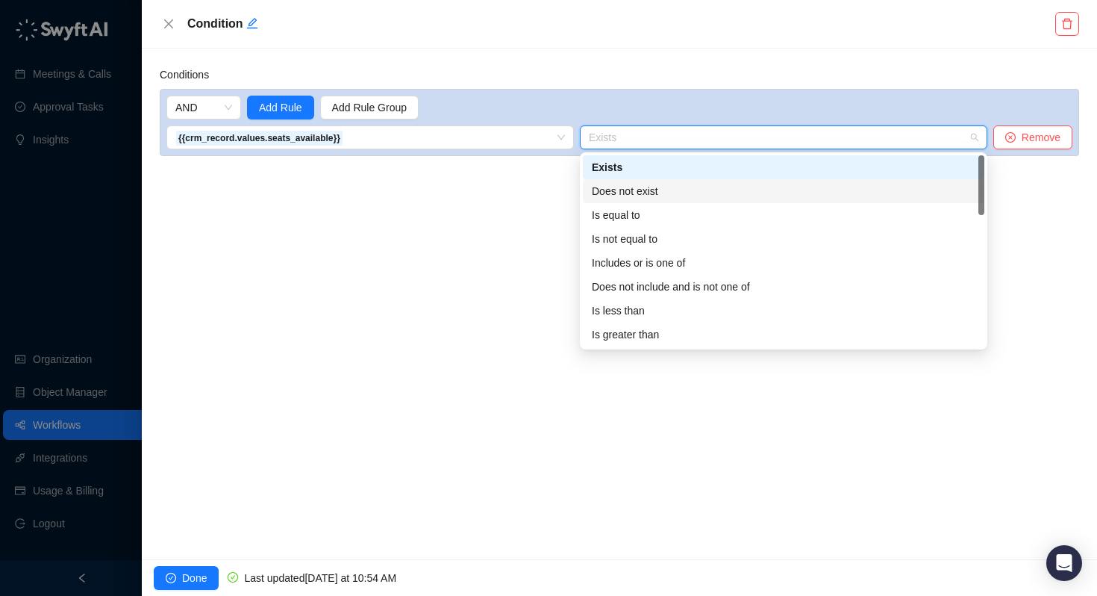
click at [631, 190] on div "Does not exist" at bounding box center [784, 191] width 384 height 16
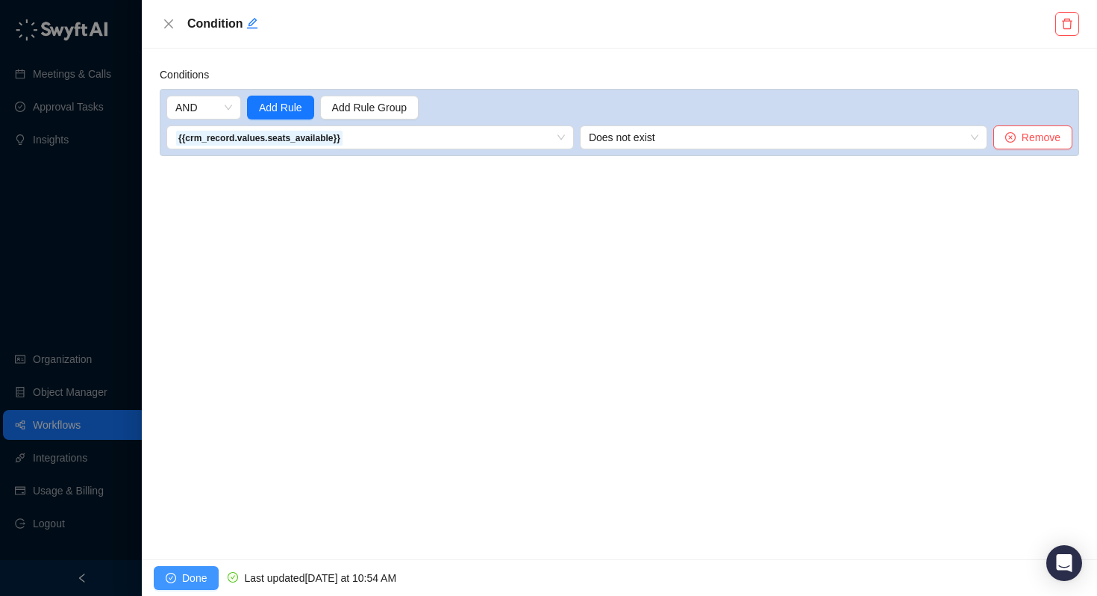
click at [186, 581] on span "Done" at bounding box center [194, 578] width 25 height 16
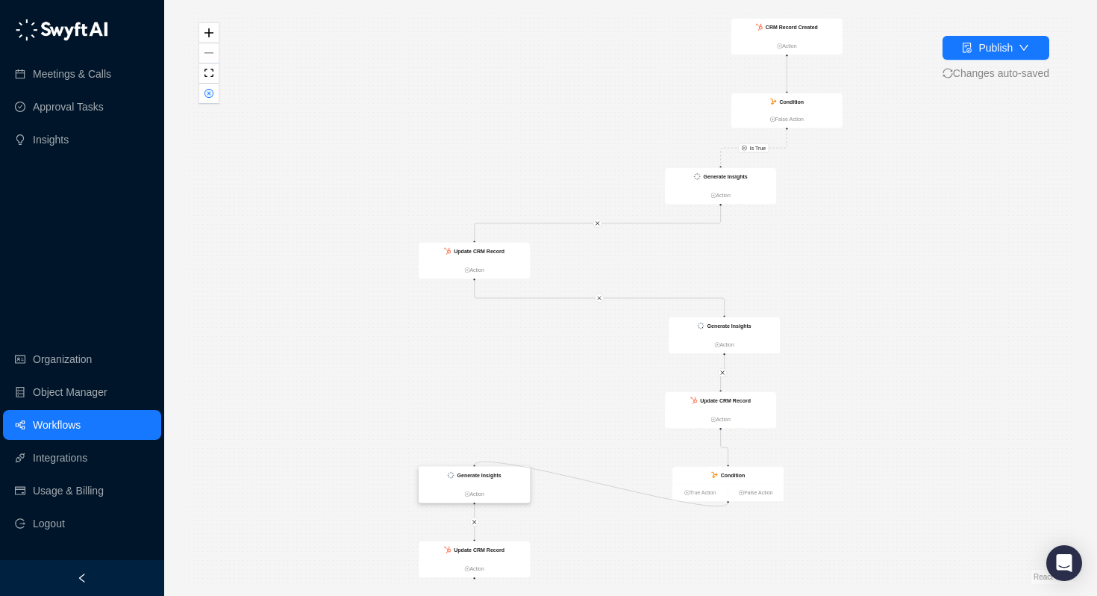
drag, startPoint x: 729, startPoint y: 502, endPoint x: 472, endPoint y: 467, distance: 258.3
click at [372, 304] on div "CRM Record Created Action Condition False Action Generate Insights Action Updat…" at bounding box center [151, 161] width 443 height 286
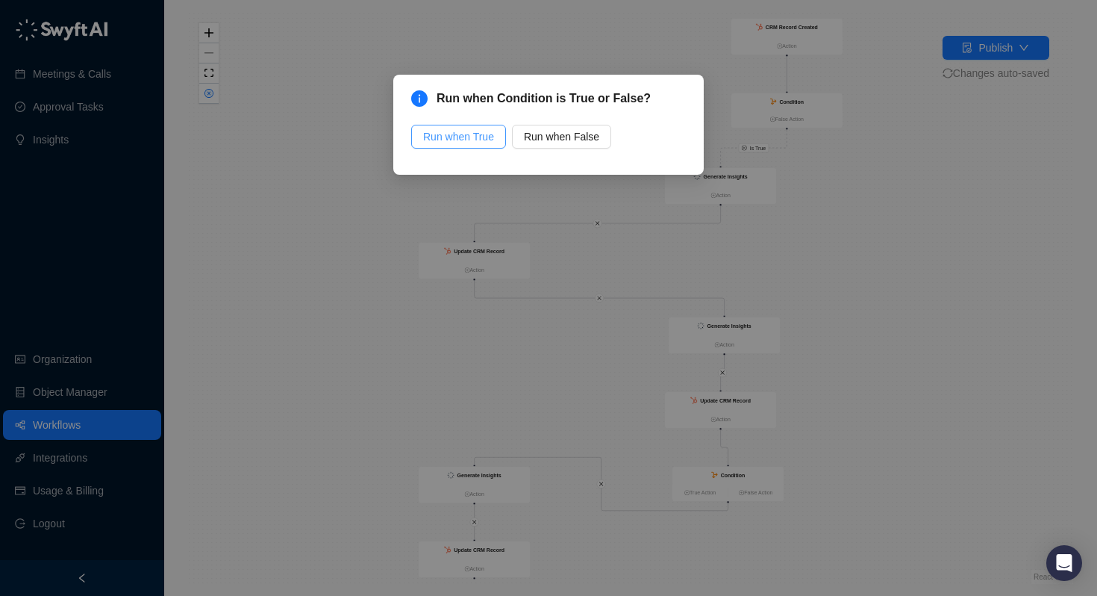
click at [474, 135] on span "Run when True" at bounding box center [458, 136] width 71 height 16
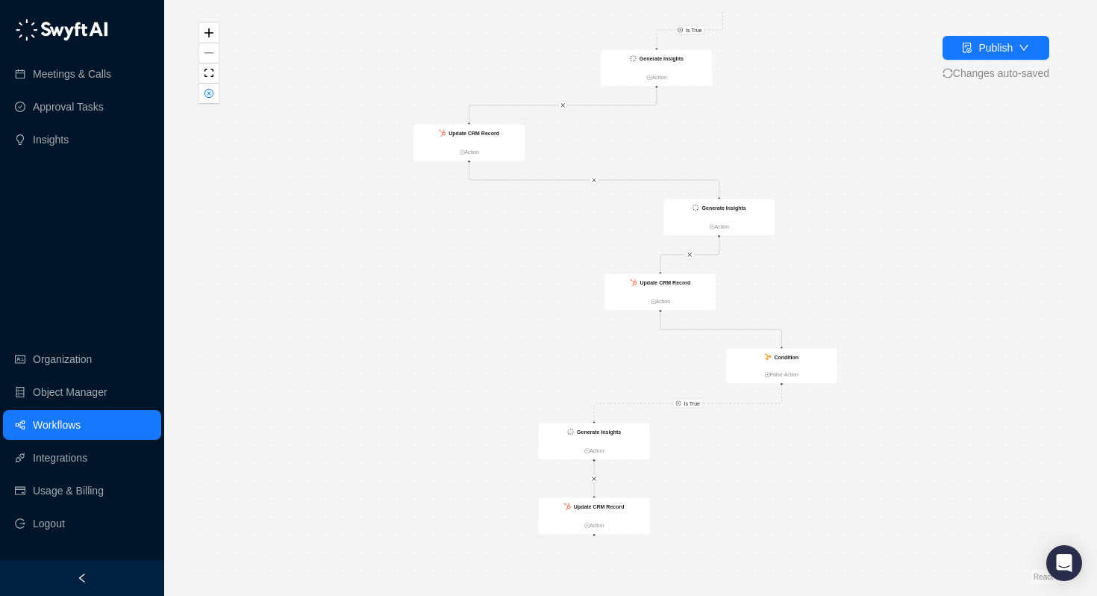
drag, startPoint x: 851, startPoint y: 343, endPoint x: 846, endPoint y: 261, distance: 81.5
click at [846, 261] on div "Is True Is True CRM Record Created Action Condition False Action Generate Insig…" at bounding box center [630, 298] width 885 height 572
click at [799, 358] on div "Condition" at bounding box center [781, 356] width 111 height 17
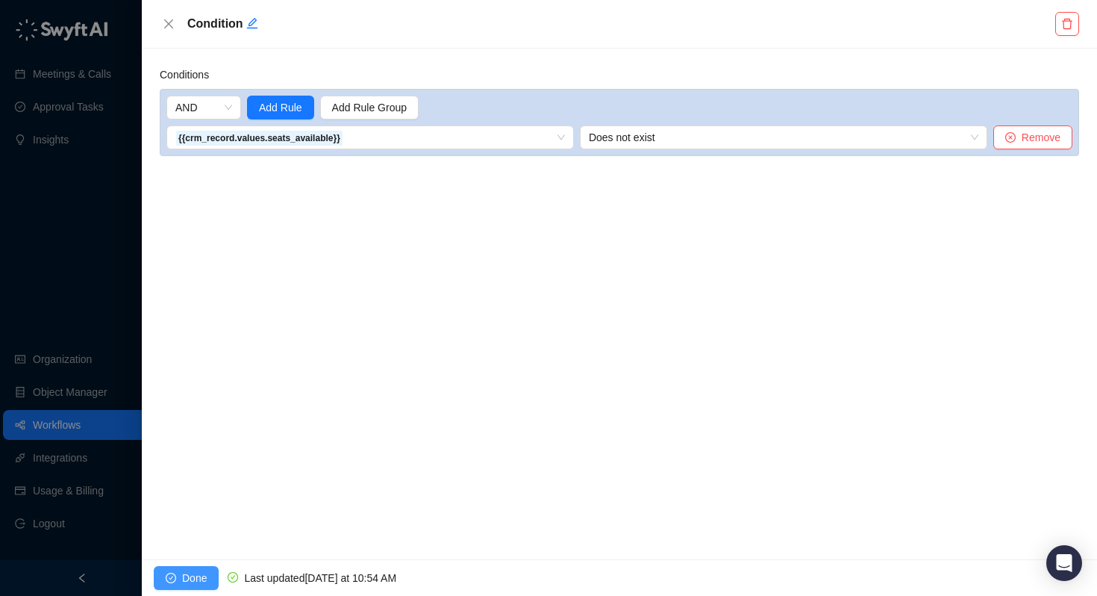
click at [178, 586] on button "Done" at bounding box center [186, 578] width 65 height 24
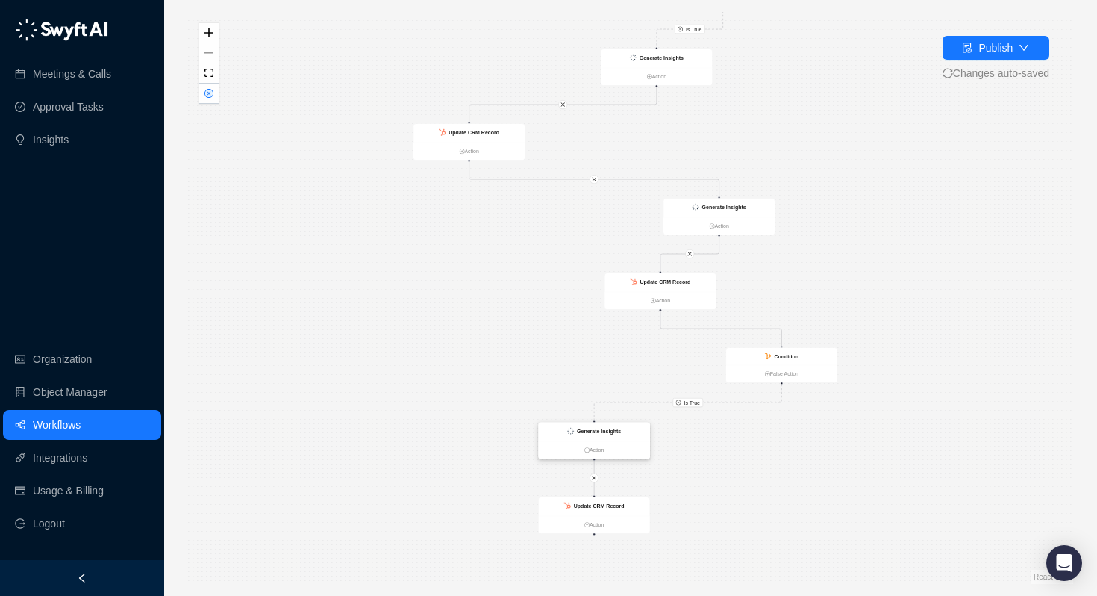
click at [593, 431] on strong "Generate Insights" at bounding box center [599, 431] width 44 height 6
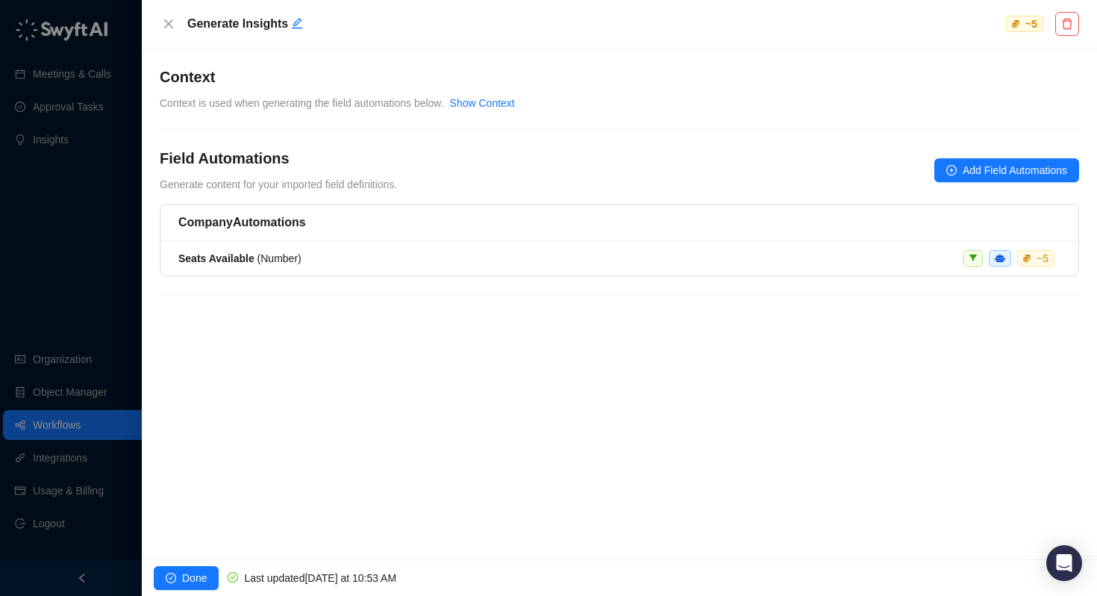
click at [258, 266] on div "Seats Available ( Number )" at bounding box center [239, 258] width 123 height 16
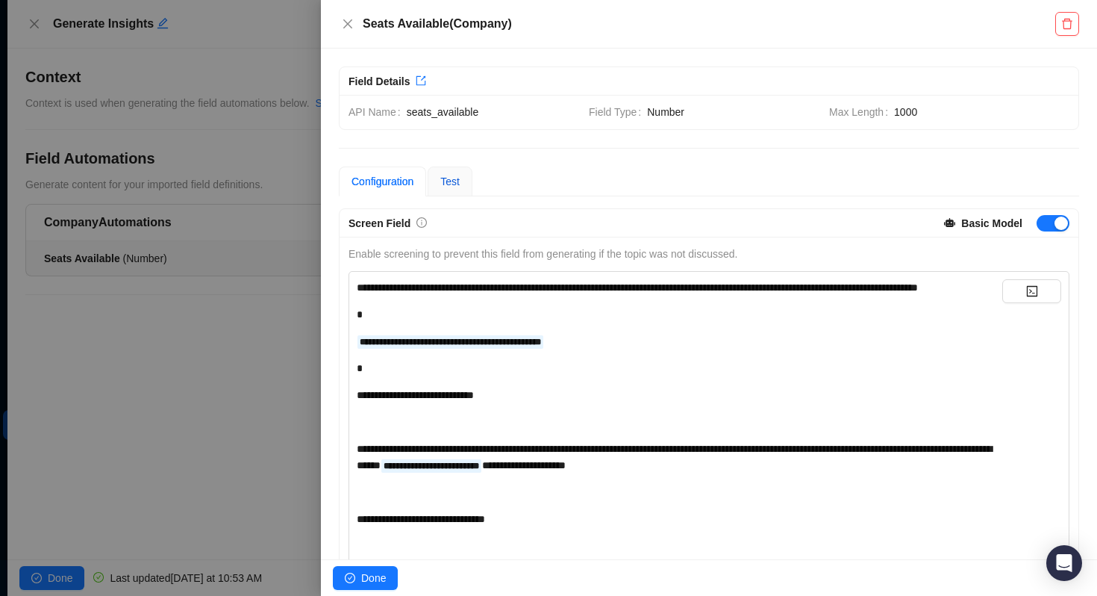
click at [460, 175] on span "Test" at bounding box center [449, 181] width 19 height 12
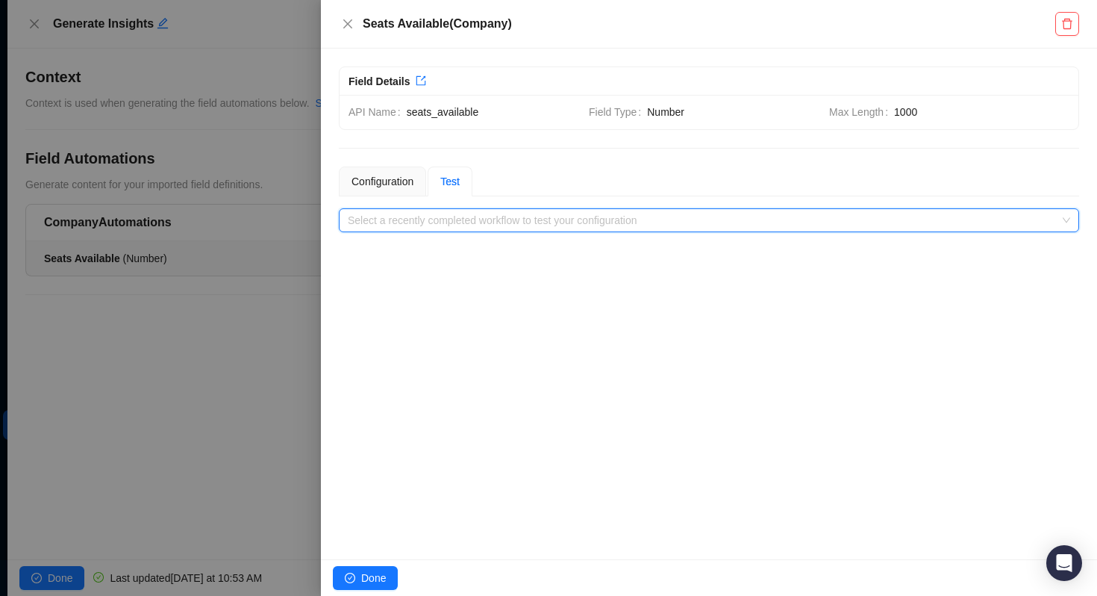
click at [432, 209] on input "search" at bounding box center [705, 220] width 714 height 22
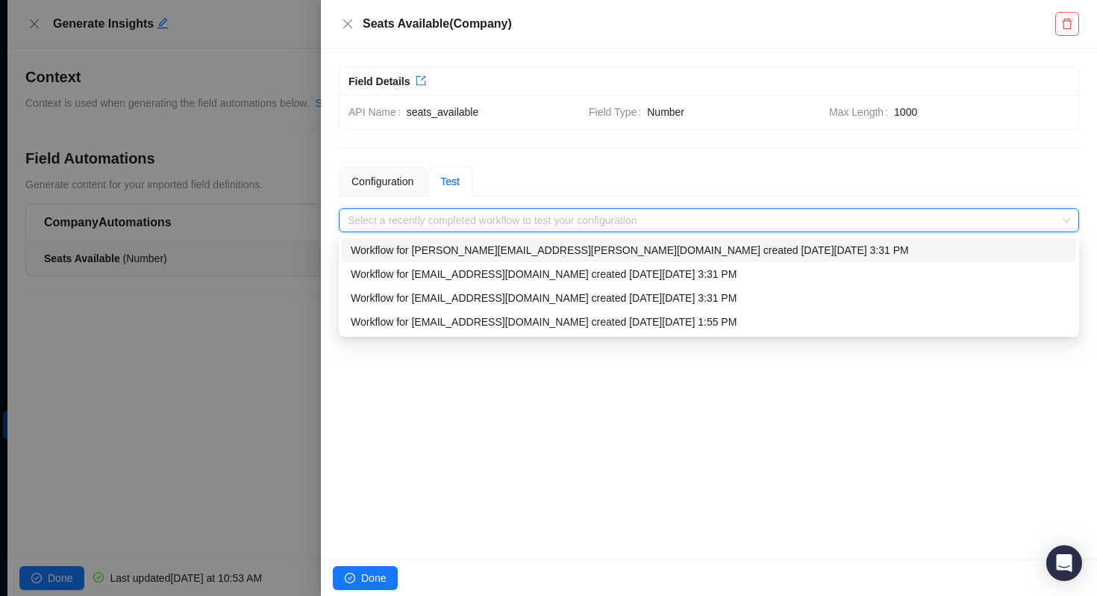
click at [432, 249] on div "Workflow for toni.keller@laivly.com created on Tuesday, 09/23/25, 3:31 PM" at bounding box center [709, 250] width 717 height 16
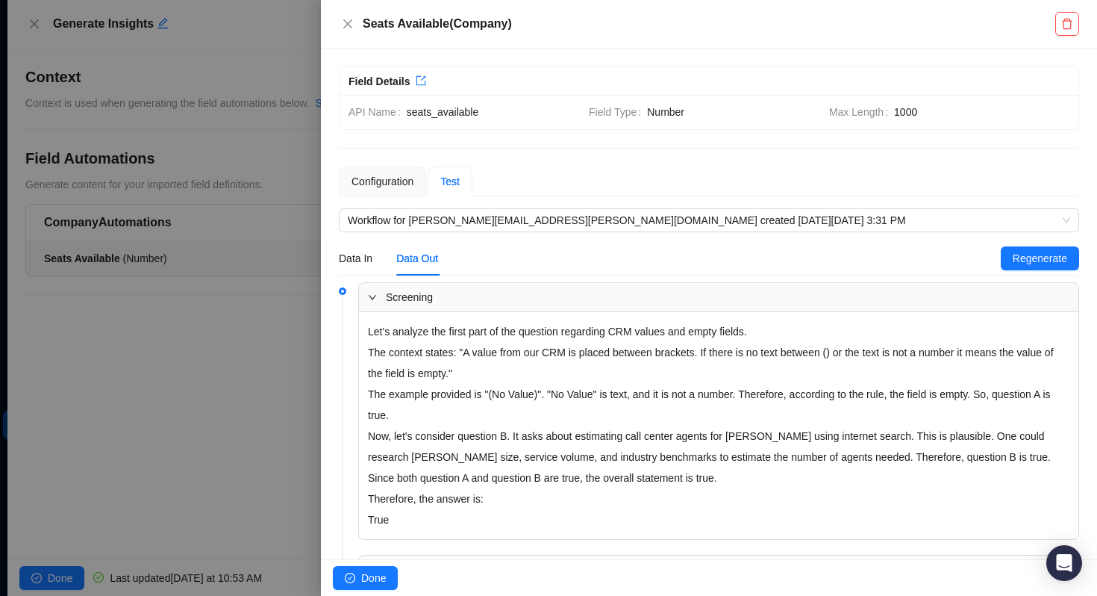
scroll to position [213, 0]
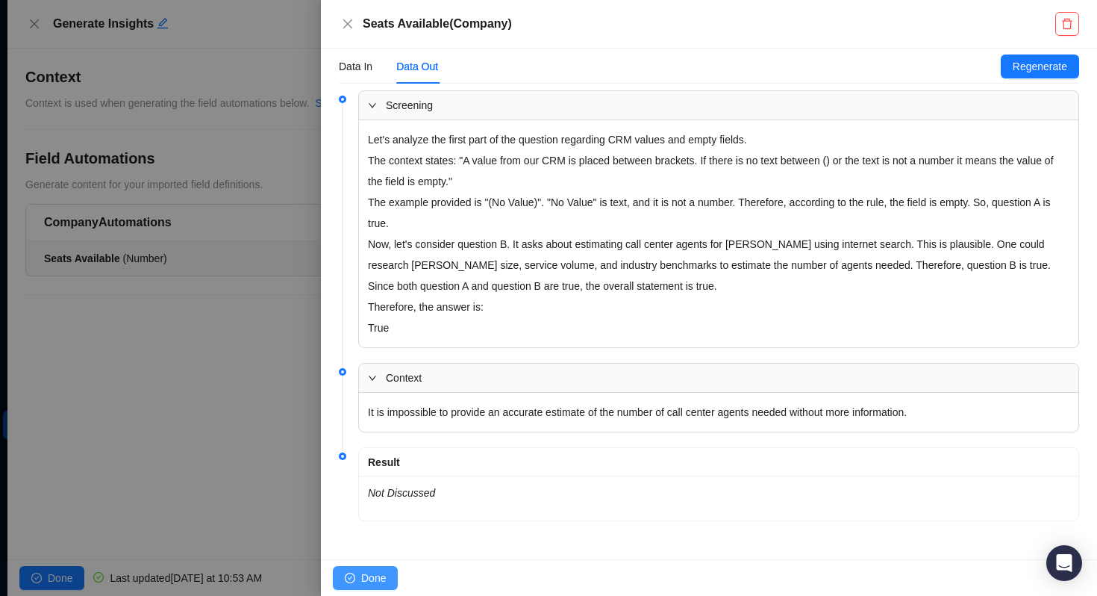
click at [364, 584] on span "Done" at bounding box center [373, 578] width 25 height 16
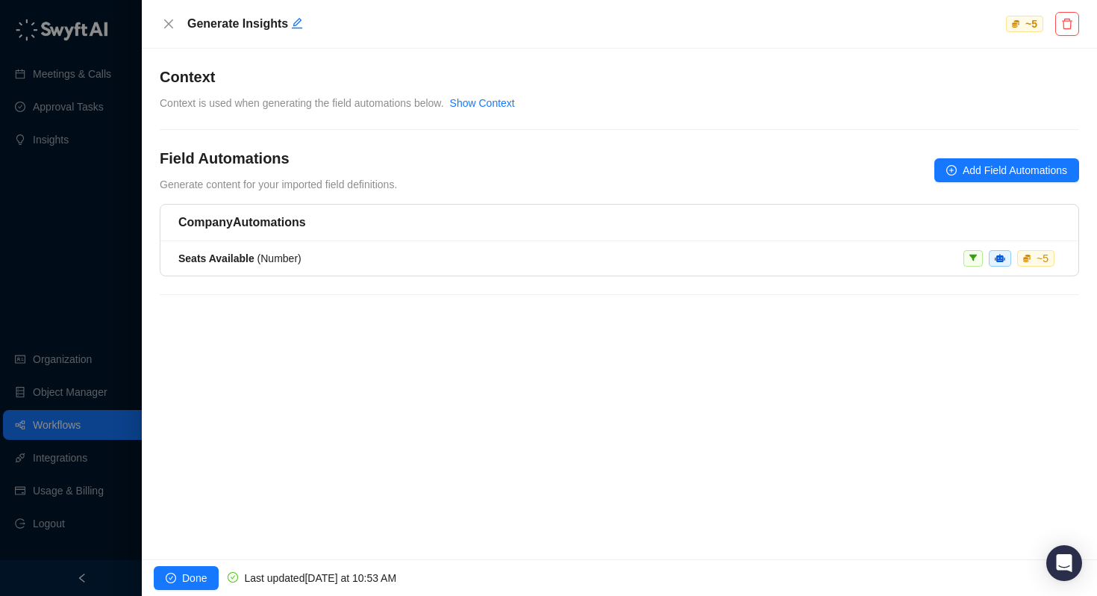
click at [481, 223] on h5 "Company Automations" at bounding box center [619, 222] width 882 height 18
click at [268, 256] on span "Seats Available ( Number )" at bounding box center [239, 258] width 123 height 12
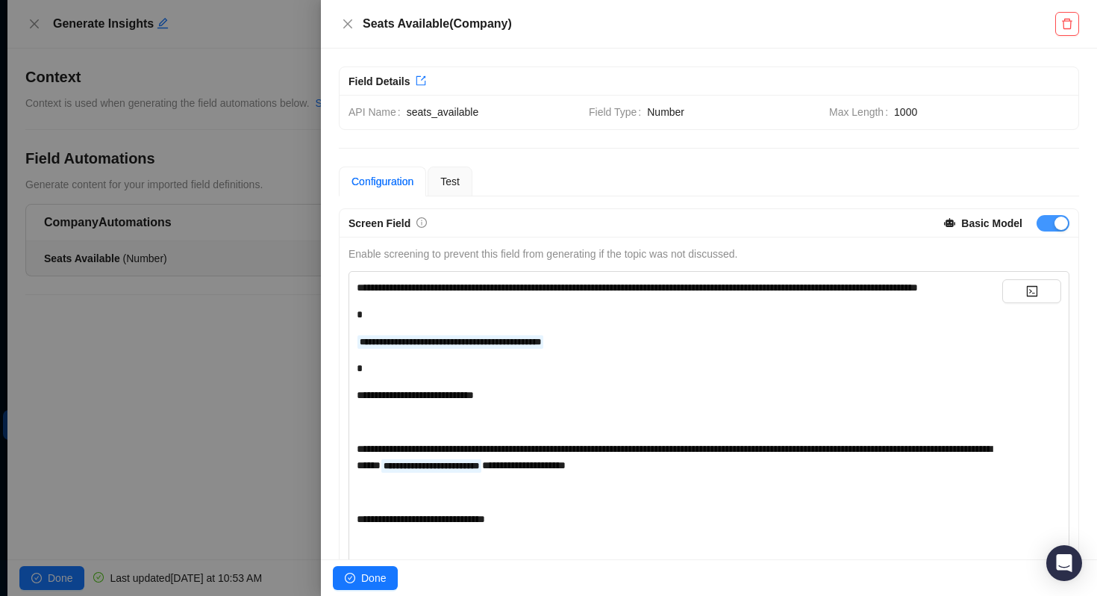
click at [1058, 219] on div "button" at bounding box center [1061, 222] width 13 height 13
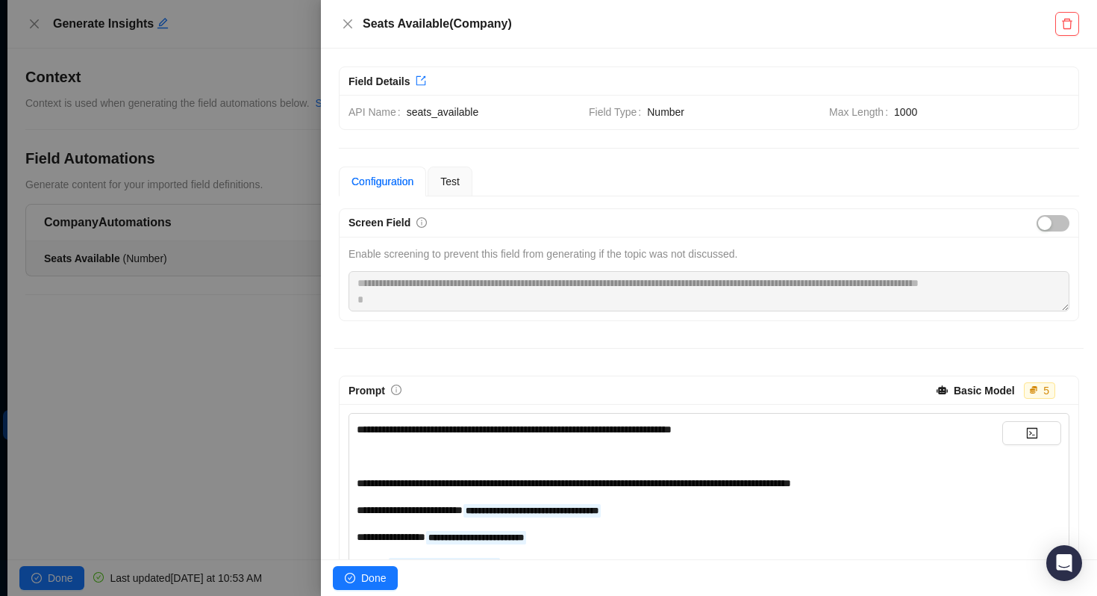
scroll to position [129, 0]
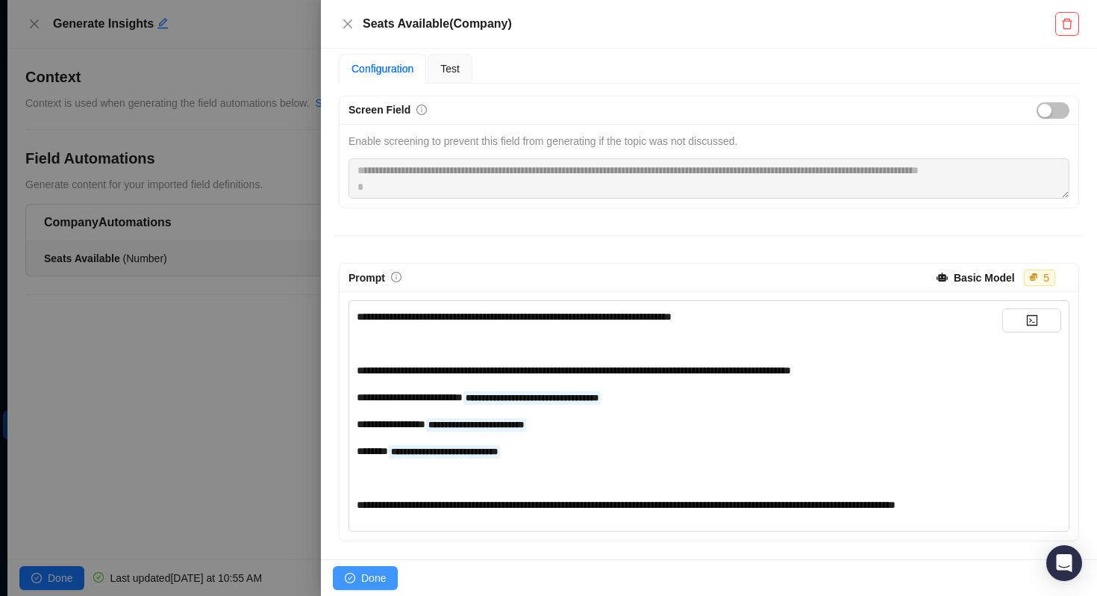
click at [377, 578] on span "Done" at bounding box center [373, 578] width 25 height 16
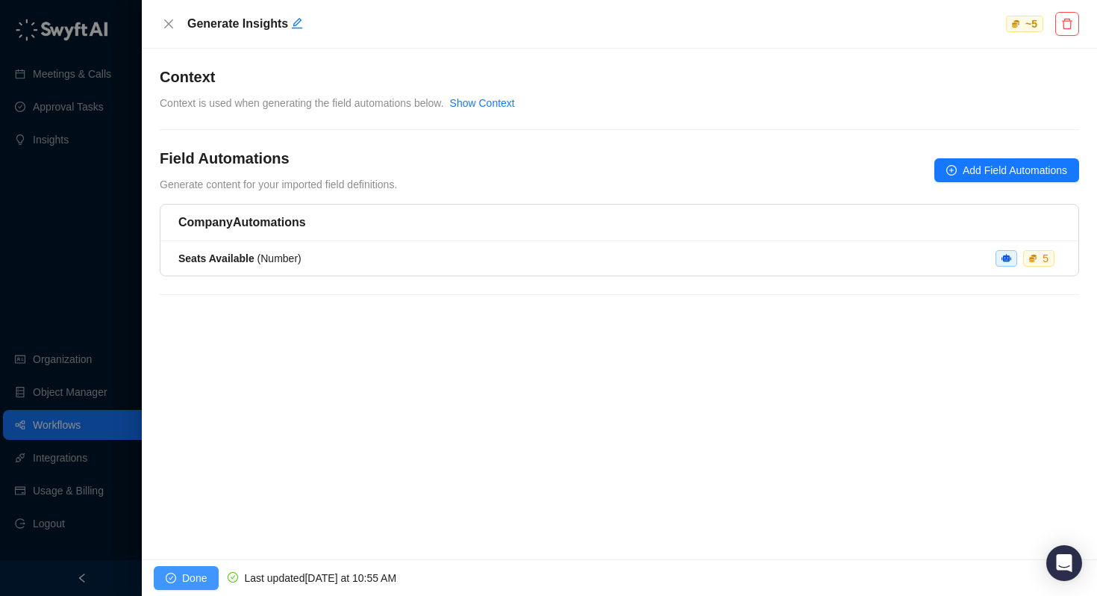
click at [196, 573] on span "Done" at bounding box center [194, 578] width 25 height 16
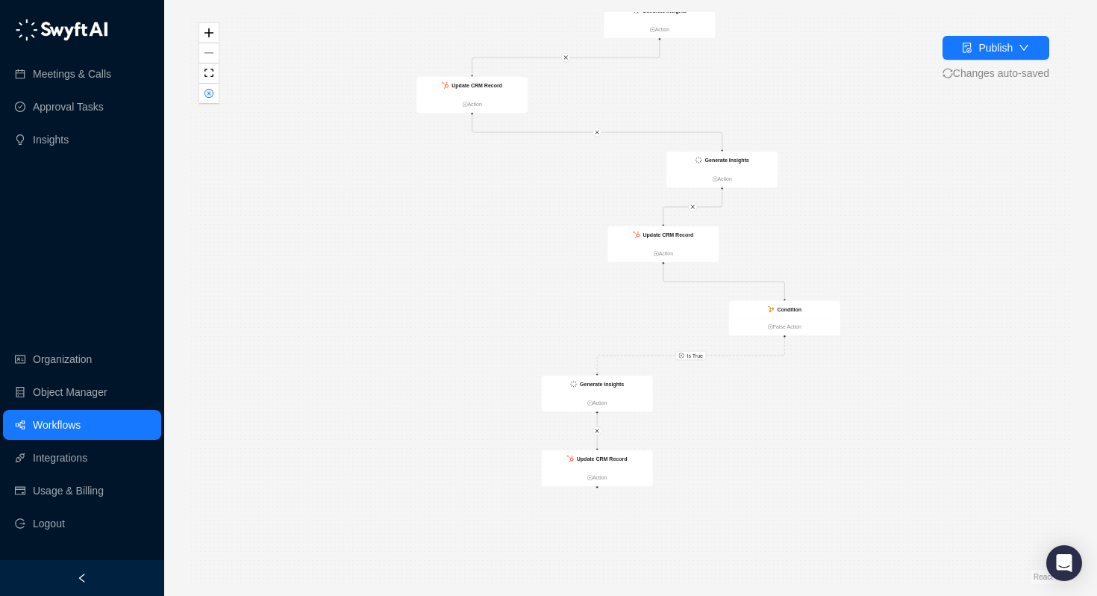
drag, startPoint x: 600, startPoint y: 468, endPoint x: 598, endPoint y: 308, distance: 159.8
click at [598, 308] on div "Is True Is True CRM Record Created Action Condition False Action Generate Insig…" at bounding box center [630, 298] width 885 height 572
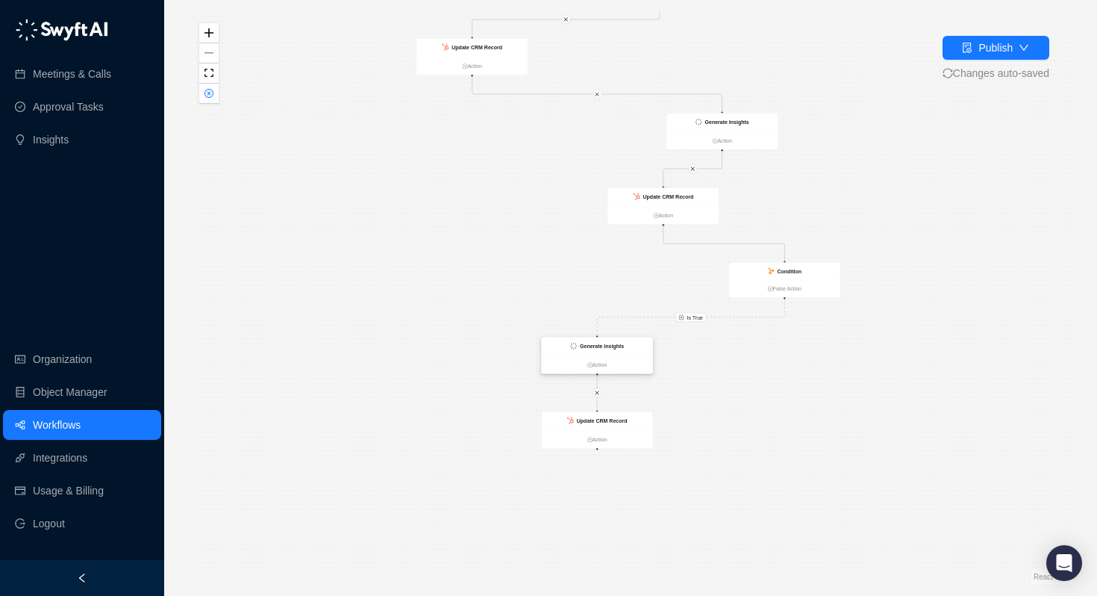
click at [590, 346] on strong "Generate Insights" at bounding box center [602, 346] width 44 height 6
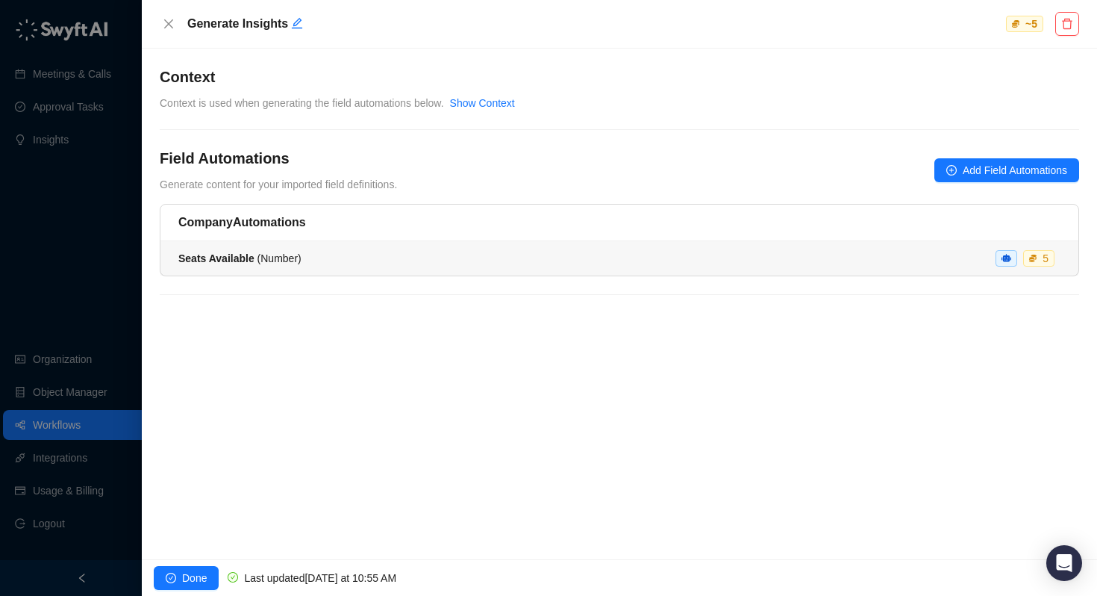
click at [258, 264] on div "Seats Available ( Number )" at bounding box center [239, 258] width 123 height 16
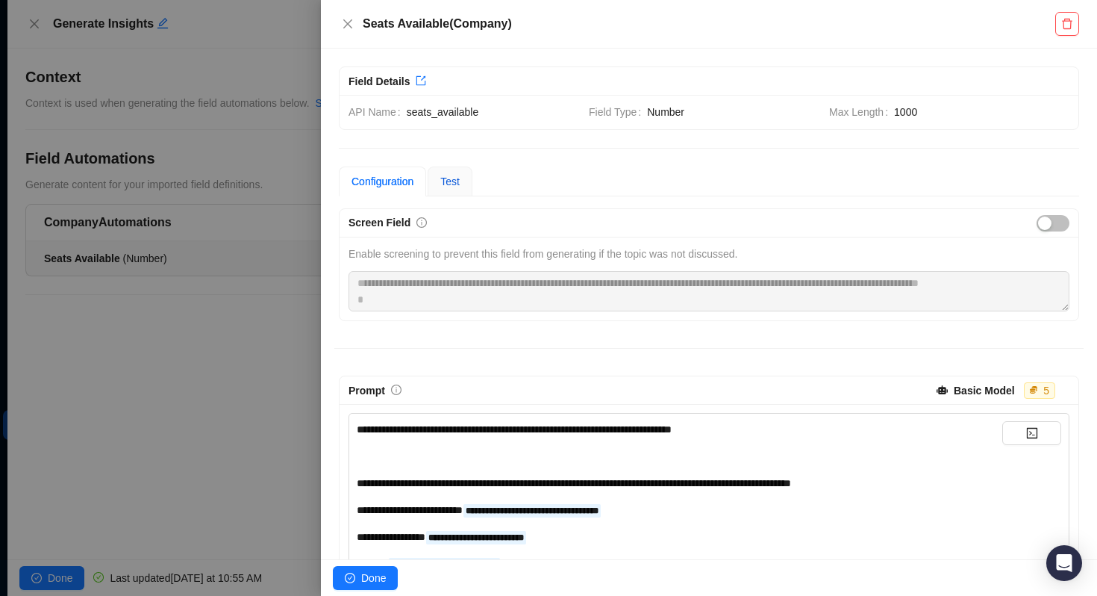
click at [456, 177] on span "Test" at bounding box center [449, 181] width 19 height 12
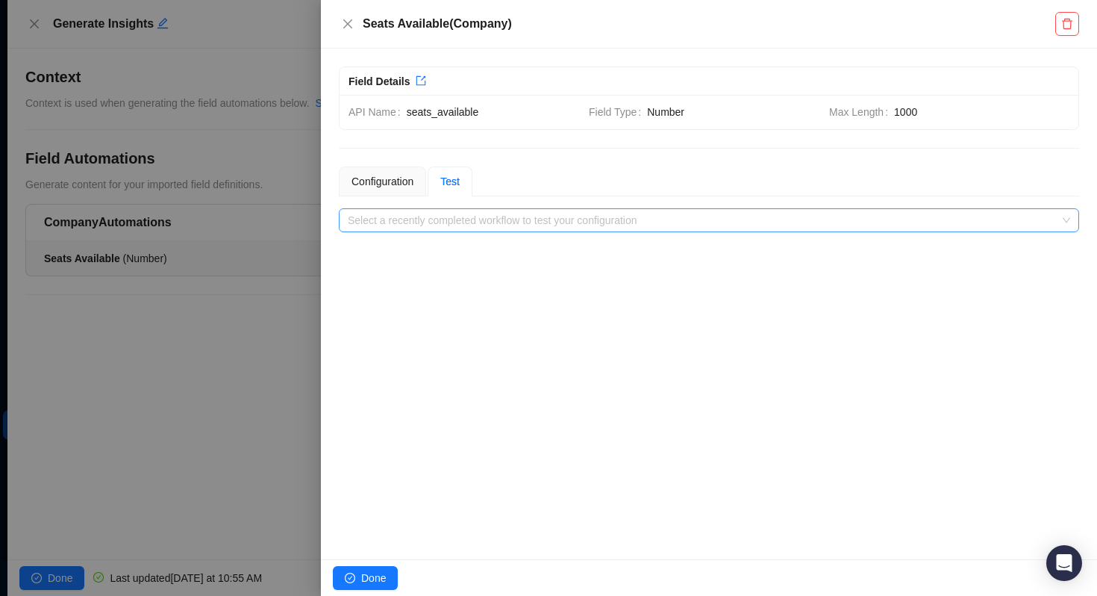
click at [452, 222] on input "search" at bounding box center [705, 220] width 714 height 22
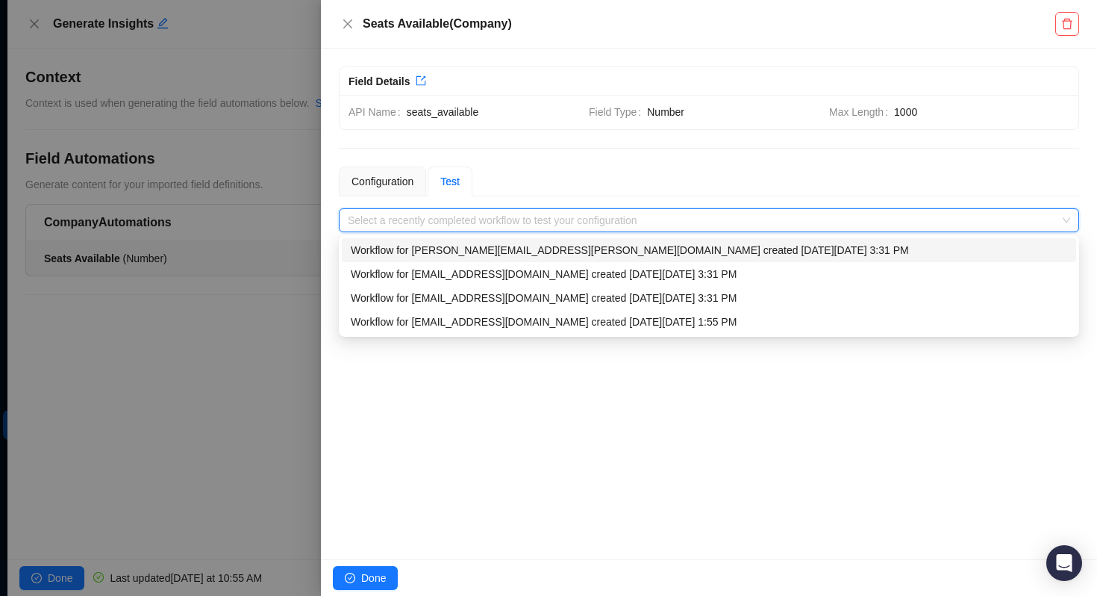
click at [446, 254] on div "Workflow for toni.keller@laivly.com created on Tuesday, 09/23/25, 3:31 PM" at bounding box center [709, 250] width 717 height 16
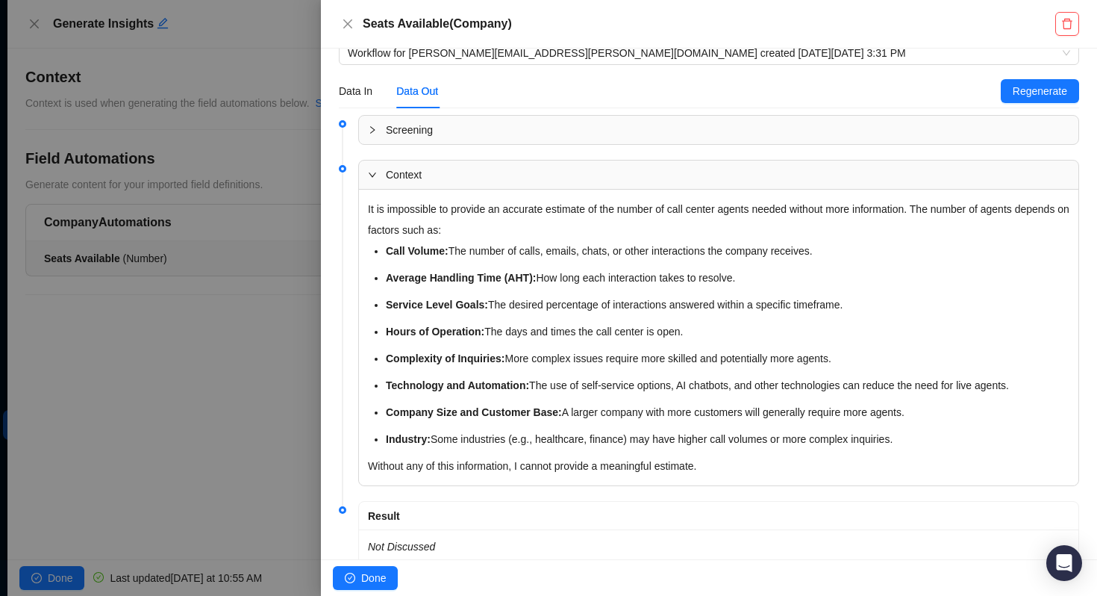
scroll to position [114, 0]
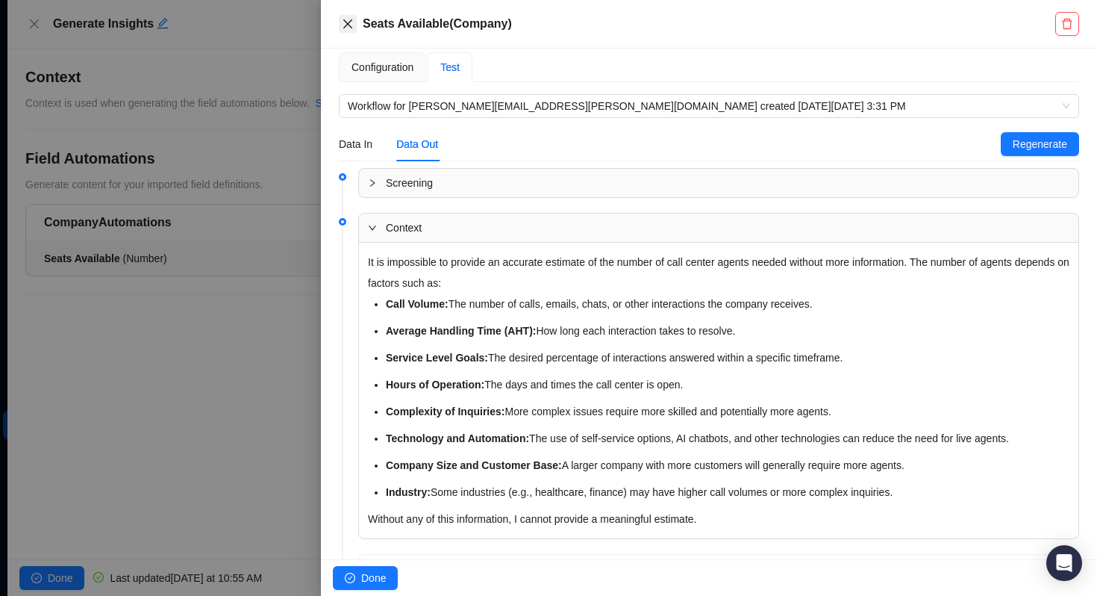
click at [346, 19] on icon "close" at bounding box center [348, 24] width 12 height 12
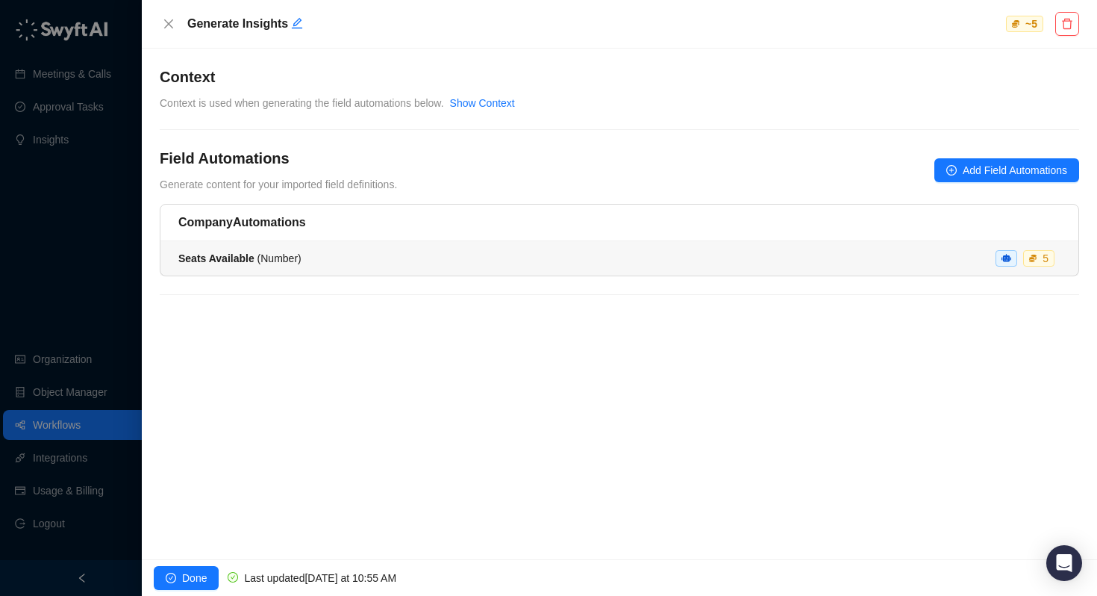
click at [245, 272] on li "Seats Available ( Number ) 5" at bounding box center [619, 258] width 918 height 34
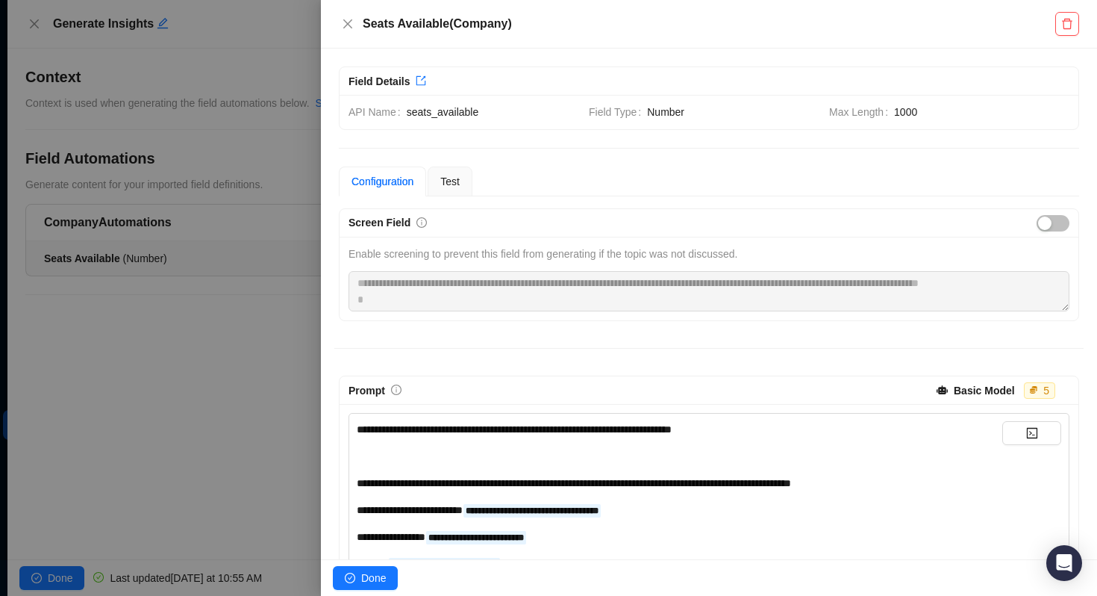
scroll to position [129, 0]
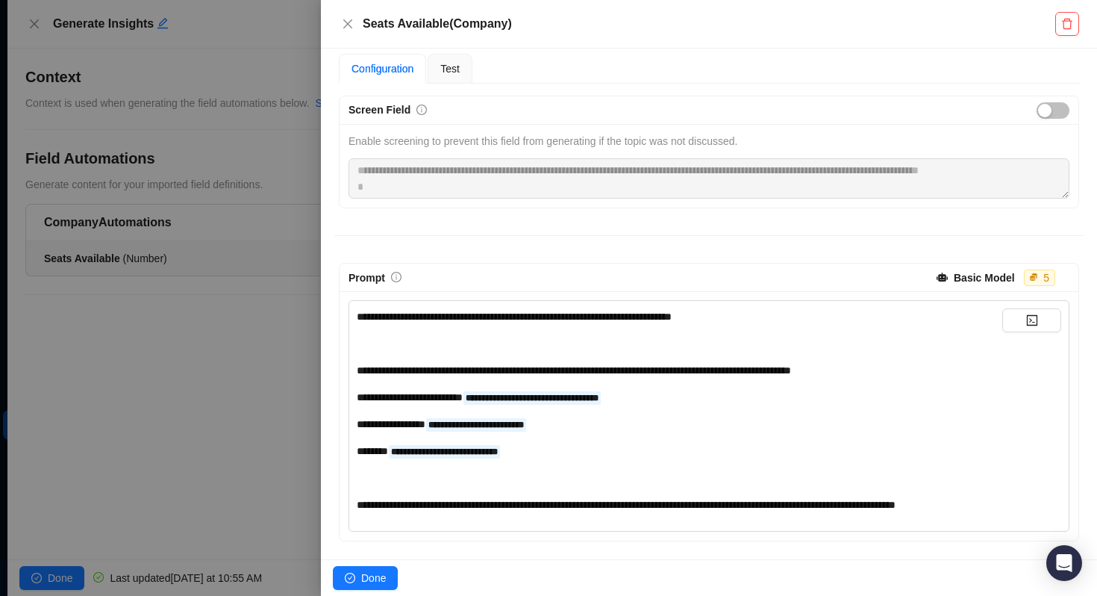
click at [896, 499] on span "**********" at bounding box center [626, 504] width 539 height 10
click at [399, 499] on span "**********" at bounding box center [626, 504] width 539 height 10
click at [338, 25] on div "Seats Available ( Company )" at bounding box center [709, 24] width 776 height 49
click at [337, 27] on div "Seats Available ( Company )" at bounding box center [709, 24] width 776 height 49
click at [339, 24] on button "Close" at bounding box center [348, 24] width 18 height 18
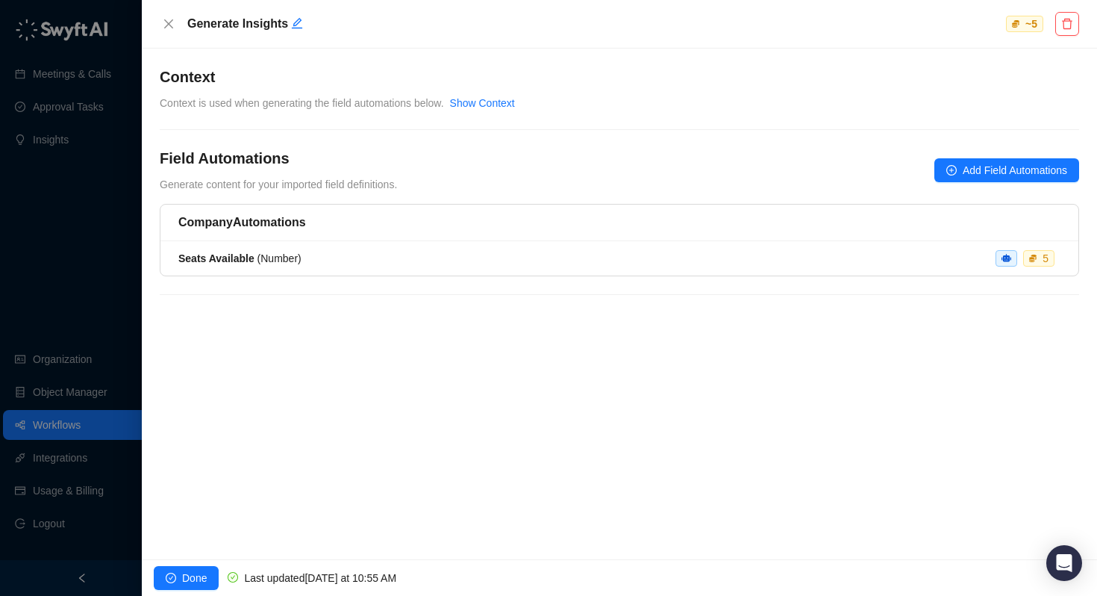
click at [263, 101] on span "Context is used when generating the field automations below." at bounding box center [302, 103] width 284 height 12
click at [478, 101] on link "Show Context" at bounding box center [482, 103] width 65 height 12
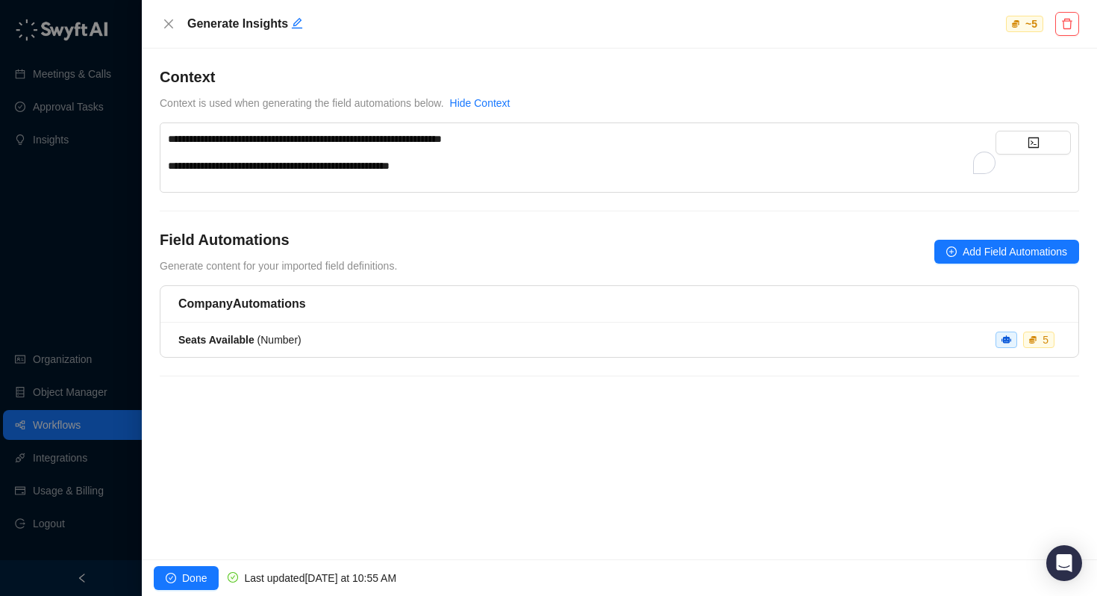
click at [458, 165] on div "**********" at bounding box center [582, 165] width 828 height 16
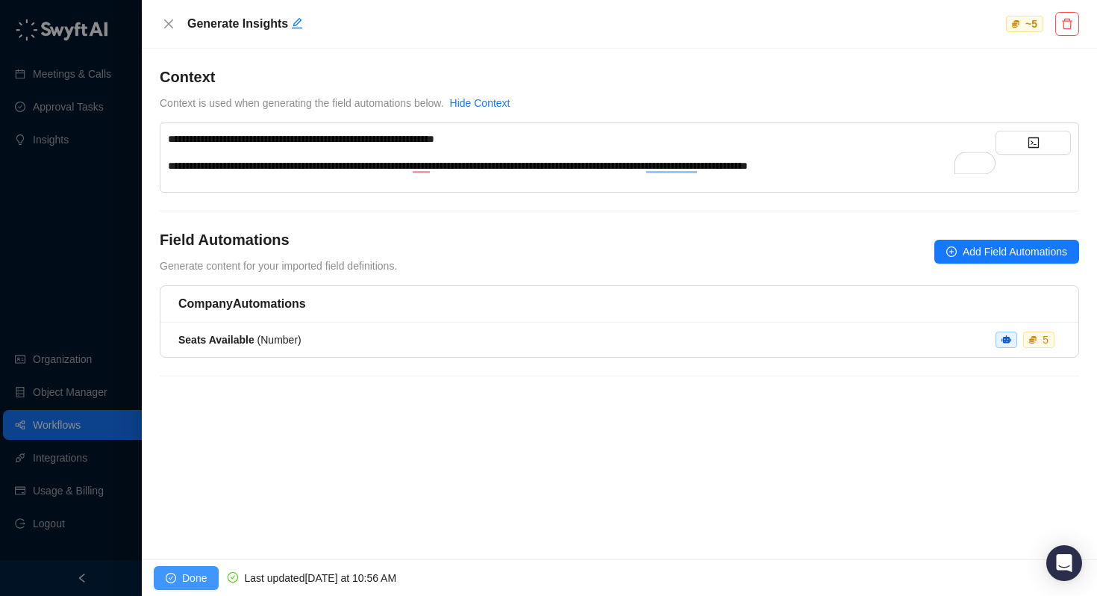
click at [192, 579] on span "Done" at bounding box center [194, 578] width 25 height 16
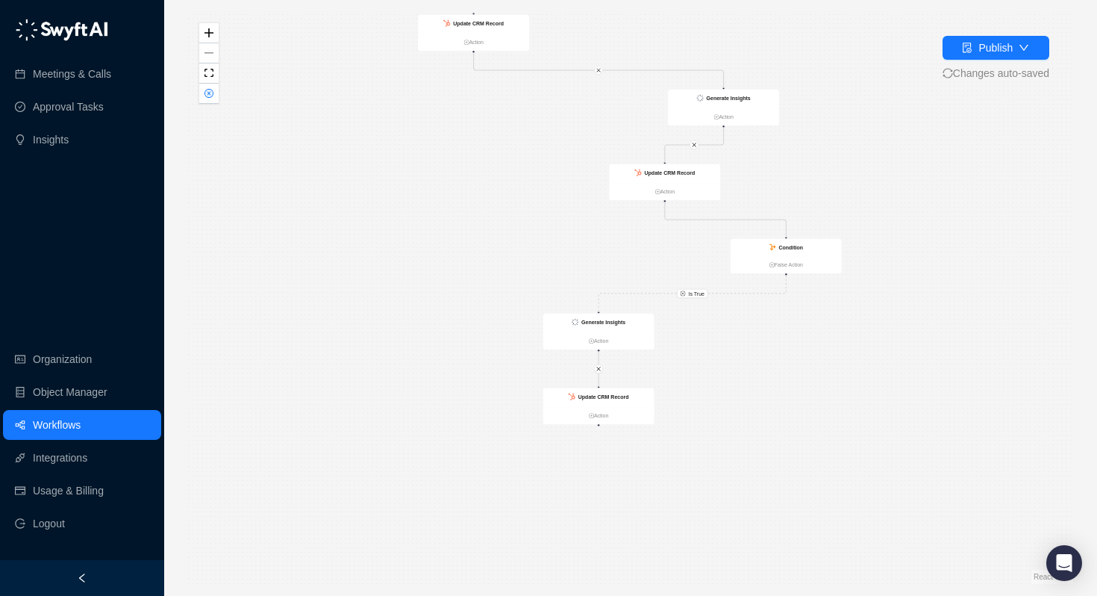
drag, startPoint x: 564, startPoint y: 468, endPoint x: 563, endPoint y: 278, distance: 189.6
click at [563, 278] on div "Is True Is True CRM Record Created Action Condition False Action Generate Insig…" at bounding box center [630, 298] width 885 height 572
click at [599, 314] on div "Generate Insights" at bounding box center [598, 323] width 111 height 19
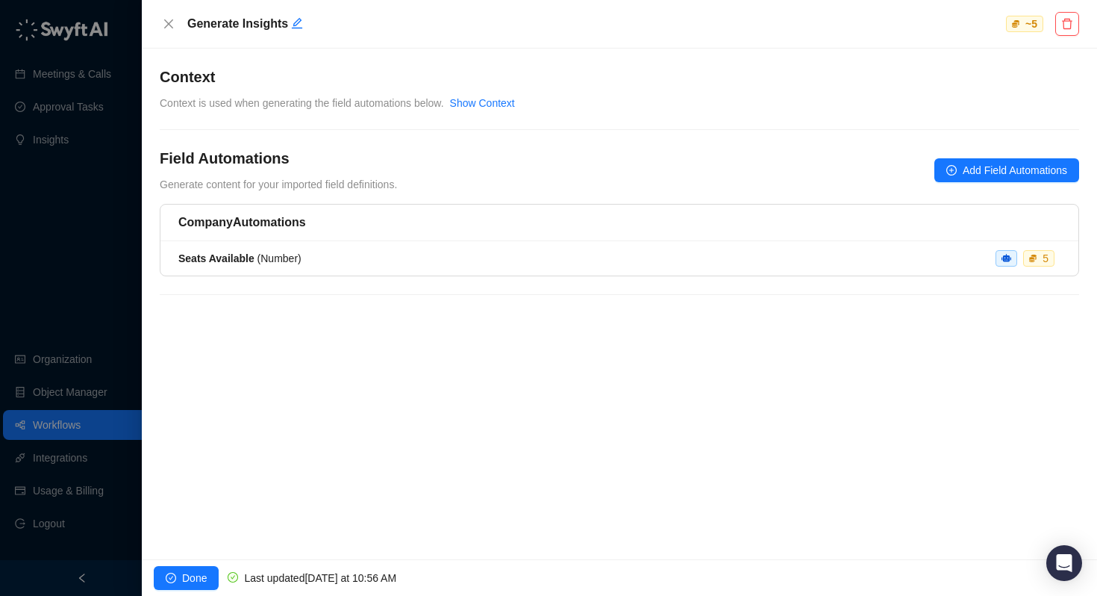
click at [228, 254] on strong "Seats Available" at bounding box center [216, 258] width 76 height 12
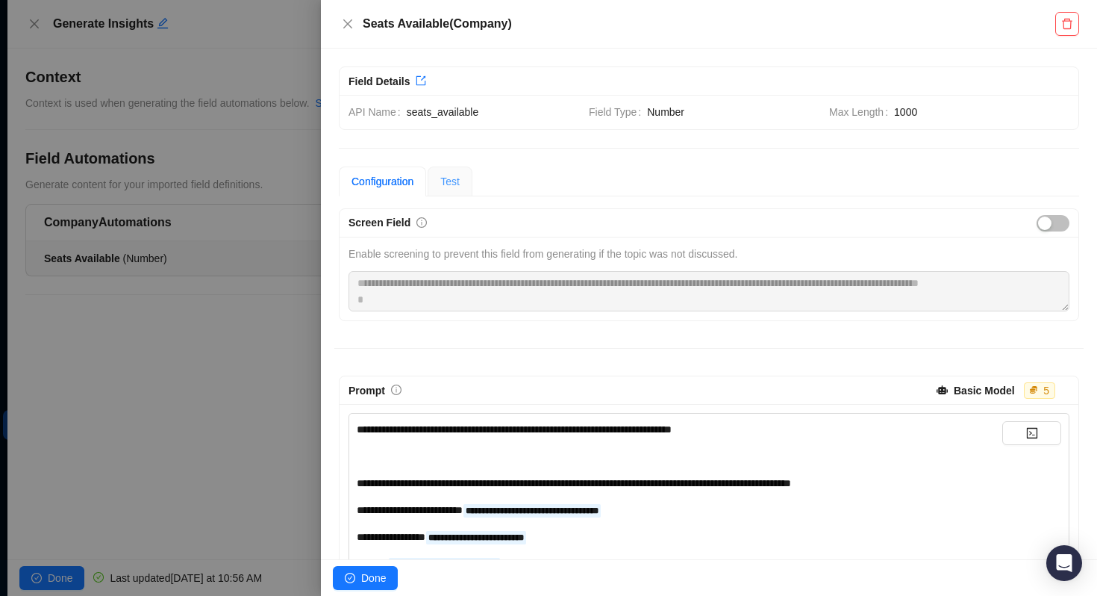
click at [467, 172] on div "Test" at bounding box center [450, 181] width 45 height 30
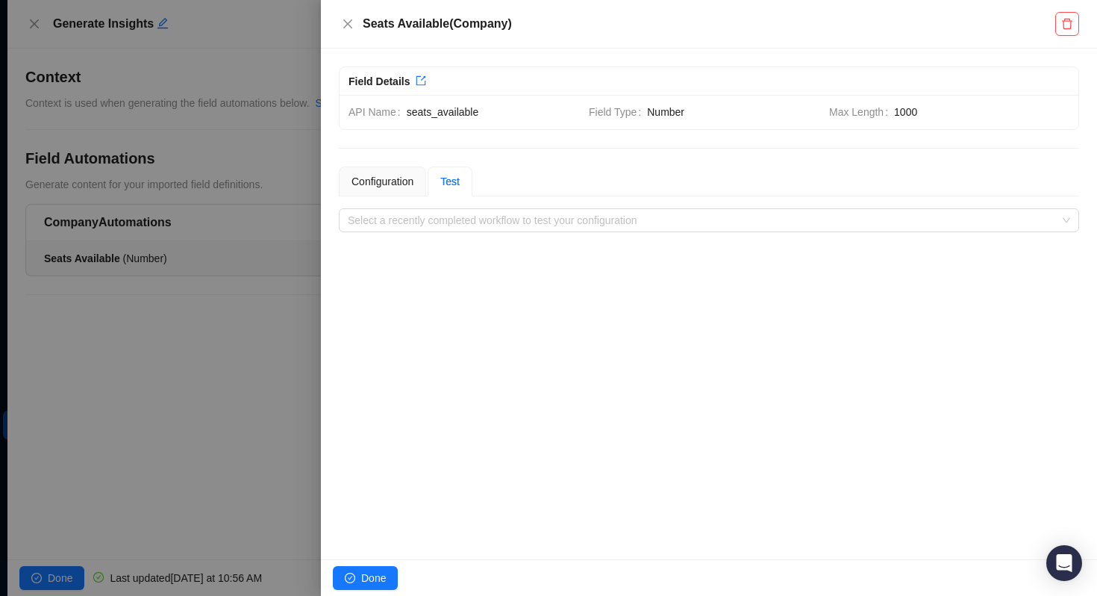
click at [428, 234] on div "**********" at bounding box center [709, 304] width 776 height 511
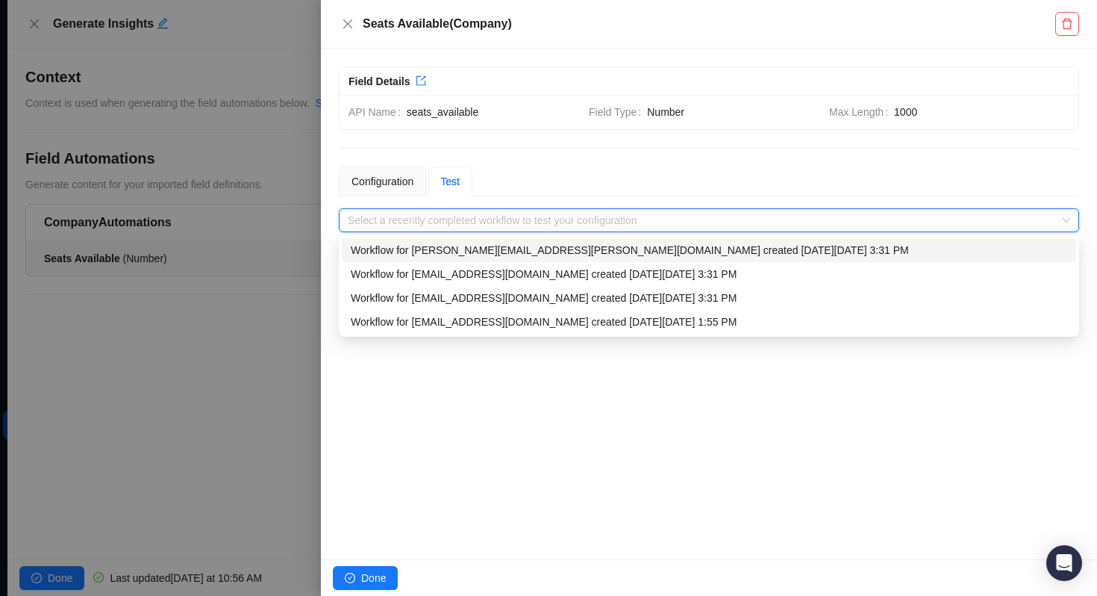
click at [429, 222] on input "search" at bounding box center [705, 220] width 714 height 22
click at [428, 254] on div "Workflow for toni.keller@laivly.com created on Tuesday, 09/23/25, 3:31 PM" at bounding box center [709, 250] width 717 height 16
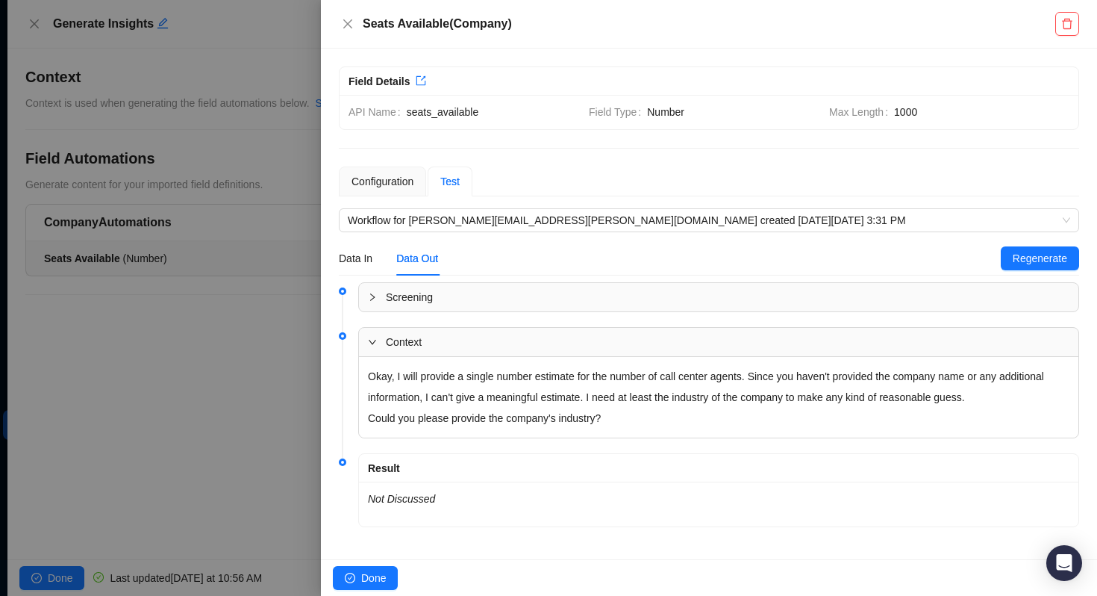
scroll to position [6, 0]
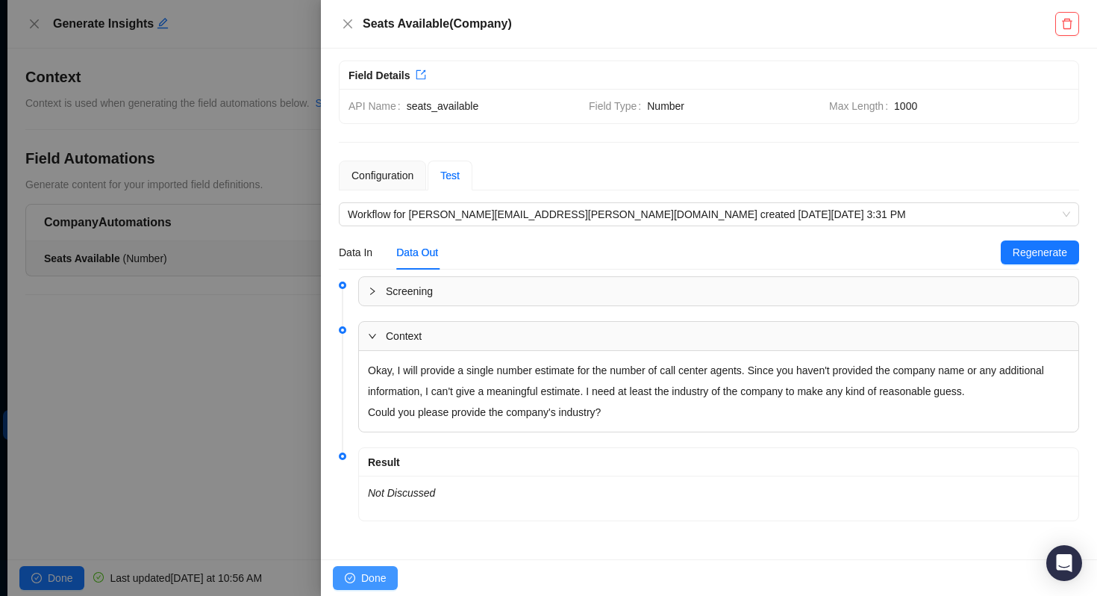
click at [369, 576] on span "Done" at bounding box center [373, 578] width 25 height 16
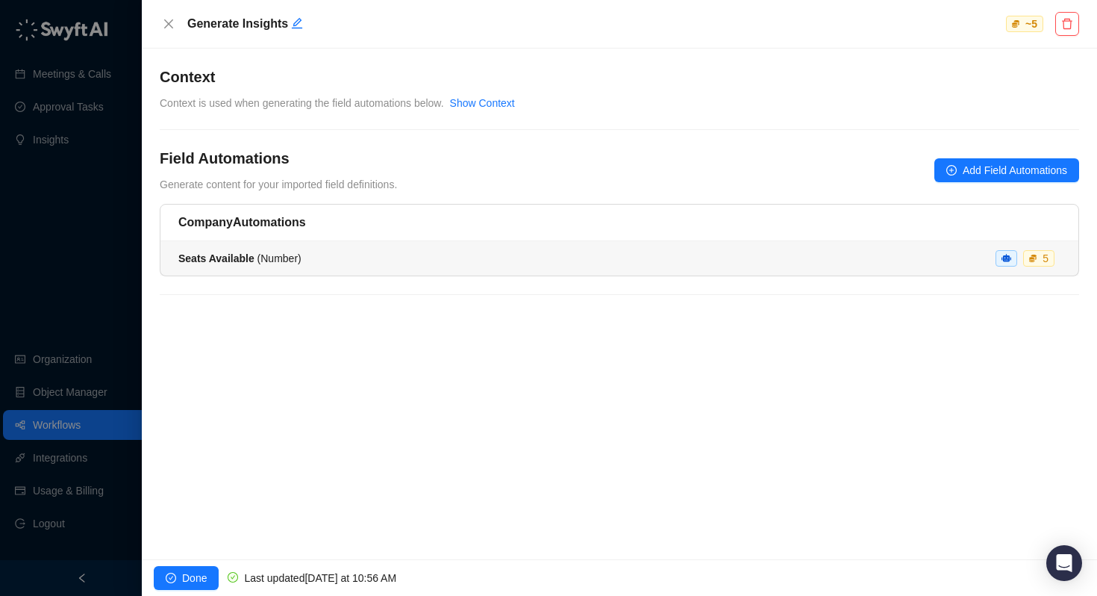
click at [217, 265] on div "Seats Available ( Number )" at bounding box center [239, 258] width 123 height 16
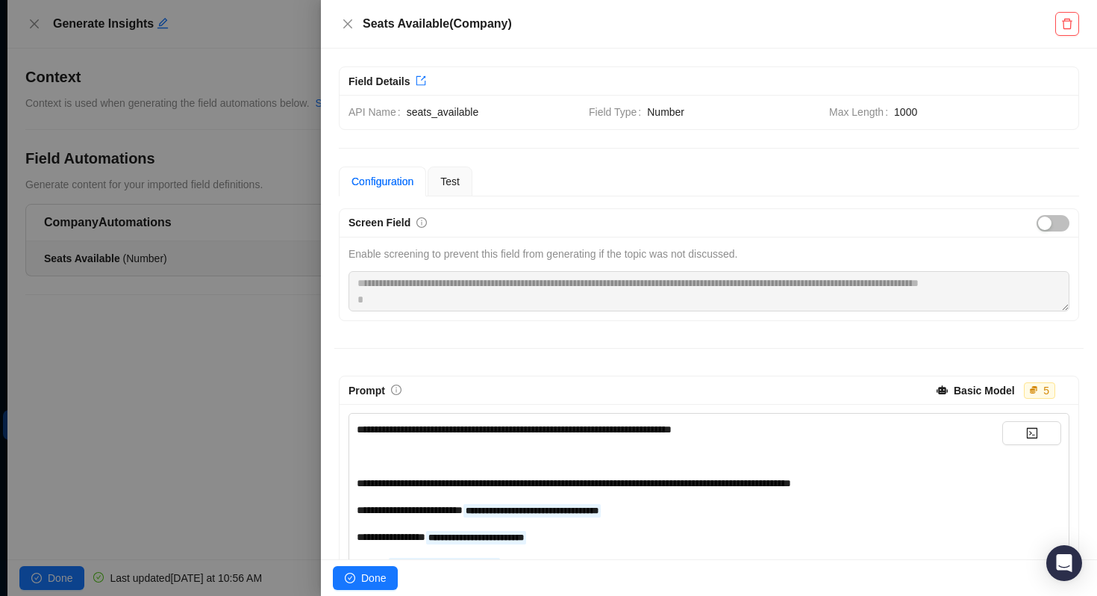
scroll to position [129, 0]
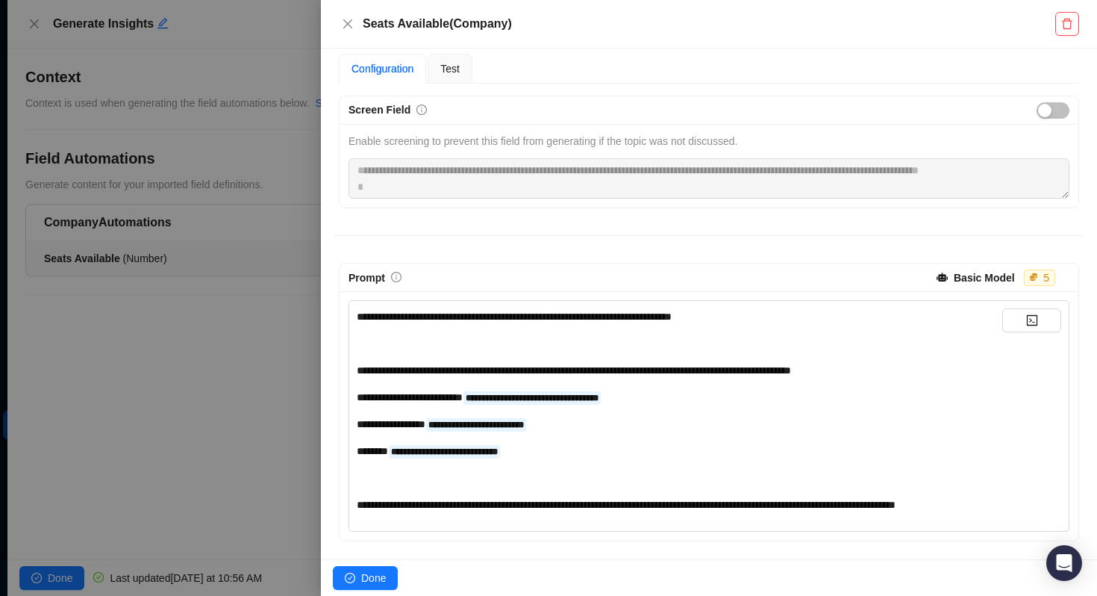
click at [660, 425] on div "**********" at bounding box center [680, 410] width 646 height 205
click at [796, 308] on div "**********" at bounding box center [680, 316] width 646 height 16
drag, startPoint x: 780, startPoint y: 302, endPoint x: 693, endPoint y: 302, distance: 87.3
click at [672, 311] on span "**********" at bounding box center [514, 316] width 315 height 10
click at [1041, 316] on div at bounding box center [1031, 415] width 59 height 215
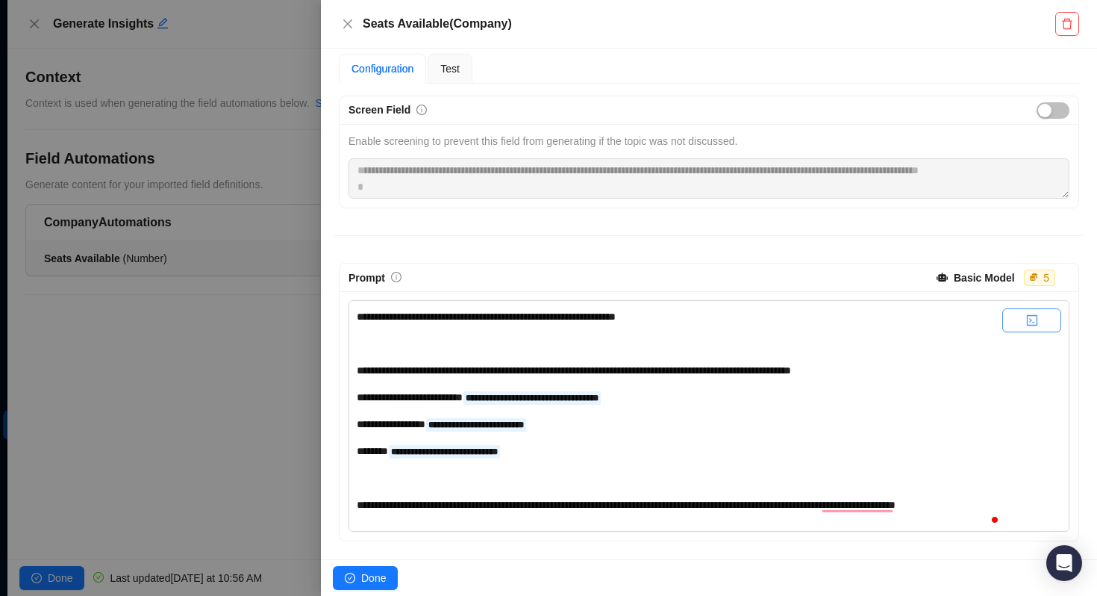
click at [1037, 314] on icon "code" at bounding box center [1032, 320] width 12 height 12
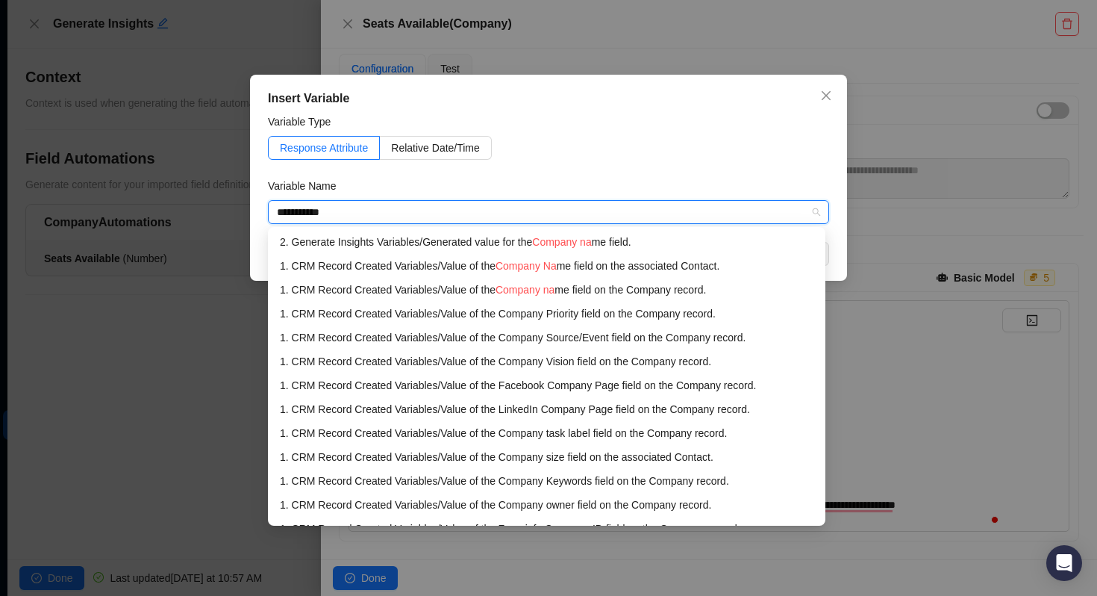
type input "**********"
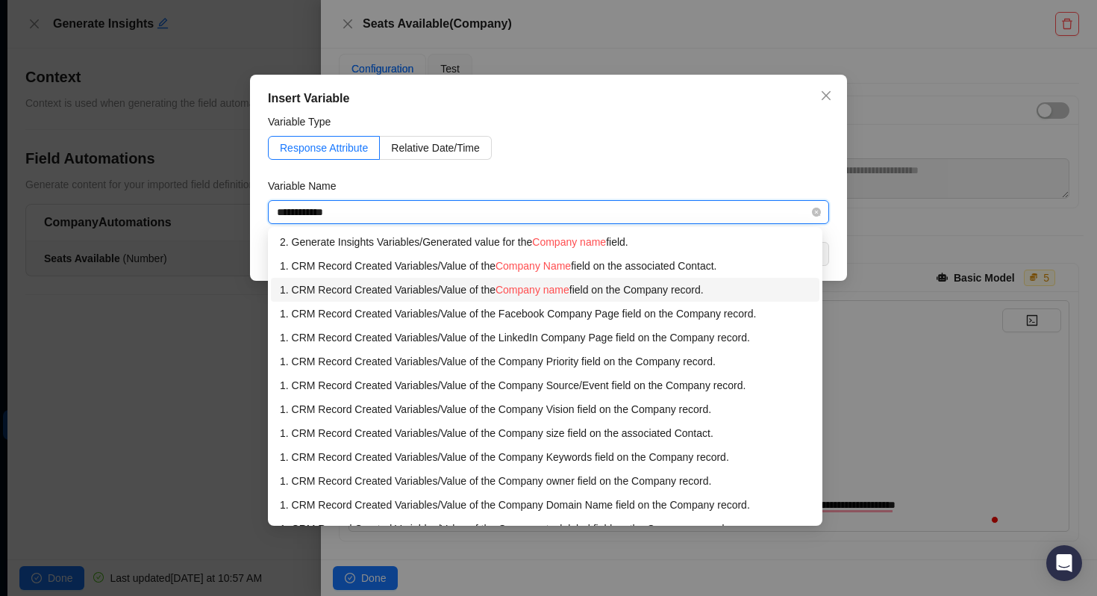
click at [563, 293] on span "Company name" at bounding box center [533, 290] width 74 height 12
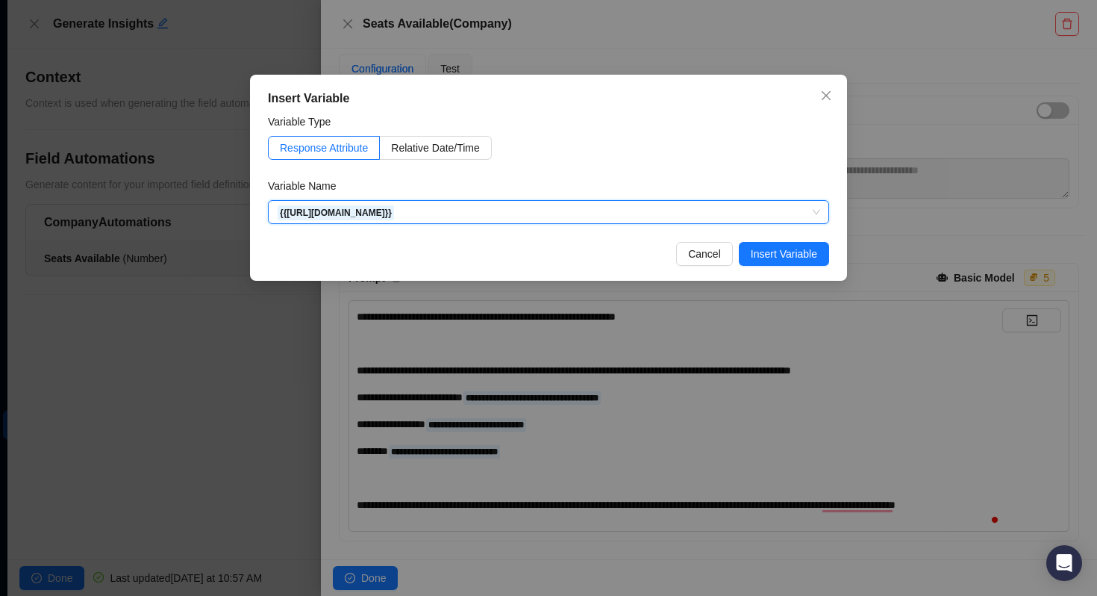
click at [776, 240] on div "Insert Variable Variable Type Response Attribute Relative Date/Time Variable Na…" at bounding box center [548, 178] width 597 height 206
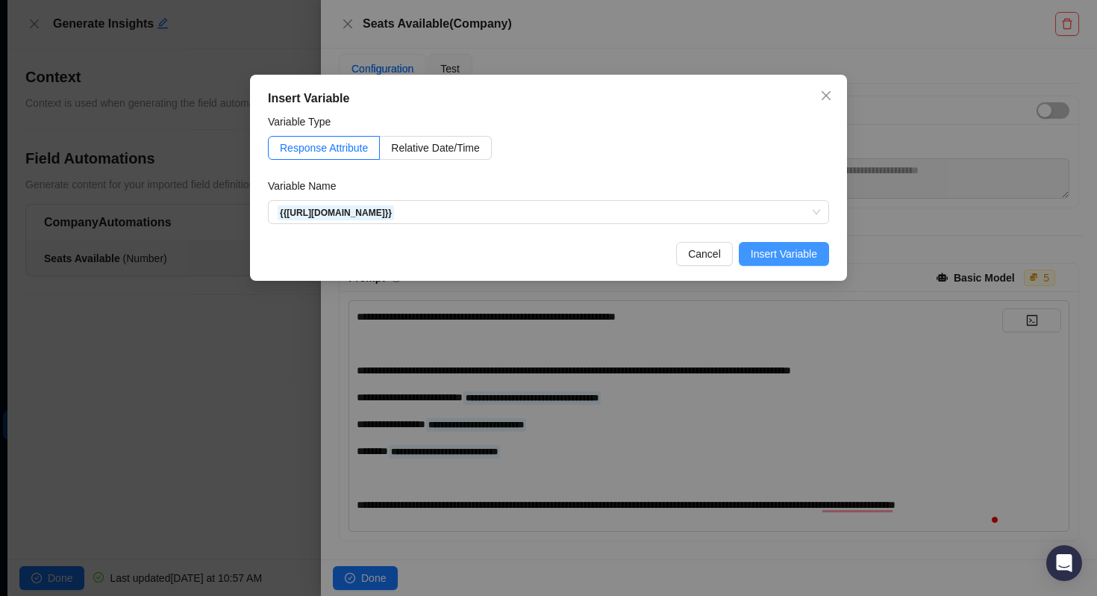
click at [770, 262] on button "Insert Variable" at bounding box center [784, 254] width 90 height 24
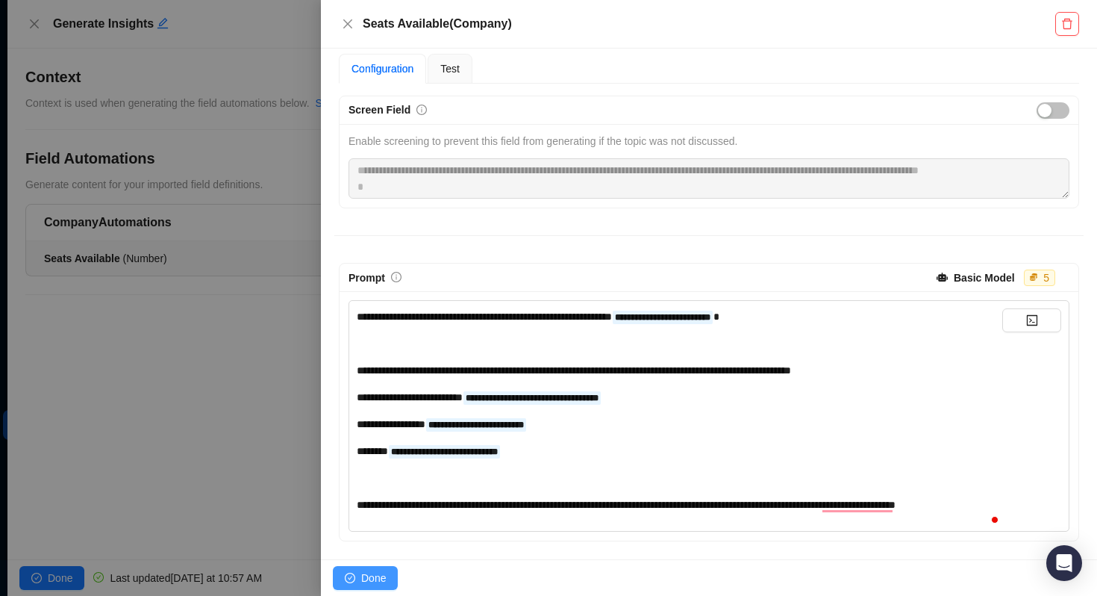
click at [370, 579] on span "Done" at bounding box center [373, 578] width 25 height 16
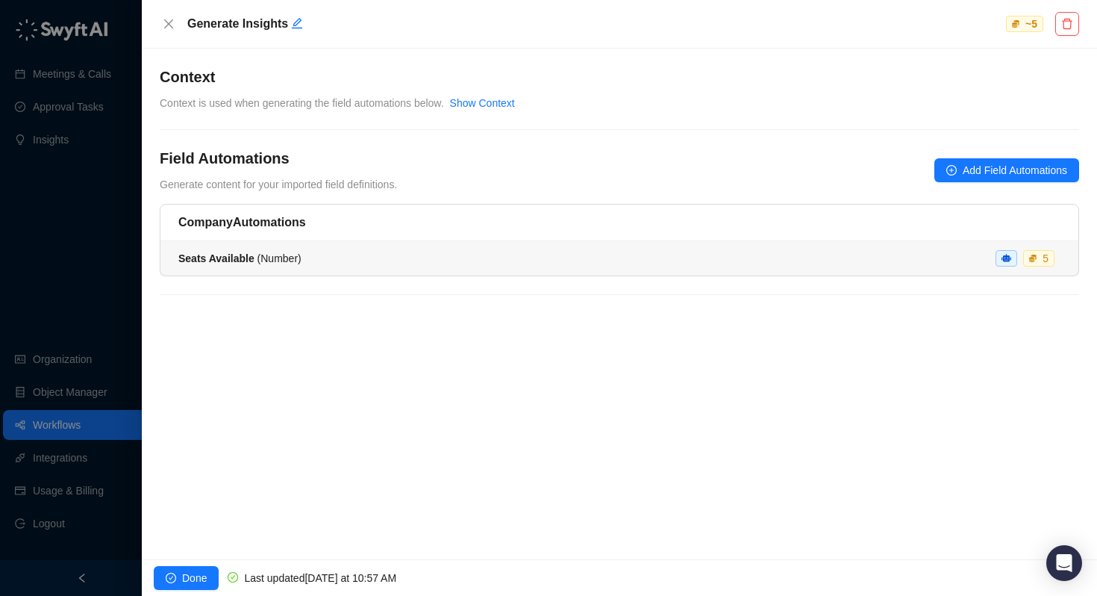
click at [234, 255] on strong "Seats Available" at bounding box center [216, 258] width 76 height 12
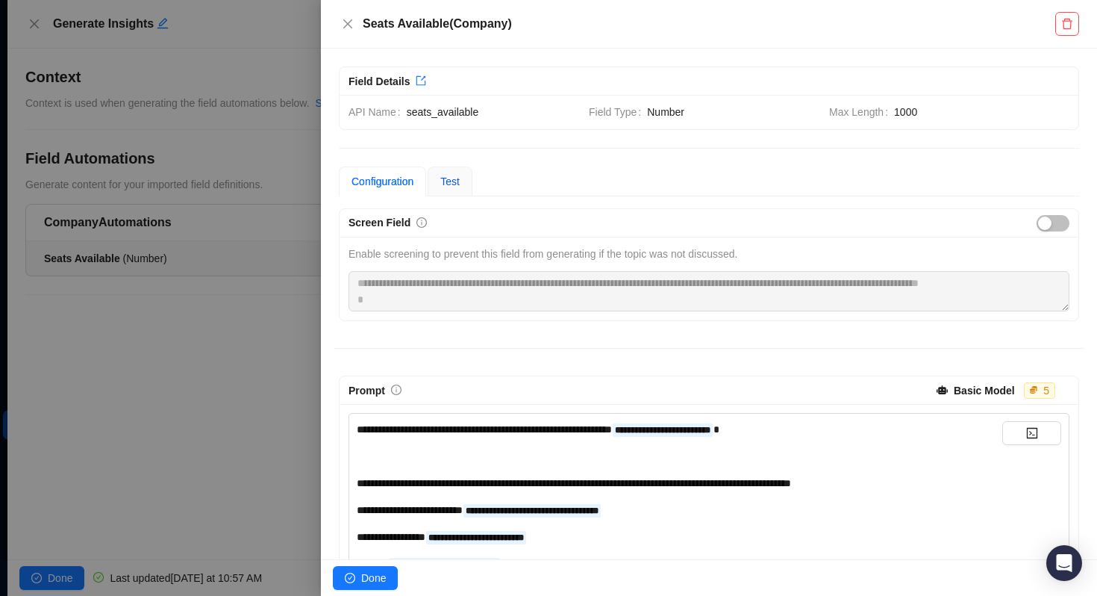
click at [460, 181] on span "Test" at bounding box center [449, 181] width 19 height 12
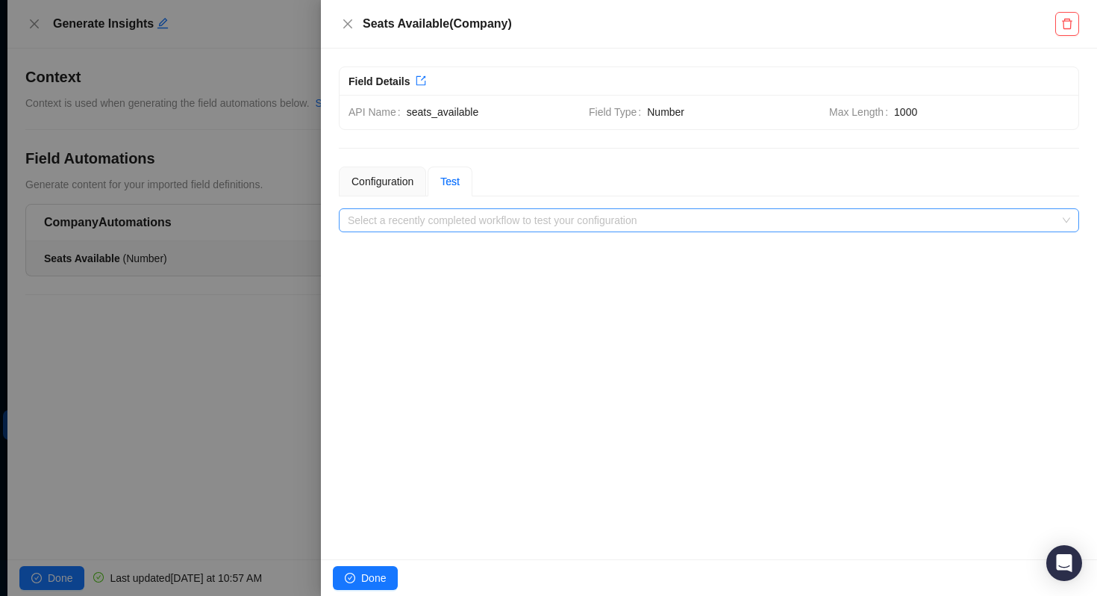
click at [448, 210] on input "search" at bounding box center [705, 220] width 714 height 22
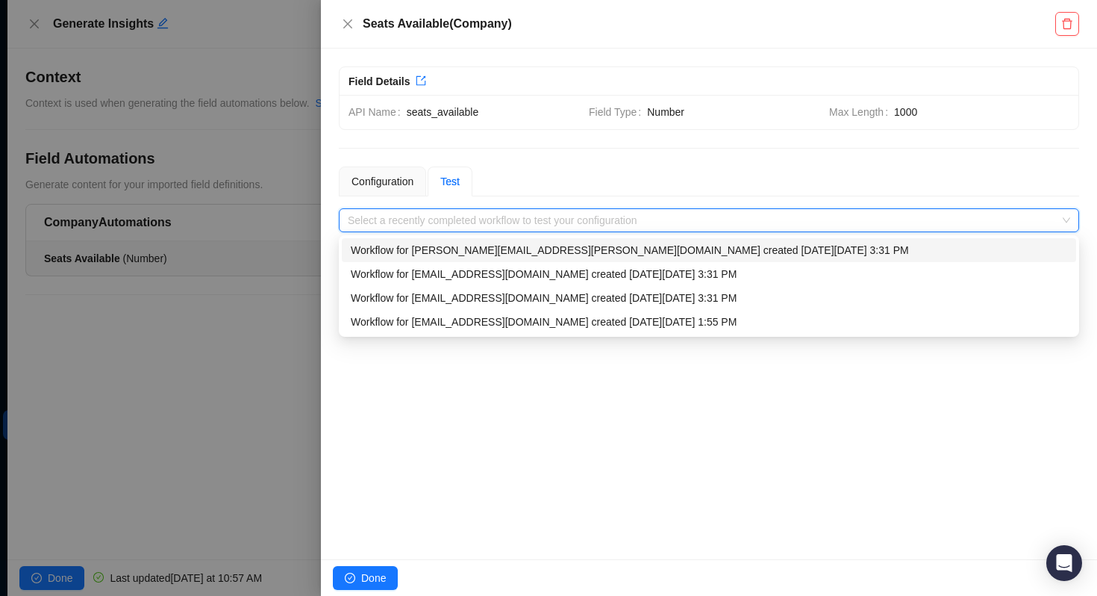
click at [446, 251] on div "Workflow for toni.keller@laivly.com created on Tuesday, 09/23/25, 3:31 PM" at bounding box center [709, 250] width 717 height 16
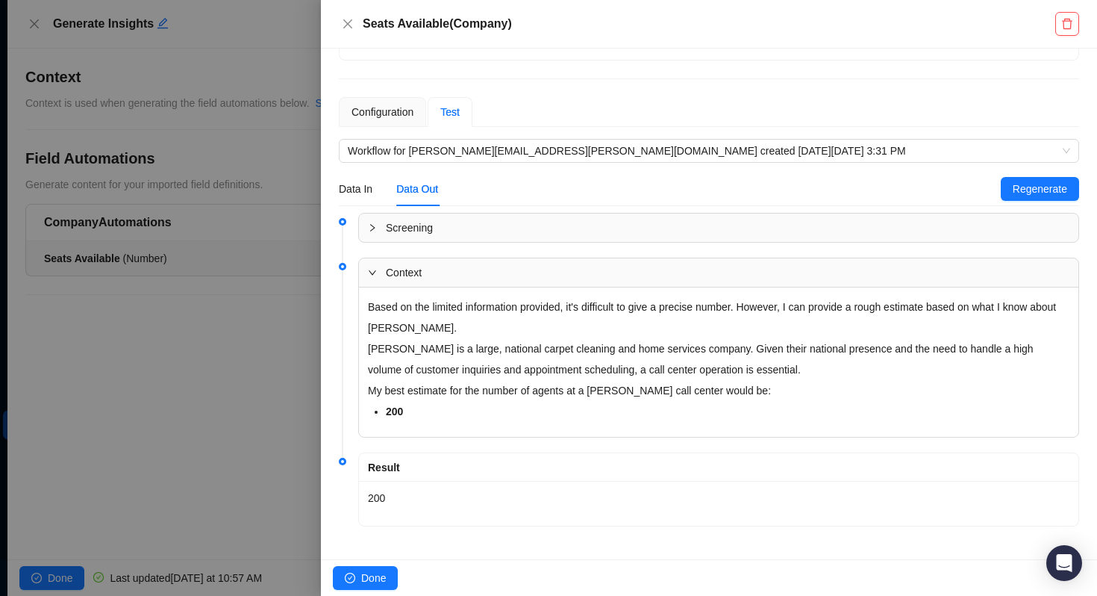
scroll to position [75, 0]
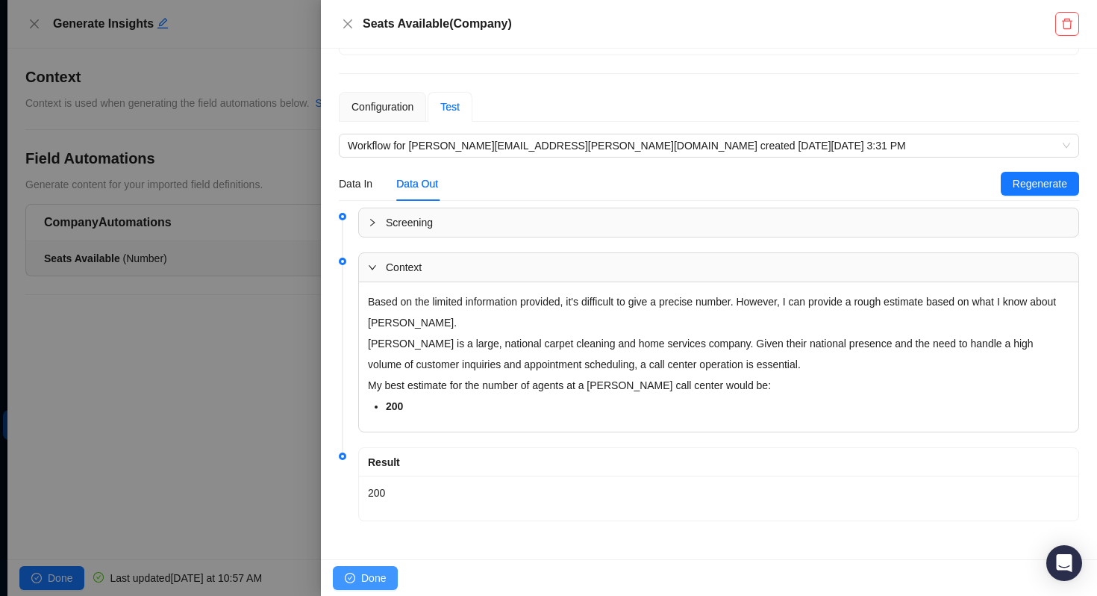
click at [369, 571] on span "Done" at bounding box center [373, 578] width 25 height 16
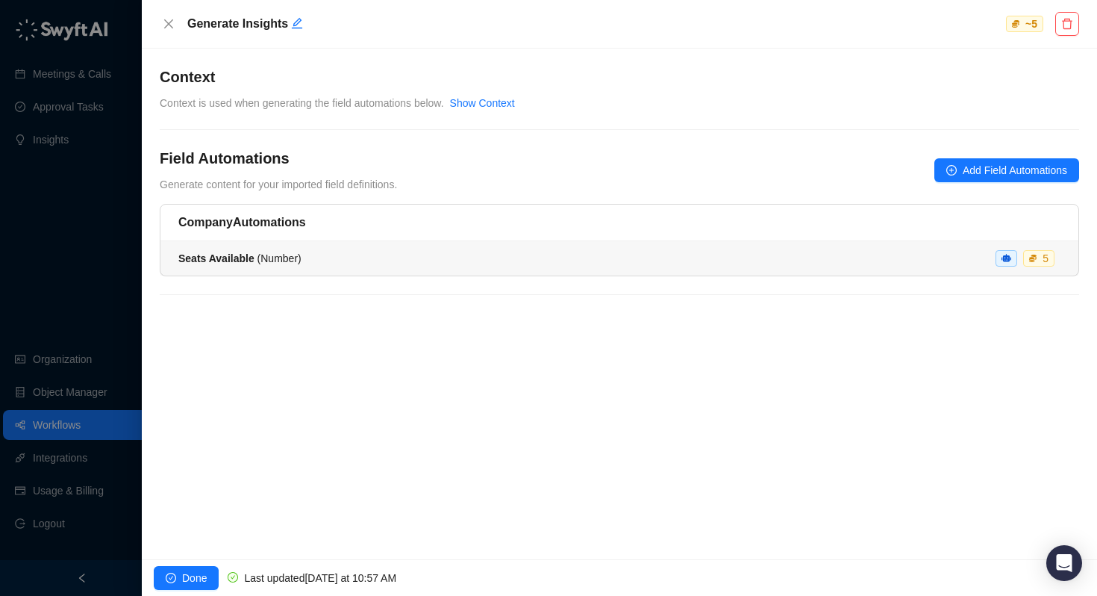
click at [262, 266] on li "Seats Available ( Number ) 5" at bounding box center [619, 258] width 918 height 34
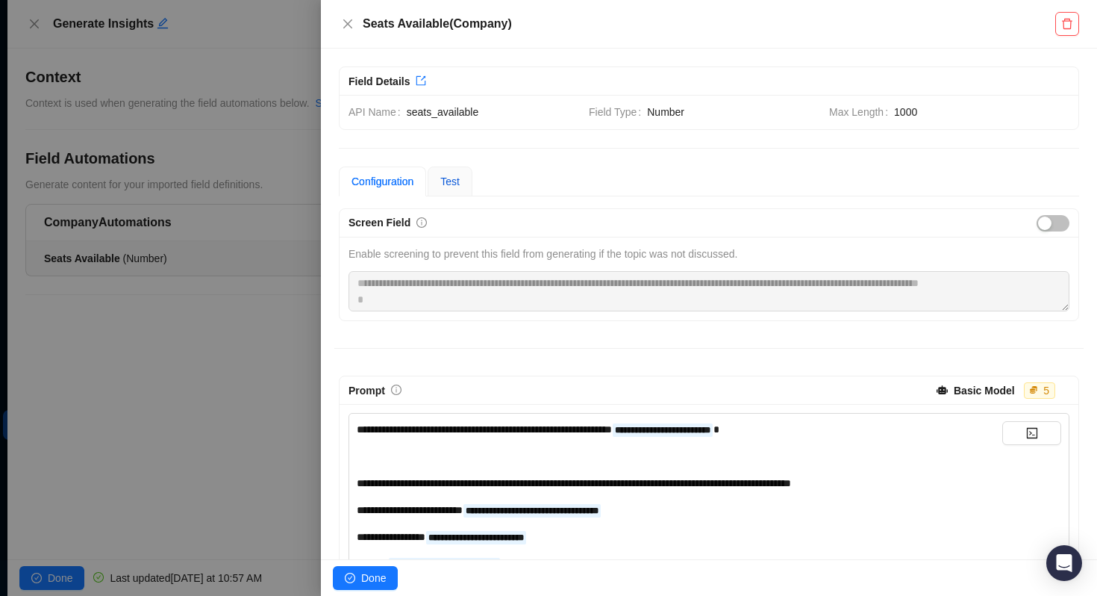
click at [459, 176] on span "Test" at bounding box center [449, 181] width 19 height 12
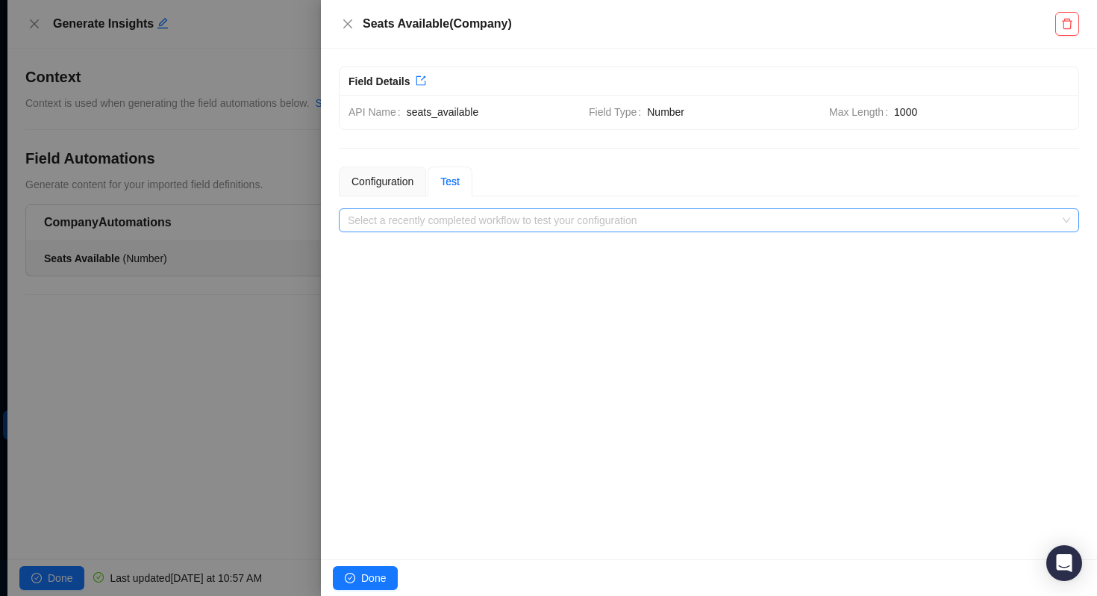
click at [443, 222] on input "search" at bounding box center [705, 220] width 714 height 22
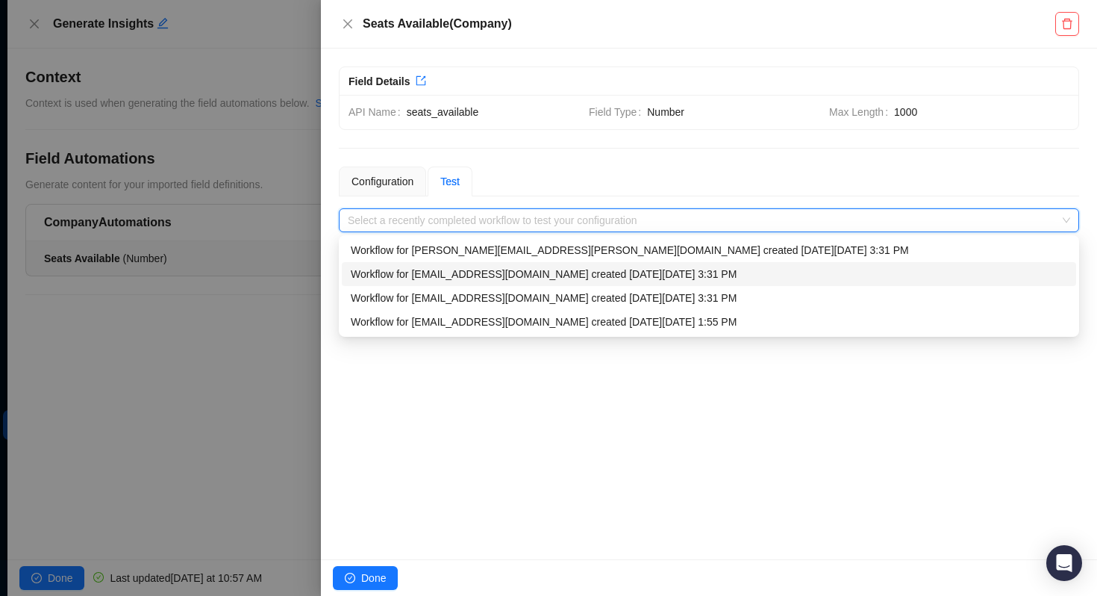
click at [436, 276] on div "Workflow for matt.bruno@laivly.com created on Tuesday, 09/23/25, 3:31 PM" at bounding box center [709, 274] width 717 height 16
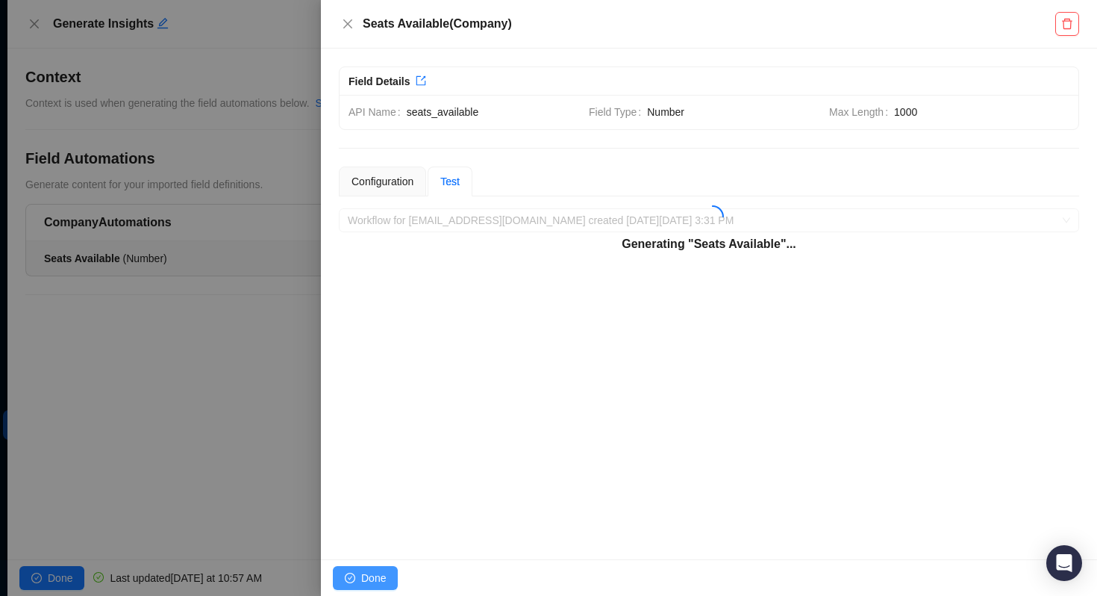
click at [369, 578] on span "Done" at bounding box center [373, 578] width 25 height 16
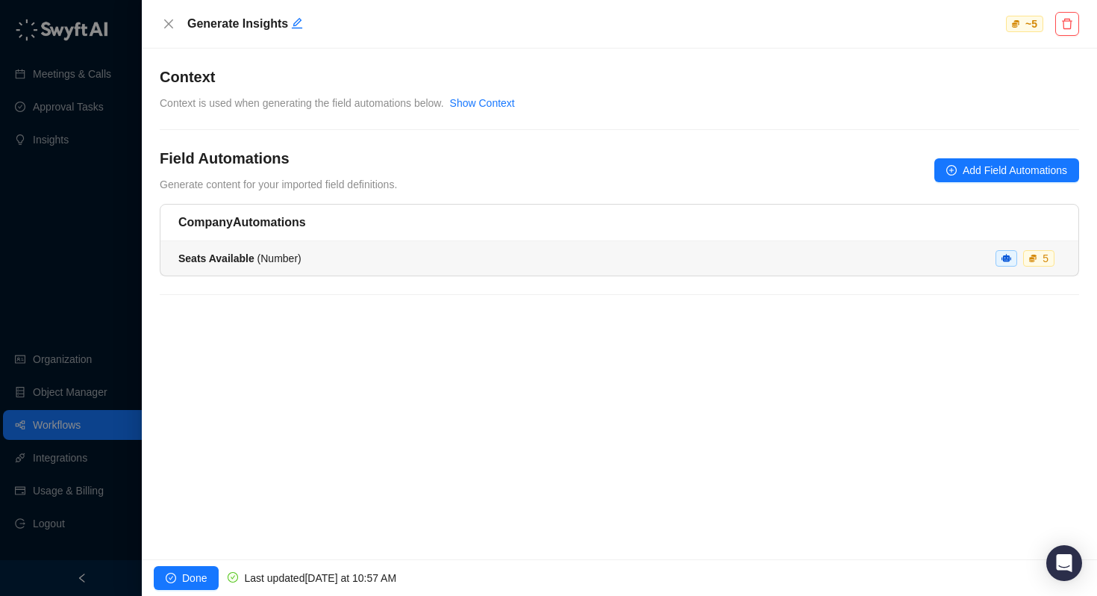
click at [305, 263] on div "Seats Available ( Number ) 5" at bounding box center [619, 258] width 882 height 16
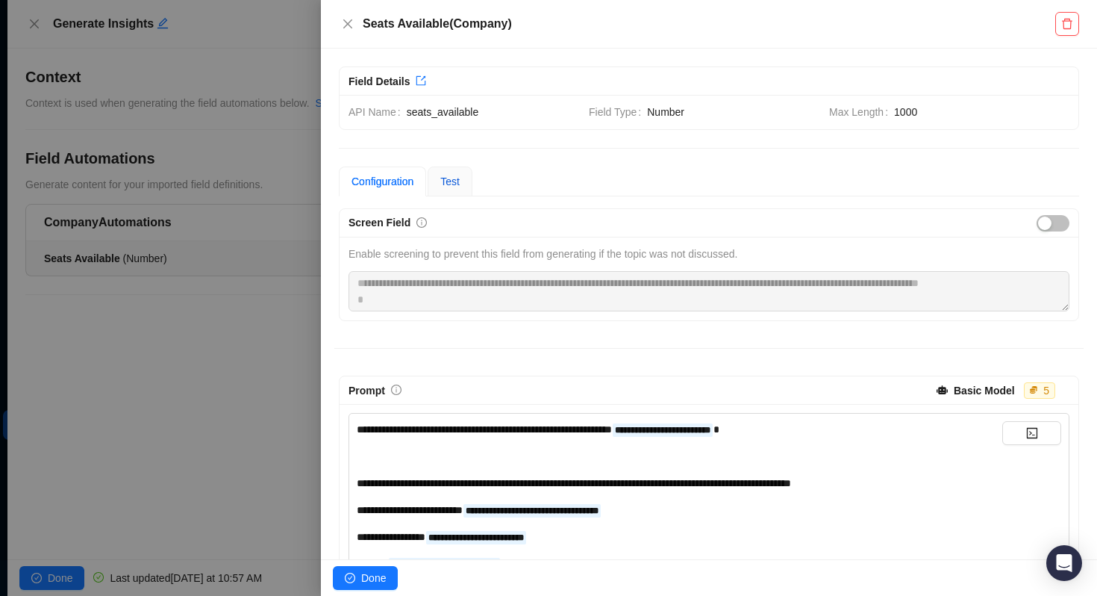
click at [449, 181] on span "Test" at bounding box center [449, 181] width 19 height 12
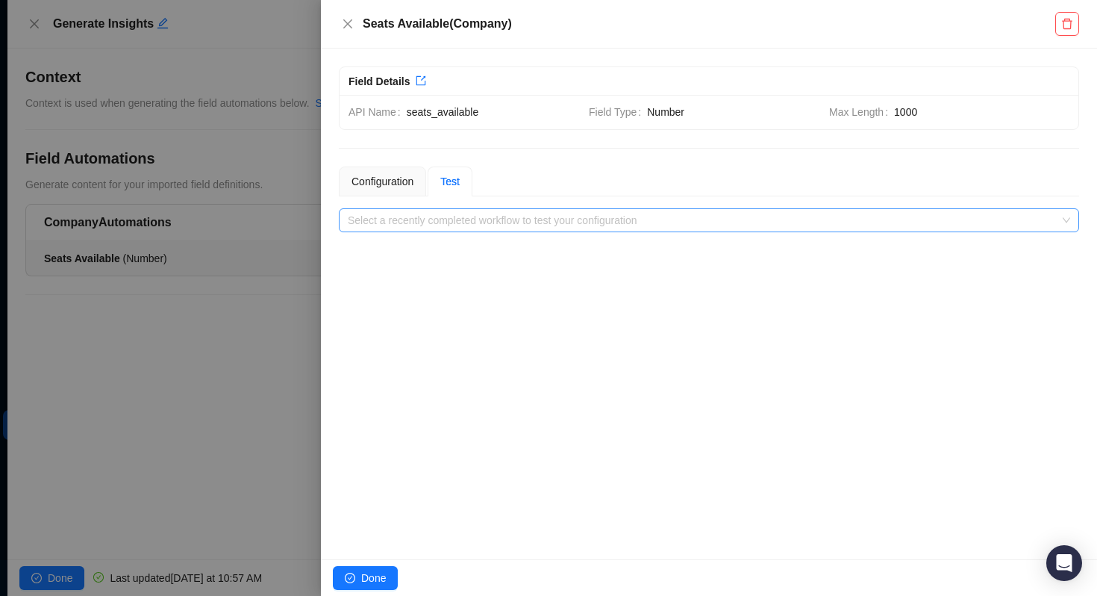
click at [438, 225] on input "search" at bounding box center [705, 220] width 714 height 22
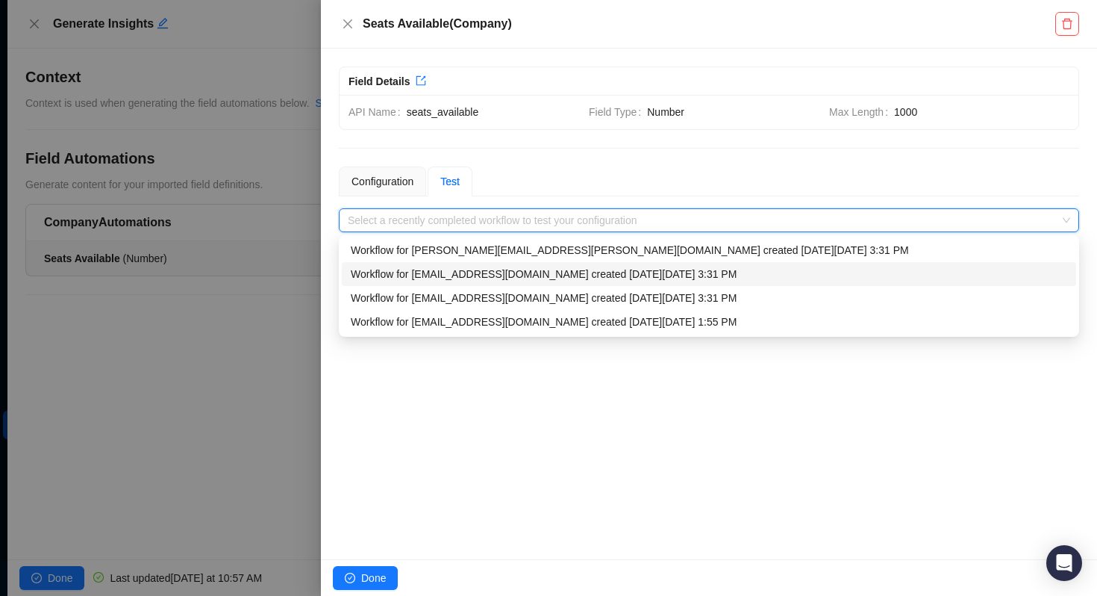
click at [437, 275] on div "Workflow for matt.bruno@laivly.com created on Tuesday, 09/23/25, 3:31 PM" at bounding box center [709, 274] width 717 height 16
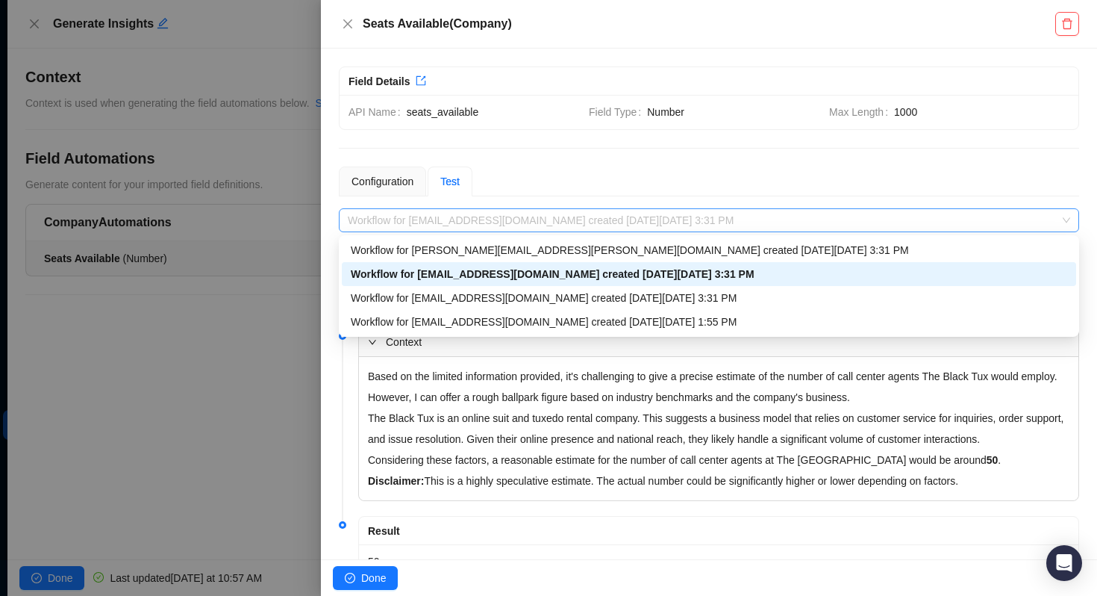
click at [486, 214] on span "Workflow for matt.bruno@laivly.com created on Tuesday, 09/23/25, 3:31 PM" at bounding box center [709, 220] width 723 height 22
click at [471, 302] on div "Workflow for matt.bruno@laivly.com created on Tuesday, 09/23/25, 3:31 PM" at bounding box center [709, 298] width 717 height 16
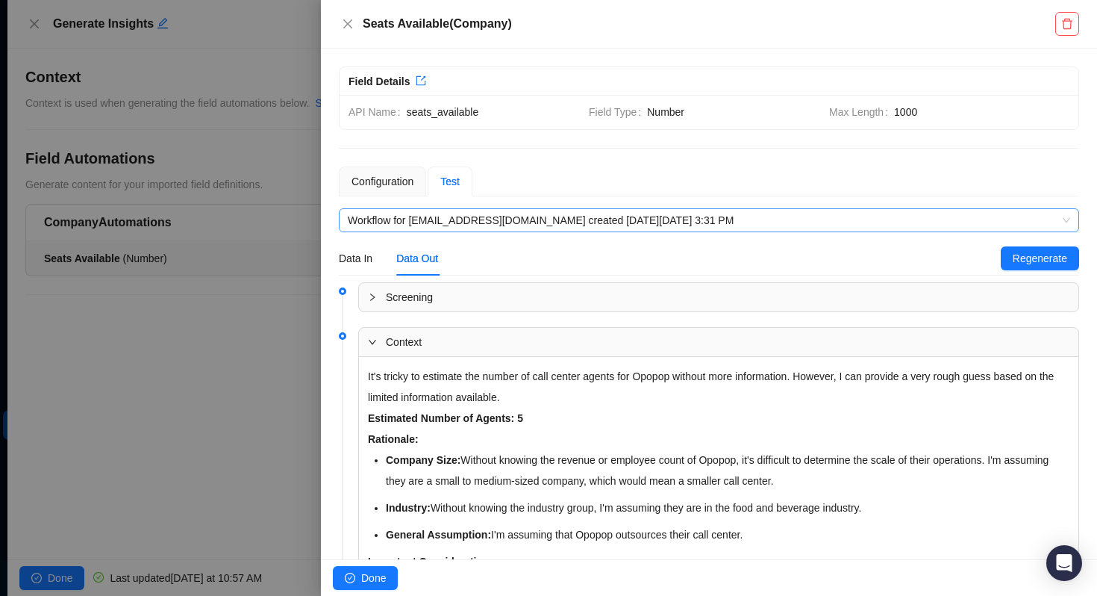
click at [467, 226] on span "Workflow for matt.bruno@laivly.com created on Tuesday, 09/23/25, 3:31 PM" at bounding box center [709, 220] width 723 height 22
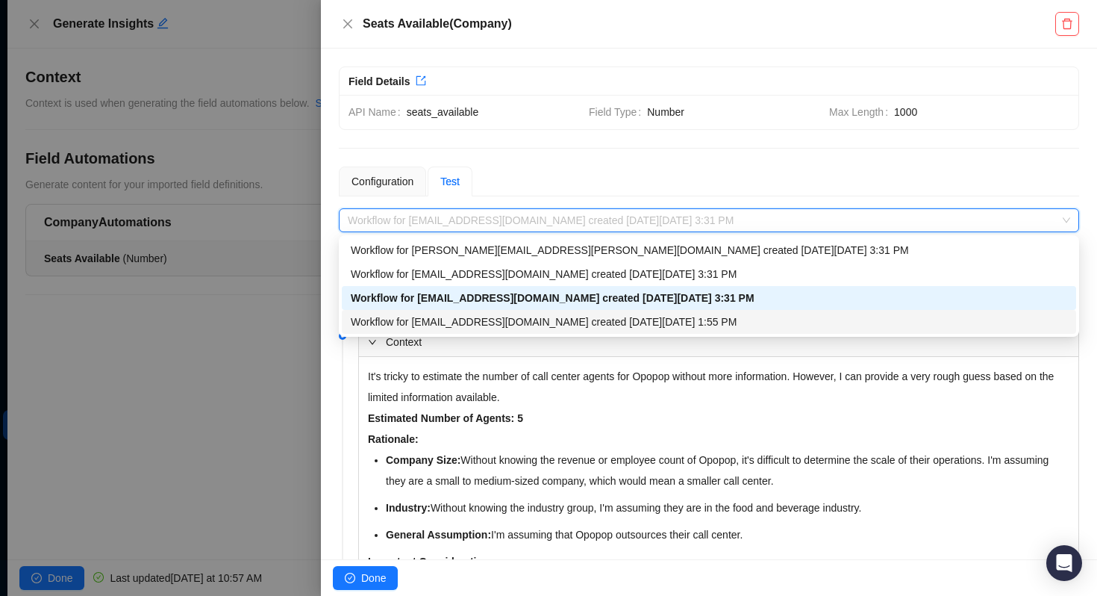
click at [462, 322] on div "Workflow for matt.bruno@laivly.com created on Tuesday, 09/23/25, 1:55 PM" at bounding box center [709, 322] width 717 height 16
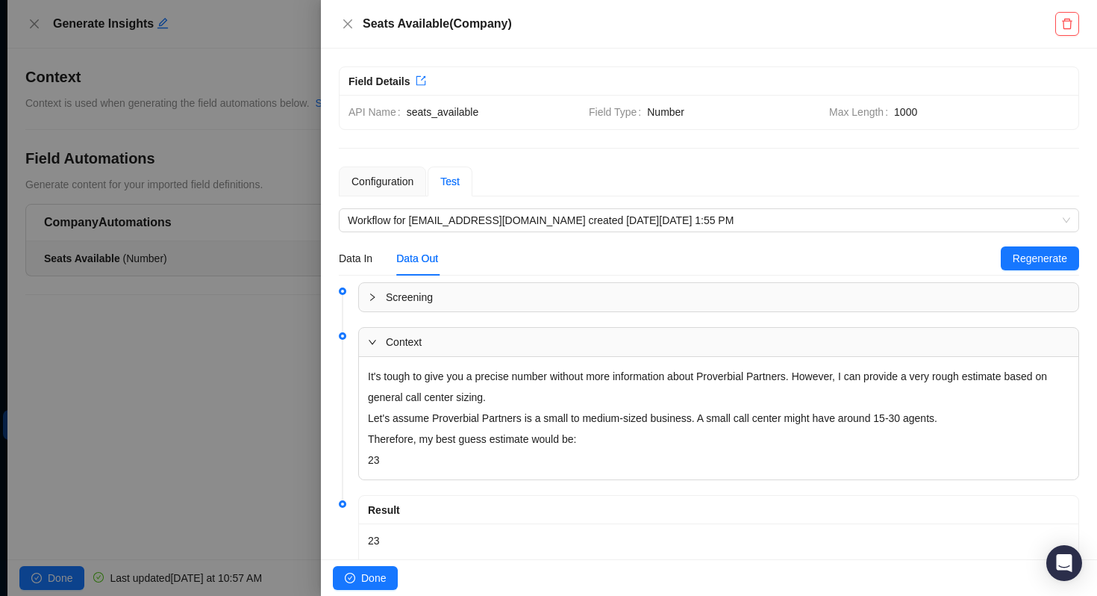
scroll to position [48, 0]
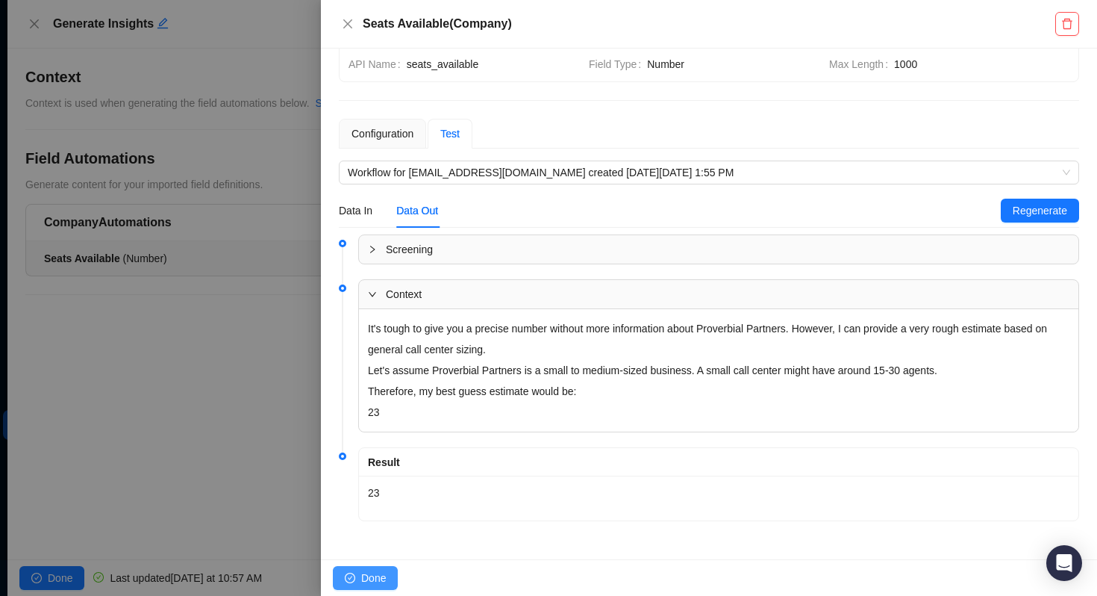
click at [381, 576] on span "Done" at bounding box center [373, 578] width 25 height 16
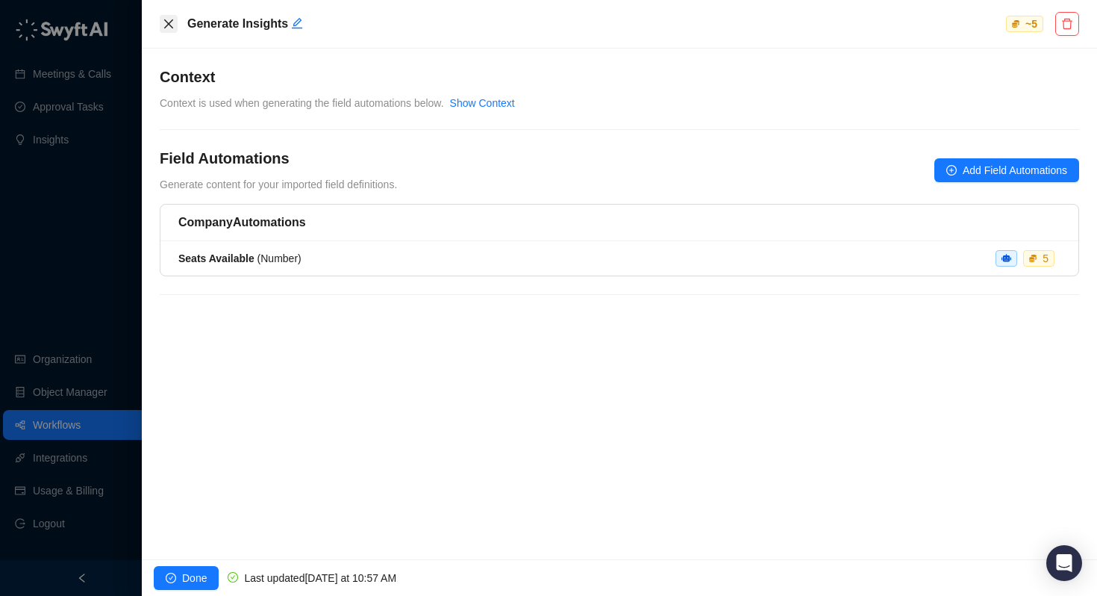
click at [169, 25] on icon "close" at bounding box center [168, 23] width 9 height 9
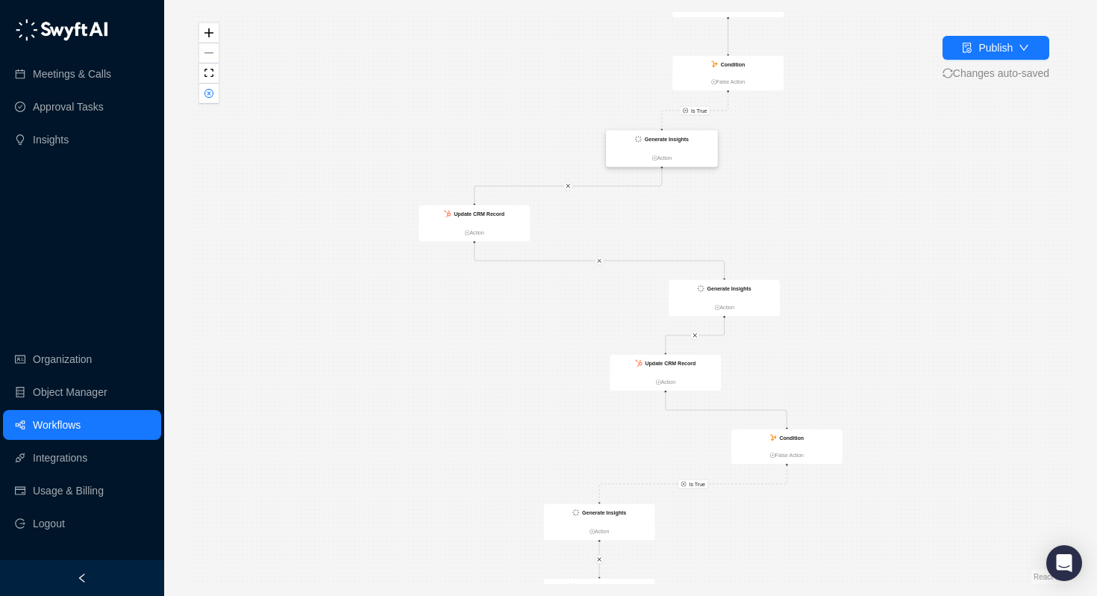
click at [687, 141] on strong "Generate Insights" at bounding box center [667, 139] width 44 height 6
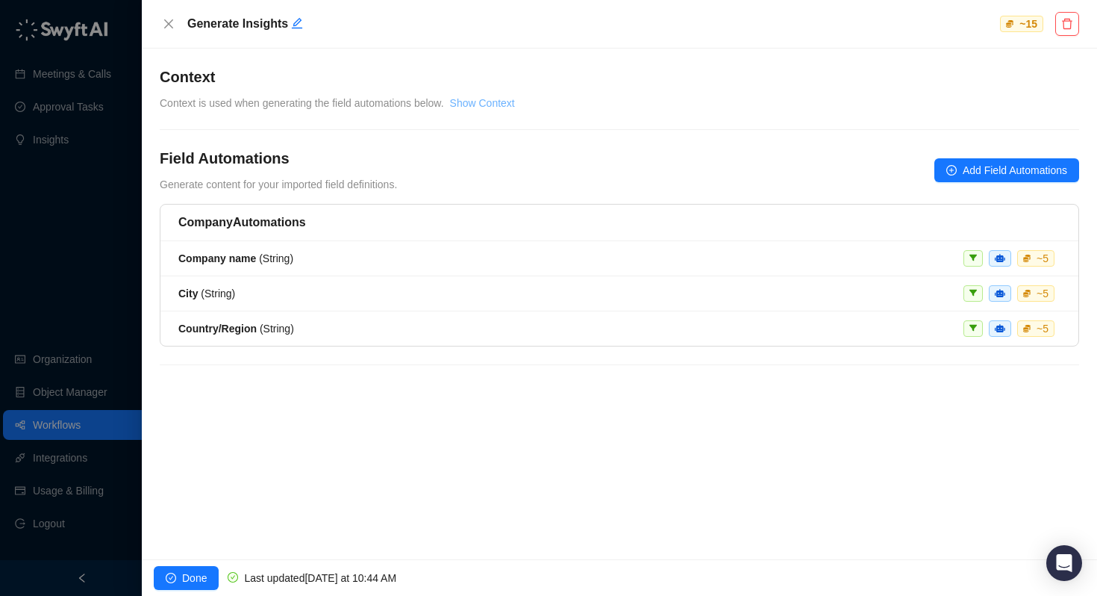
click at [506, 101] on link "Show Context" at bounding box center [482, 103] width 65 height 12
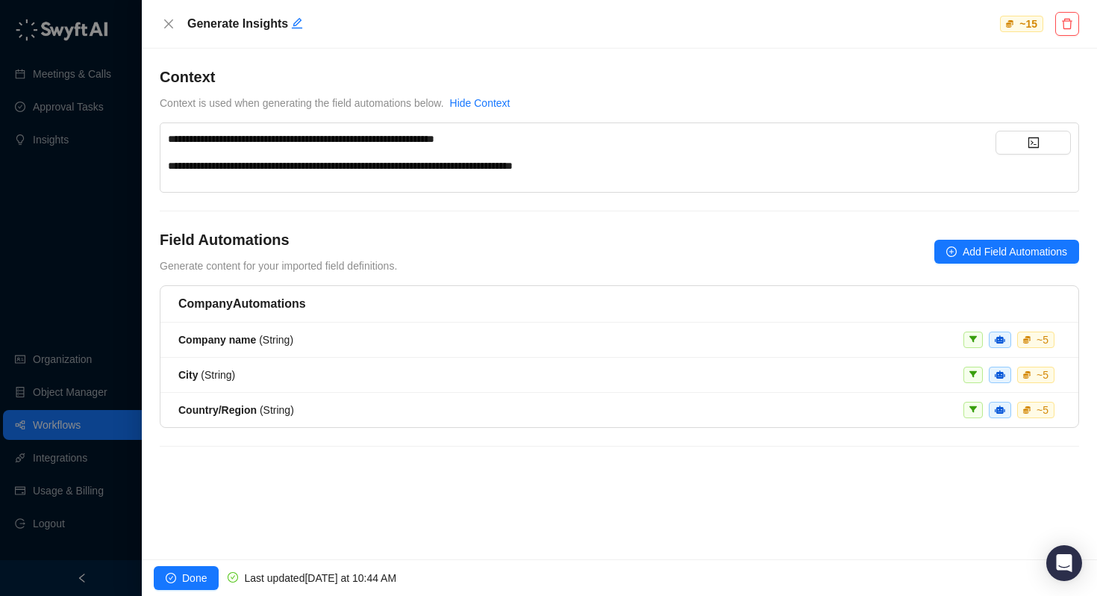
click at [640, 163] on div "**********" at bounding box center [582, 165] width 828 height 16
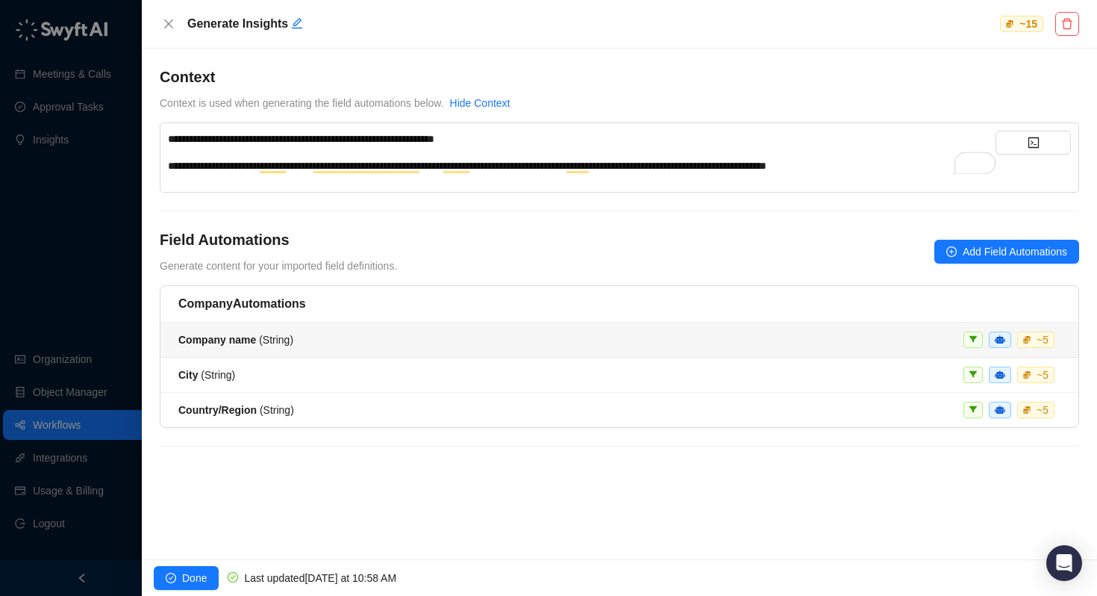
click at [276, 343] on span "Company name ( String )" at bounding box center [235, 340] width 115 height 12
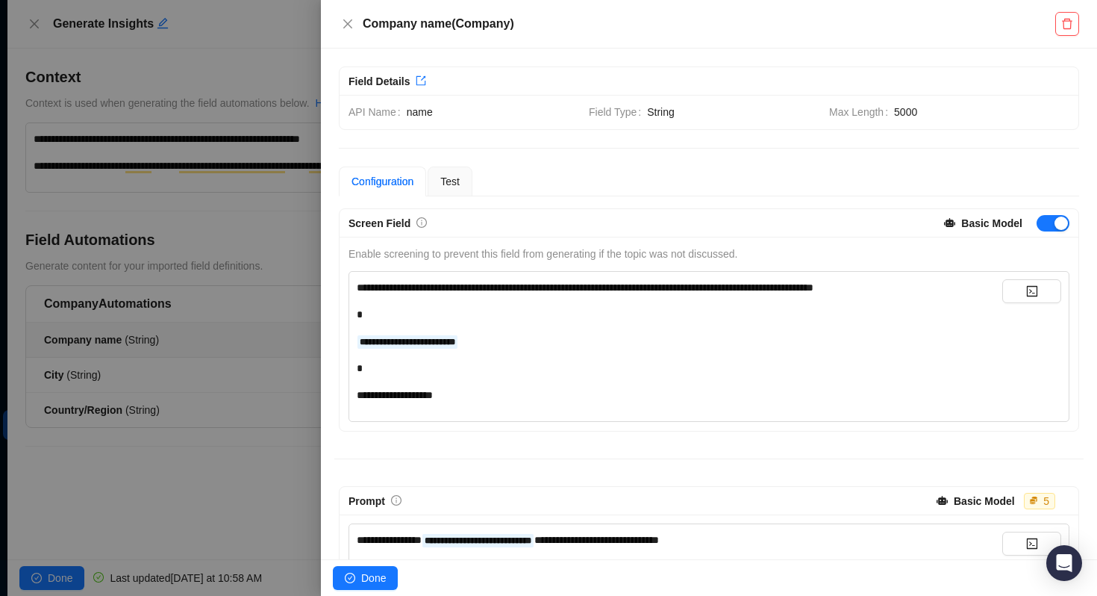
scroll to position [205, 0]
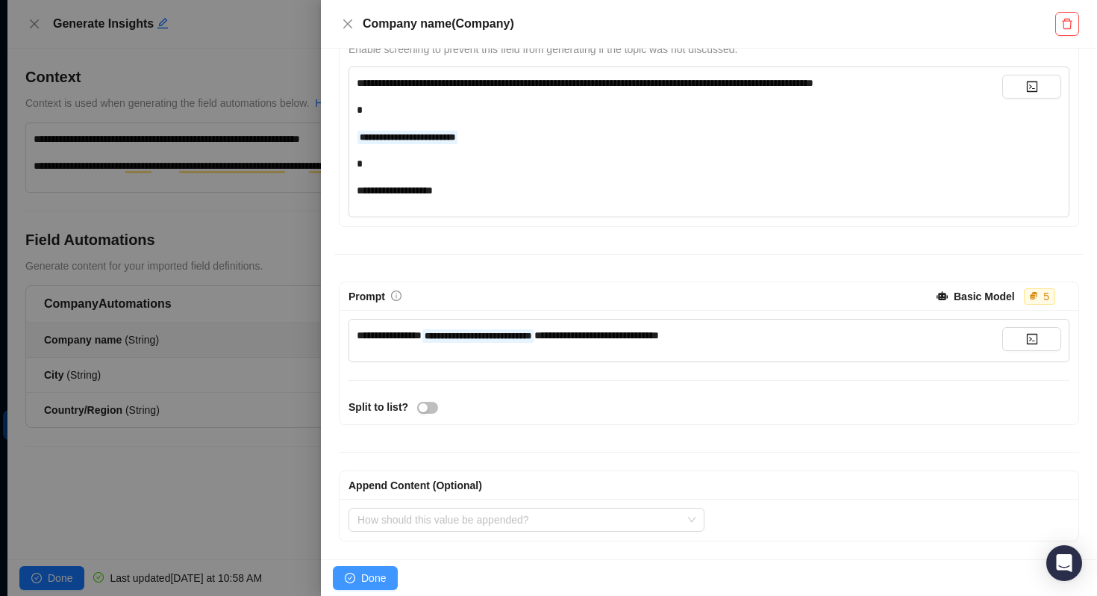
click at [367, 584] on span "Done" at bounding box center [373, 578] width 25 height 16
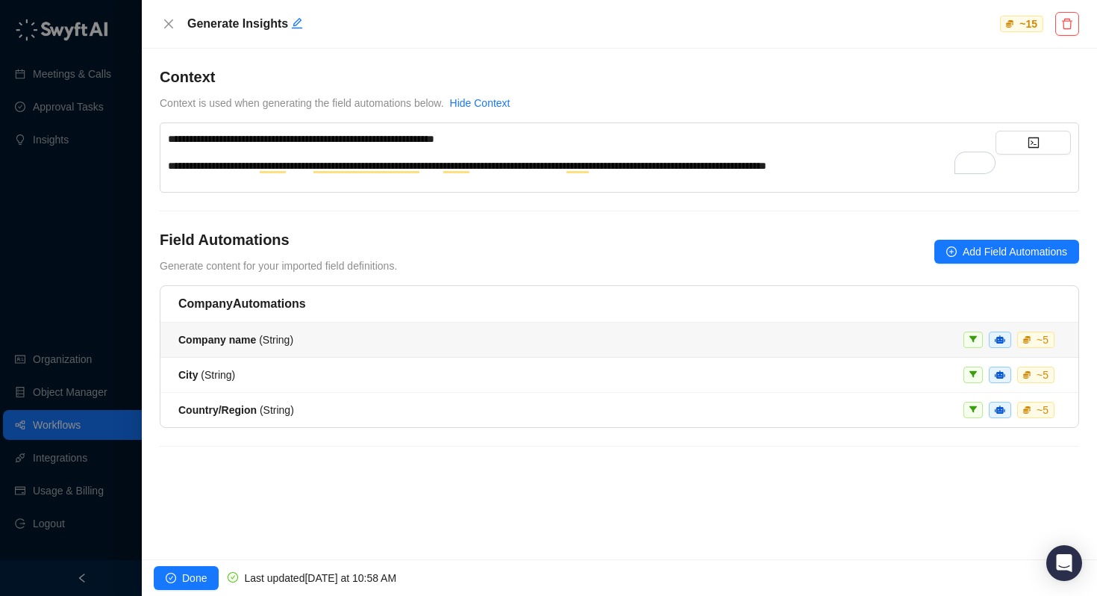
click at [334, 339] on div "Company name ( String ) ~ 5" at bounding box center [619, 339] width 882 height 16
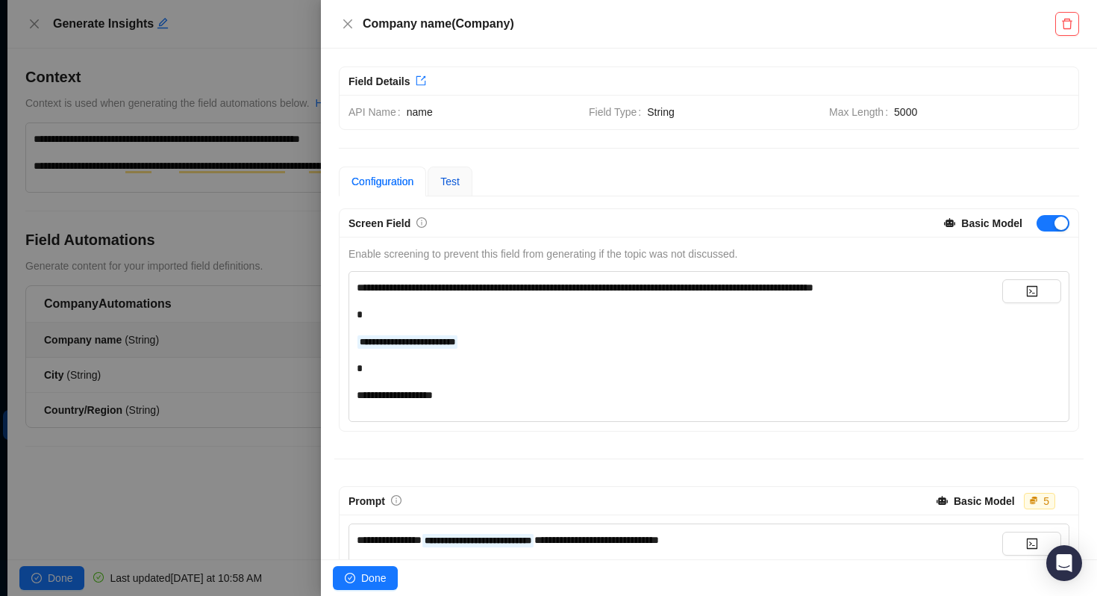
click at [451, 178] on span "Test" at bounding box center [449, 181] width 19 height 12
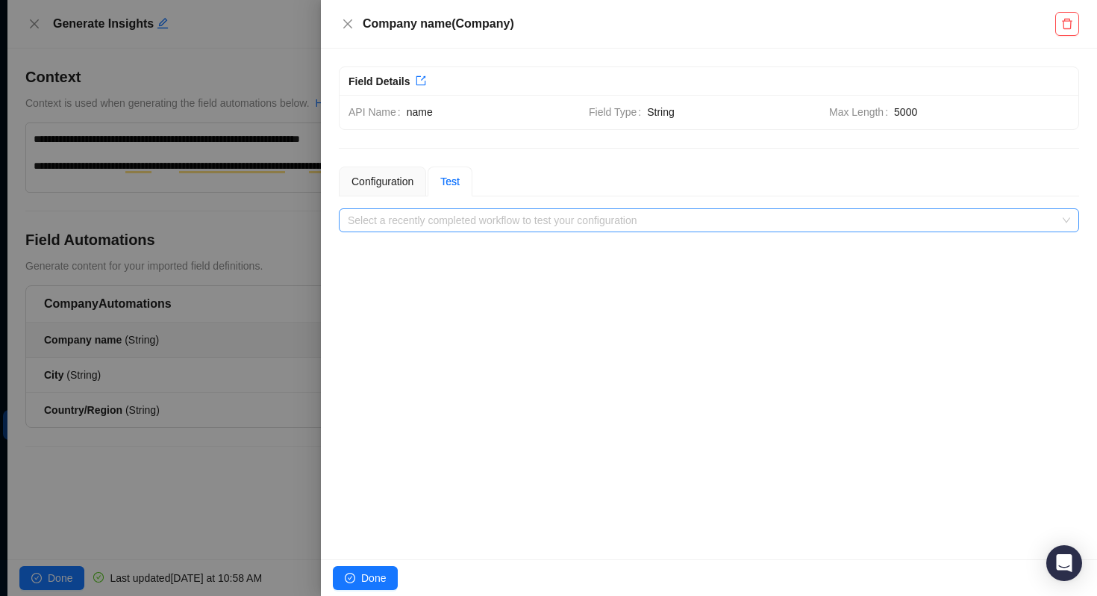
click at [467, 222] on input "search" at bounding box center [705, 220] width 714 height 22
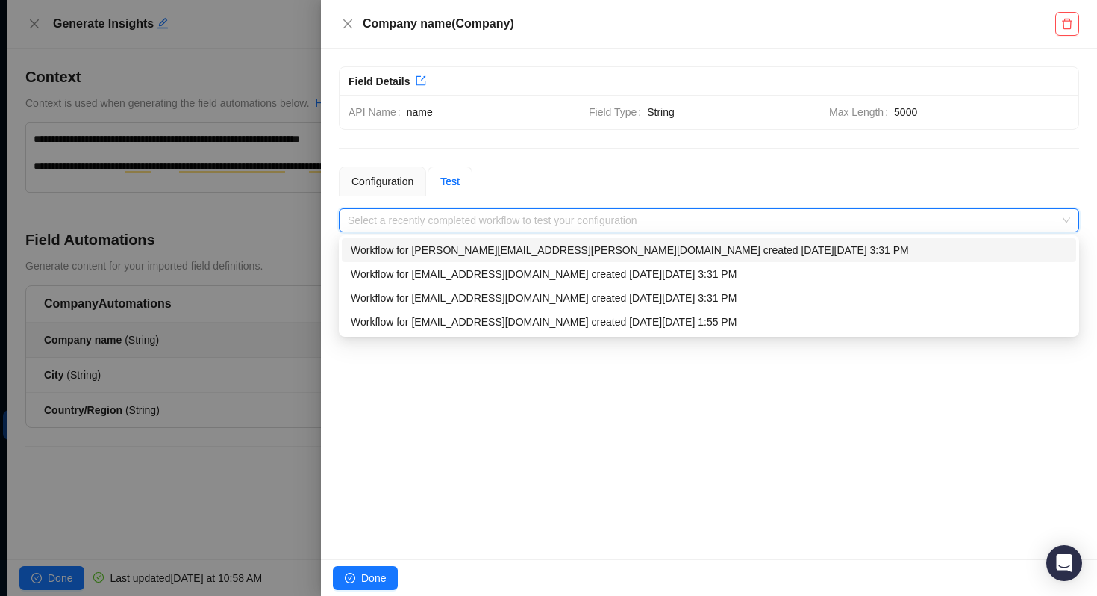
click at [470, 249] on div "Workflow for toni.keller@laivly.com created on Tuesday, 09/23/25, 3:31 PM" at bounding box center [709, 250] width 717 height 16
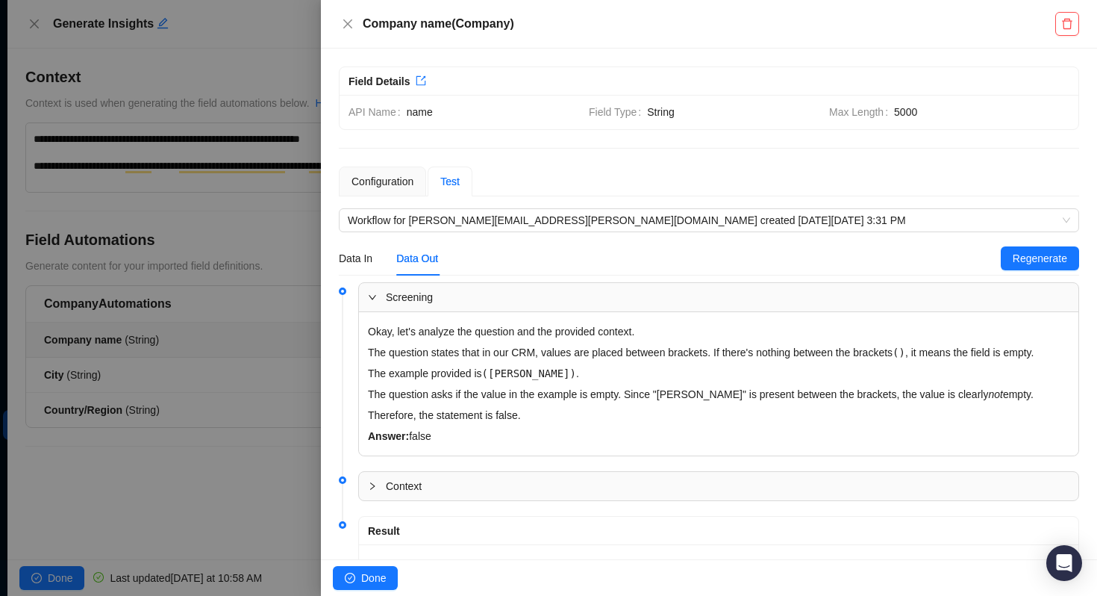
scroll to position [63, 0]
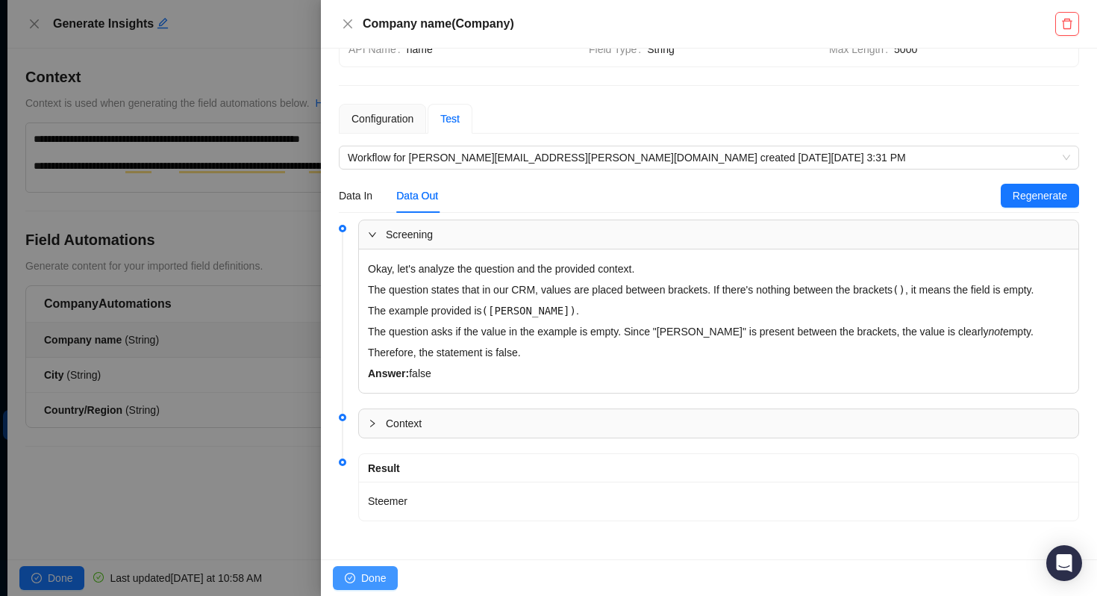
click at [372, 575] on span "Done" at bounding box center [373, 578] width 25 height 16
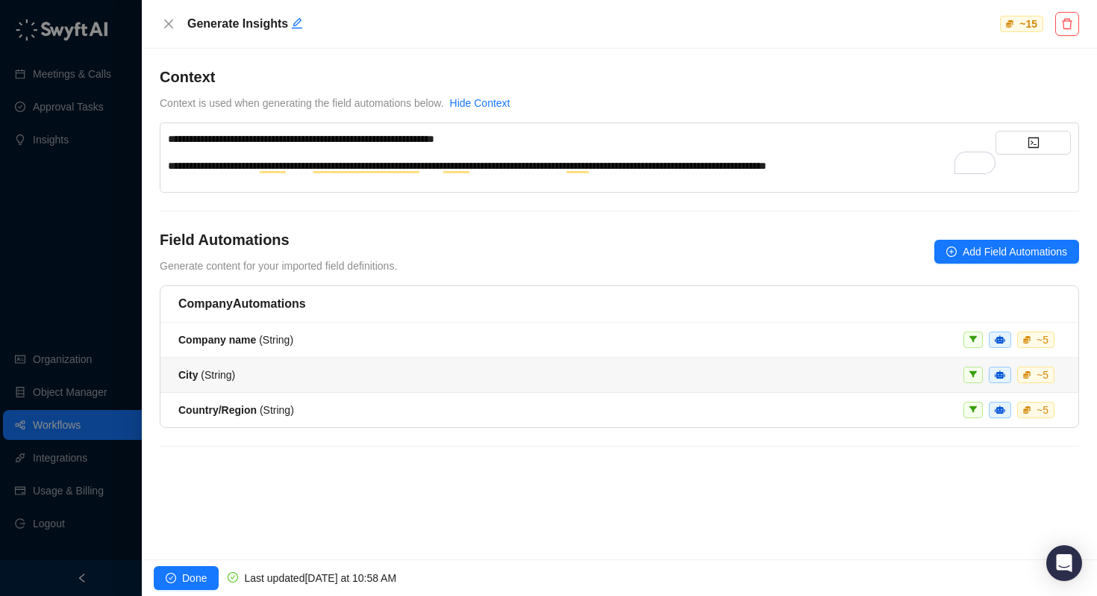
click at [261, 377] on div "City ( String ) ~ 5" at bounding box center [619, 375] width 882 height 16
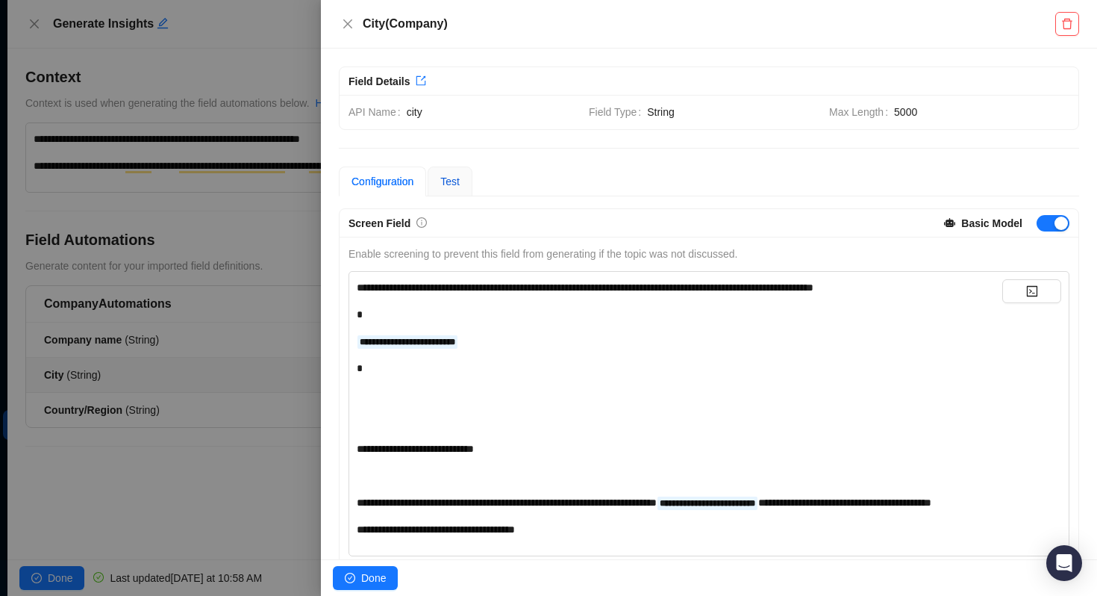
click at [459, 182] on span "Test" at bounding box center [449, 181] width 19 height 12
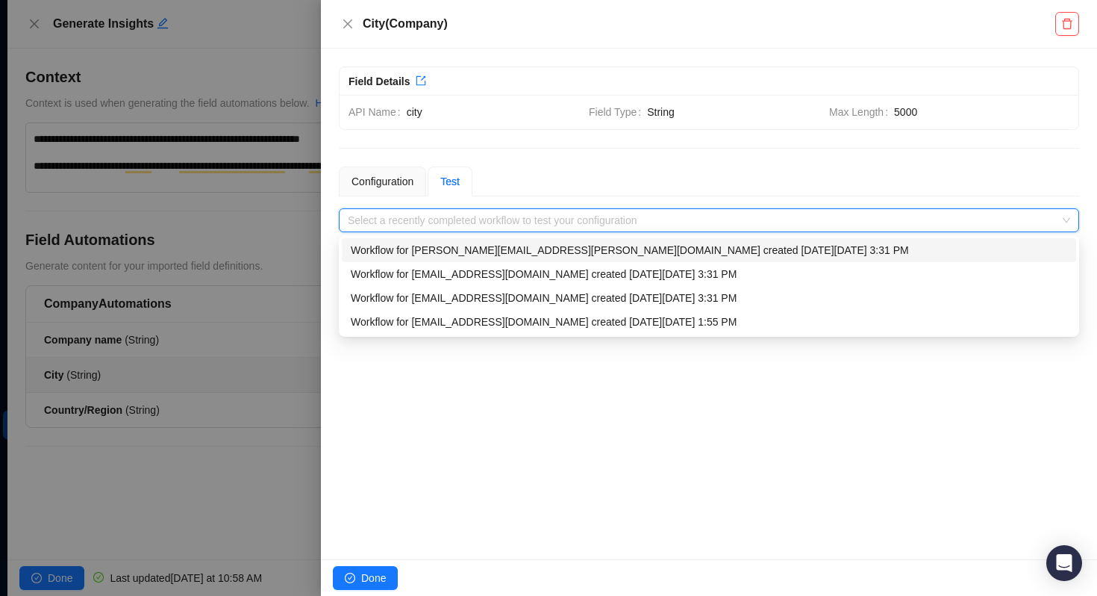
click at [409, 227] on input "search" at bounding box center [705, 220] width 714 height 22
click at [411, 252] on div "Workflow for toni.keller@laivly.com created on Tuesday, 09/23/25, 3:31 PM" at bounding box center [709, 250] width 717 height 16
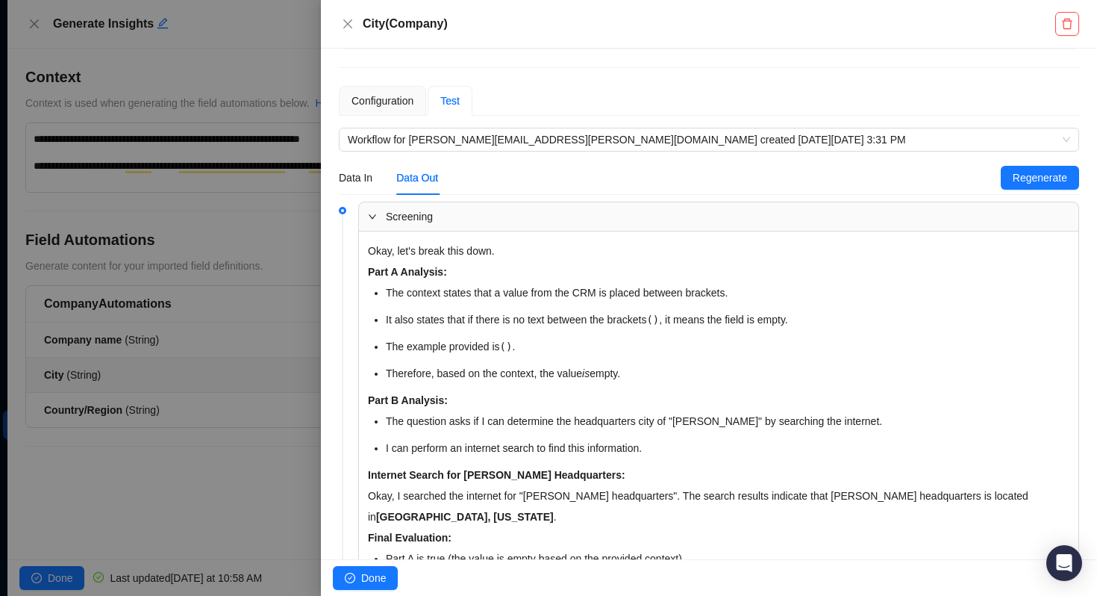
scroll to position [24, 0]
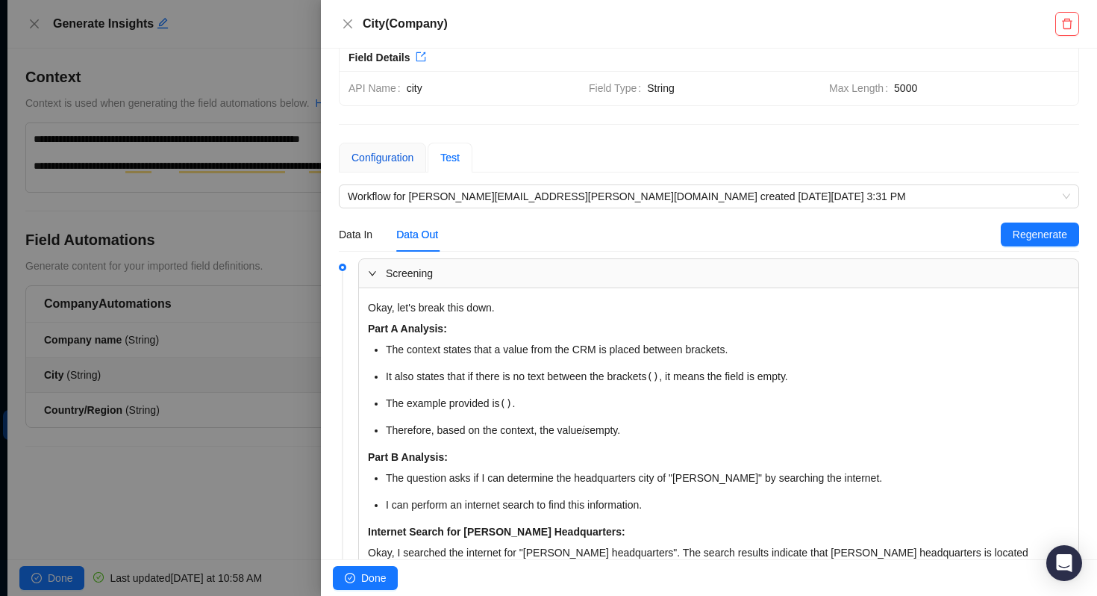
click at [397, 160] on div "Configuration" at bounding box center [383, 157] width 62 height 16
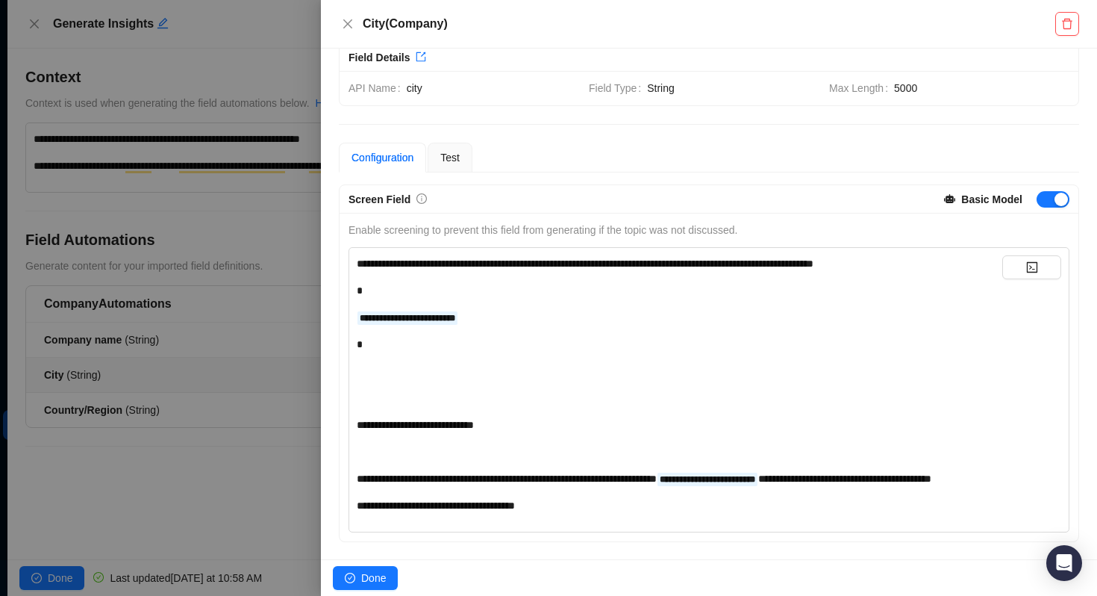
click at [495, 326] on div "**********" at bounding box center [680, 384] width 646 height 258
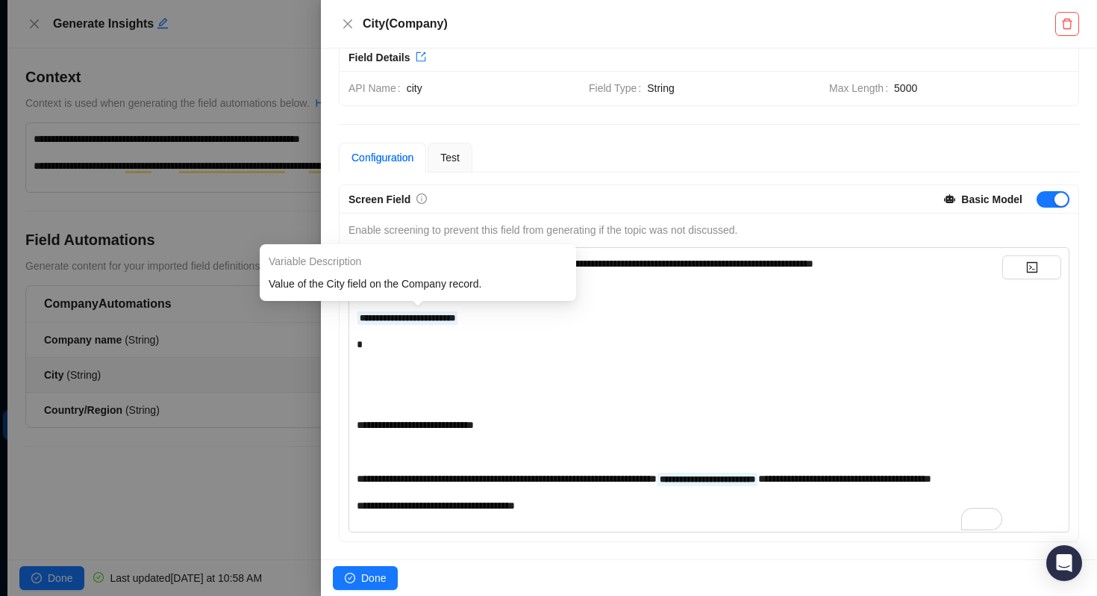
click at [450, 319] on span "**********" at bounding box center [408, 318] width 96 height 9
click at [519, 317] on div "**********" at bounding box center [680, 317] width 646 height 16
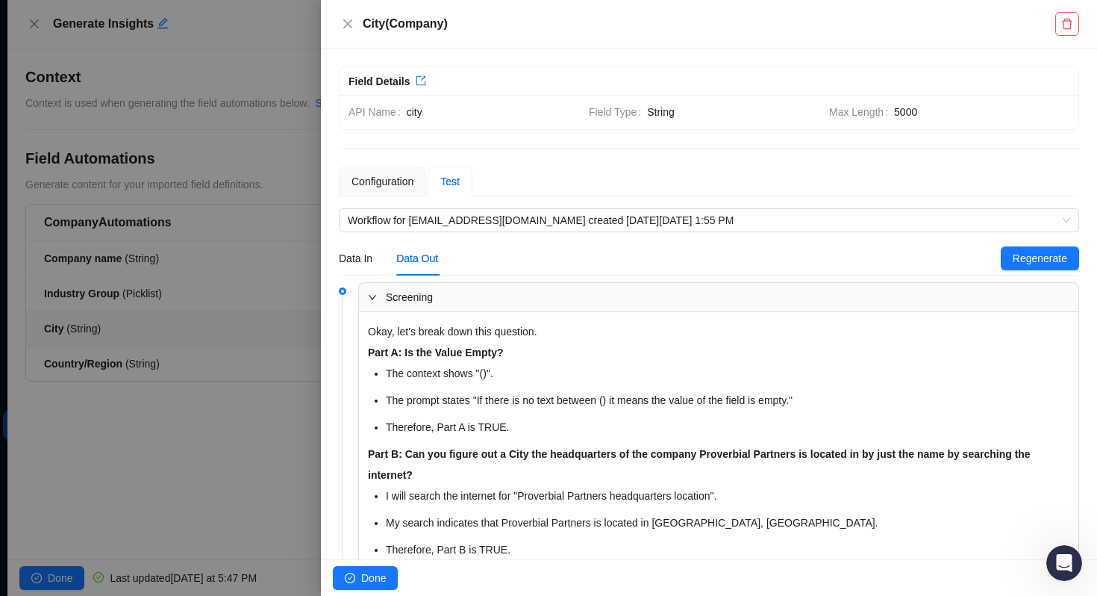
scroll to position [305, 0]
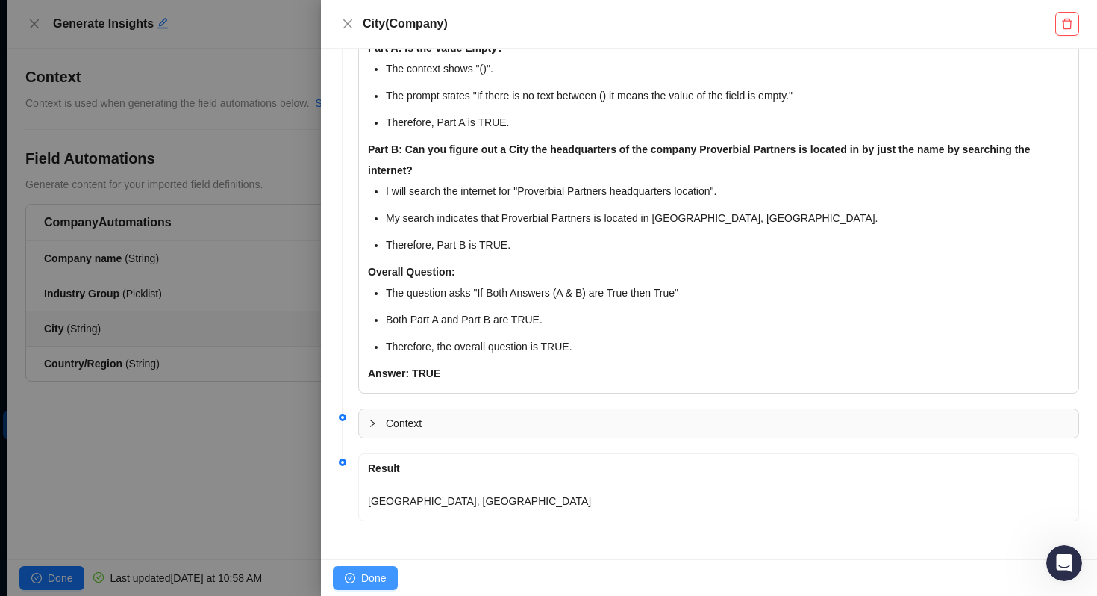
click at [362, 571] on span "Done" at bounding box center [373, 578] width 25 height 16
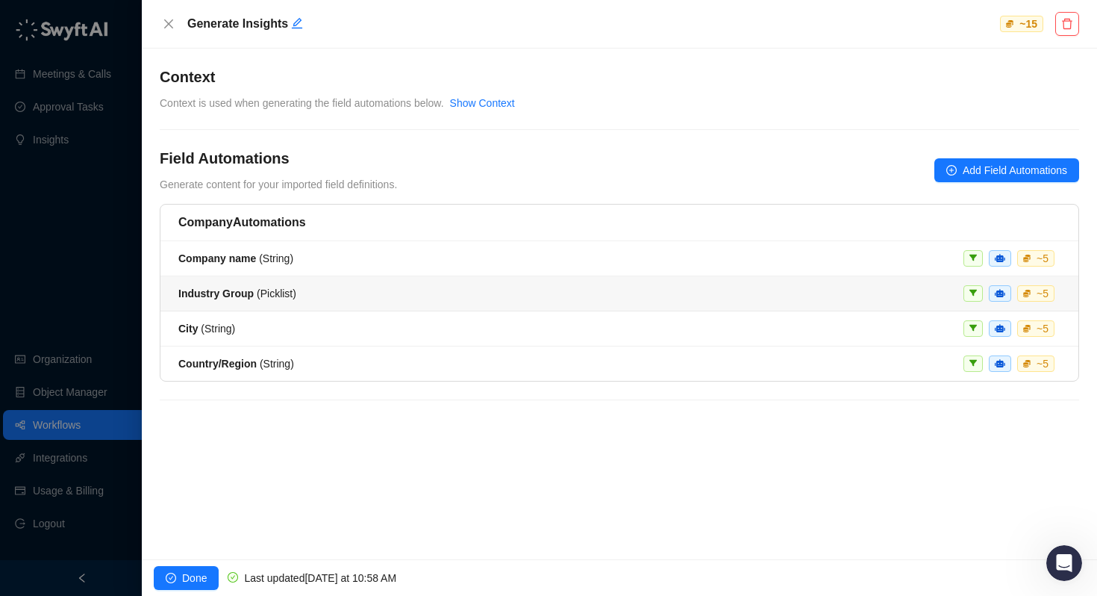
click at [250, 293] on strong "Industry Group" at bounding box center [215, 293] width 75 height 12
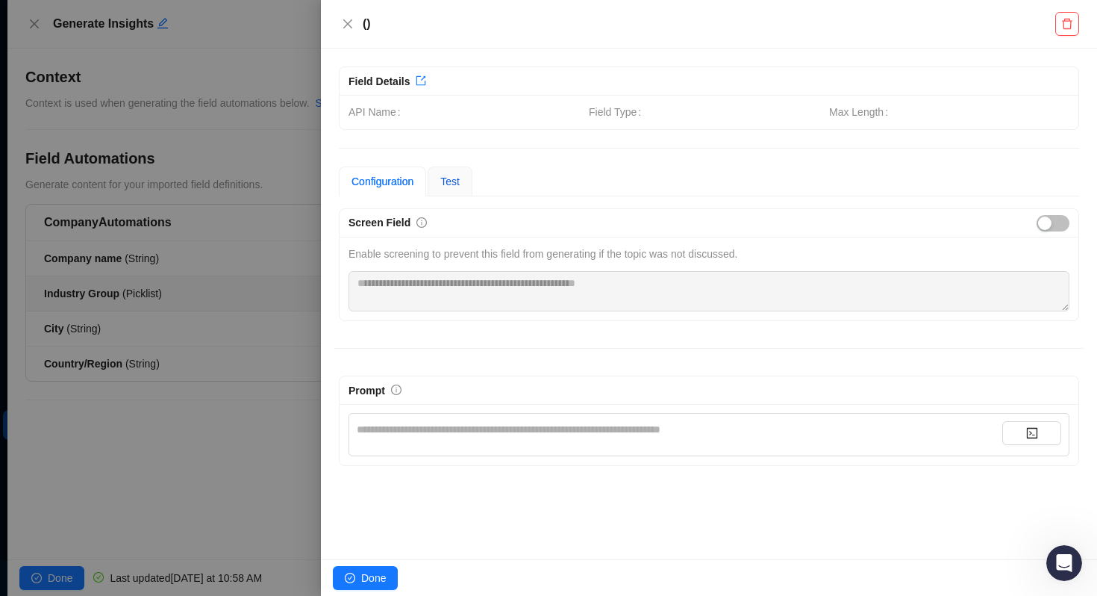
click at [458, 185] on span "Test" at bounding box center [449, 181] width 19 height 12
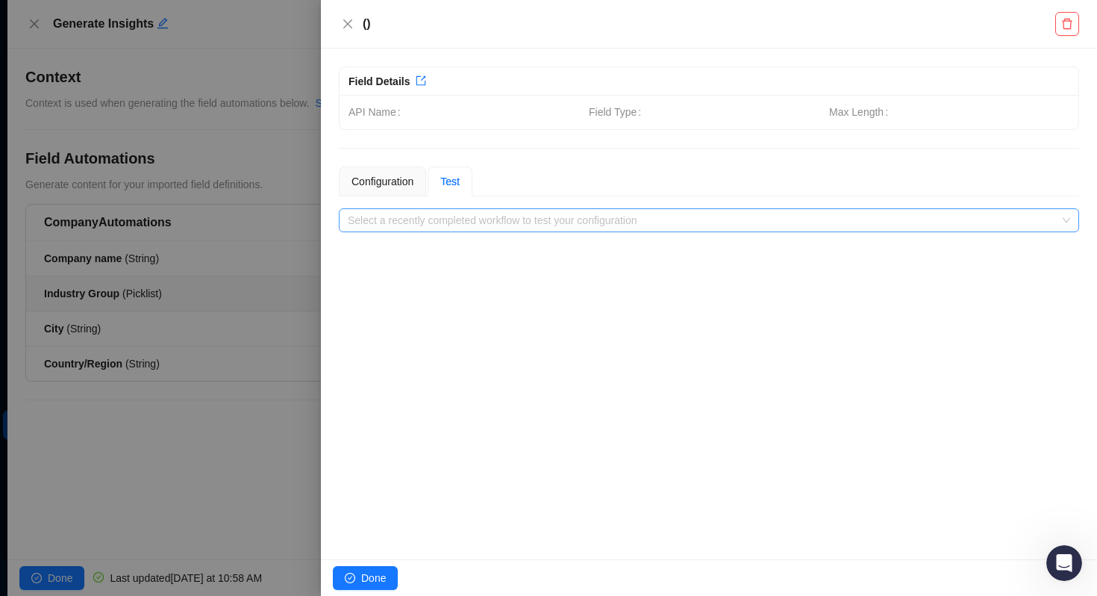
click at [449, 219] on input "search" at bounding box center [705, 220] width 714 height 22
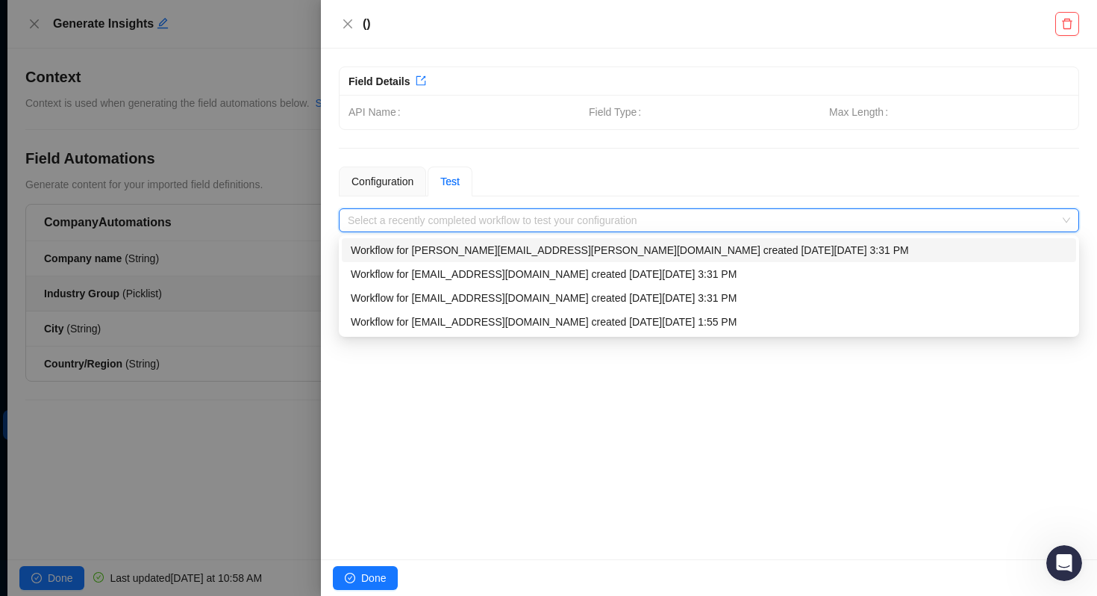
click at [447, 246] on div "Workflow for [PERSON_NAME][EMAIL_ADDRESS][PERSON_NAME][DOMAIN_NAME] created [DA…" at bounding box center [709, 250] width 717 height 16
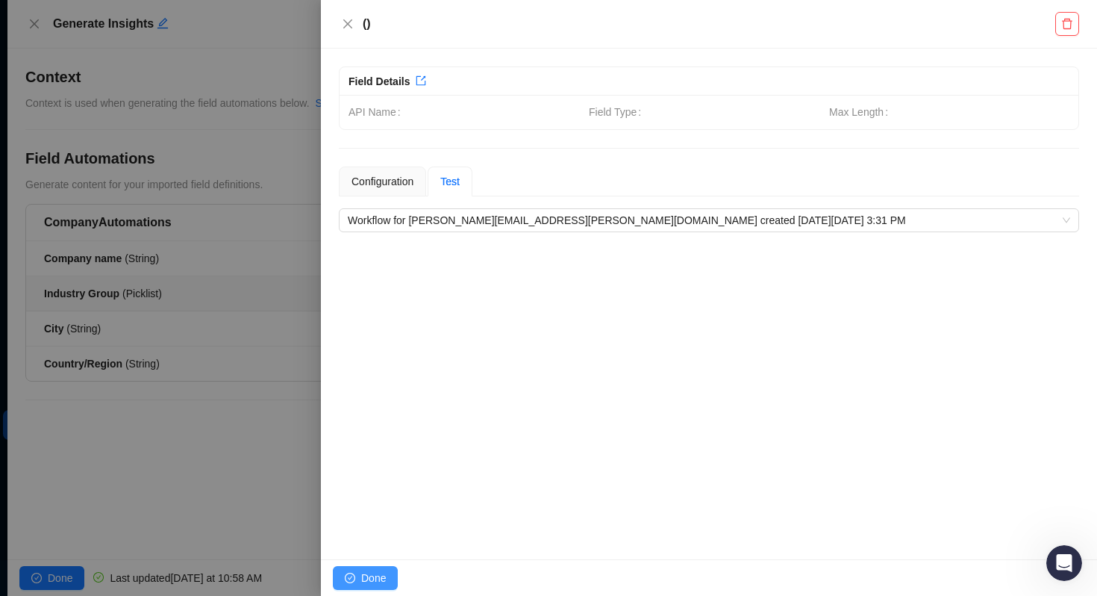
click at [376, 569] on button "Done" at bounding box center [365, 578] width 65 height 24
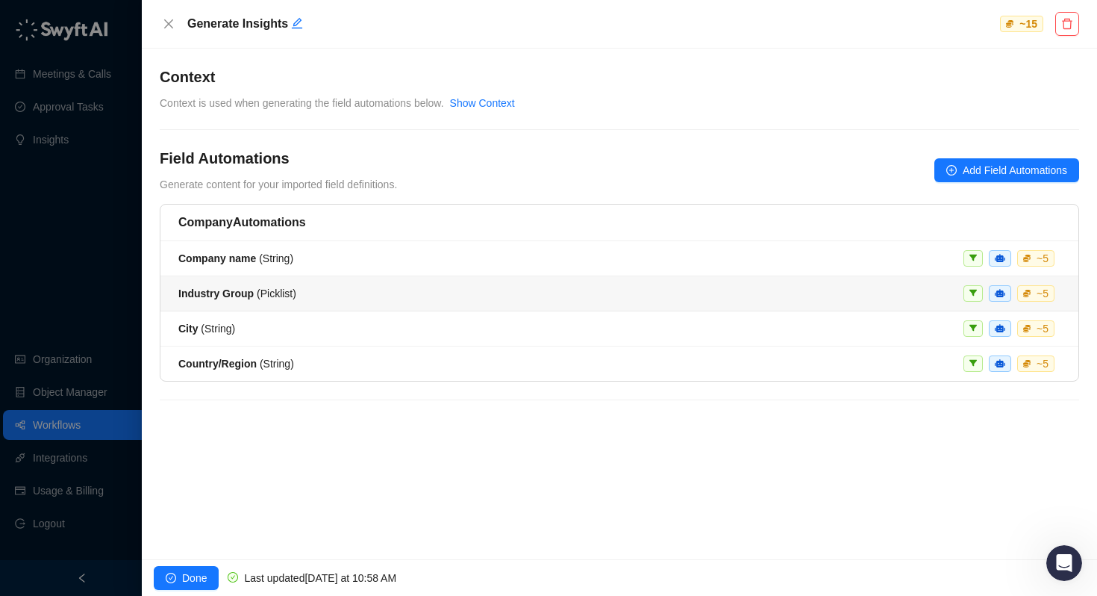
click at [322, 297] on div "Industry Group ( Picklist ) ~ 5" at bounding box center [619, 293] width 882 height 16
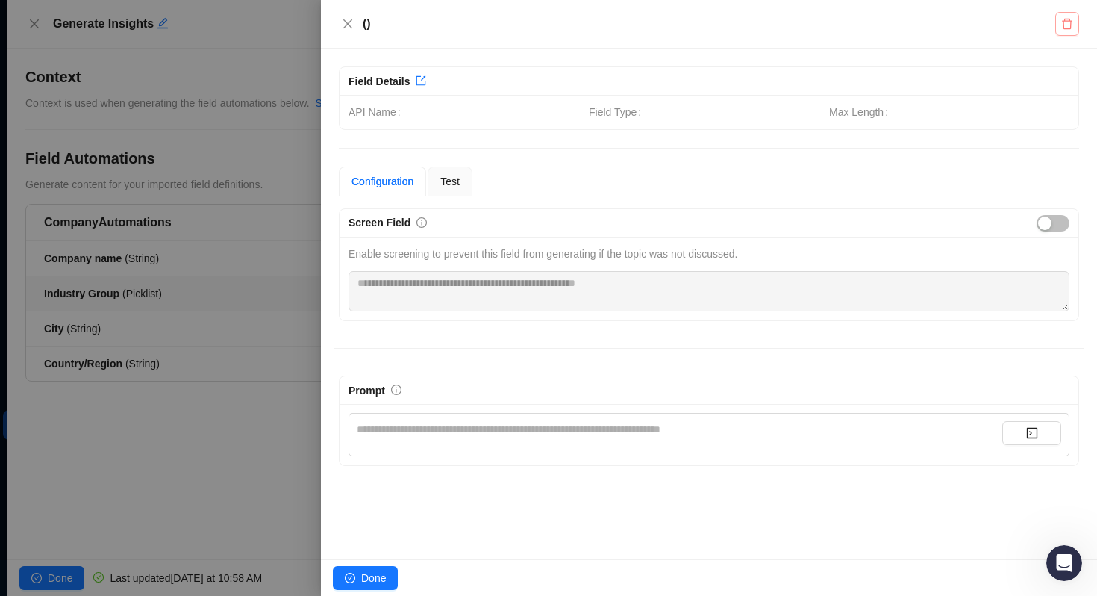
click at [1066, 25] on icon "delete" at bounding box center [1067, 24] width 12 height 12
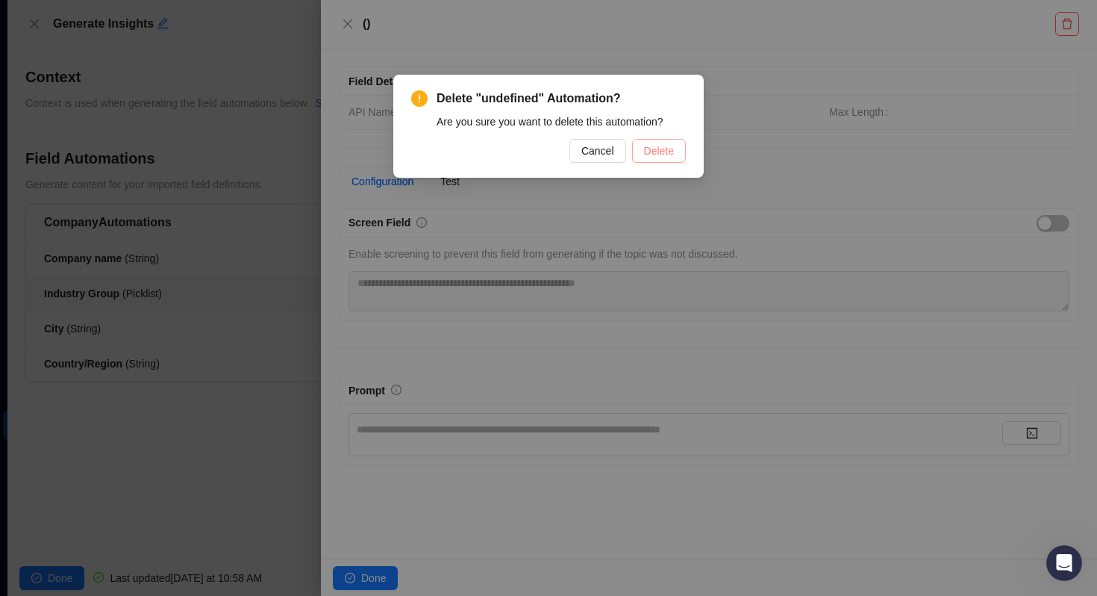
click at [653, 149] on span "Delete" at bounding box center [659, 151] width 30 height 16
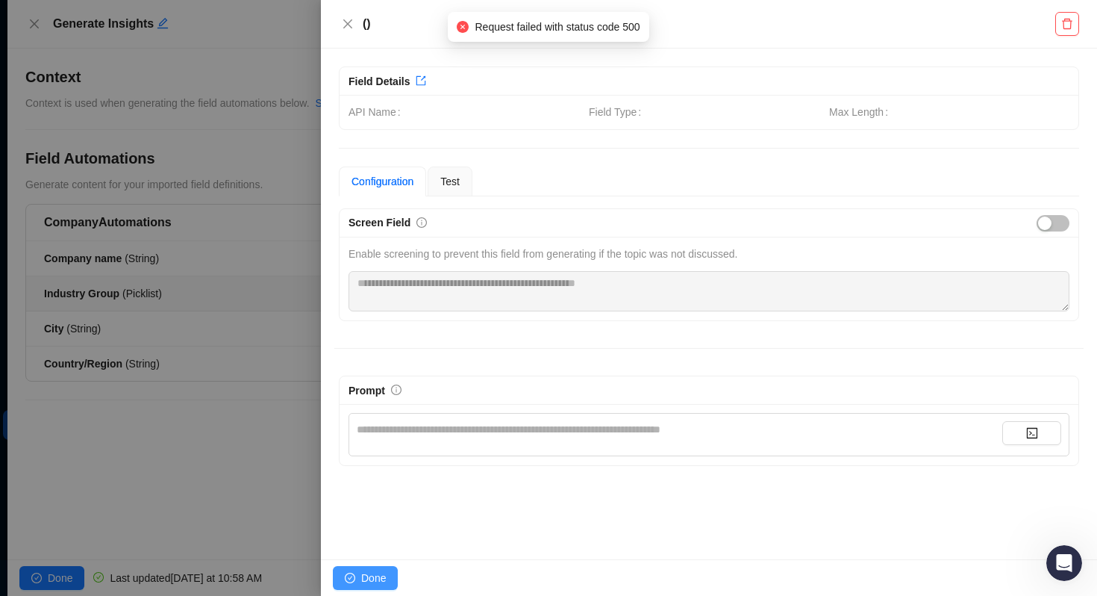
click at [355, 576] on button "Done" at bounding box center [365, 578] width 65 height 24
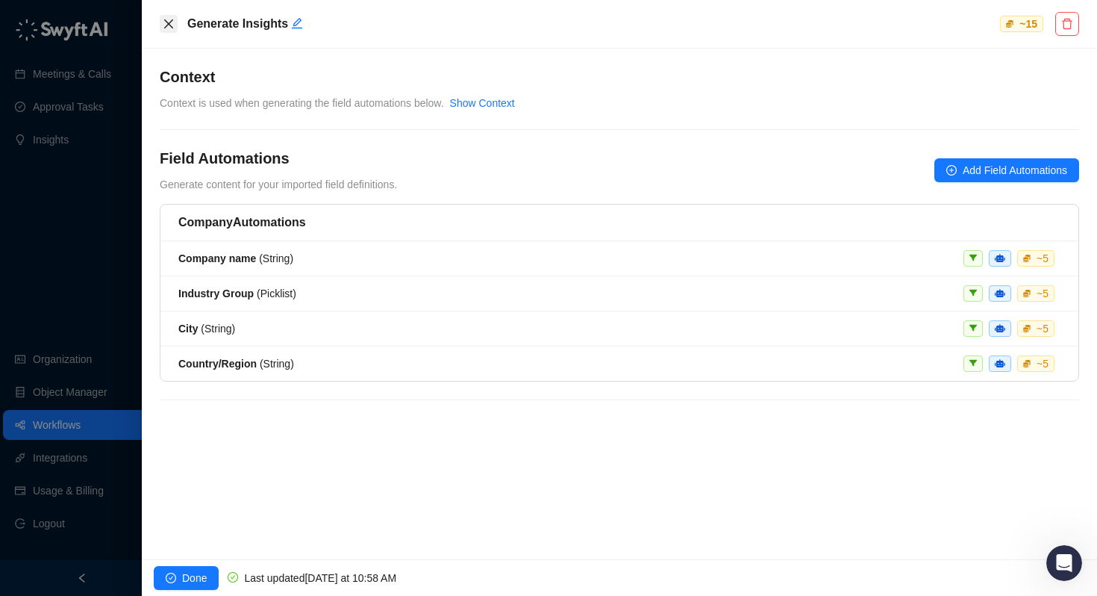
click at [175, 25] on button "Close" at bounding box center [169, 24] width 18 height 18
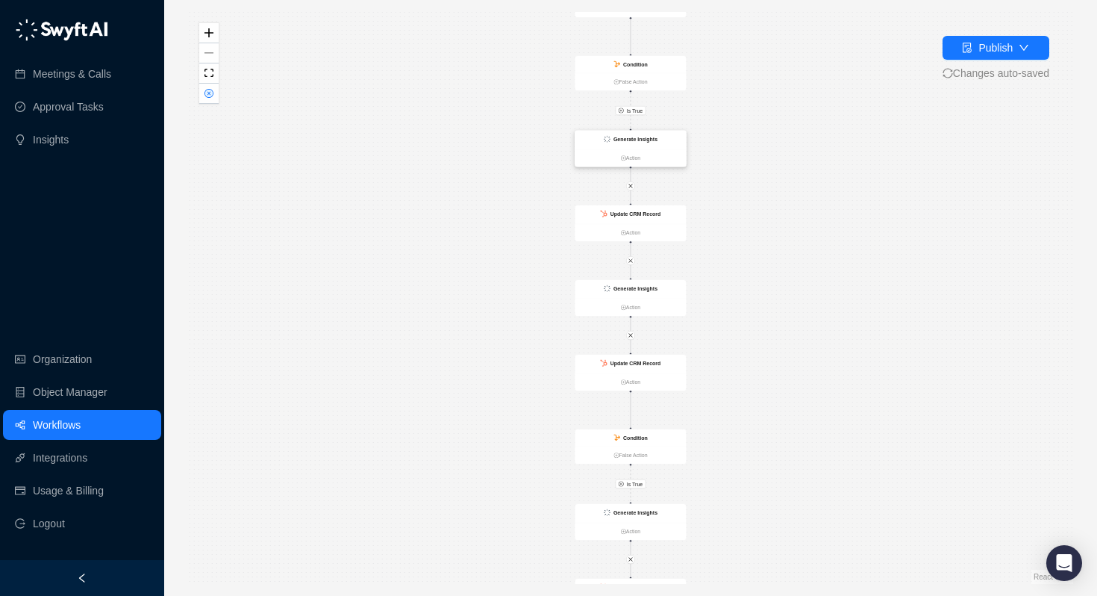
click at [624, 137] on strong "Generate Insights" at bounding box center [636, 139] width 44 height 6
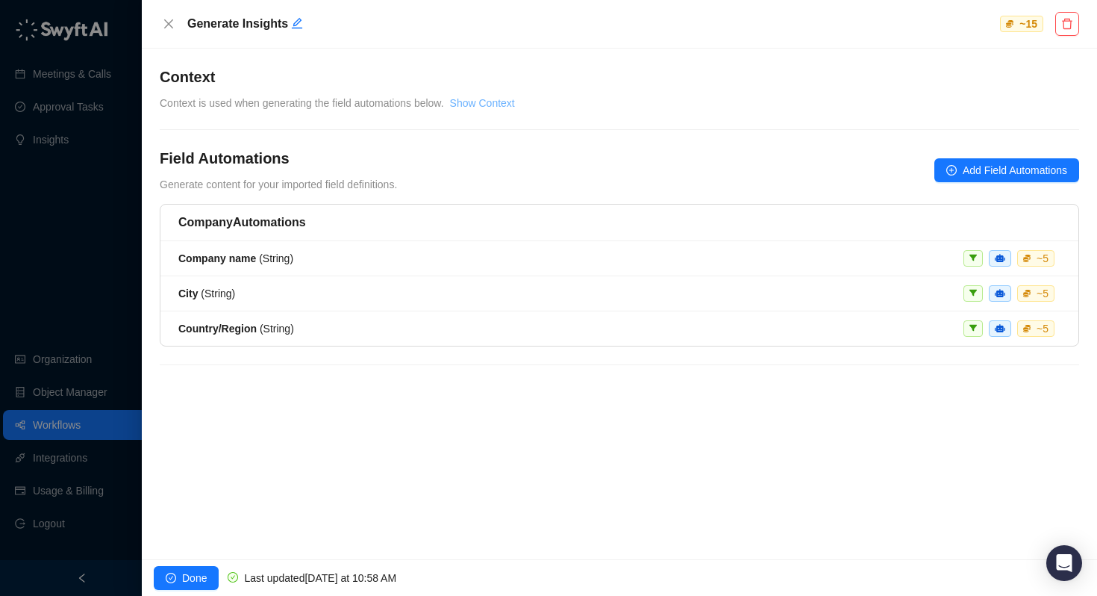
click at [502, 98] on link "Show Context" at bounding box center [482, 103] width 65 height 12
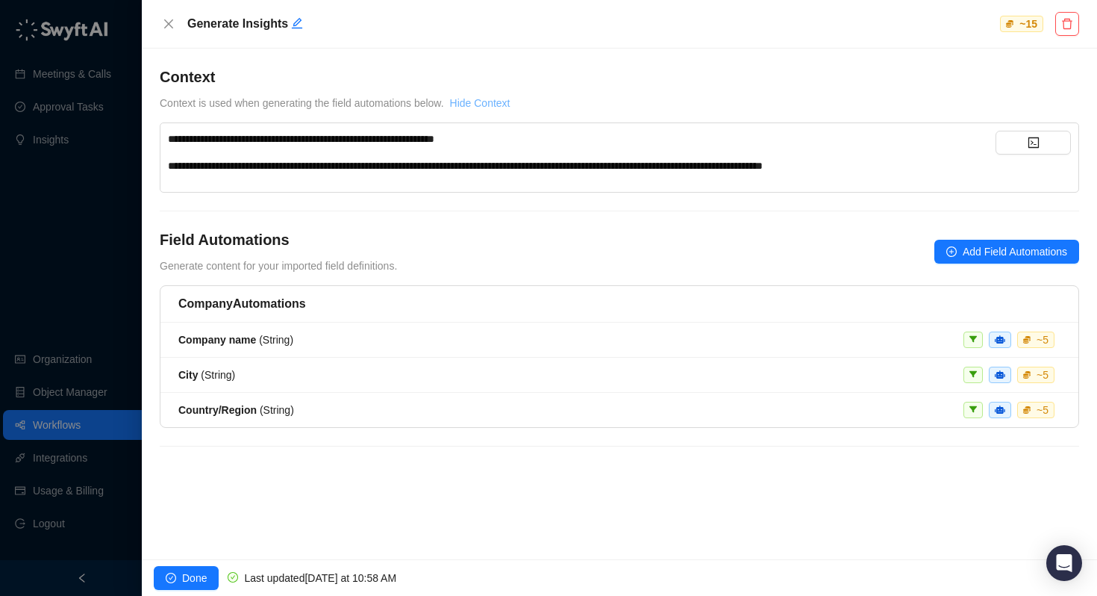
click at [502, 98] on link "Hide Context" at bounding box center [480, 103] width 60 height 12
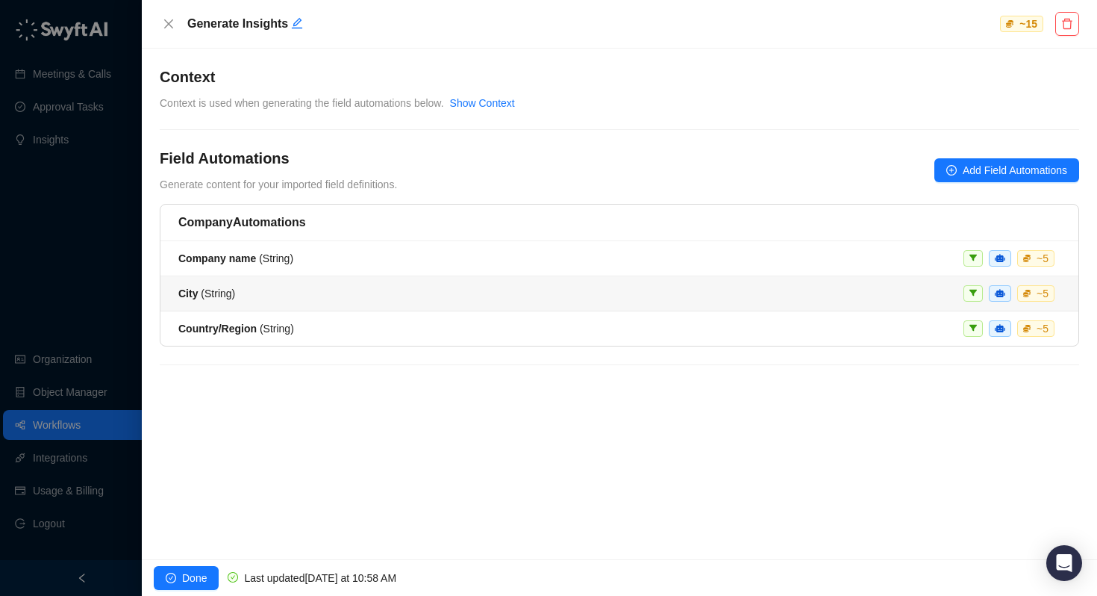
click at [229, 288] on span "City ( String )" at bounding box center [206, 293] width 57 height 12
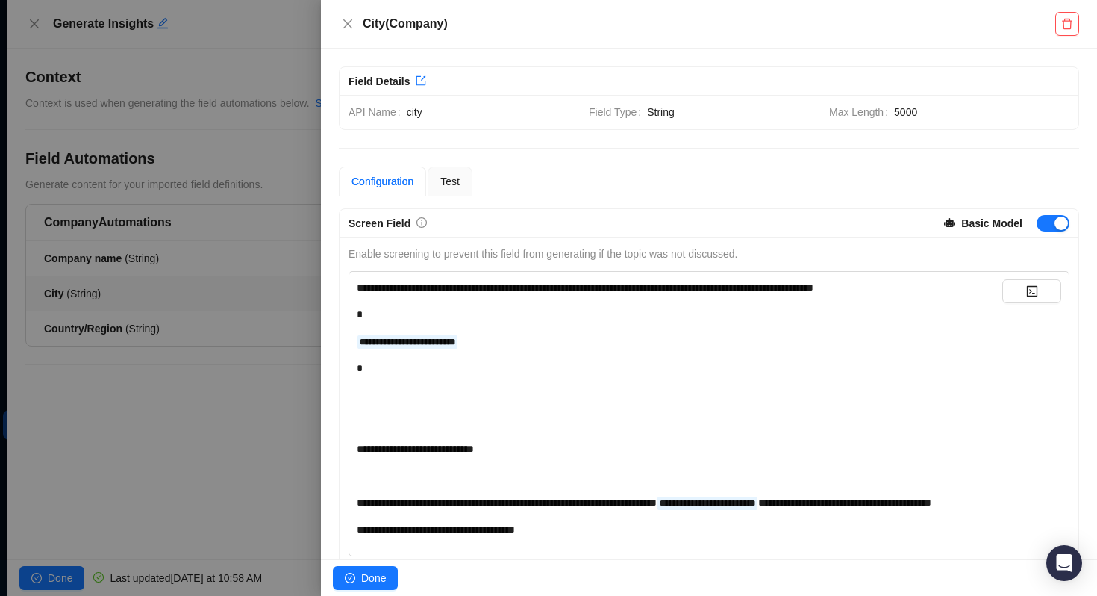
scroll to position [76, 0]
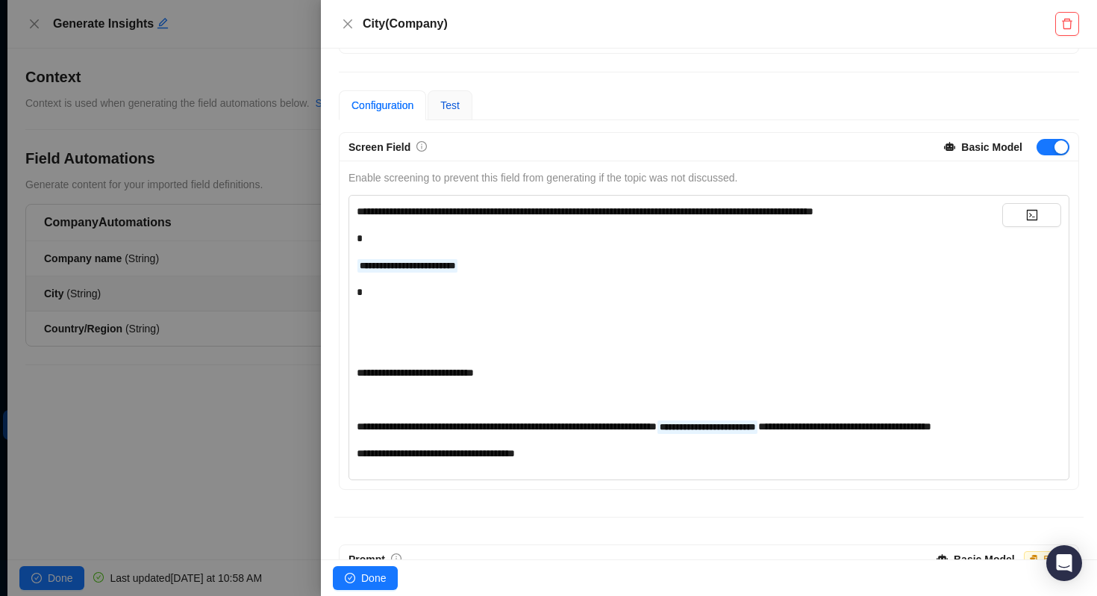
click at [454, 106] on span "Test" at bounding box center [449, 105] width 19 height 12
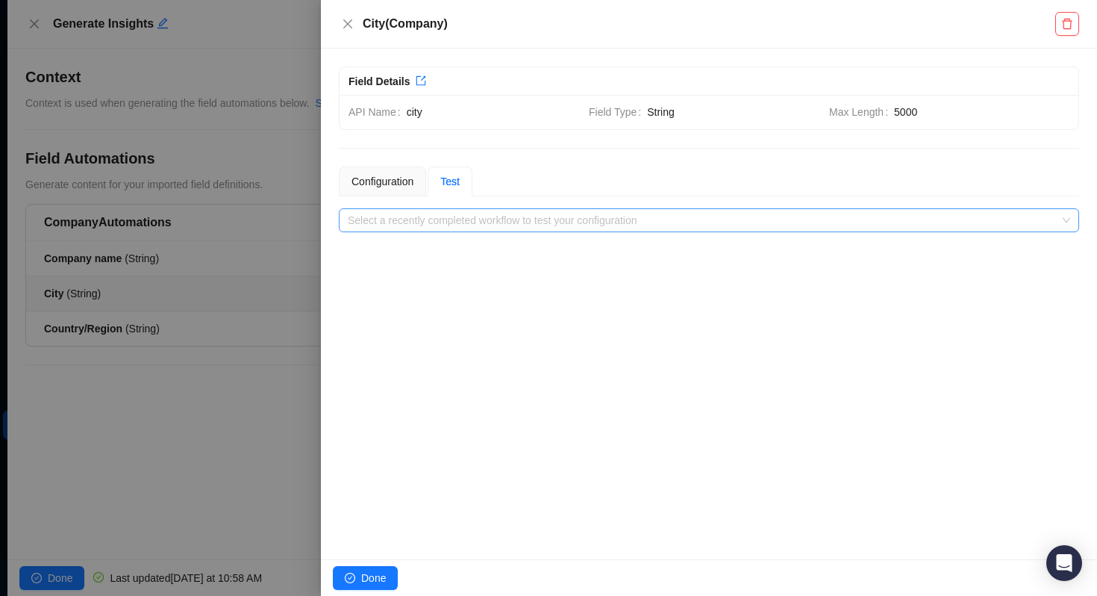
click at [436, 229] on input "search" at bounding box center [705, 220] width 714 height 22
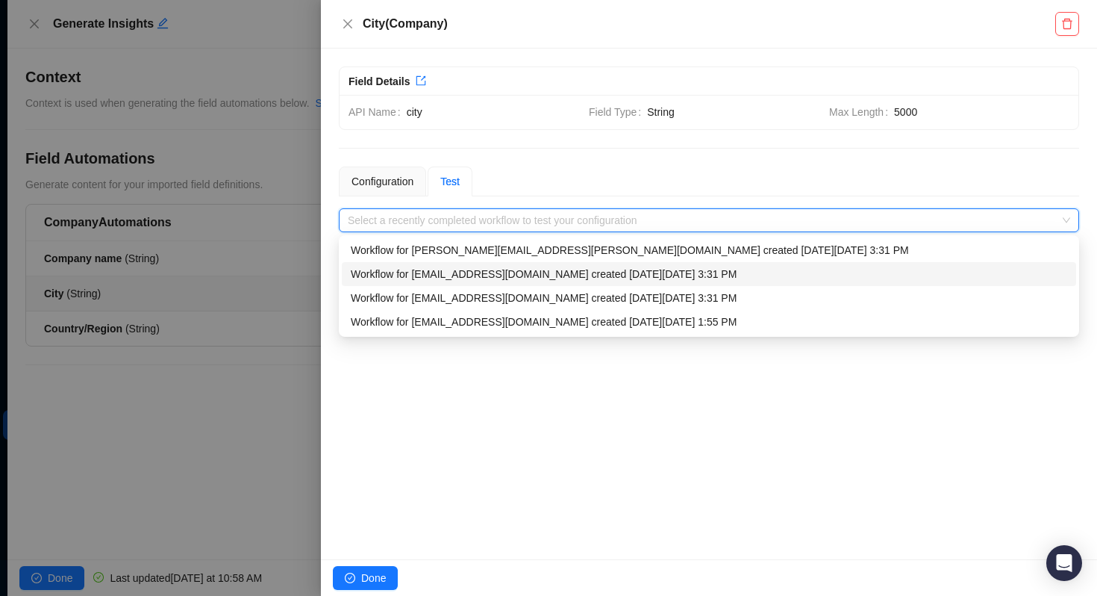
click at [430, 272] on div "Workflow for [EMAIL_ADDRESS][DOMAIN_NAME] created [DATE][DATE] 3:31 PM" at bounding box center [709, 274] width 717 height 16
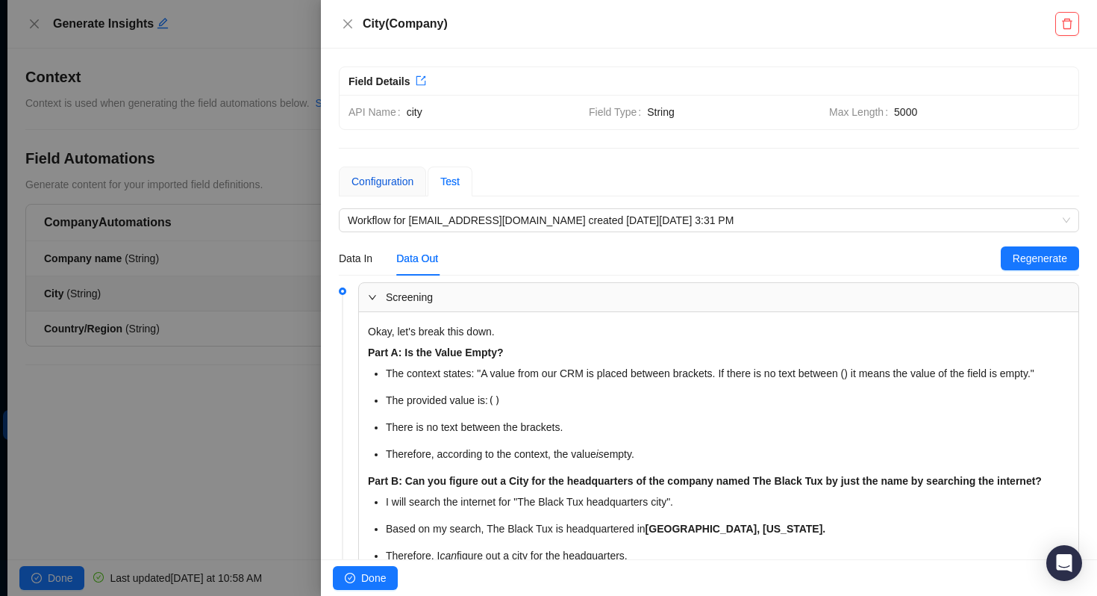
click at [407, 184] on div "Configuration" at bounding box center [383, 181] width 62 height 16
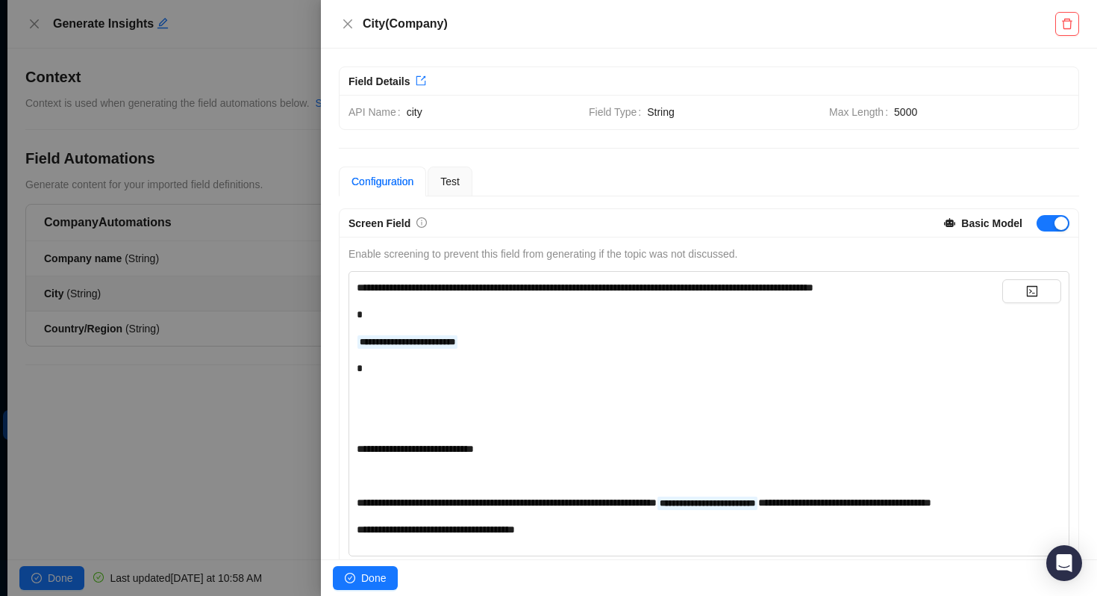
click at [209, 248] on div at bounding box center [548, 298] width 1097 height 596
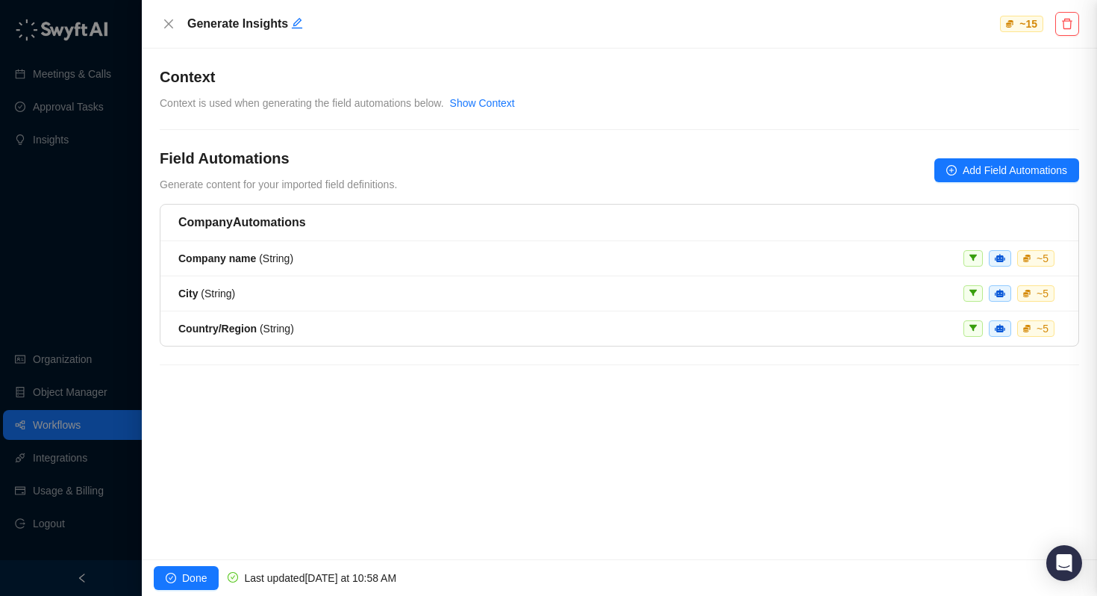
click at [170, 259] on div at bounding box center [548, 298] width 1097 height 596
click at [206, 254] on strong "Company name" at bounding box center [217, 258] width 78 height 12
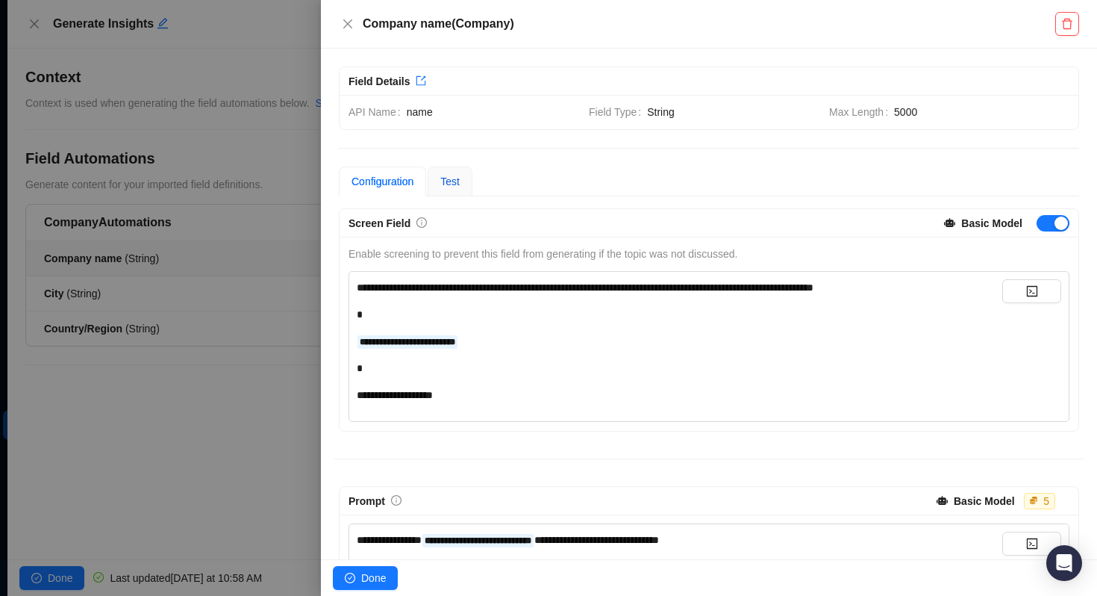
click at [451, 180] on span "Test" at bounding box center [449, 181] width 19 height 12
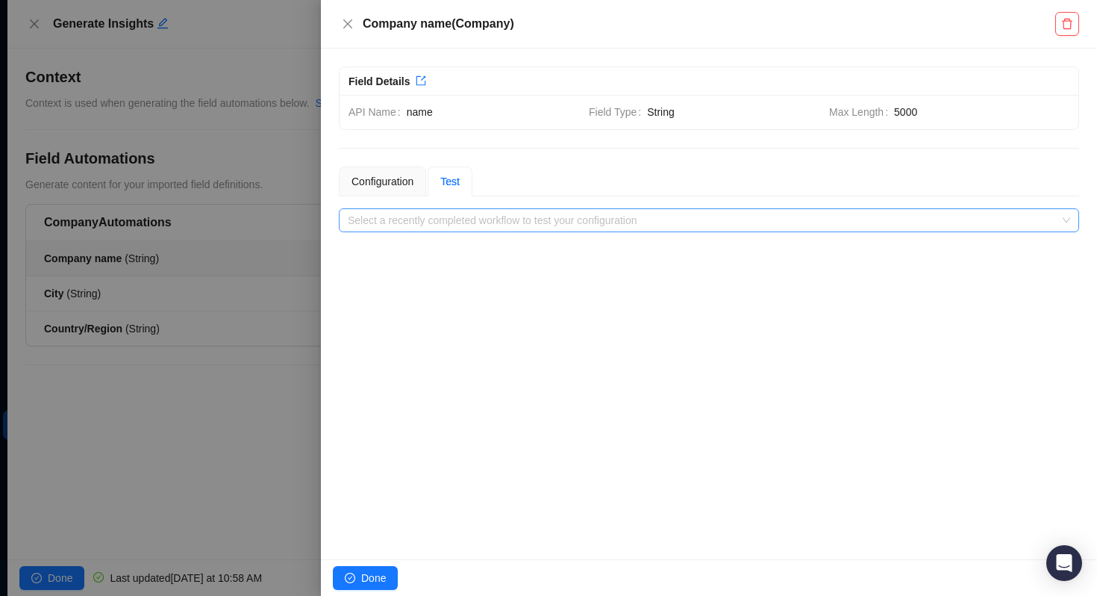
click at [461, 213] on input "search" at bounding box center [705, 220] width 714 height 22
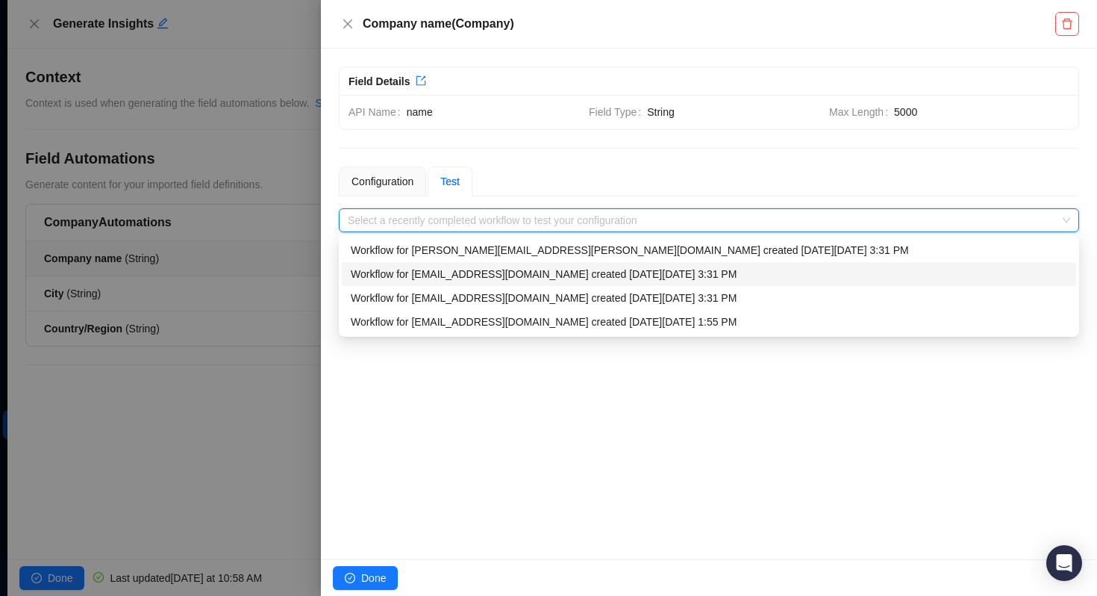
click at [451, 269] on div "Workflow for [EMAIL_ADDRESS][DOMAIN_NAME] created [DATE][DATE] 3:31 PM" at bounding box center [709, 274] width 717 height 16
